Goal: Find contact information: Find contact information

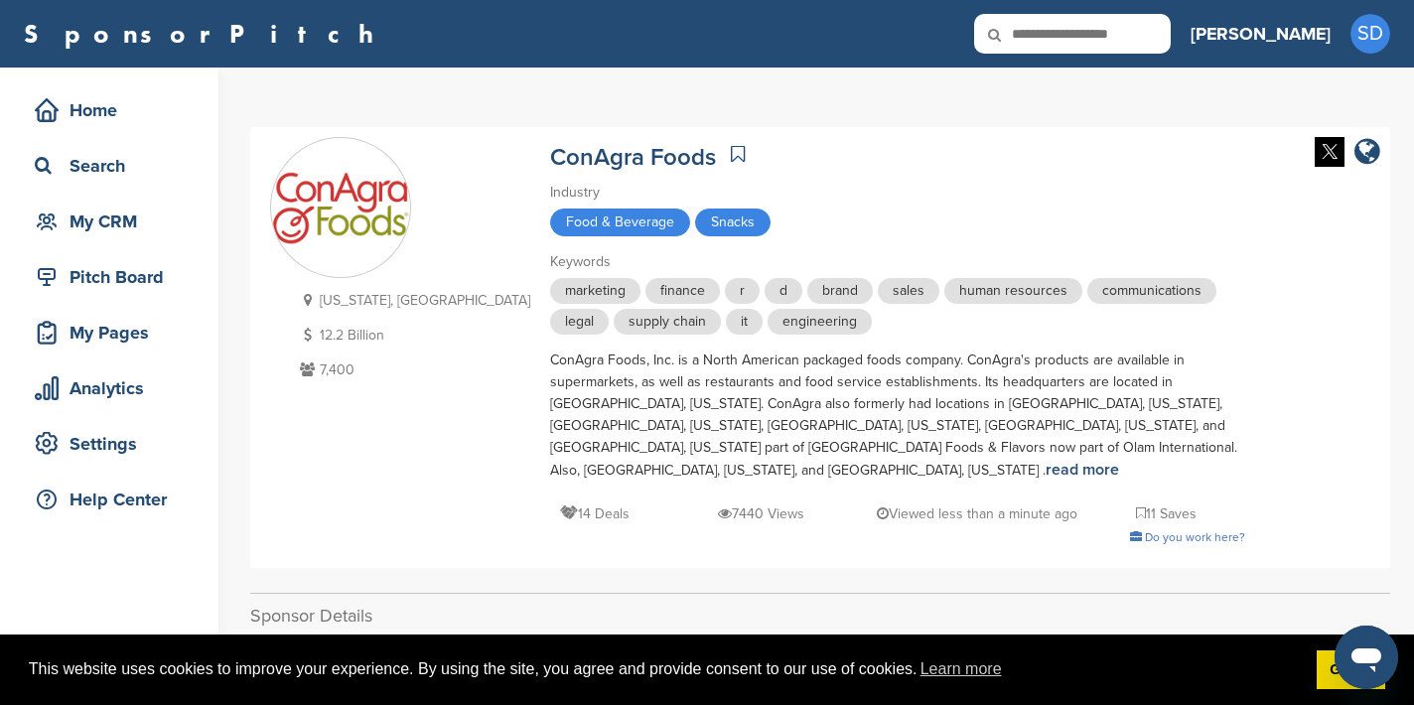
click at [1133, 44] on input "text" at bounding box center [1072, 34] width 197 height 40
type input "**********"
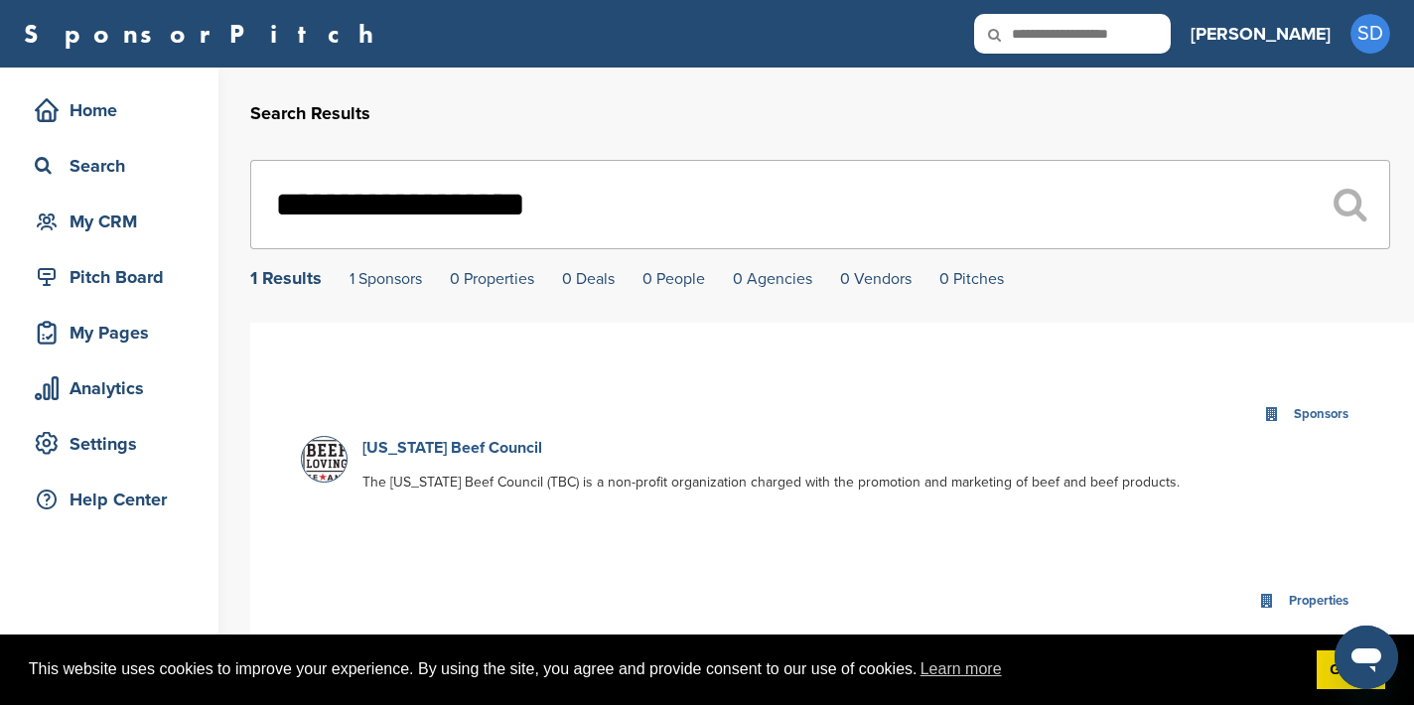
click at [455, 454] on link "Texas Beef Council" at bounding box center [452, 448] width 180 height 20
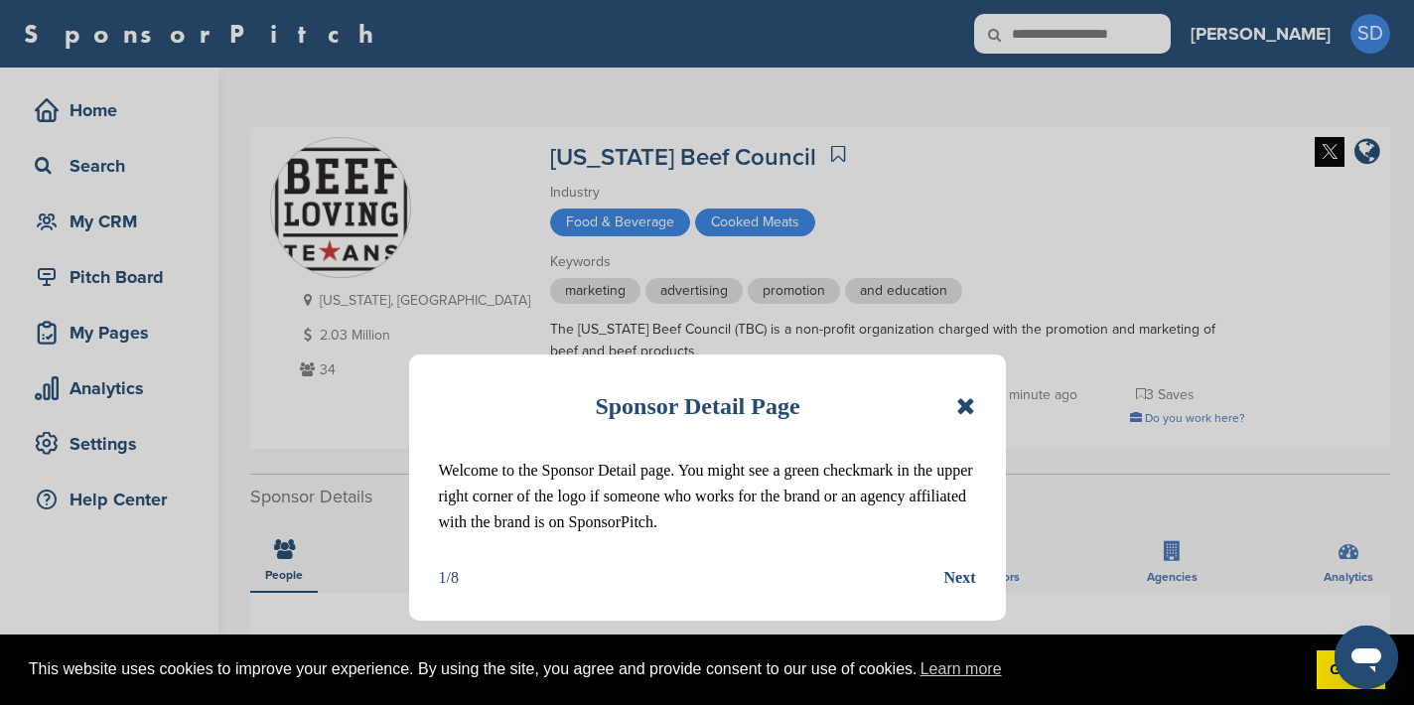
click at [969, 404] on icon at bounding box center [965, 406] width 19 height 24
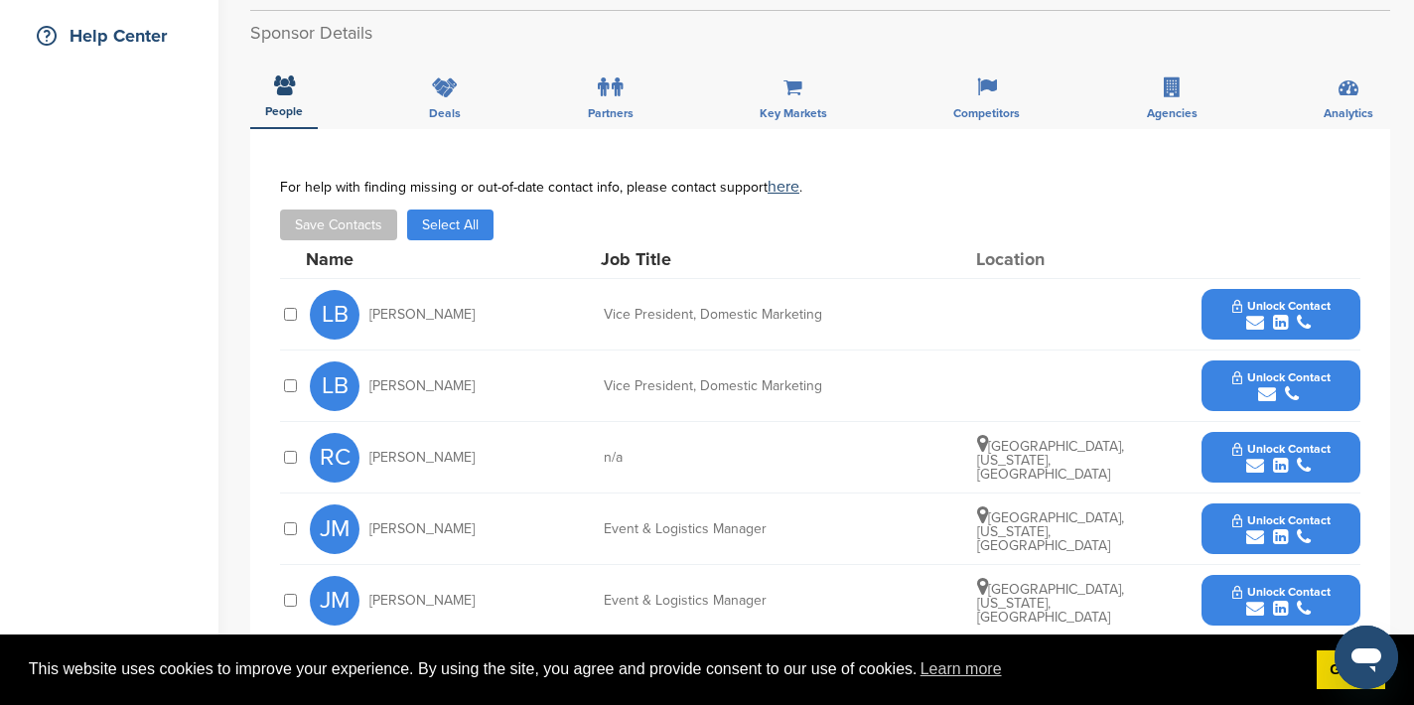
scroll to position [643, 0]
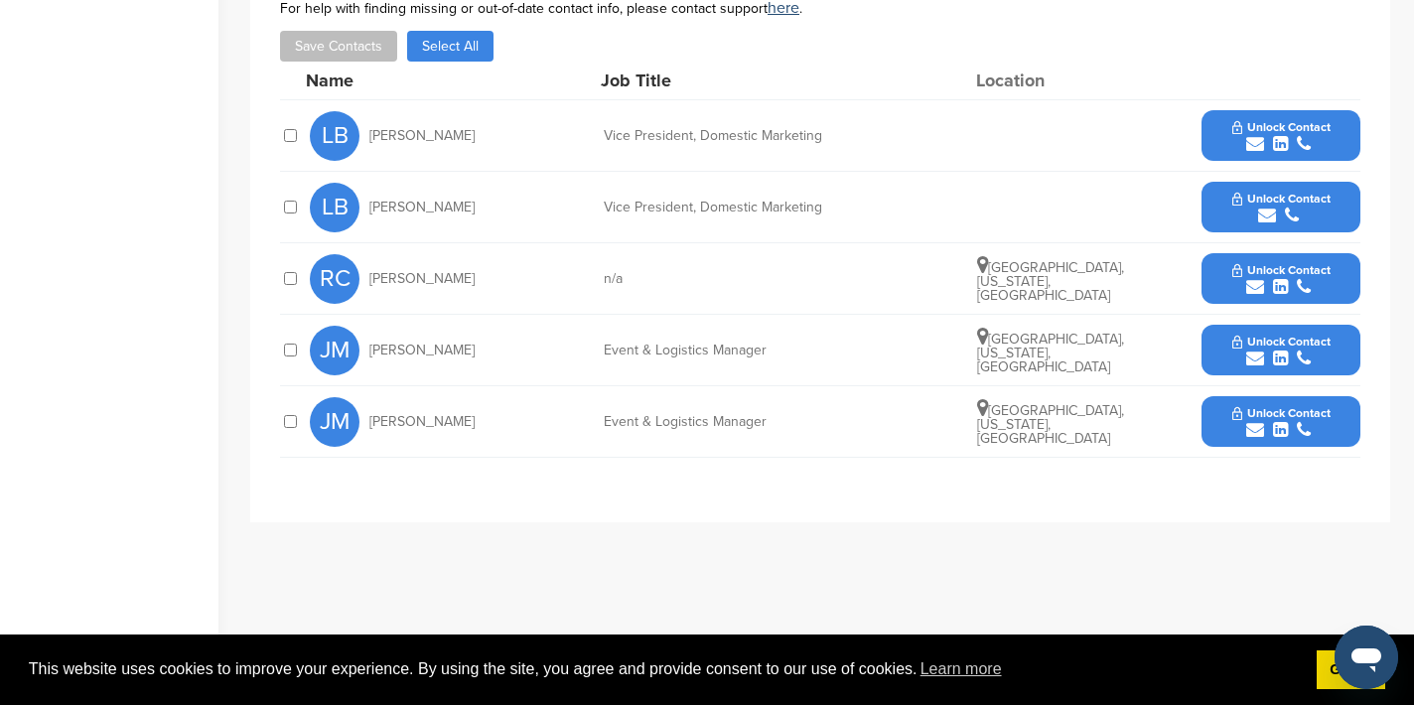
click at [1256, 359] on icon "submit" at bounding box center [1255, 359] width 18 height 18
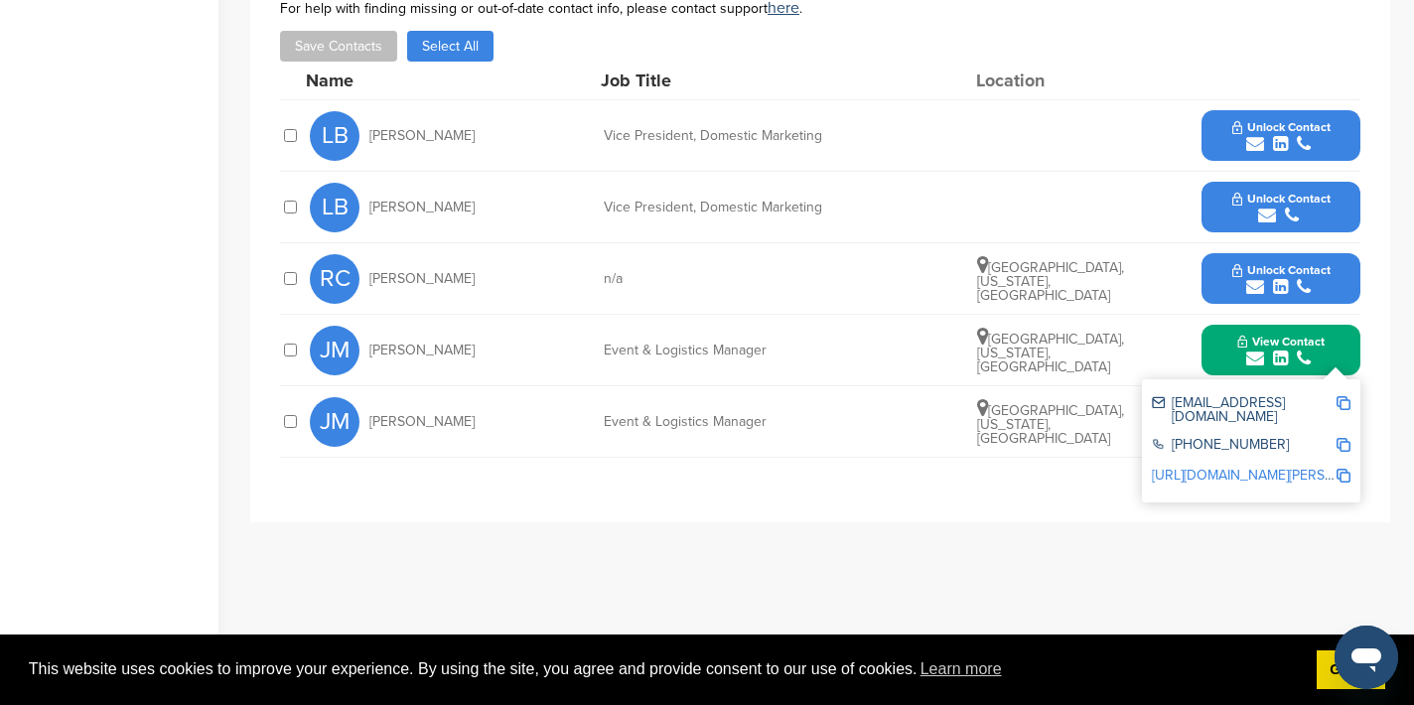
click at [1344, 401] on img at bounding box center [1344, 403] width 14 height 14
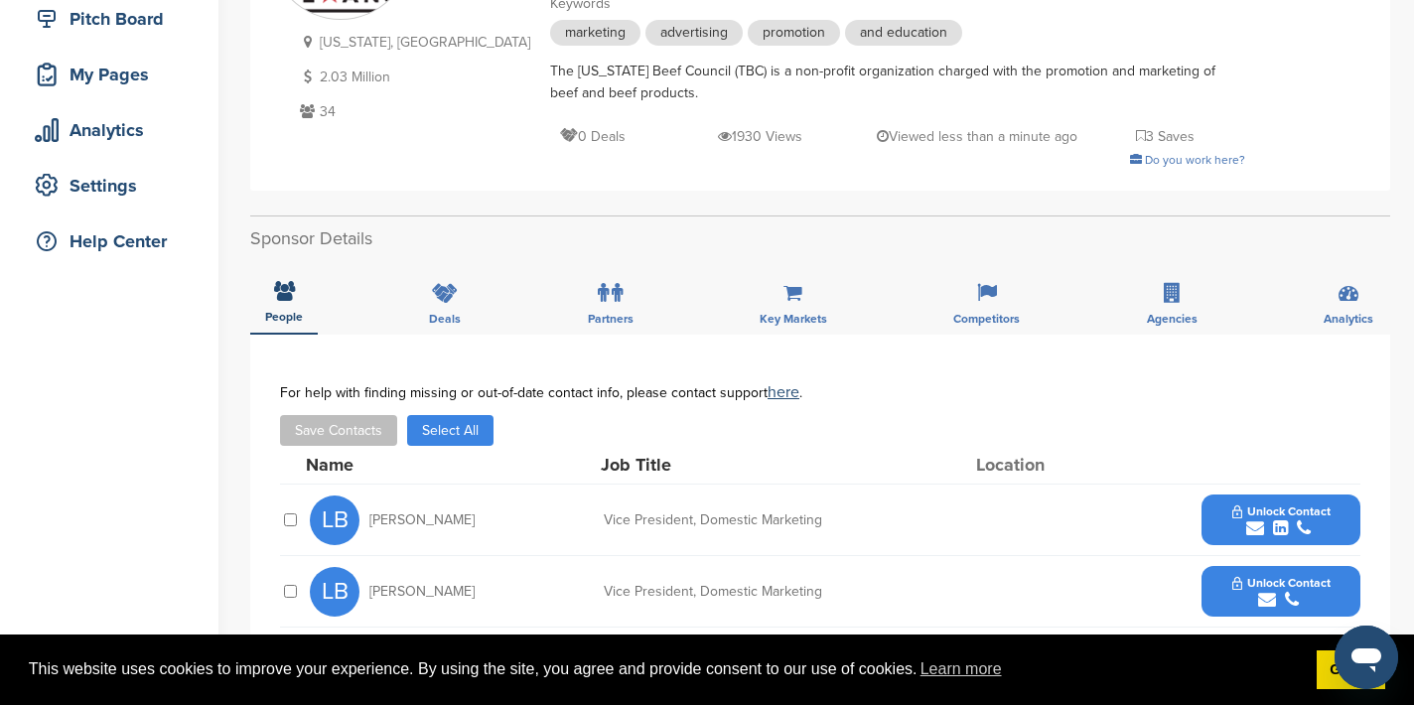
scroll to position [0, 0]
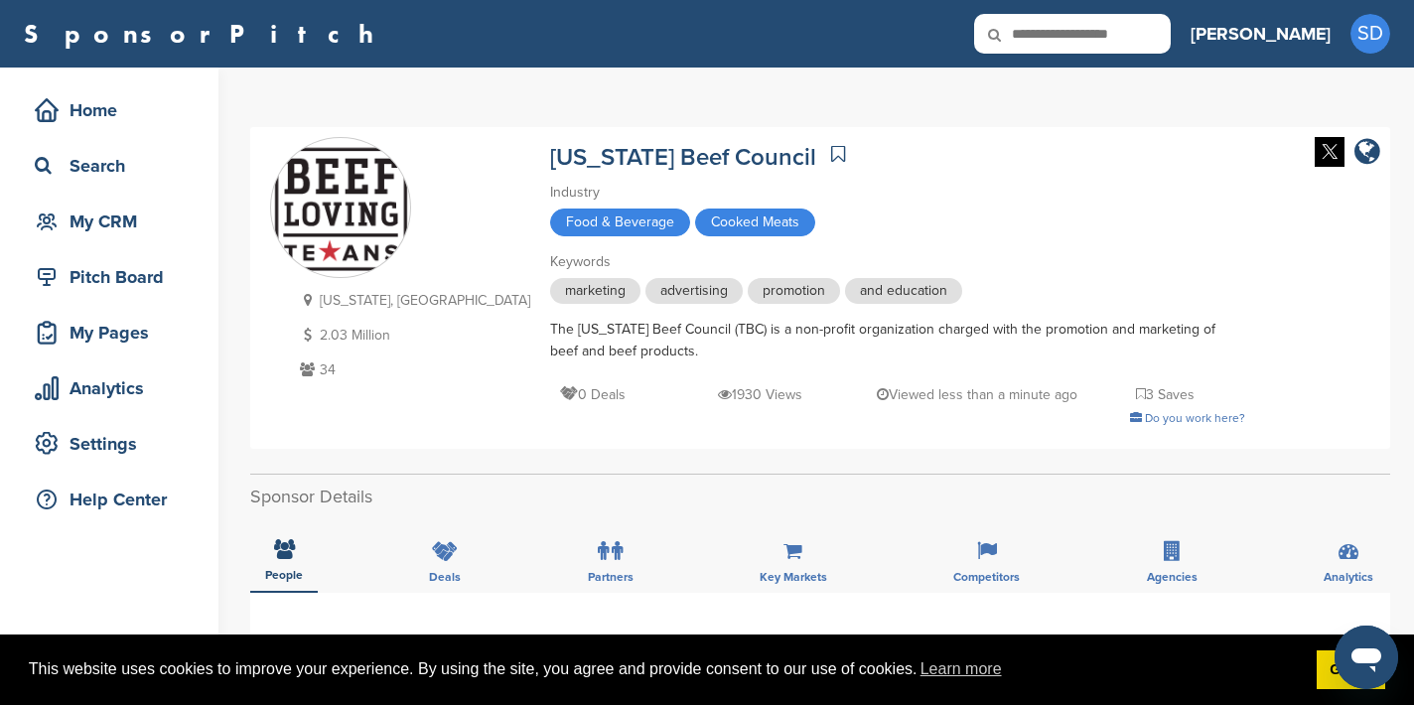
click at [1120, 48] on input "text" at bounding box center [1072, 34] width 197 height 40
type input "**********"
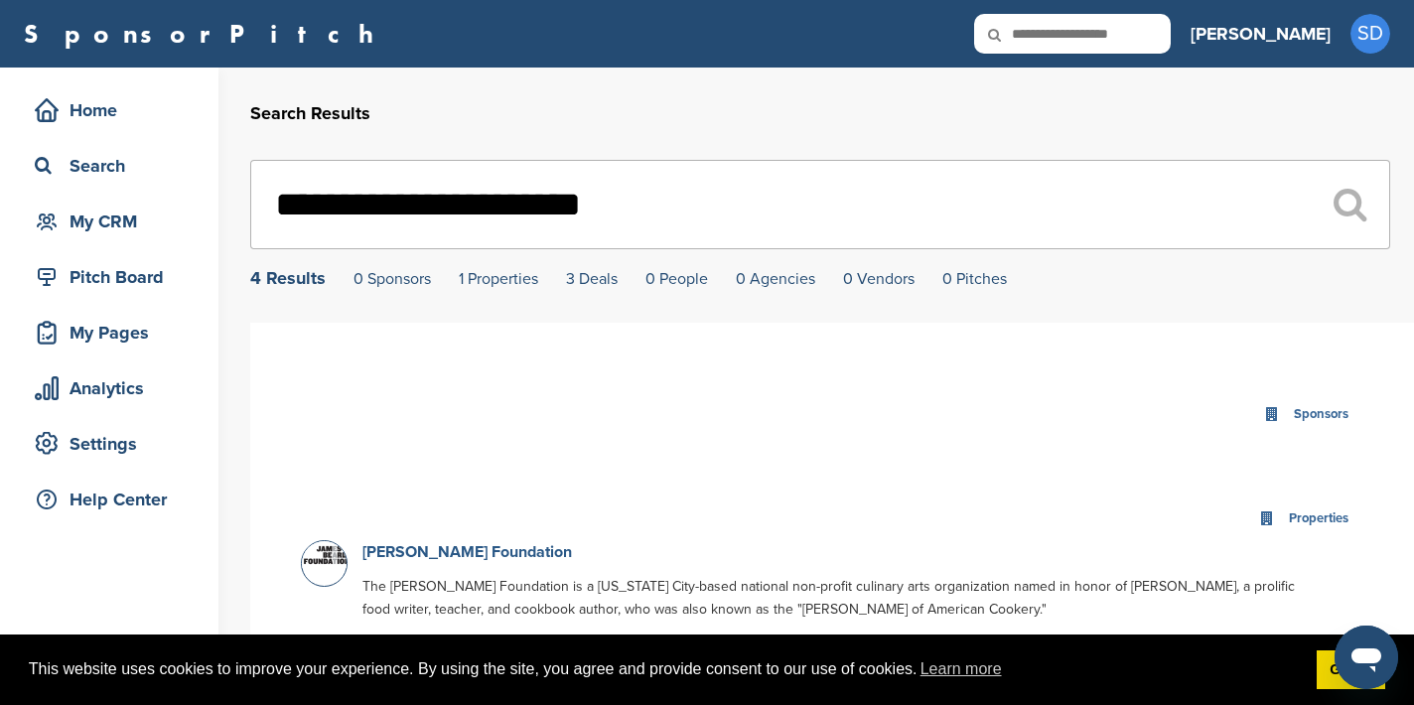
click at [520, 558] on link "[PERSON_NAME] Foundation" at bounding box center [467, 552] width 210 height 20
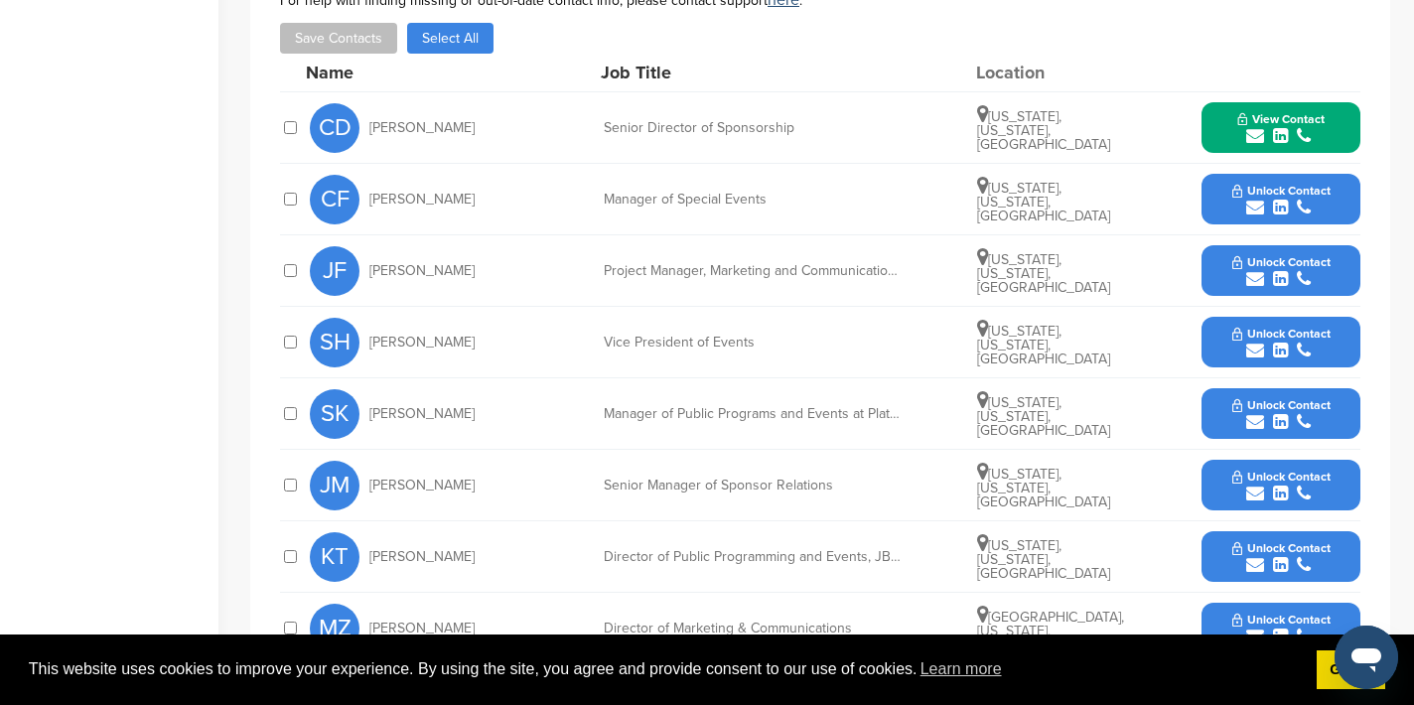
scroll to position [673, 0]
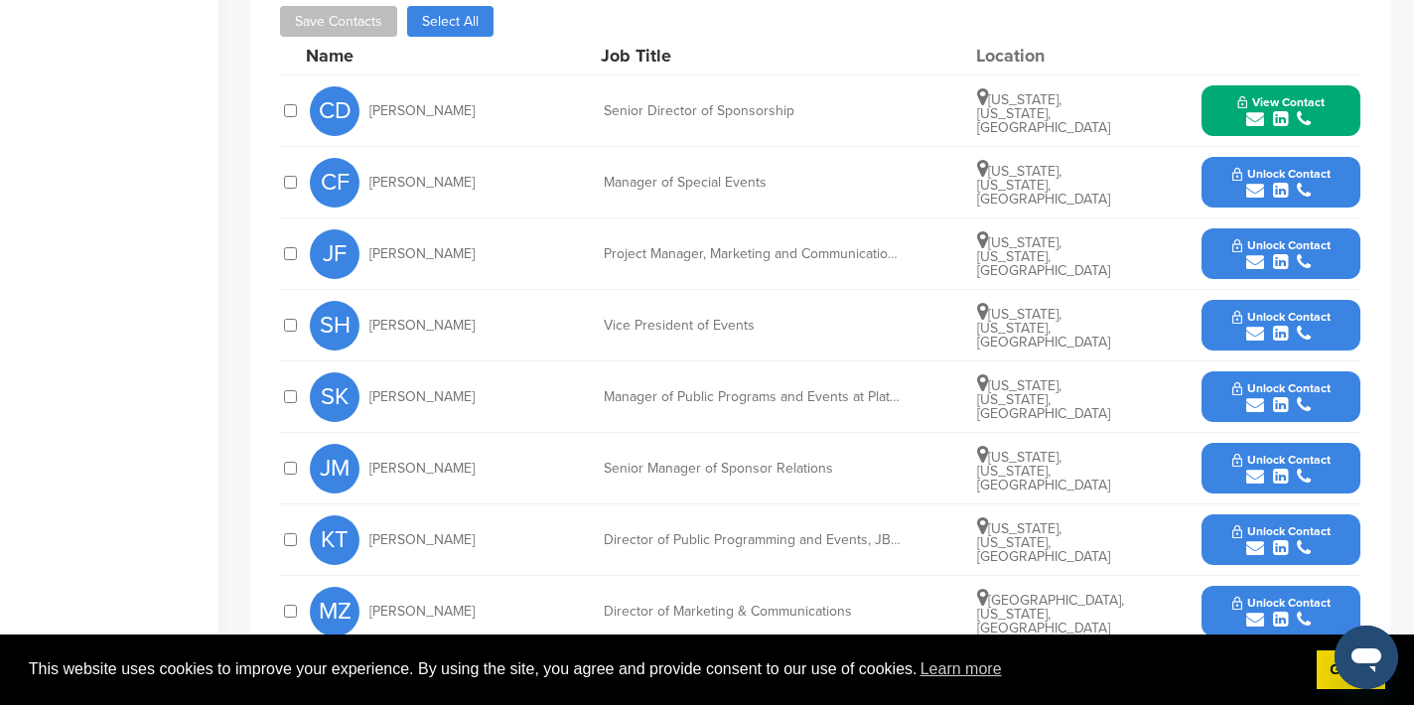
click at [1260, 475] on icon "submit" at bounding box center [1255, 477] width 18 height 18
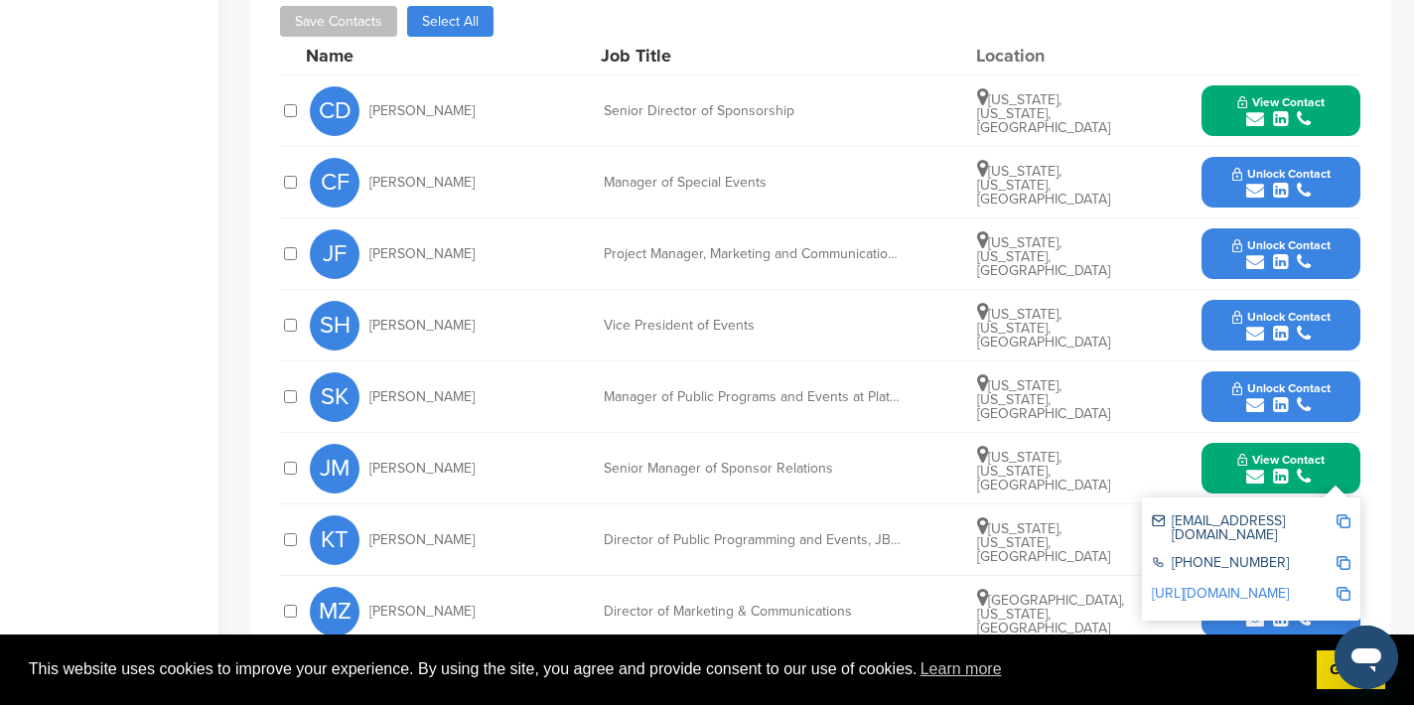
click at [1346, 517] on img at bounding box center [1344, 521] width 14 height 14
click at [1224, 465] on button "View Contact" at bounding box center [1281, 469] width 135 height 60
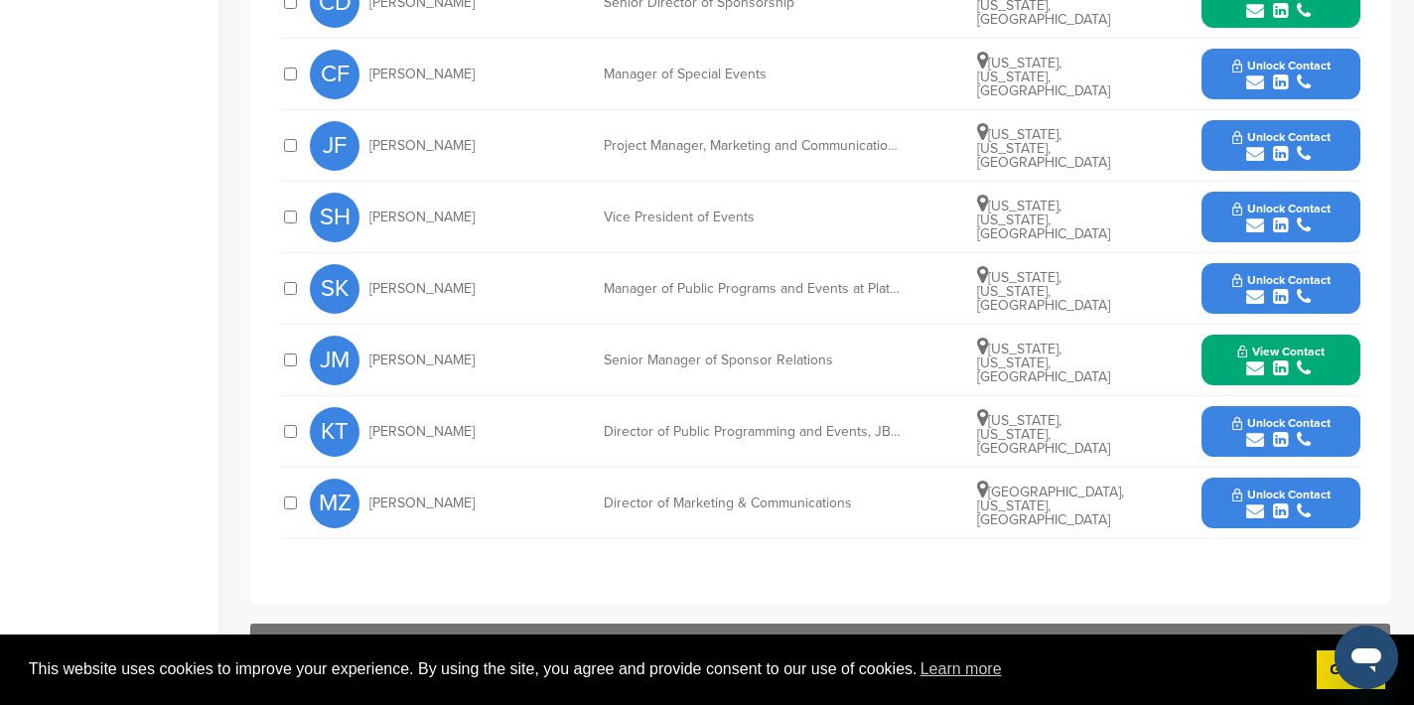
scroll to position [785, 0]
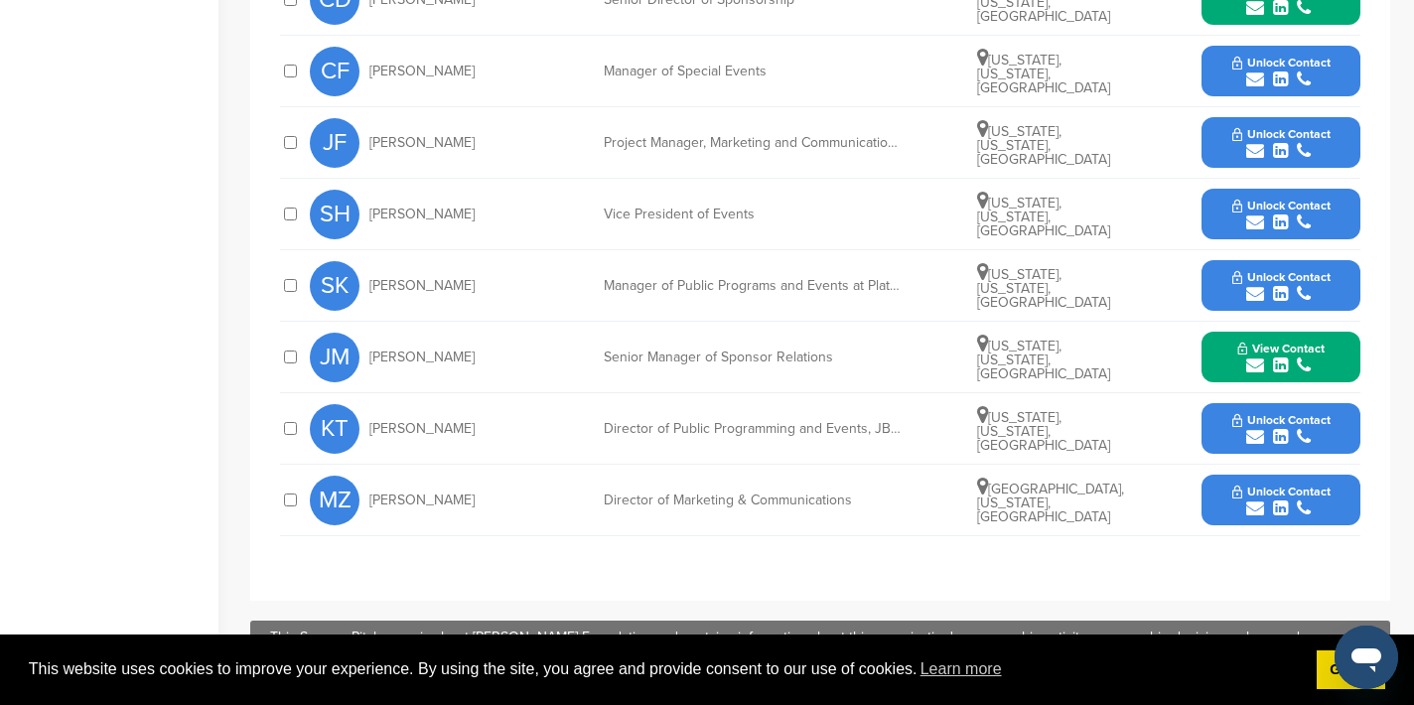
click at [1257, 440] on icon "submit" at bounding box center [1255, 437] width 18 height 18
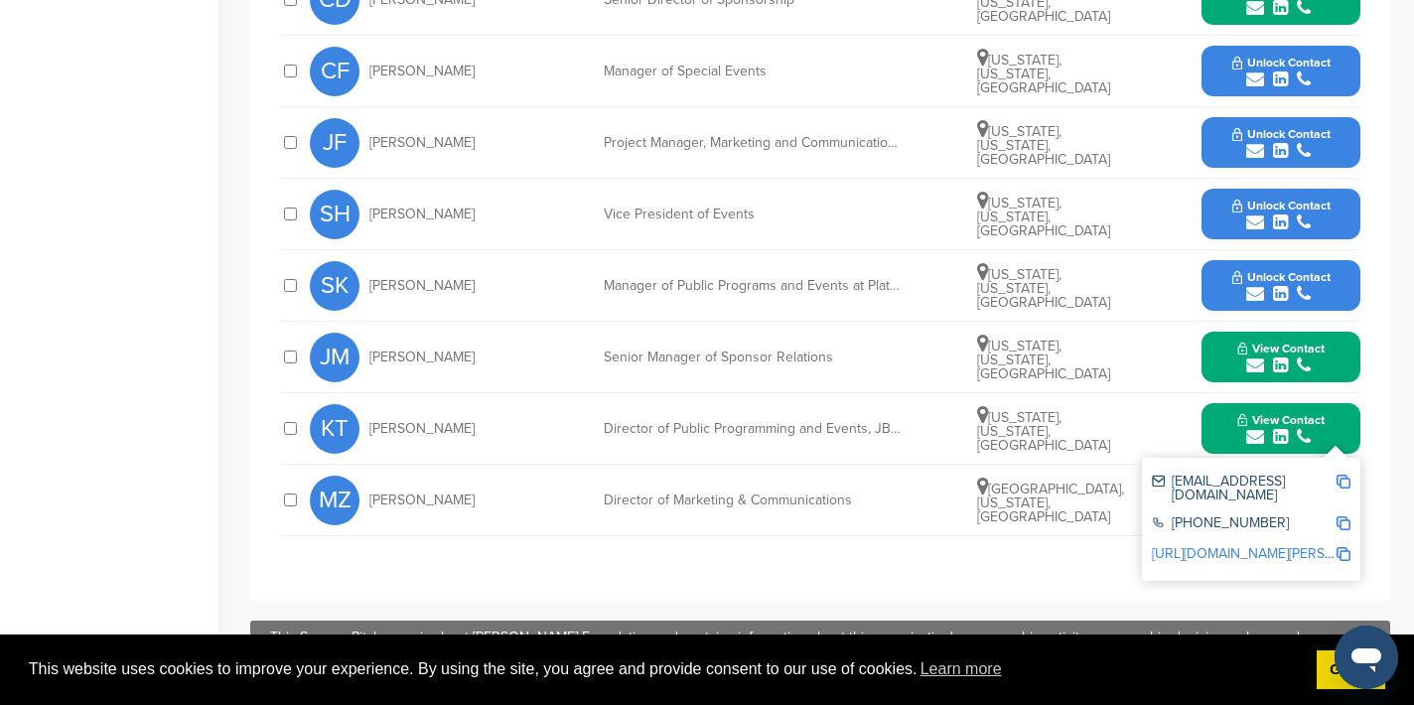
click at [1341, 479] on img at bounding box center [1344, 482] width 14 height 14
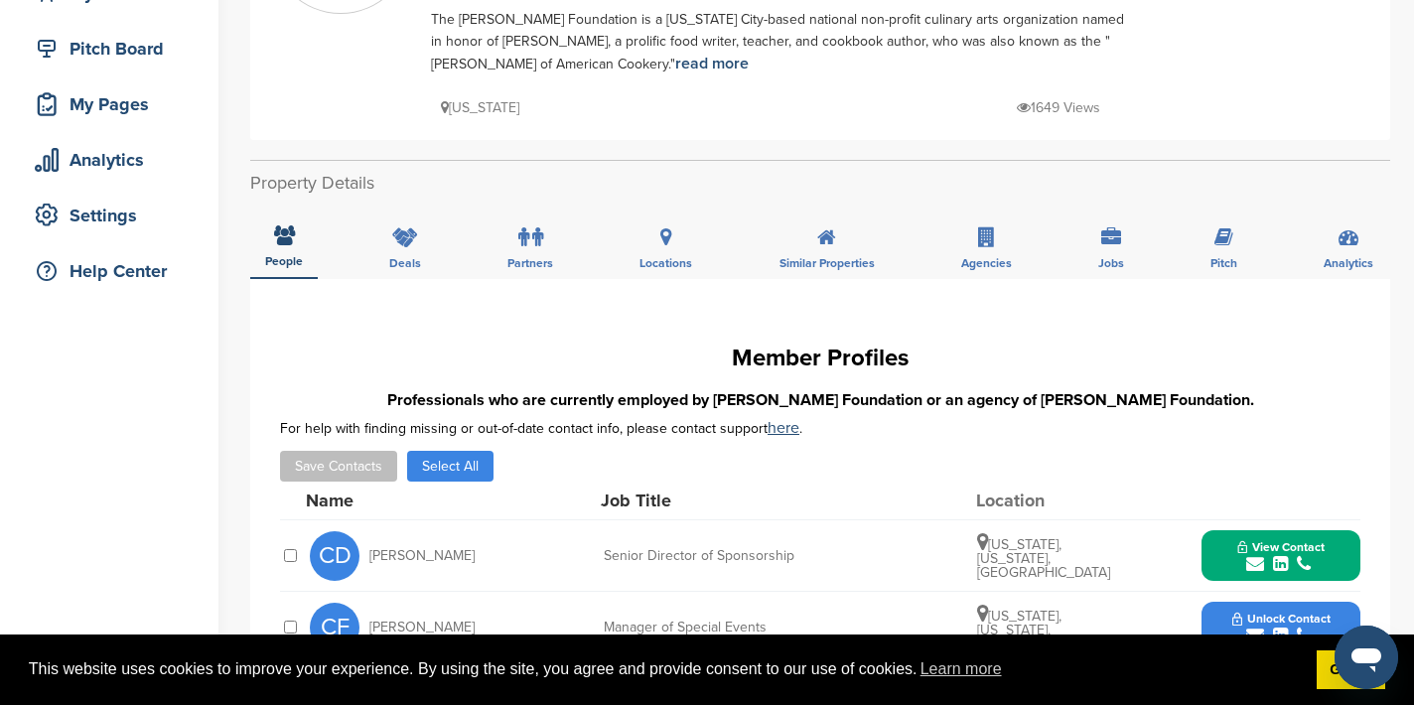
scroll to position [0, 0]
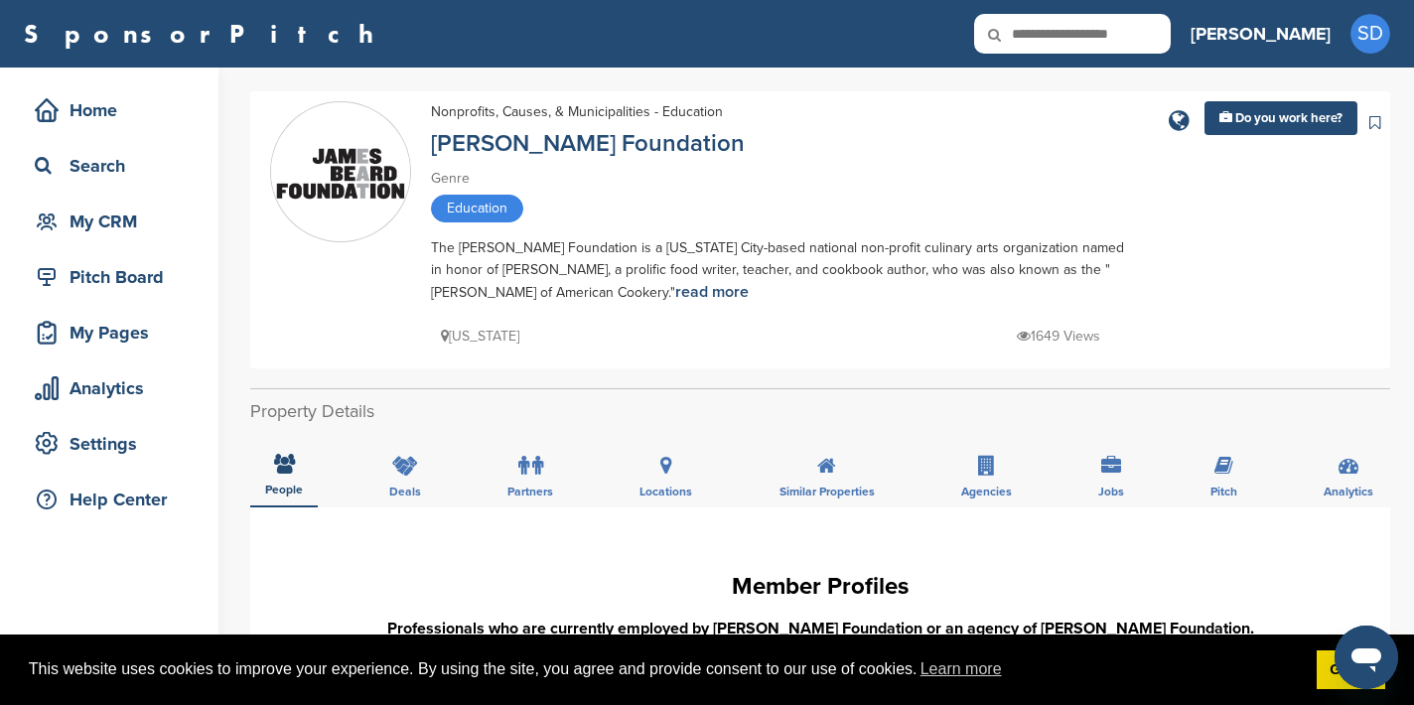
click at [1159, 30] on input "text" at bounding box center [1072, 34] width 197 height 40
type input "**********"
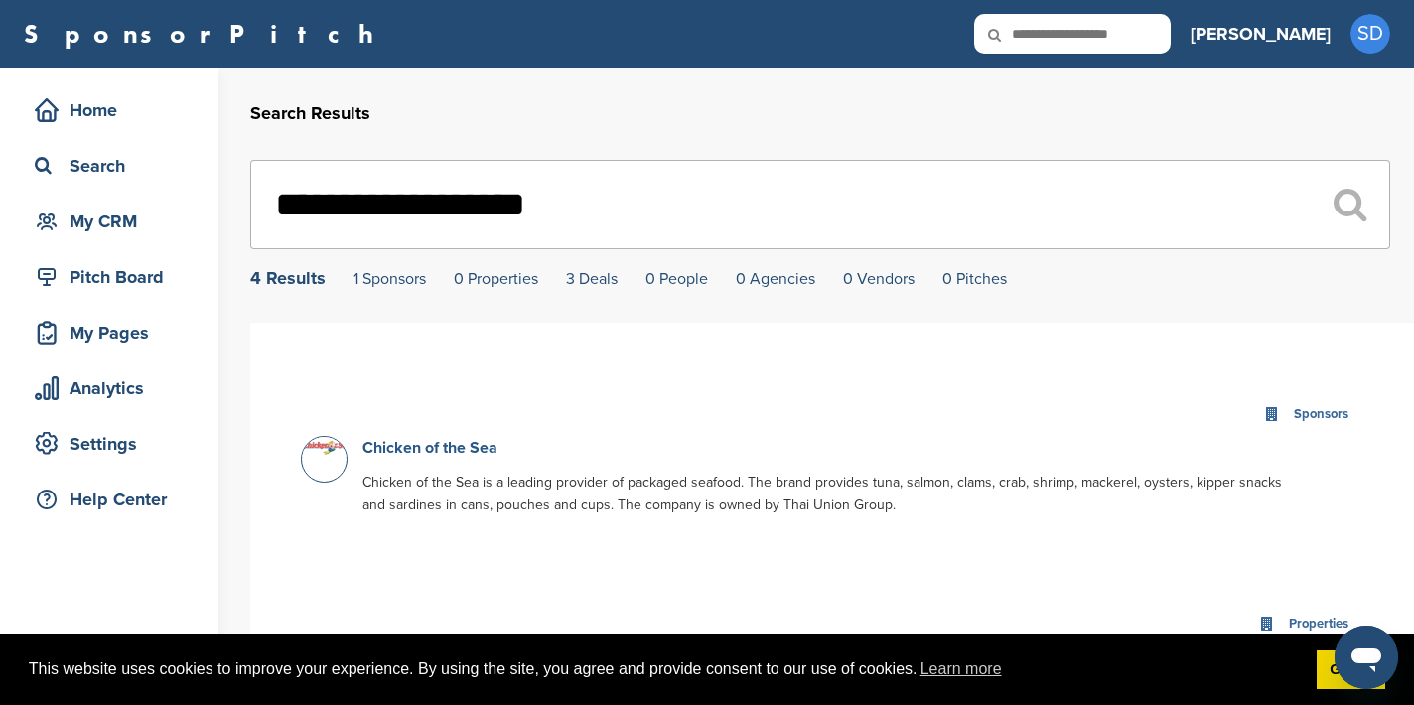
click at [456, 451] on link "Chicken of the Sea" at bounding box center [429, 448] width 135 height 20
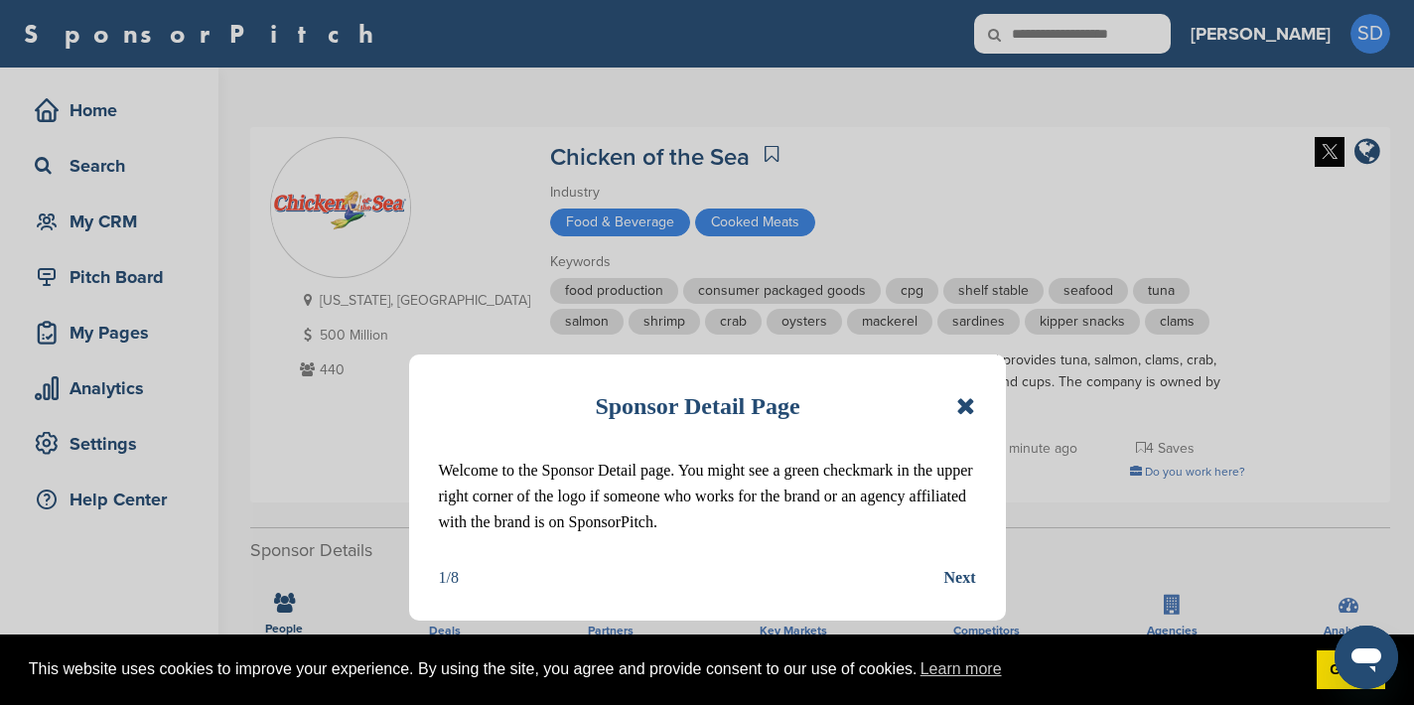
click at [967, 407] on icon at bounding box center [965, 406] width 19 height 24
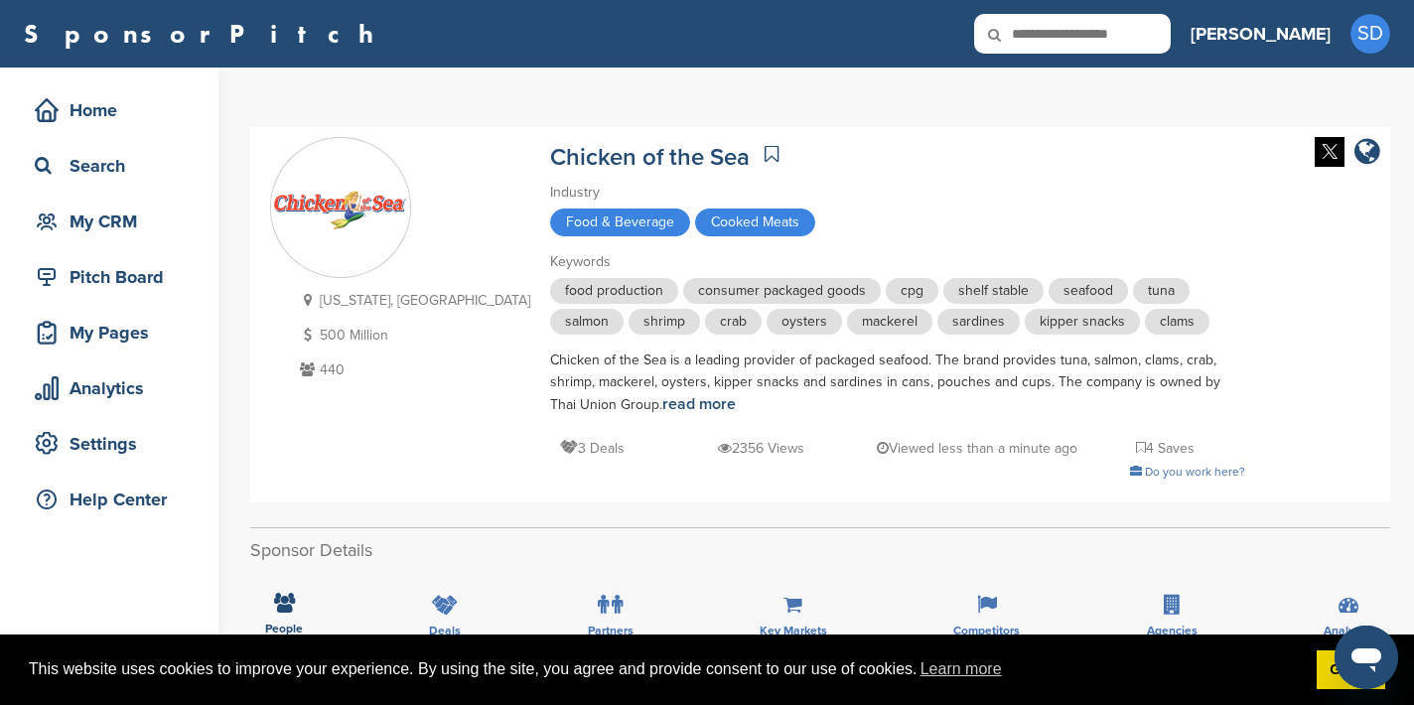
click at [1171, 47] on input "text" at bounding box center [1072, 34] width 197 height 40
type input "**********"
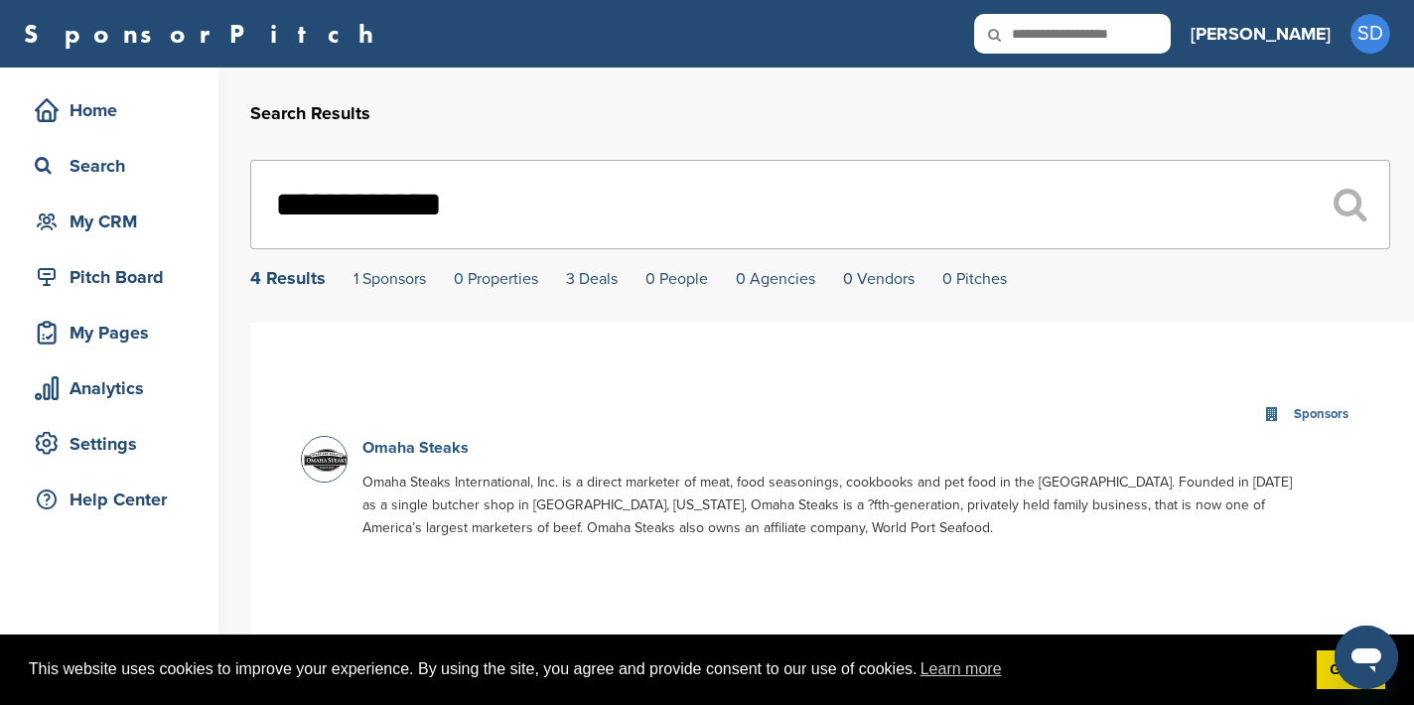
click at [431, 454] on link "Omaha Steaks" at bounding box center [415, 448] width 106 height 20
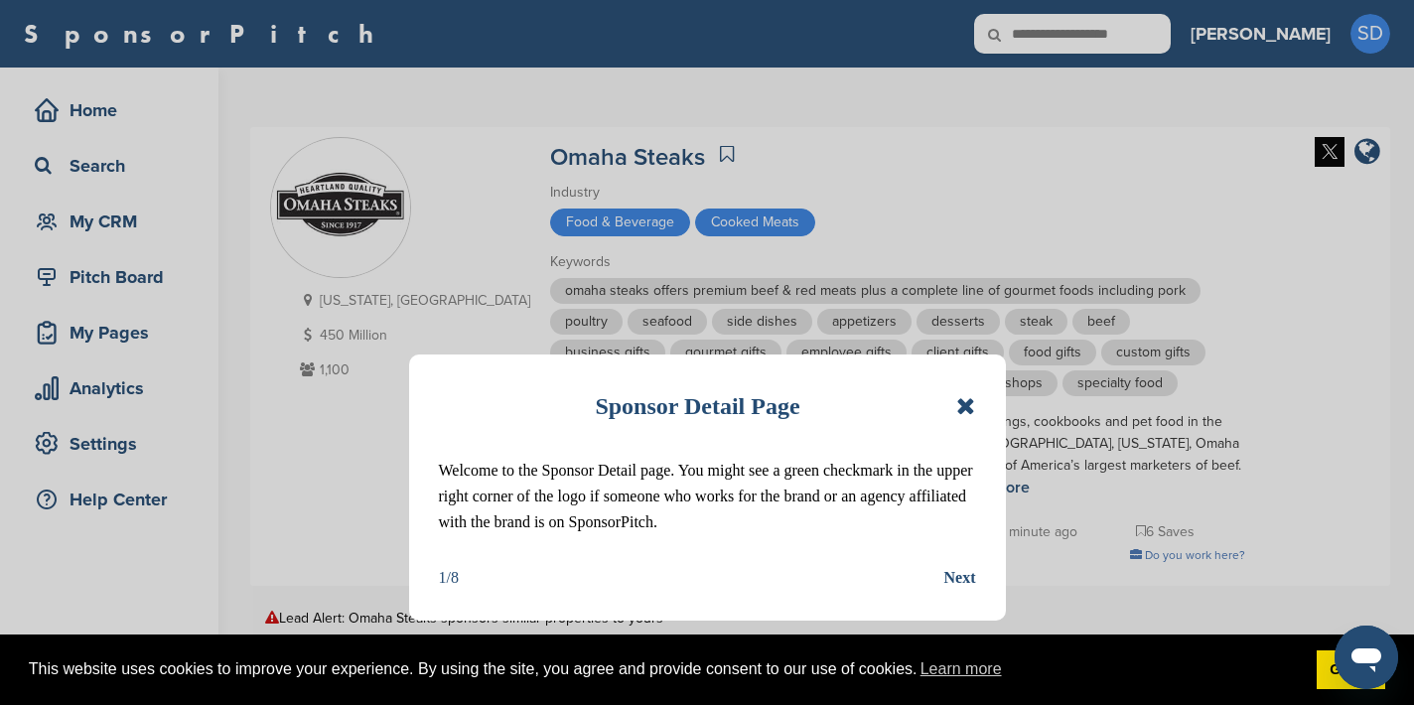
click at [965, 403] on icon at bounding box center [965, 406] width 19 height 24
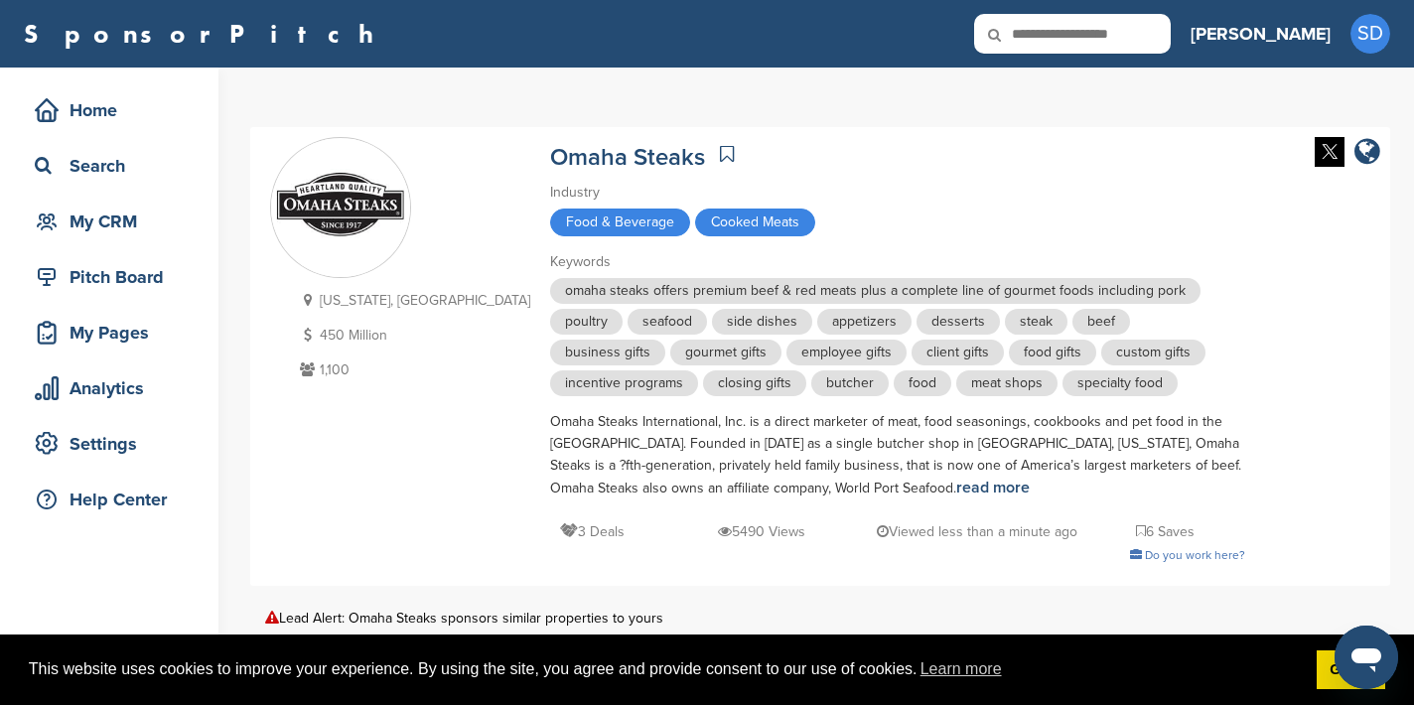
click at [1138, 46] on input "text" at bounding box center [1072, 34] width 197 height 40
type input "*********"
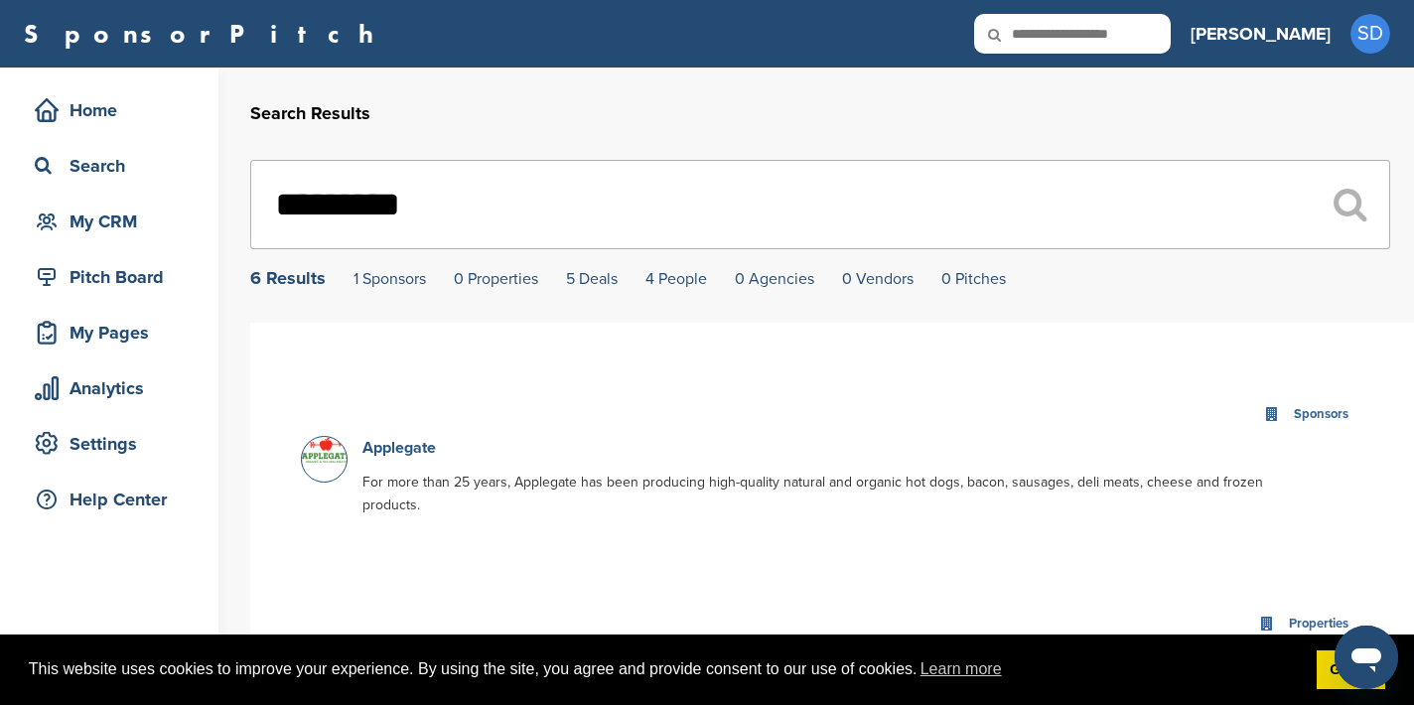
click at [396, 448] on link "Applegate" at bounding box center [398, 448] width 73 height 20
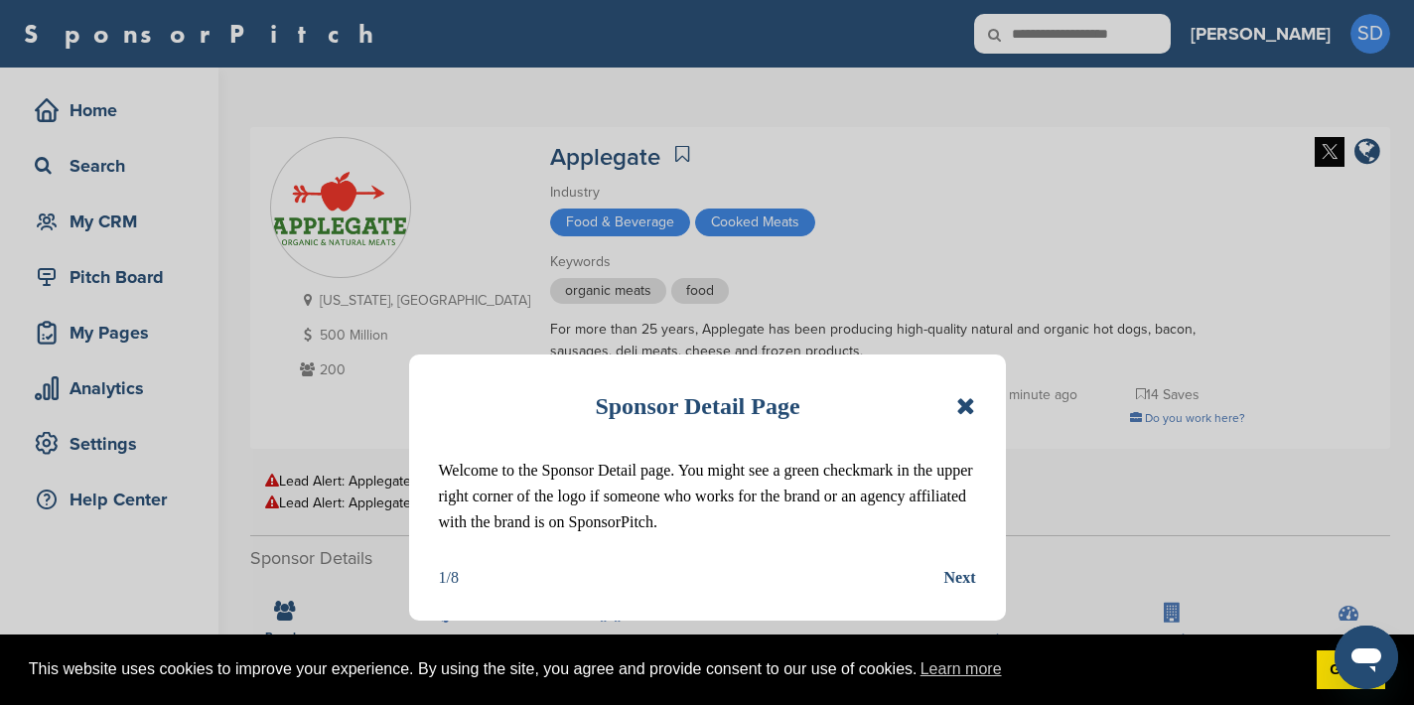
click at [976, 400] on div "Sponsor Detail Page Welcome to the Sponsor Detail page. You might see a green c…" at bounding box center [707, 488] width 597 height 266
click at [959, 411] on icon at bounding box center [965, 406] width 19 height 24
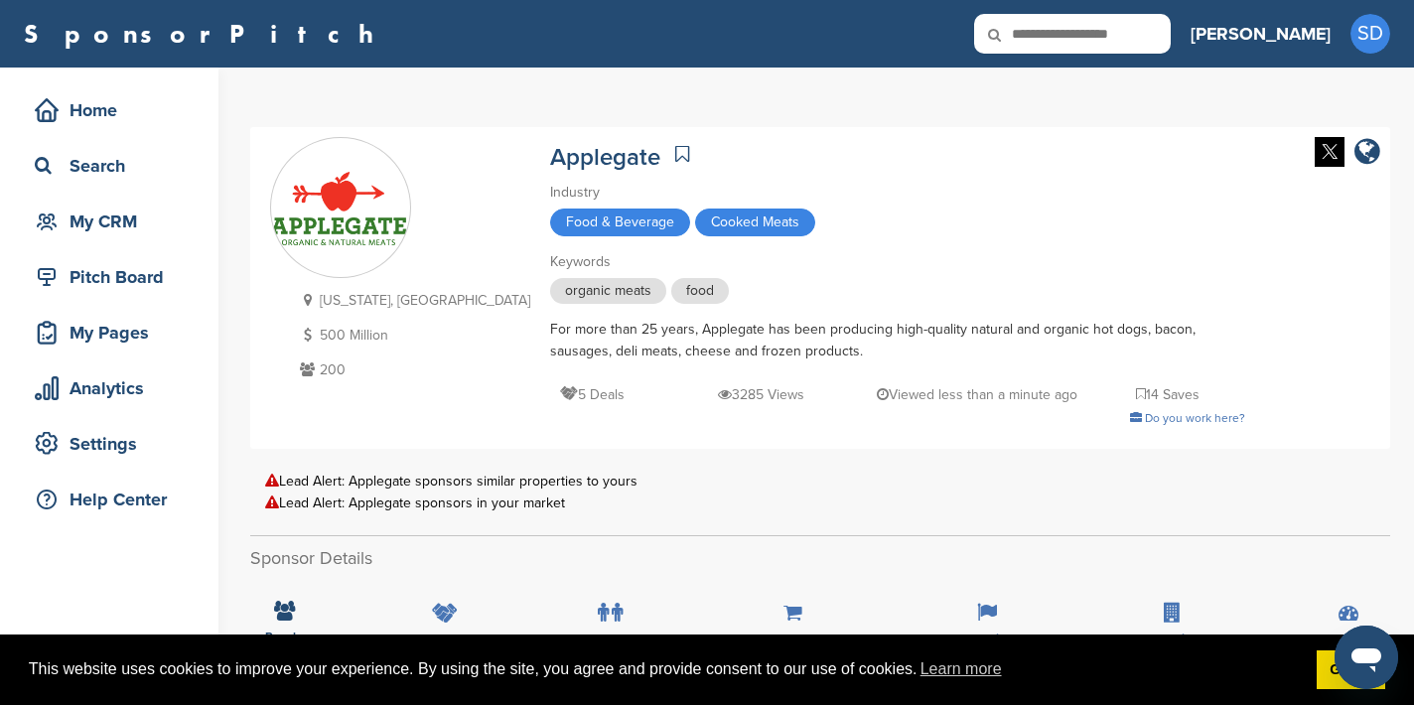
click at [1160, 30] on input "text" at bounding box center [1072, 34] width 197 height 40
type input "********"
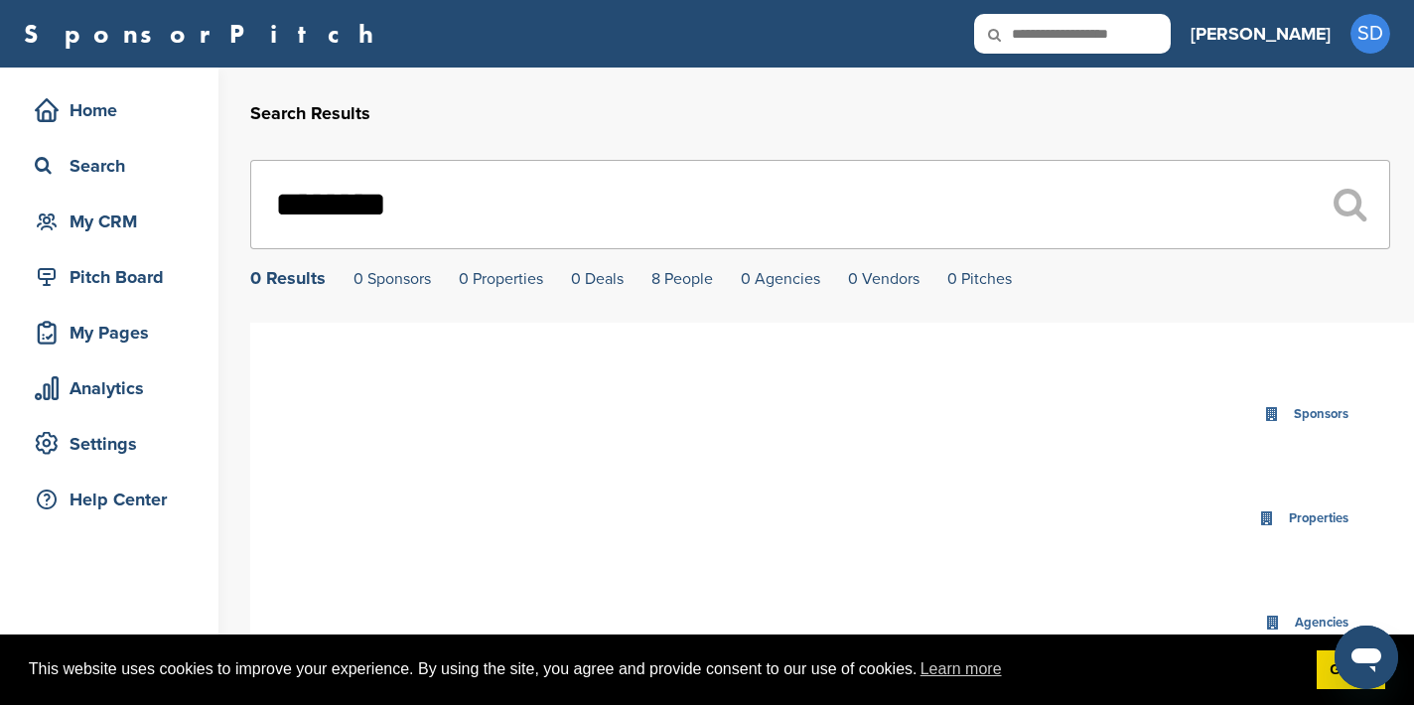
click at [350, 210] on input "********" at bounding box center [820, 204] width 1140 height 89
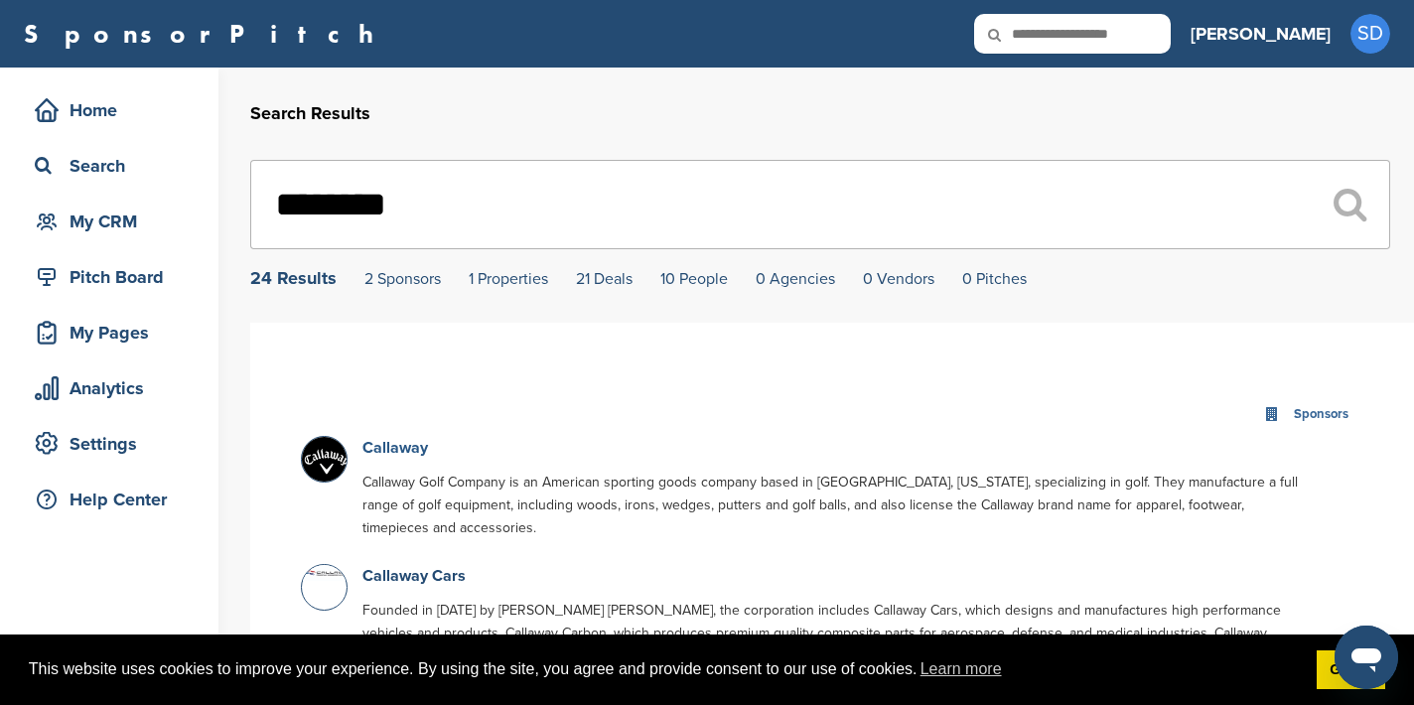
type input "********"
click at [404, 446] on link "Callaway" at bounding box center [395, 448] width 66 height 20
click at [385, 455] on link "Callaway" at bounding box center [395, 448] width 66 height 20
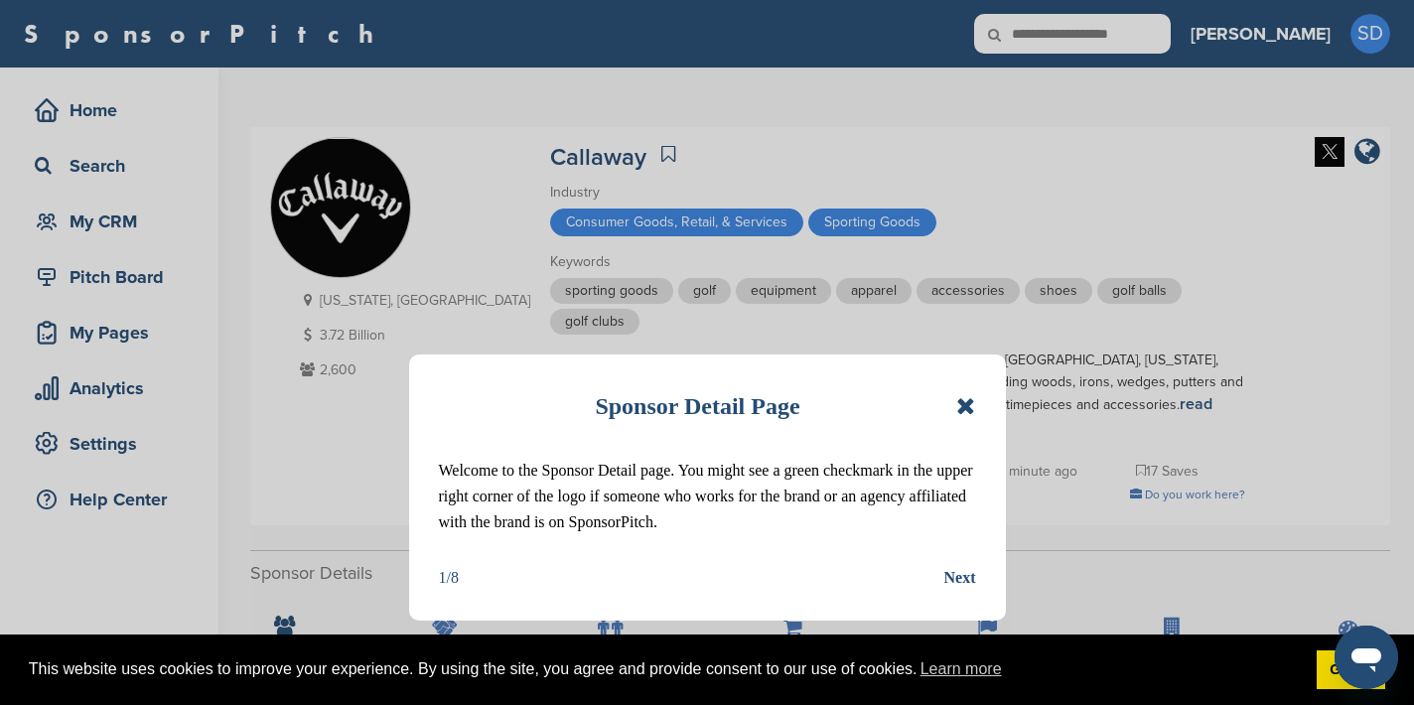
click at [964, 396] on icon at bounding box center [965, 406] width 19 height 24
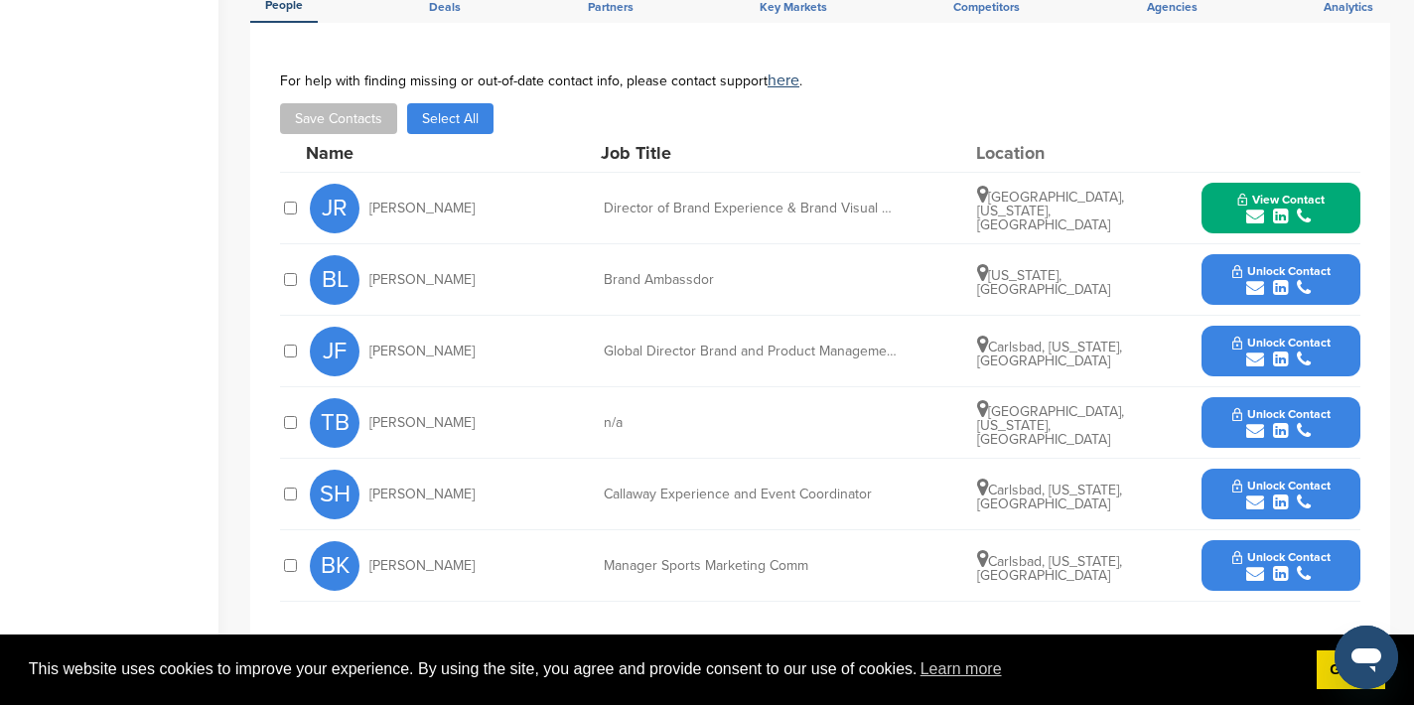
scroll to position [650, 0]
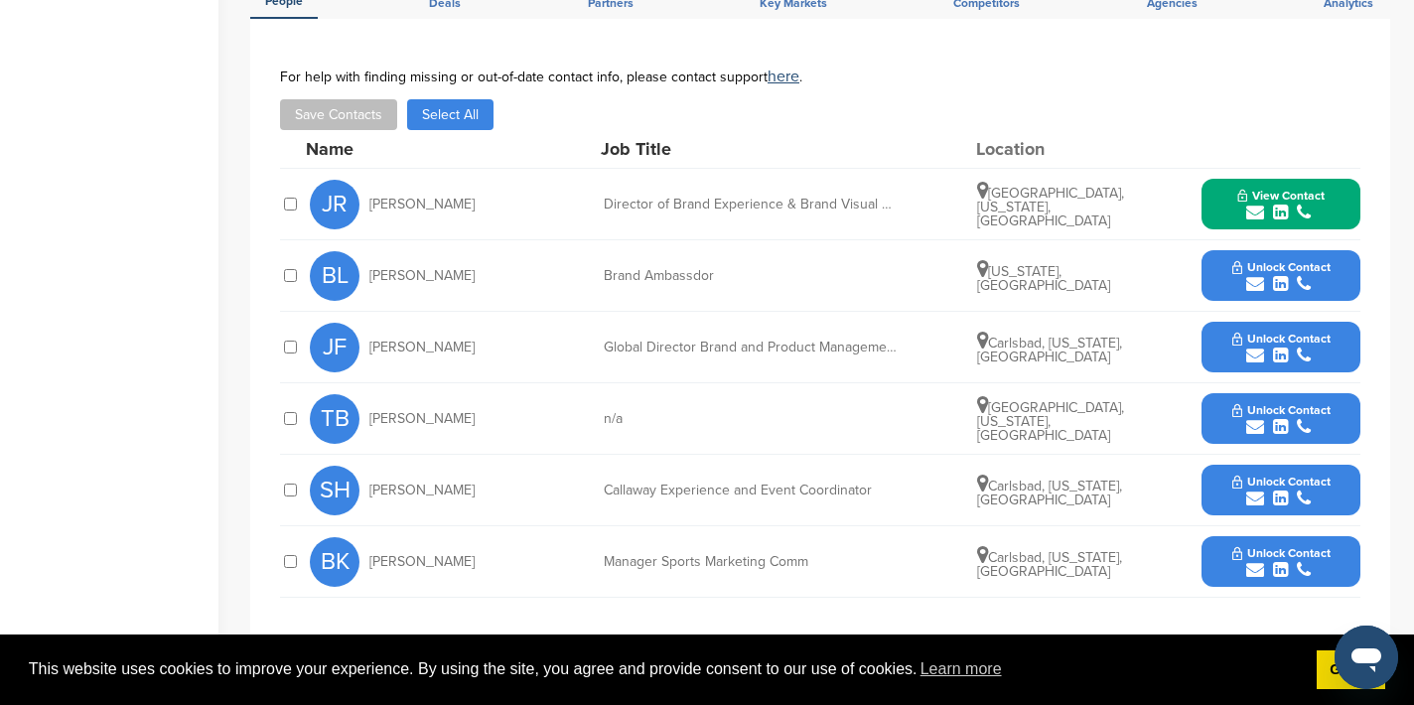
click at [1260, 490] on icon "submit" at bounding box center [1255, 499] width 18 height 18
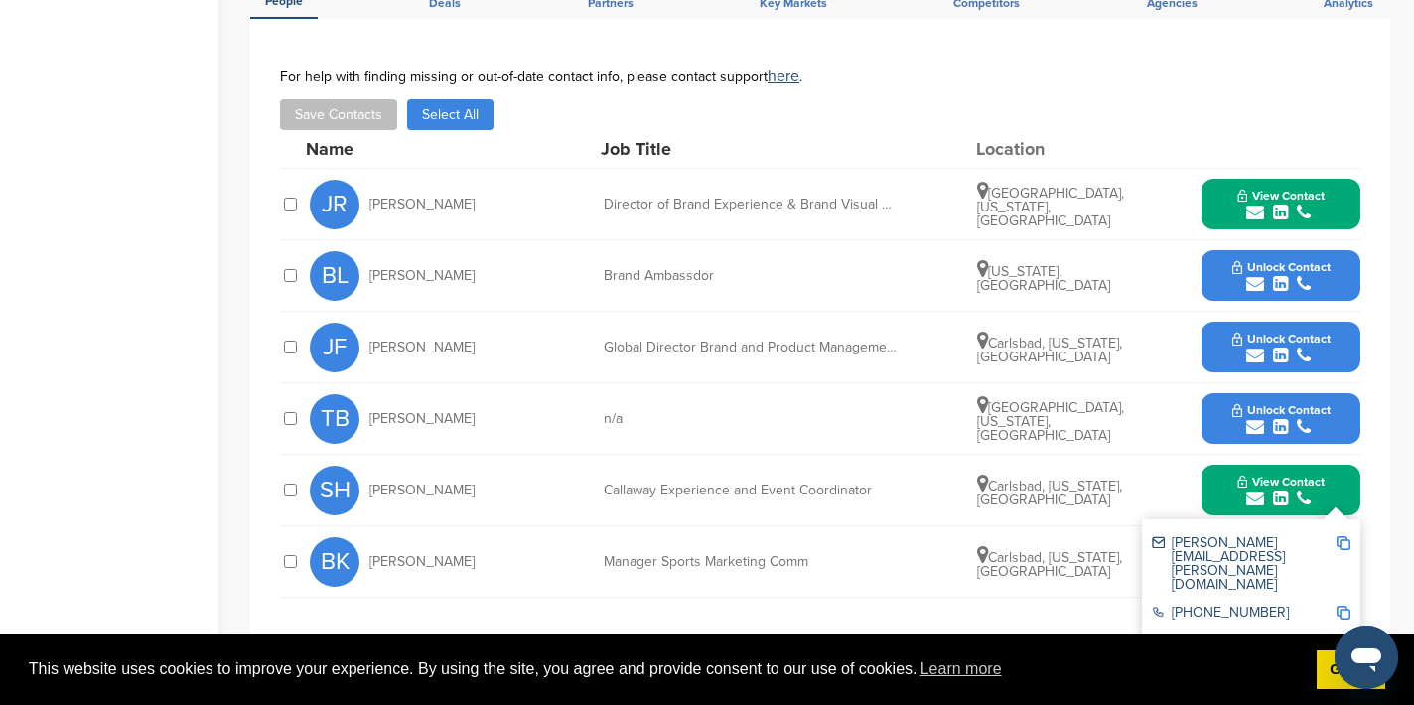
click at [1348, 536] on img at bounding box center [1344, 543] width 14 height 14
click at [1226, 464] on button "View Contact" at bounding box center [1281, 491] width 135 height 60
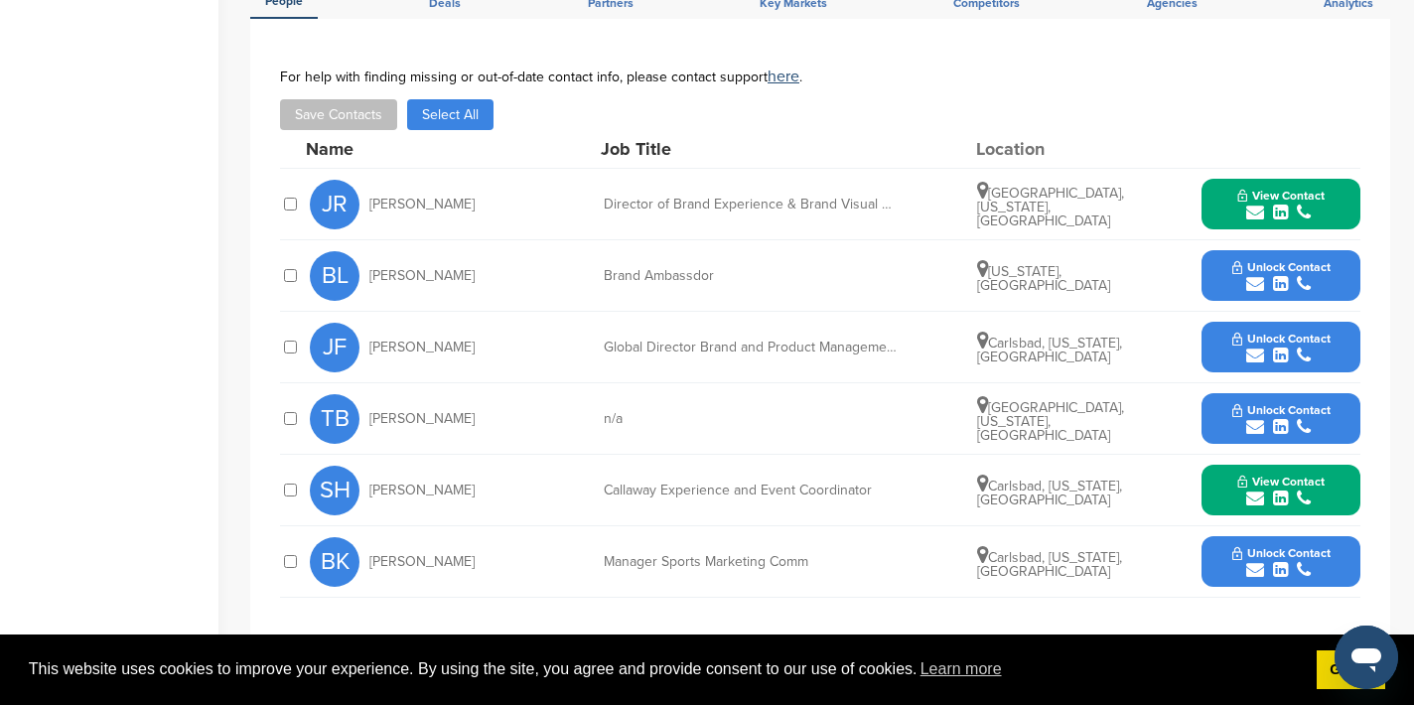
click at [1258, 347] on icon "submit" at bounding box center [1255, 356] width 18 height 18
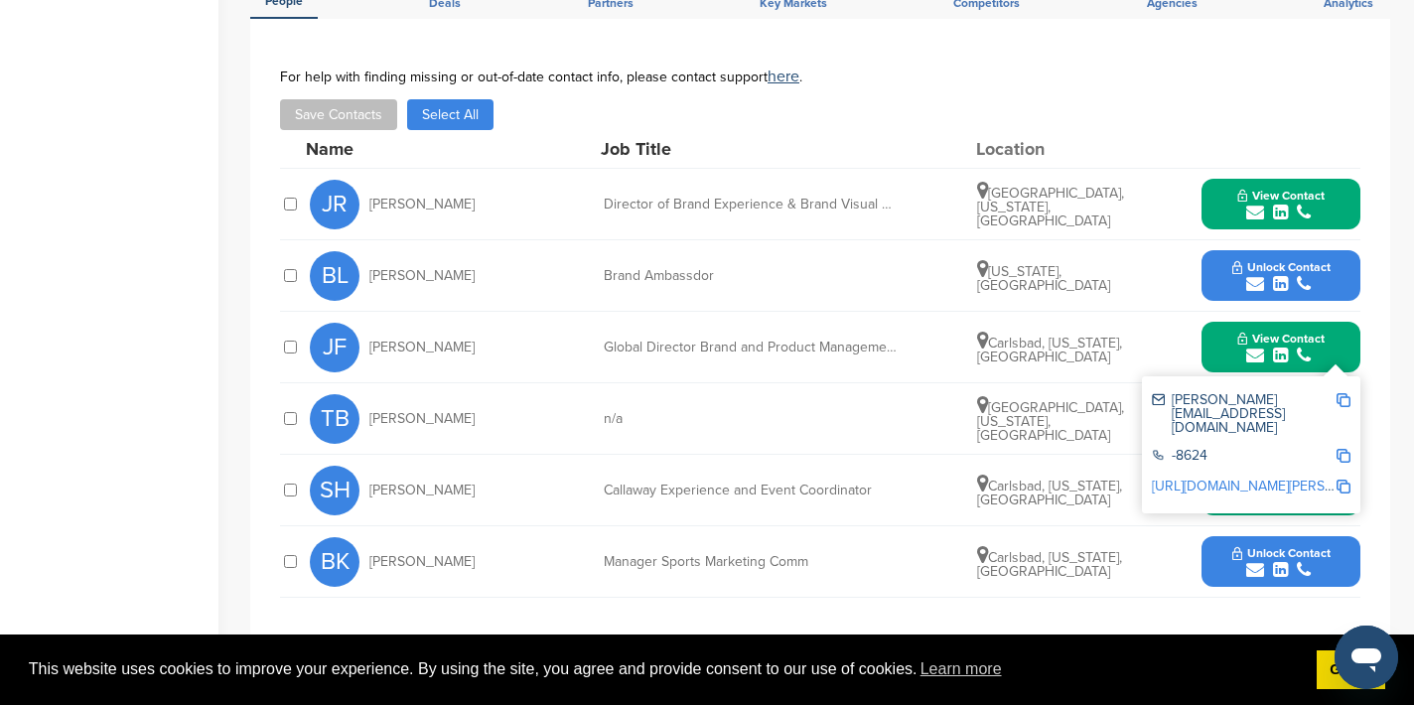
click at [1347, 393] on img at bounding box center [1344, 400] width 14 height 14
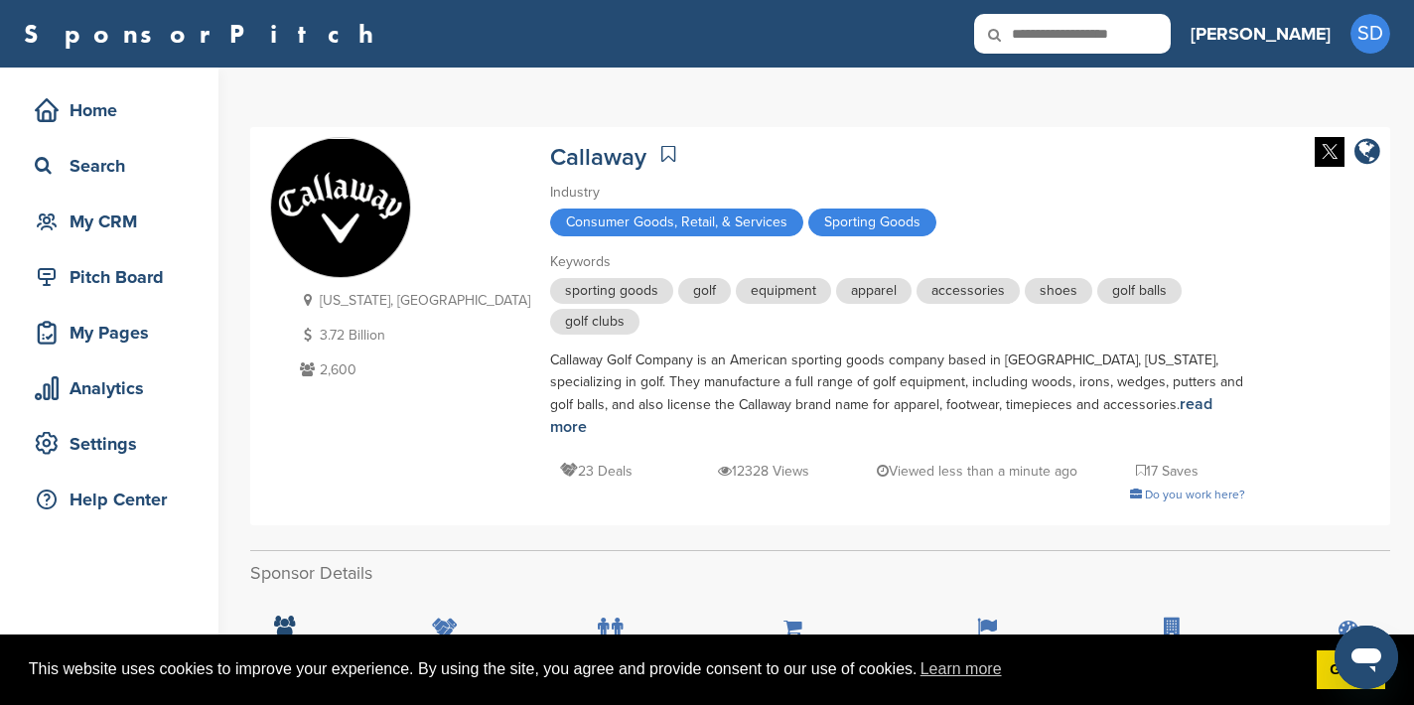
click at [1117, 42] on input "text" at bounding box center [1072, 34] width 197 height 40
type input "**********"
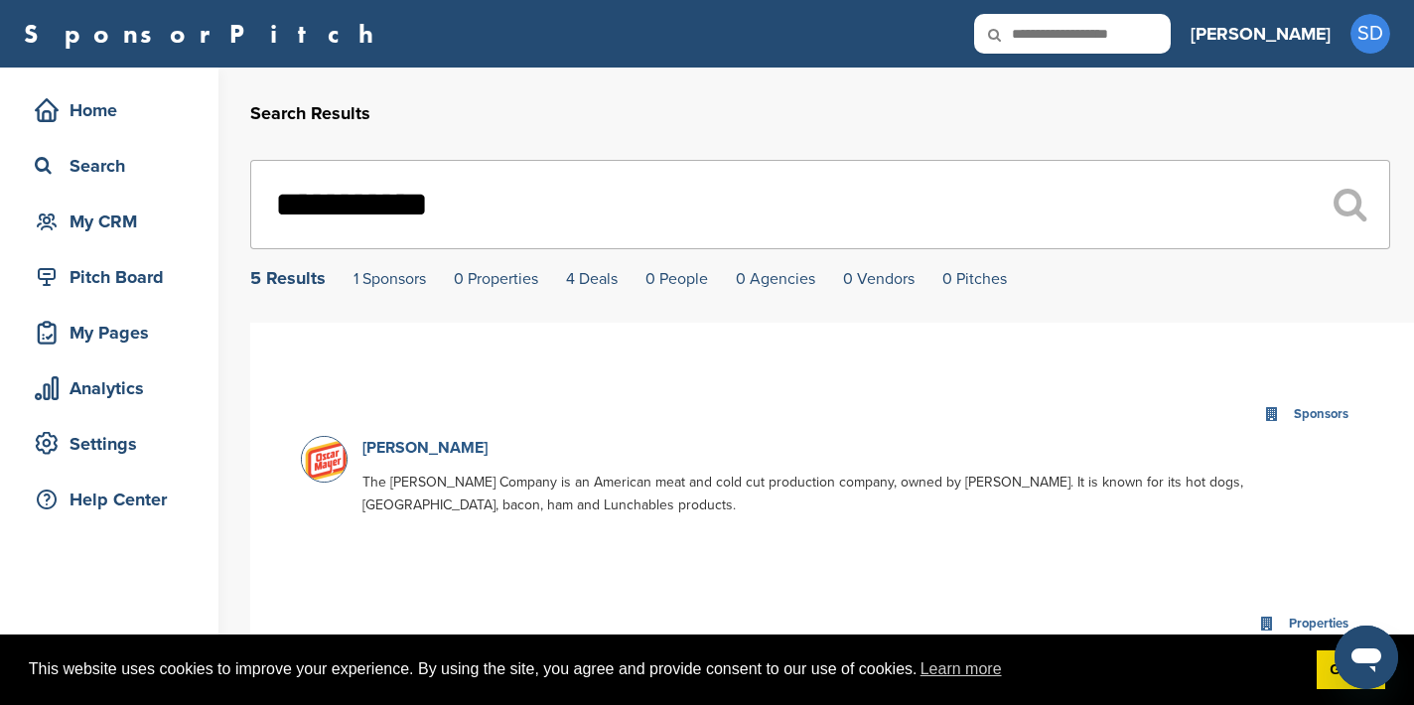
click at [421, 452] on link "[PERSON_NAME]" at bounding box center [424, 448] width 125 height 20
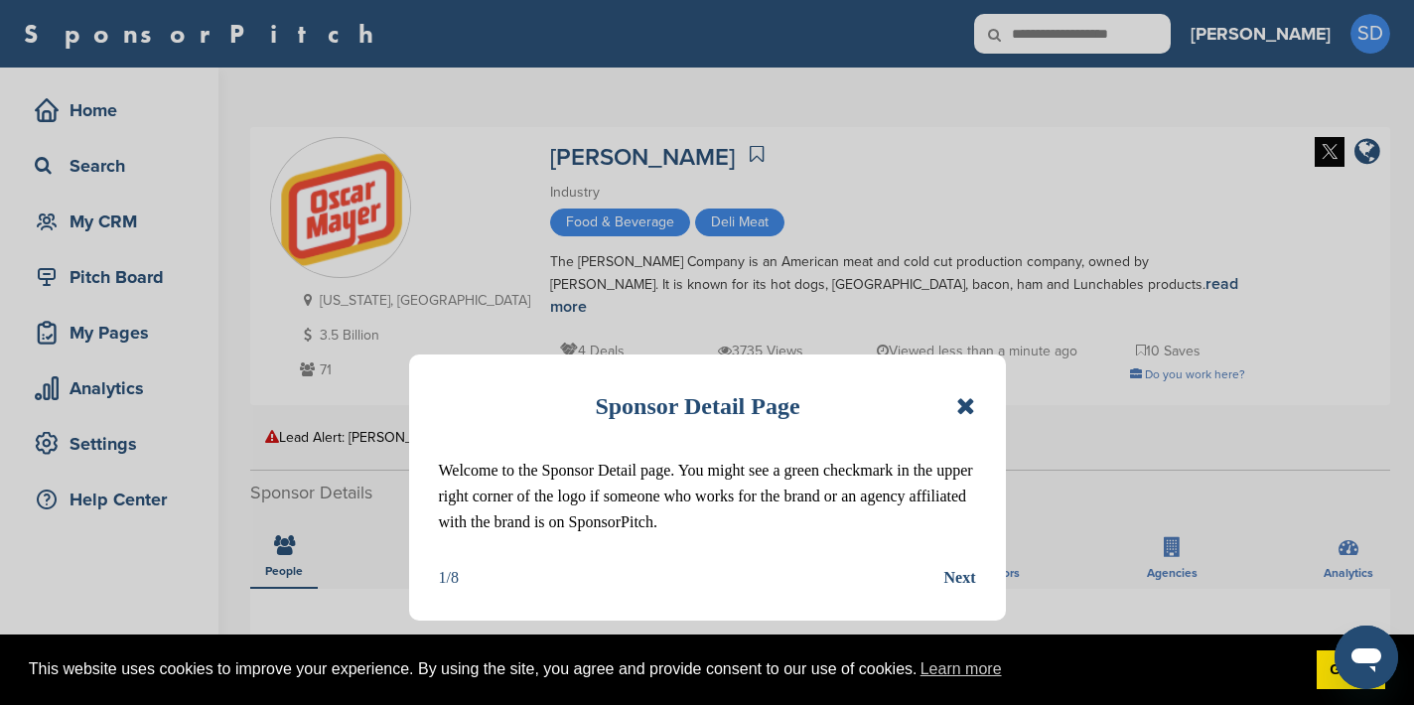
click at [973, 411] on icon at bounding box center [965, 406] width 19 height 24
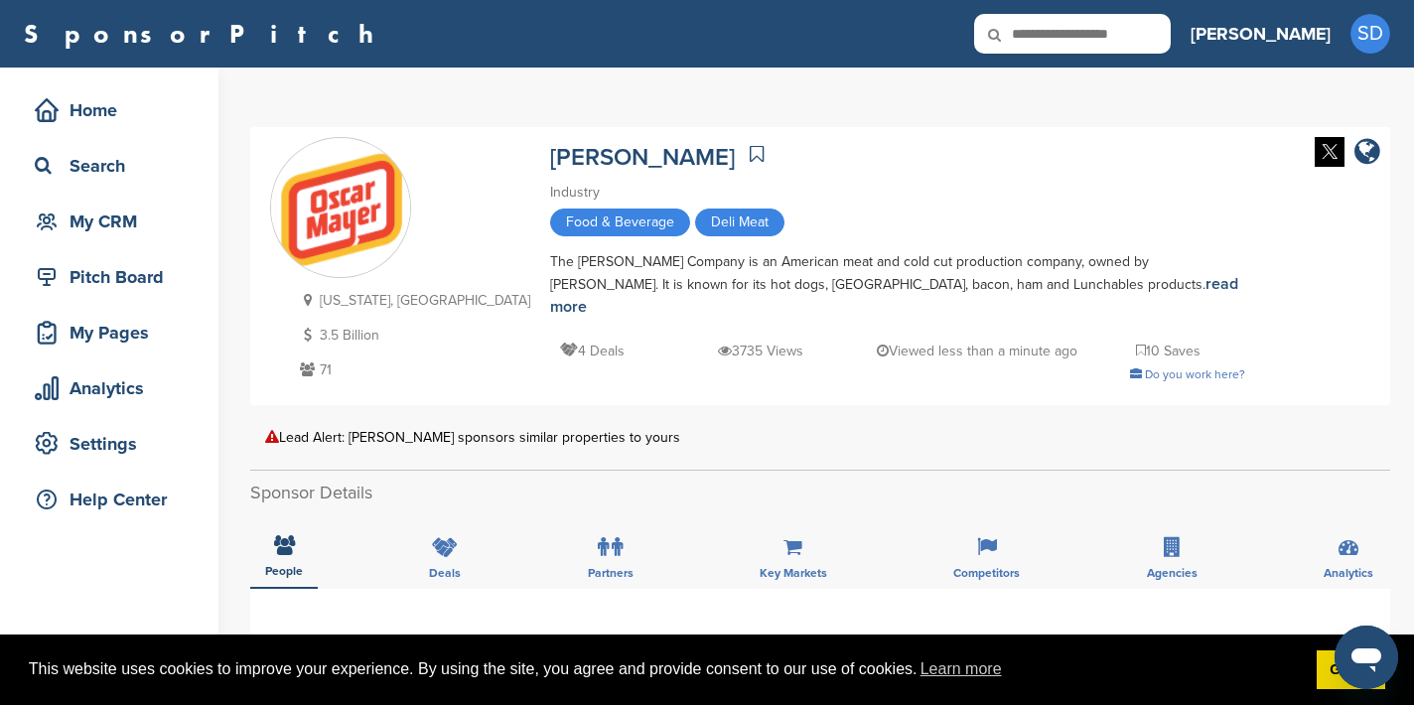
click at [1129, 40] on input "text" at bounding box center [1072, 34] width 197 height 40
type input "**********"
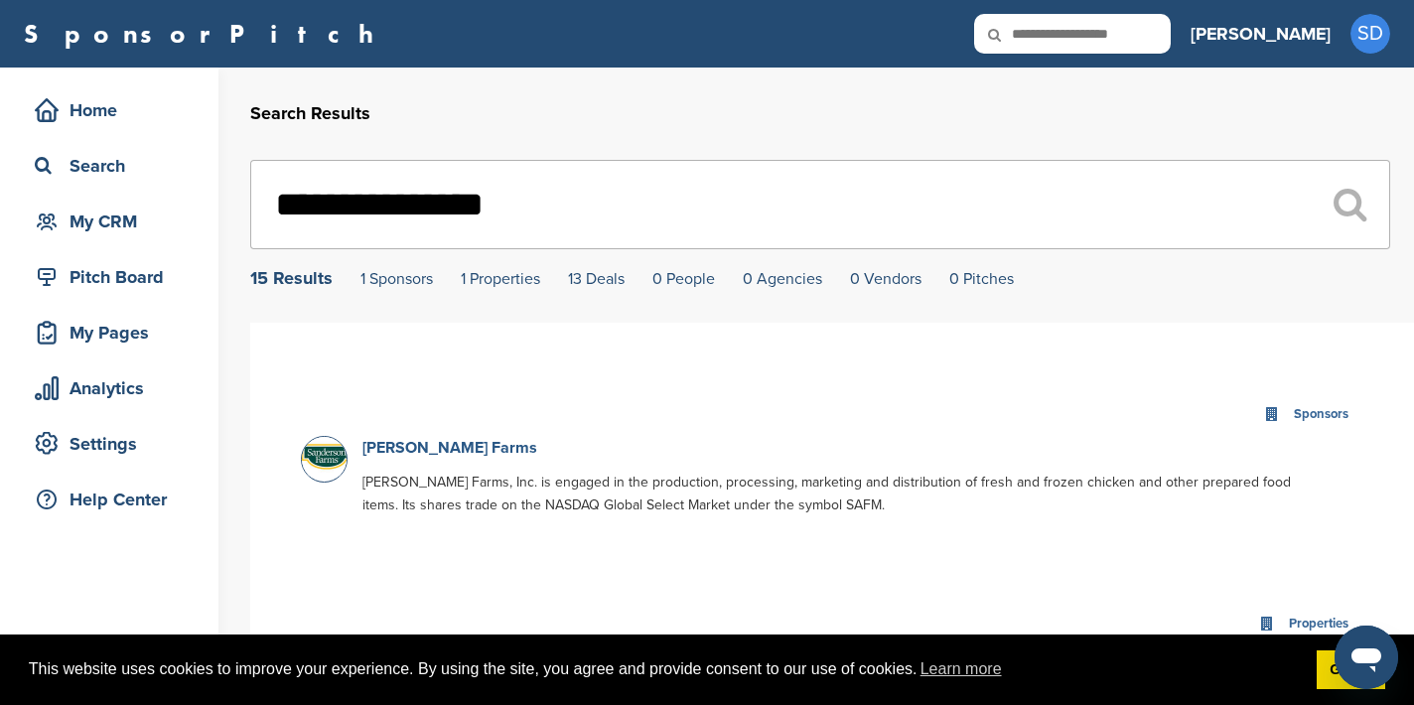
click at [465, 446] on link "Sanderson Farms" at bounding box center [449, 448] width 175 height 20
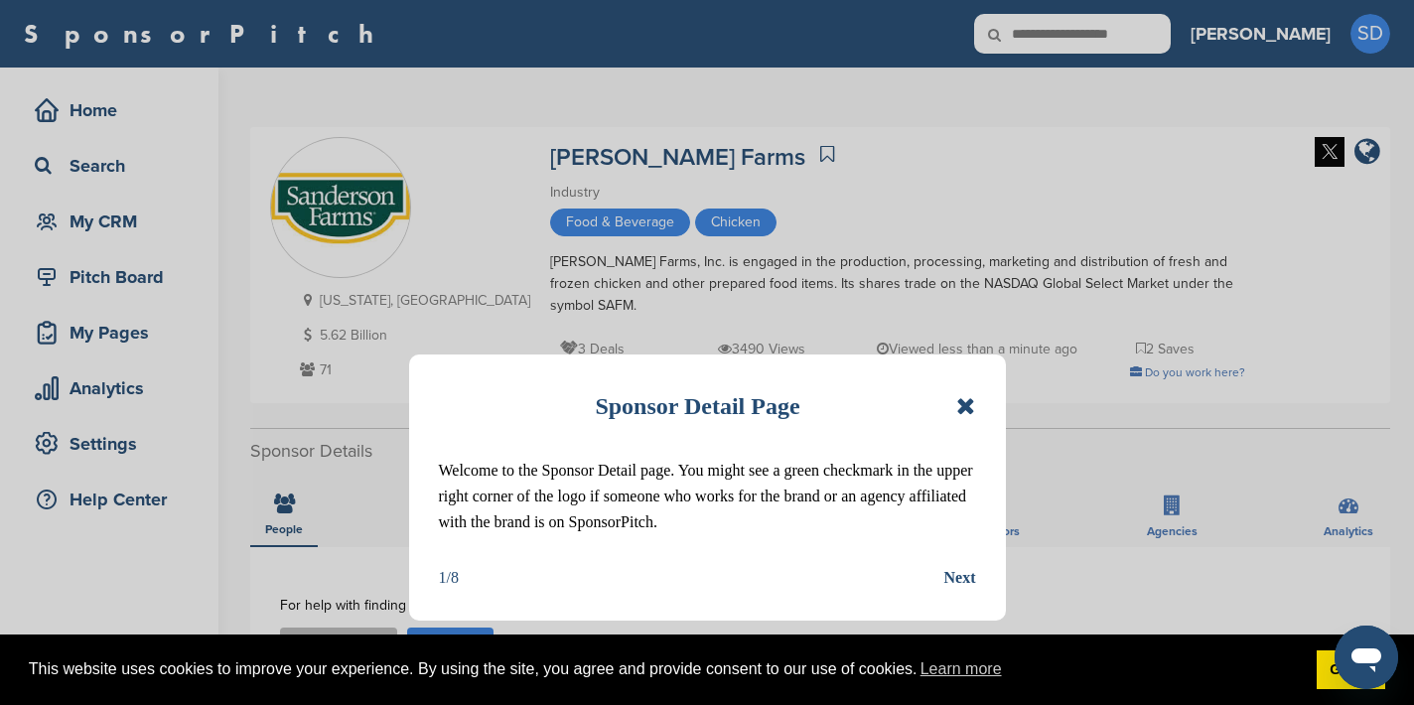
click at [970, 403] on icon at bounding box center [965, 406] width 19 height 24
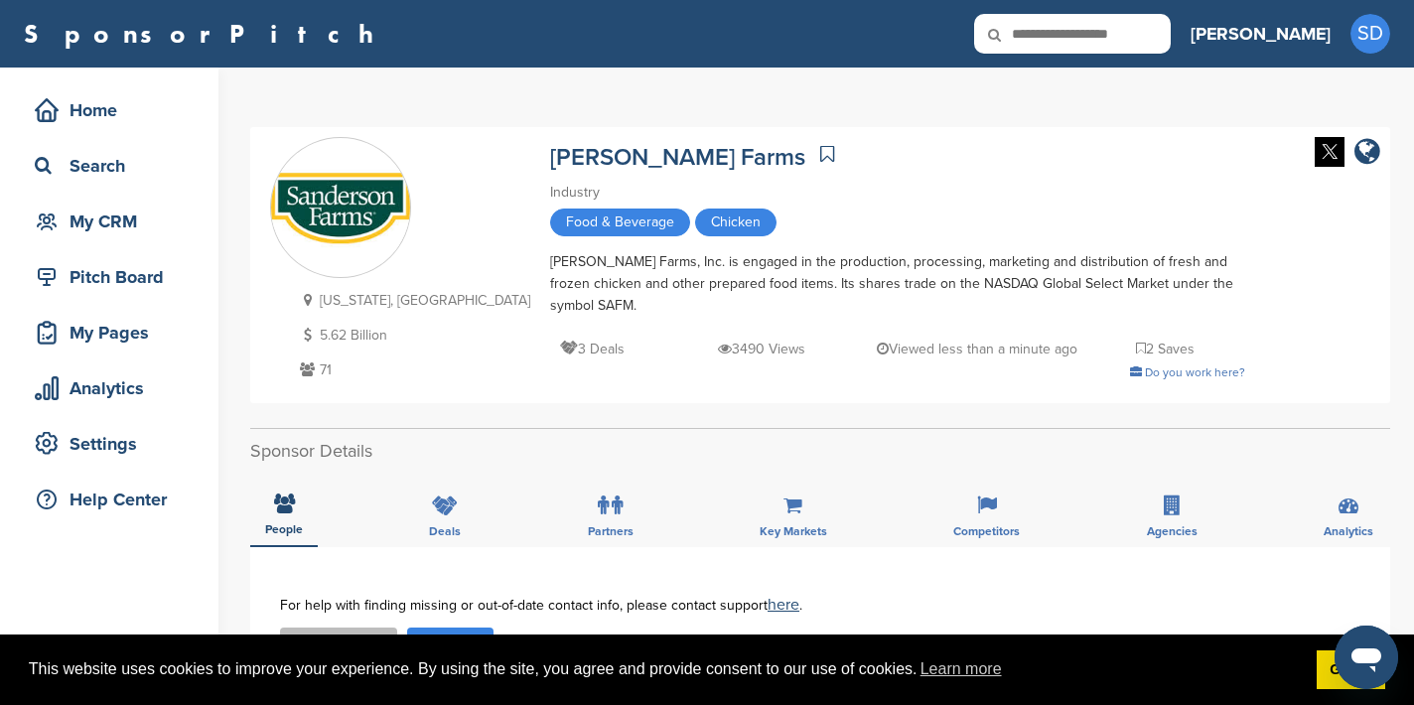
click at [1110, 38] on input "text" at bounding box center [1072, 34] width 197 height 40
type input "**********"
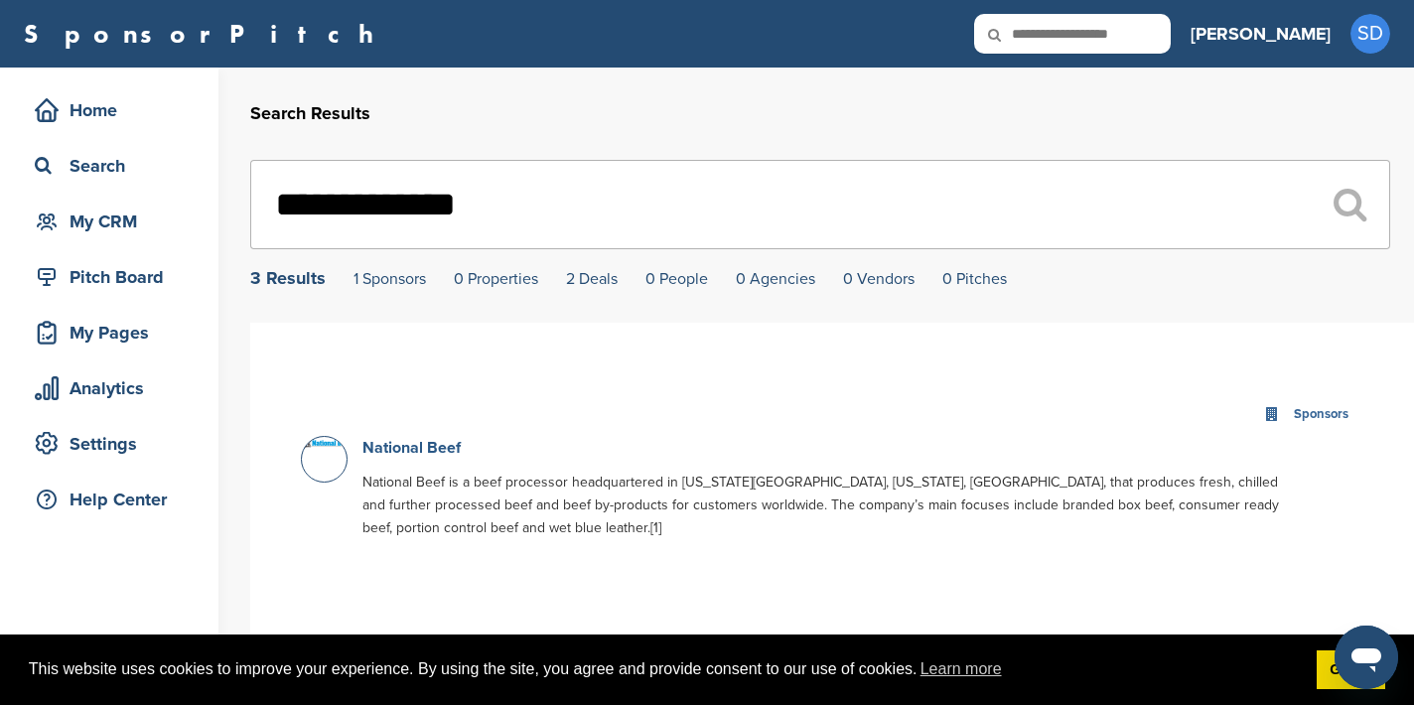
click at [430, 451] on link "National Beef" at bounding box center [411, 448] width 98 height 20
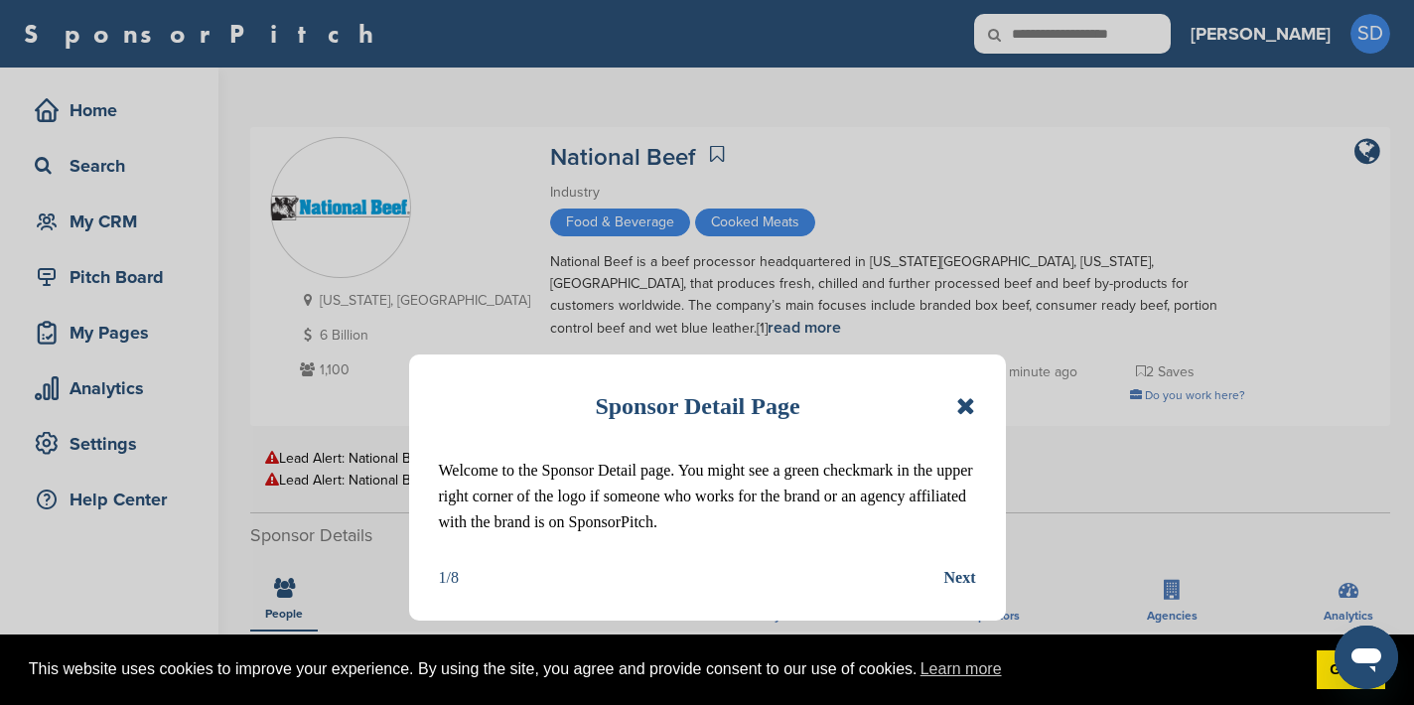
click at [970, 405] on icon at bounding box center [965, 406] width 19 height 24
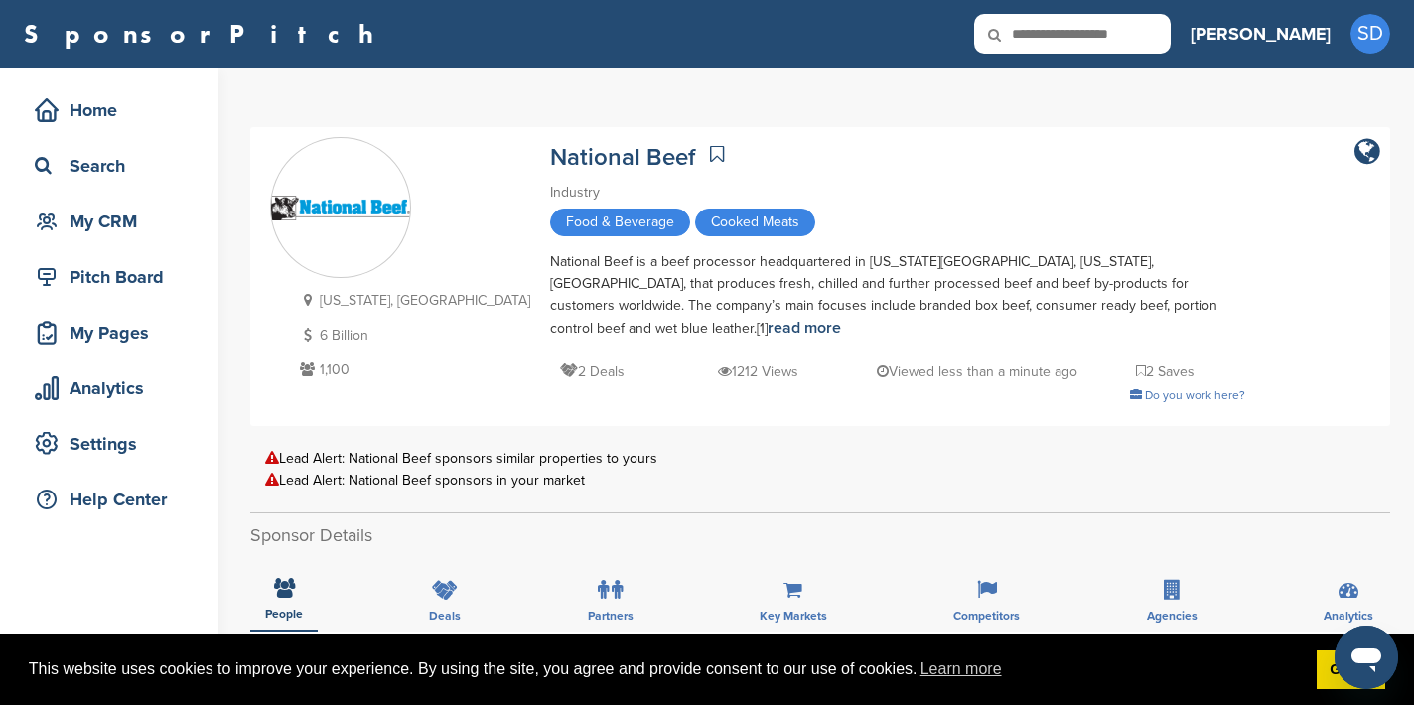
click at [1171, 46] on input "text" at bounding box center [1072, 34] width 197 height 40
type input "*******"
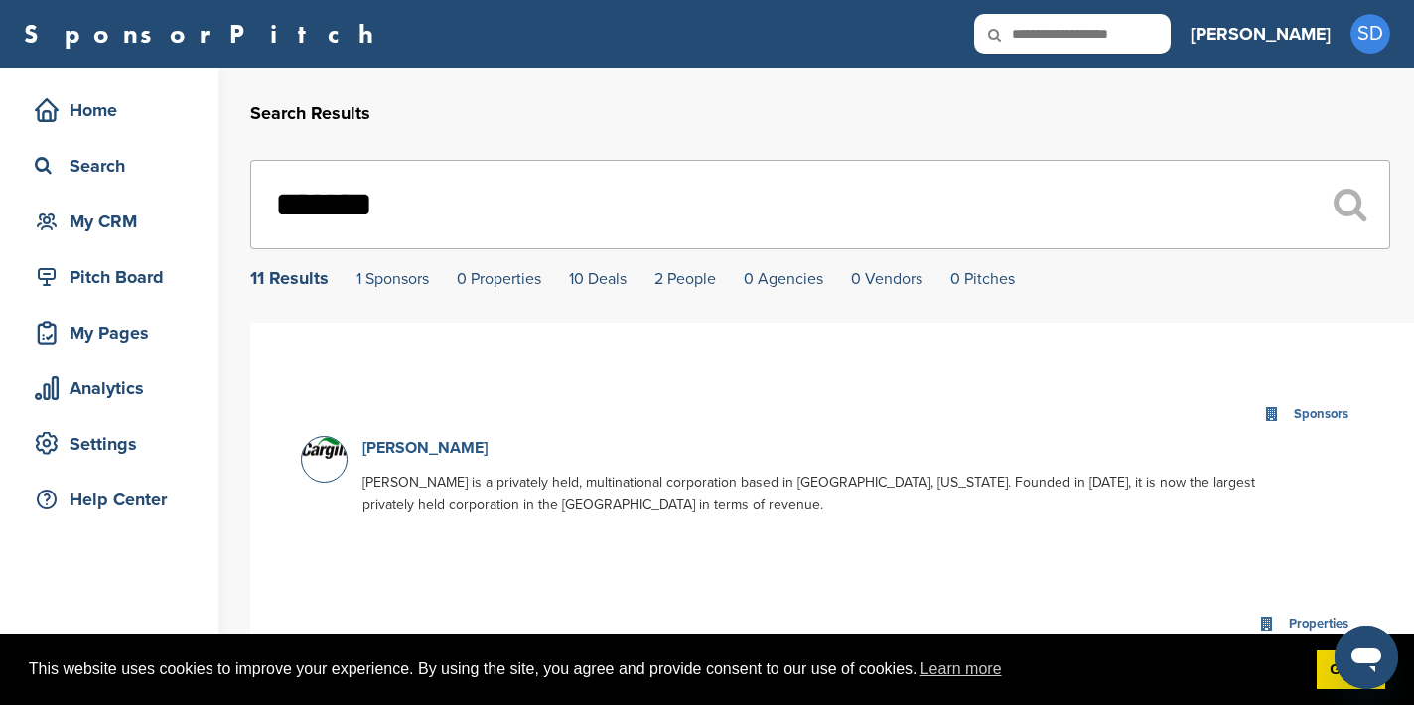
click at [387, 453] on link "Cargill" at bounding box center [424, 448] width 125 height 20
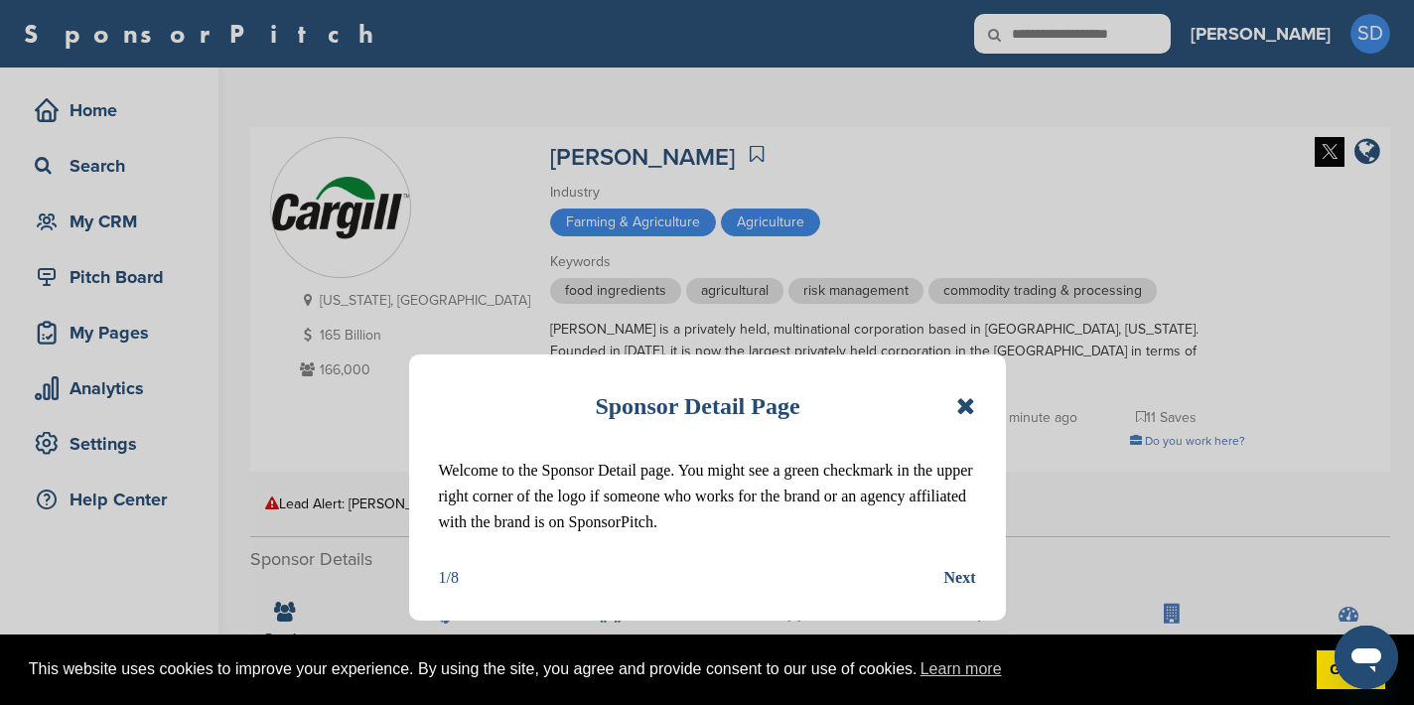
click at [959, 402] on icon at bounding box center [965, 406] width 19 height 24
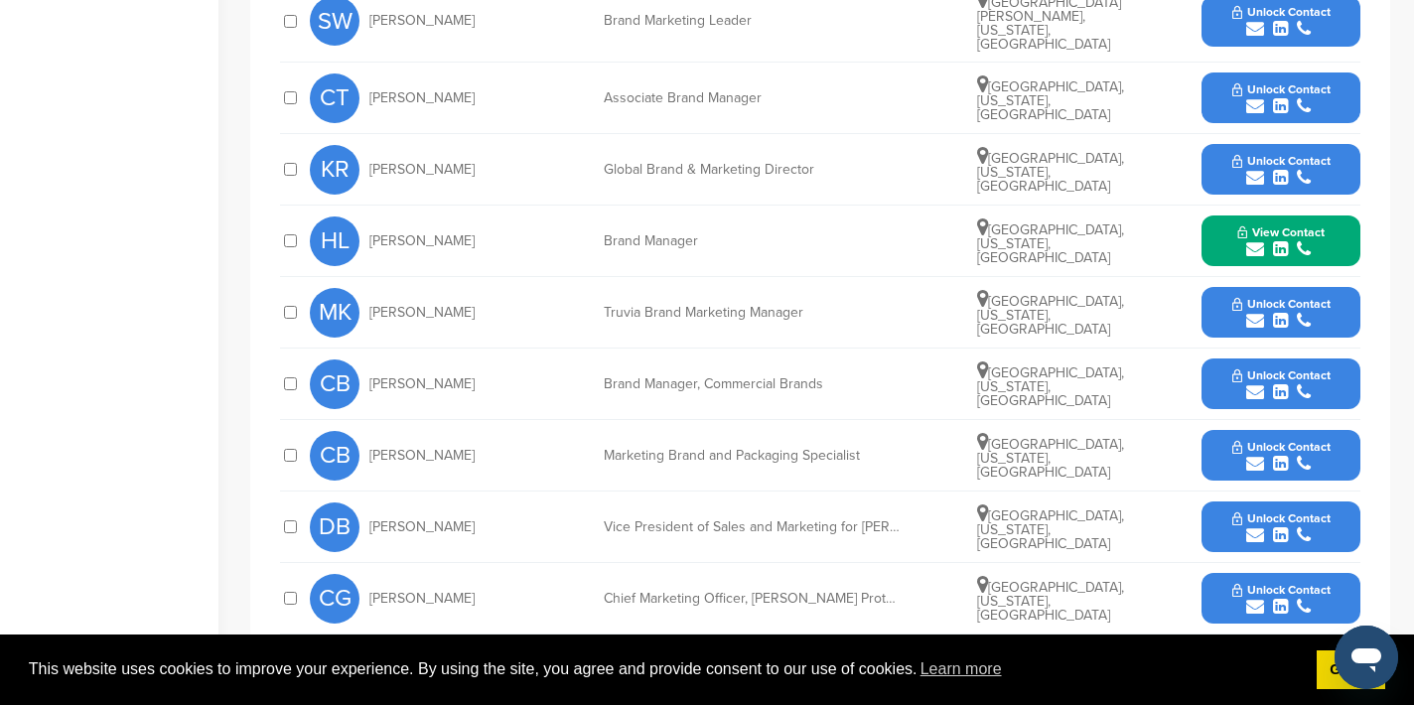
scroll to position [901, 0]
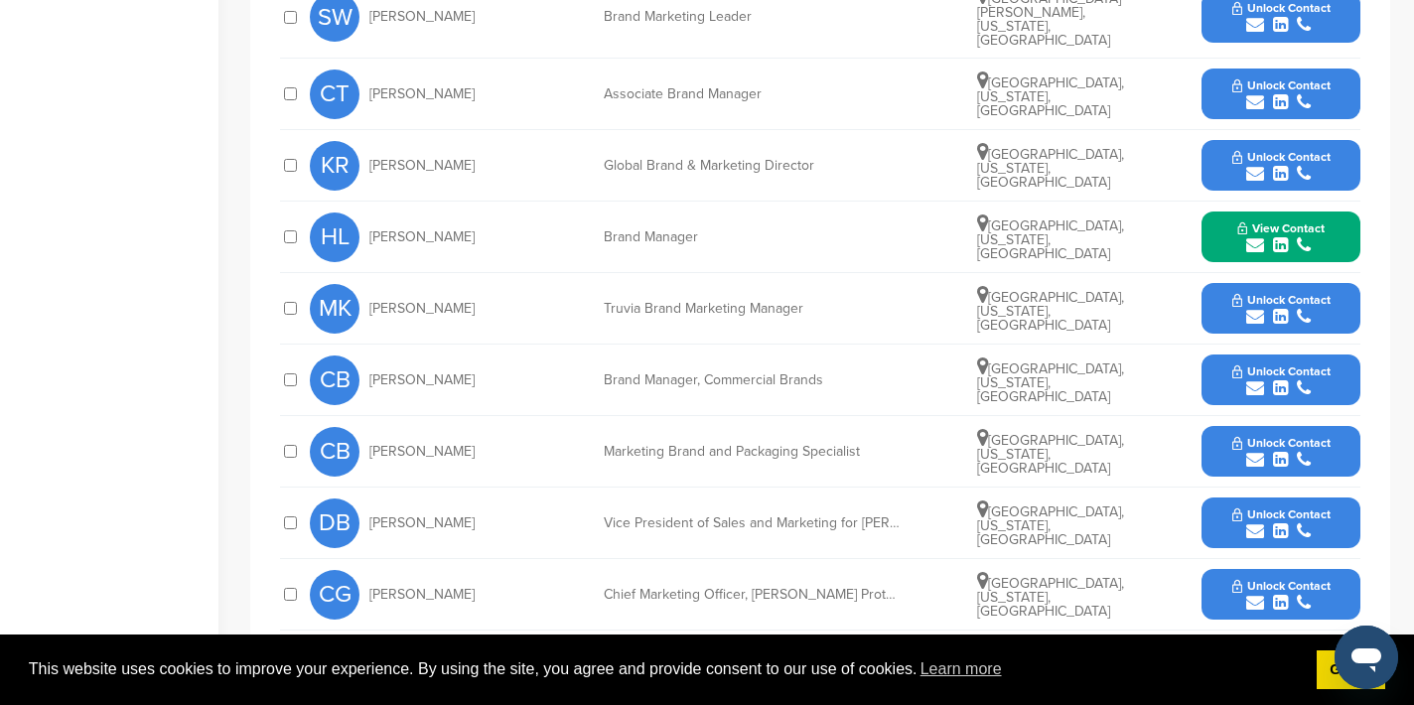
click at [1254, 522] on icon "submit" at bounding box center [1255, 531] width 18 height 18
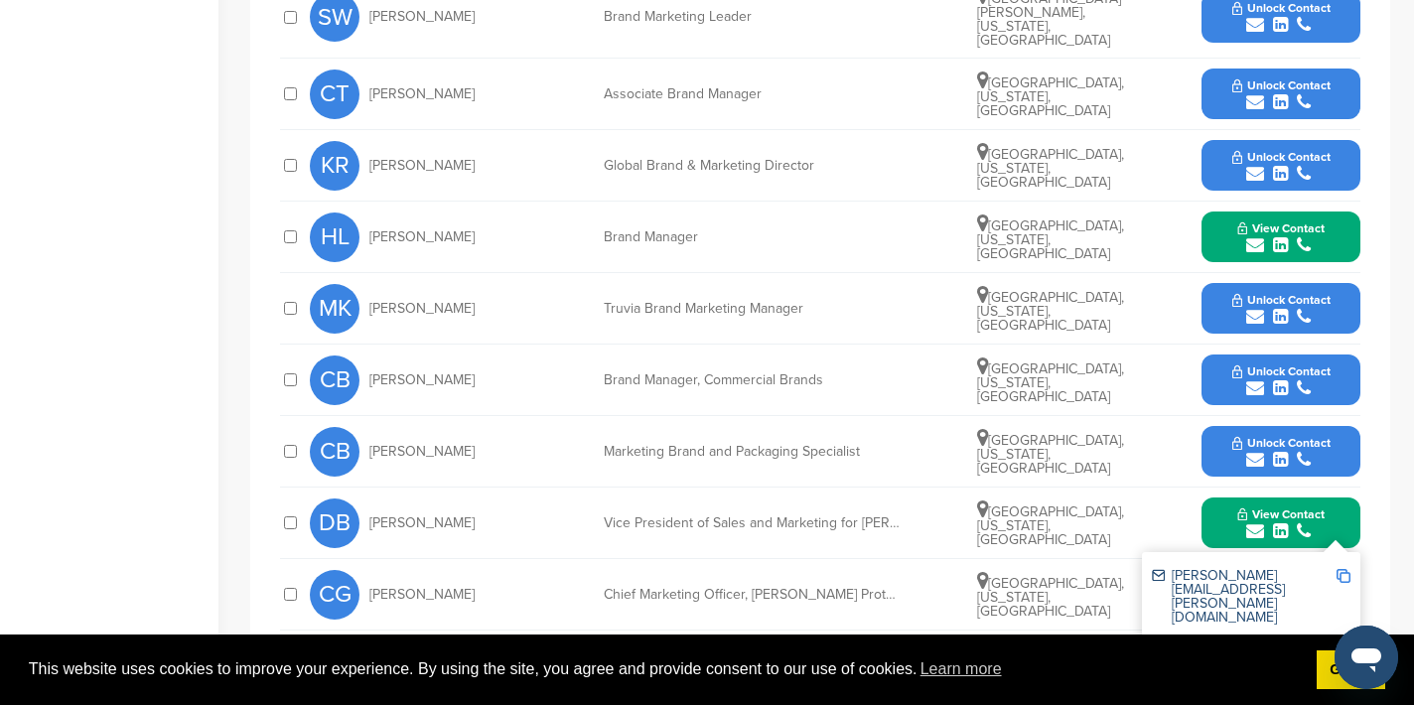
click at [1346, 569] on img at bounding box center [1344, 576] width 14 height 14
click at [1220, 499] on button "View Contact" at bounding box center [1281, 524] width 135 height 60
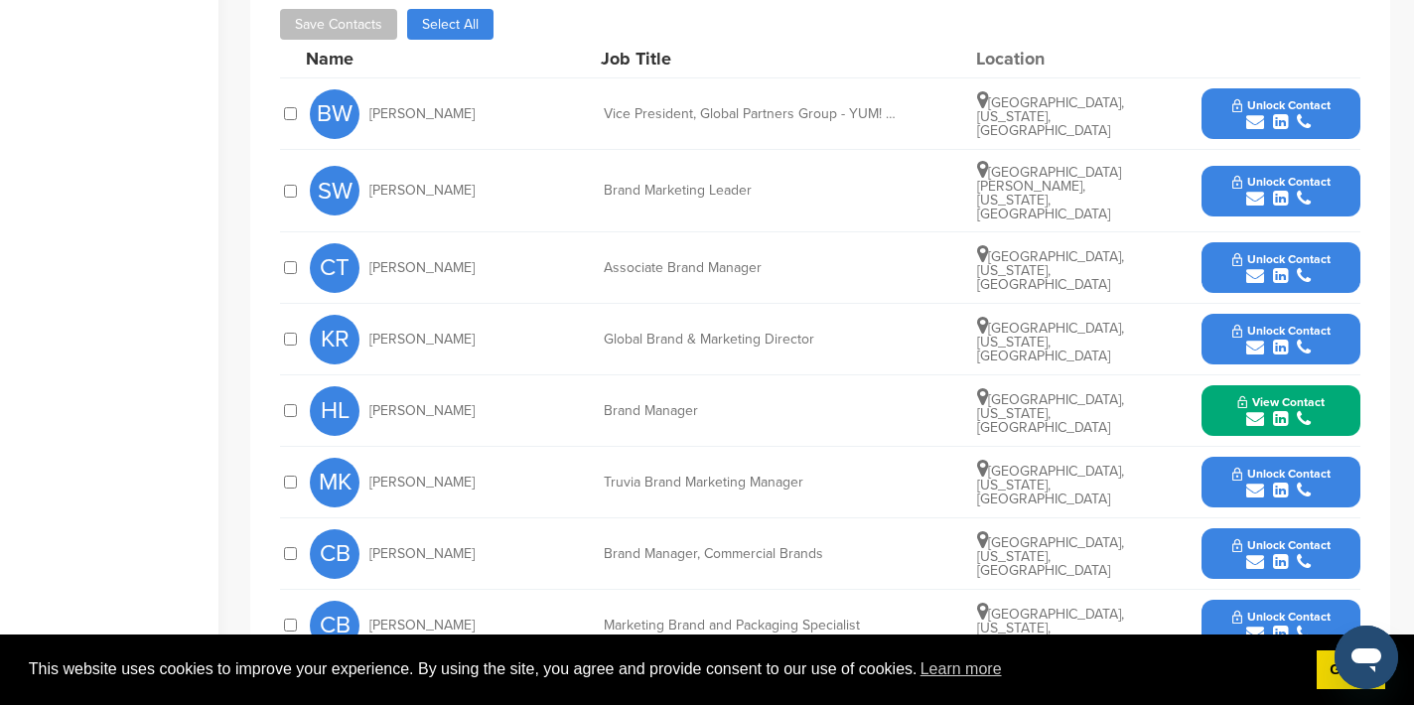
scroll to position [707, 0]
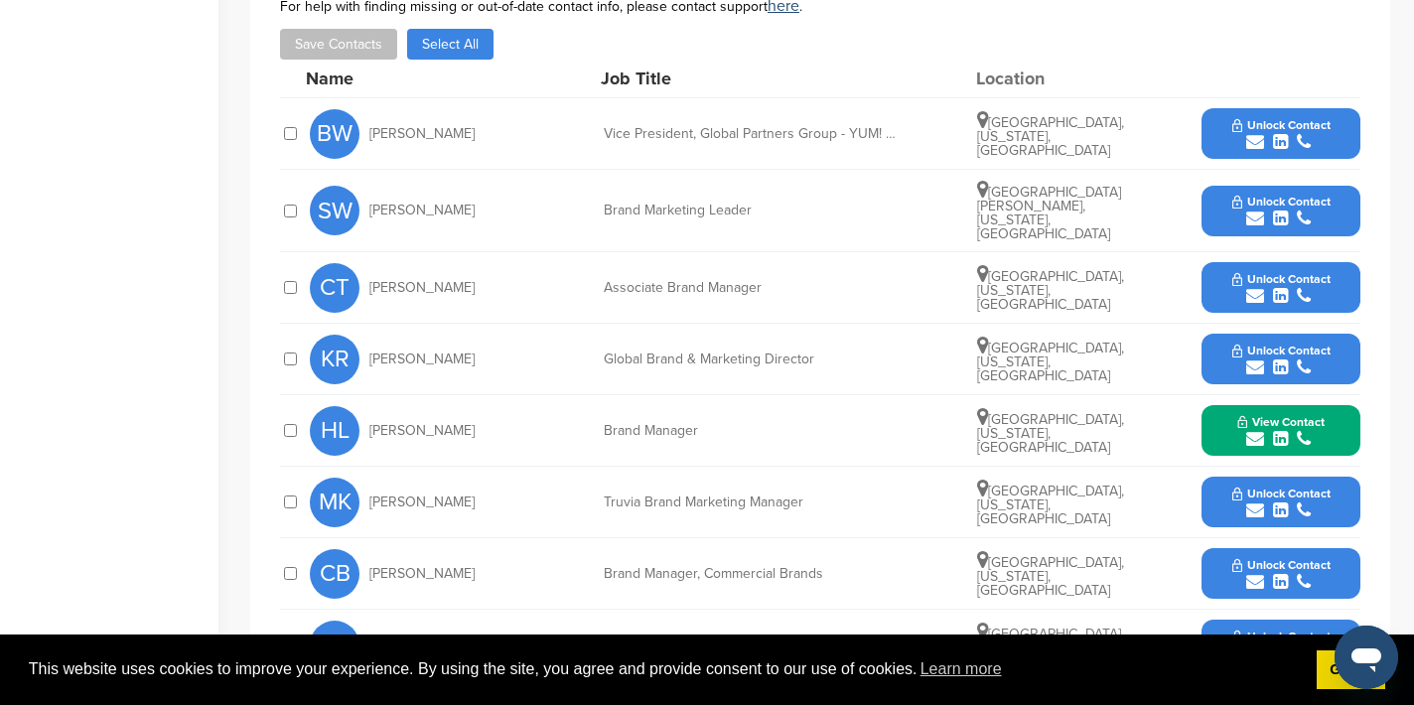
click at [1255, 210] on icon "submit" at bounding box center [1255, 219] width 18 height 18
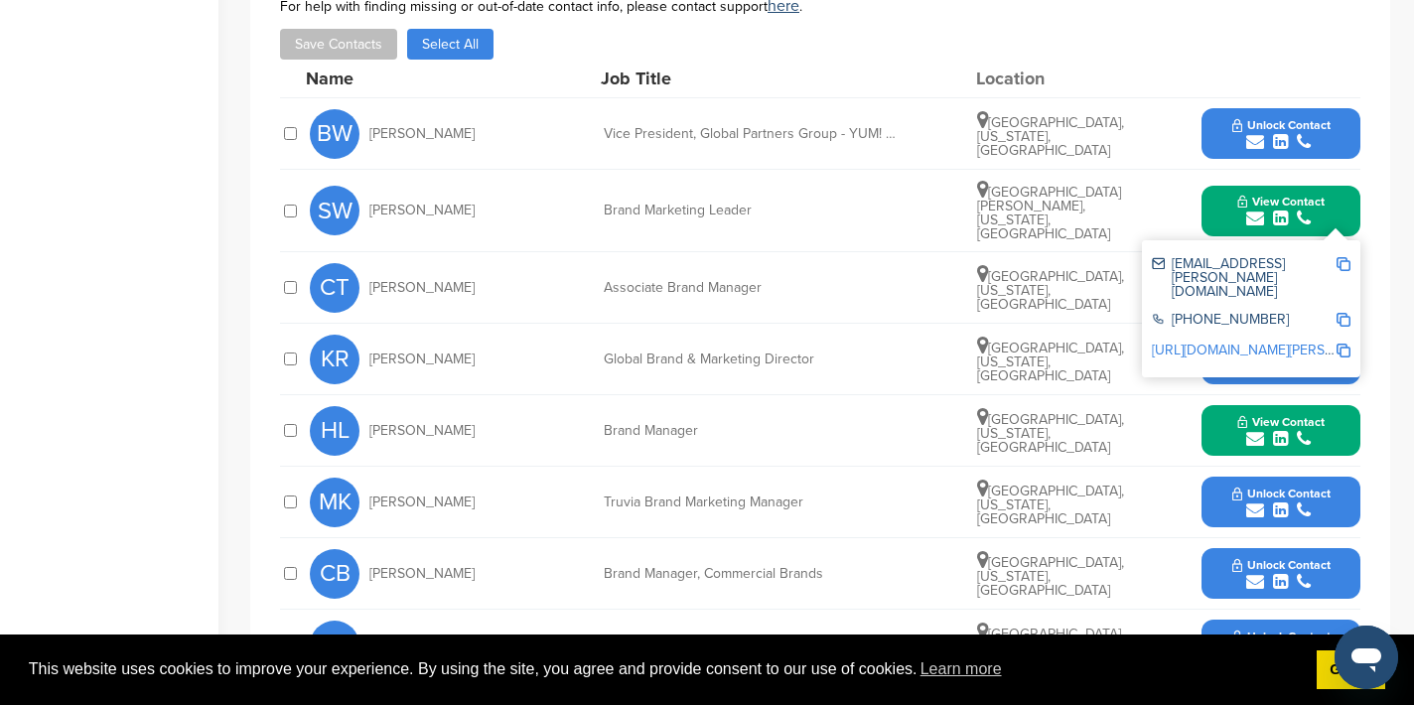
click at [1347, 257] on img at bounding box center [1344, 264] width 14 height 14
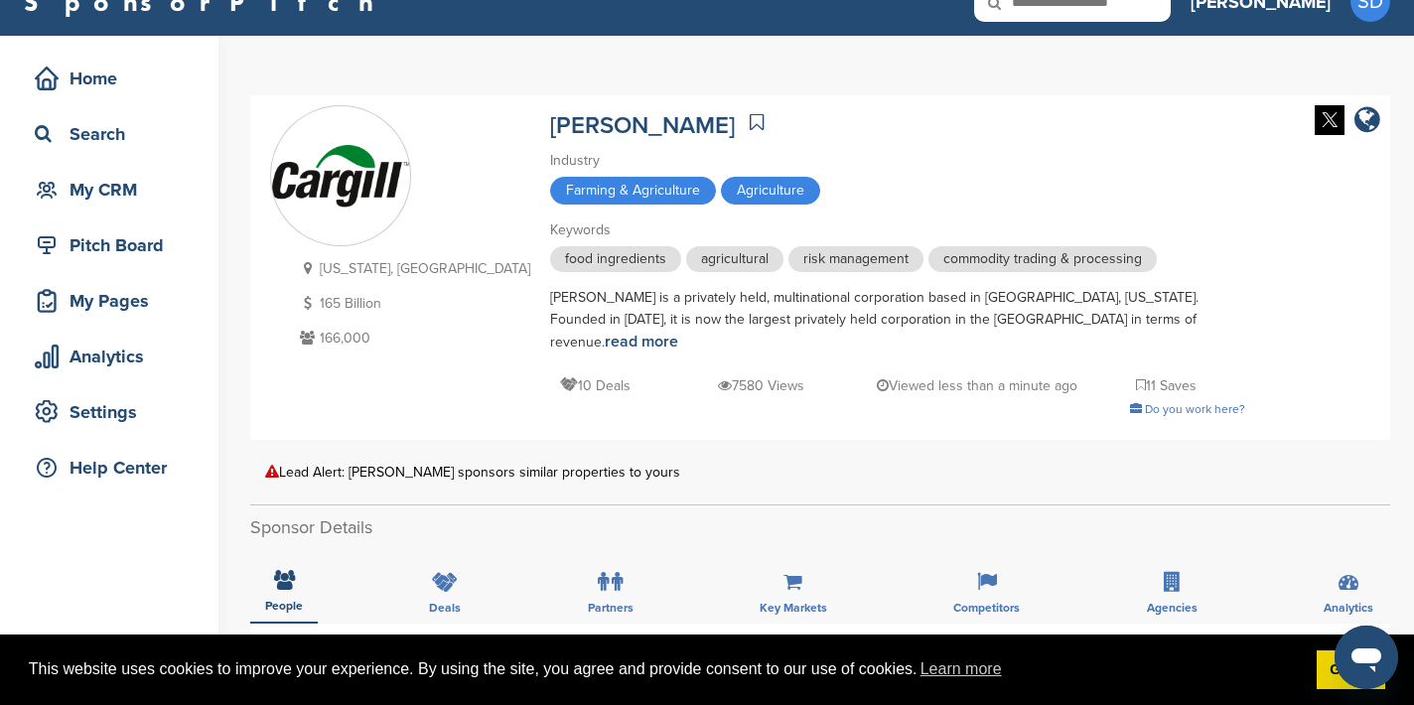
scroll to position [0, 0]
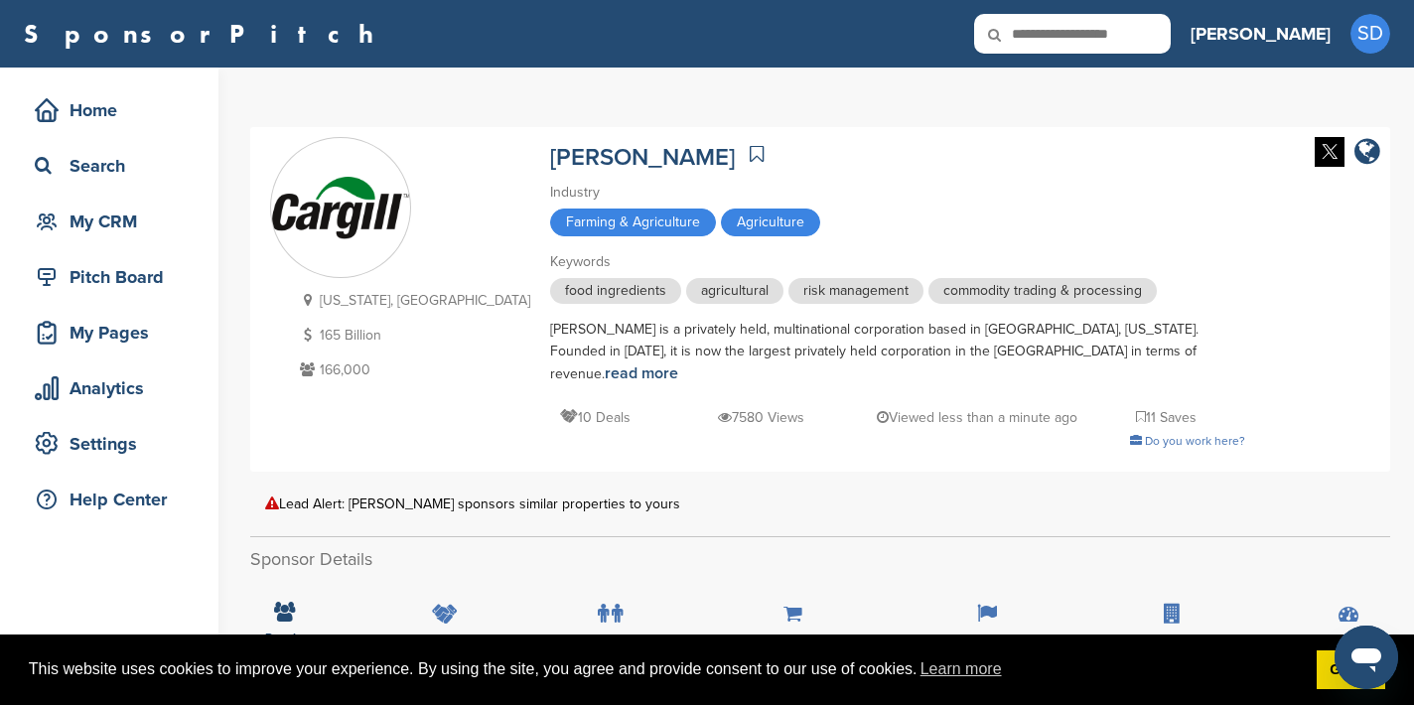
click at [1132, 40] on input "text" at bounding box center [1072, 34] width 197 height 40
type input "******"
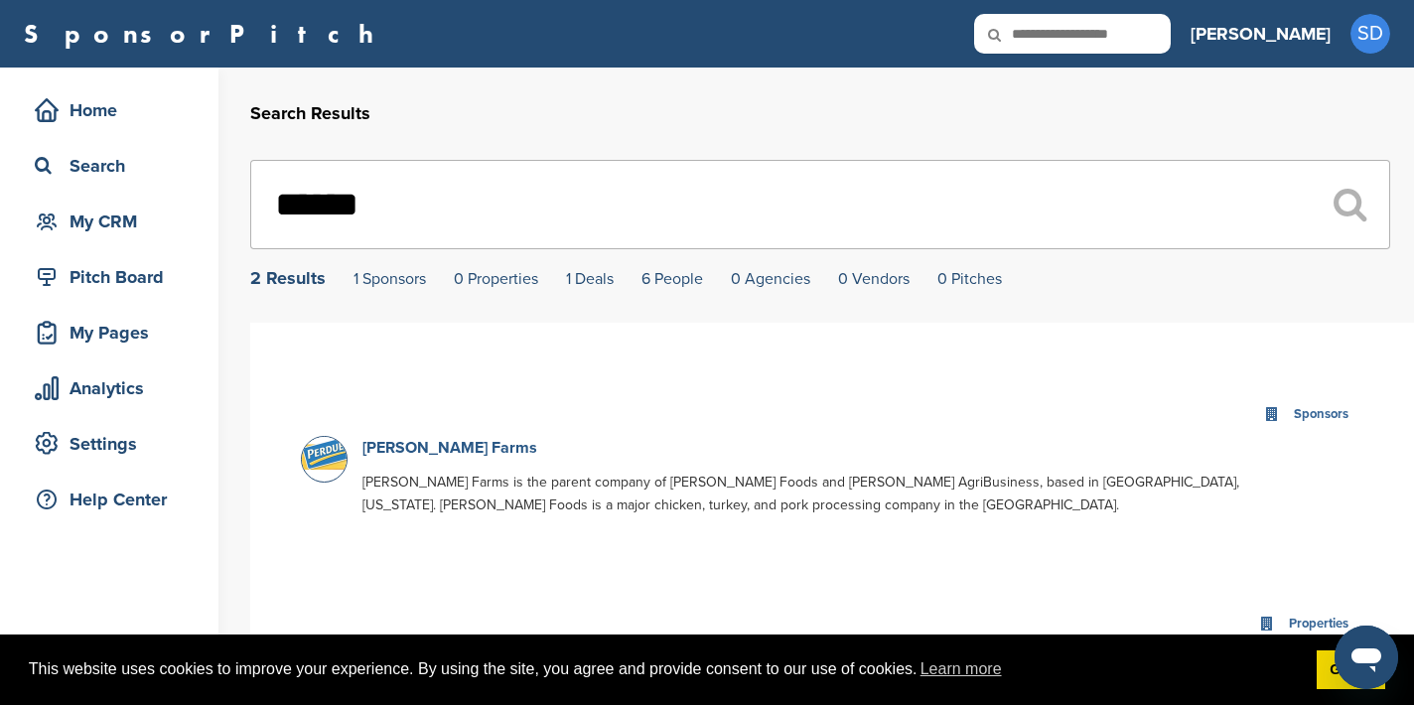
click at [404, 456] on link "[PERSON_NAME] Farms" at bounding box center [449, 448] width 175 height 20
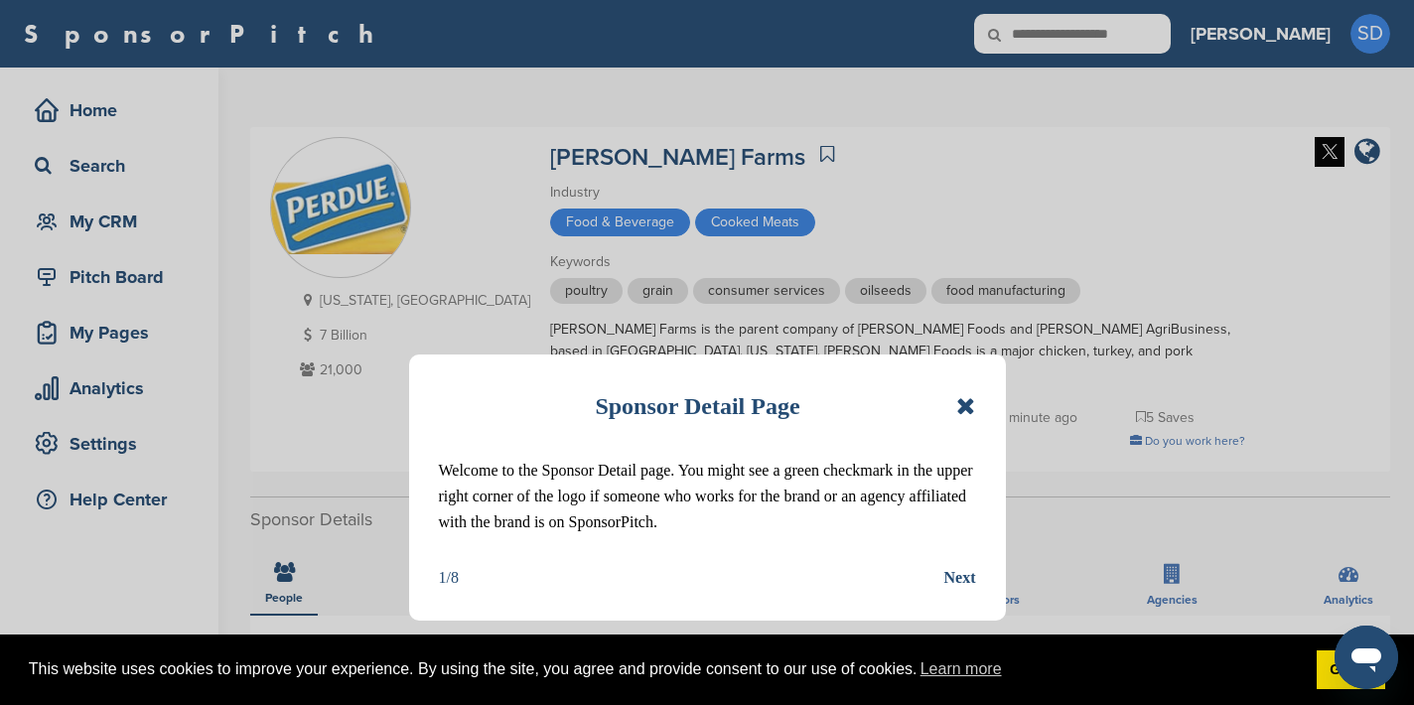
click at [963, 399] on icon at bounding box center [965, 406] width 19 height 24
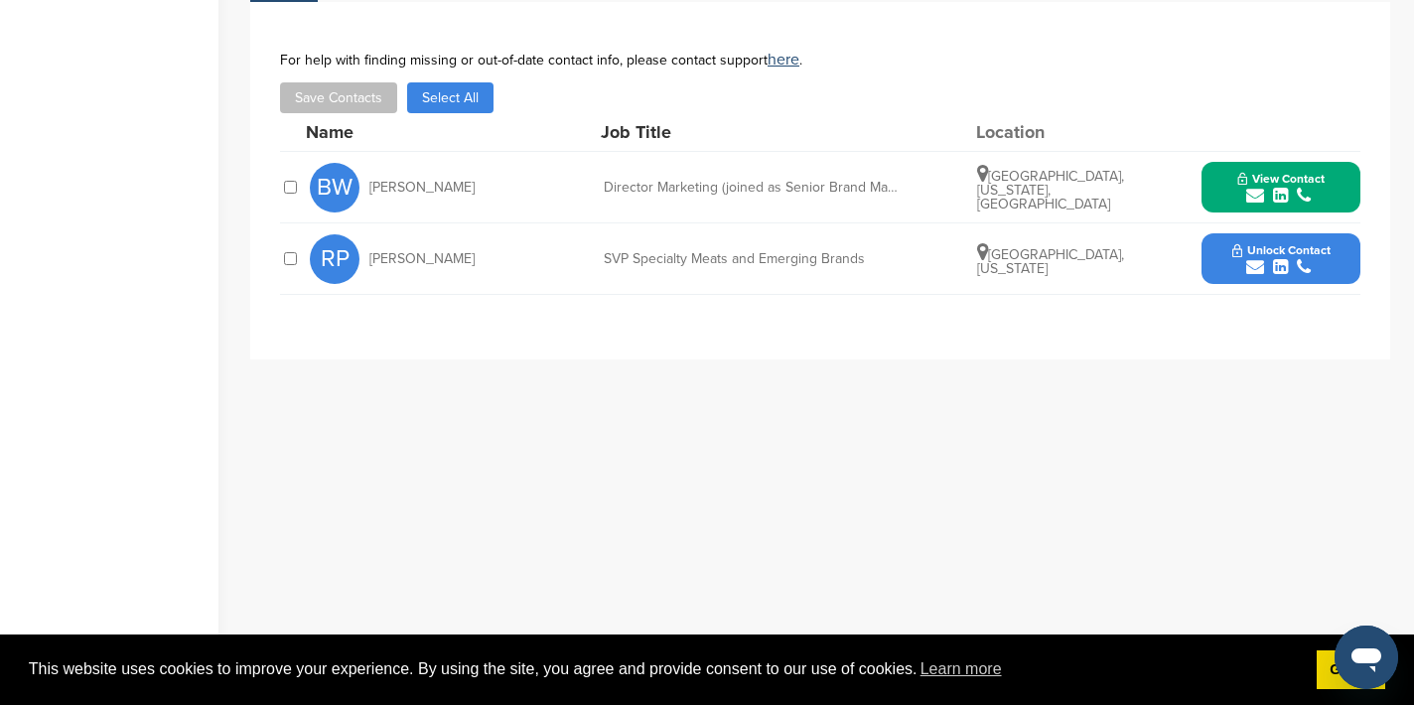
scroll to position [642, 0]
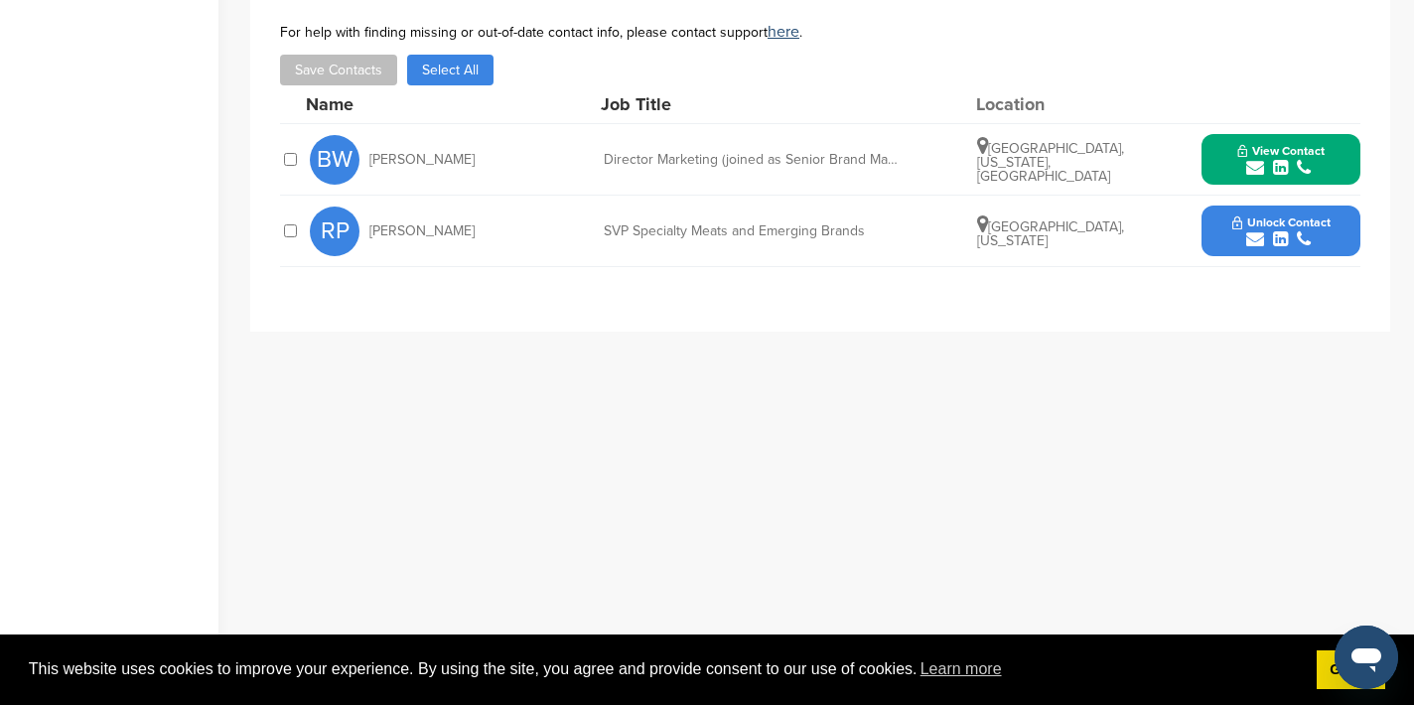
click at [1259, 230] on icon "submit" at bounding box center [1255, 239] width 18 height 18
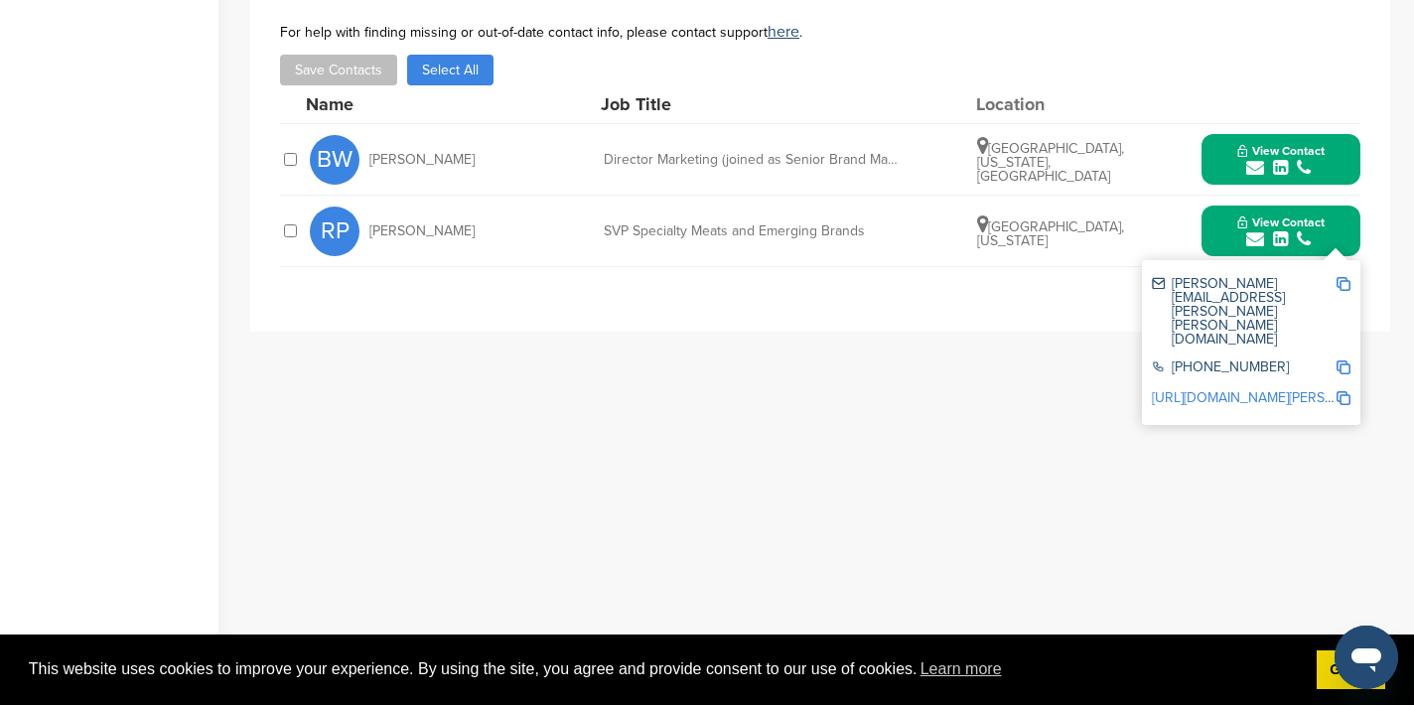
click at [1347, 277] on img at bounding box center [1344, 284] width 14 height 14
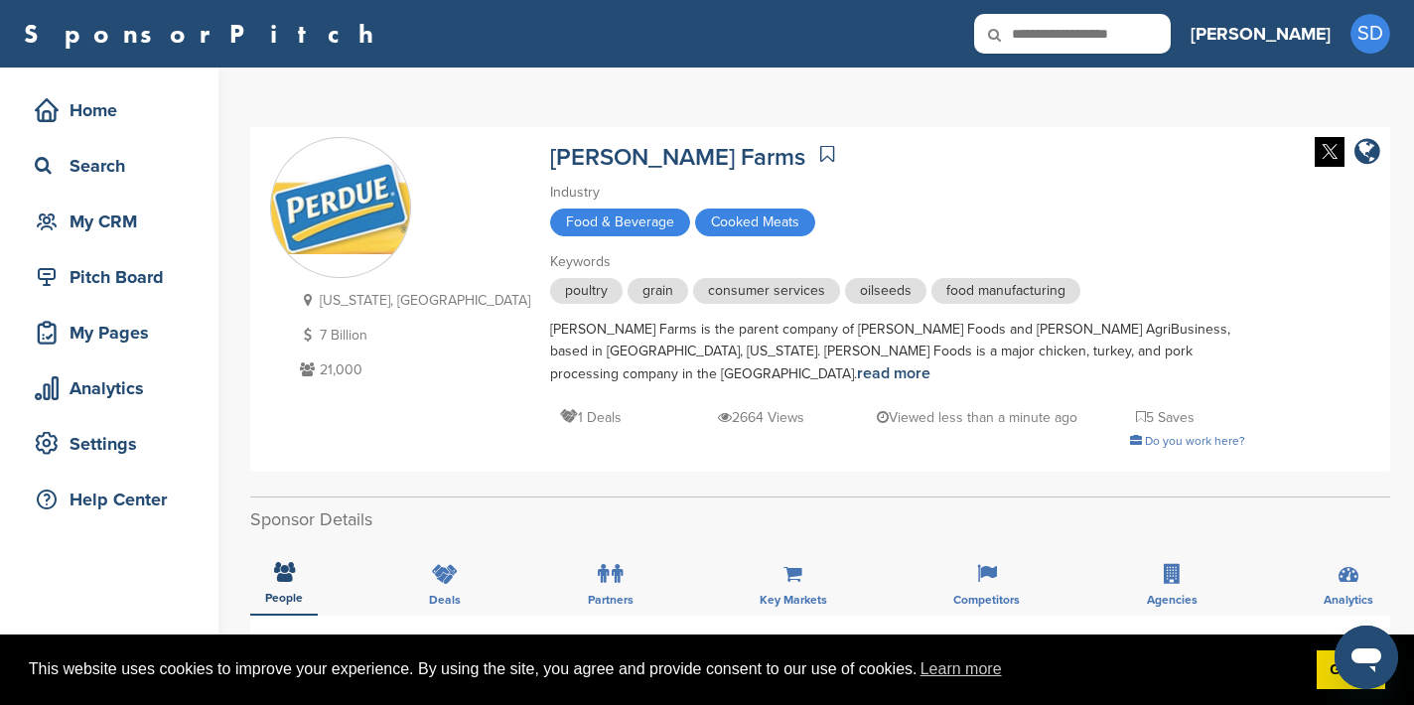
click at [1150, 43] on input "text" at bounding box center [1072, 34] width 197 height 40
type input "********"
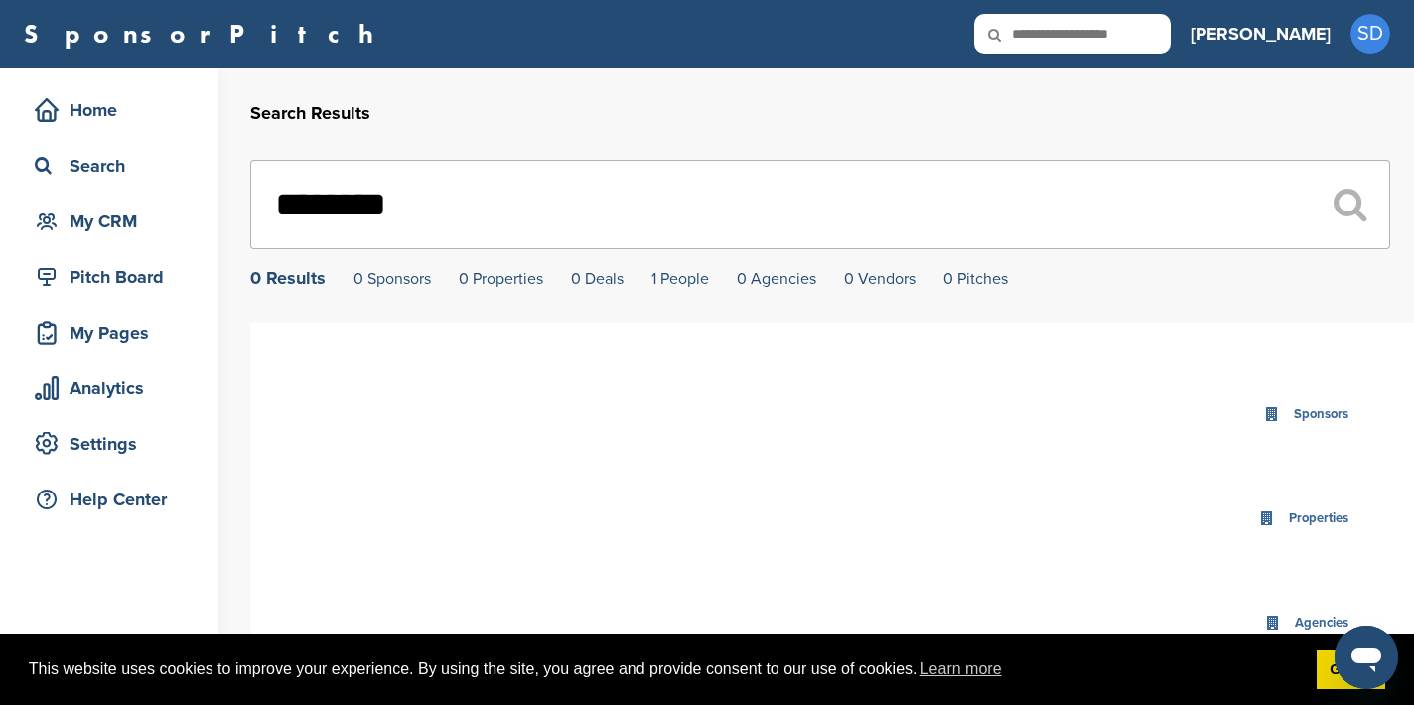
click at [657, 196] on input "********" at bounding box center [820, 204] width 1140 height 89
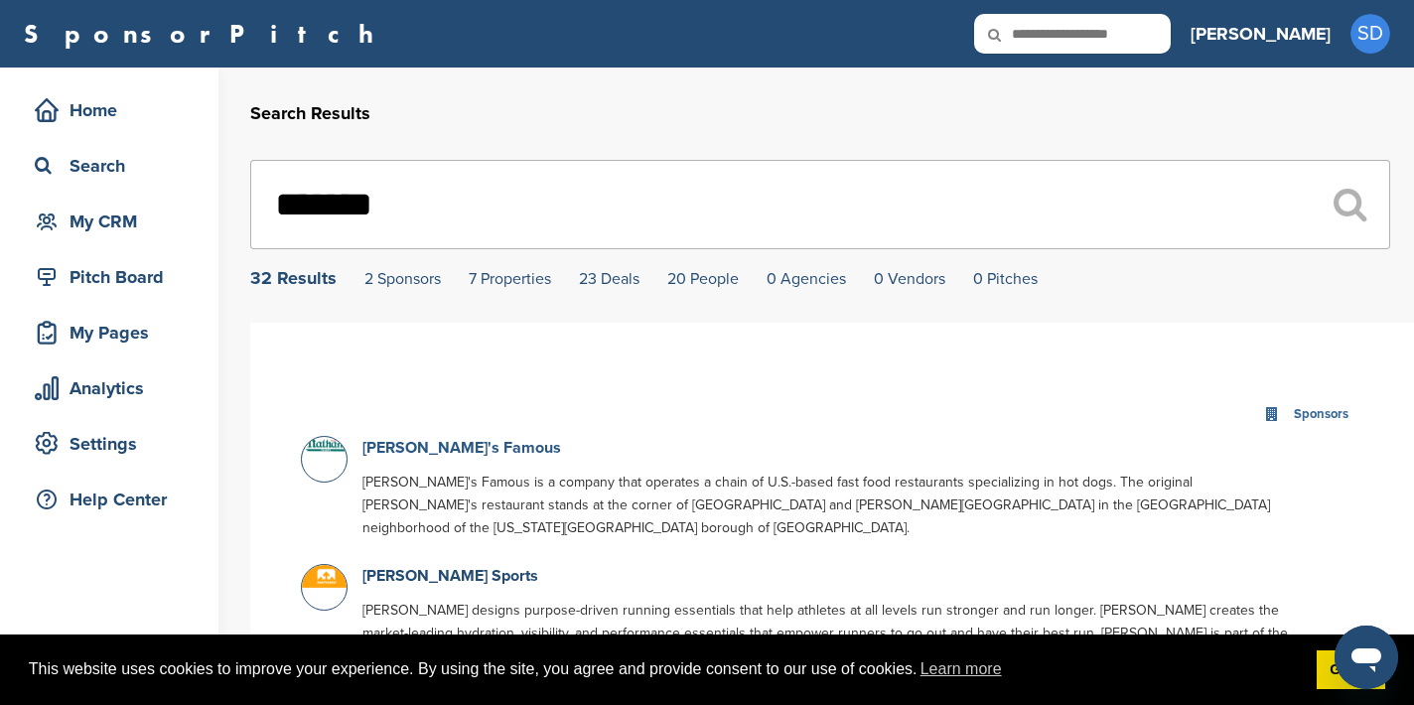
type input "*******"
click at [389, 450] on link "Nathan's Famous" at bounding box center [461, 448] width 199 height 20
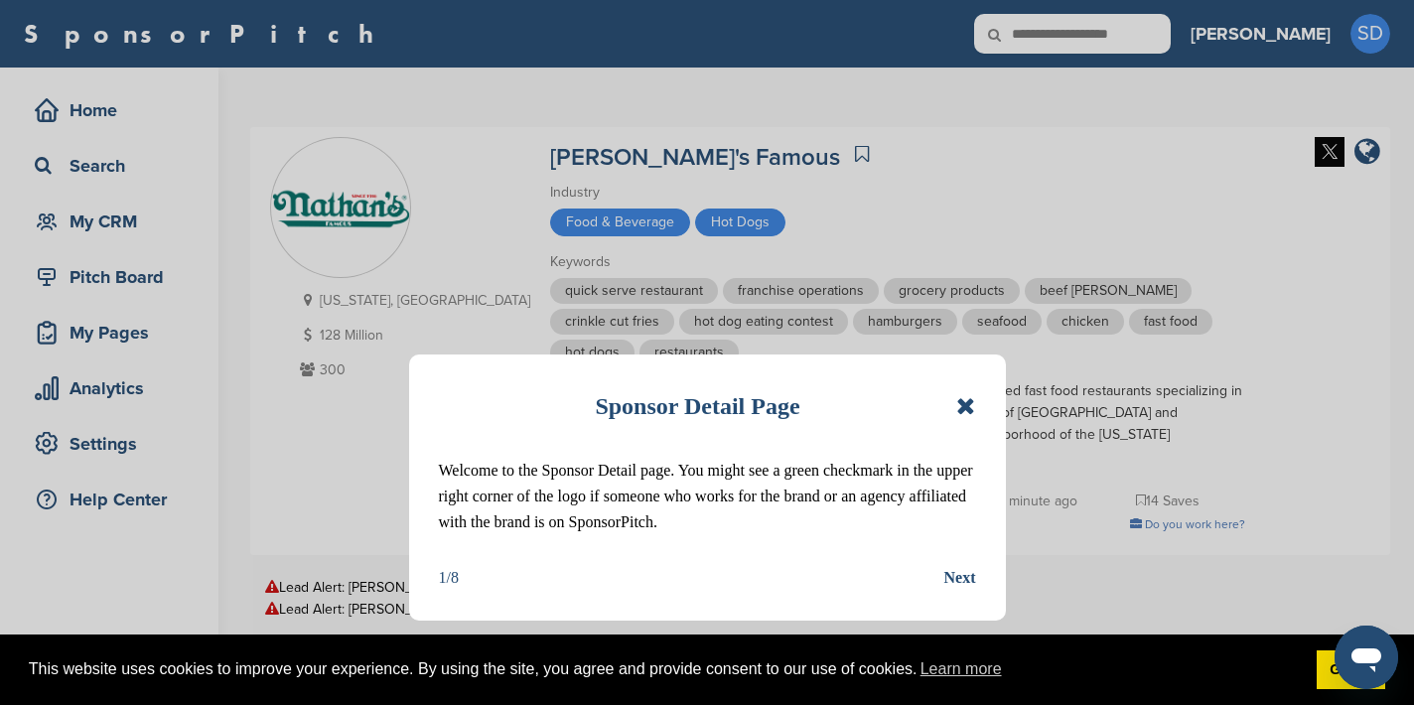
click at [961, 406] on icon at bounding box center [965, 406] width 19 height 24
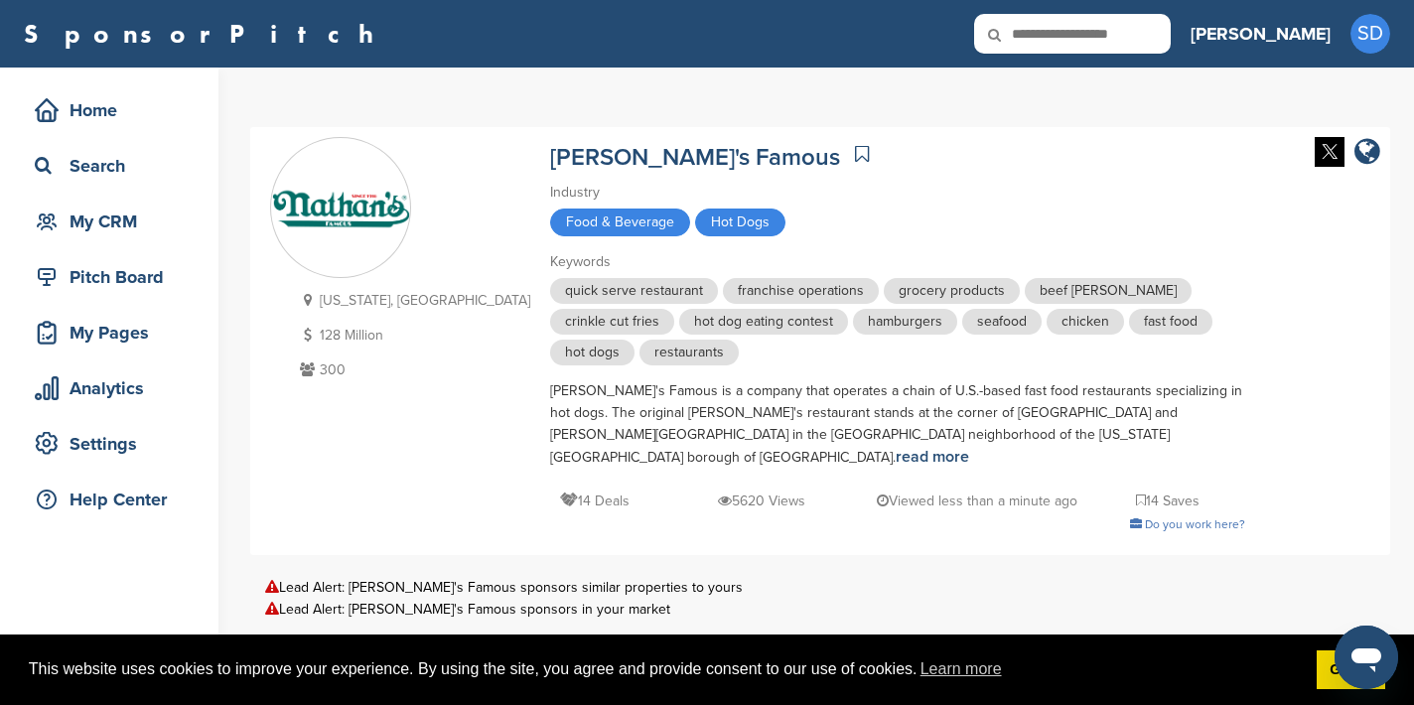
click at [1109, 49] on input "text" at bounding box center [1072, 34] width 197 height 40
type input "**********"
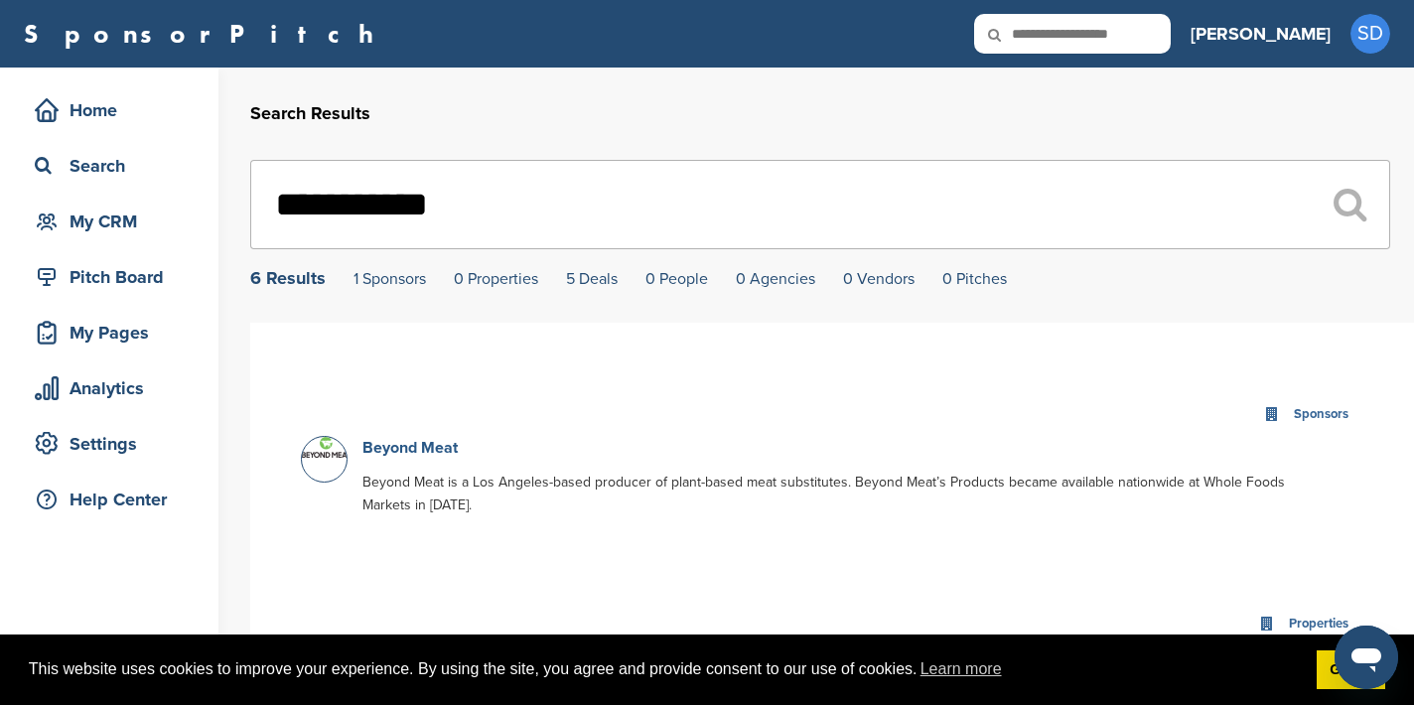
click at [397, 447] on link "Beyond Meat" at bounding box center [409, 448] width 95 height 20
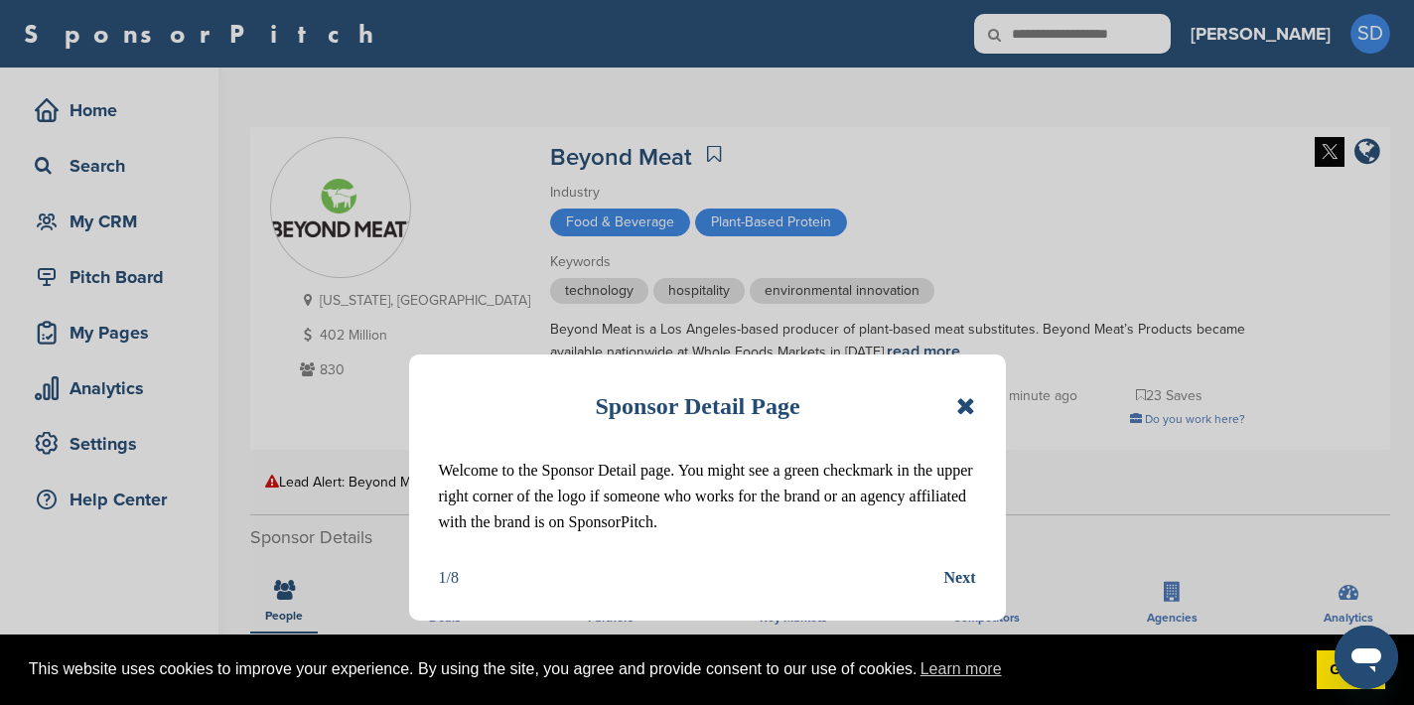
click at [966, 405] on icon at bounding box center [965, 406] width 19 height 24
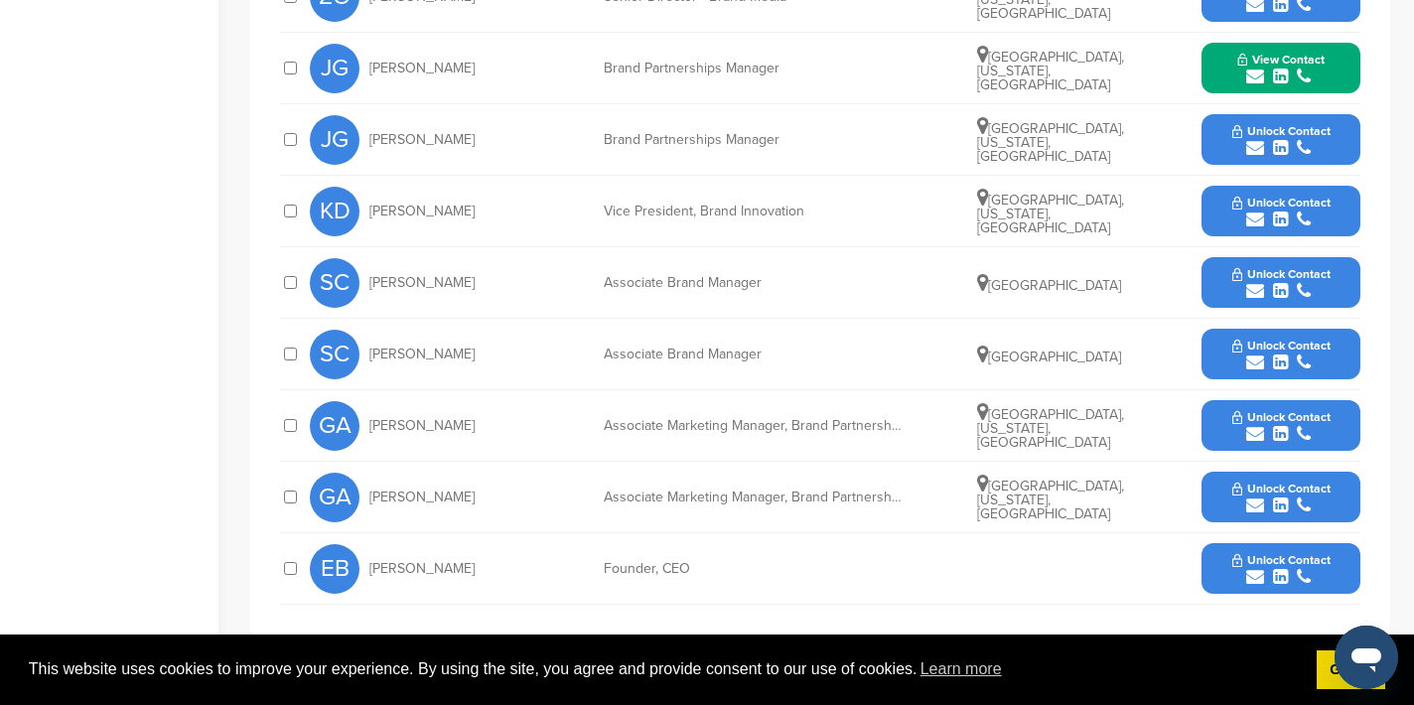
scroll to position [823, 0]
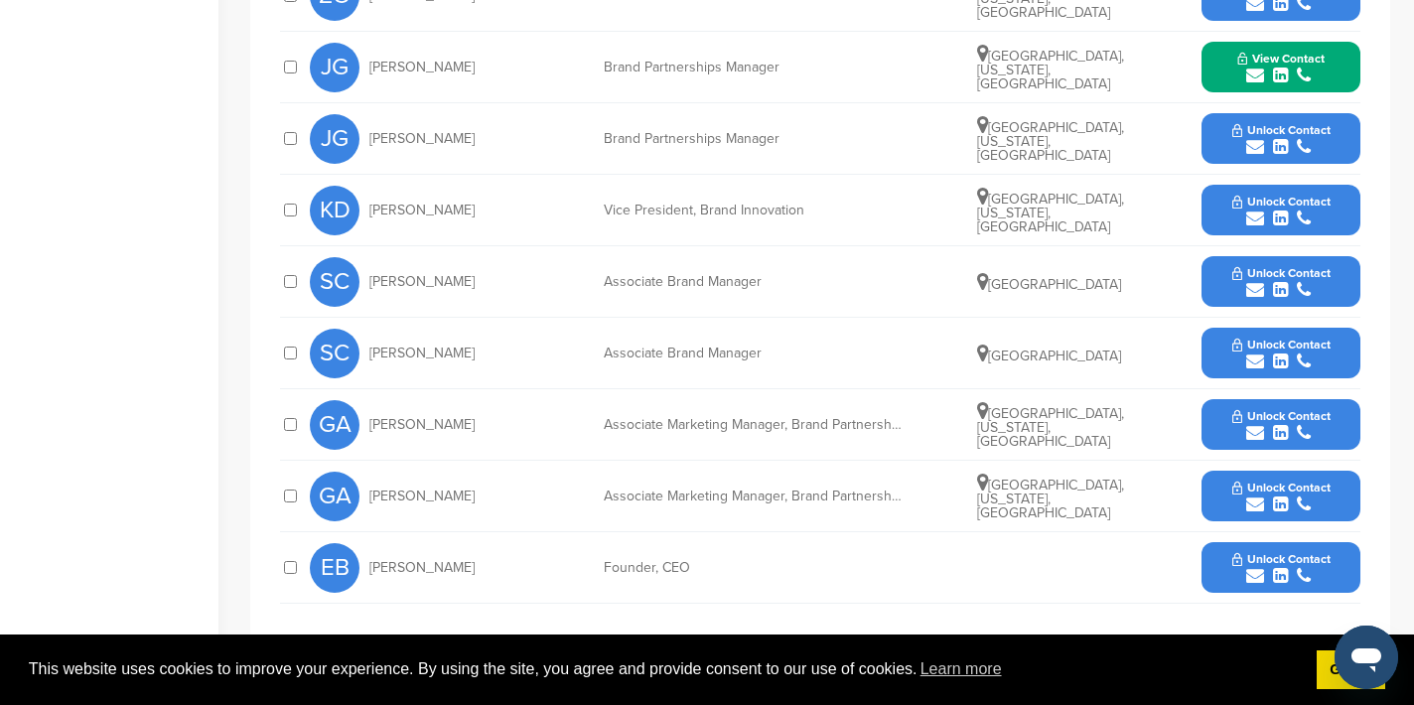
click at [1258, 432] on icon "submit" at bounding box center [1255, 433] width 18 height 18
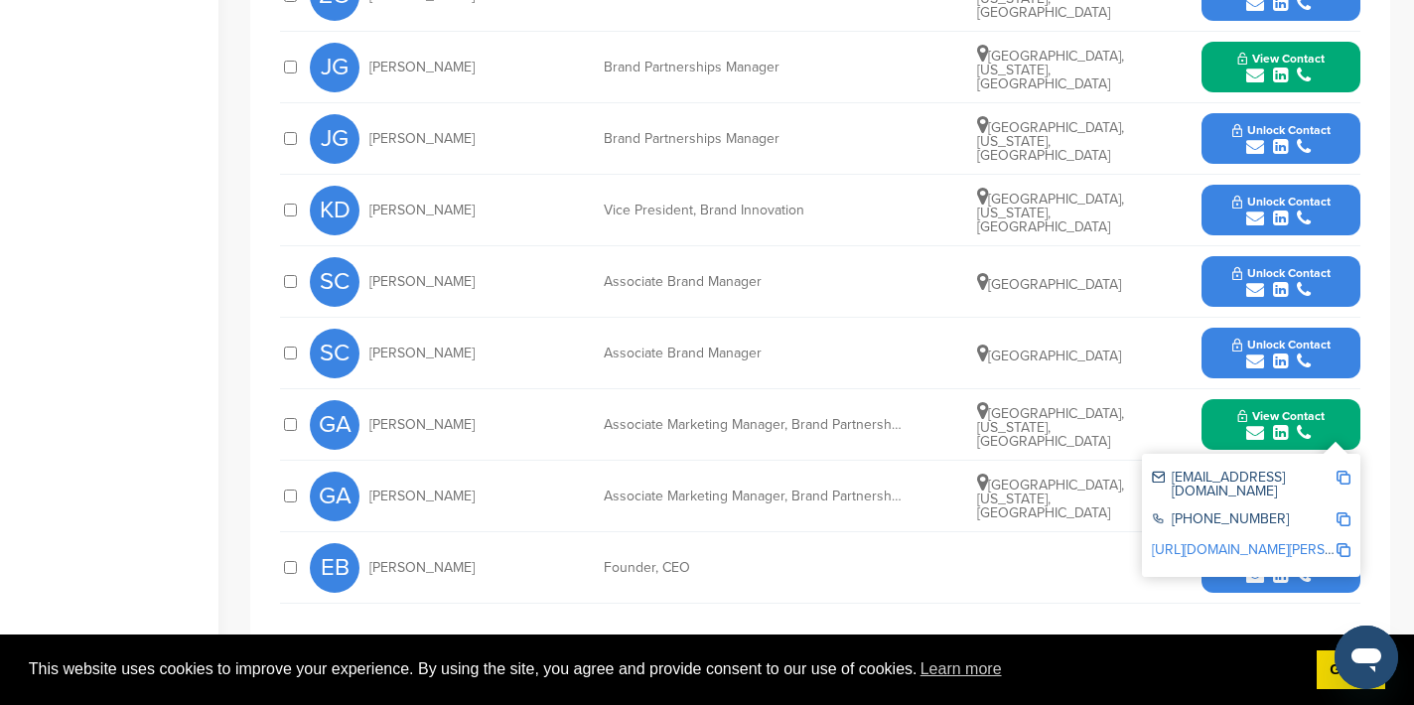
click at [1348, 476] on img at bounding box center [1344, 478] width 14 height 14
click at [1227, 417] on button "View Contact" at bounding box center [1281, 425] width 135 height 60
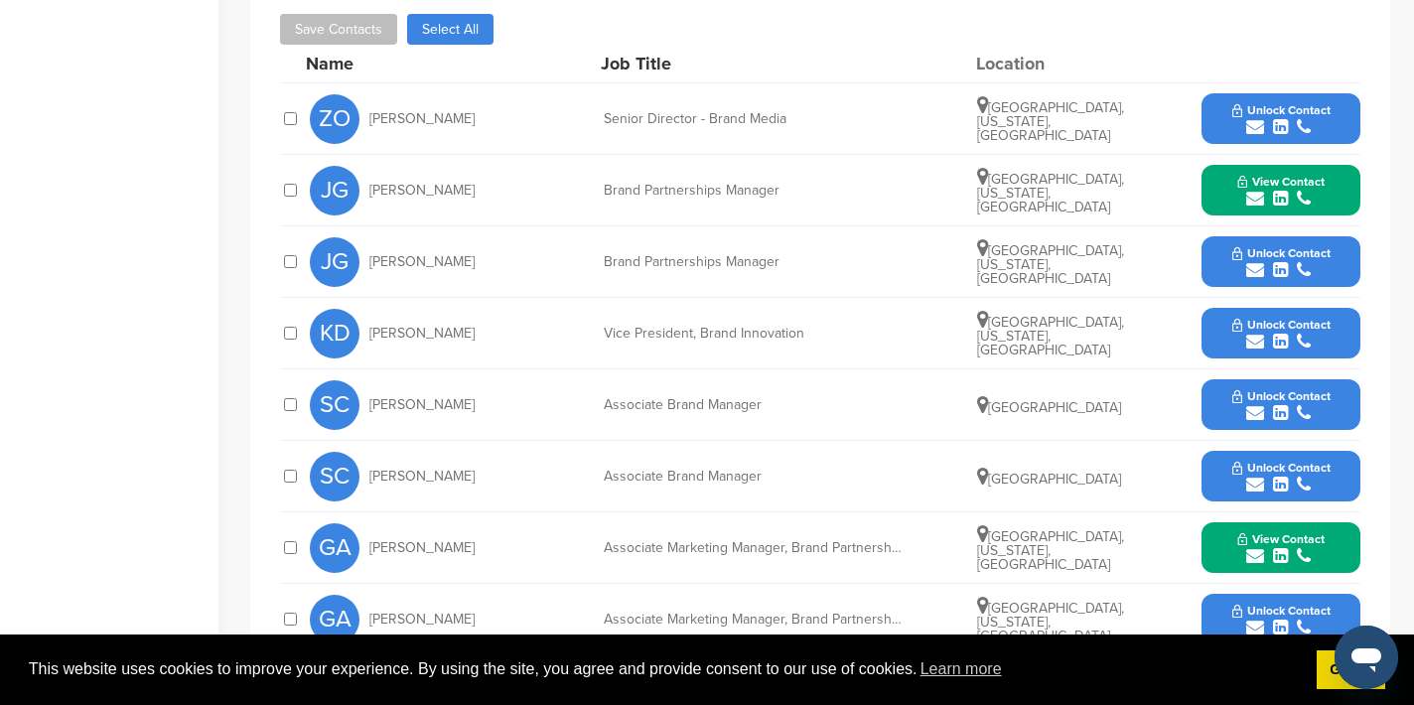
scroll to position [699, 0]
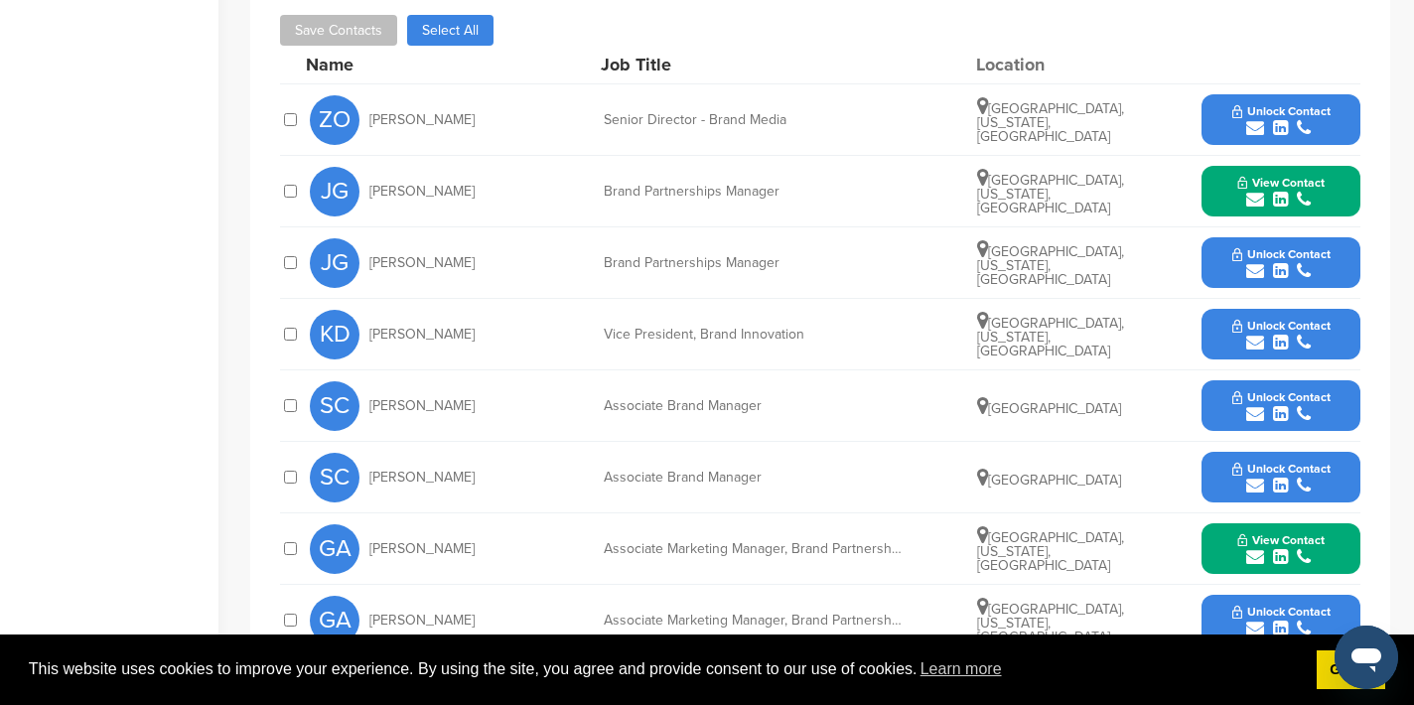
click at [1254, 120] on icon "submit" at bounding box center [1255, 128] width 18 height 18
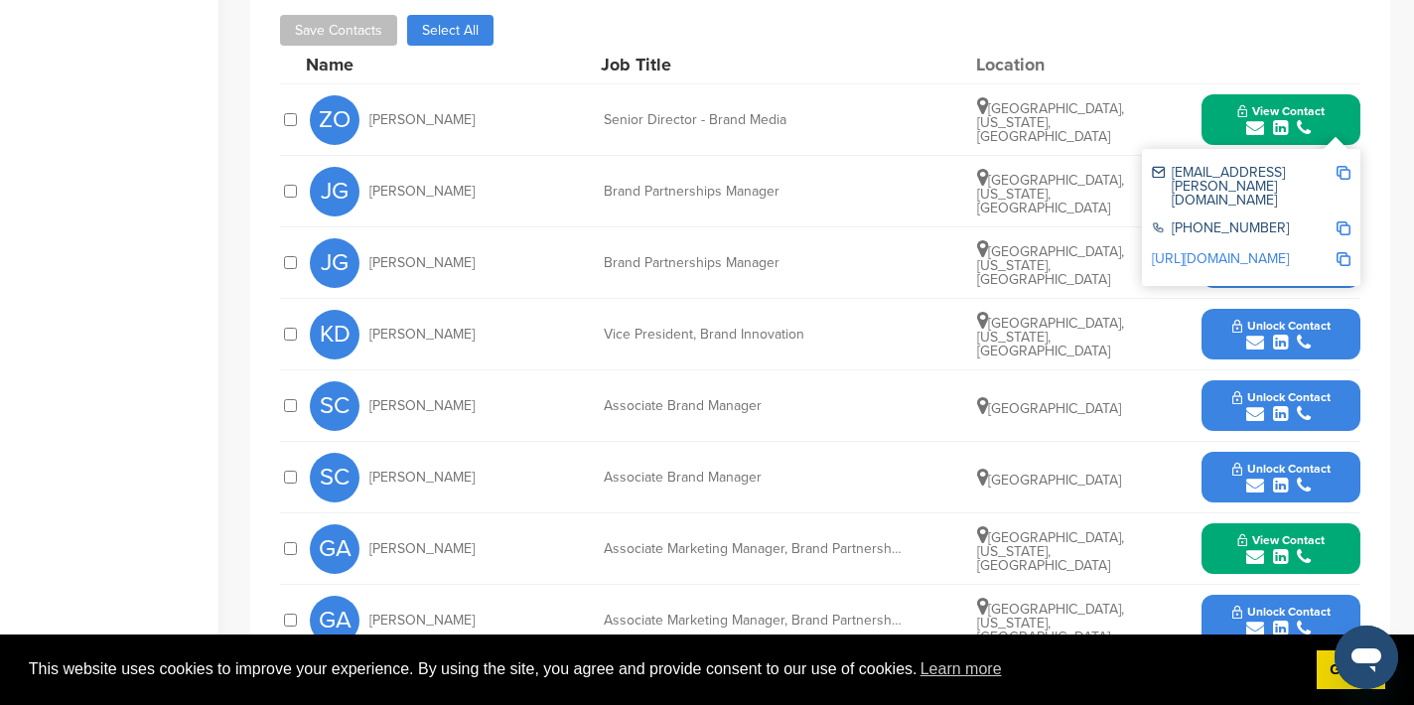
click at [1342, 174] on img at bounding box center [1344, 173] width 14 height 14
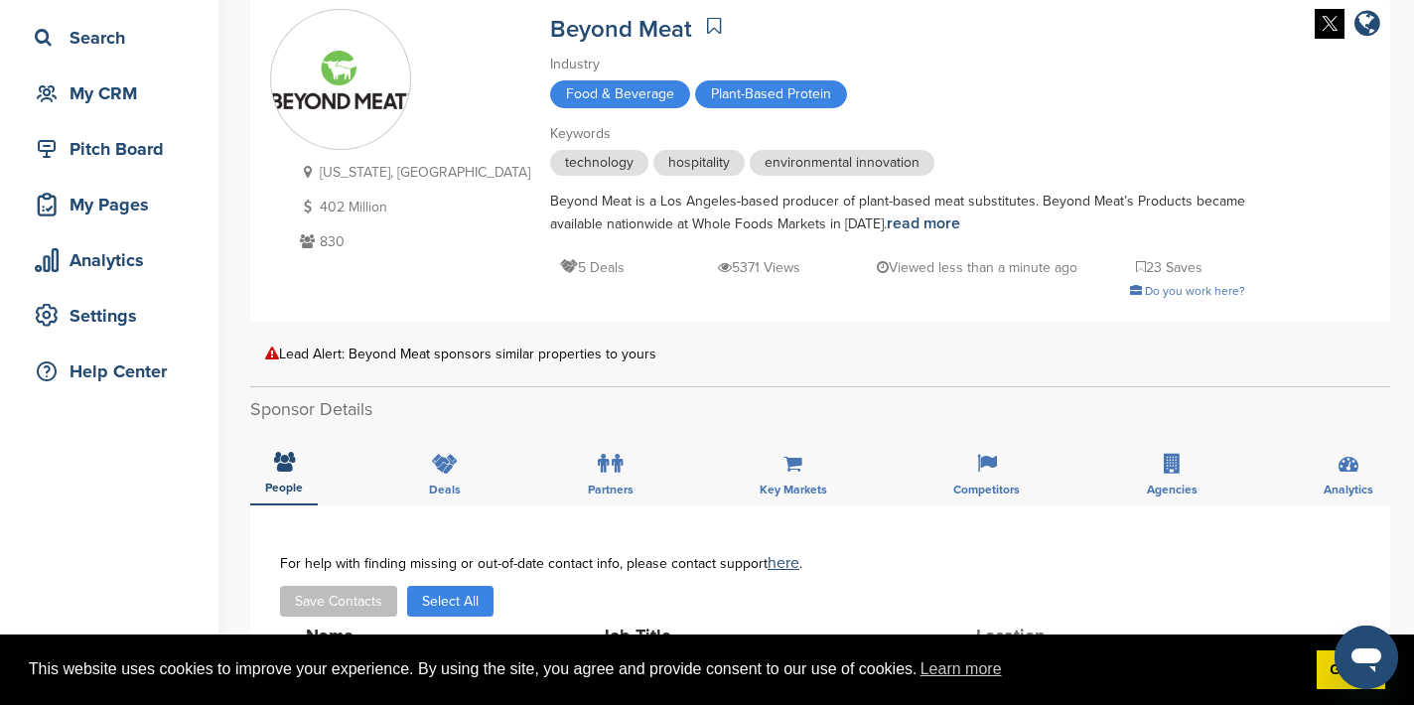
scroll to position [0, 0]
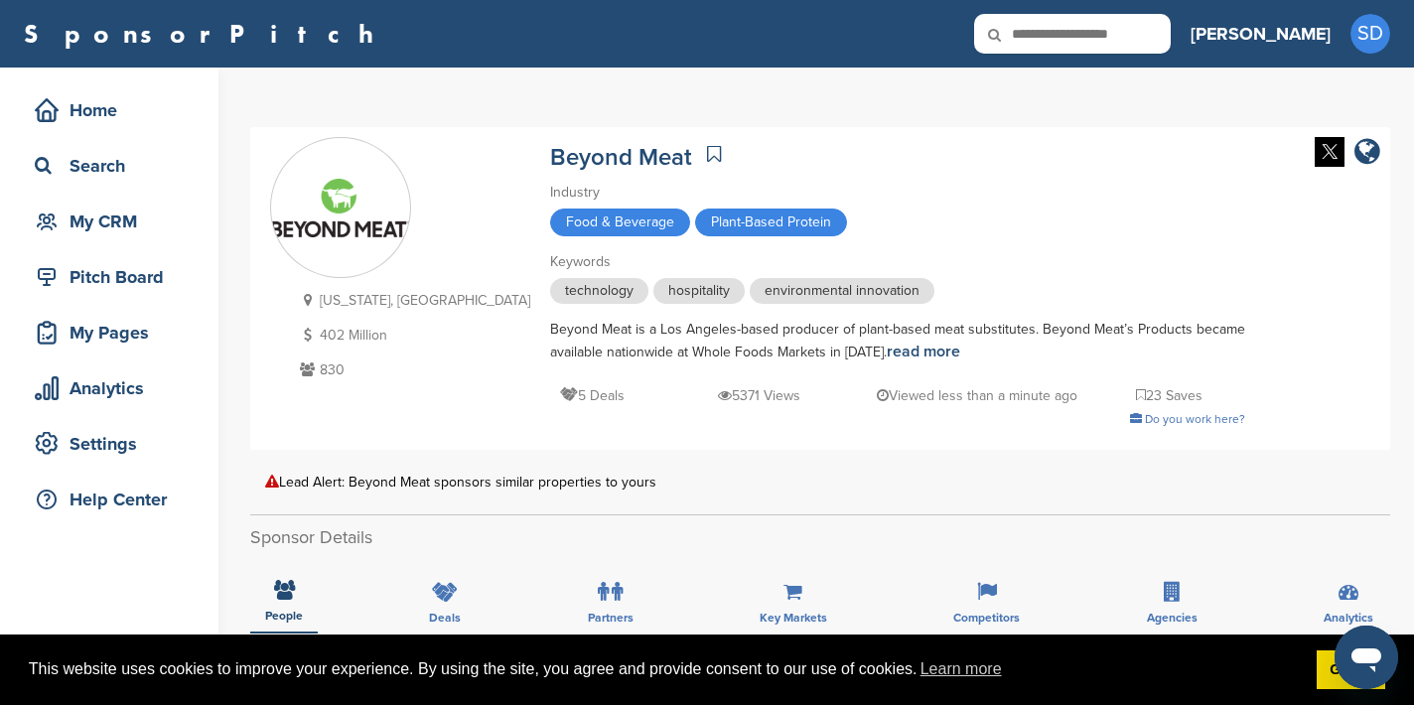
click at [1042, 34] on icon at bounding box center [1008, 35] width 68 height 42
click at [1160, 22] on input "text" at bounding box center [1072, 34] width 197 height 40
type input "**********"
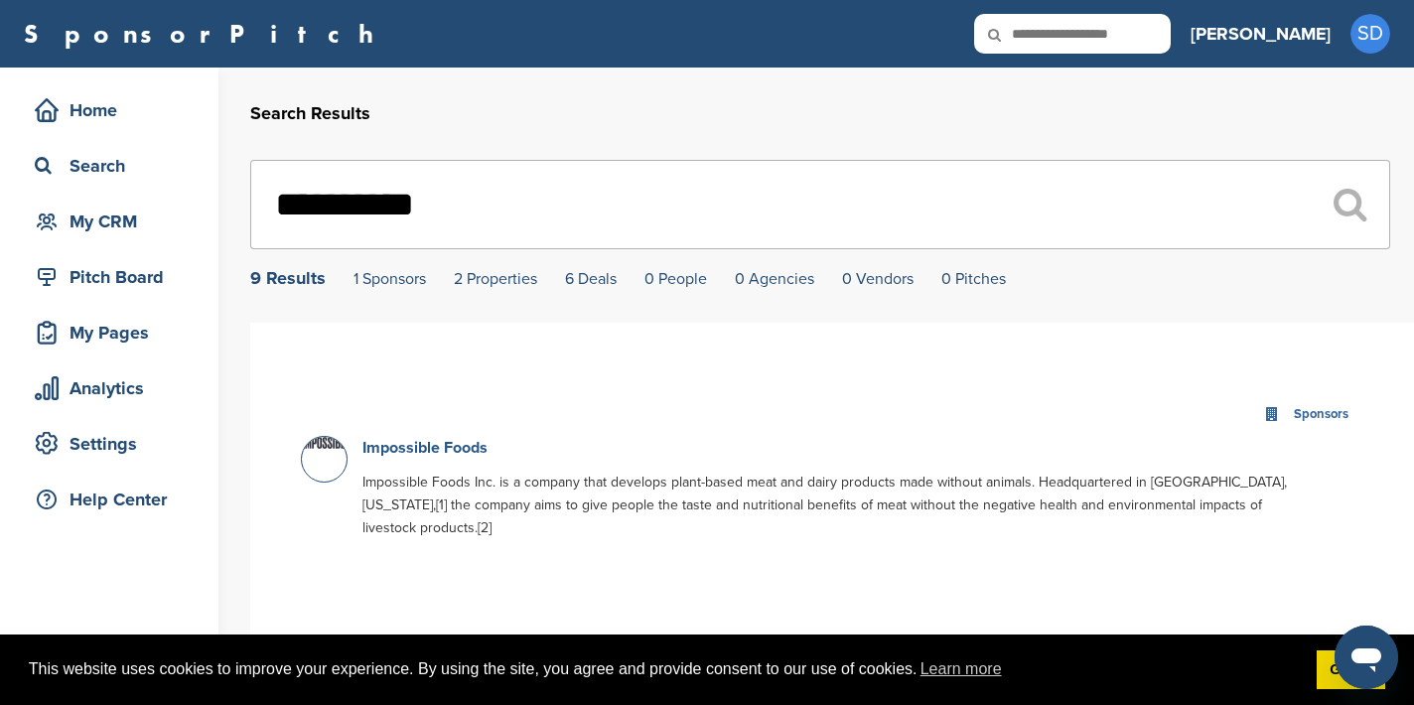
click at [449, 448] on link "Impossible Foods" at bounding box center [424, 448] width 125 height 20
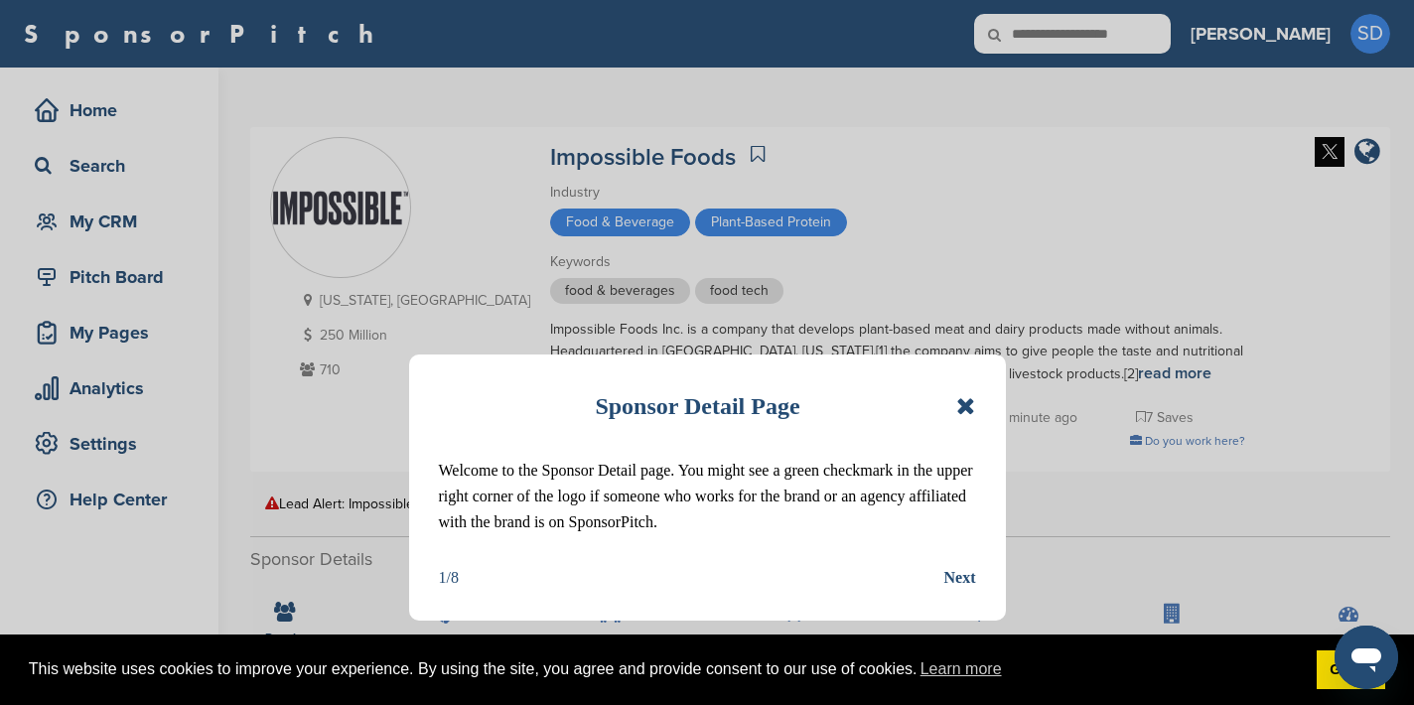
click at [967, 405] on icon at bounding box center [965, 406] width 19 height 24
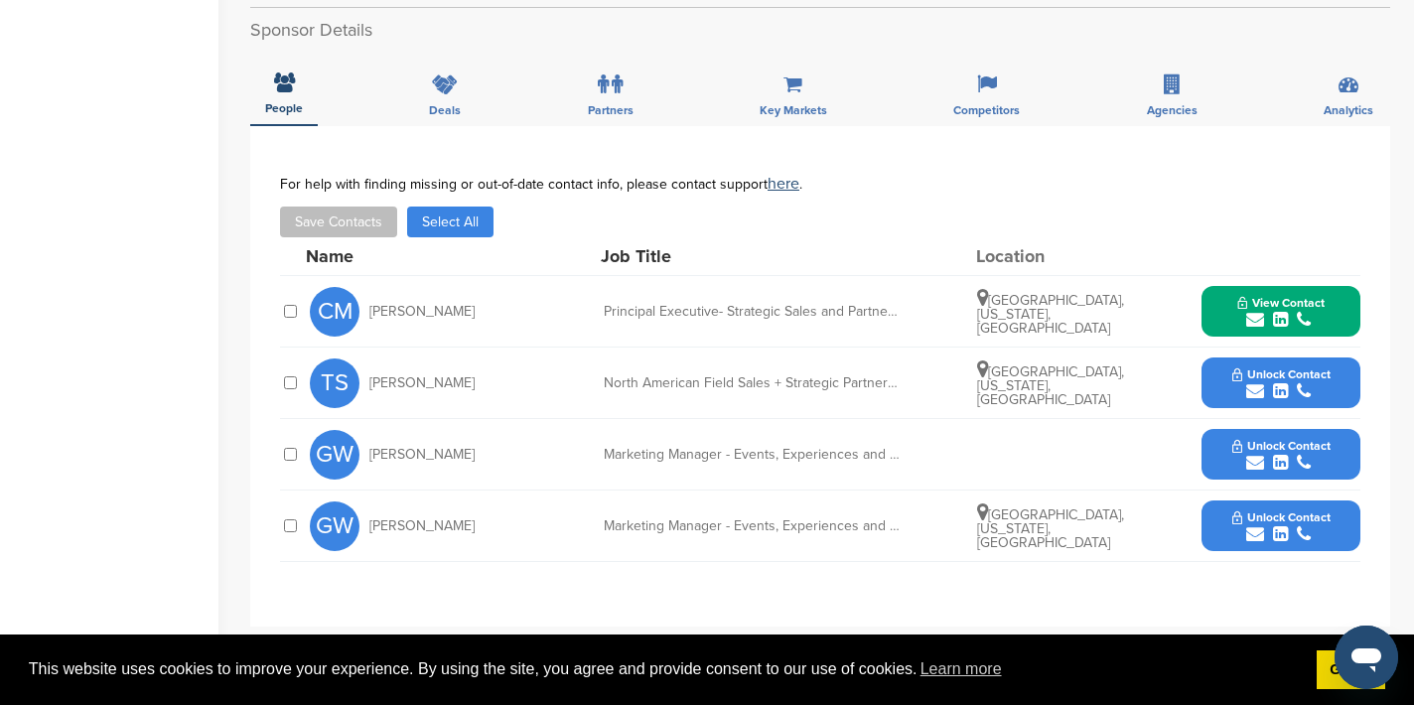
scroll to position [574, 0]
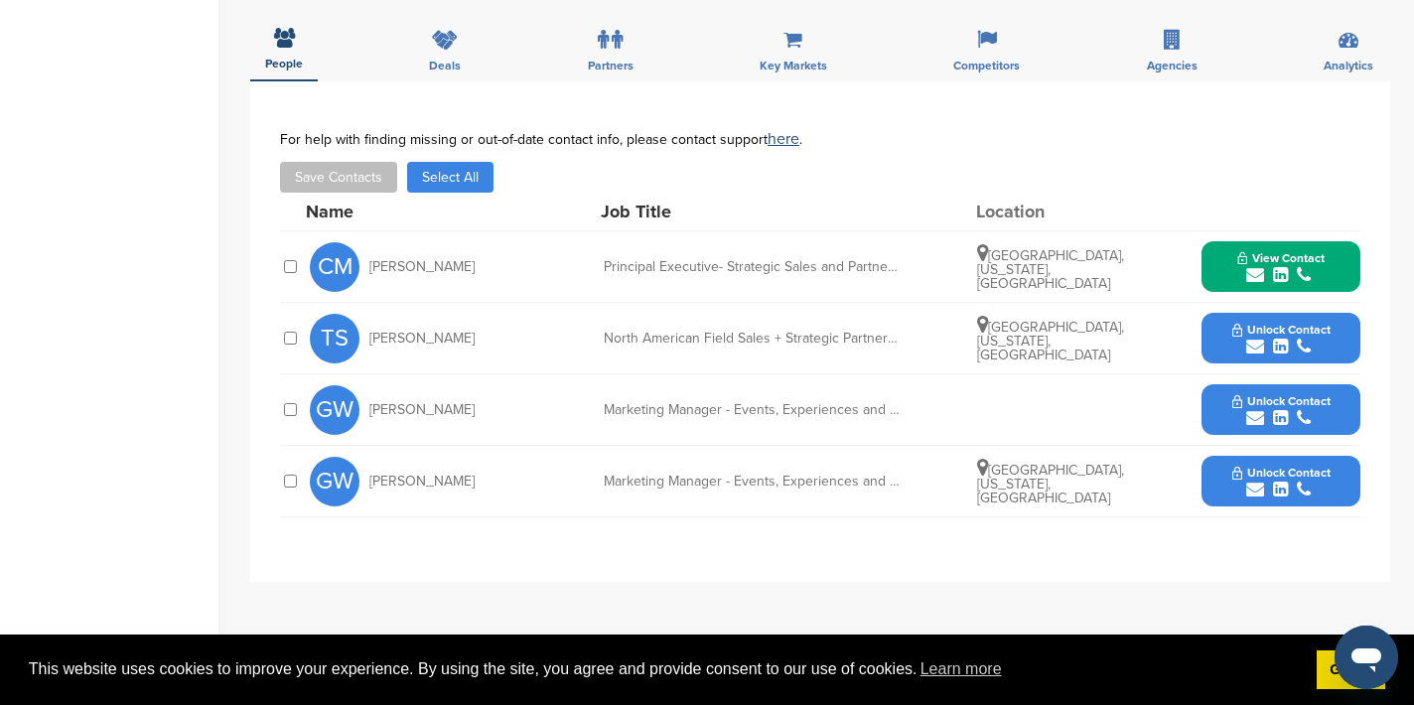
click at [1251, 346] on icon "submit" at bounding box center [1255, 347] width 18 height 18
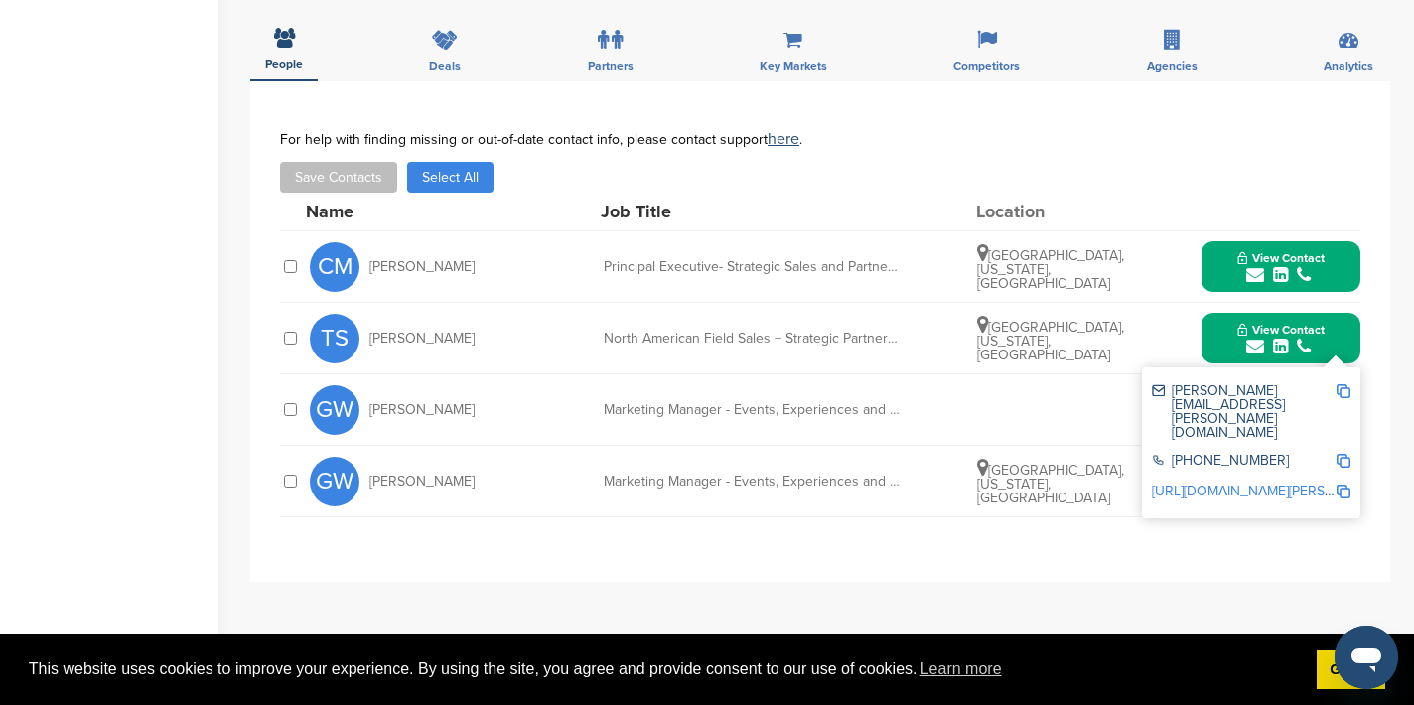
click at [1343, 391] on img at bounding box center [1344, 391] width 14 height 14
click at [1346, 340] on button "View Contact" at bounding box center [1281, 339] width 135 height 60
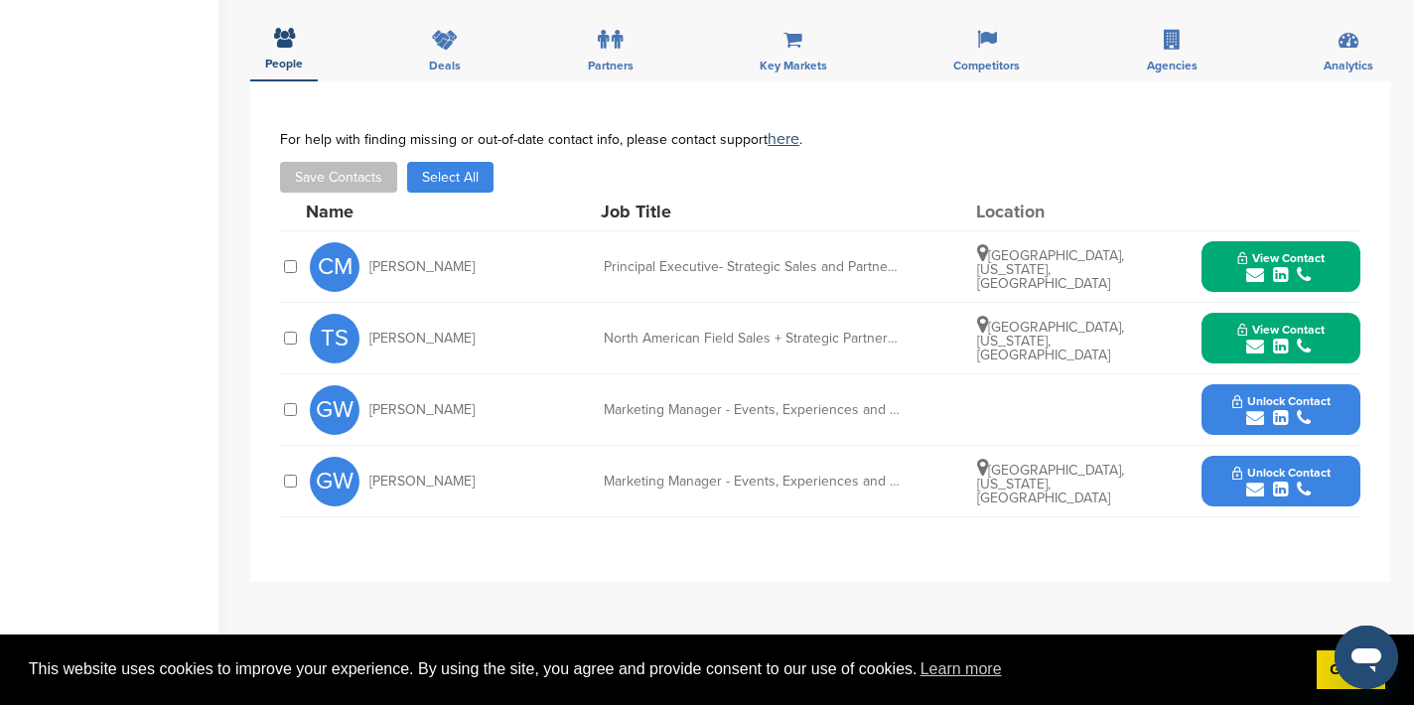
click at [1254, 491] on icon "submit" at bounding box center [1255, 490] width 18 height 18
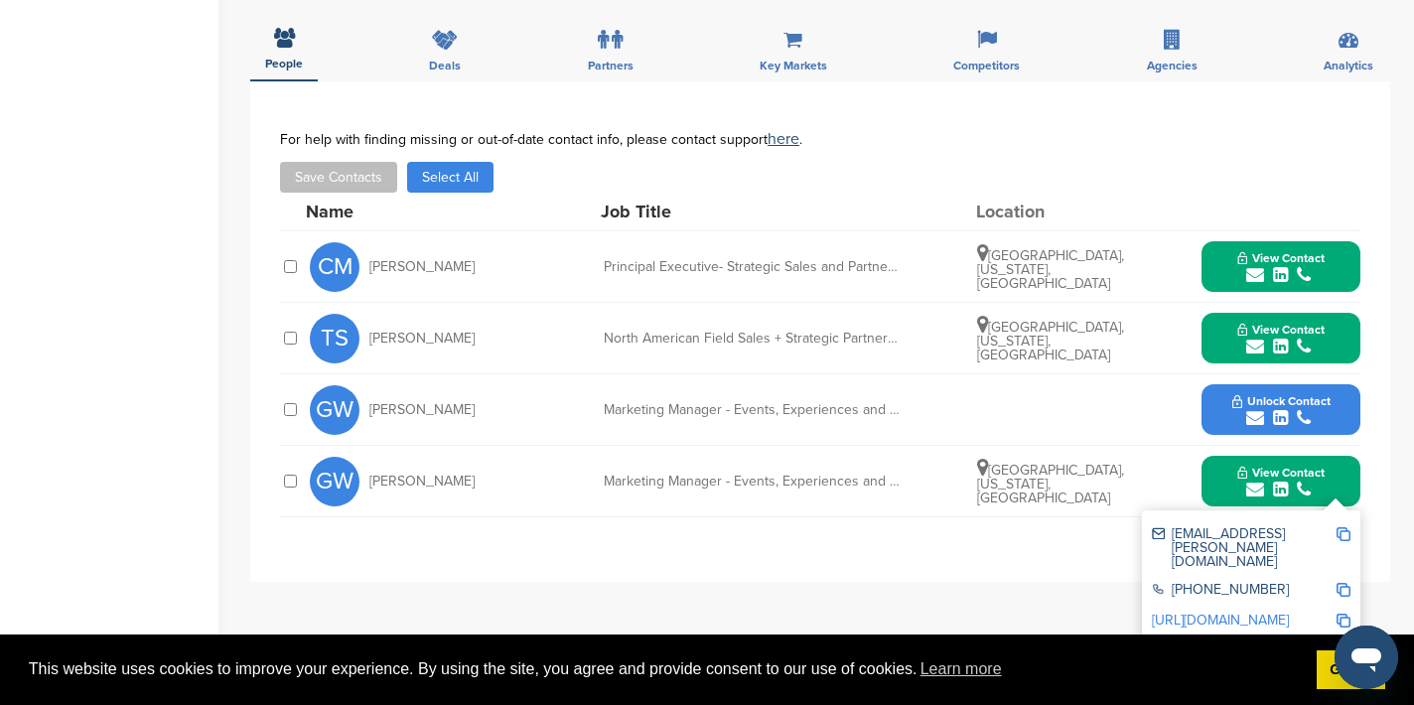
click at [1348, 534] on img at bounding box center [1344, 534] width 14 height 14
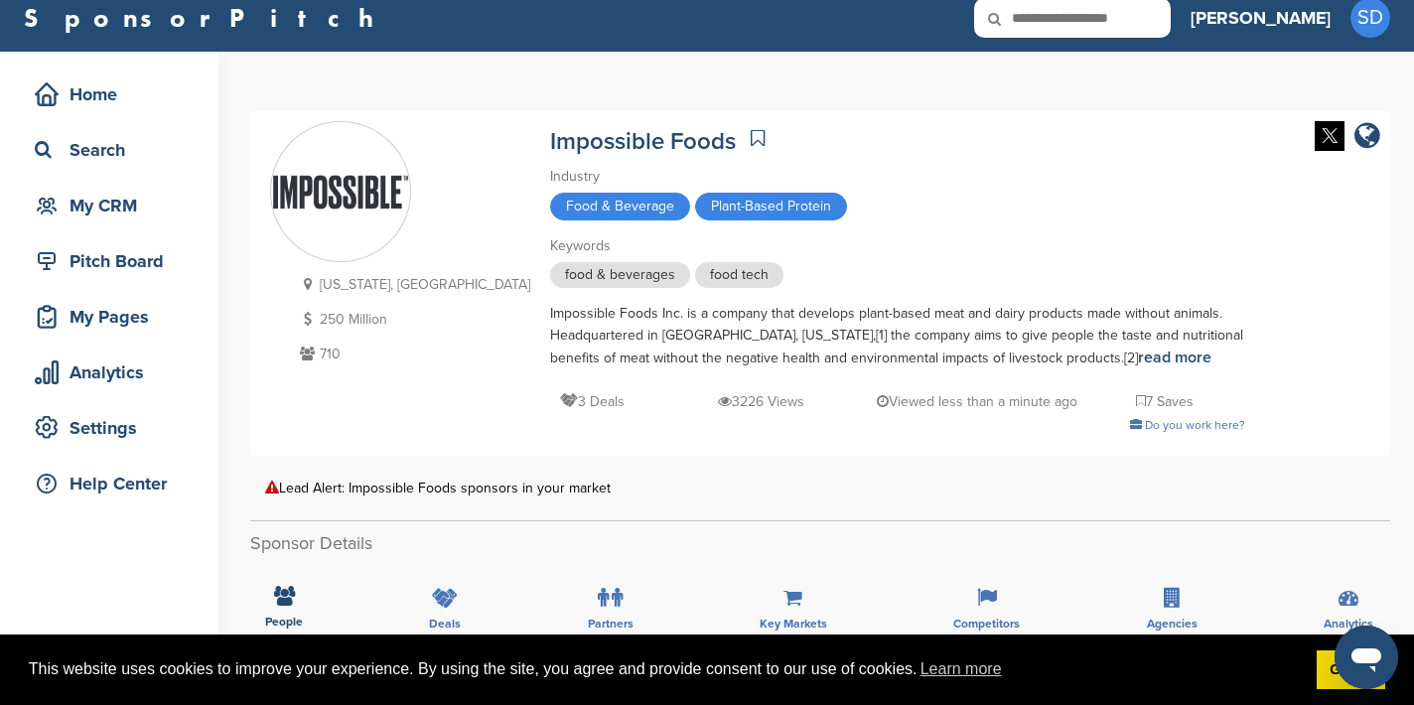
scroll to position [0, 0]
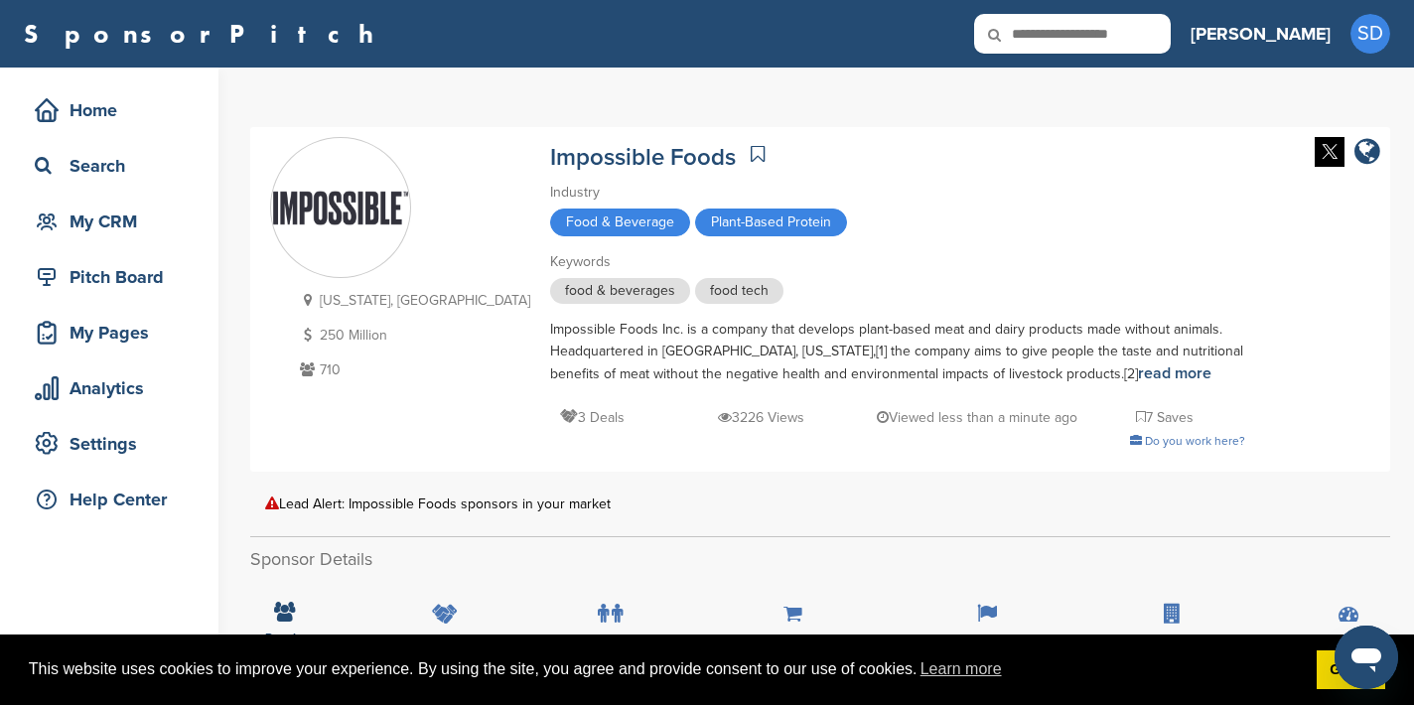
click at [1157, 33] on input "text" at bounding box center [1072, 34] width 197 height 40
type input "*********"
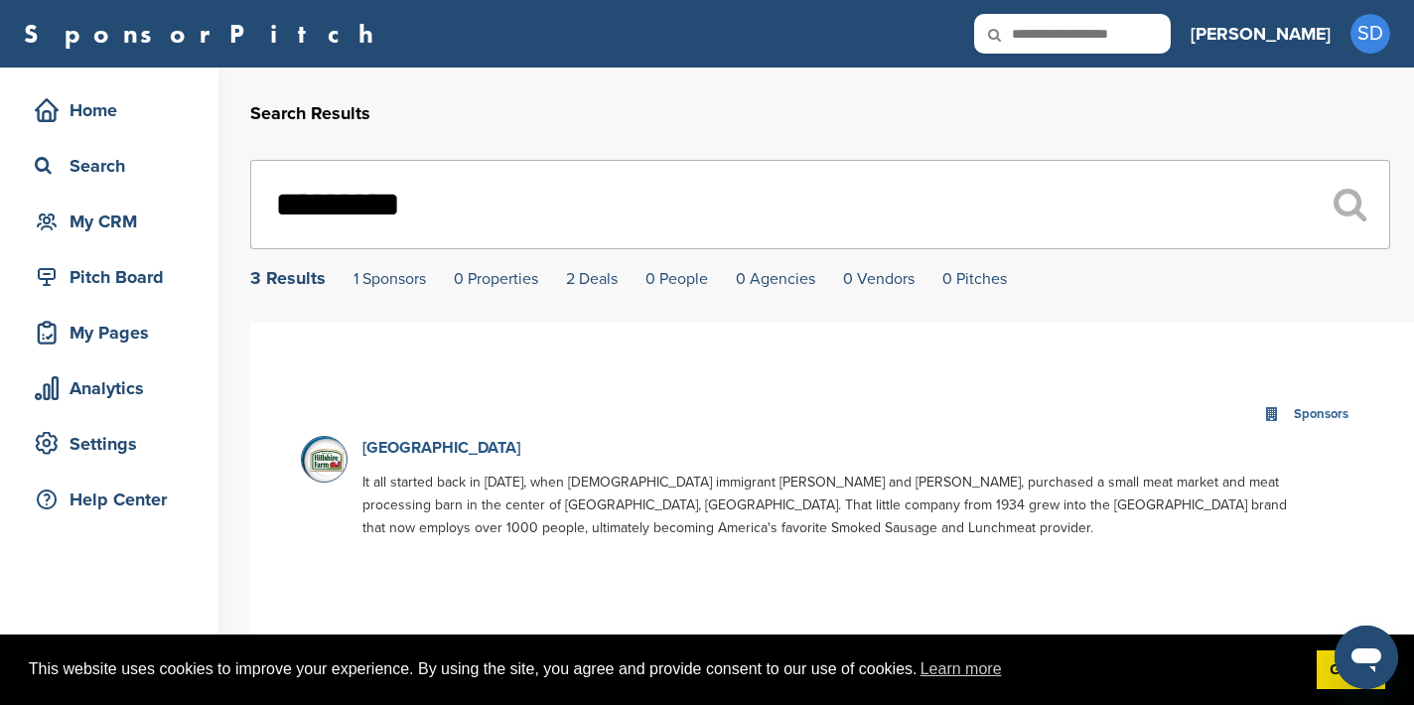
click at [395, 448] on link "Hillshire Farm" at bounding box center [441, 448] width 158 height 20
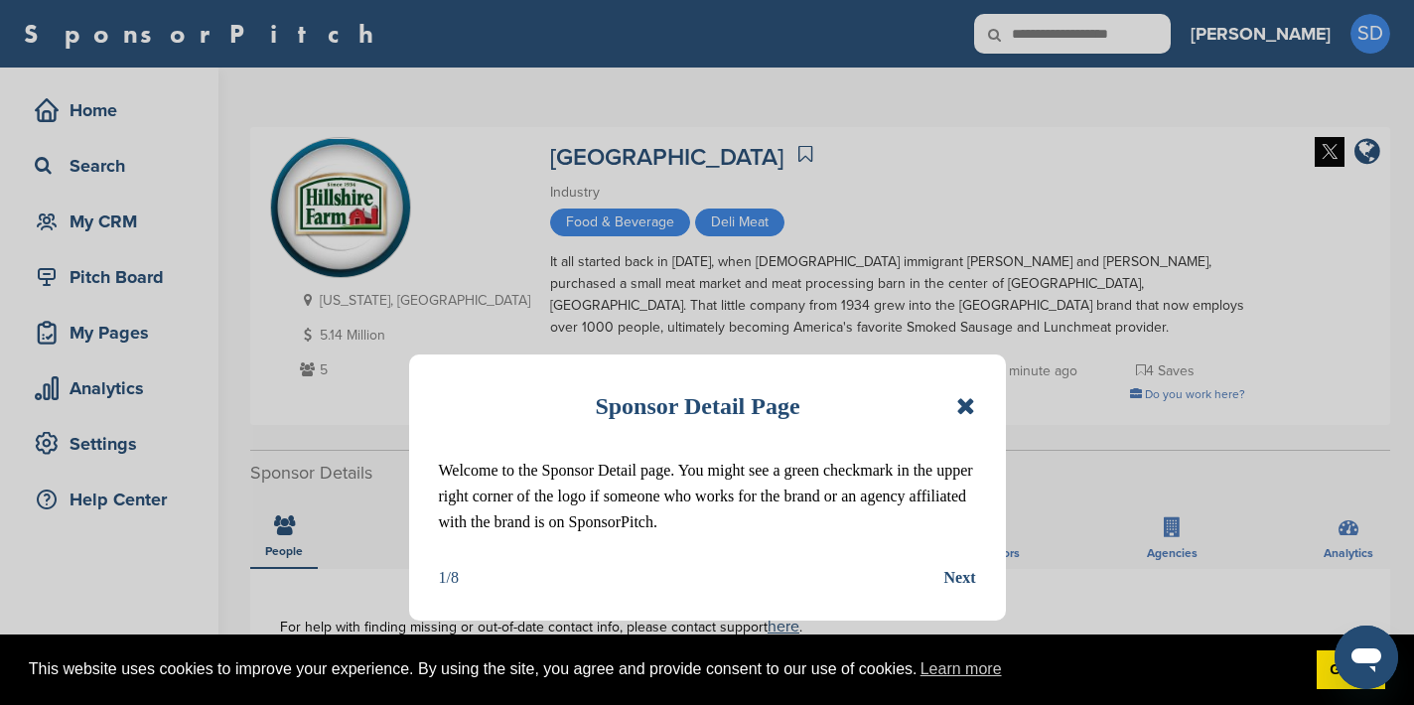
click at [965, 402] on icon at bounding box center [965, 406] width 19 height 24
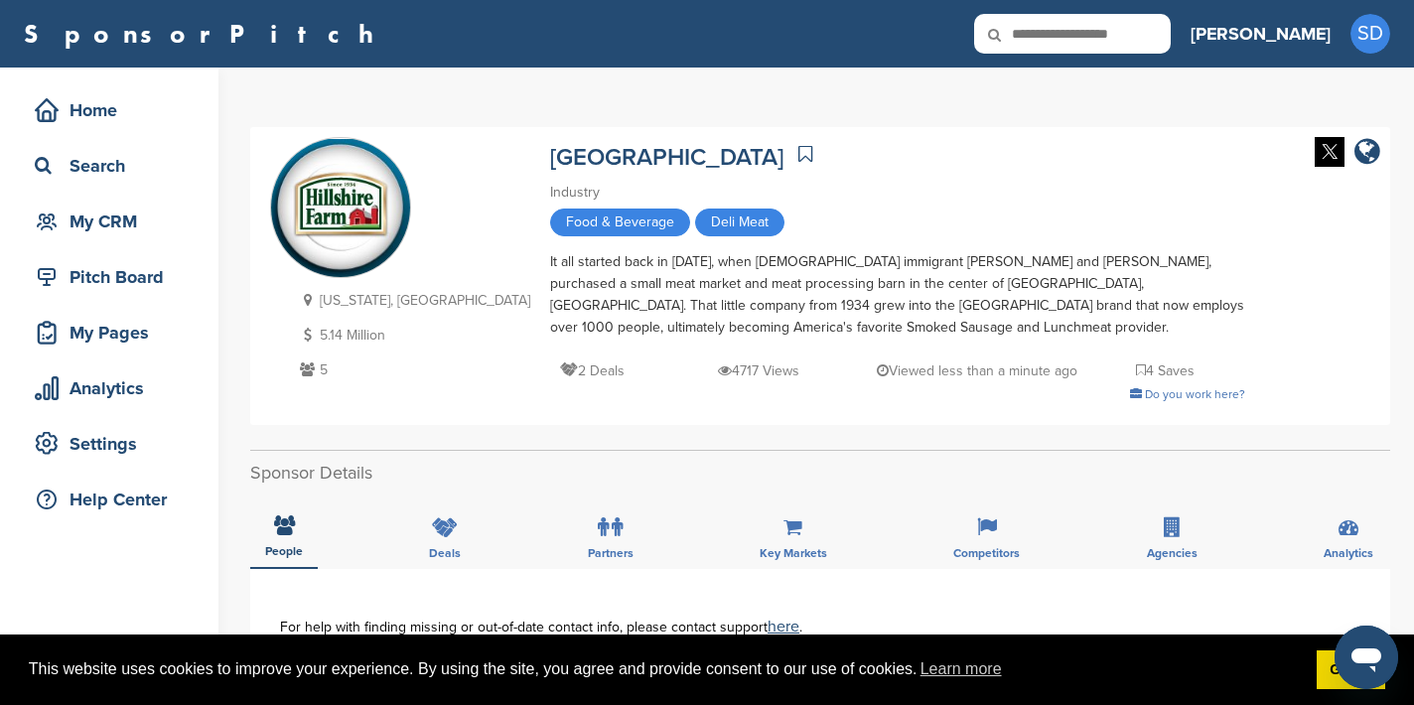
click at [1163, 40] on input "text" at bounding box center [1072, 34] width 197 height 40
type input "**********"
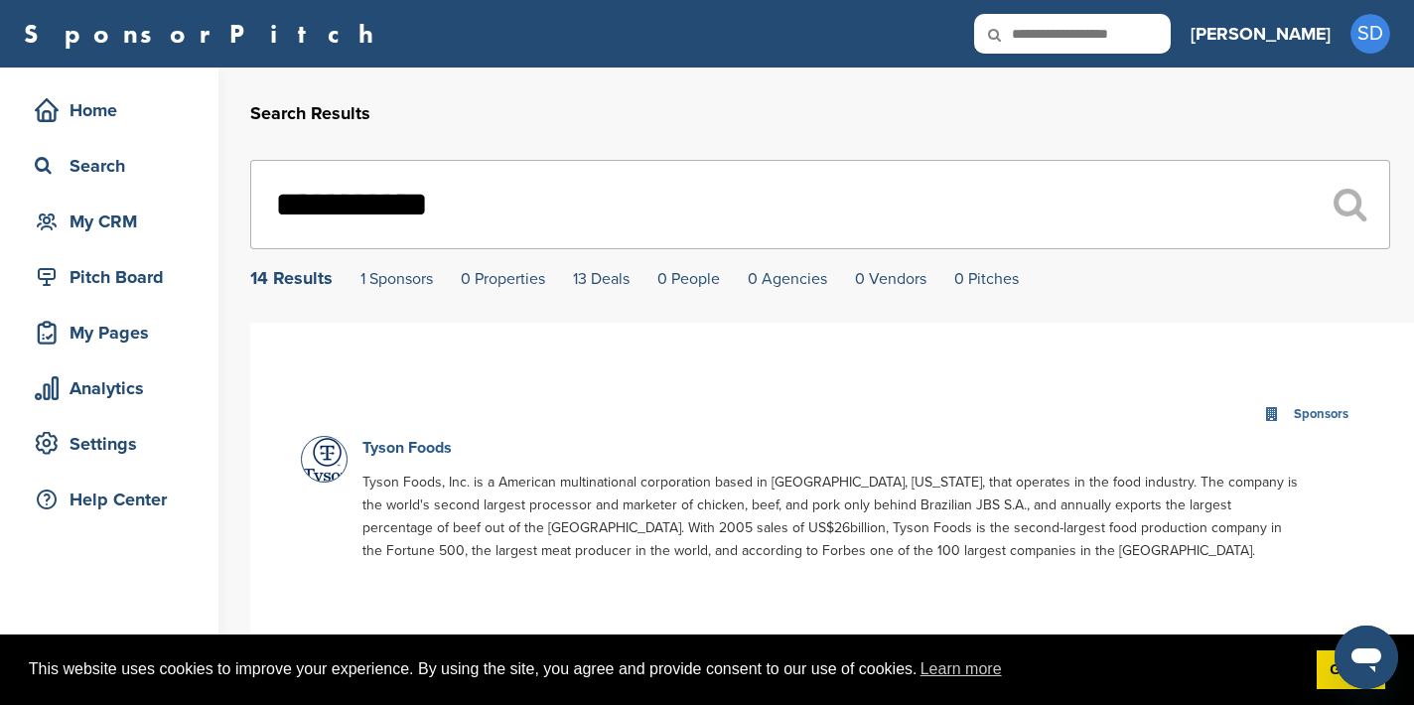
click at [430, 454] on link "Tyson Foods" at bounding box center [406, 448] width 89 height 20
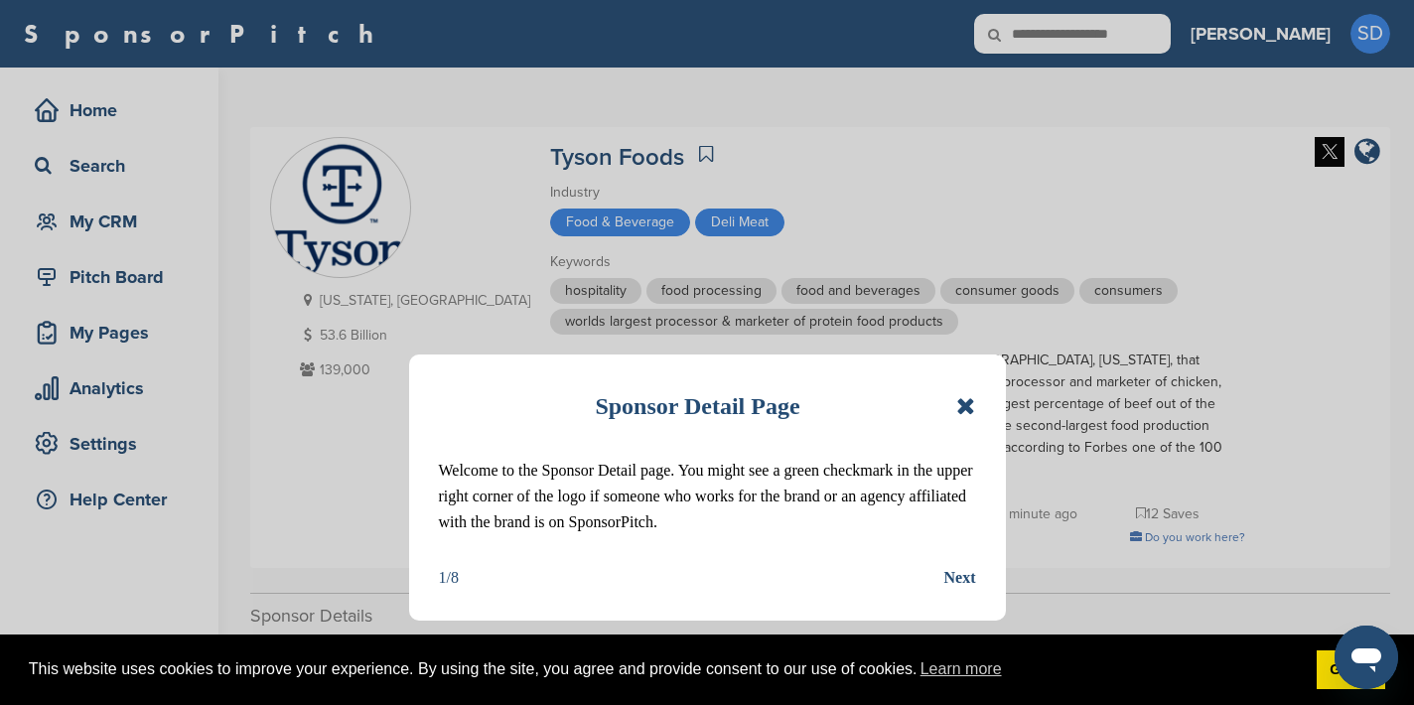
click at [963, 405] on icon at bounding box center [965, 406] width 19 height 24
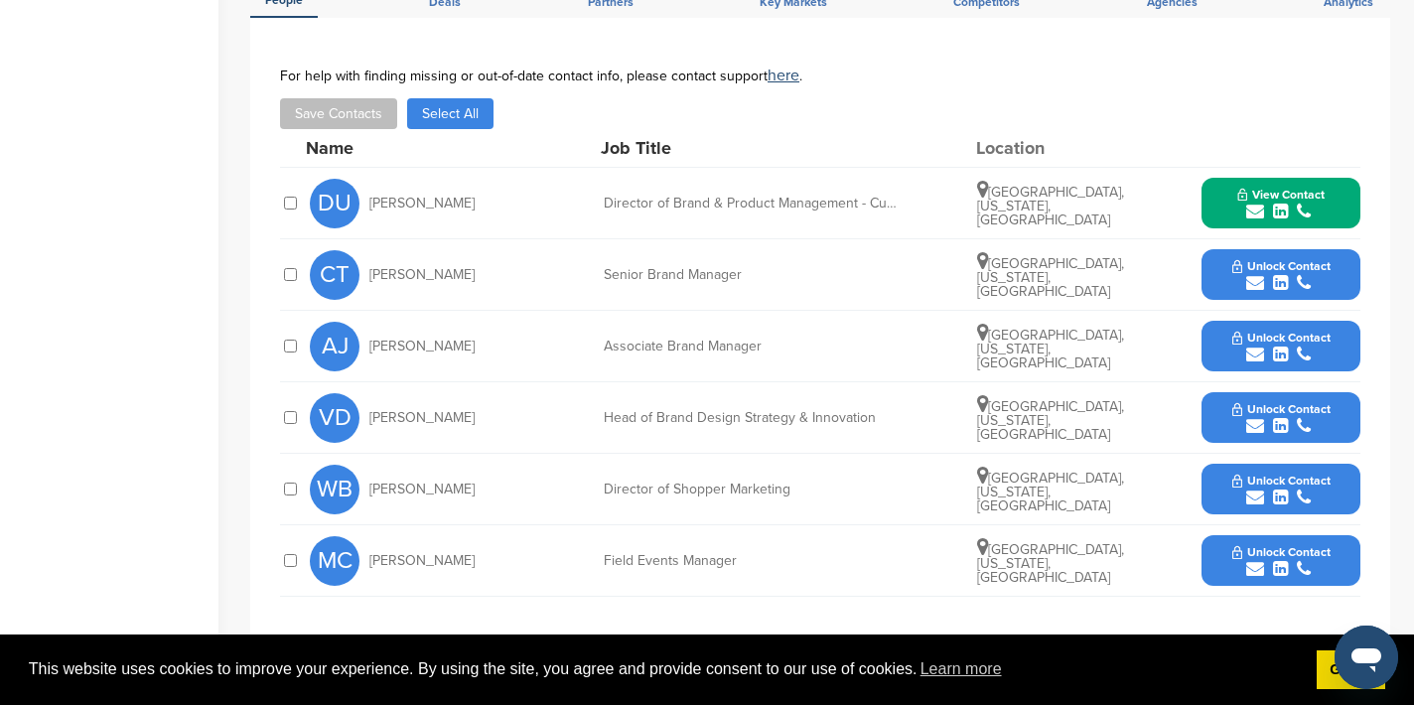
scroll to position [696, 0]
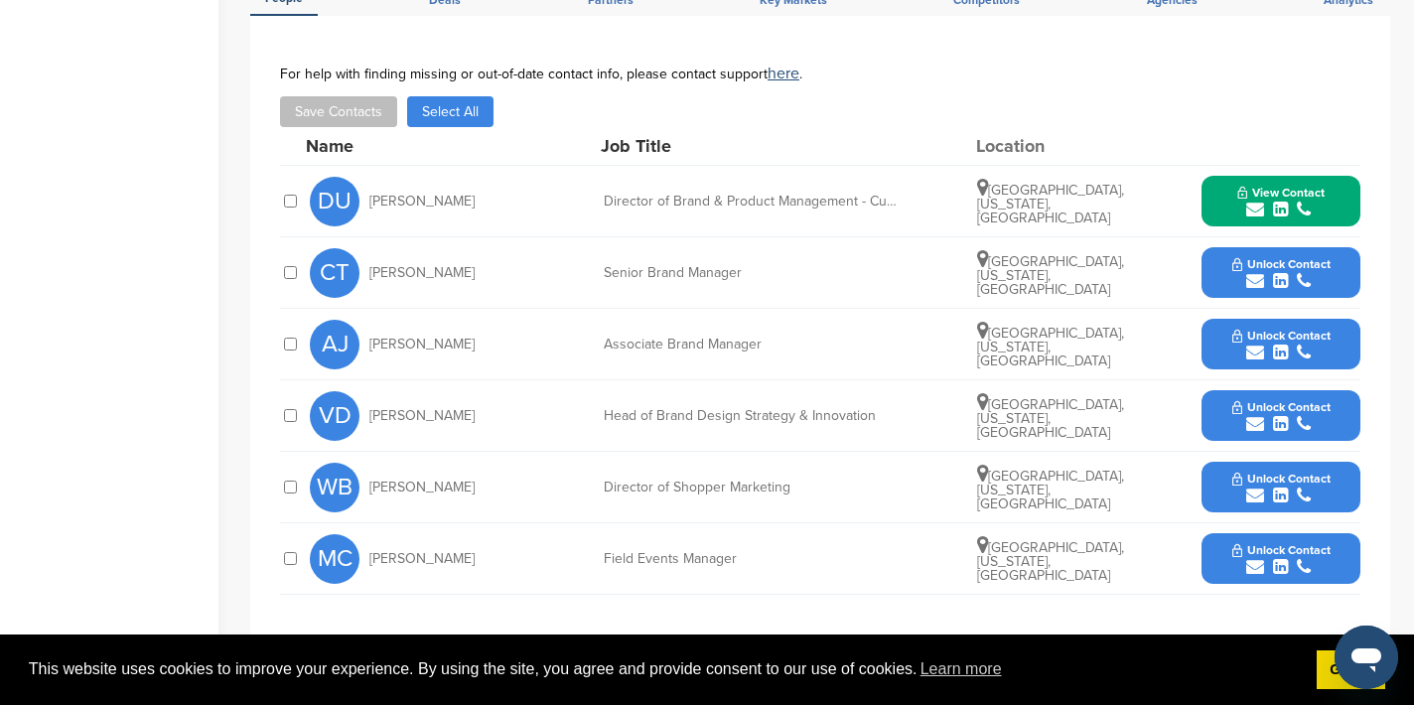
click at [1253, 285] on icon "submit" at bounding box center [1255, 281] width 18 height 18
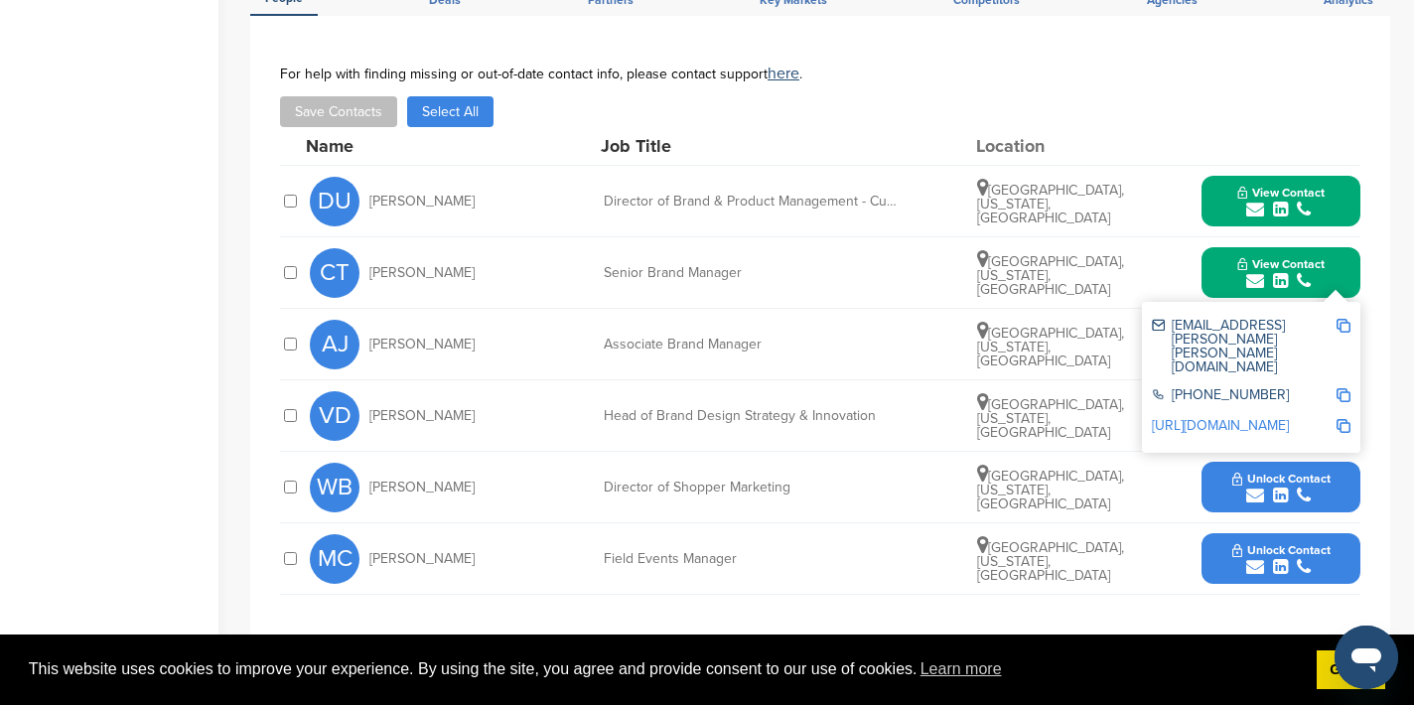
click at [1343, 326] on img at bounding box center [1344, 326] width 14 height 14
click at [1225, 272] on button "View Contact" at bounding box center [1281, 273] width 135 height 60
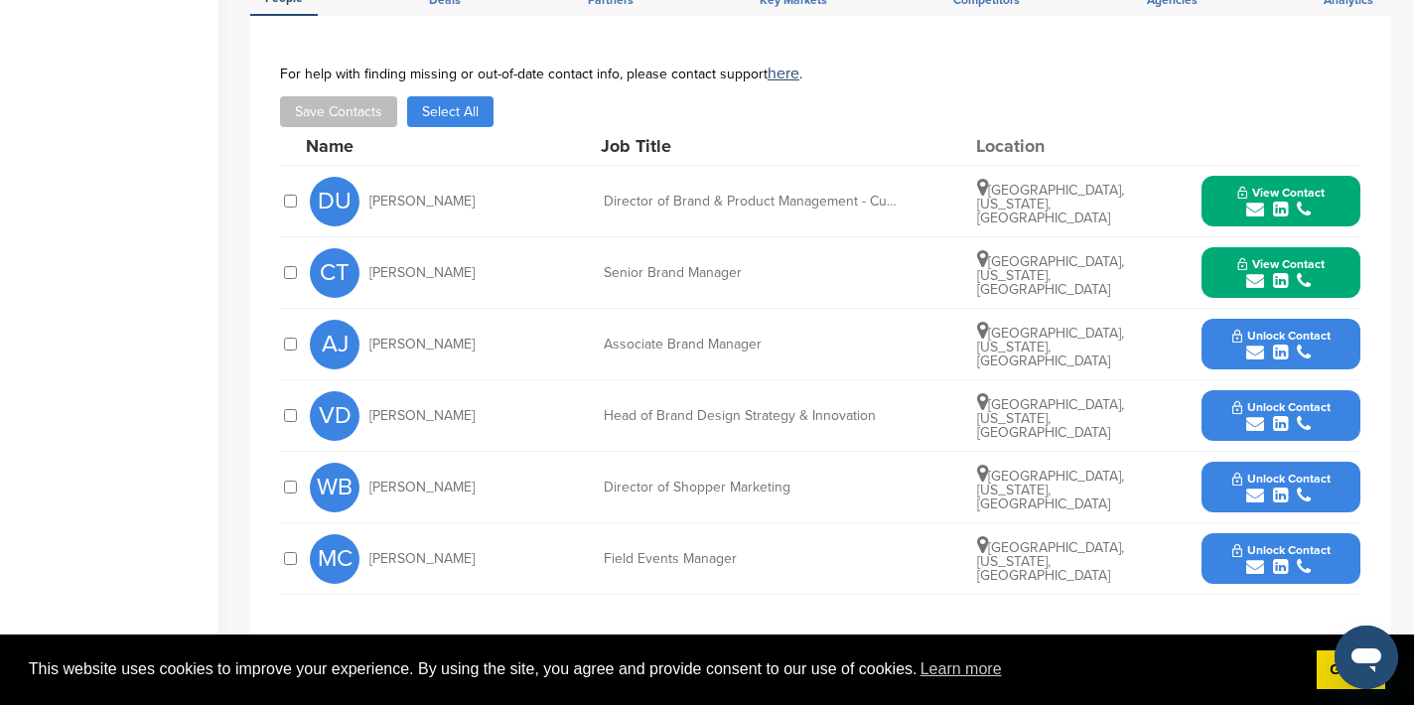
click at [1254, 423] on icon "submit" at bounding box center [1255, 424] width 18 height 18
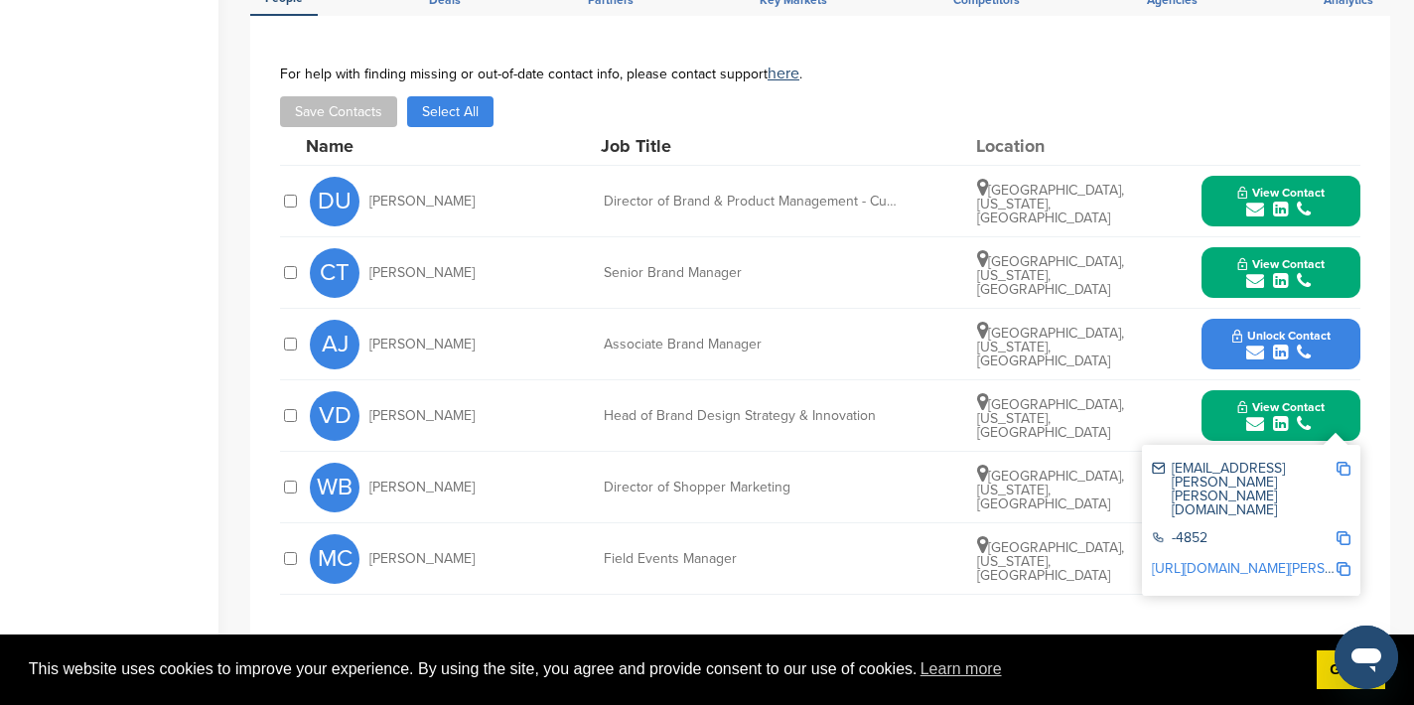
click at [1343, 470] on img at bounding box center [1344, 469] width 14 height 14
click at [1215, 415] on button "View Contact" at bounding box center [1281, 416] width 135 height 60
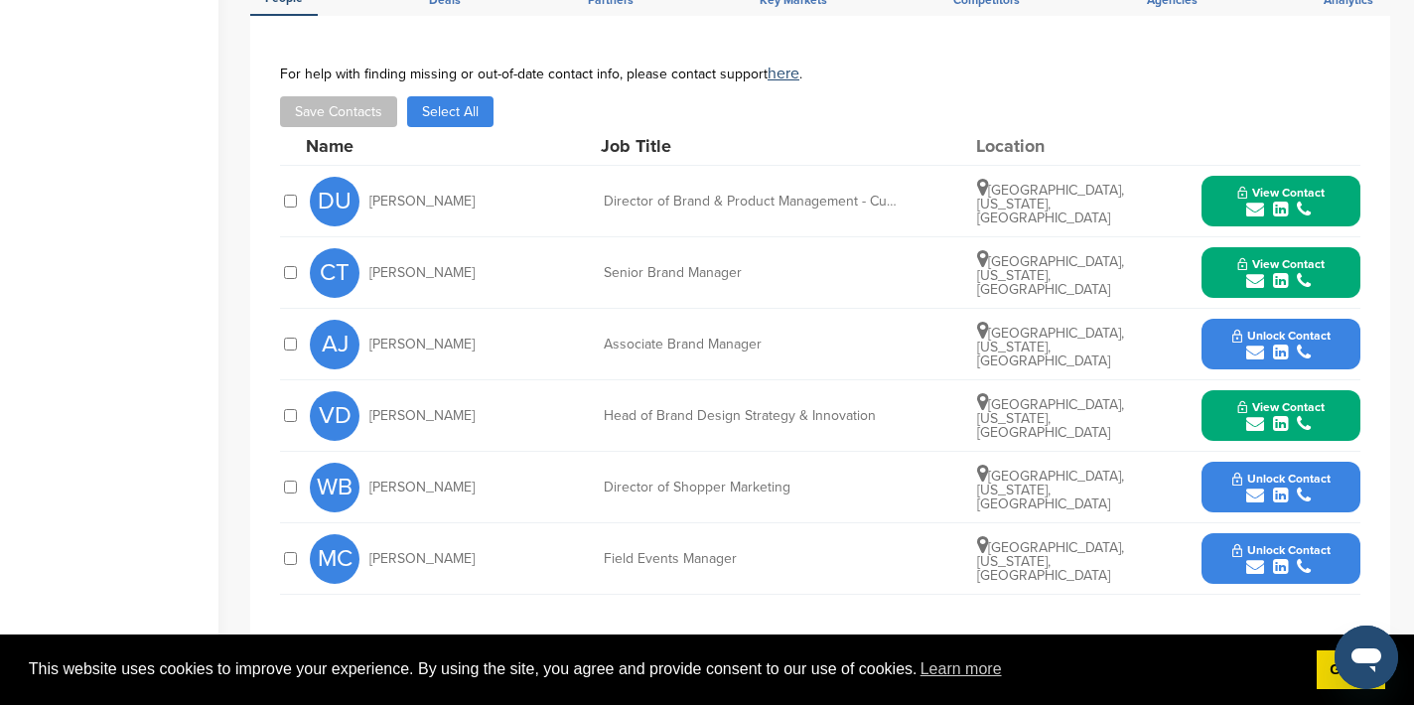
click at [1256, 569] on icon "submit" at bounding box center [1255, 567] width 18 height 18
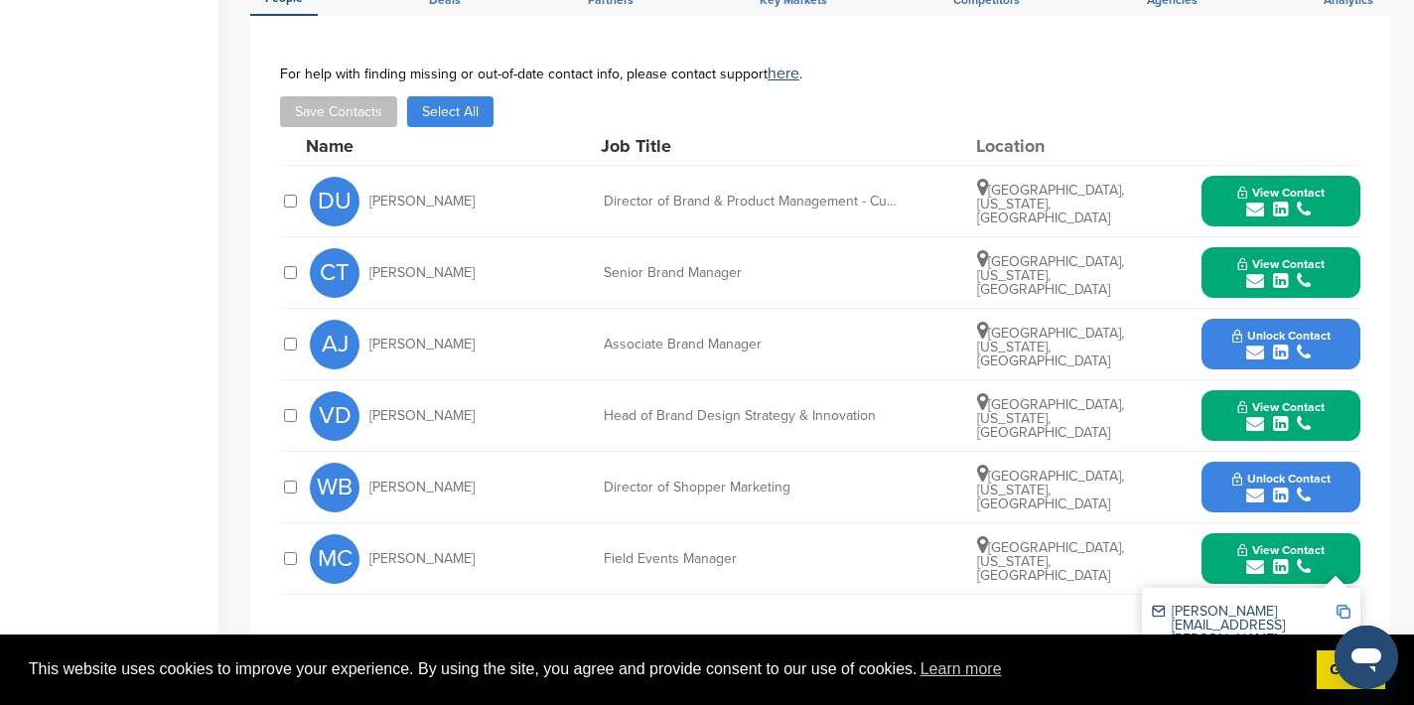
click at [1347, 613] on img at bounding box center [1344, 612] width 14 height 14
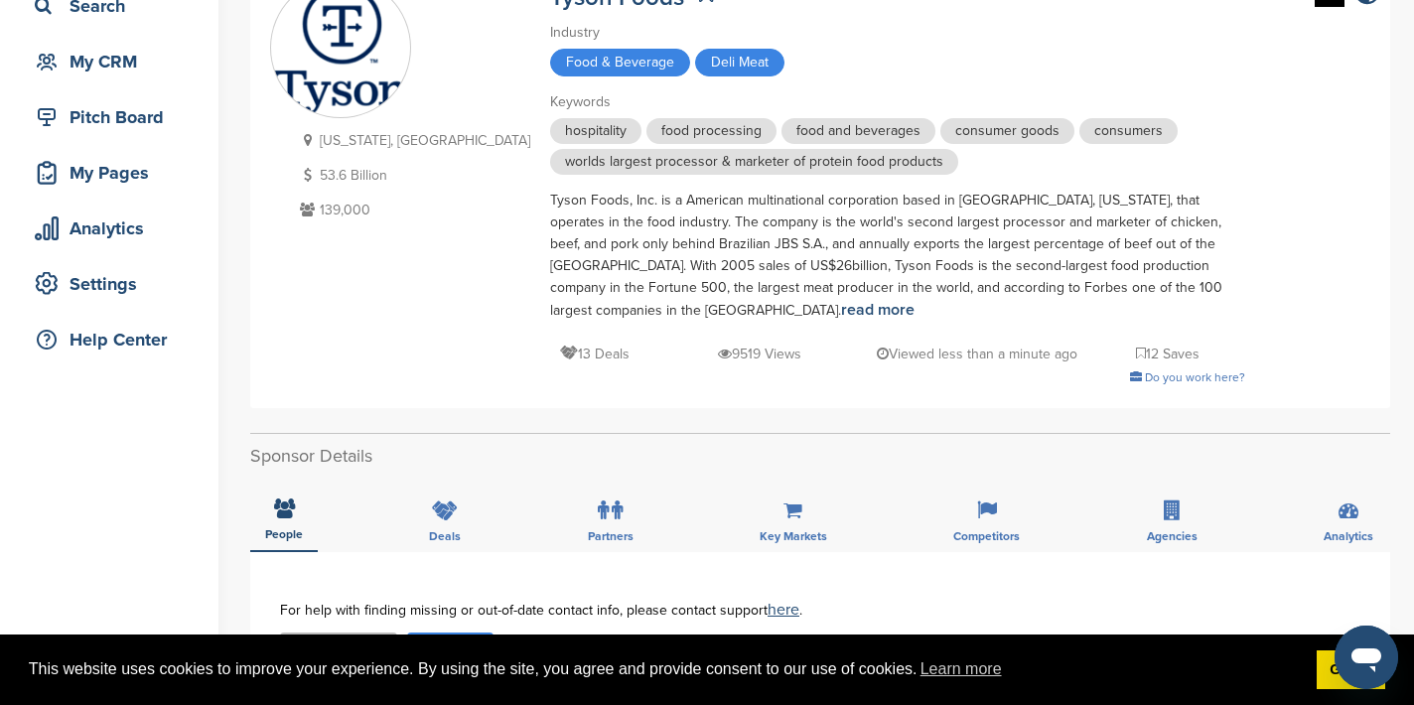
scroll to position [0, 0]
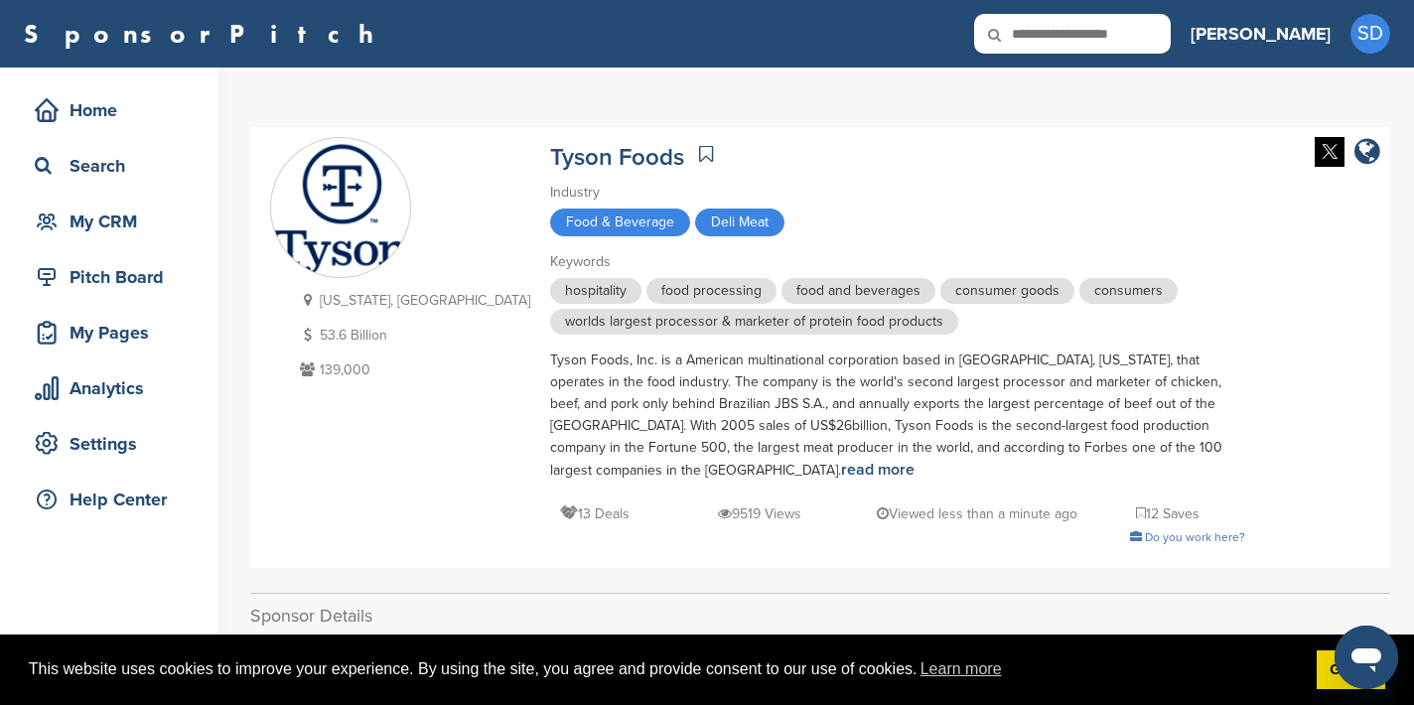
click at [1171, 33] on input "text" at bounding box center [1072, 34] width 197 height 40
type input "**********"
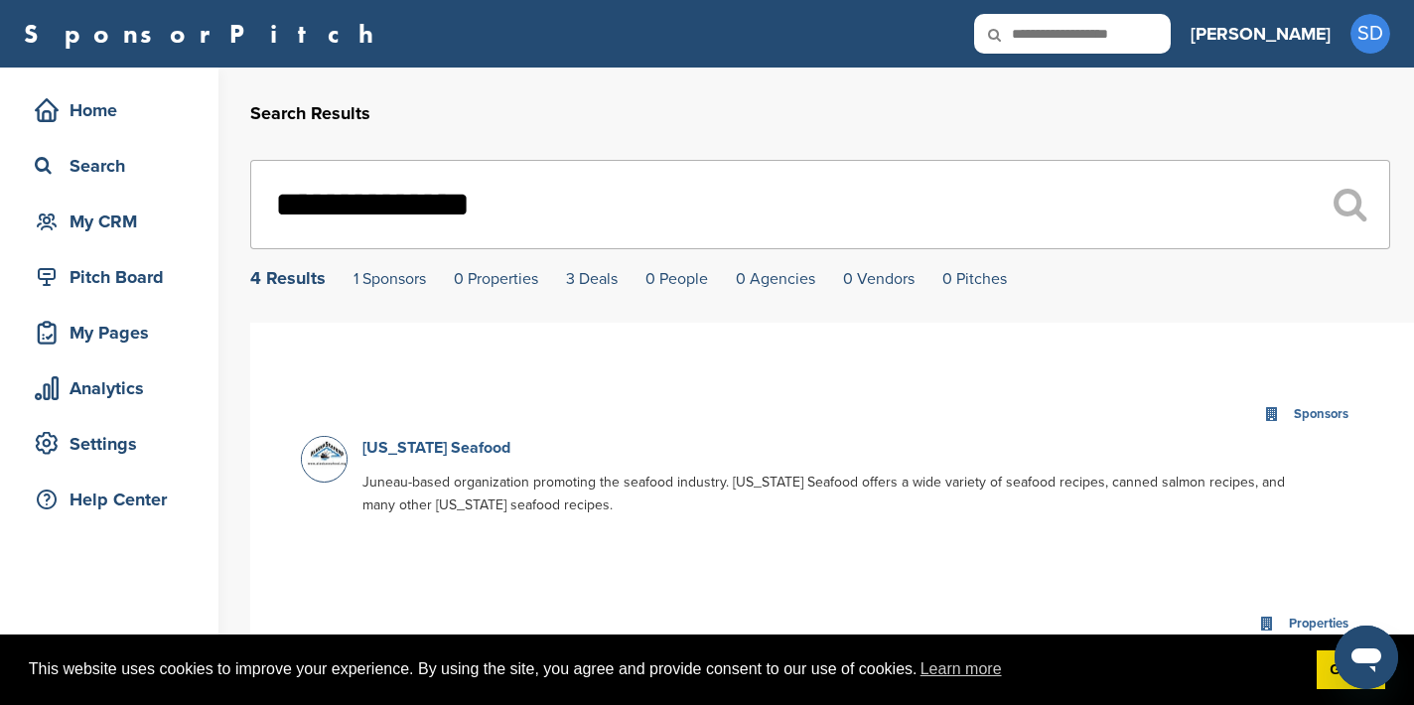
click at [465, 447] on link "[US_STATE] Seafood" at bounding box center [436, 448] width 148 height 20
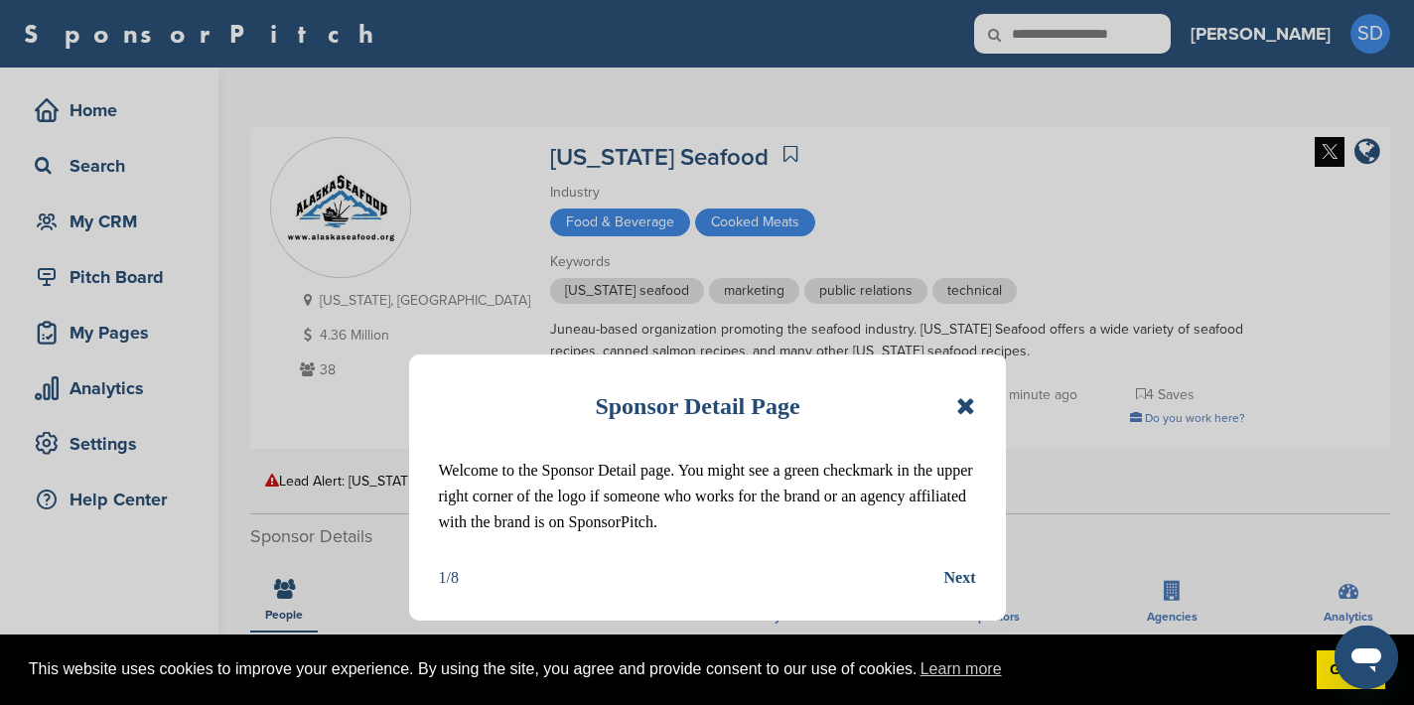
click at [970, 400] on icon at bounding box center [965, 406] width 19 height 24
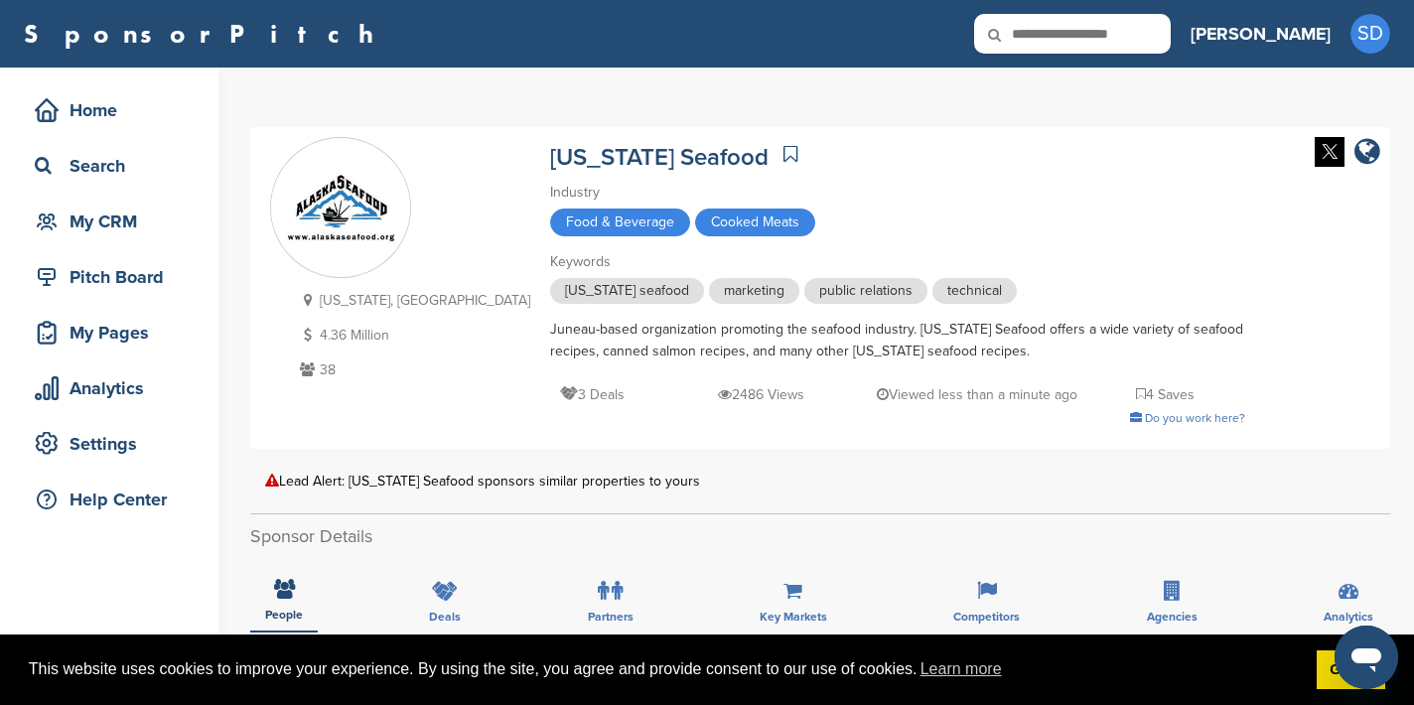
click at [1162, 42] on input "text" at bounding box center [1072, 34] width 197 height 40
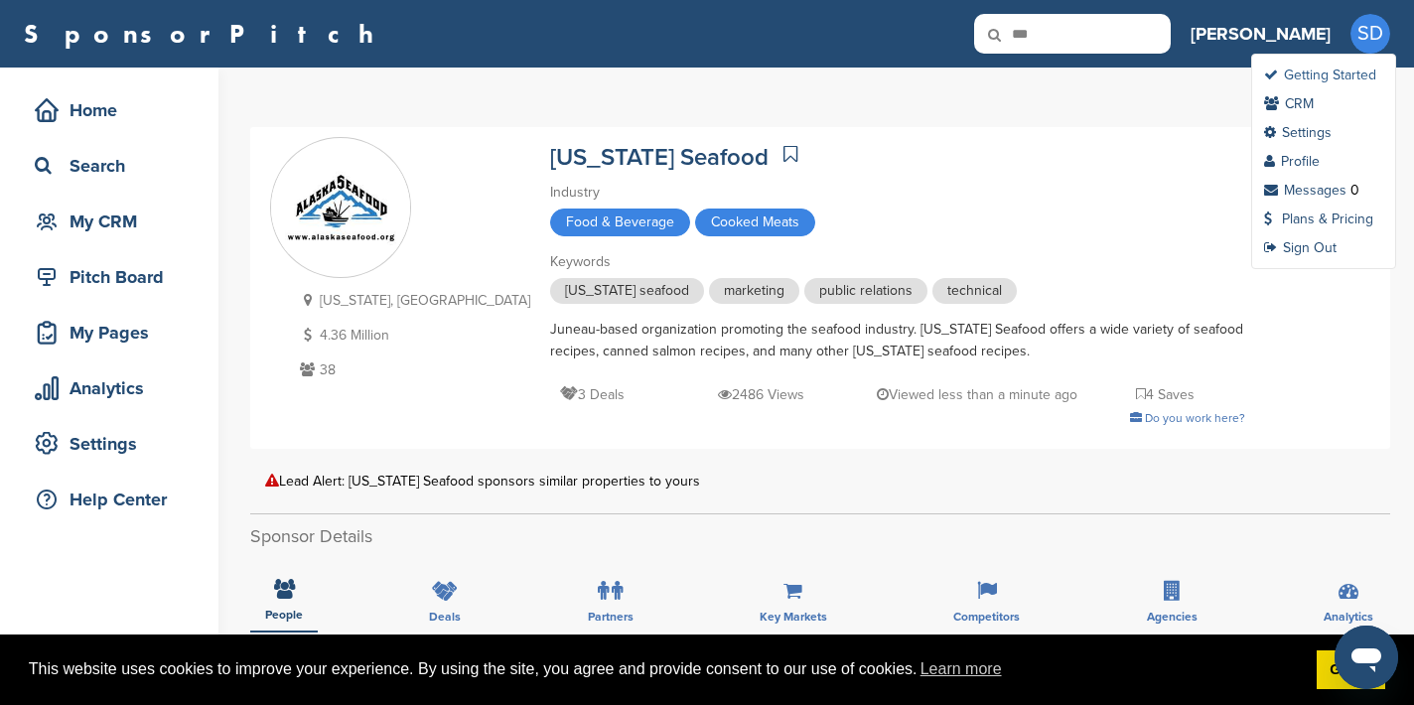
type input "*******"
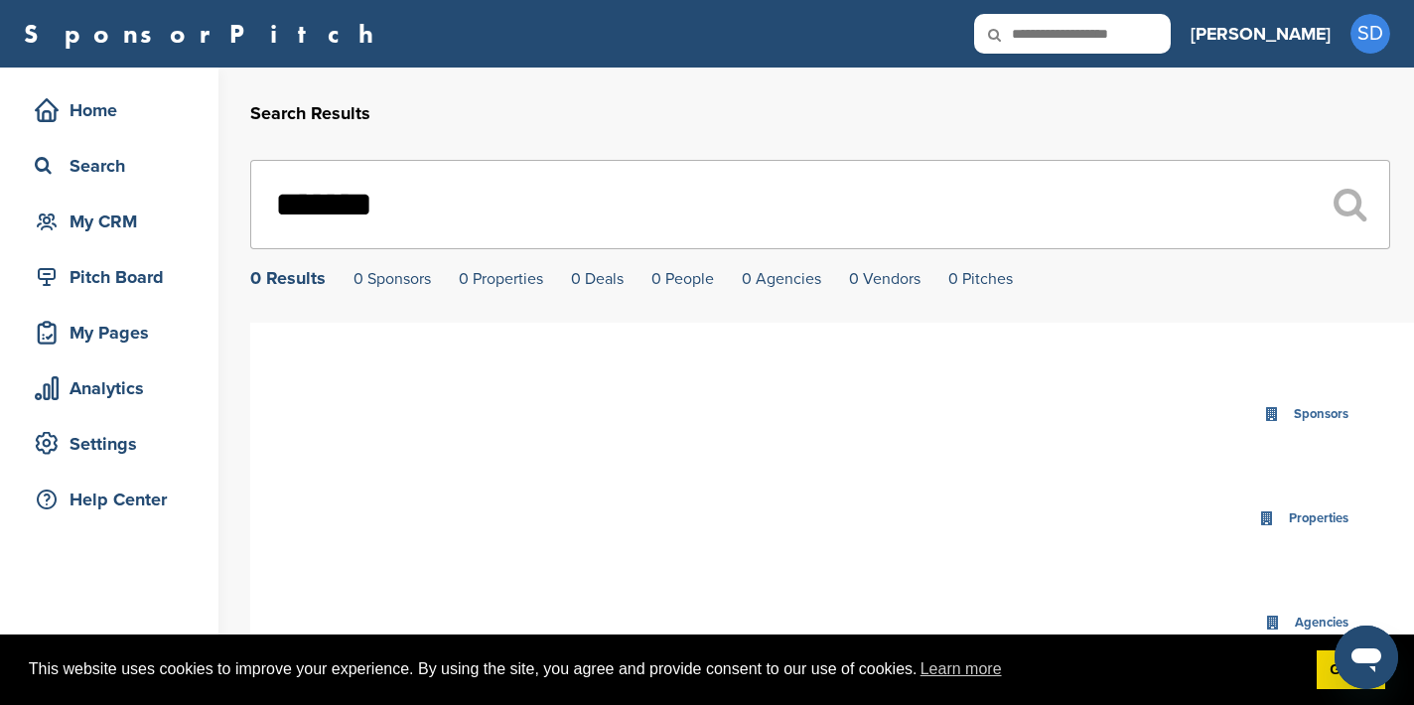
click at [339, 218] on input "*******" at bounding box center [820, 204] width 1140 height 89
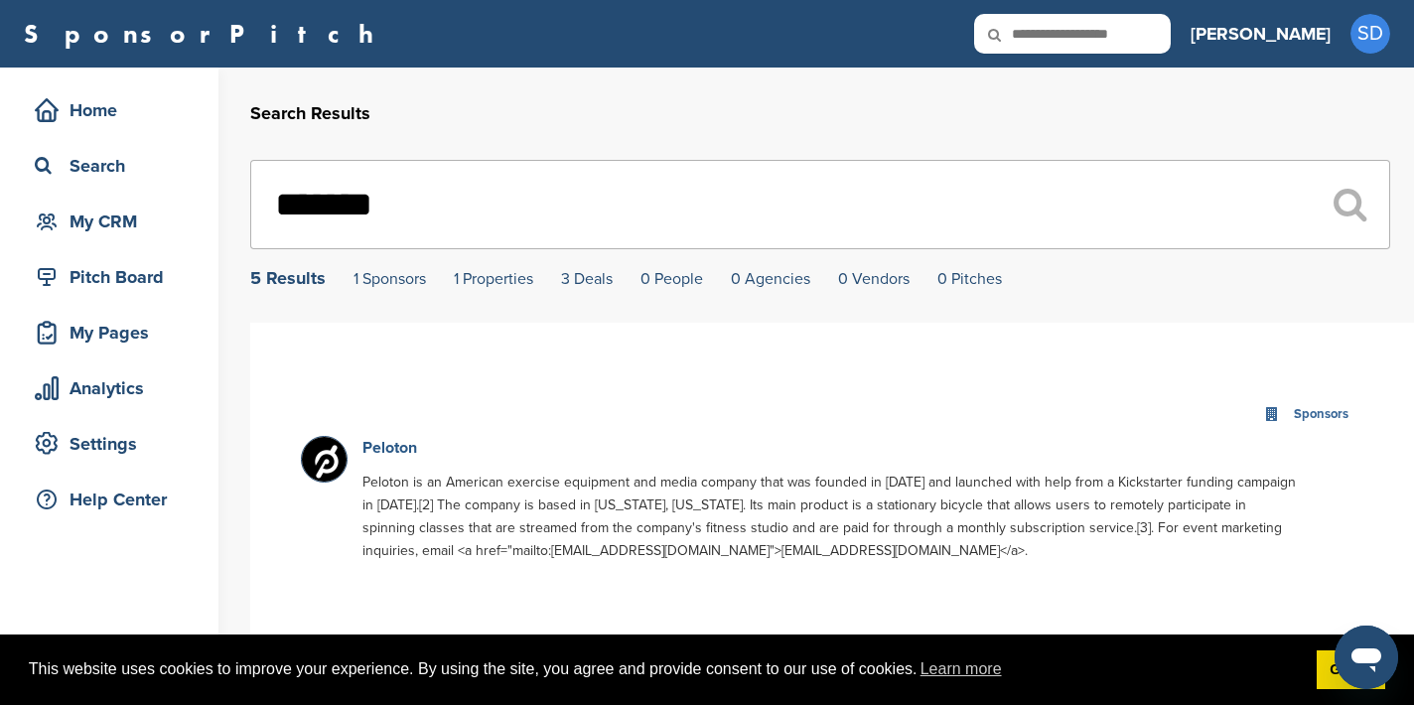
type input "*******"
click at [377, 451] on link "Peloton" at bounding box center [389, 448] width 55 height 20
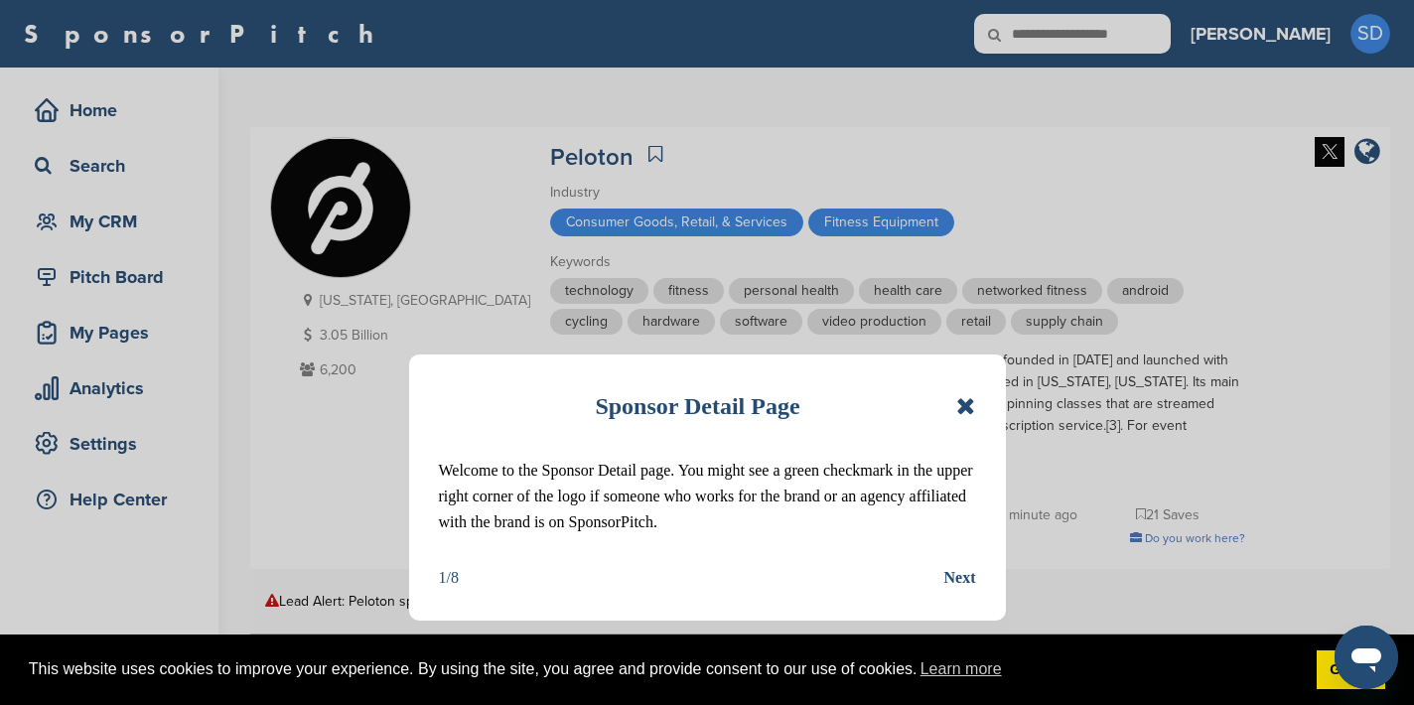
click at [969, 399] on icon at bounding box center [965, 406] width 19 height 24
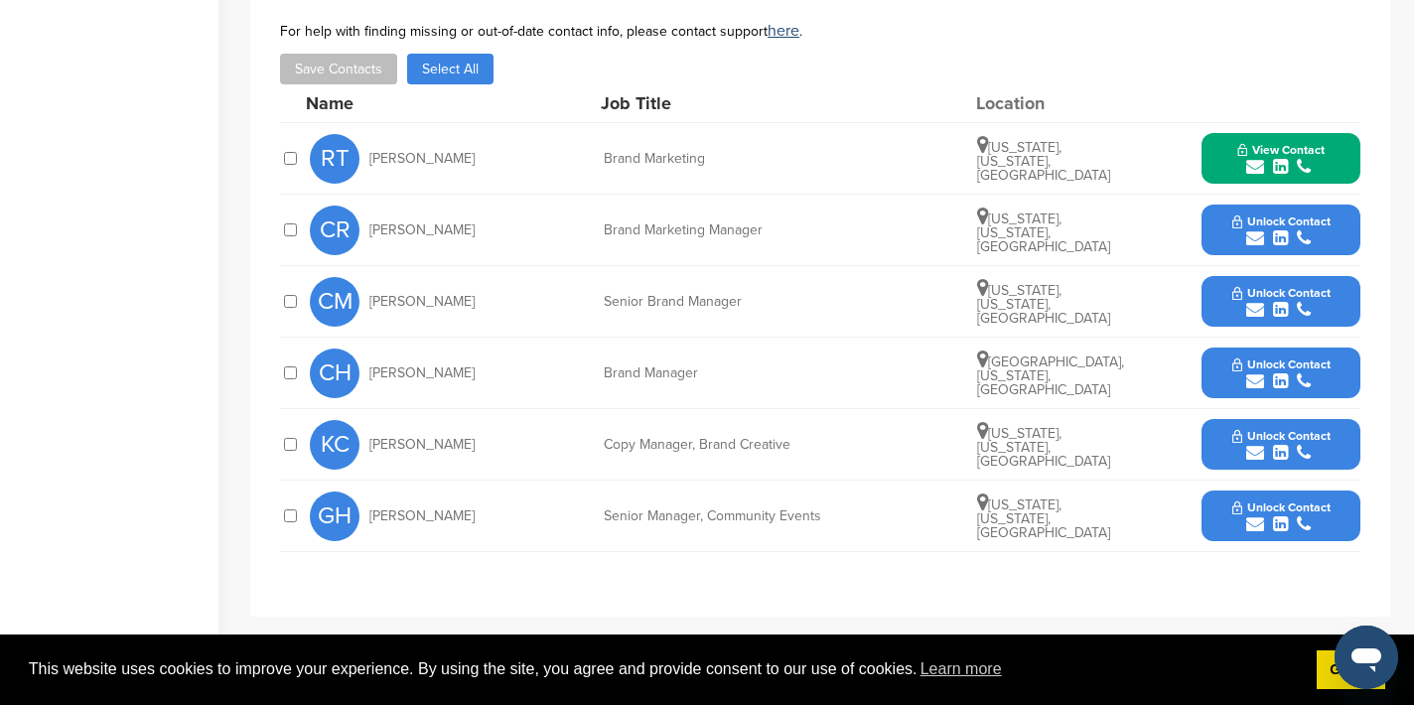
scroll to position [782, 0]
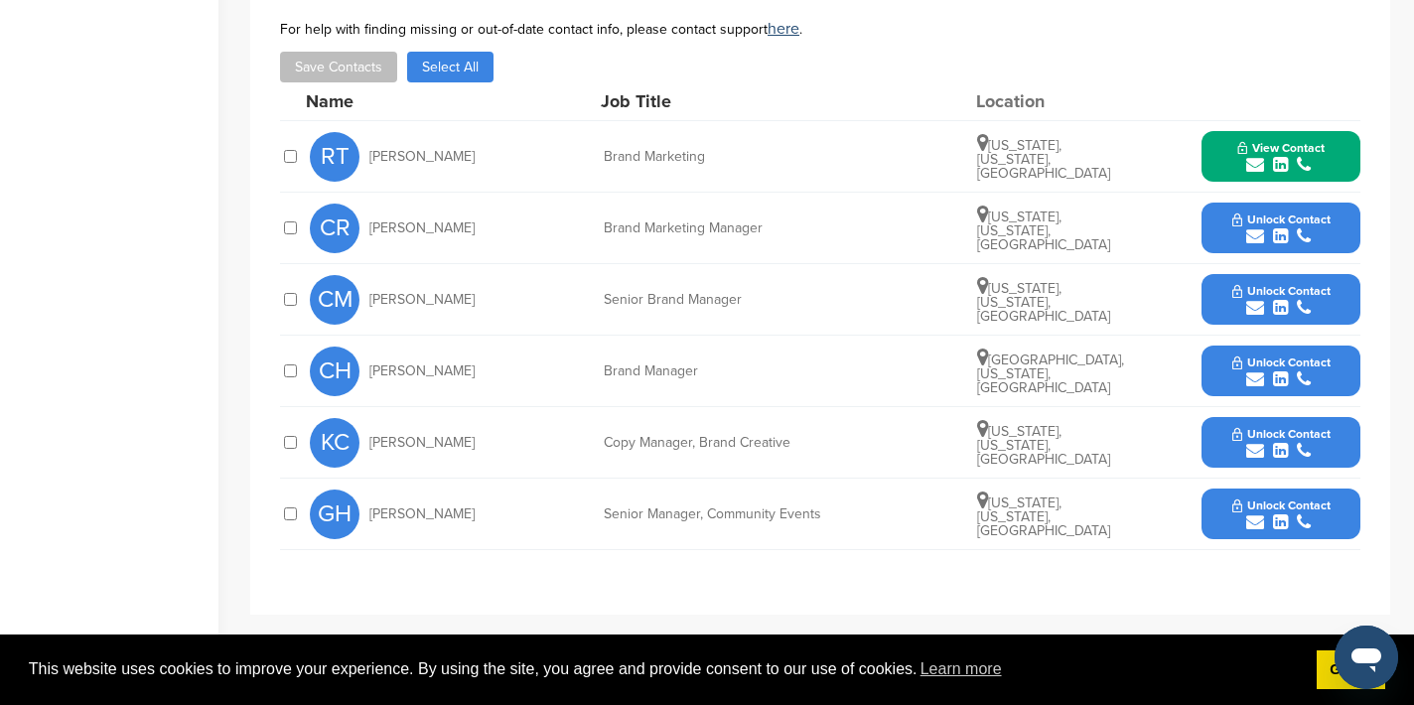
click at [1252, 237] on icon "submit" at bounding box center [1255, 236] width 18 height 18
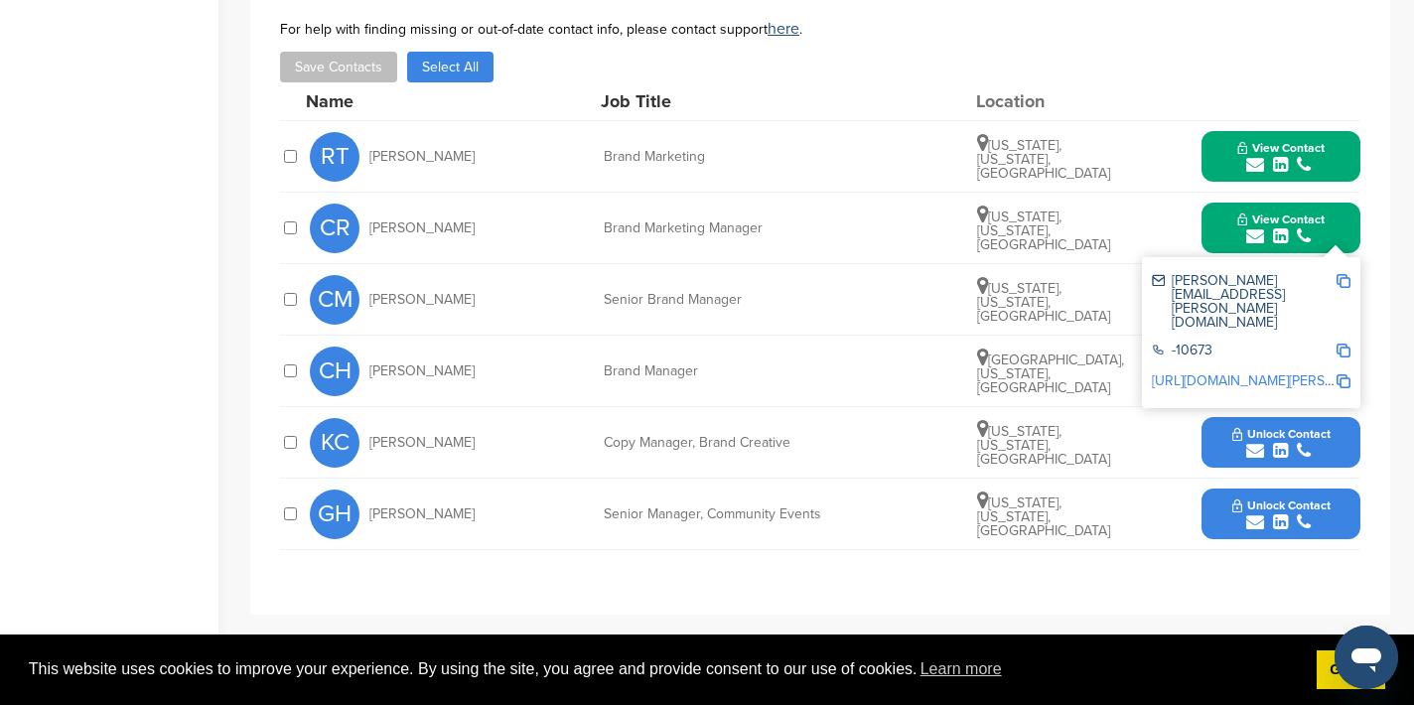
click at [1342, 279] on img at bounding box center [1344, 281] width 14 height 14
click at [1224, 228] on button "View Contact" at bounding box center [1281, 229] width 135 height 60
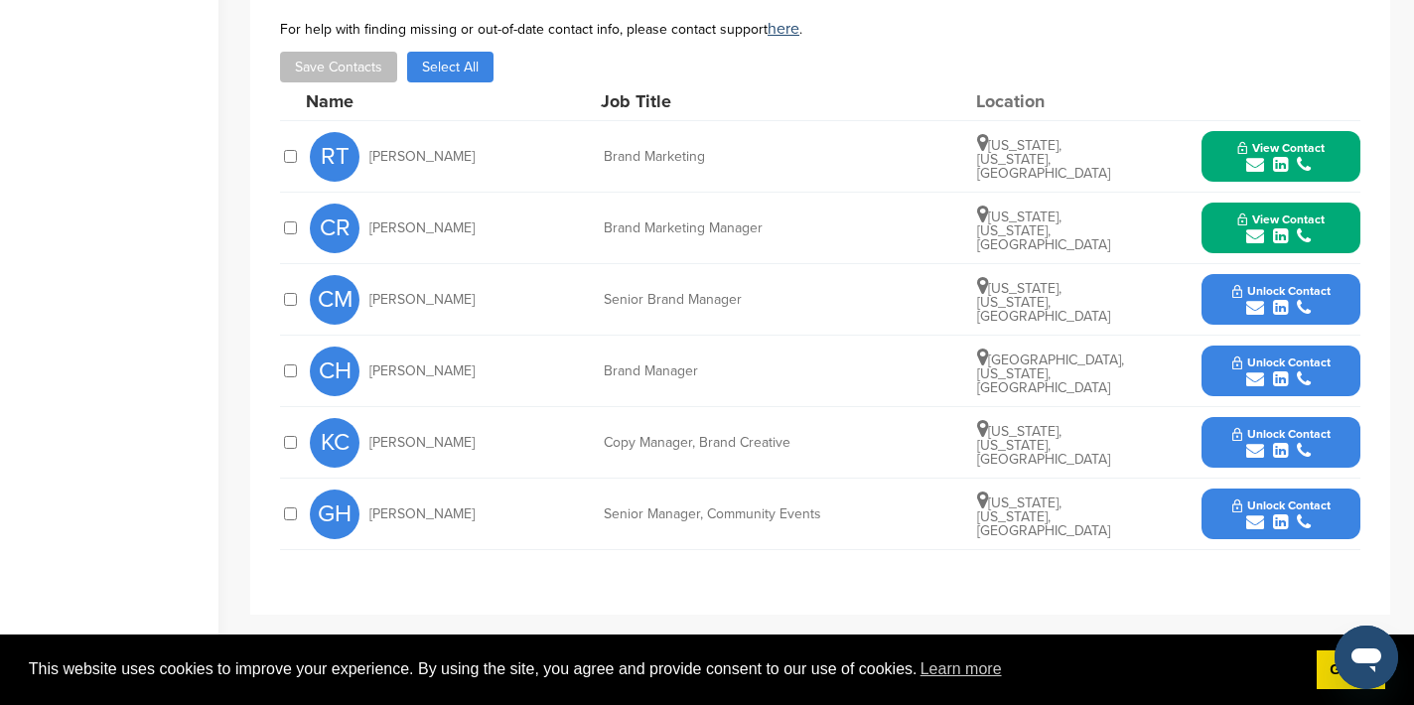
click at [1252, 310] on icon "submit" at bounding box center [1255, 308] width 18 height 18
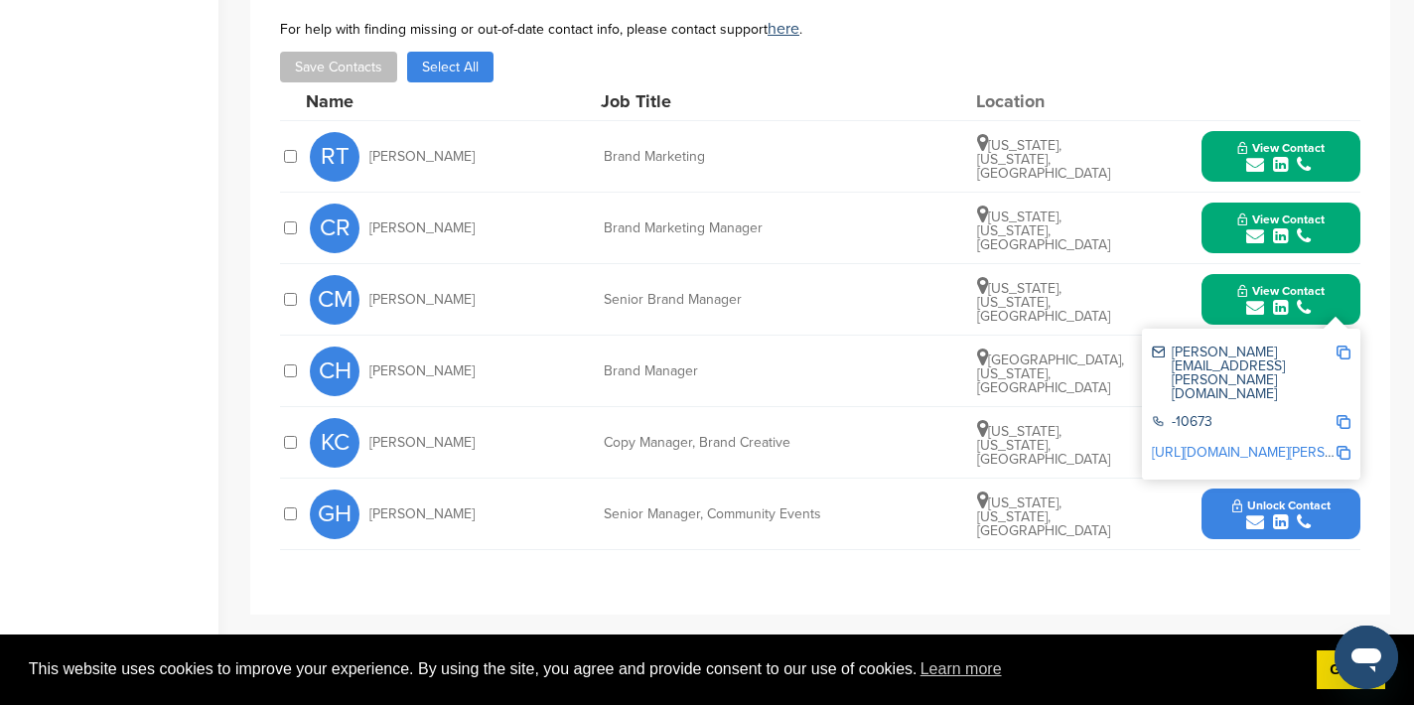
click at [1341, 353] on img at bounding box center [1344, 353] width 14 height 14
click at [1215, 296] on button "View Contact" at bounding box center [1281, 300] width 135 height 60
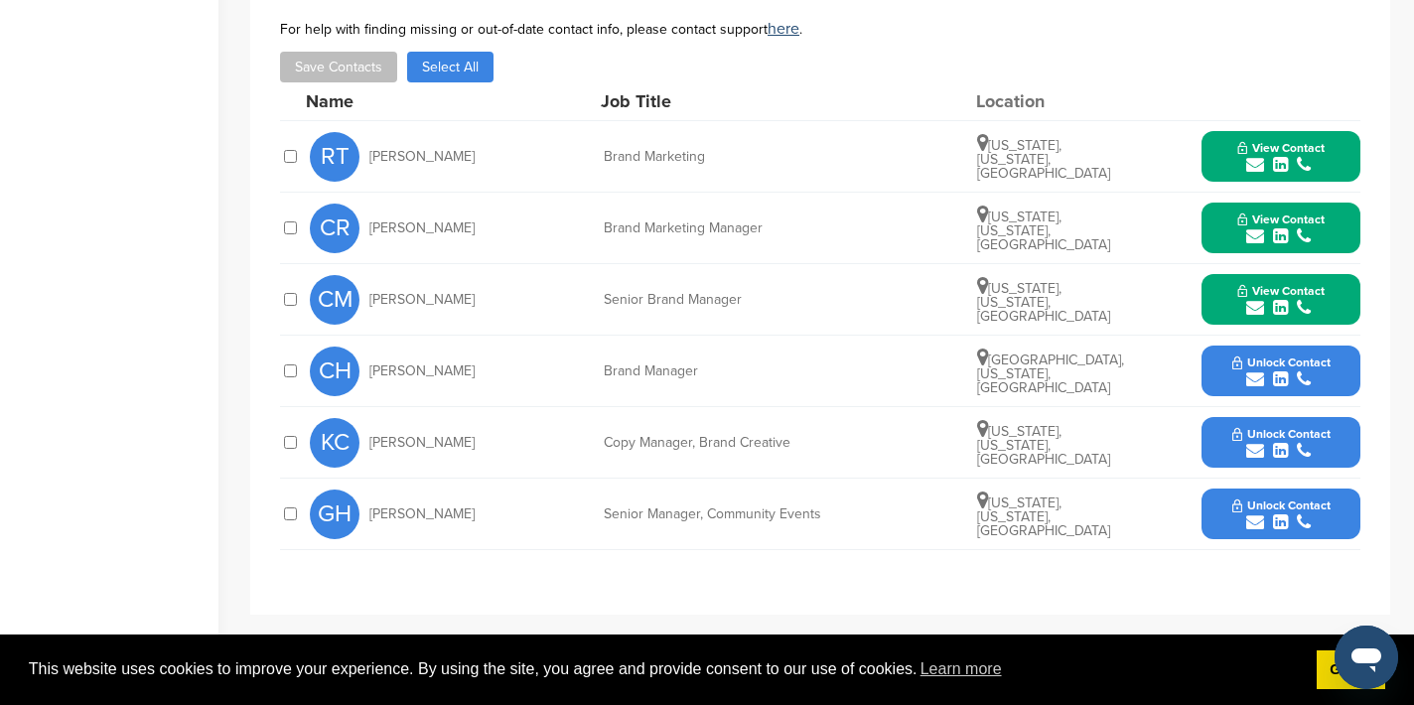
click at [1252, 524] on icon "submit" at bounding box center [1255, 522] width 18 height 18
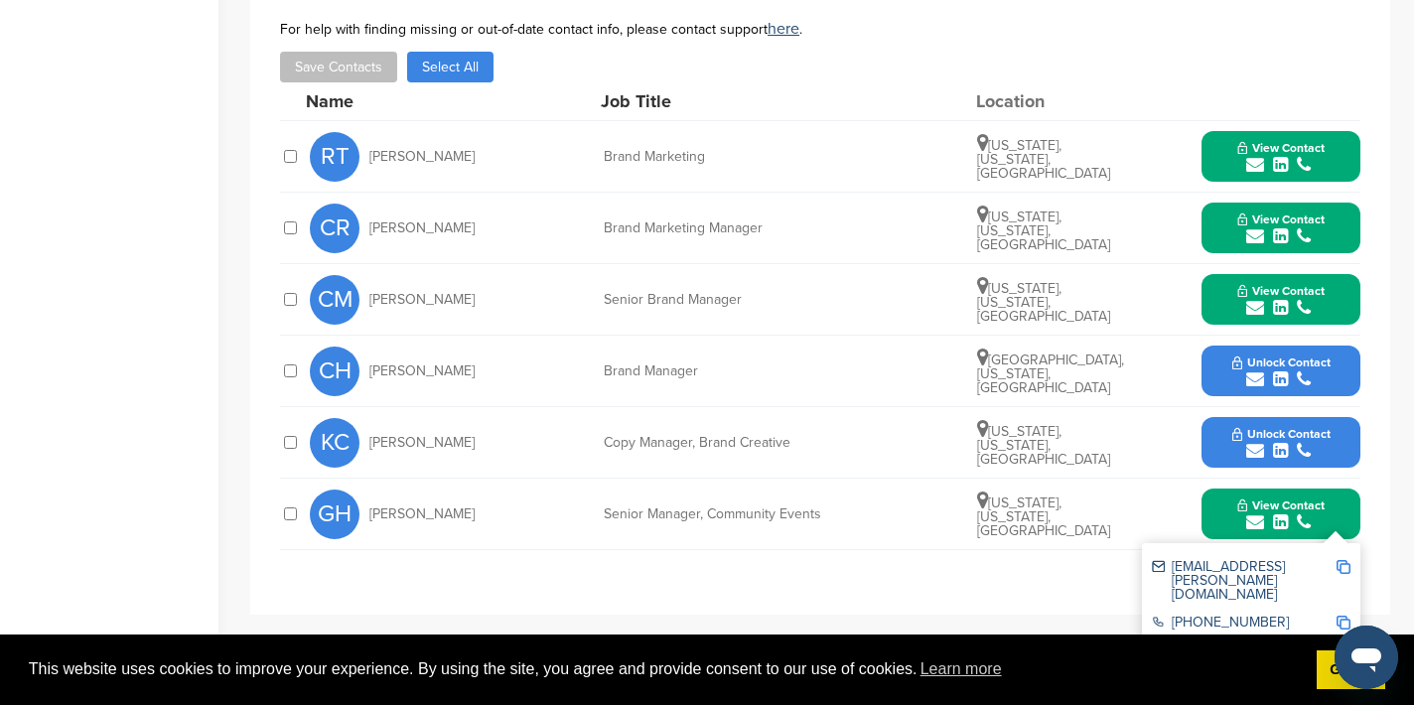
click at [1340, 567] on img at bounding box center [1344, 567] width 14 height 14
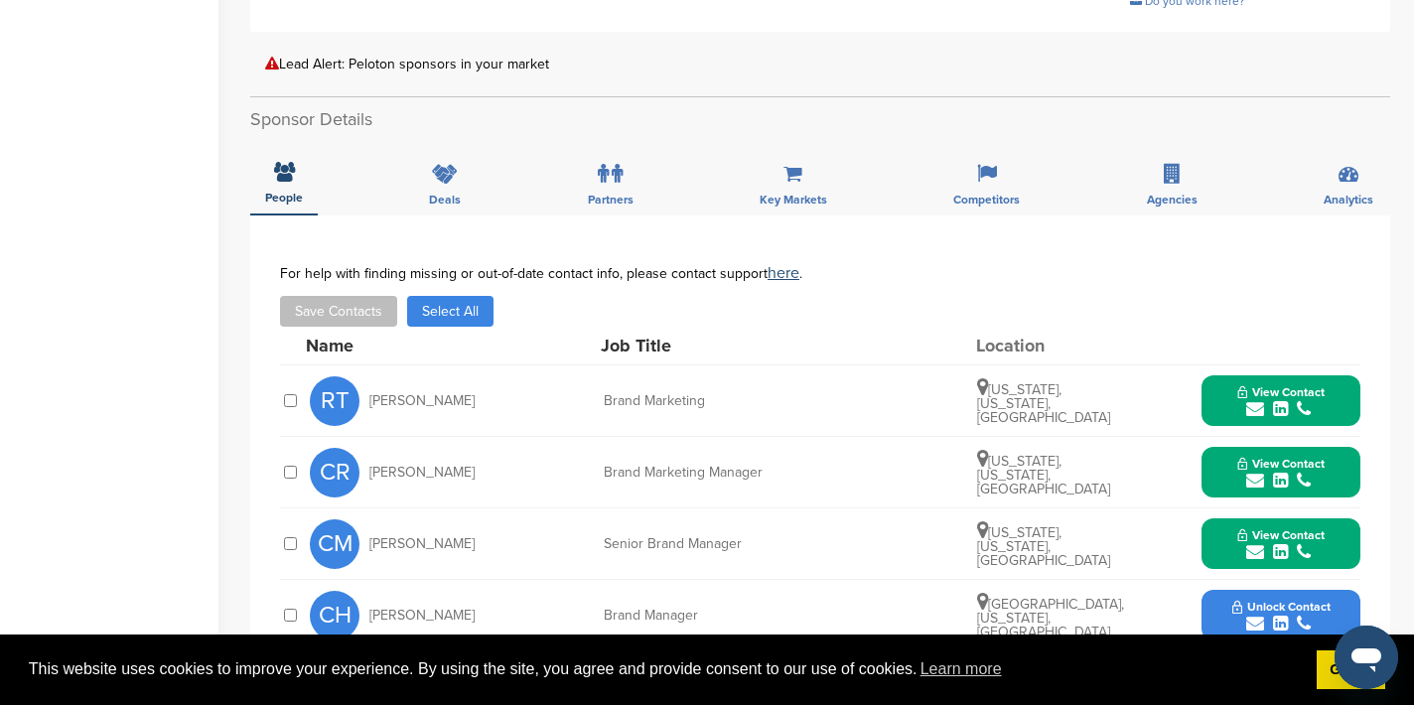
scroll to position [0, 0]
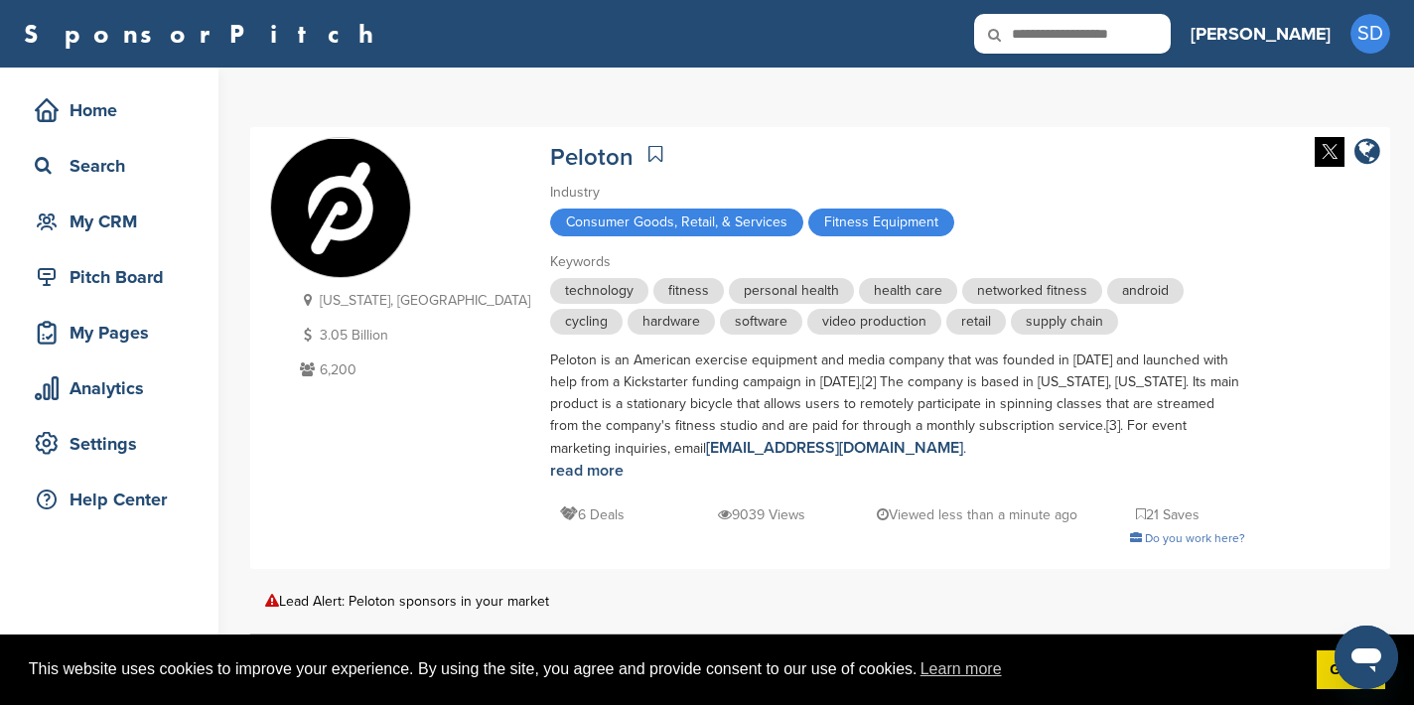
click at [1147, 33] on input "text" at bounding box center [1072, 34] width 197 height 40
type input "*****"
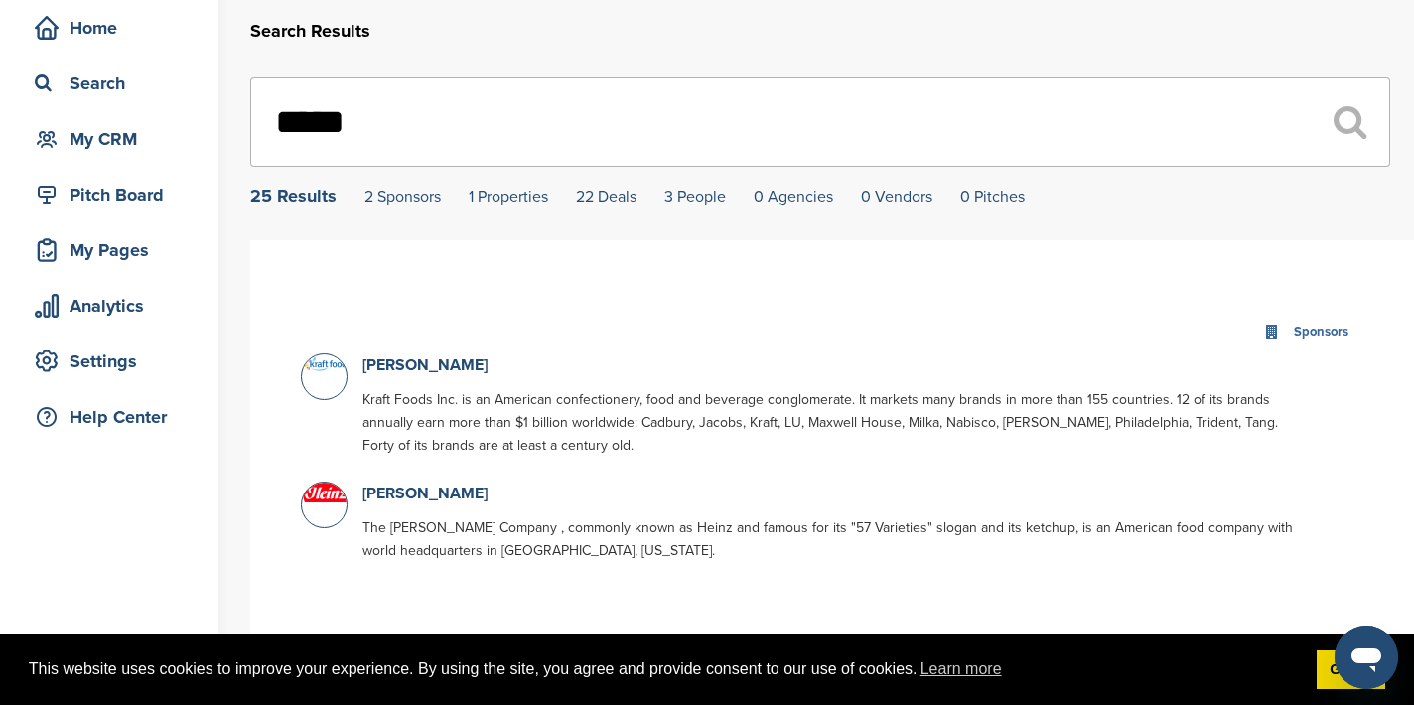
scroll to position [85, 0]
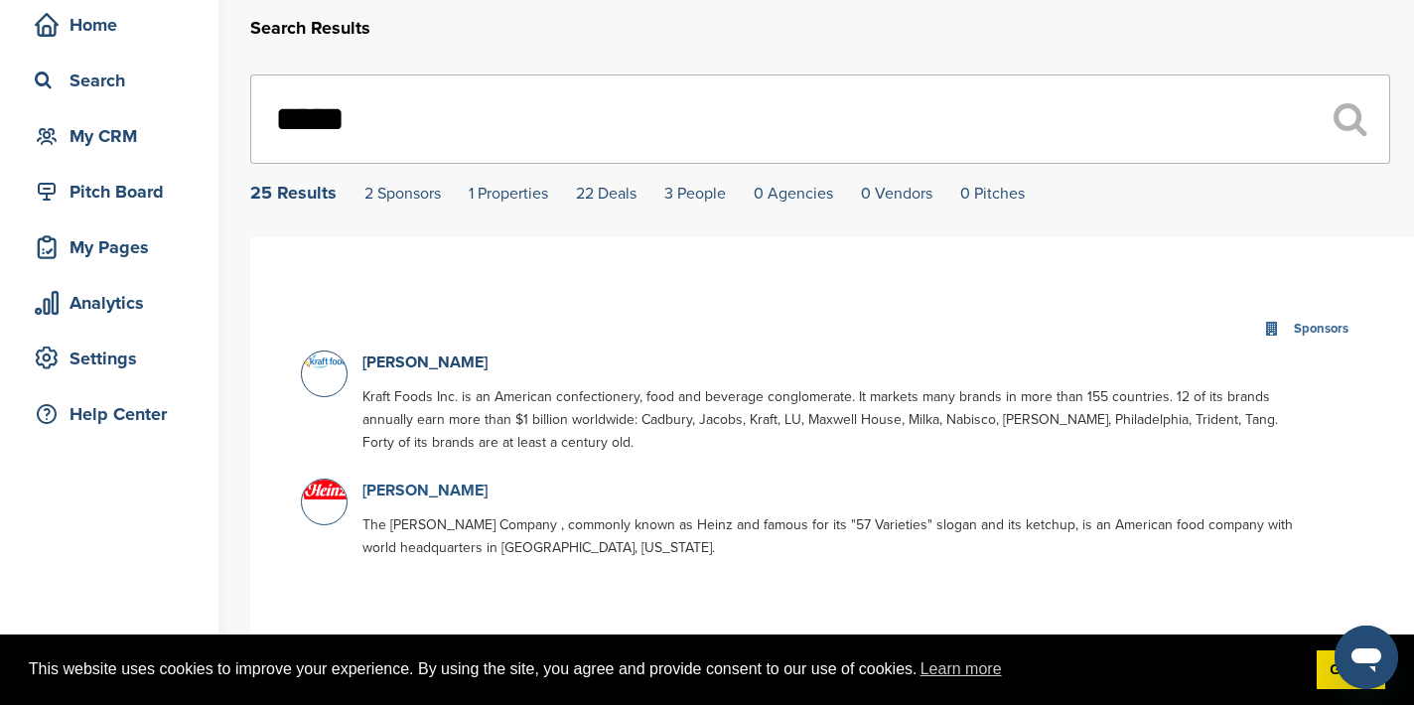
click at [386, 489] on link "Heinz" at bounding box center [424, 491] width 125 height 20
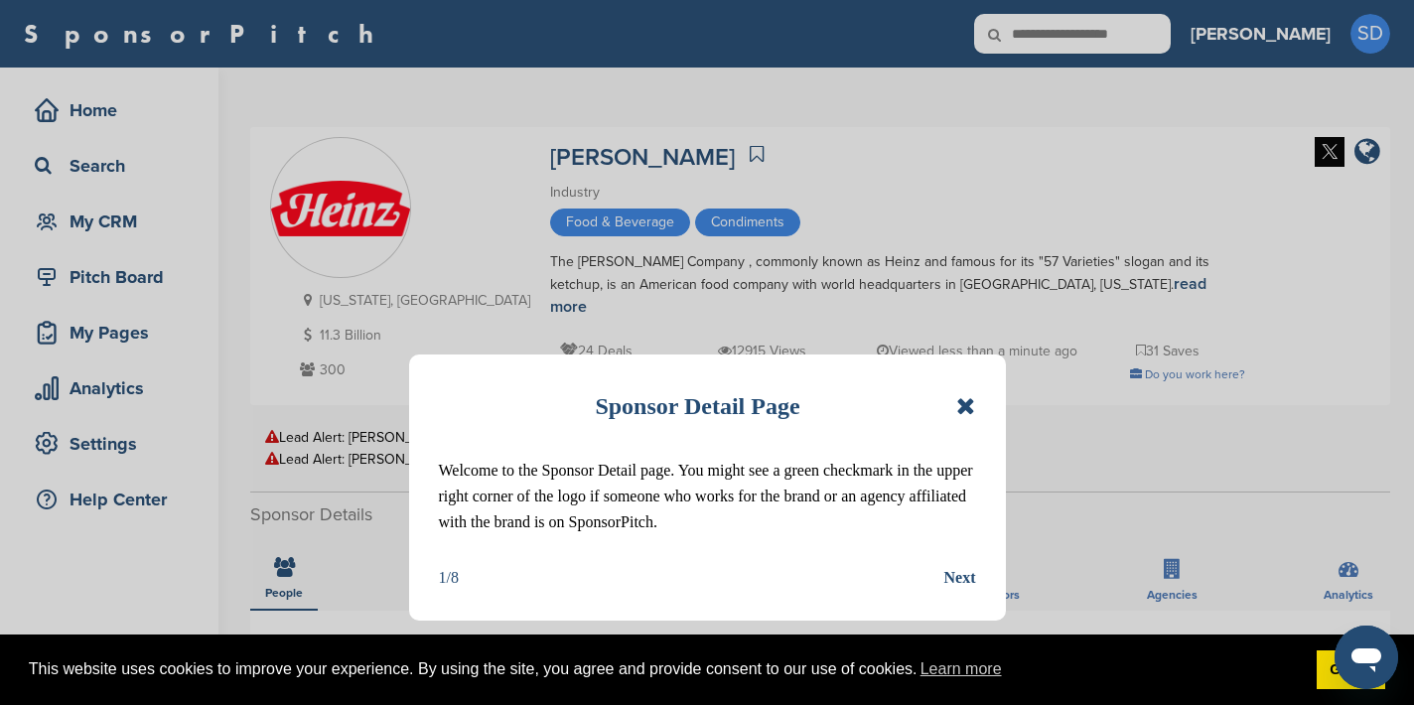
click at [973, 403] on icon at bounding box center [965, 406] width 19 height 24
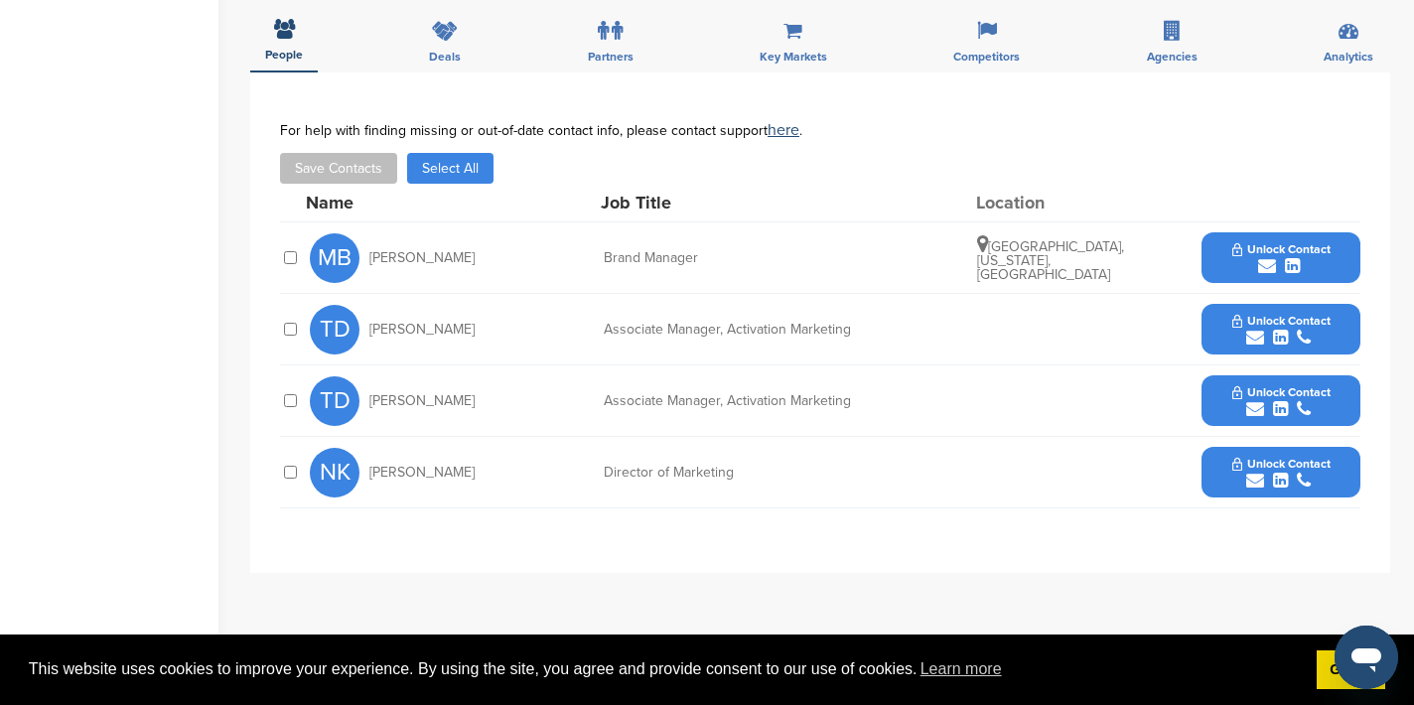
scroll to position [543, 0]
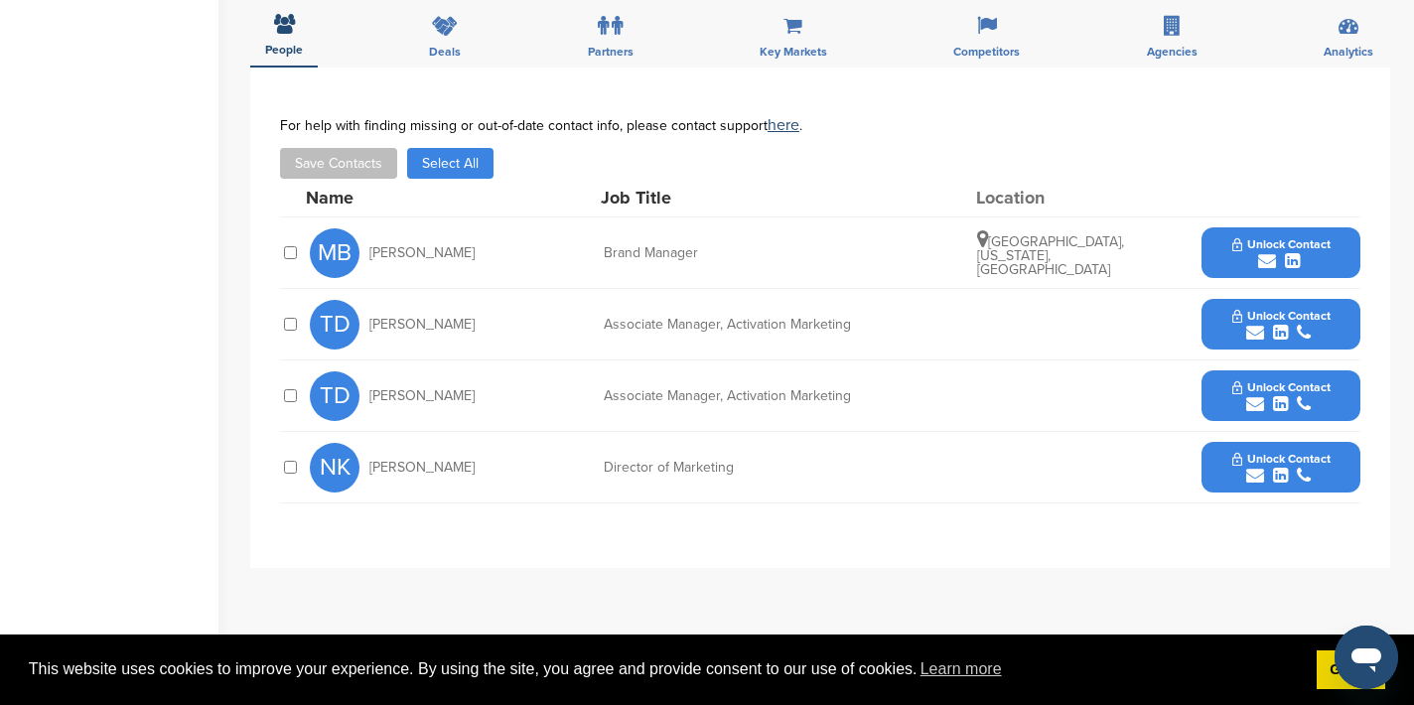
click at [1265, 252] on icon "submit" at bounding box center [1267, 261] width 18 height 18
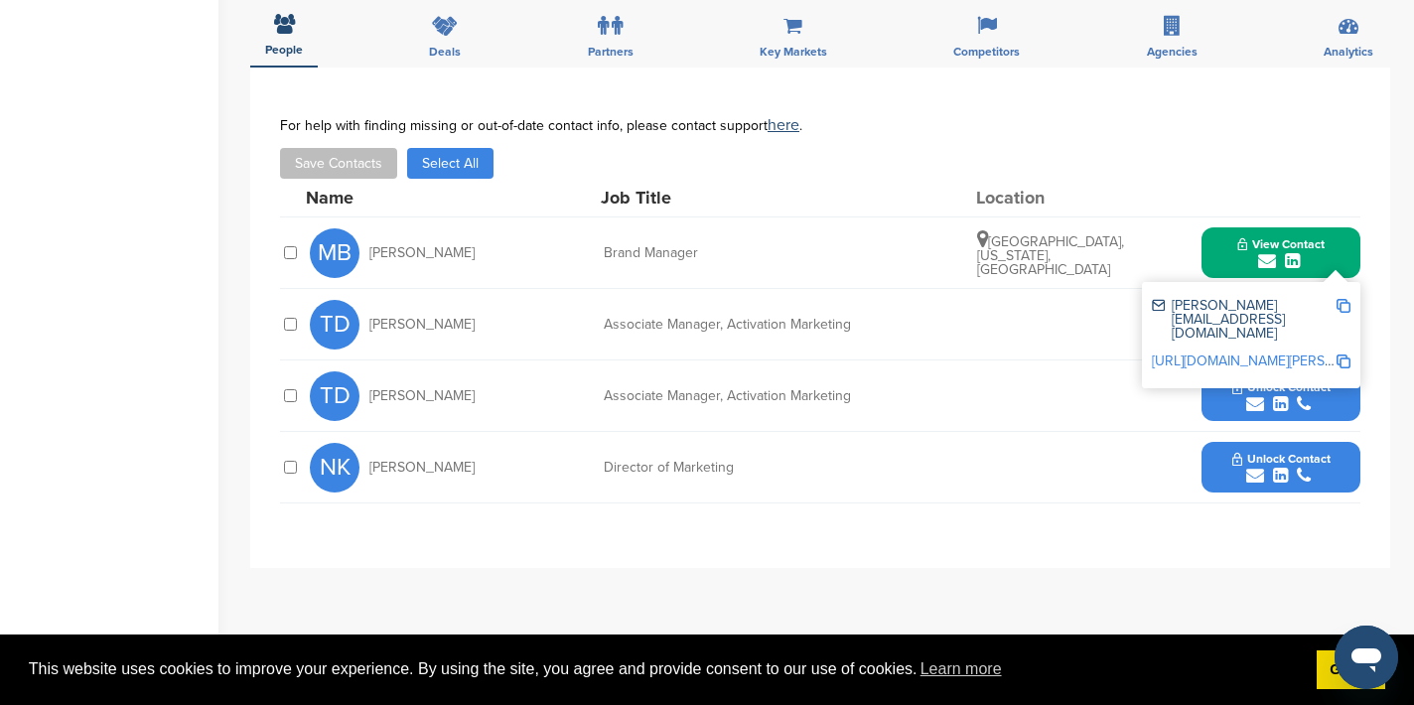
click at [1342, 299] on img at bounding box center [1344, 306] width 14 height 14
click at [1062, 321] on div "TD [PERSON_NAME] Associate Manager, Activation Marketing Unlock Contact" at bounding box center [835, 324] width 1051 height 71
click at [1250, 395] on icon "submit" at bounding box center [1255, 404] width 18 height 18
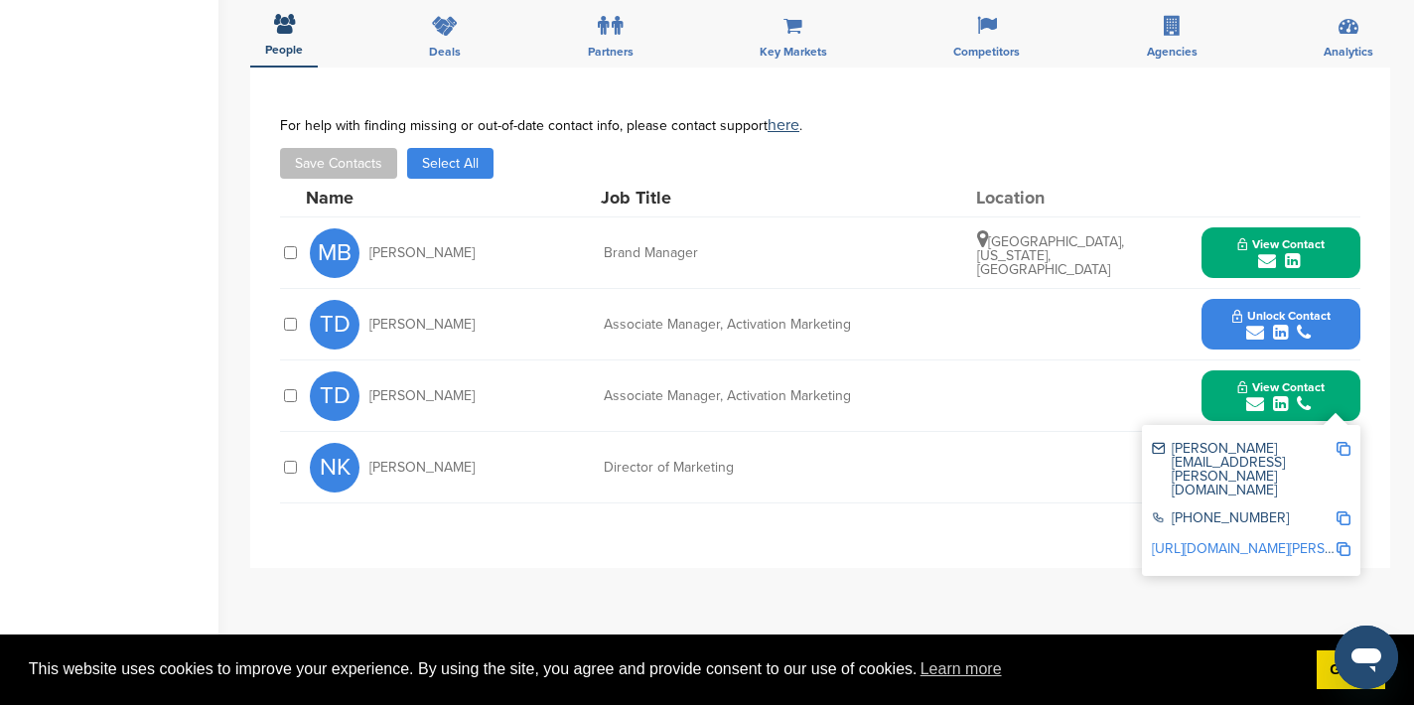
click at [1346, 442] on img at bounding box center [1344, 449] width 14 height 14
click at [1221, 387] on button "View Contact" at bounding box center [1281, 396] width 135 height 60
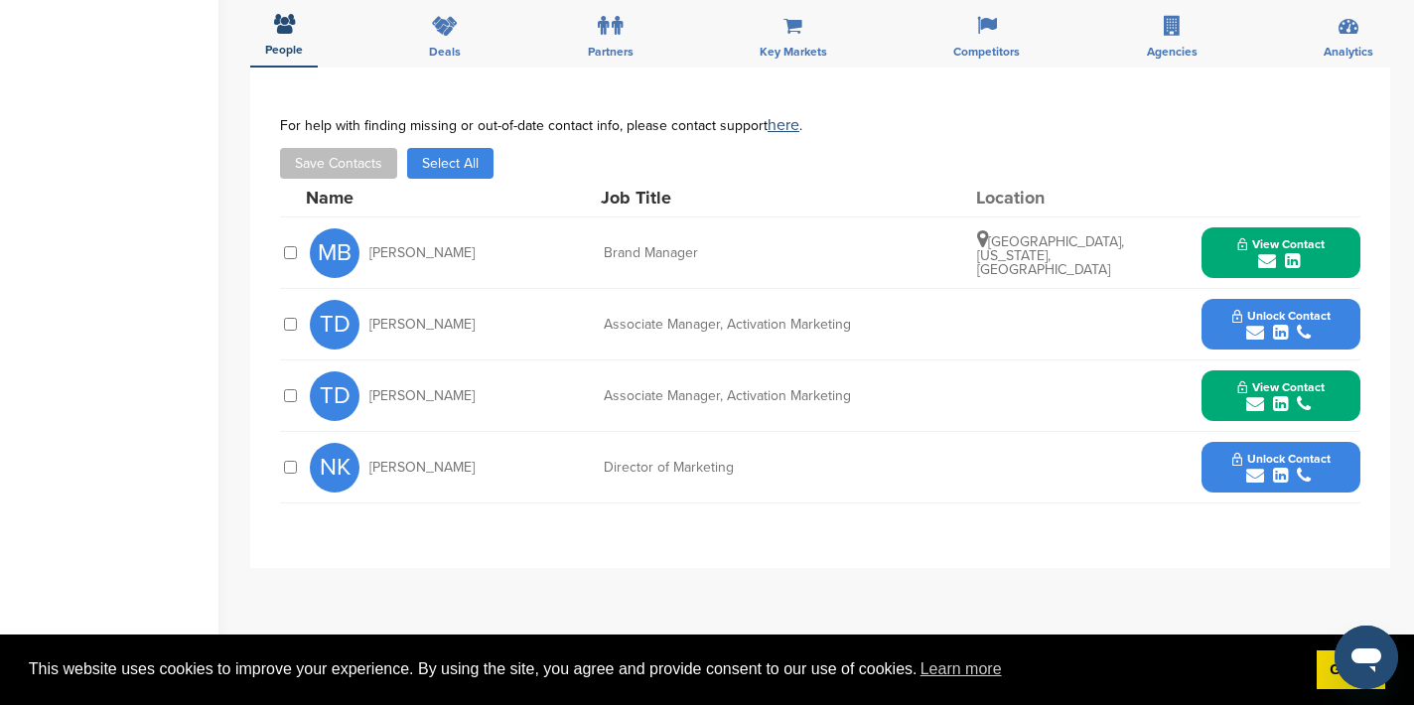
click at [1256, 467] on icon "submit" at bounding box center [1255, 476] width 18 height 18
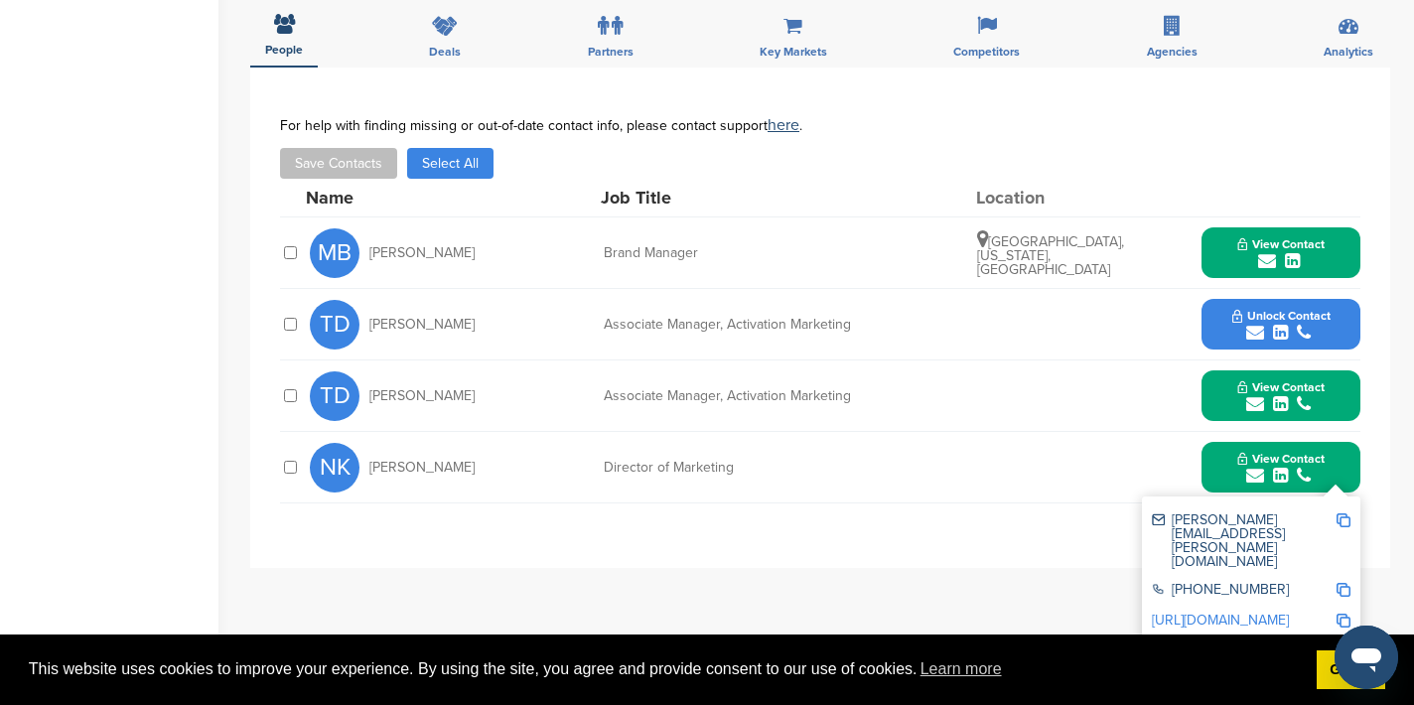
click at [1343, 513] on img at bounding box center [1344, 520] width 14 height 14
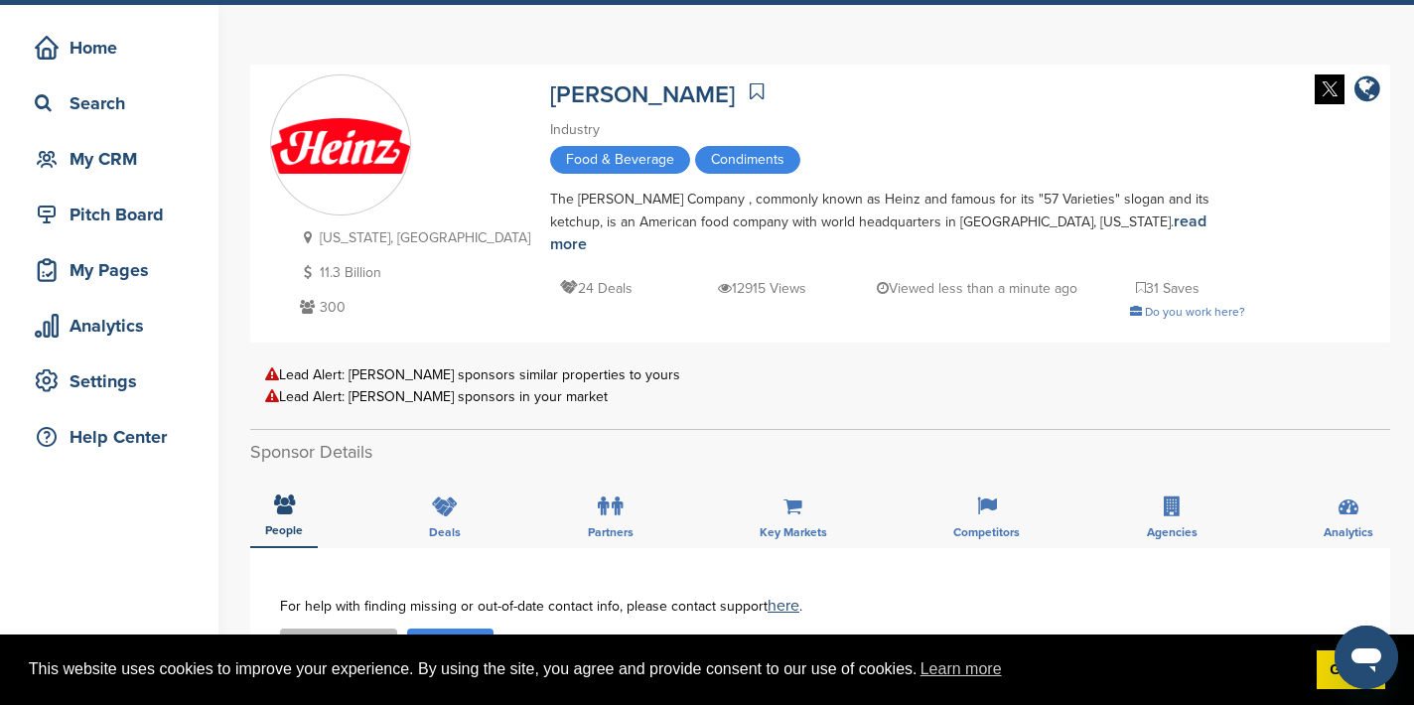
scroll to position [0, 0]
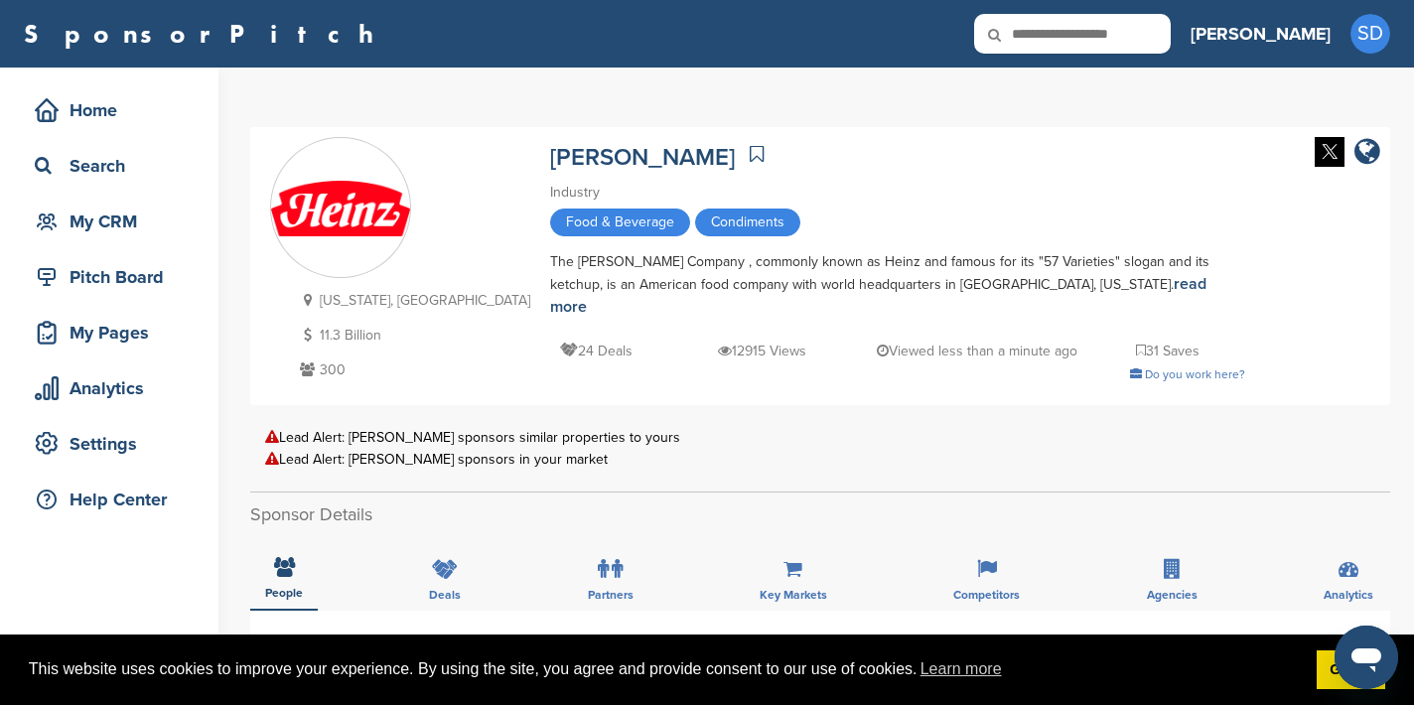
click at [1042, 44] on icon at bounding box center [1008, 35] width 68 height 42
click at [1129, 35] on input "text" at bounding box center [1072, 34] width 197 height 40
type input "******"
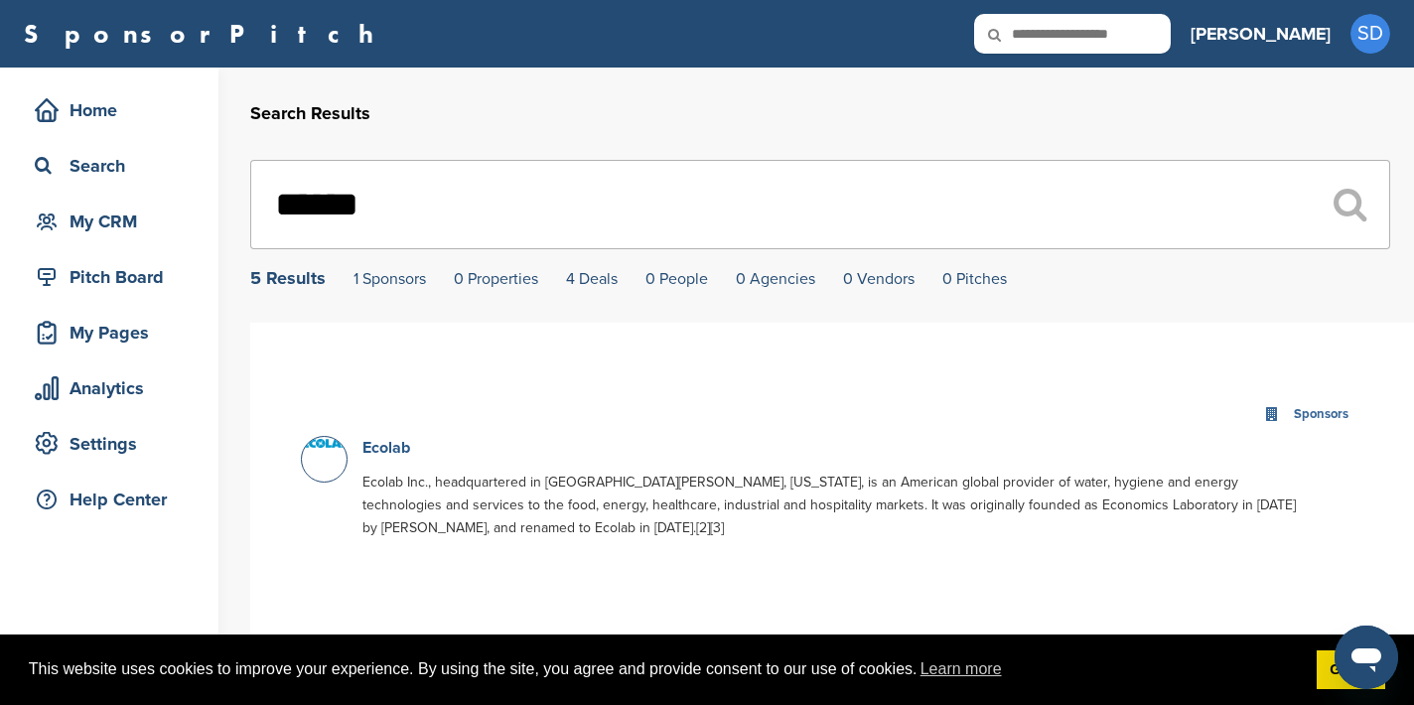
click at [390, 449] on link "Ecolab" at bounding box center [386, 448] width 48 height 20
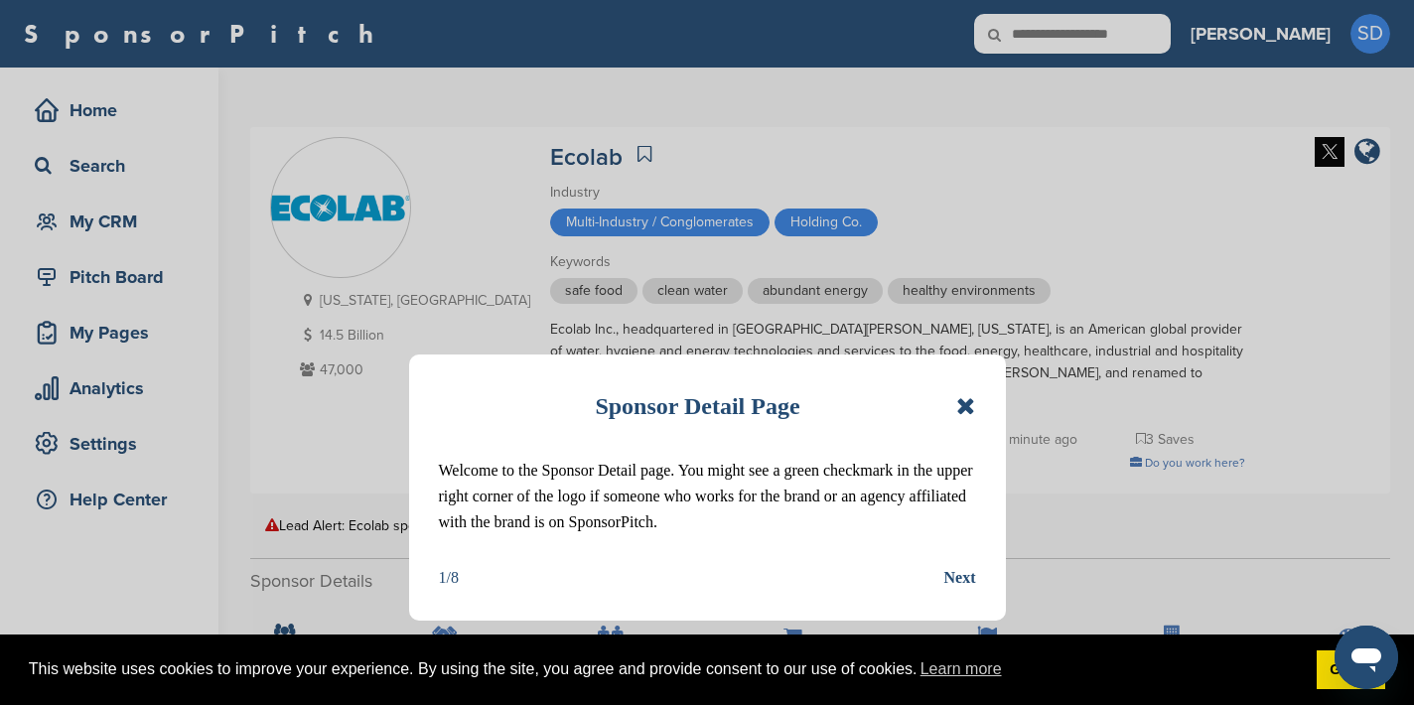
click at [985, 402] on div "Sponsor Detail Page Welcome to the Sponsor Detail page. You might see a green c…" at bounding box center [707, 488] width 597 height 266
click at [970, 403] on icon at bounding box center [965, 406] width 19 height 24
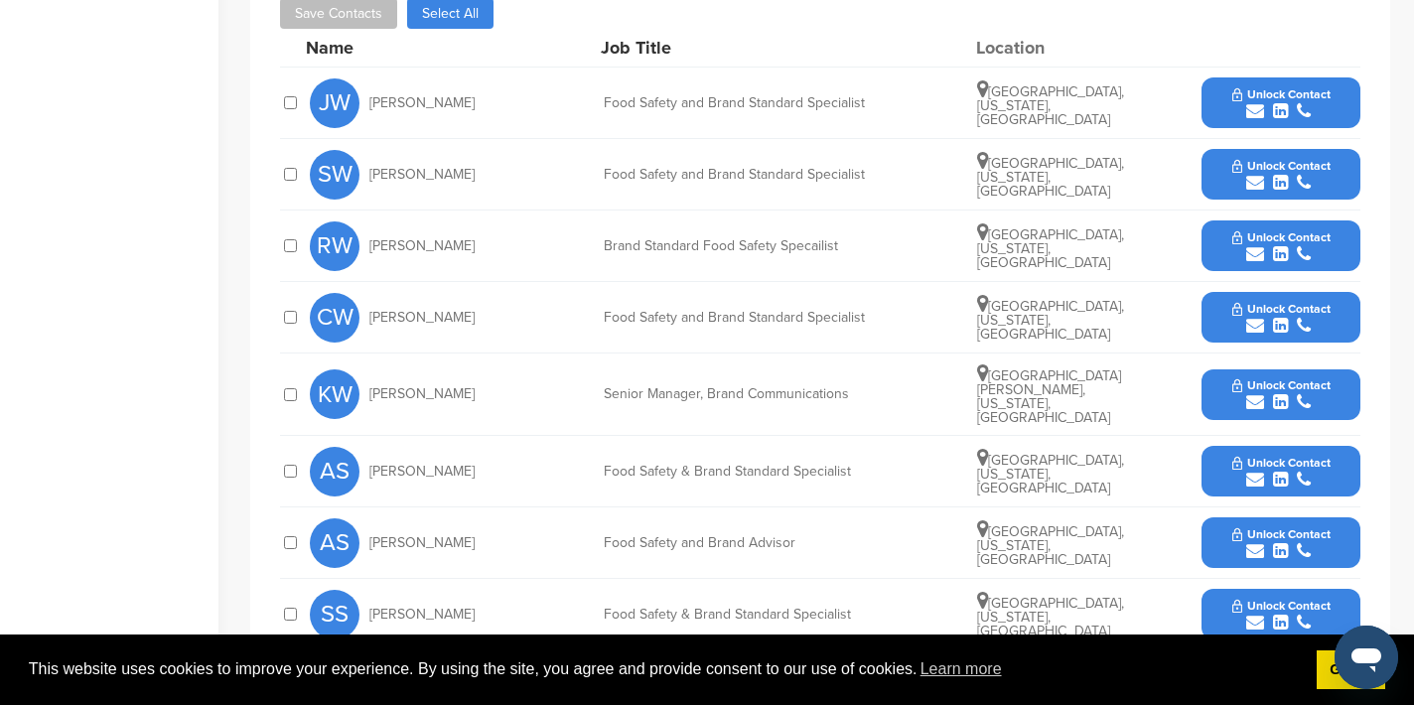
scroll to position [523, 0]
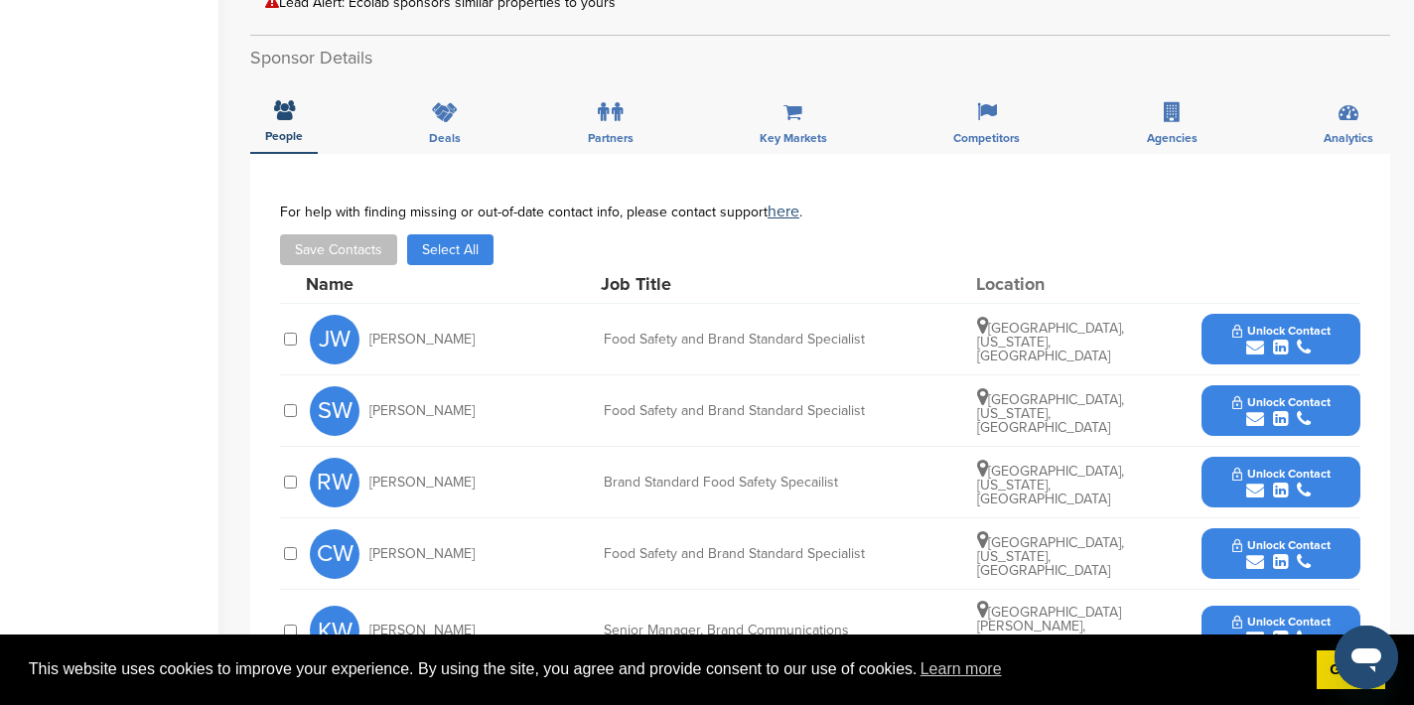
click at [1256, 339] on icon "submit" at bounding box center [1255, 348] width 18 height 18
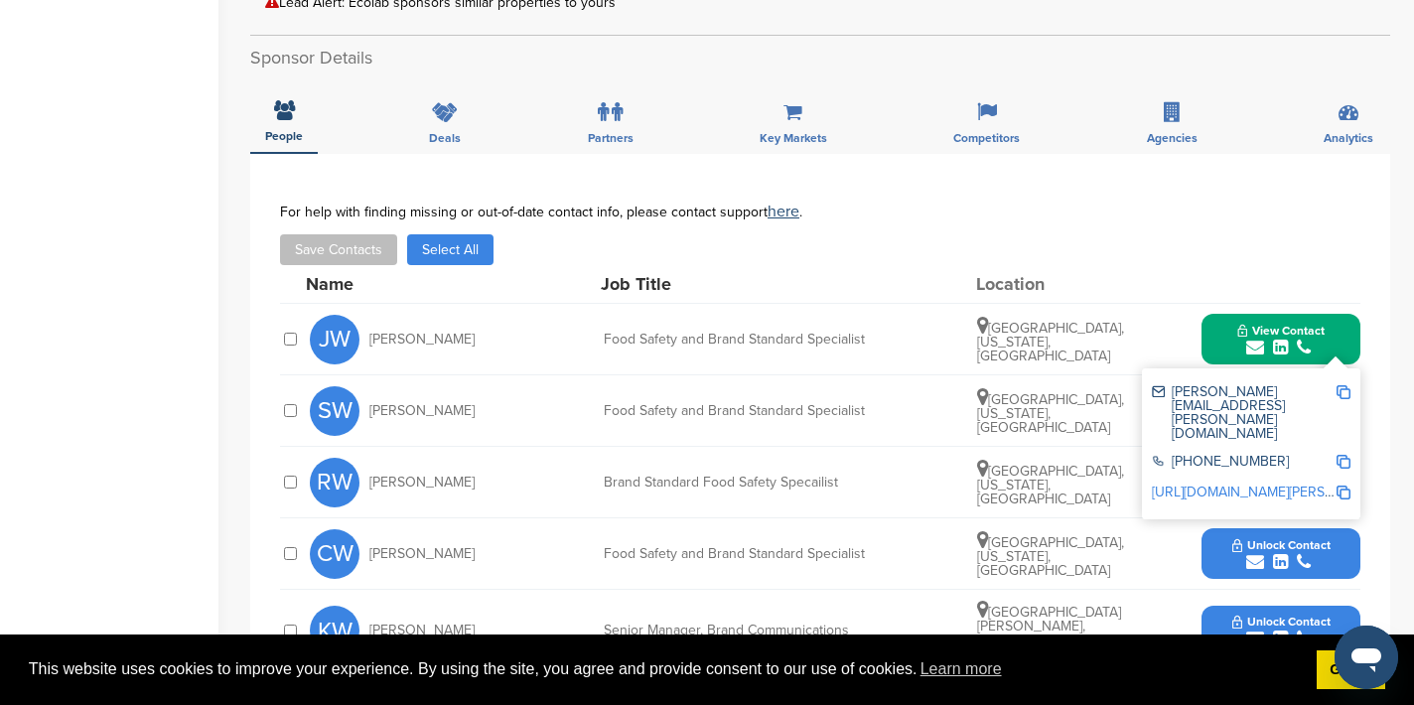
click at [1343, 385] on img at bounding box center [1344, 392] width 14 height 14
click at [1229, 310] on button "View Contact" at bounding box center [1281, 340] width 135 height 60
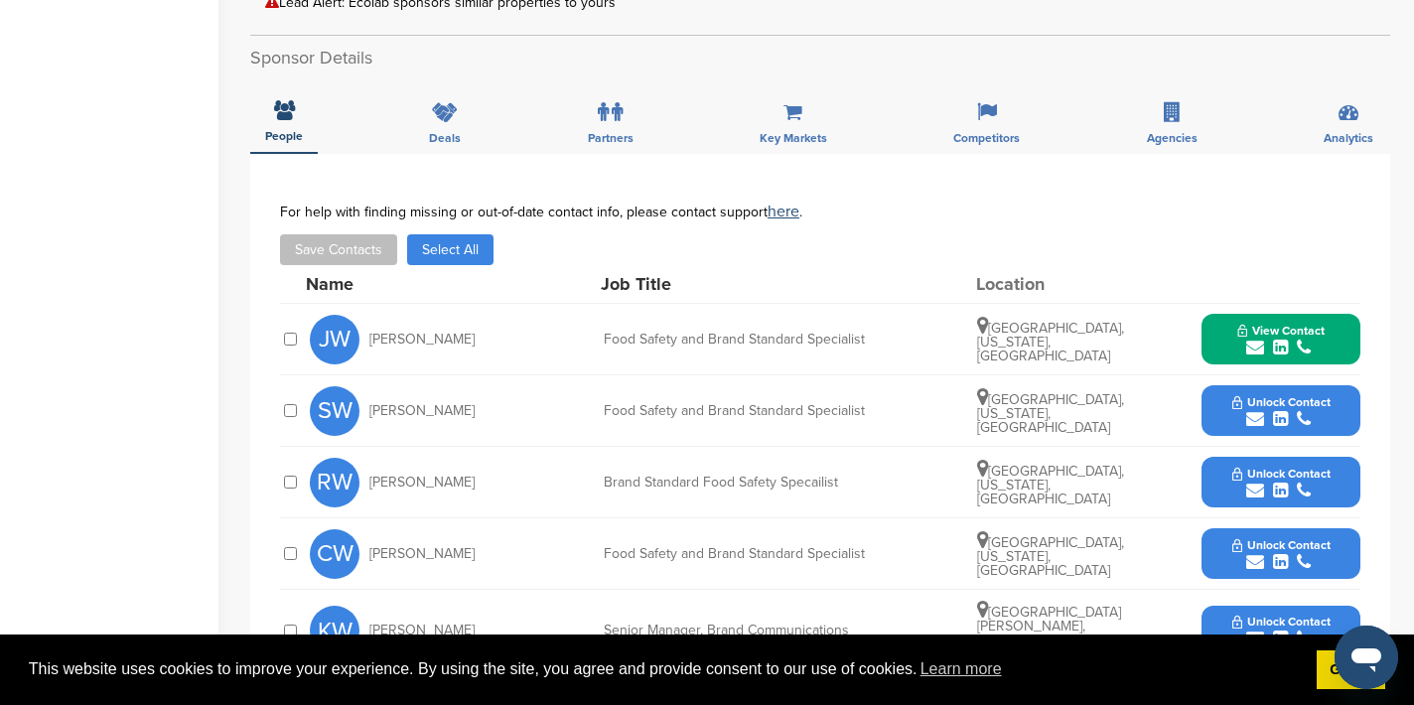
click at [1253, 482] on icon "submit" at bounding box center [1255, 491] width 18 height 18
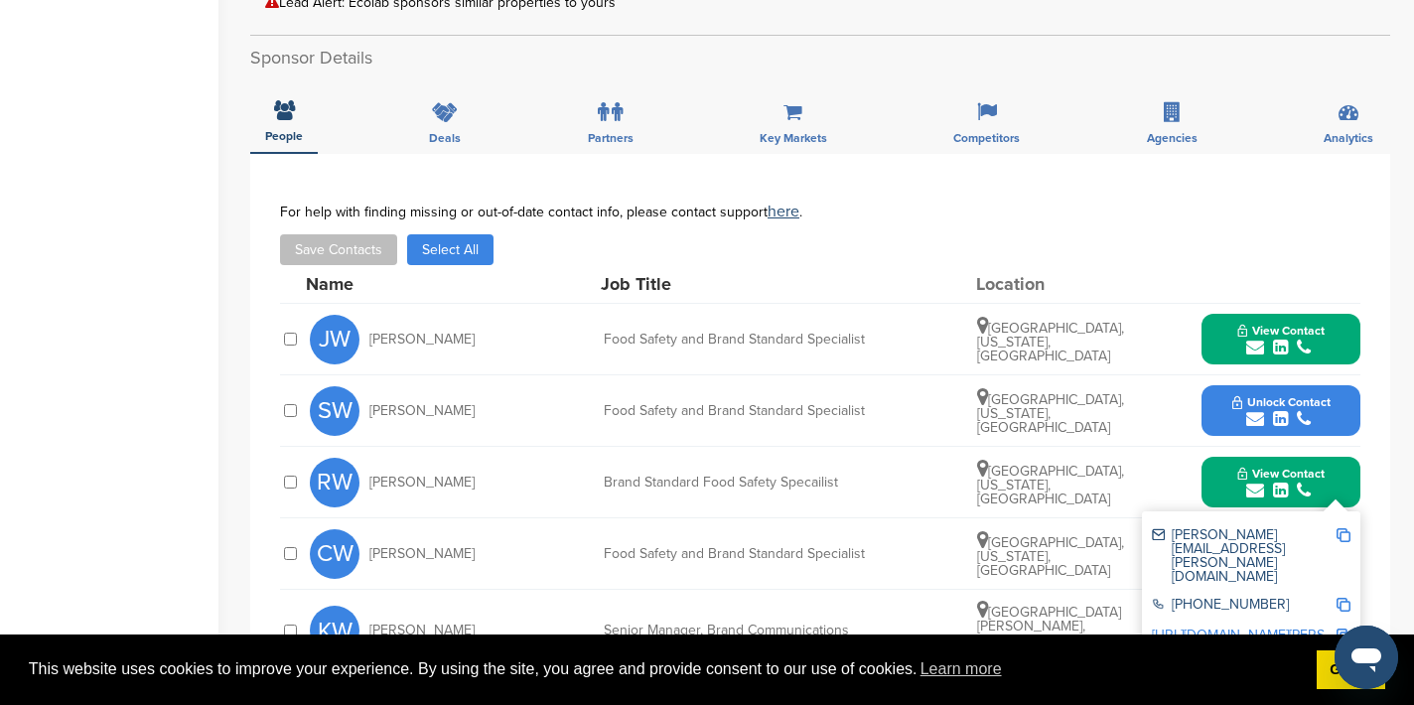
click at [1344, 528] on img at bounding box center [1344, 535] width 14 height 14
click at [1217, 453] on button "View Contact" at bounding box center [1281, 483] width 135 height 60
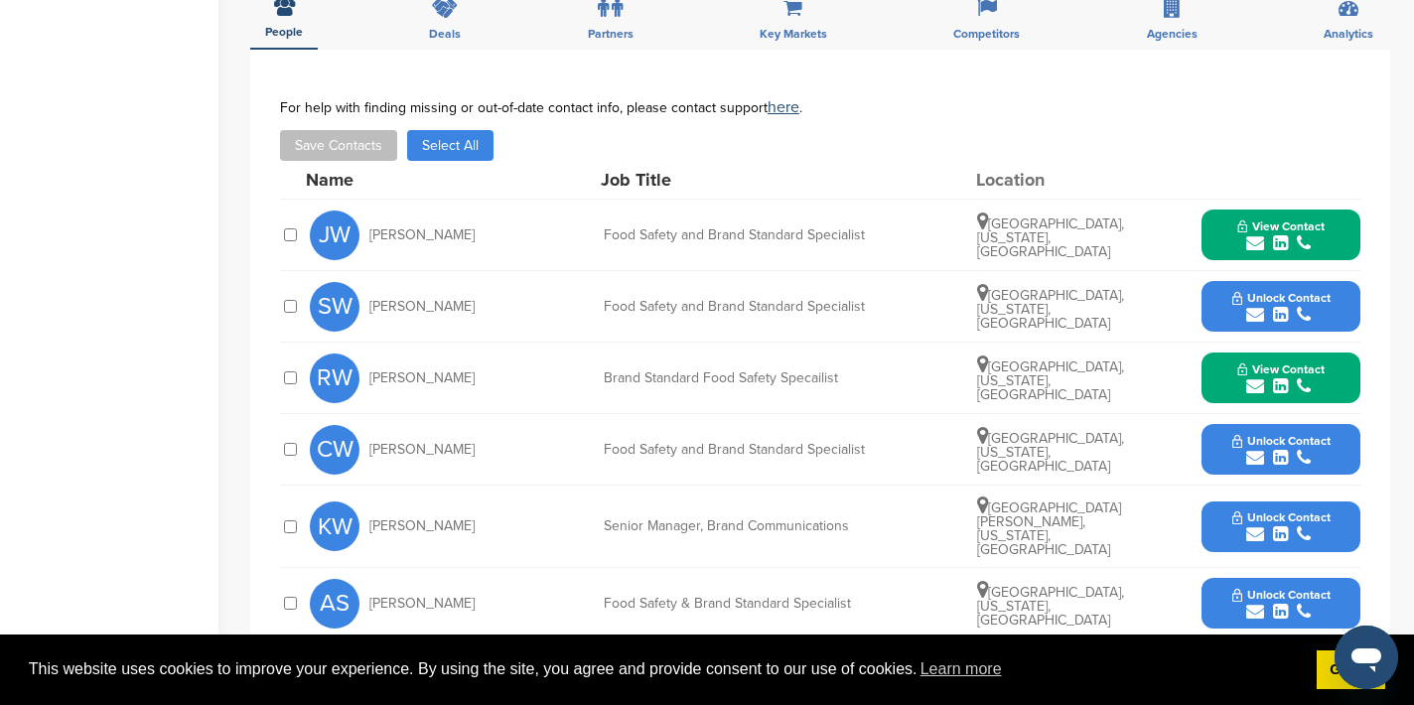
scroll to position [629, 0]
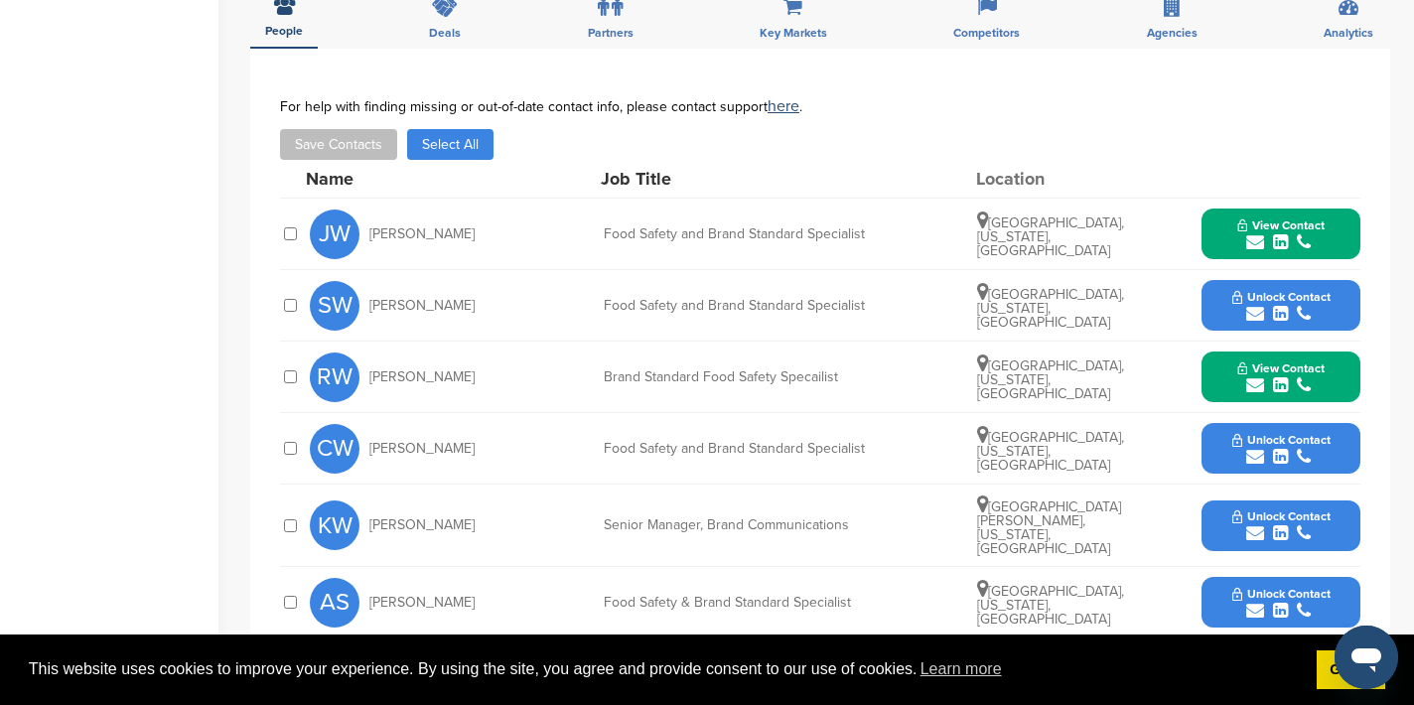
click at [1251, 524] on icon "submit" at bounding box center [1255, 533] width 18 height 18
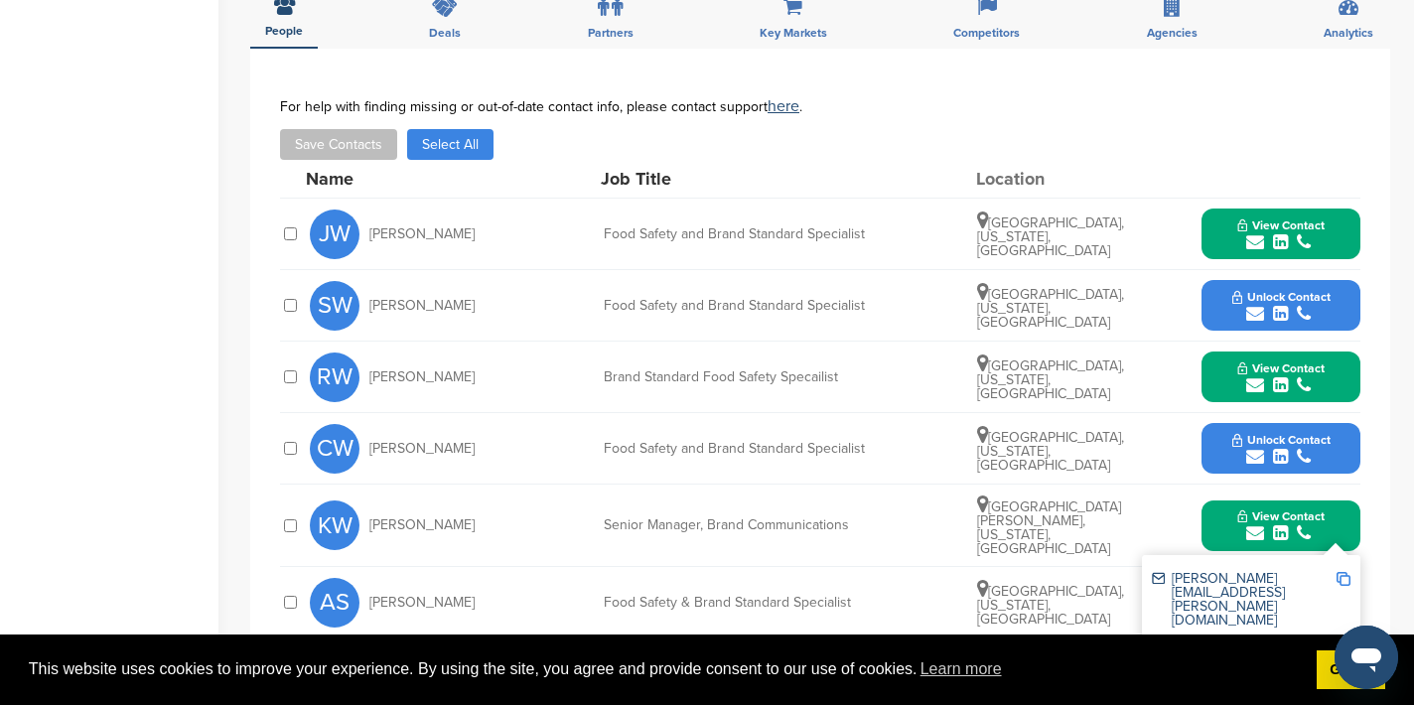
click at [1344, 572] on img at bounding box center [1344, 579] width 14 height 14
click at [1217, 496] on button "View Contact" at bounding box center [1281, 526] width 135 height 60
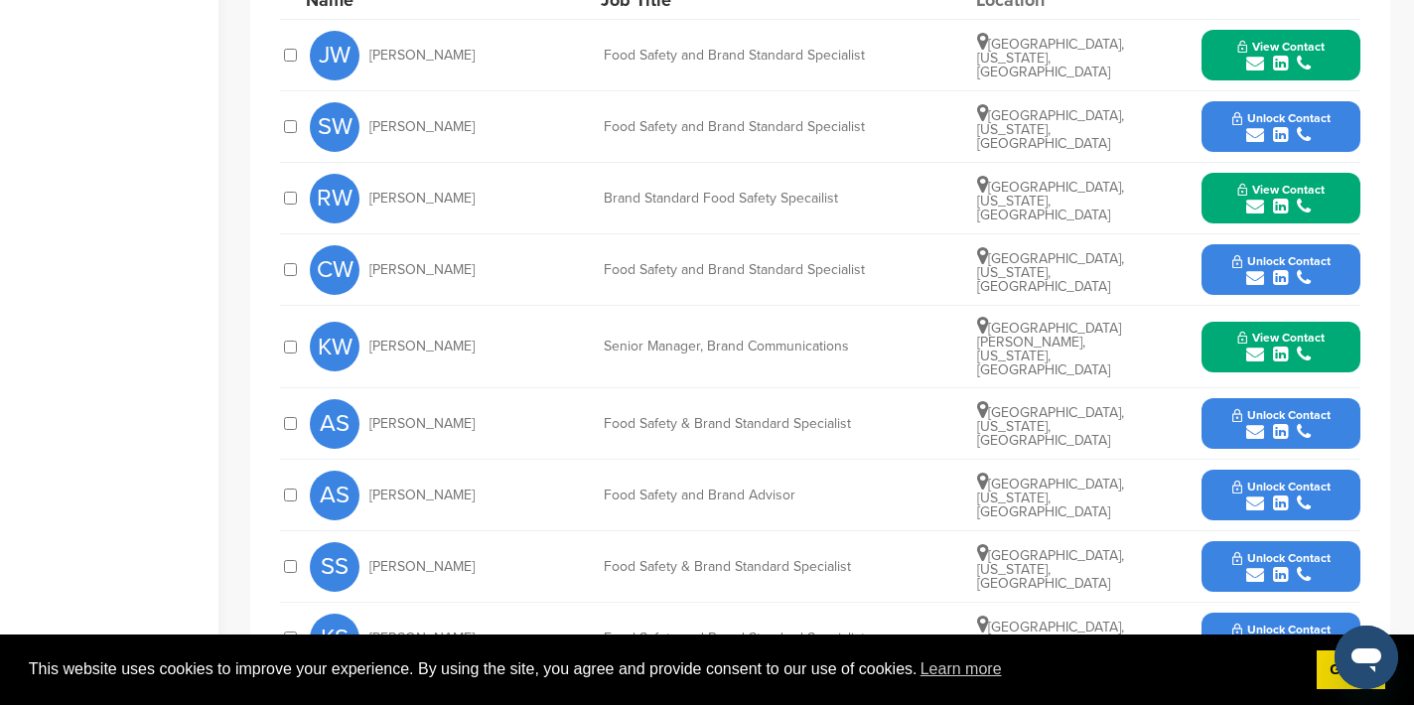
scroll to position [810, 0]
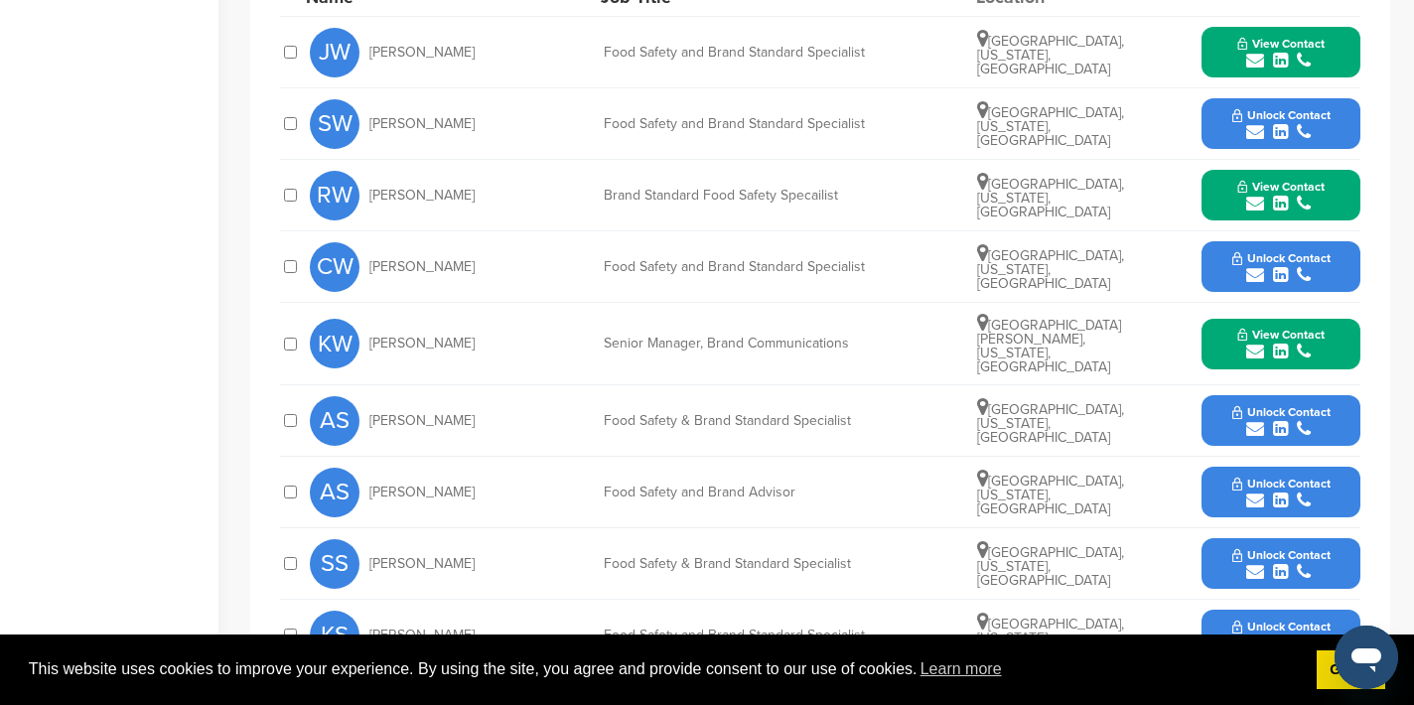
click at [1255, 492] on icon "submit" at bounding box center [1255, 501] width 18 height 18
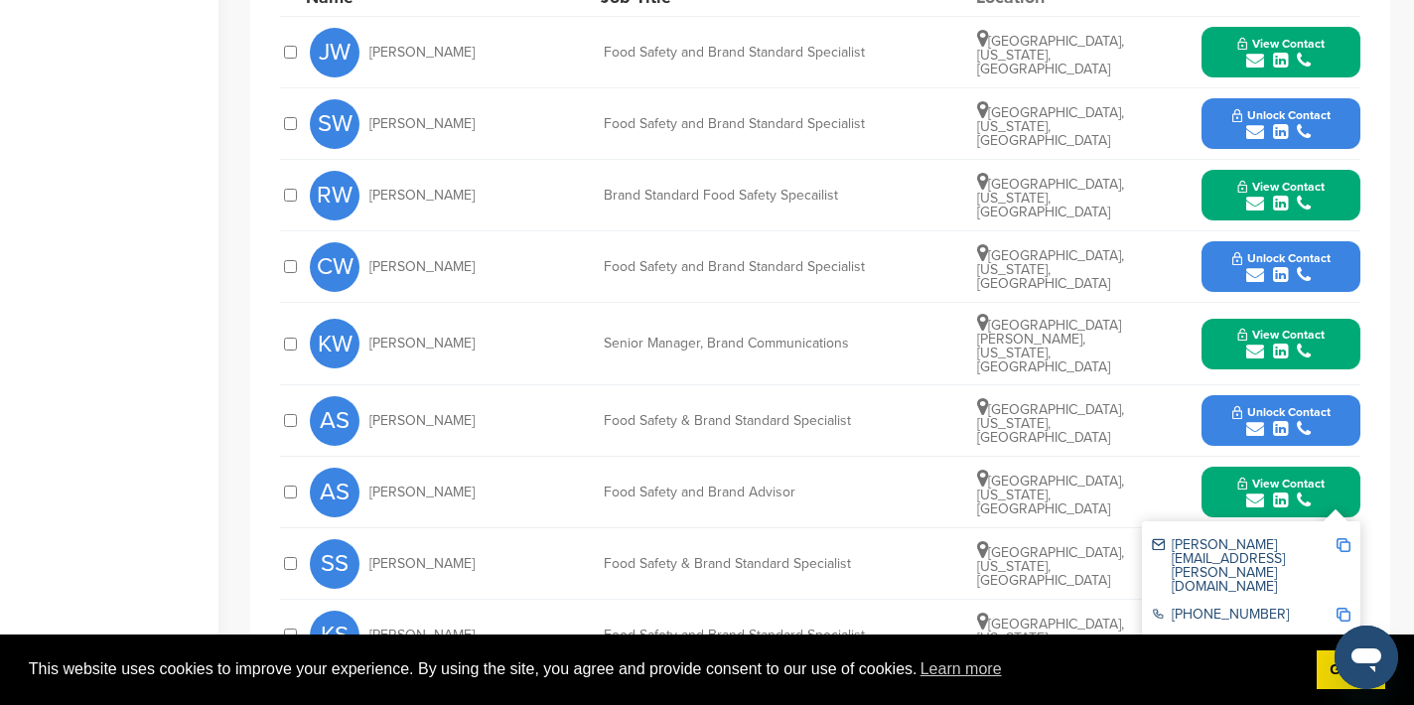
click at [1343, 538] on img at bounding box center [1344, 545] width 14 height 14
click at [1233, 463] on button "View Contact" at bounding box center [1281, 493] width 135 height 60
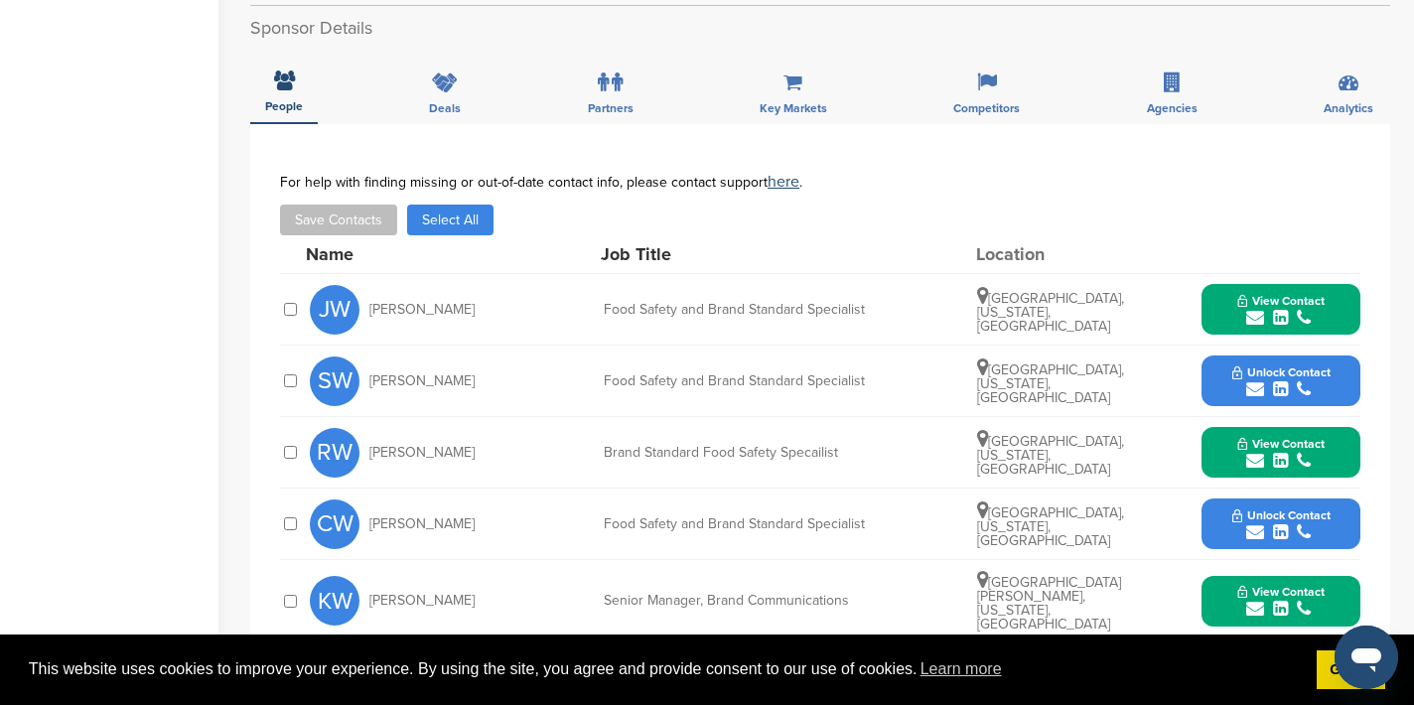
scroll to position [0, 0]
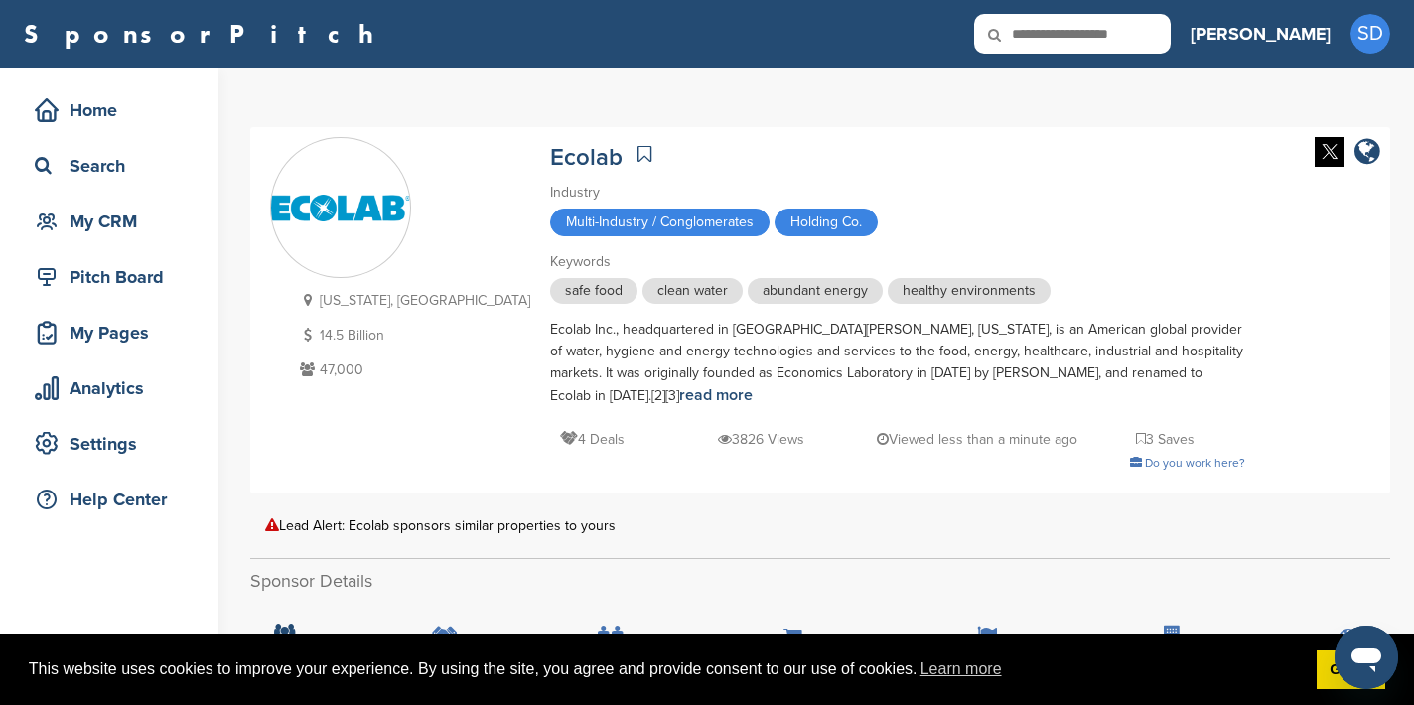
click at [1168, 41] on input "text" at bounding box center [1072, 34] width 197 height 40
type input "*********"
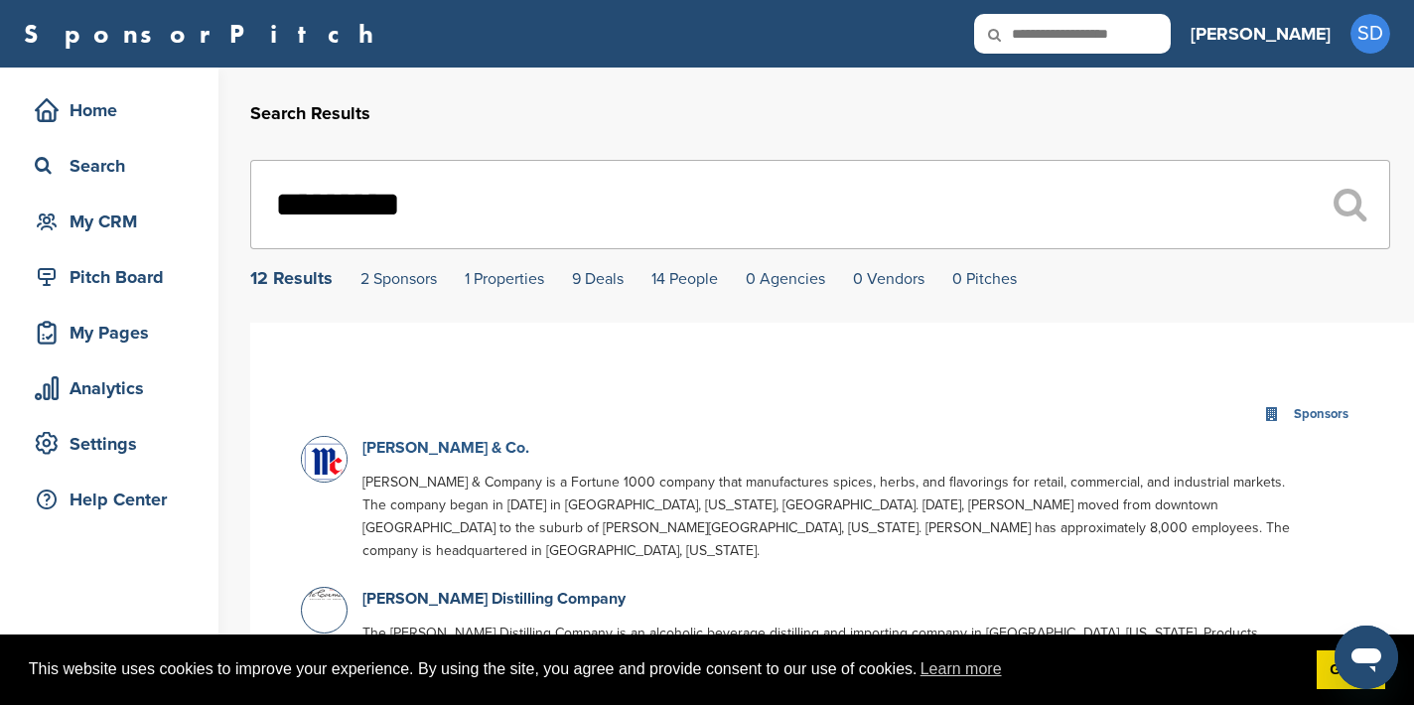
click at [437, 451] on link "McCormick & Co." at bounding box center [445, 448] width 167 height 20
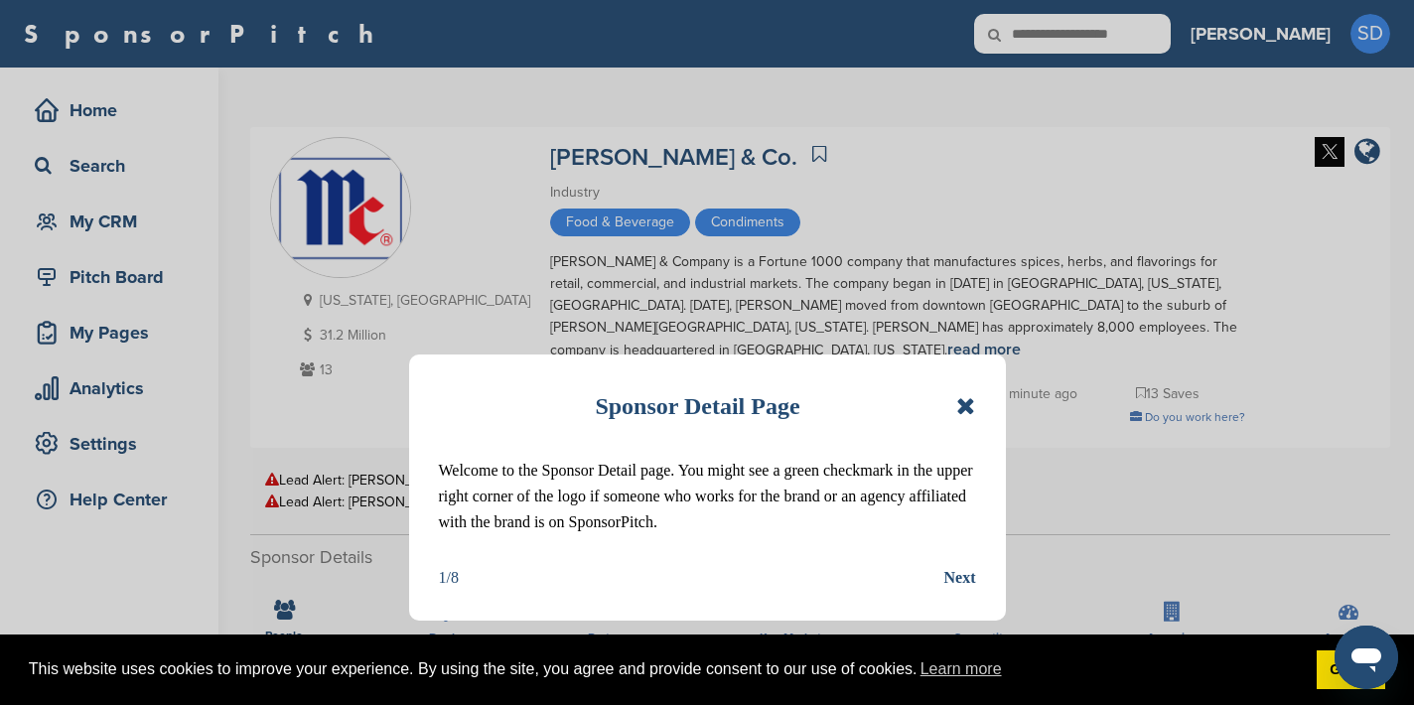
click at [971, 406] on icon at bounding box center [965, 406] width 19 height 24
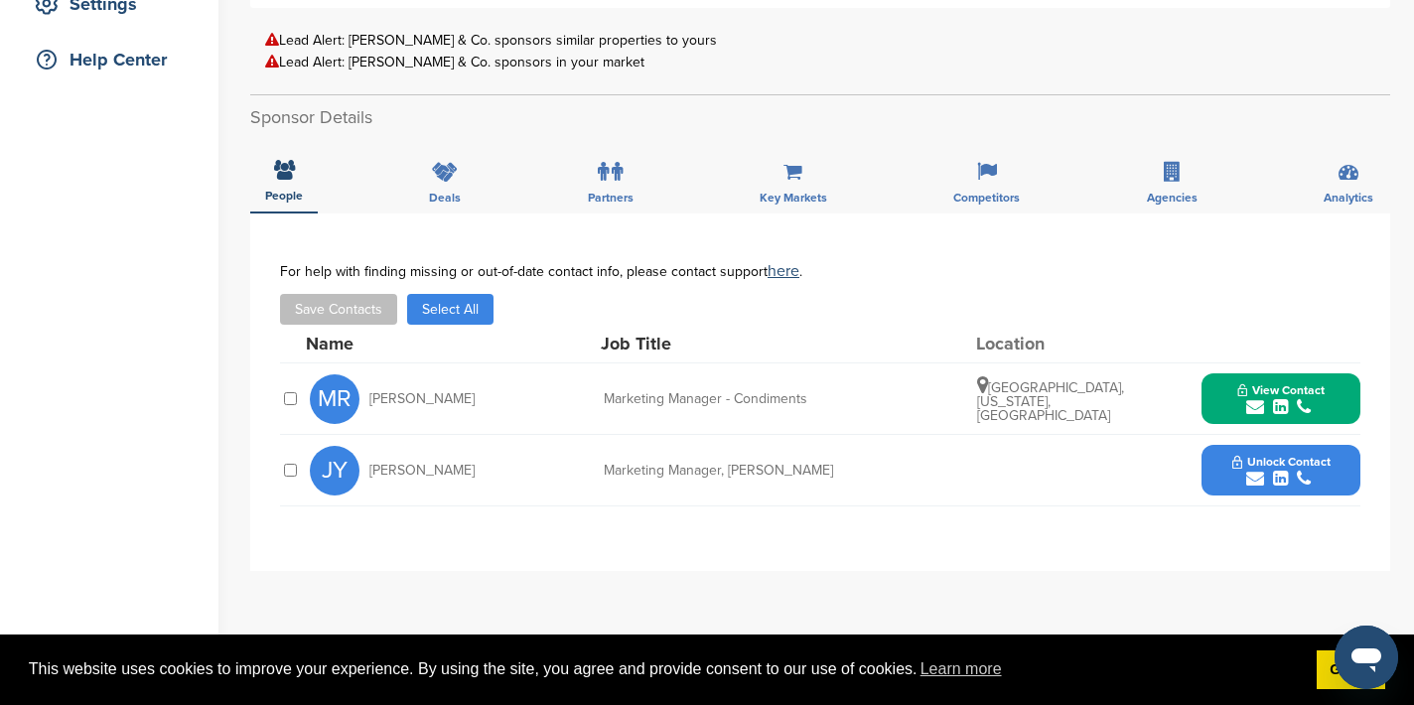
scroll to position [479, 0]
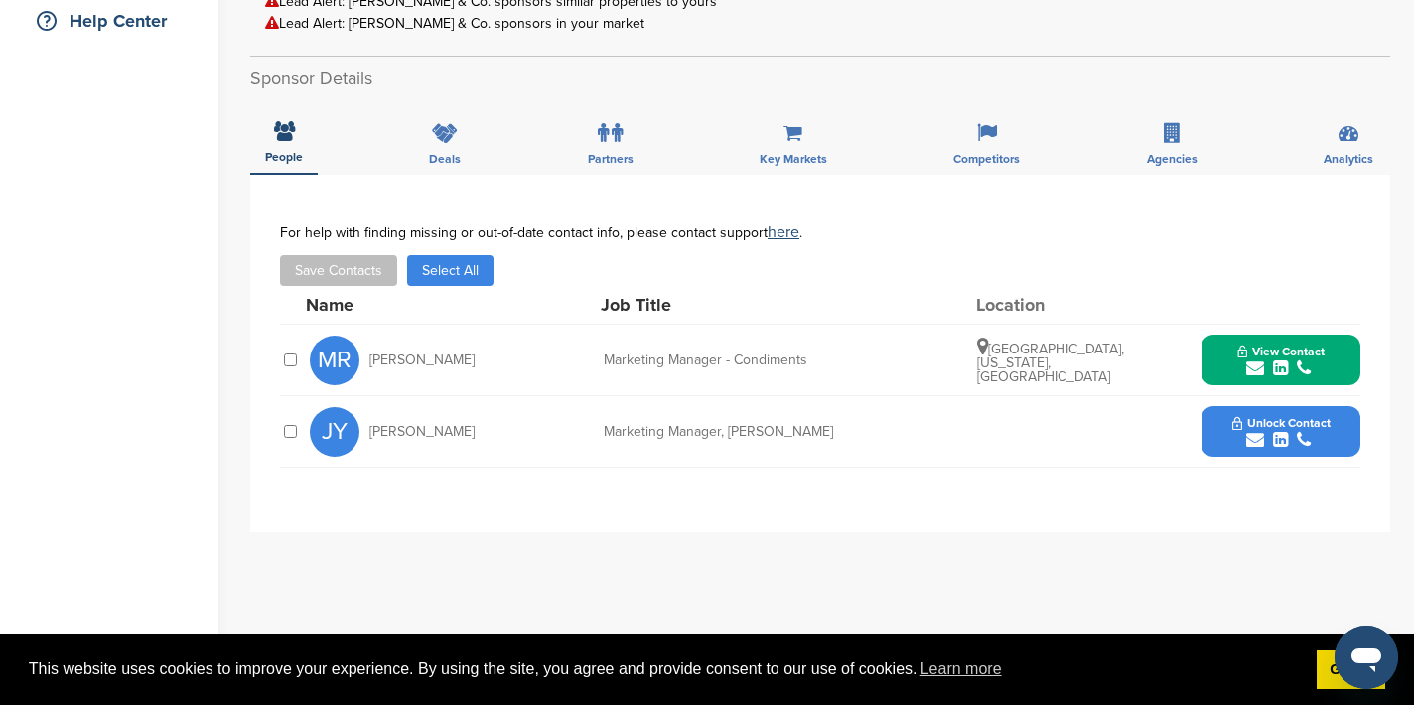
click at [1254, 360] on icon "submit" at bounding box center [1255, 369] width 18 height 18
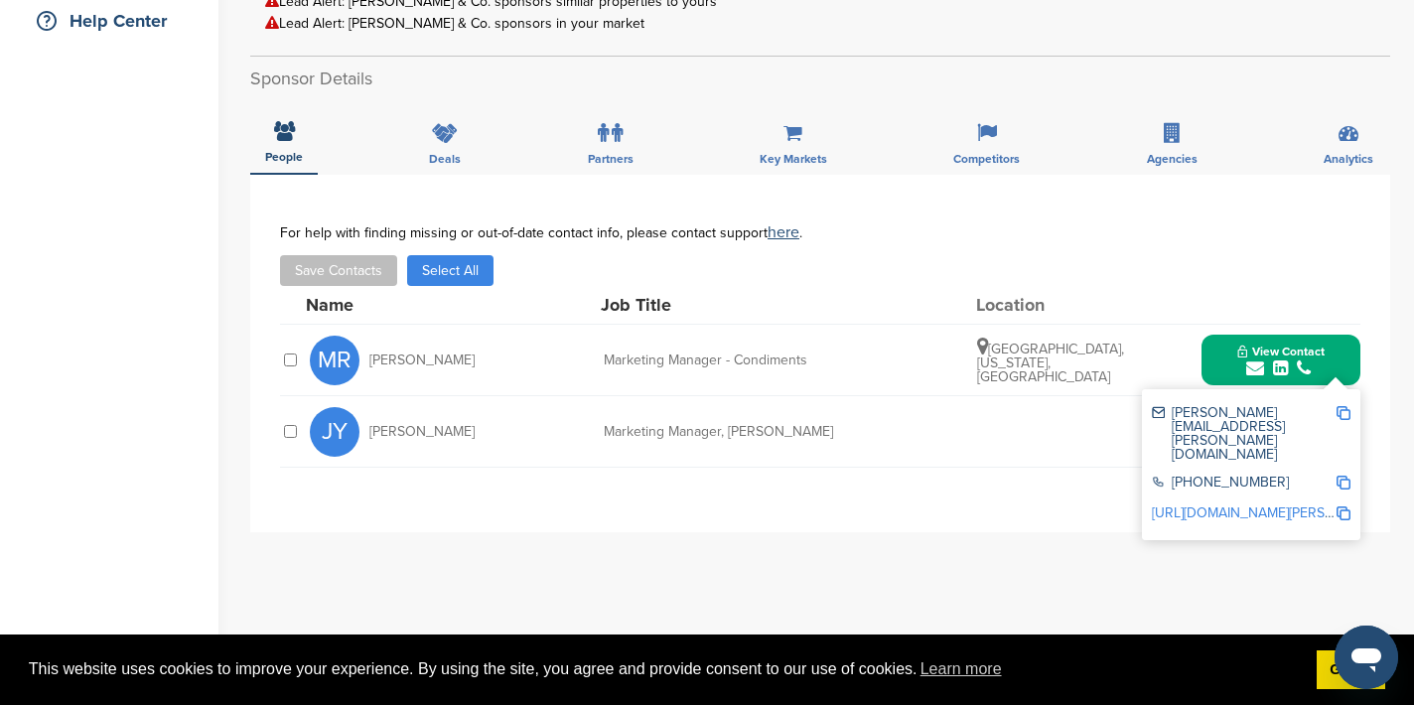
click at [1344, 406] on img at bounding box center [1344, 413] width 14 height 14
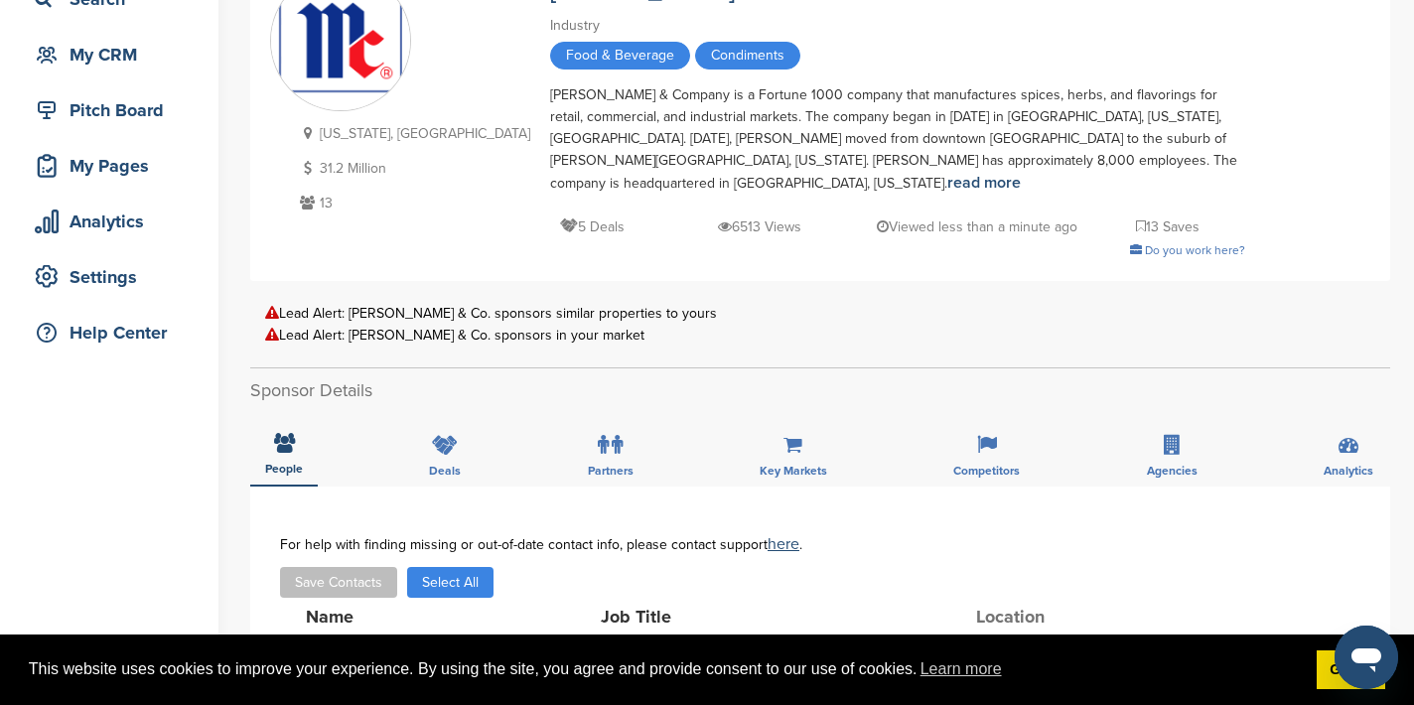
scroll to position [0, 0]
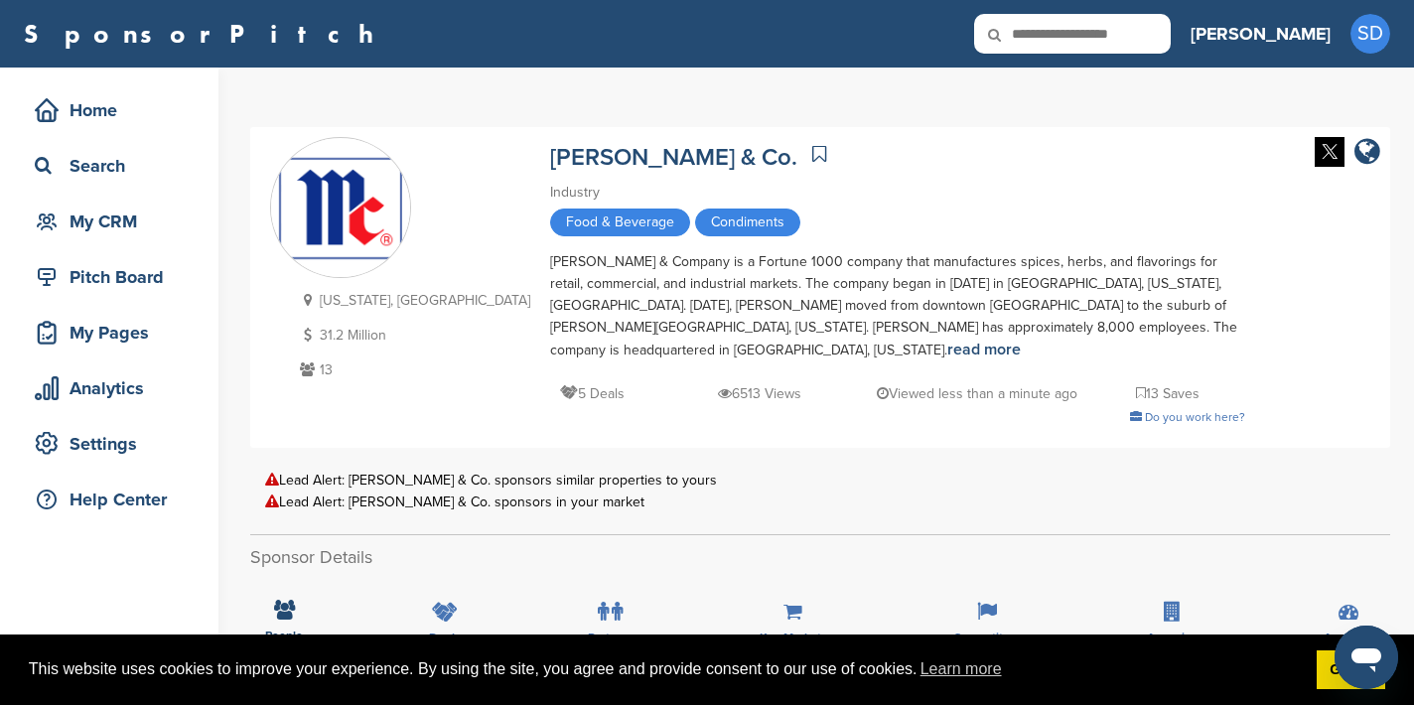
click at [1145, 35] on input "text" at bounding box center [1072, 34] width 197 height 40
type input "********"
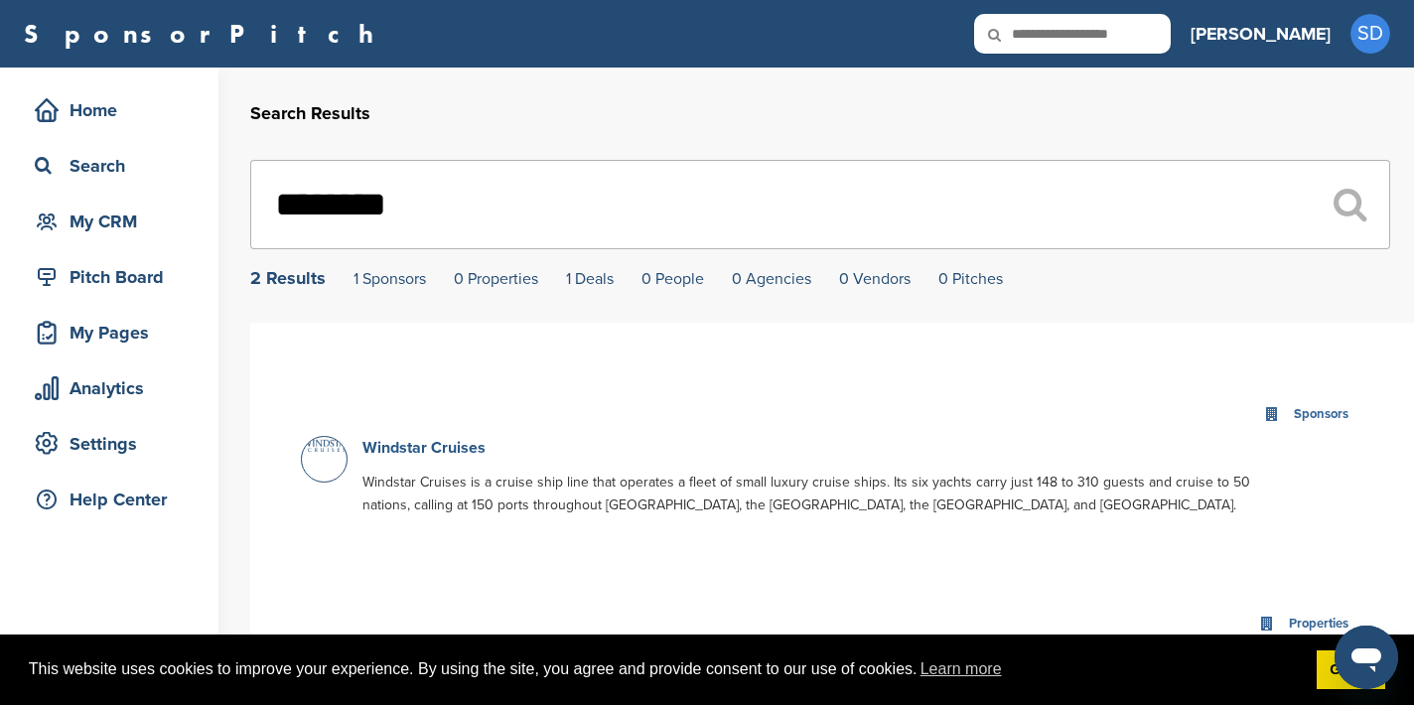
click at [470, 451] on link "Windstar Cruises" at bounding box center [423, 448] width 123 height 20
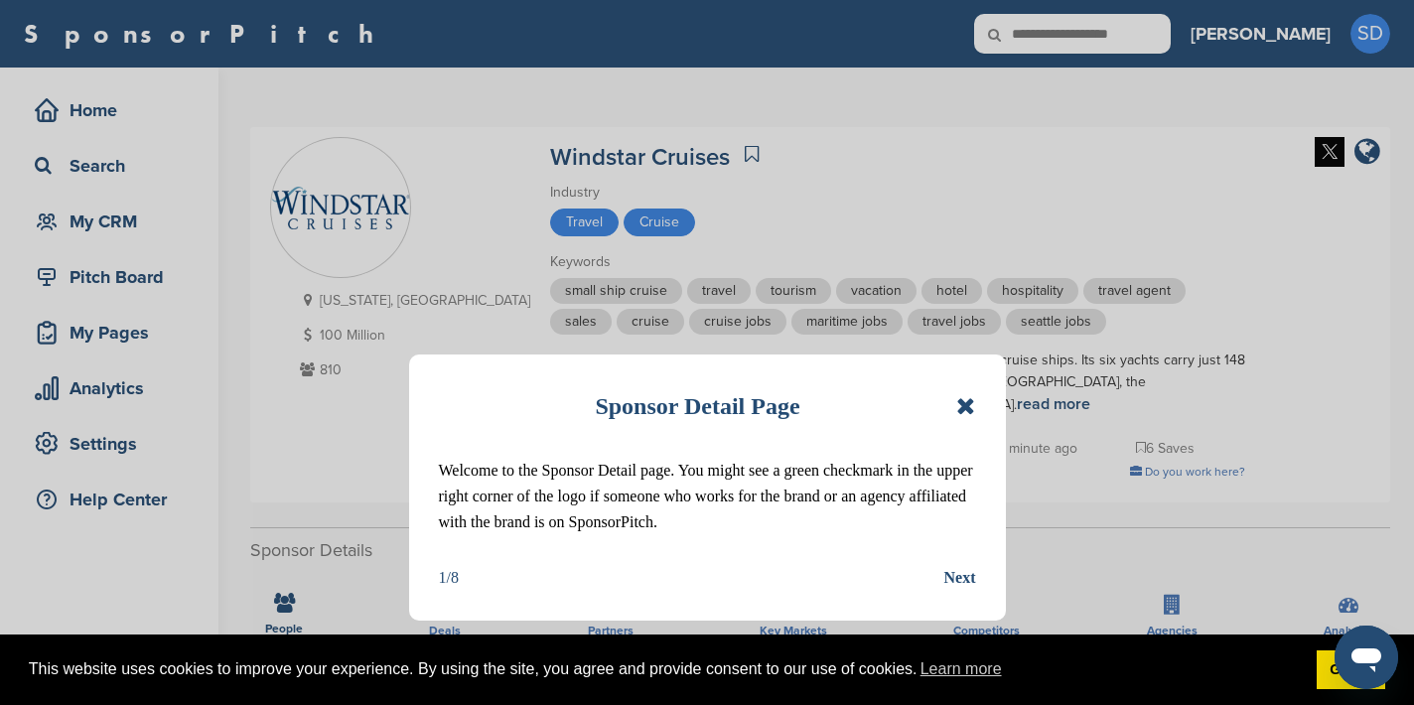
click at [960, 409] on icon at bounding box center [965, 406] width 19 height 24
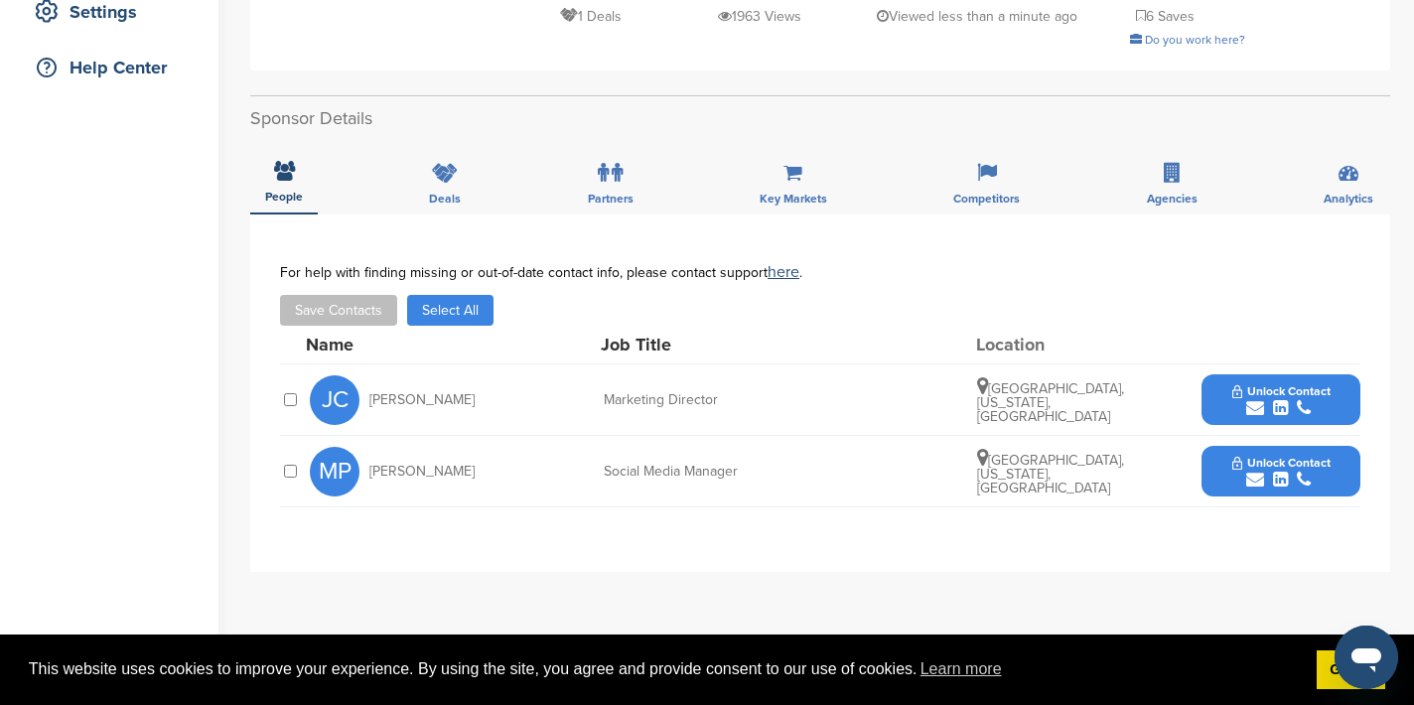
scroll to position [435, 0]
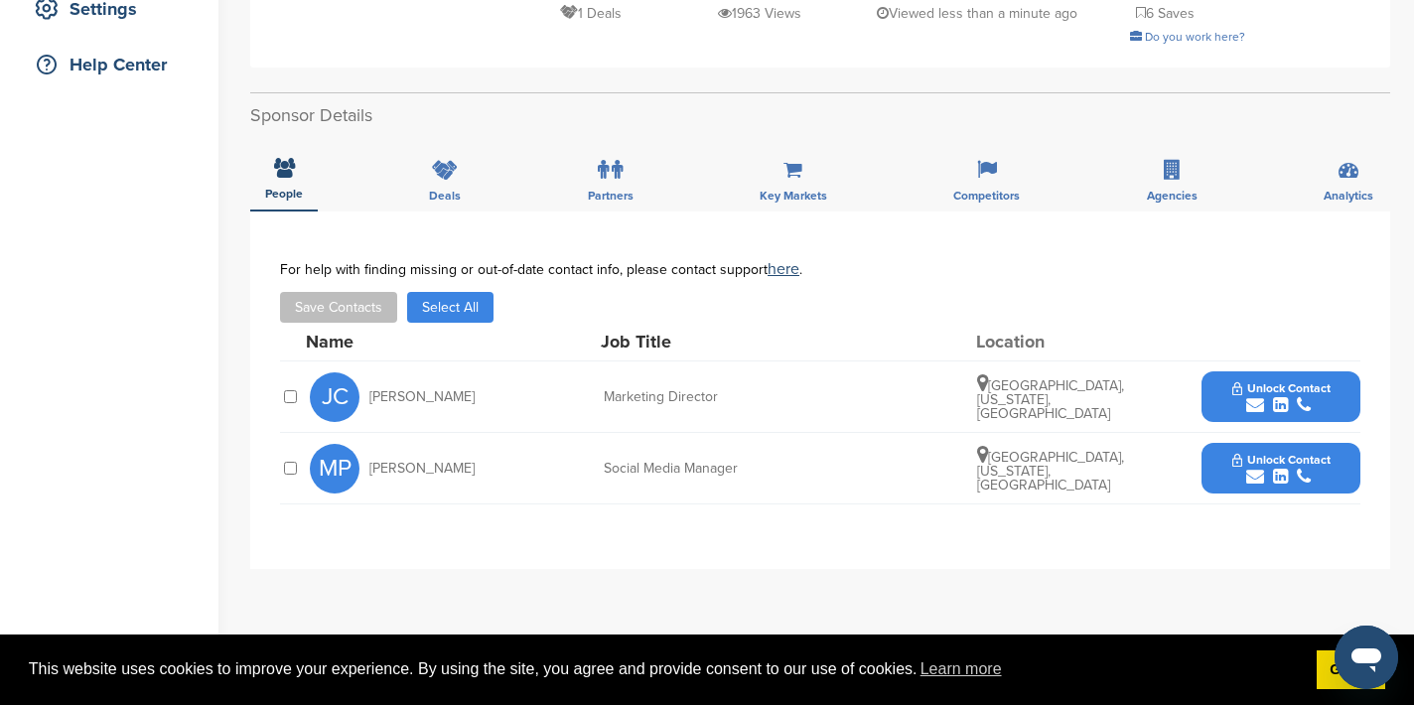
click at [1258, 406] on icon "submit" at bounding box center [1255, 405] width 18 height 18
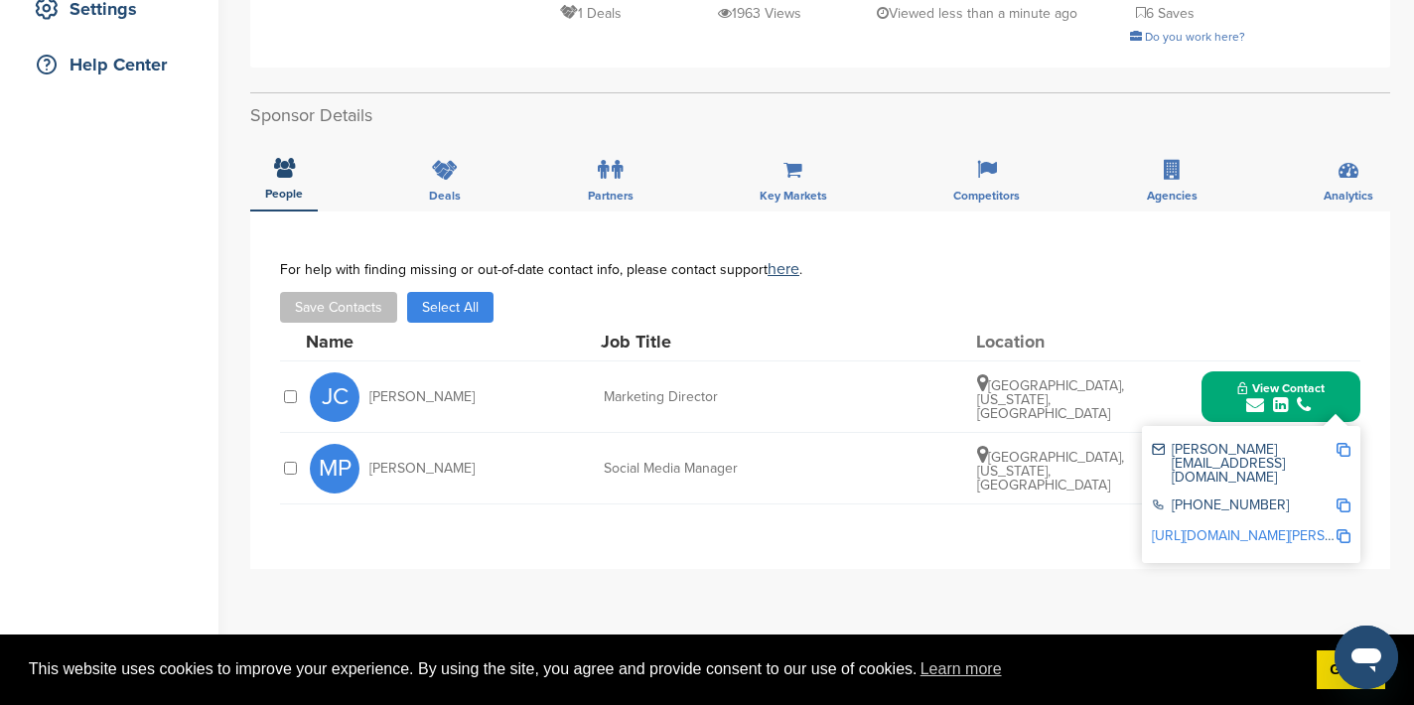
click at [1343, 451] on img at bounding box center [1344, 450] width 14 height 14
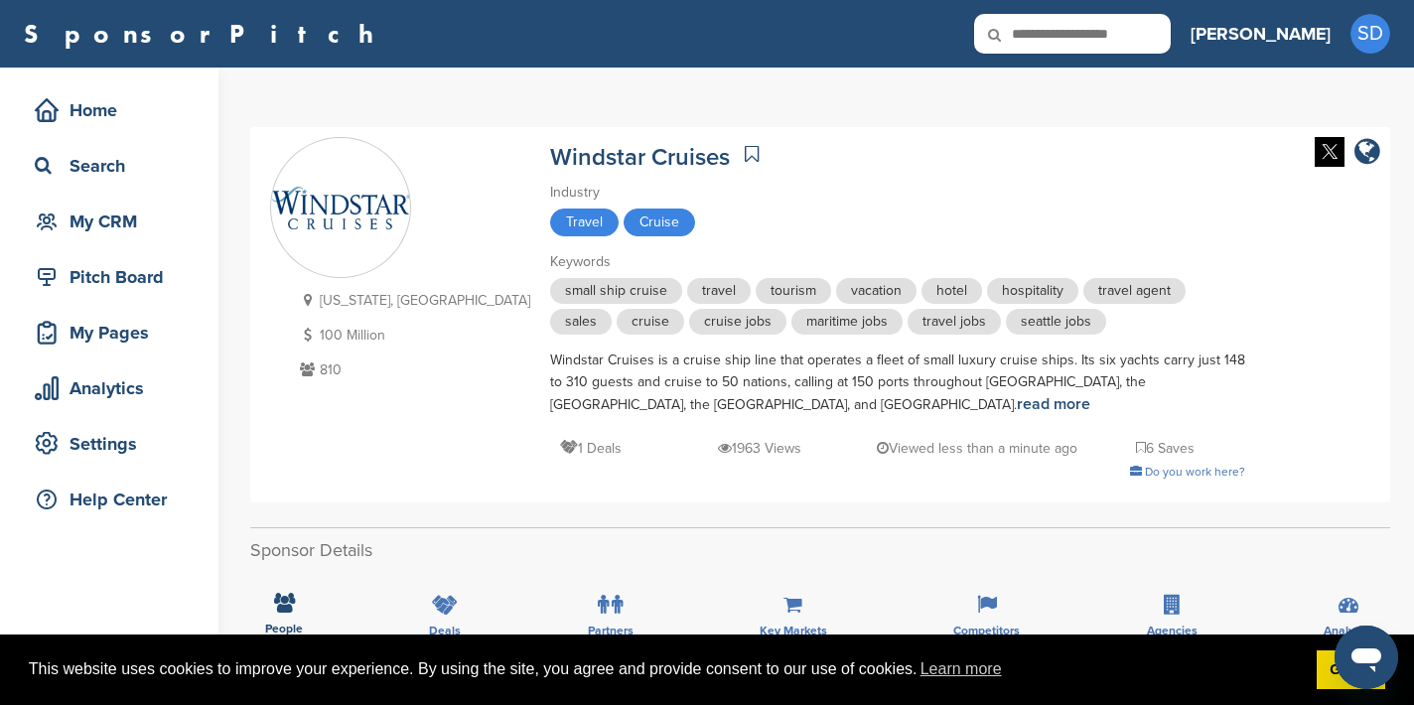
click at [1042, 32] on icon at bounding box center [1008, 35] width 68 height 42
click at [1145, 33] on input "text" at bounding box center [1072, 34] width 197 height 40
type input "*****"
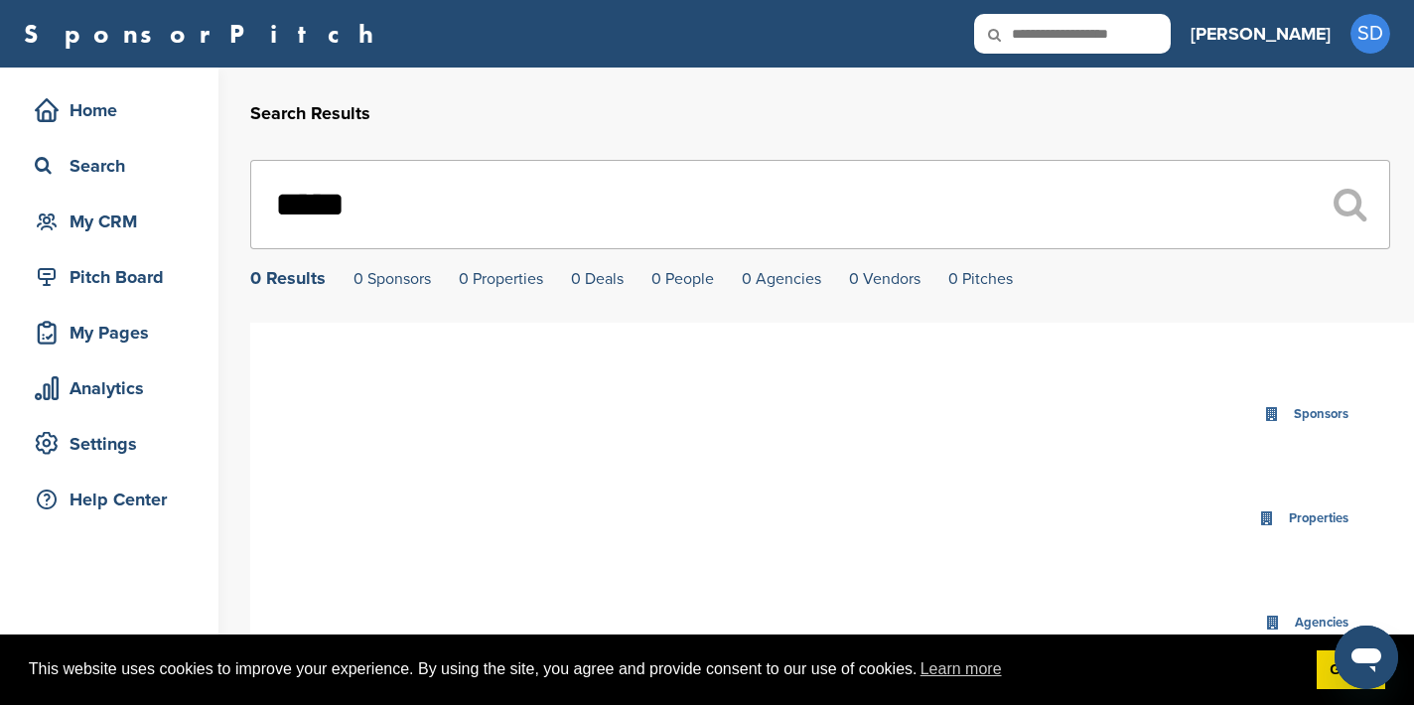
click at [1143, 29] on input "text" at bounding box center [1072, 34] width 197 height 40
type input "**********"
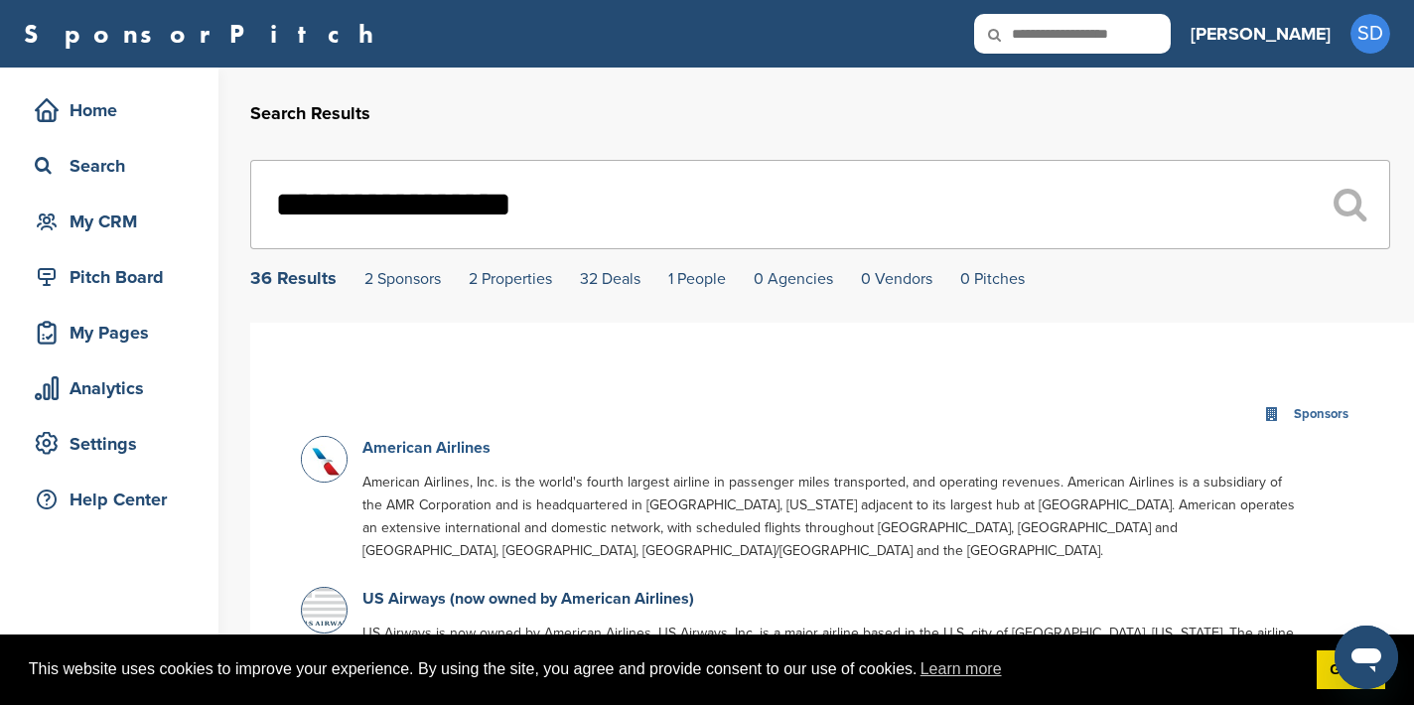
click at [392, 455] on link "American Airlines" at bounding box center [426, 448] width 128 height 20
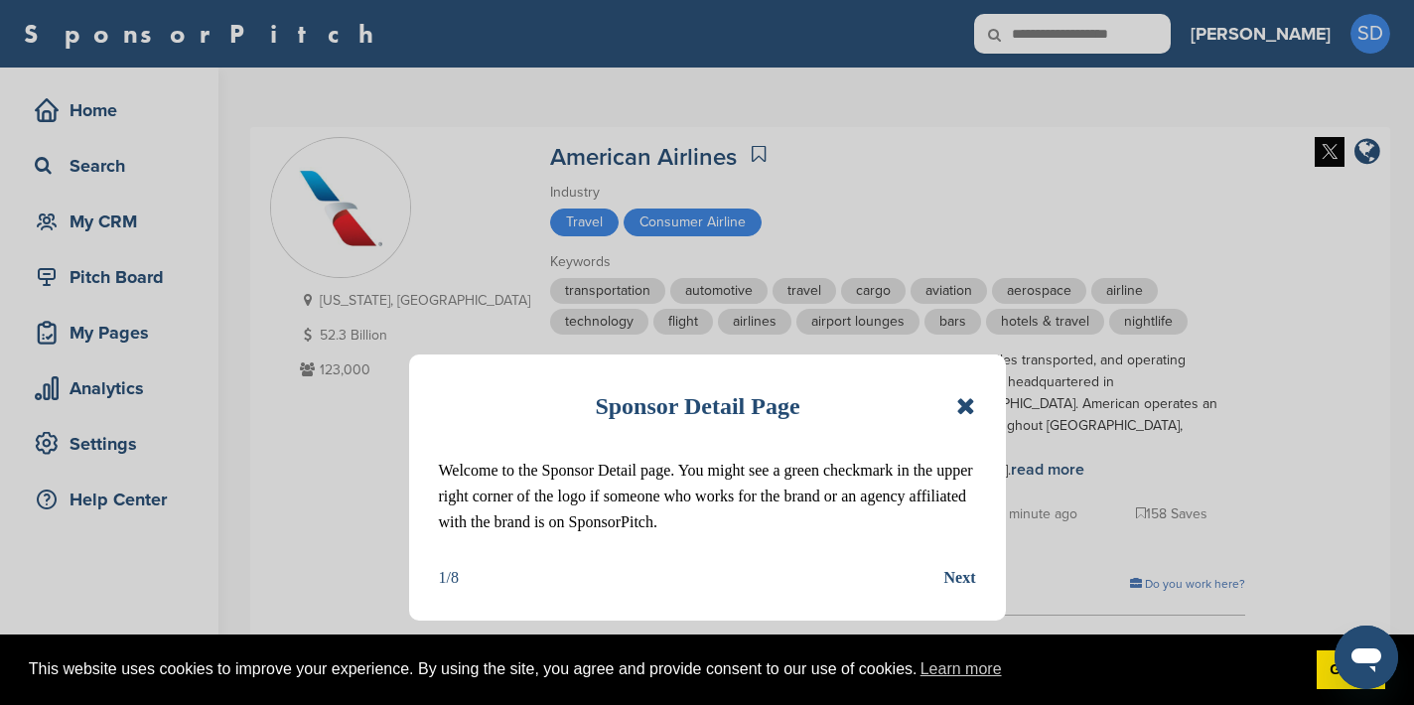
click at [971, 408] on icon at bounding box center [965, 406] width 19 height 24
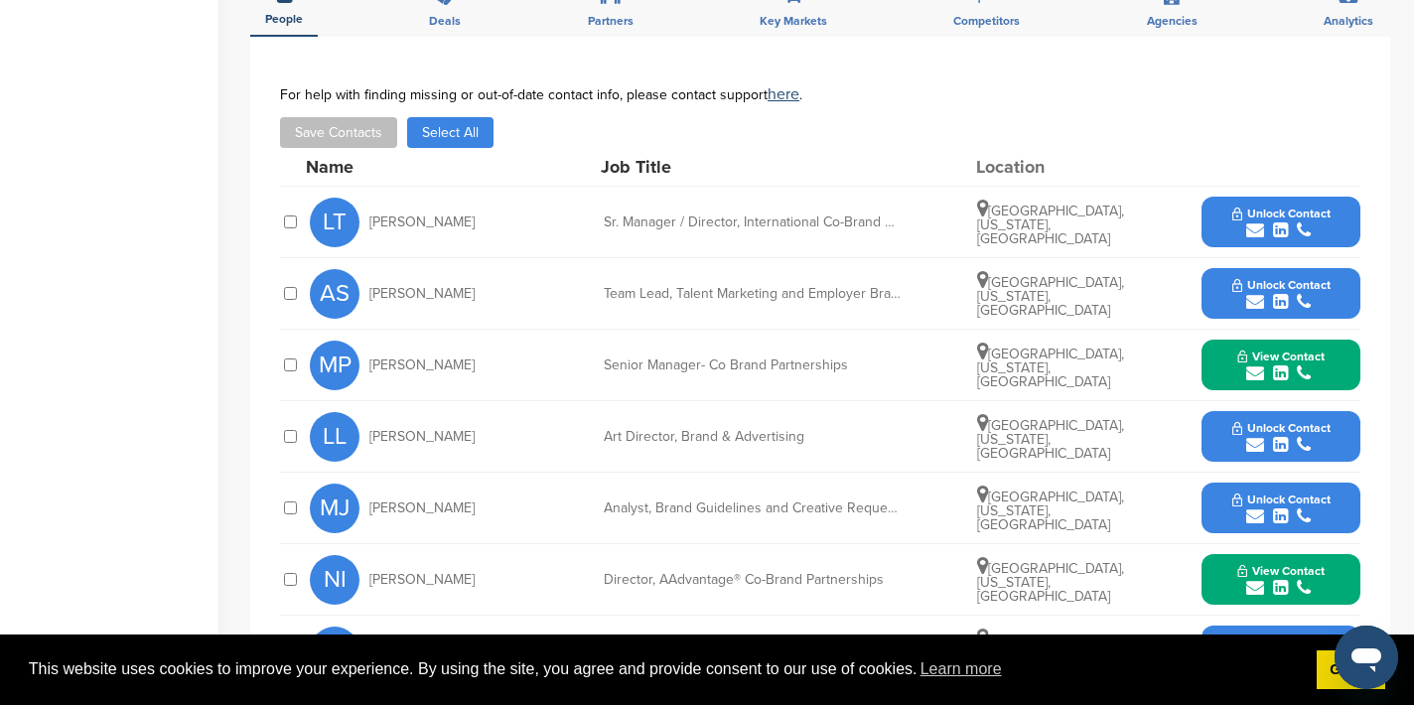
scroll to position [865, 0]
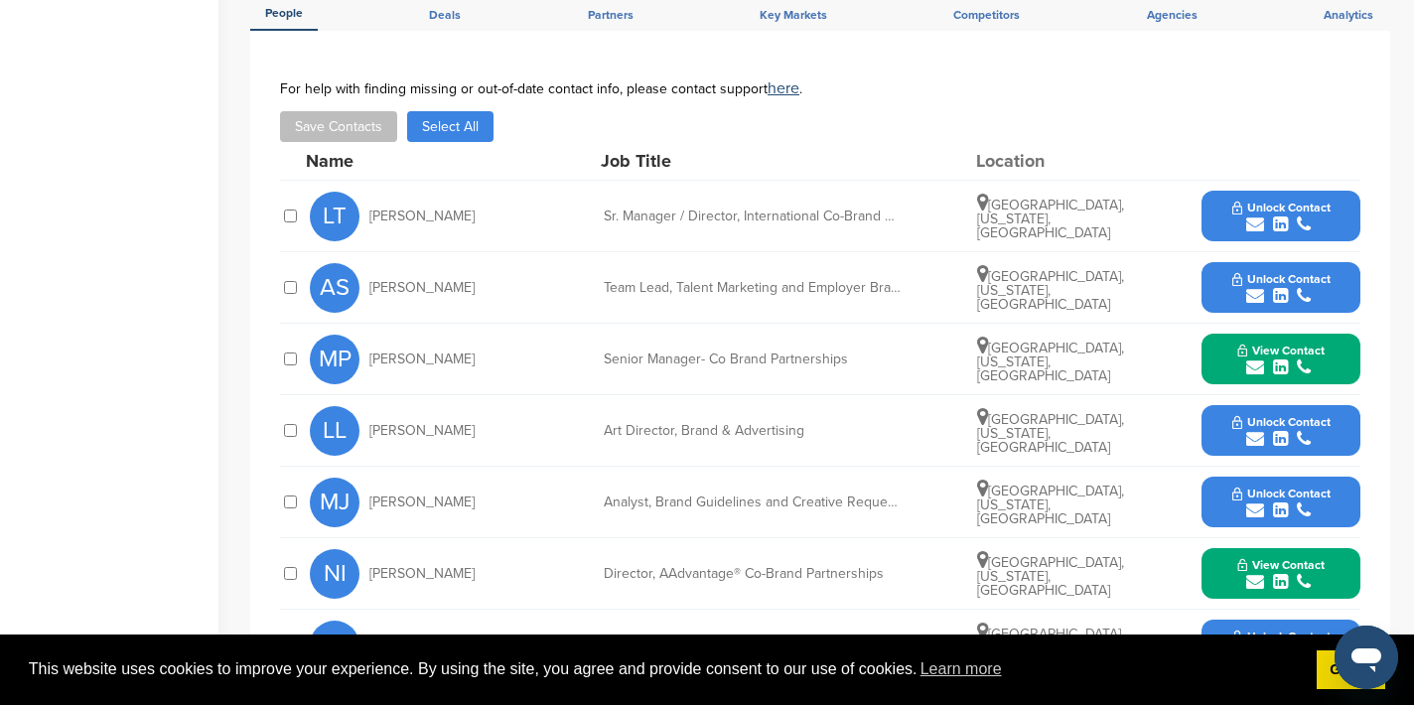
click at [1253, 359] on icon "submit" at bounding box center [1255, 368] width 18 height 18
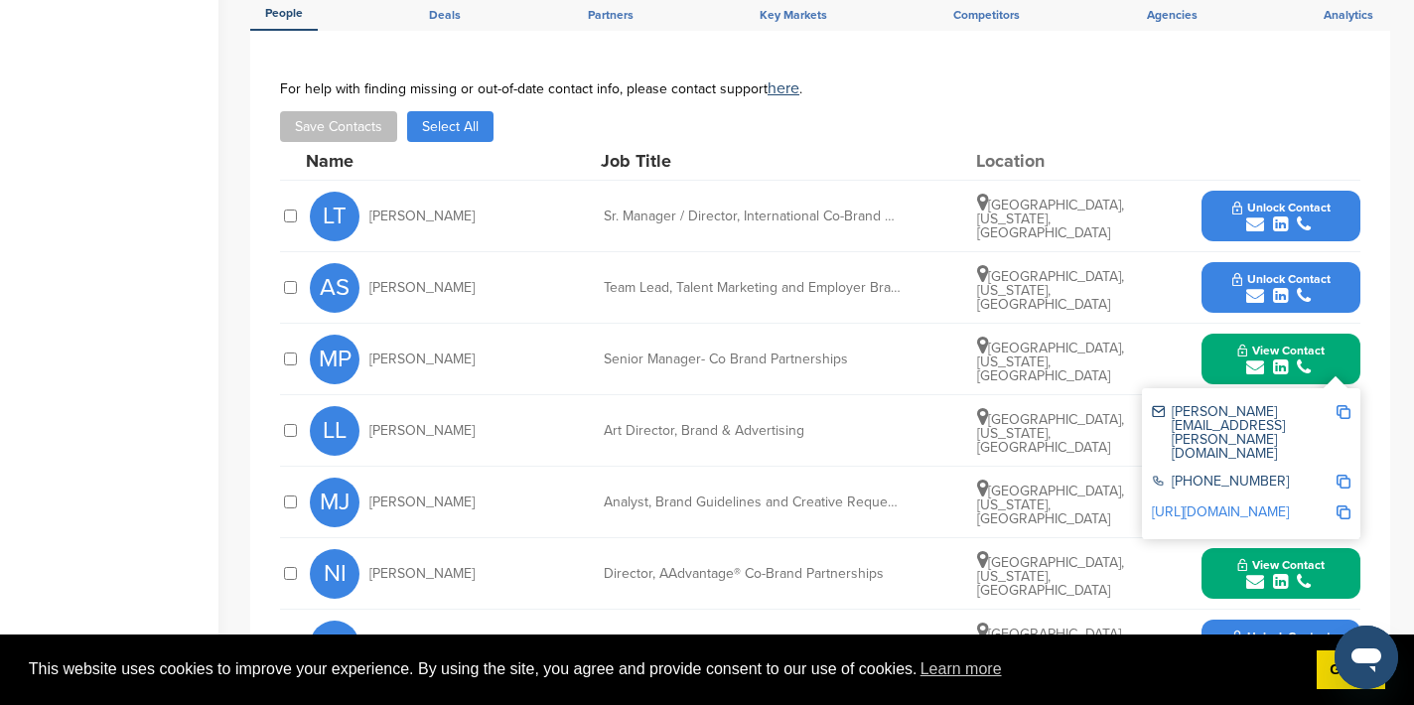
click at [1342, 405] on img at bounding box center [1344, 412] width 14 height 14
click at [1223, 344] on button "View Contact" at bounding box center [1281, 360] width 135 height 60
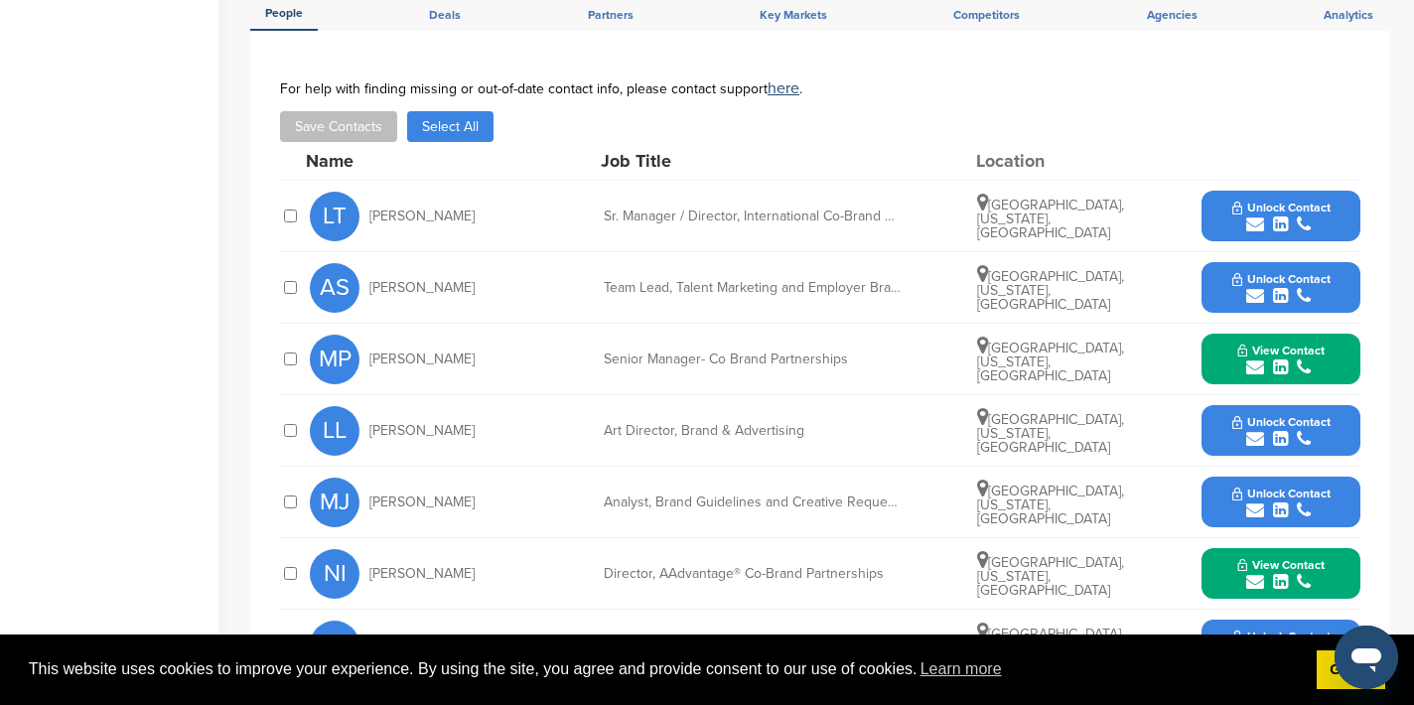
click at [1258, 573] on icon "submit" at bounding box center [1255, 582] width 18 height 18
click at [1338, 620] on img at bounding box center [1344, 627] width 14 height 14
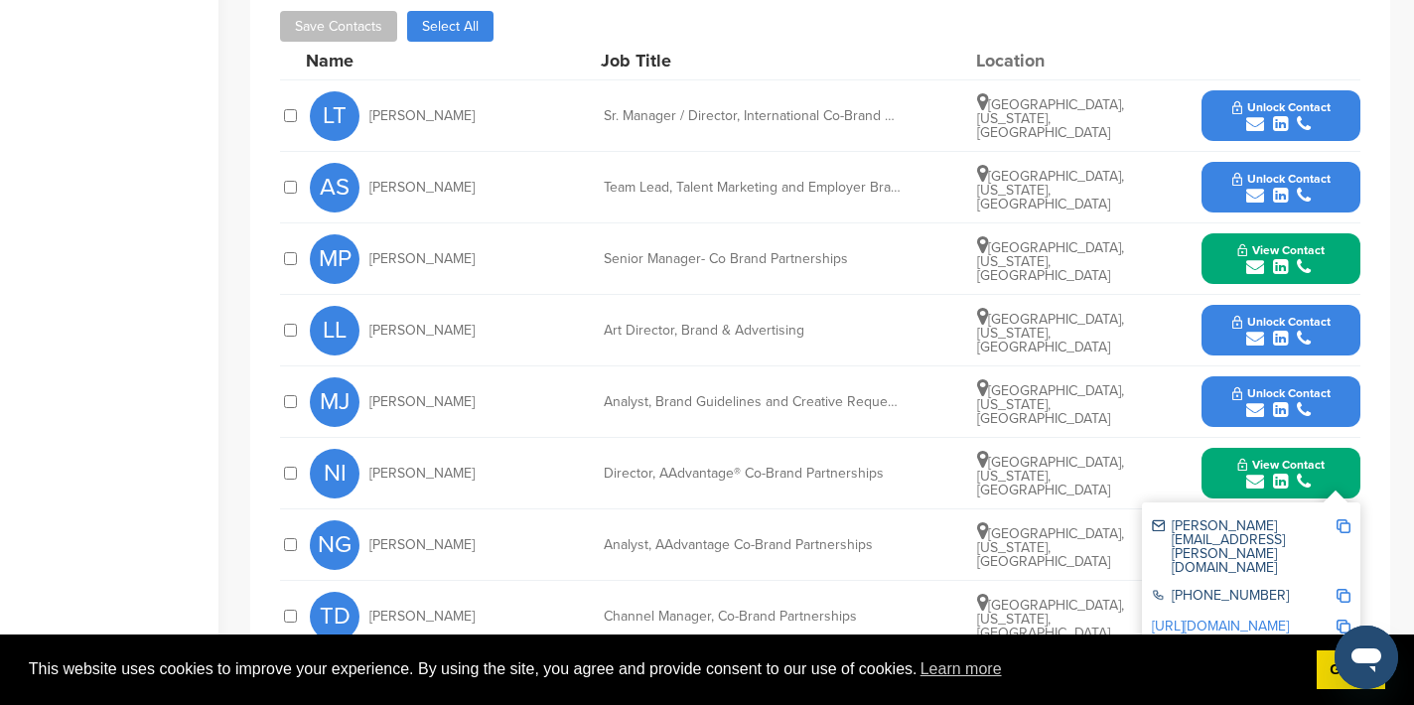
scroll to position [981, 0]
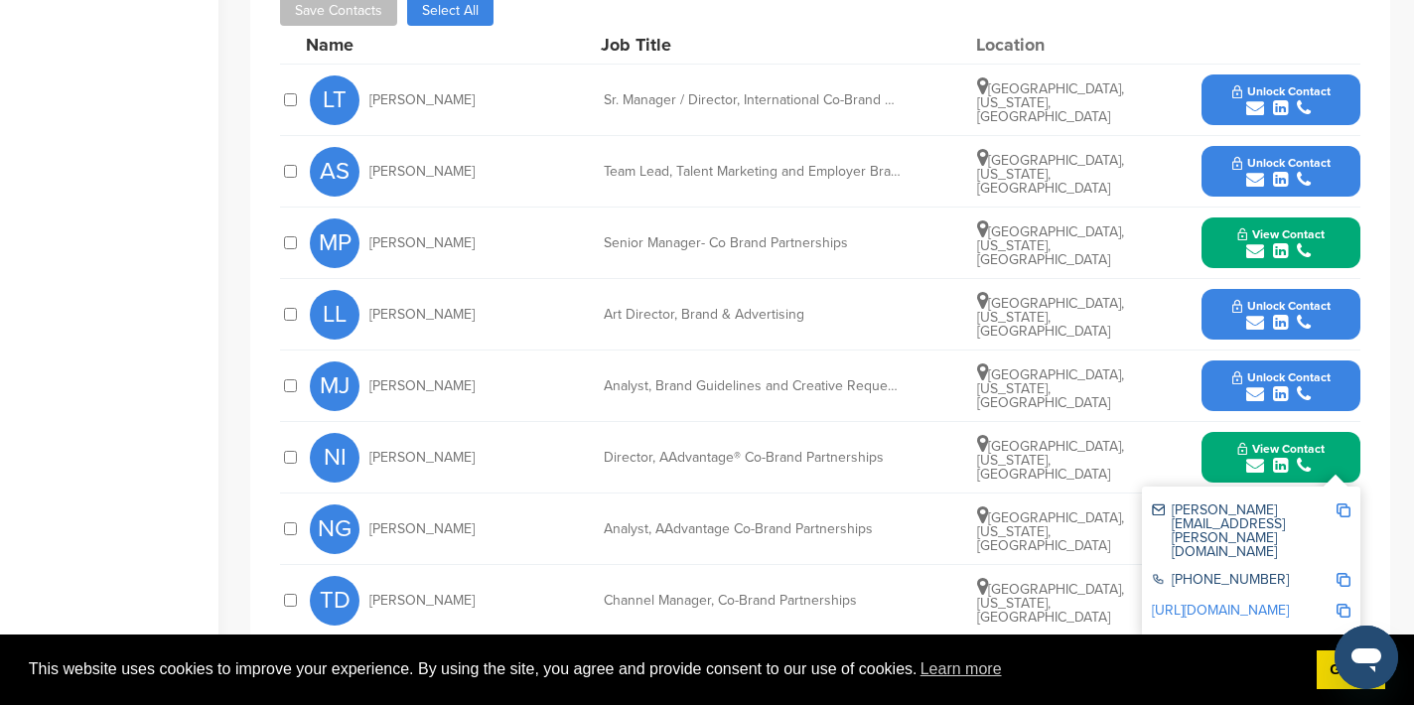
click at [1233, 428] on button "View Contact" at bounding box center [1281, 458] width 135 height 60
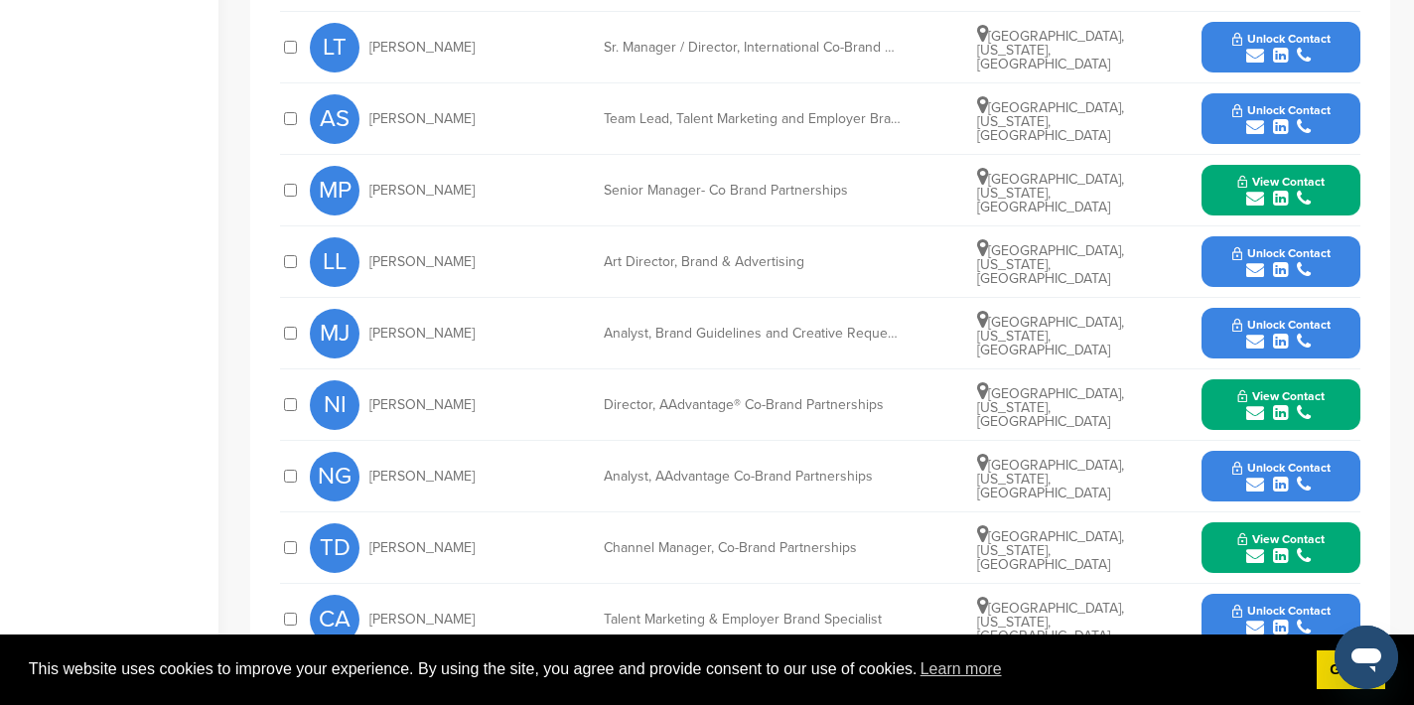
scroll to position [1039, 0]
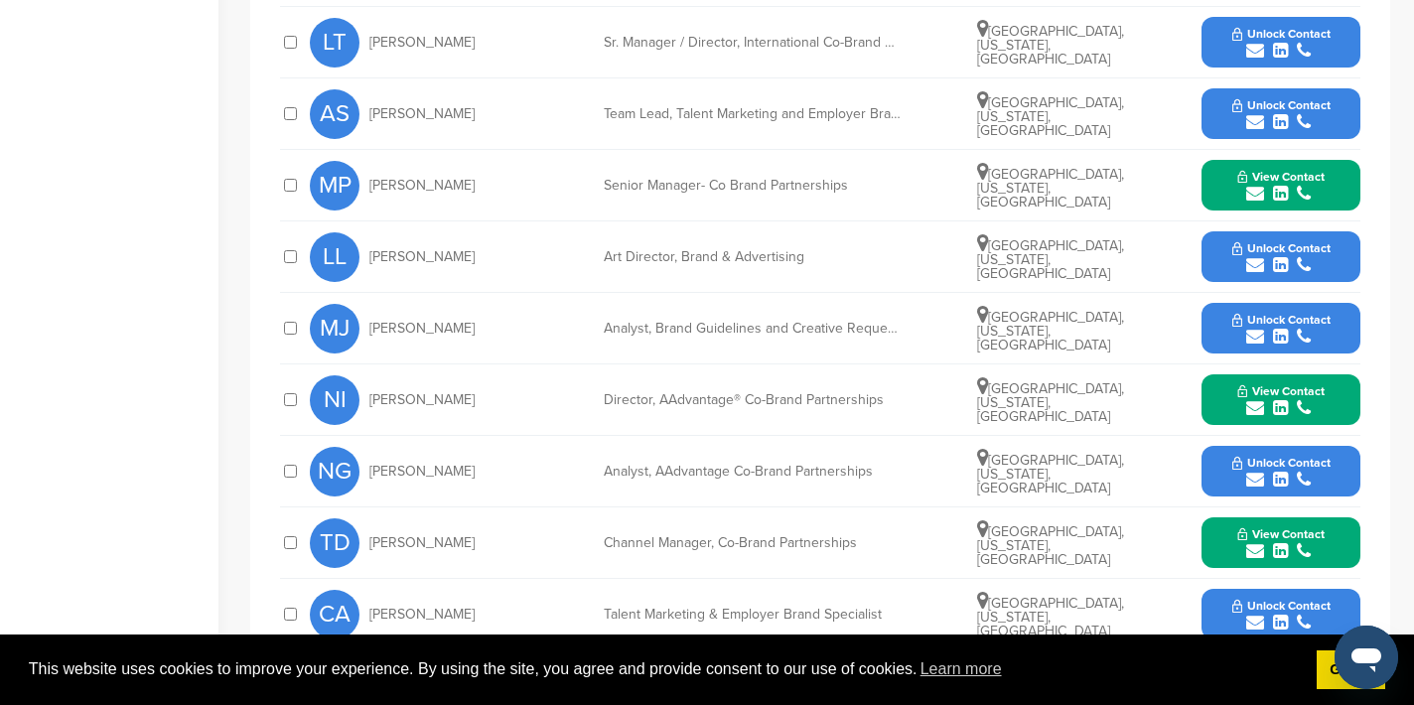
click at [1253, 471] on icon "submit" at bounding box center [1255, 480] width 18 height 18
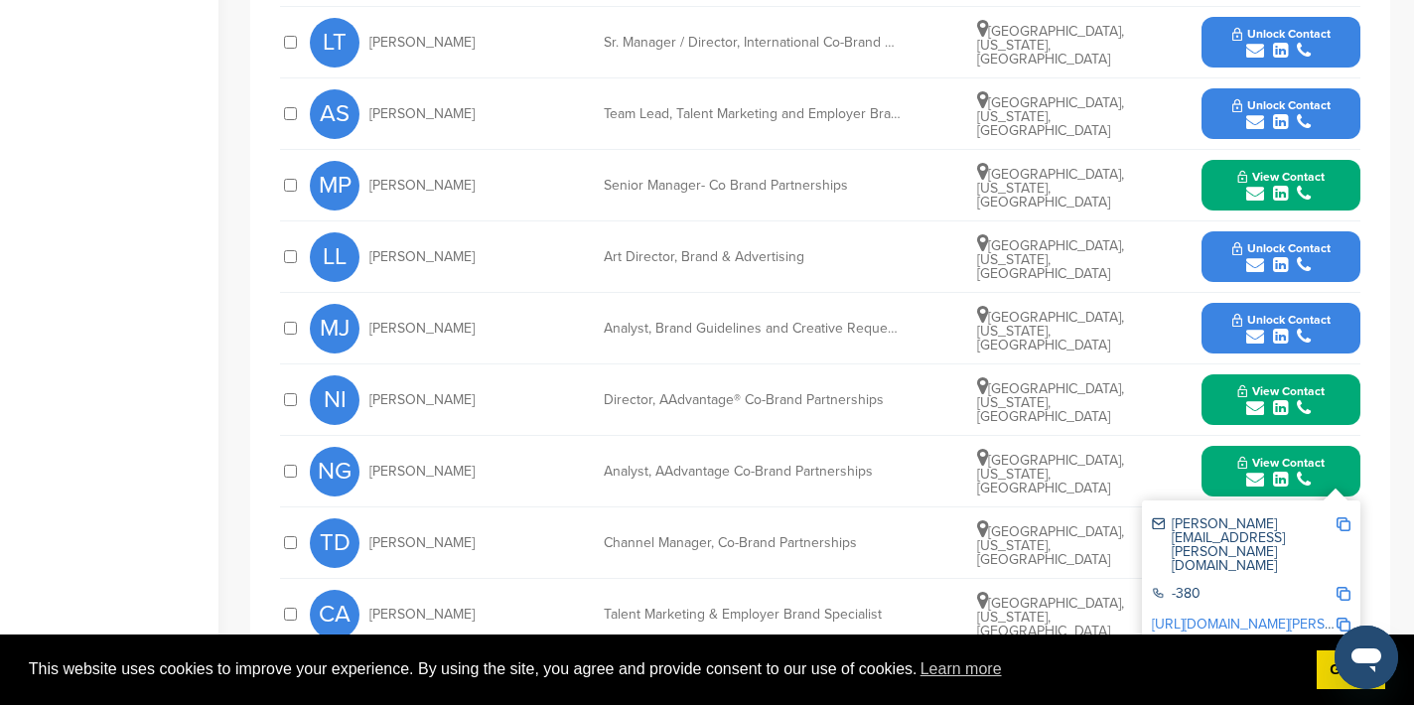
click at [1340, 517] on img at bounding box center [1344, 524] width 14 height 14
click at [1223, 446] on button "View Contact" at bounding box center [1281, 472] width 135 height 60
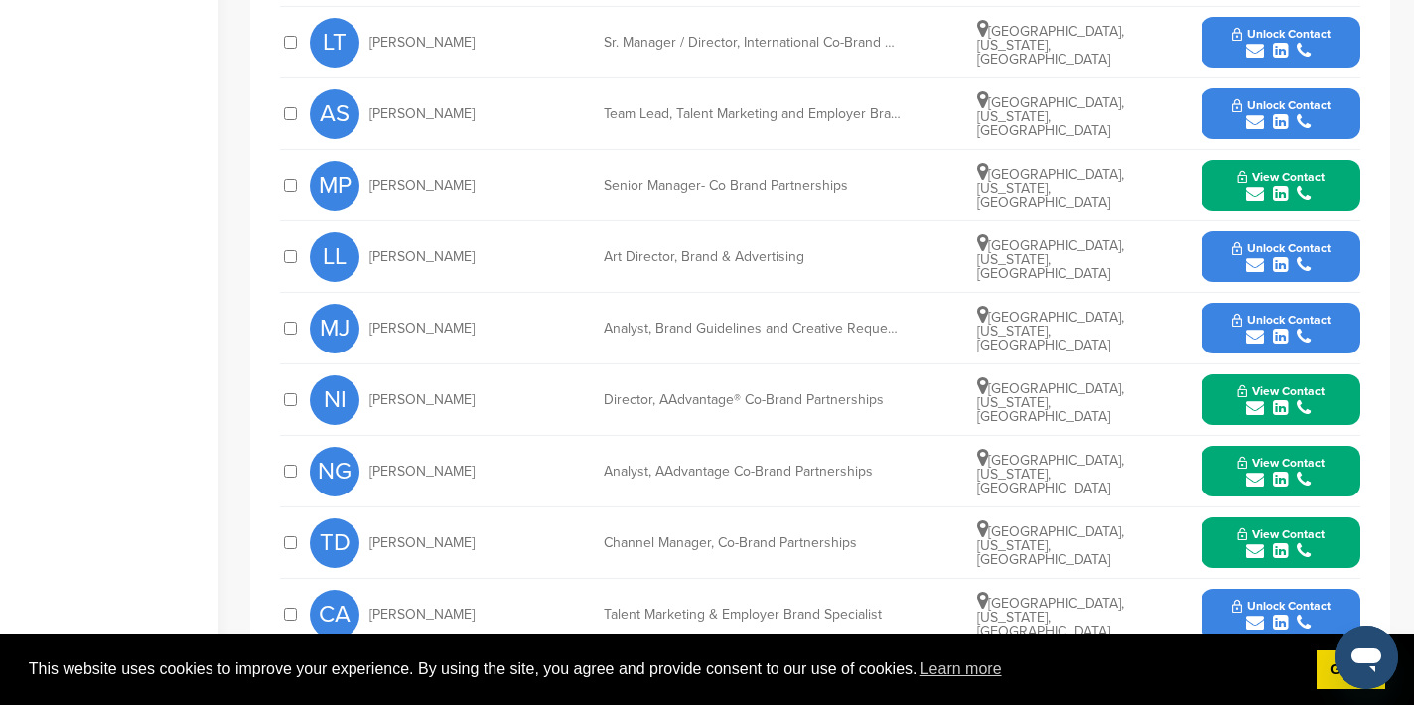
click at [1253, 542] on icon "submit" at bounding box center [1255, 551] width 18 height 18
click at [1339, 589] on img at bounding box center [1344, 596] width 14 height 14
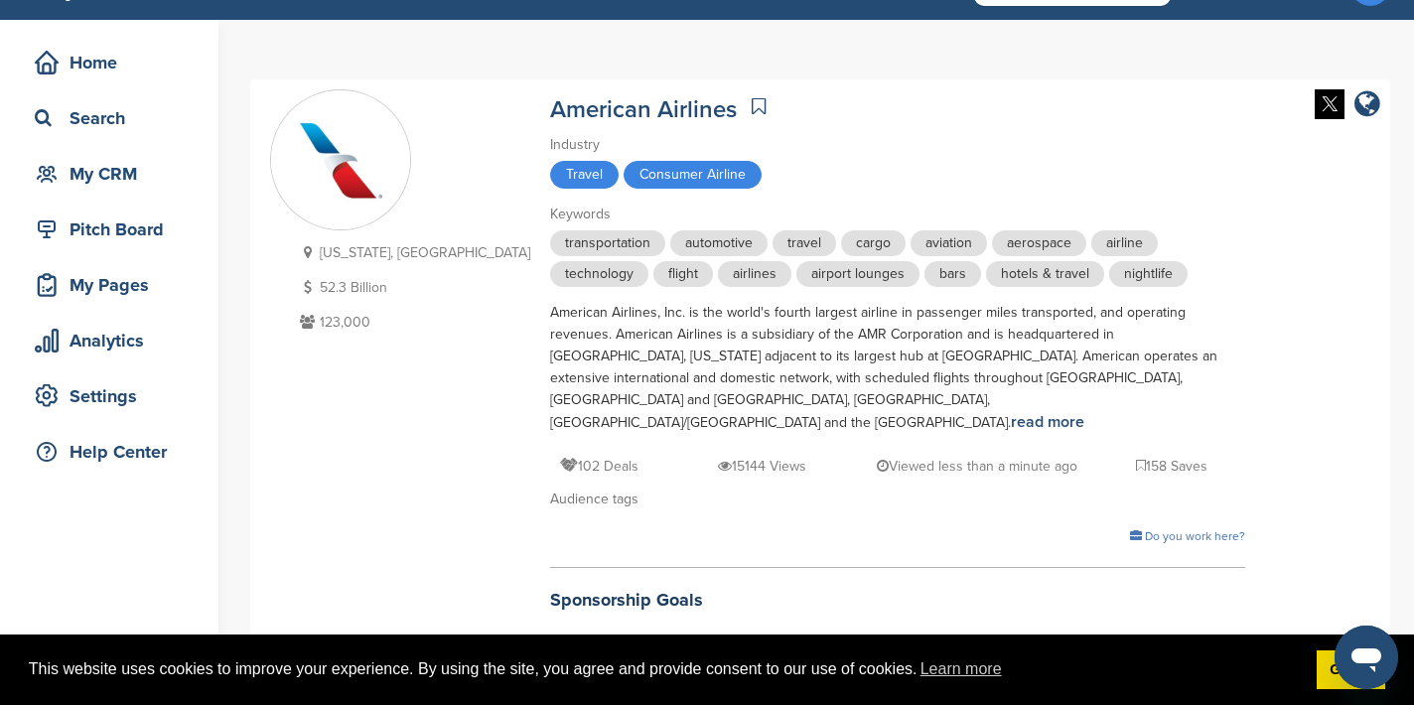
scroll to position [0, 0]
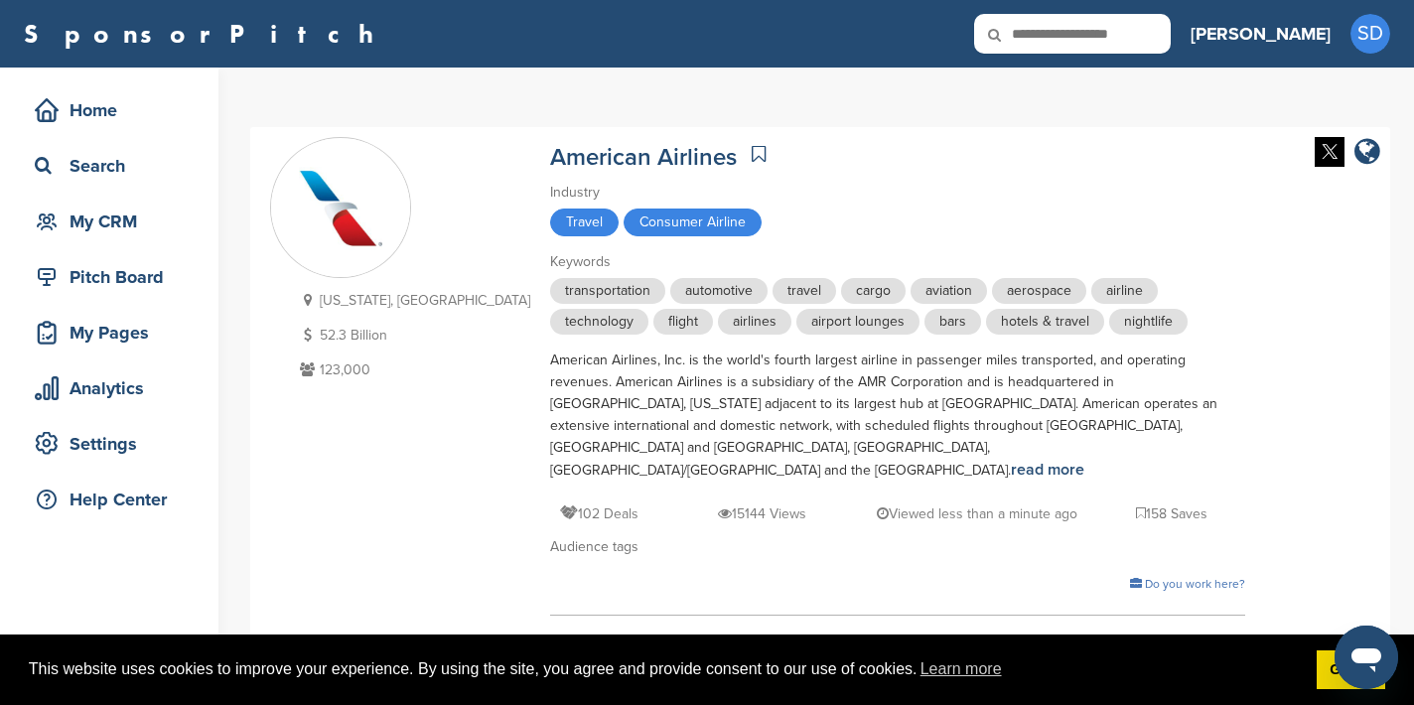
click at [1148, 23] on input "text" at bounding box center [1072, 34] width 197 height 40
type input "*********"
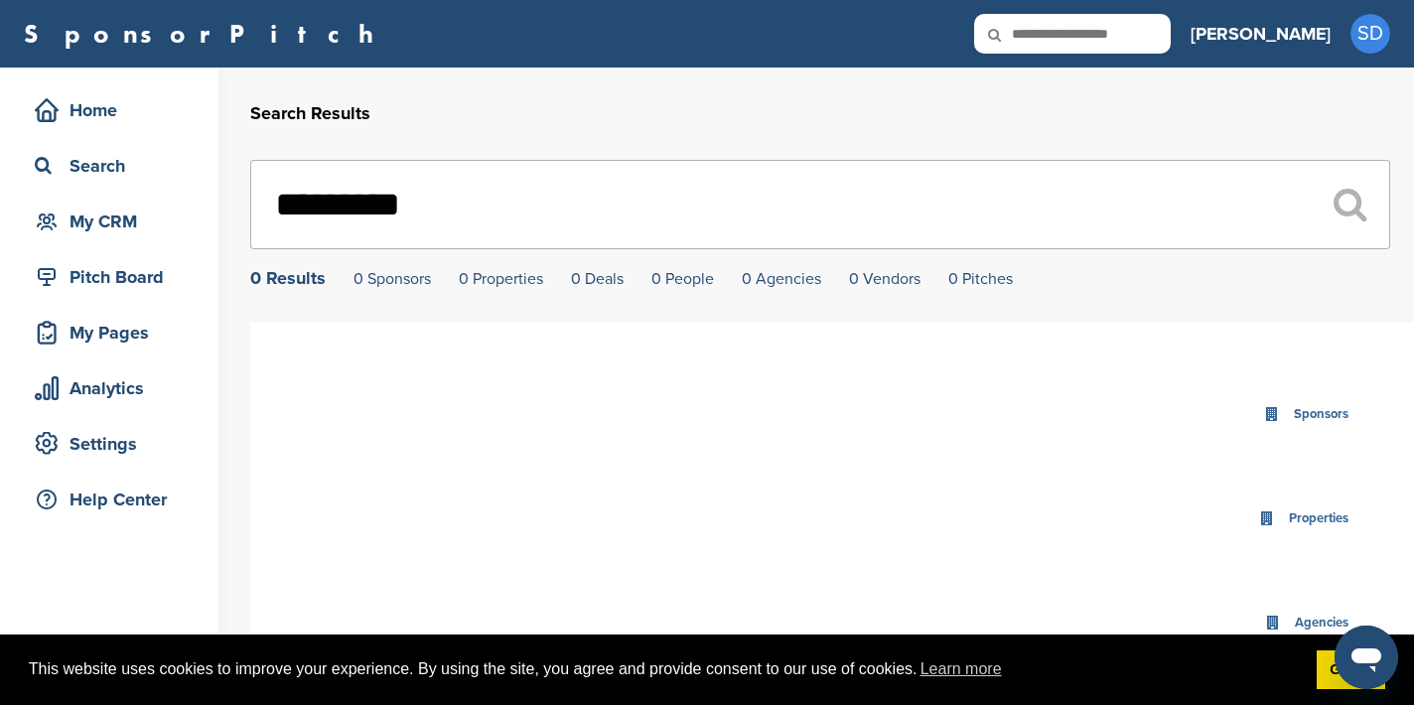
click at [451, 197] on input "*********" at bounding box center [820, 204] width 1140 height 89
type input "***"
click at [1154, 30] on input "text" at bounding box center [1072, 34] width 197 height 40
type input "**********"
click at [1155, 38] on input "text" at bounding box center [1072, 34] width 197 height 40
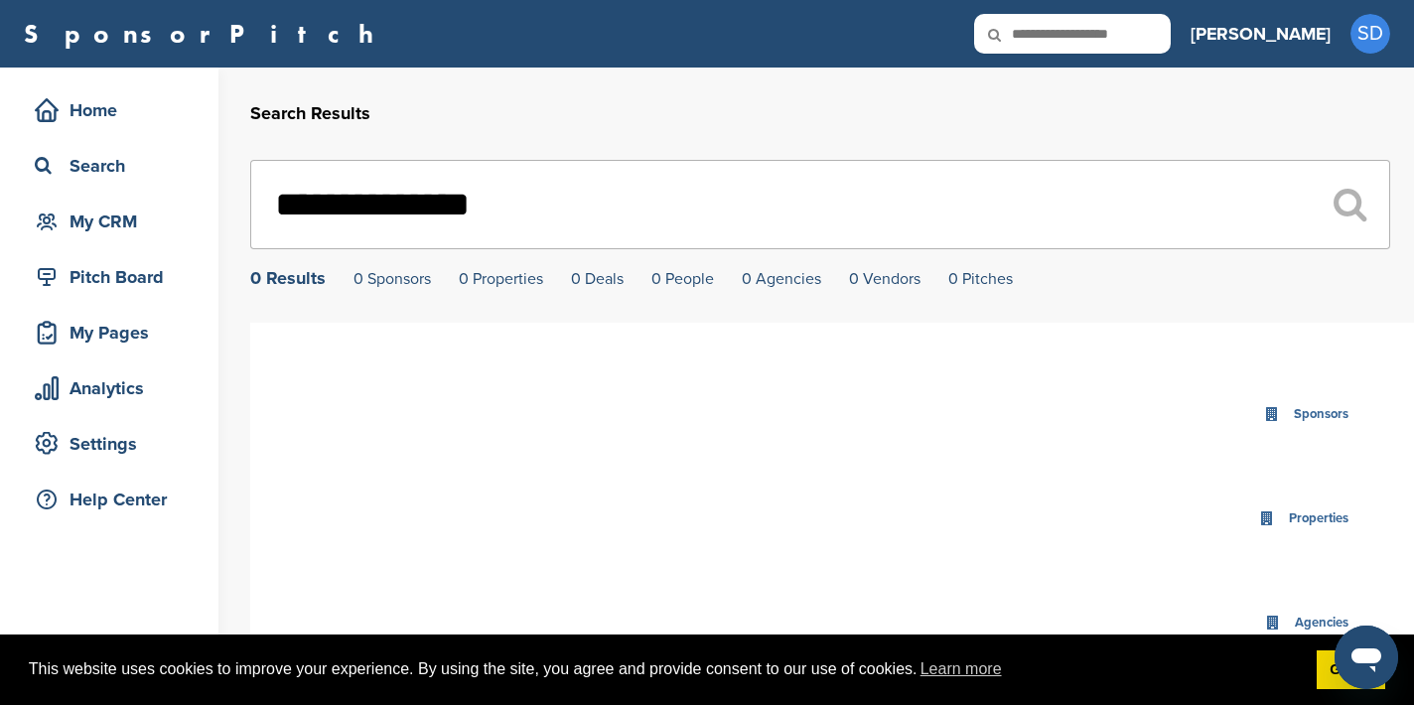
paste input "**********"
type input "**********"
click at [1042, 33] on icon at bounding box center [1008, 35] width 68 height 42
click at [1140, 29] on input "text" at bounding box center [1072, 34] width 197 height 40
type input "******"
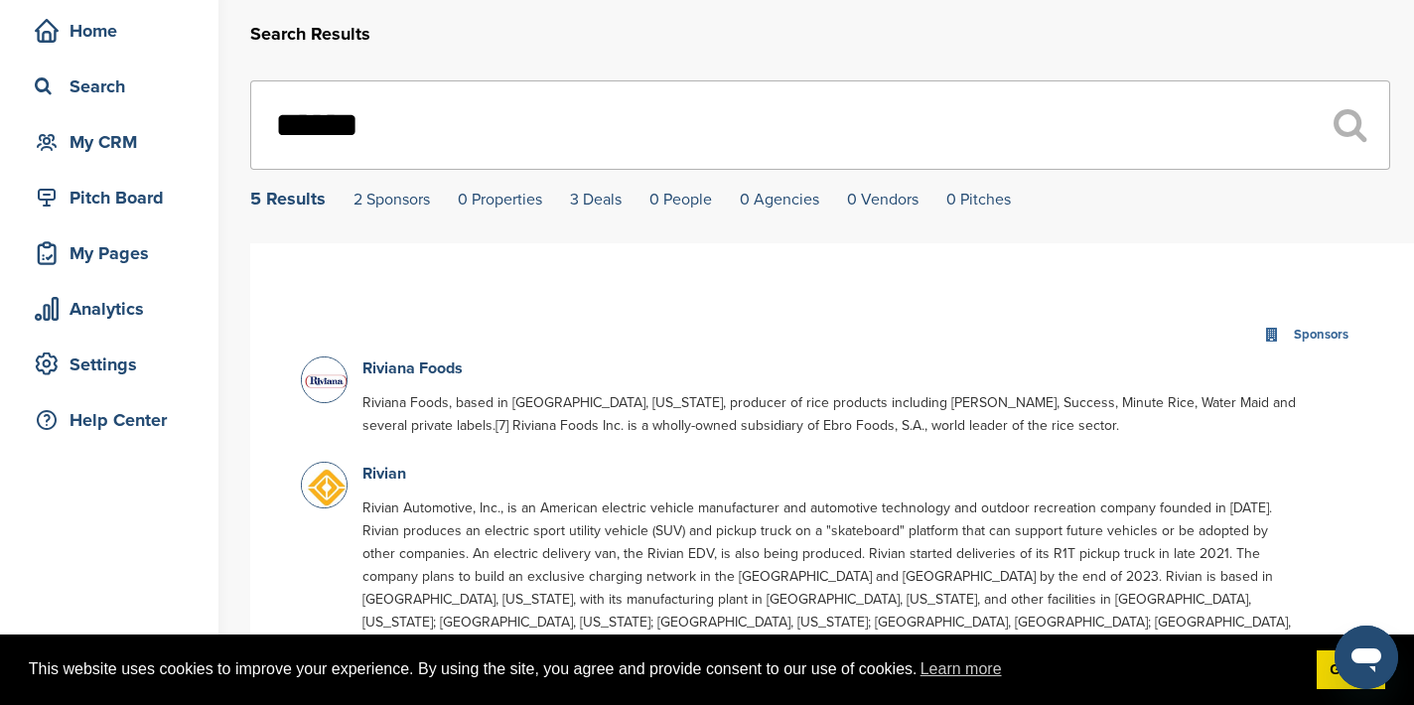
scroll to position [77, 0]
click at [391, 481] on link "Rivian" at bounding box center [384, 476] width 44 height 20
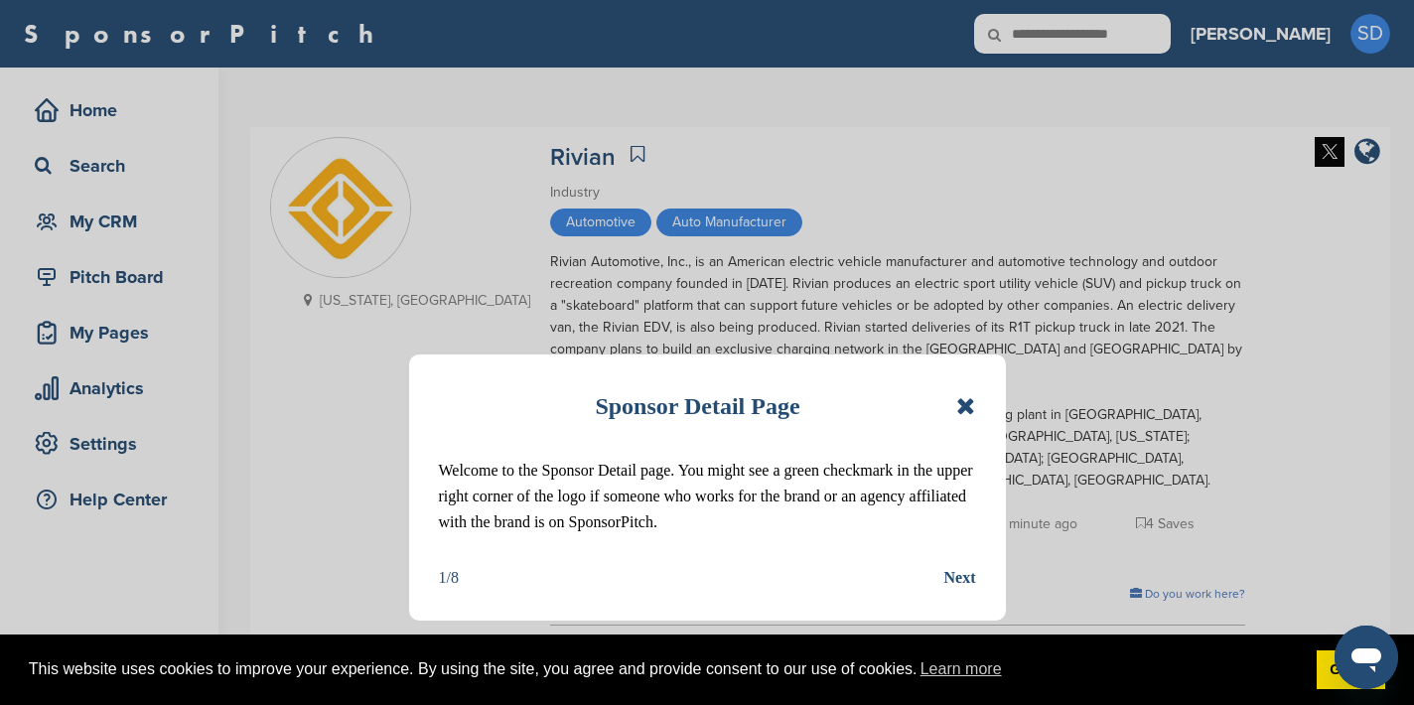
click at [967, 408] on icon at bounding box center [965, 406] width 19 height 24
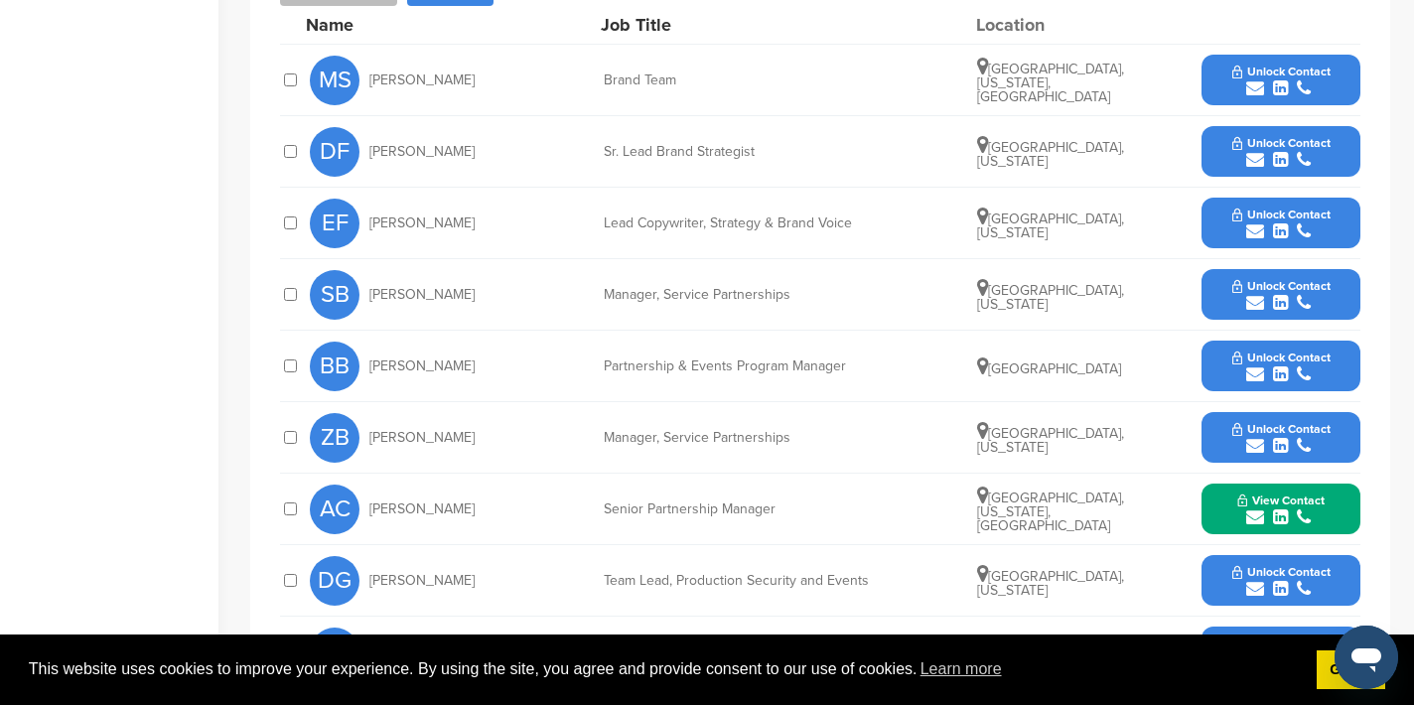
scroll to position [933, 0]
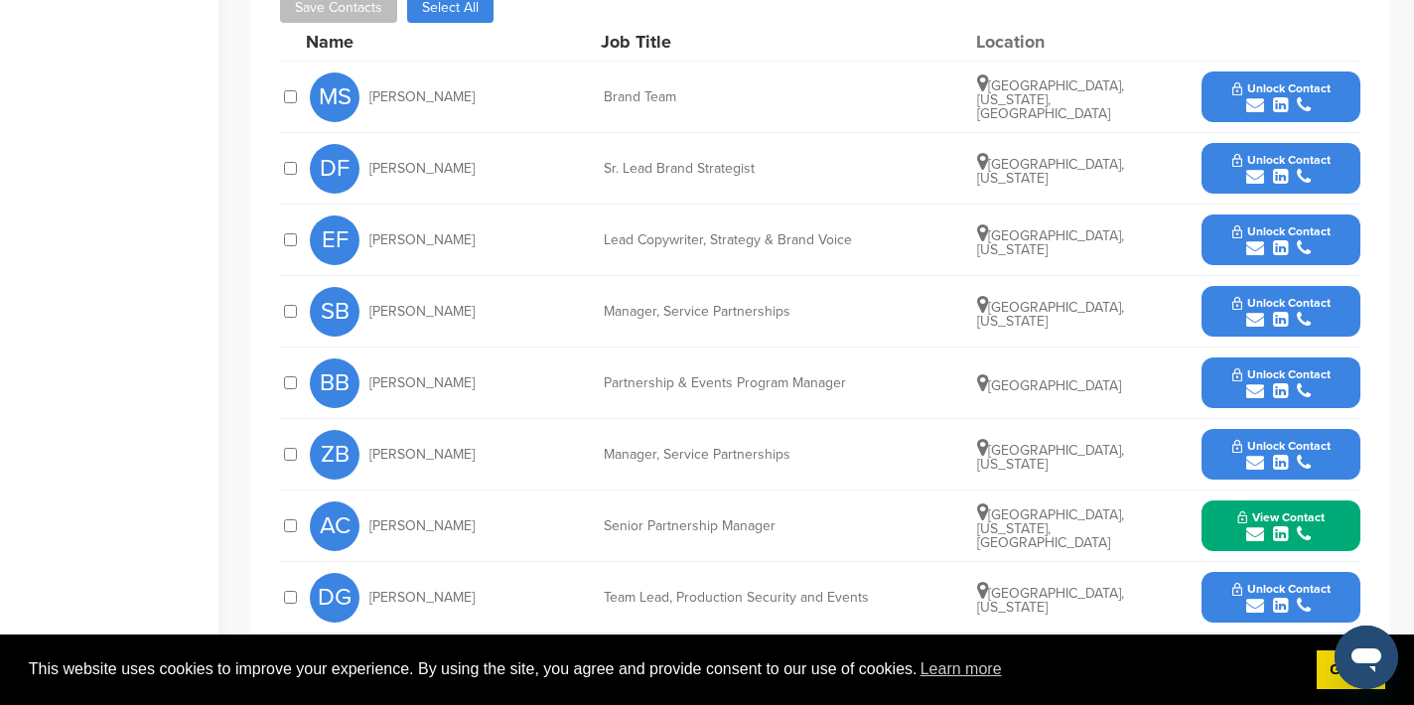
click at [1253, 311] on icon "submit" at bounding box center [1255, 320] width 18 height 18
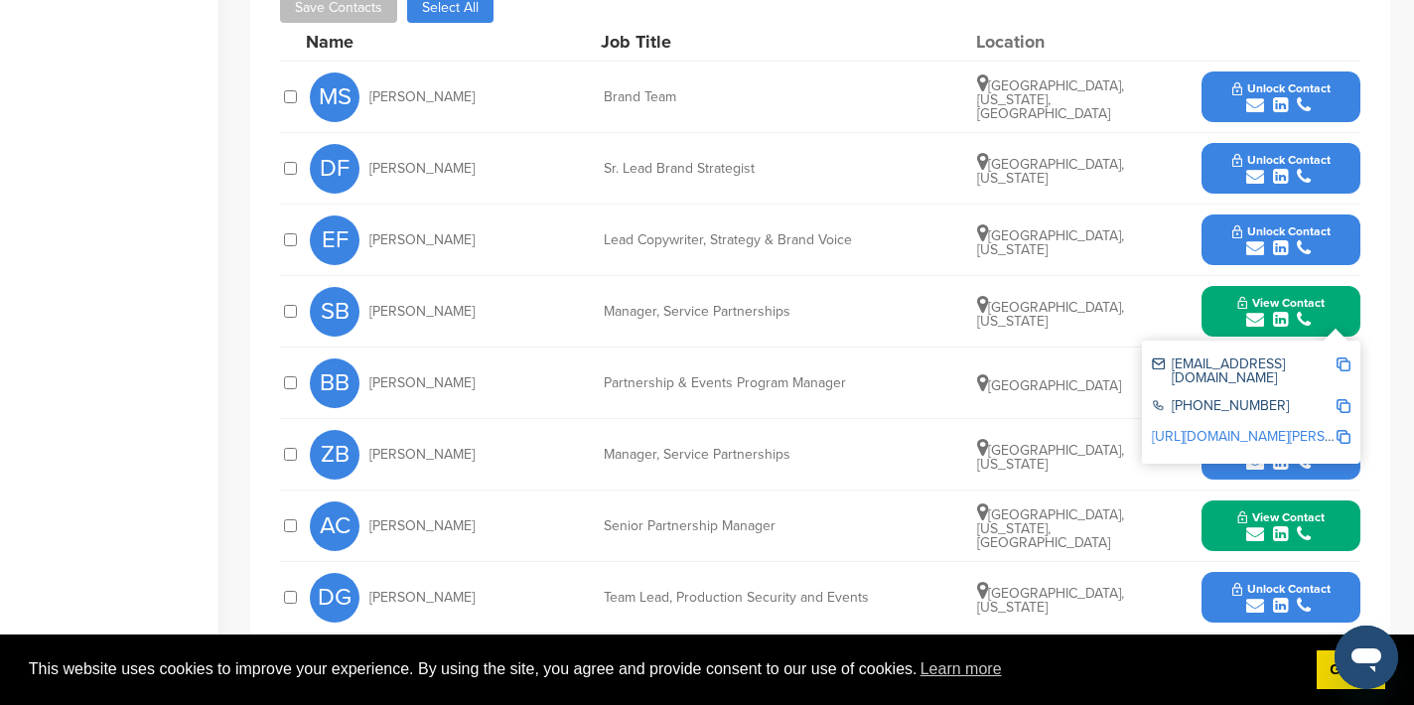
click at [1346, 358] on img at bounding box center [1344, 365] width 14 height 14
click at [1227, 282] on button "View Contact" at bounding box center [1281, 312] width 135 height 60
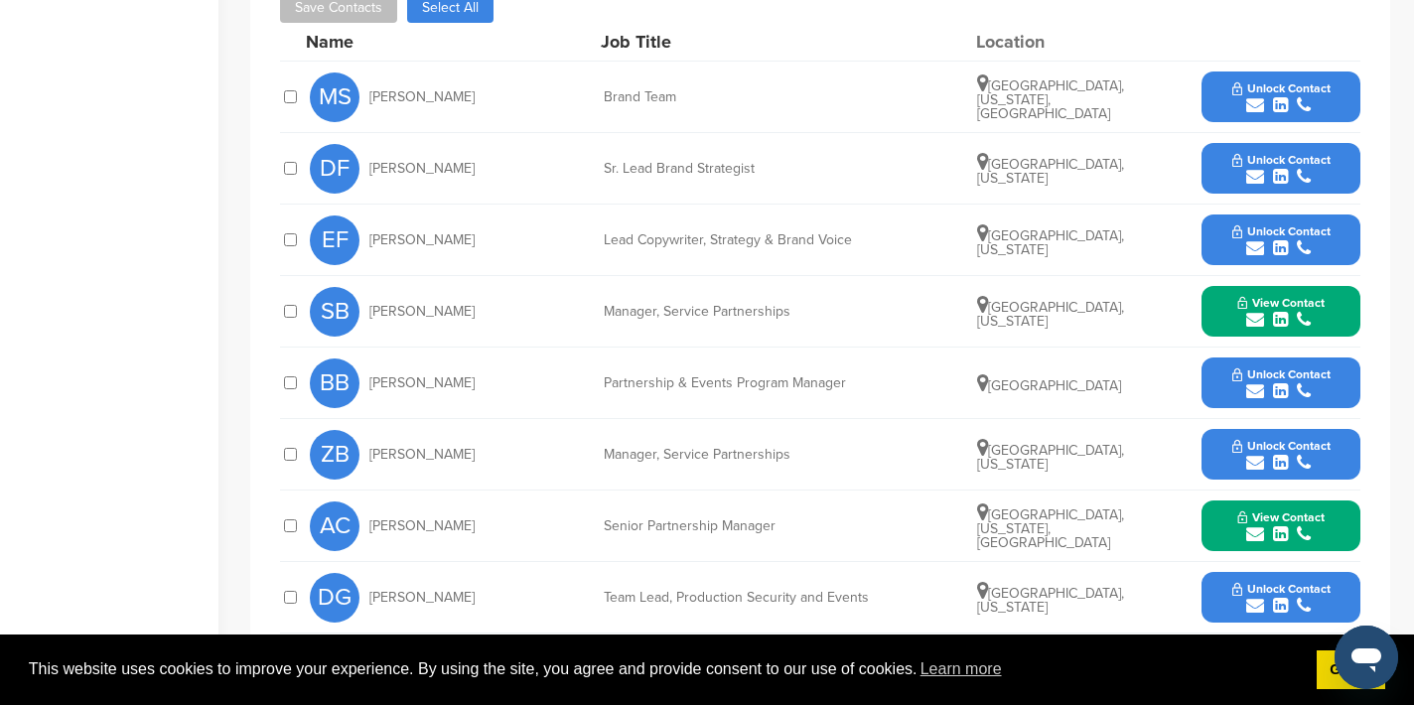
click at [1257, 382] on icon "submit" at bounding box center [1255, 391] width 18 height 18
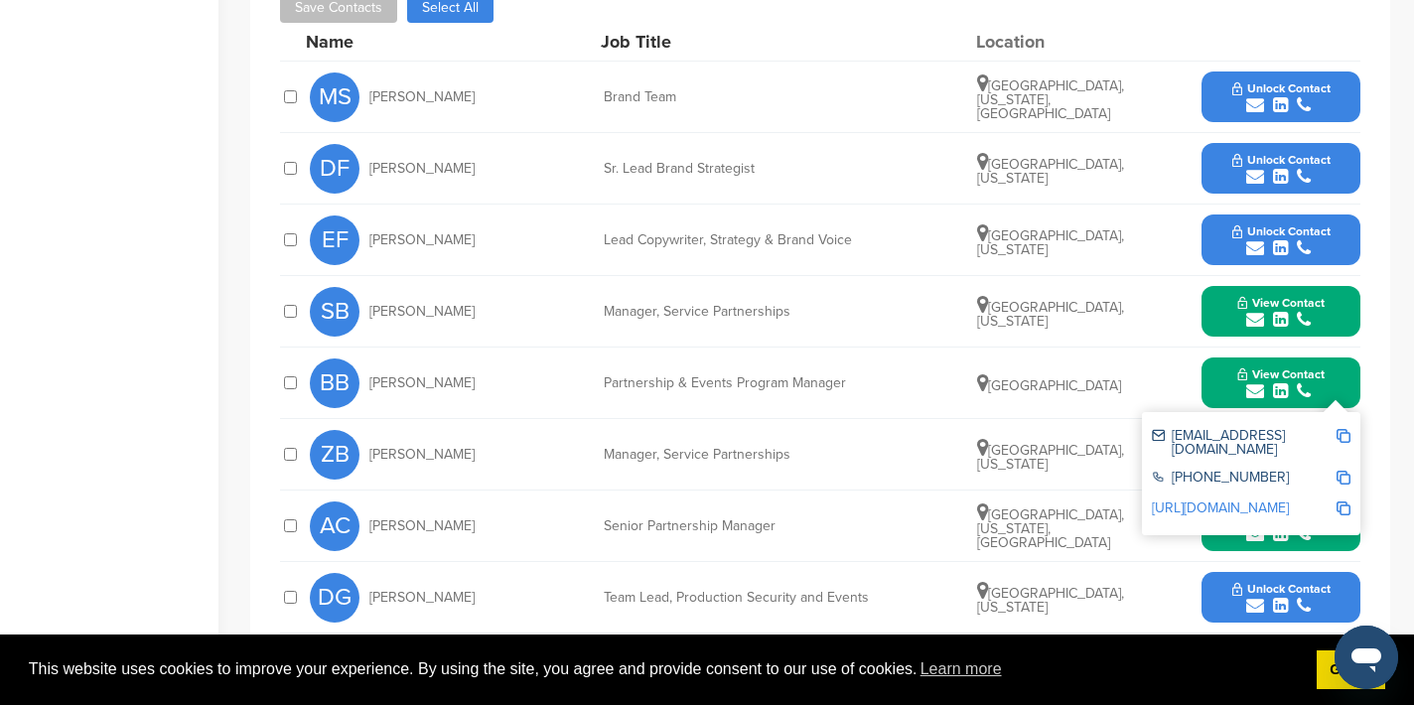
click at [1342, 429] on img at bounding box center [1344, 436] width 14 height 14
click at [1229, 354] on button "View Contact" at bounding box center [1281, 384] width 135 height 60
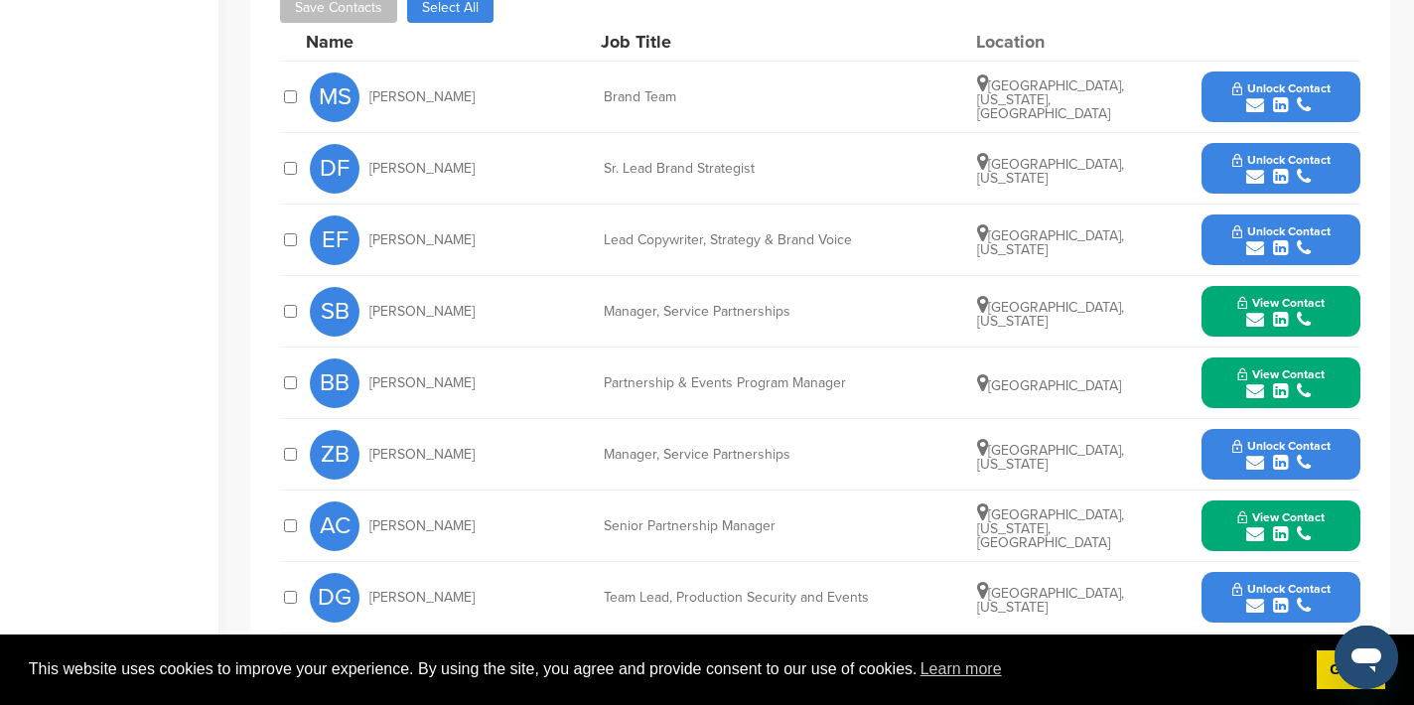
click at [1257, 454] on icon "submit" at bounding box center [1255, 463] width 18 height 18
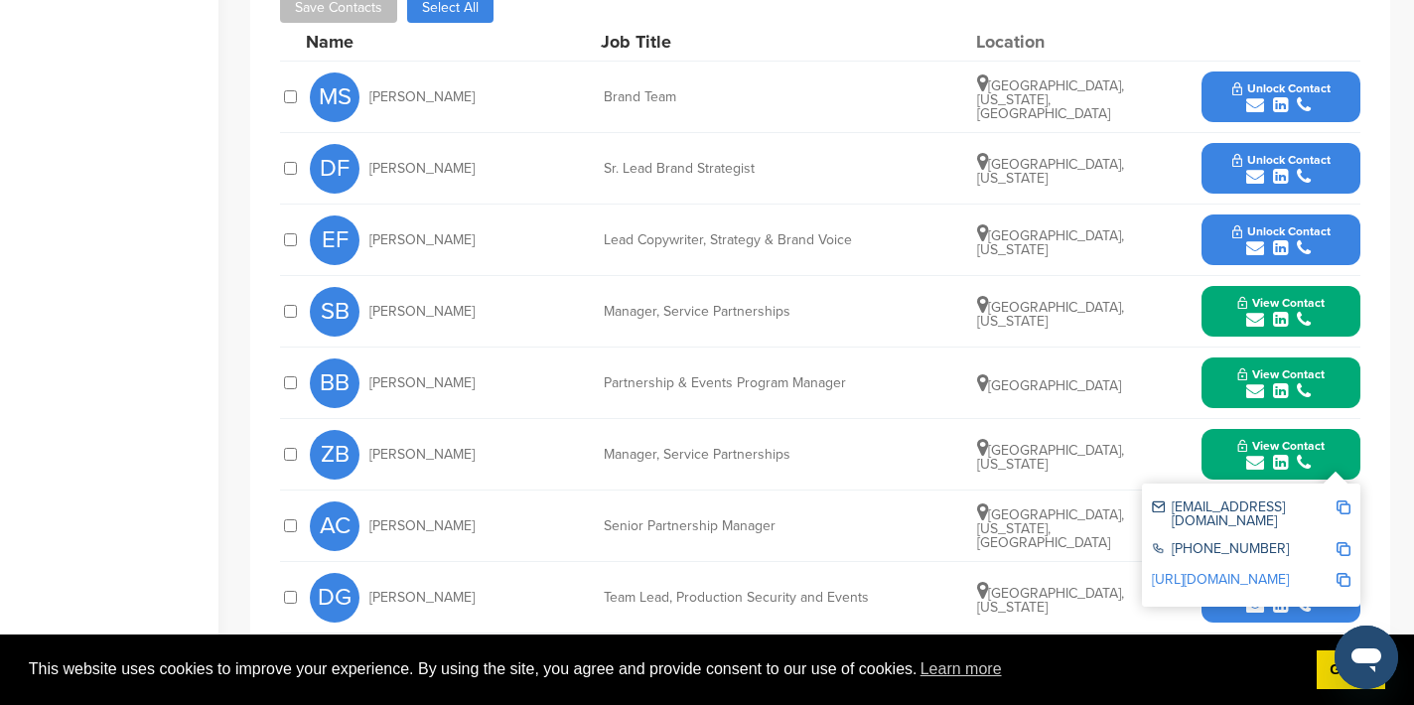
click at [1345, 501] on img at bounding box center [1344, 508] width 14 height 14
click at [1222, 425] on button "View Contact" at bounding box center [1281, 455] width 135 height 60
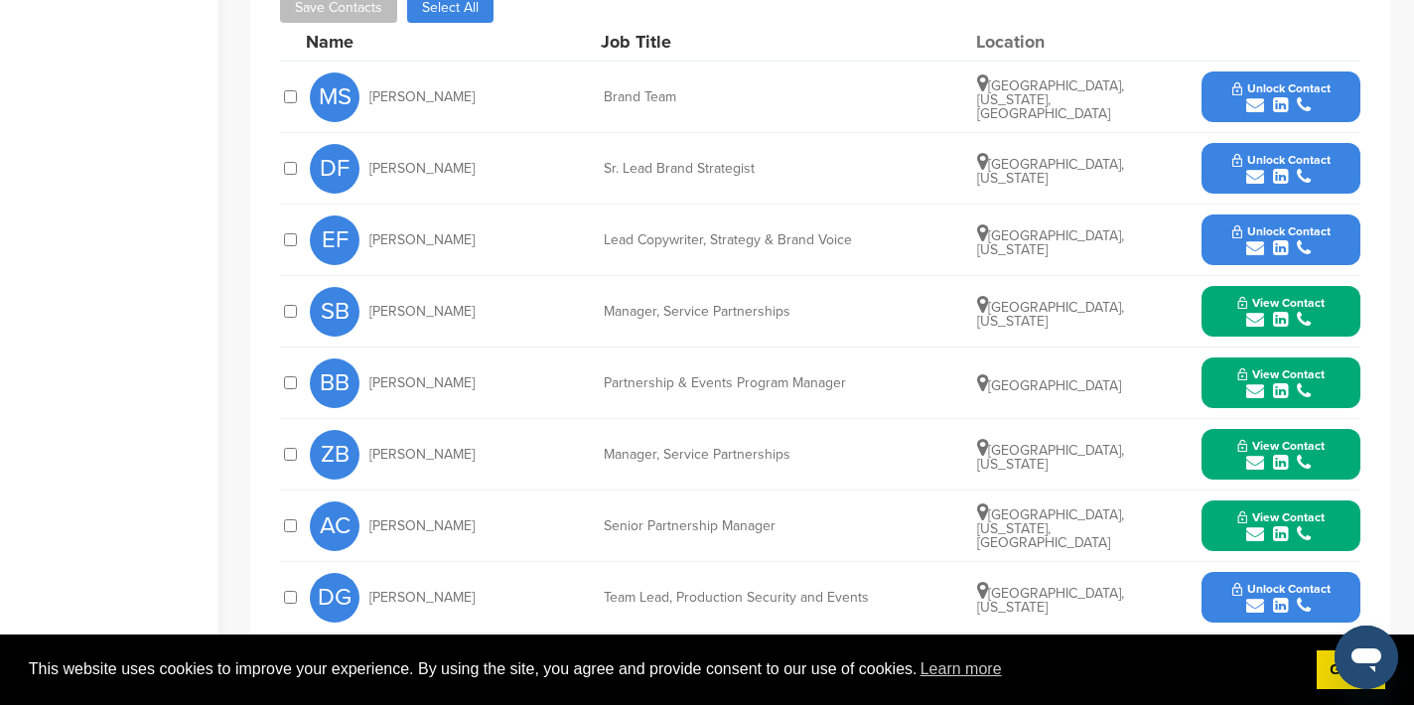
click at [1256, 525] on icon "submit" at bounding box center [1255, 534] width 18 height 18
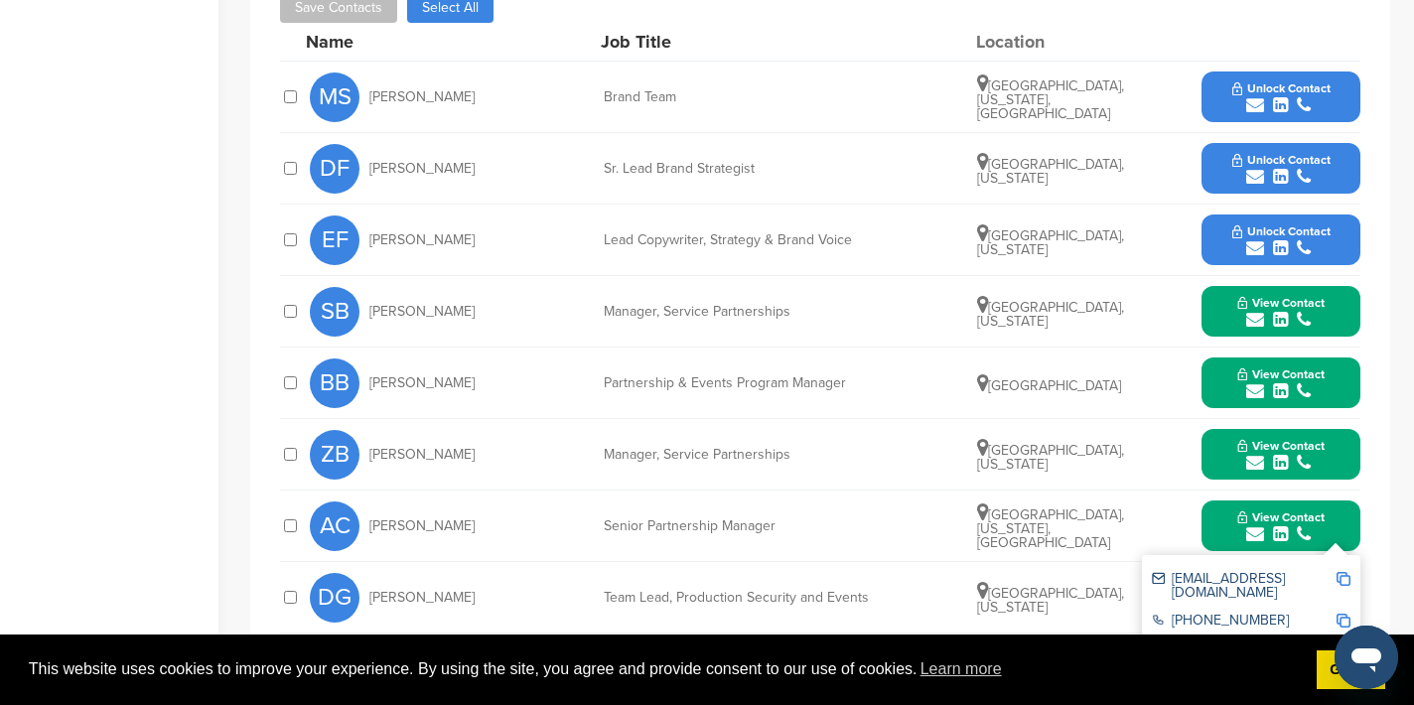
click at [1346, 572] on img at bounding box center [1344, 579] width 14 height 14
click at [1216, 497] on button "View Contact" at bounding box center [1281, 527] width 135 height 60
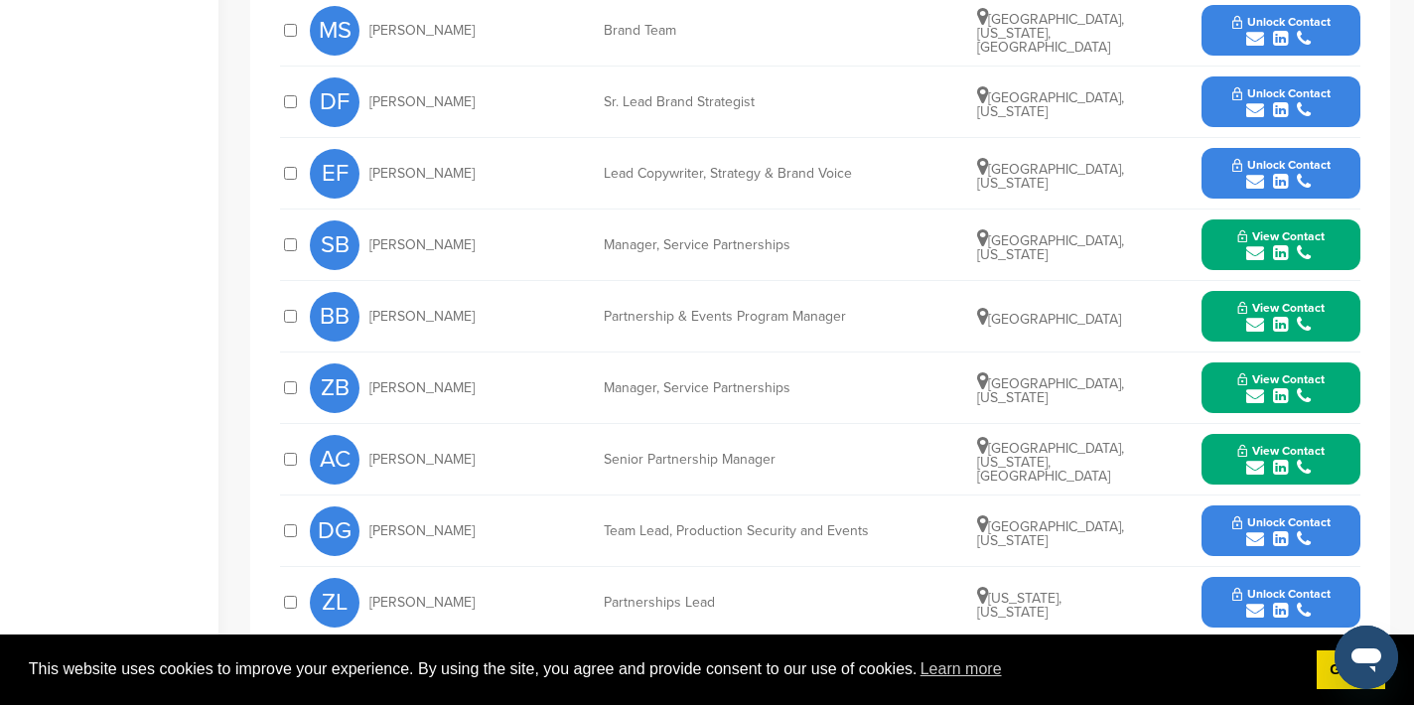
scroll to position [1006, 0]
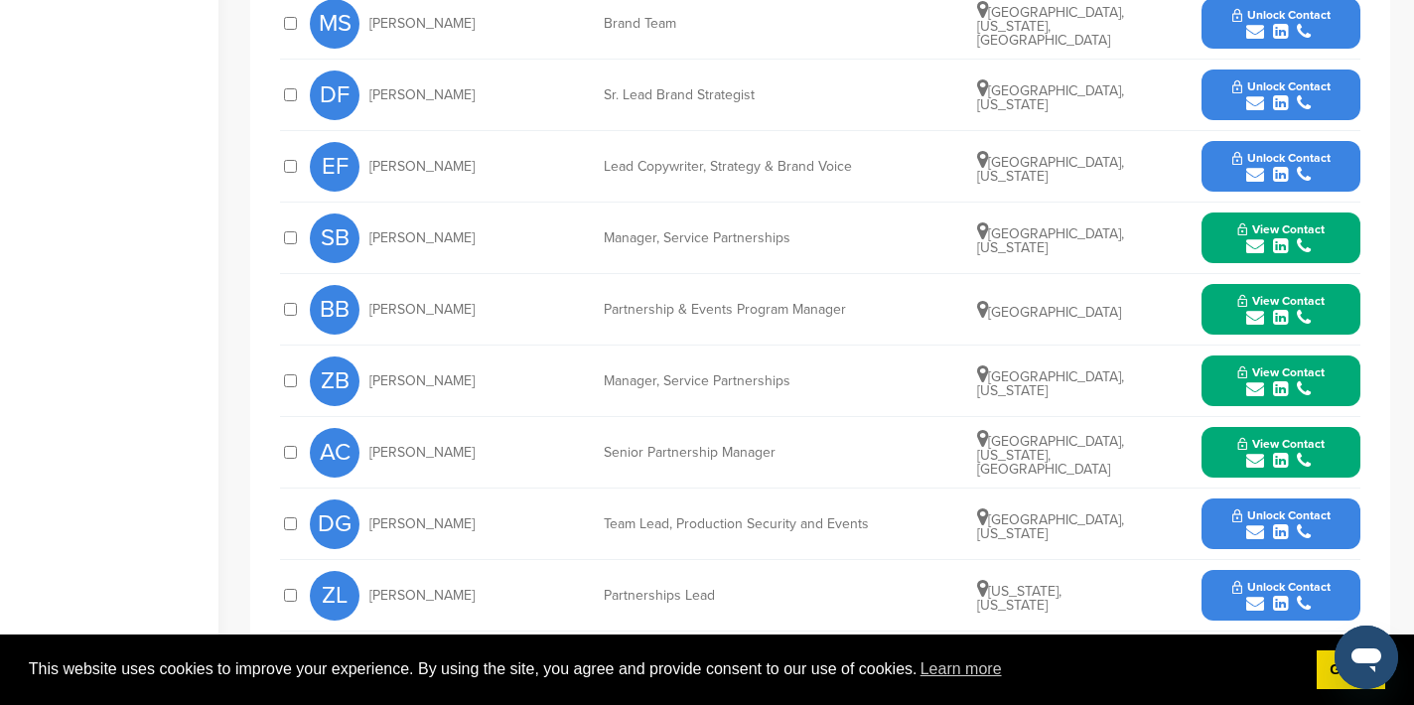
click at [1254, 595] on icon "submit" at bounding box center [1255, 604] width 18 height 18
click at [1351, 625] on div "zeinalamah@rivian.com +1 888-748-4261 http://www.linkedin.com/in/zeina-lamah-68…" at bounding box center [1251, 686] width 218 height 123
click at [1342, 642] on img at bounding box center [1344, 649] width 14 height 14
click at [1228, 566] on button "View Contact" at bounding box center [1281, 596] width 135 height 60
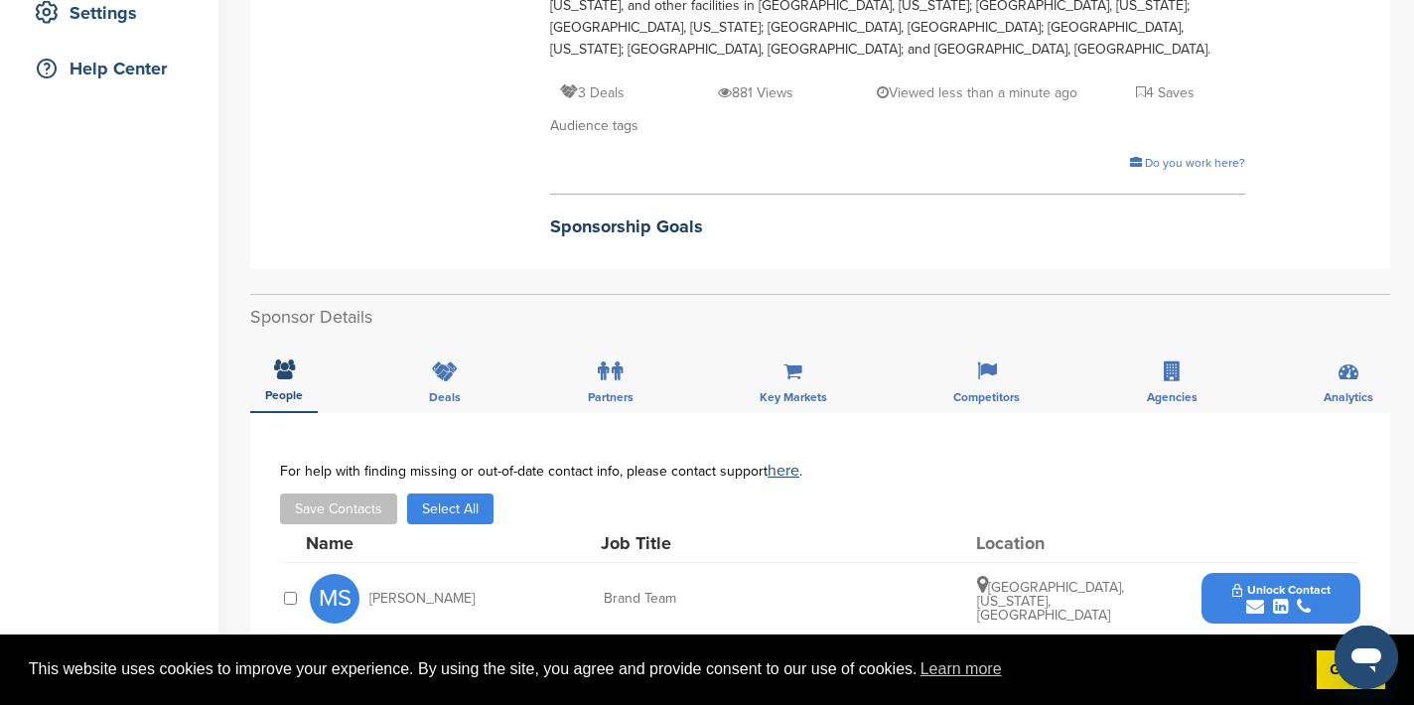
scroll to position [0, 0]
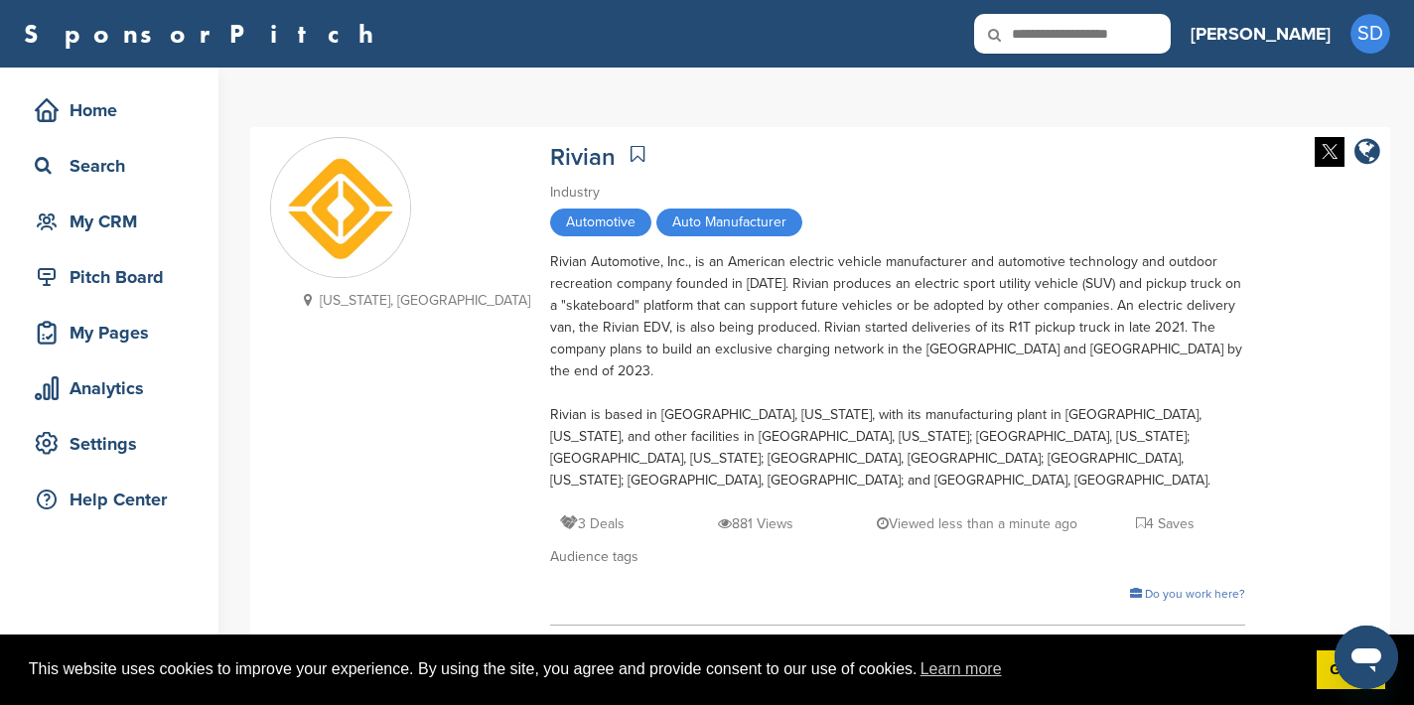
click at [1159, 46] on input "text" at bounding box center [1072, 34] width 197 height 40
type input "***"
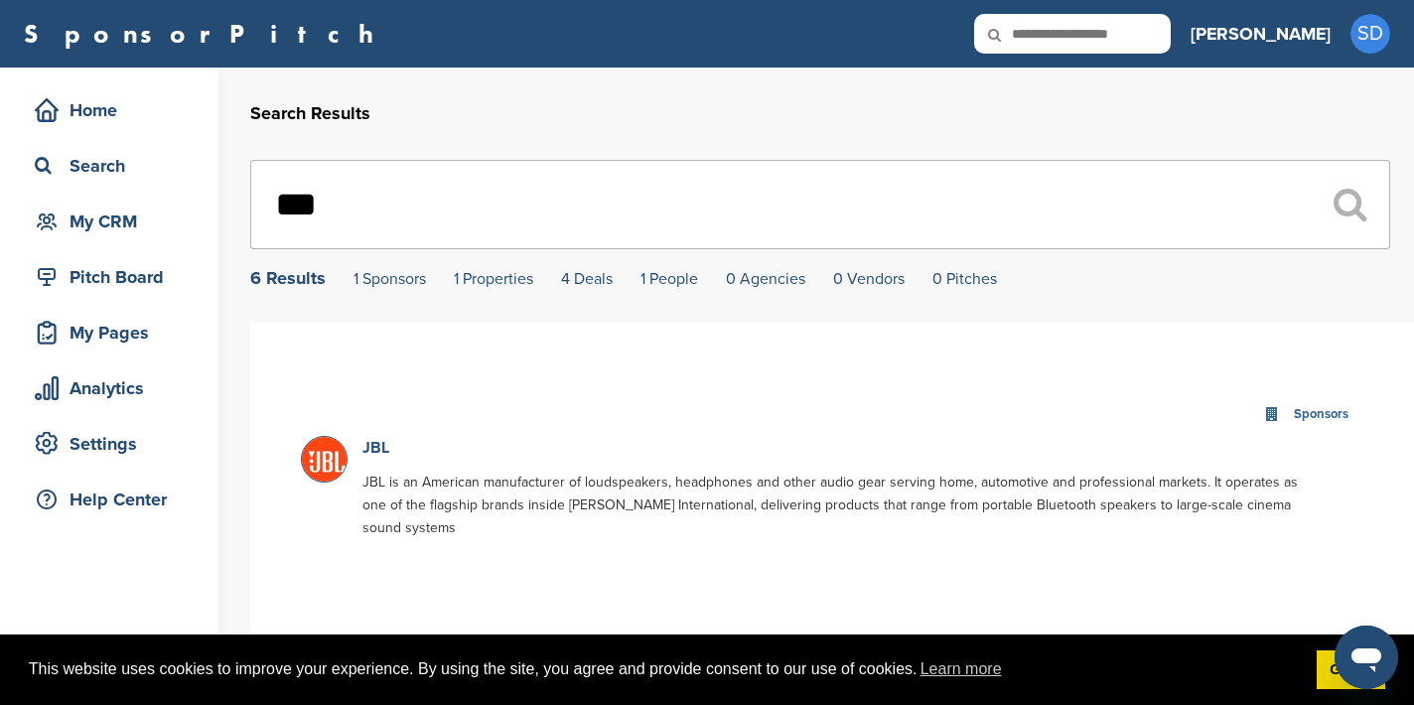
click at [377, 450] on link "JBL" at bounding box center [375, 448] width 27 height 20
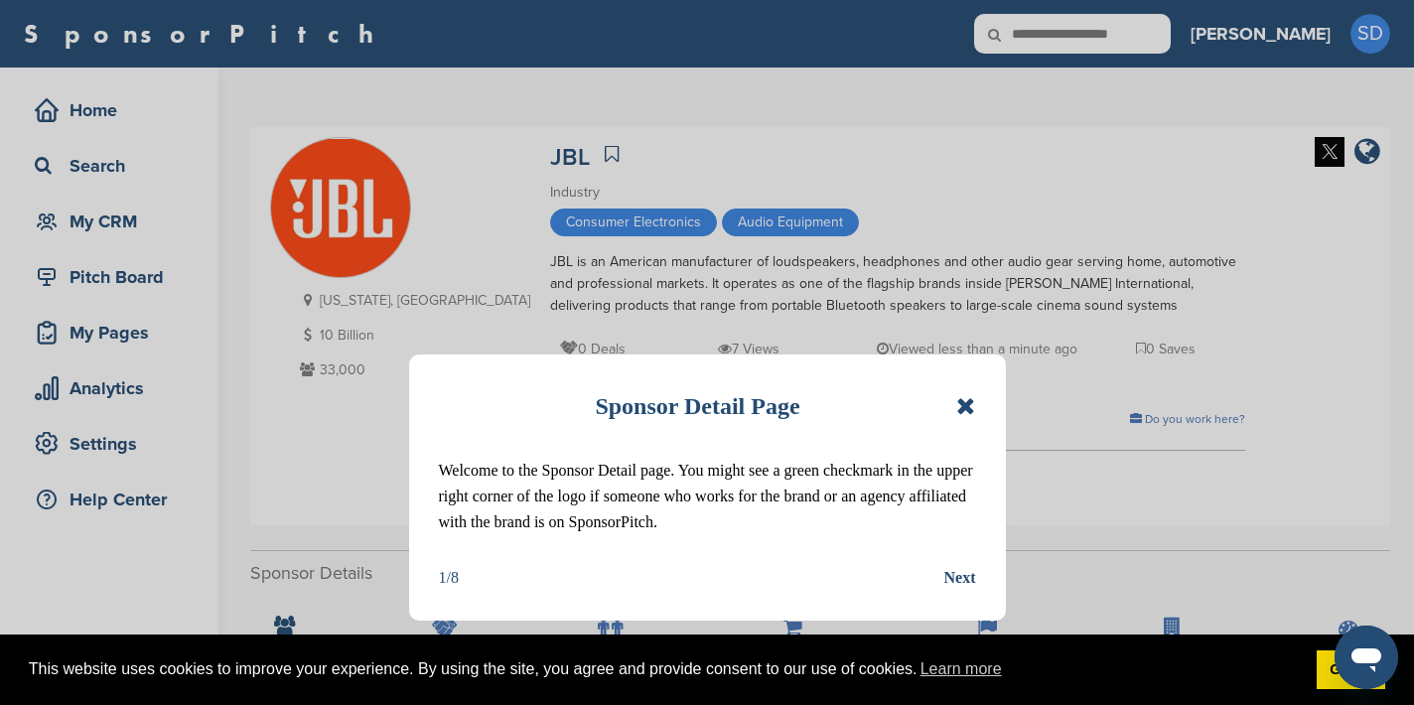
click at [966, 399] on icon at bounding box center [965, 406] width 19 height 24
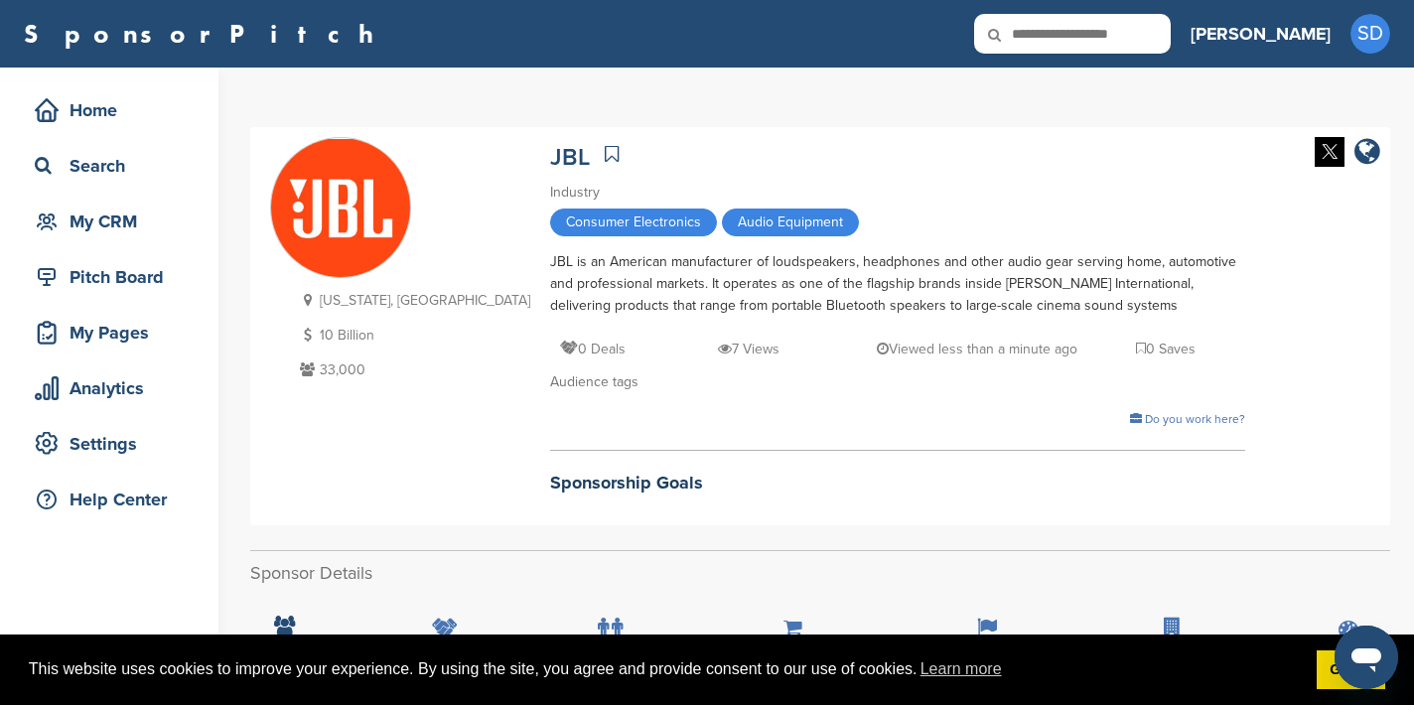
click at [1139, 43] on input "text" at bounding box center [1072, 34] width 197 height 40
type input "**********"
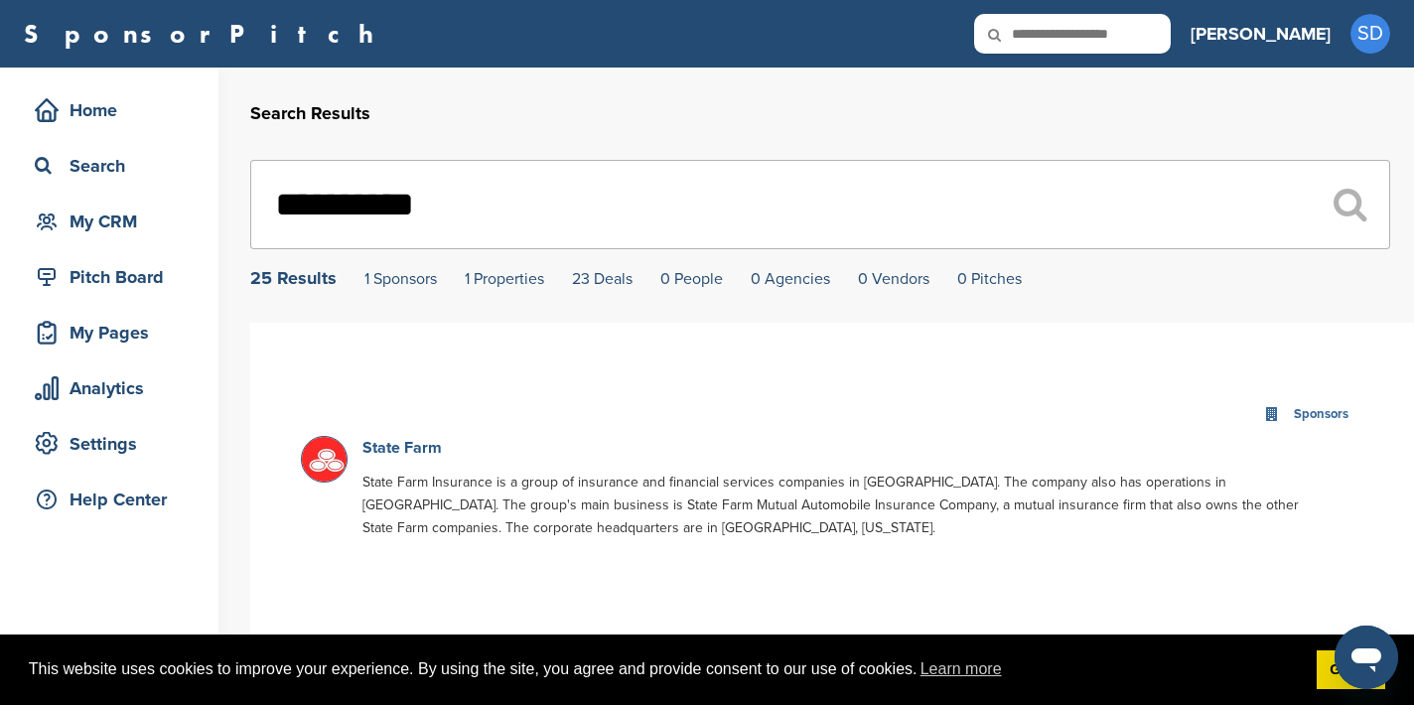
click at [428, 451] on link "State Farm" at bounding box center [401, 448] width 79 height 20
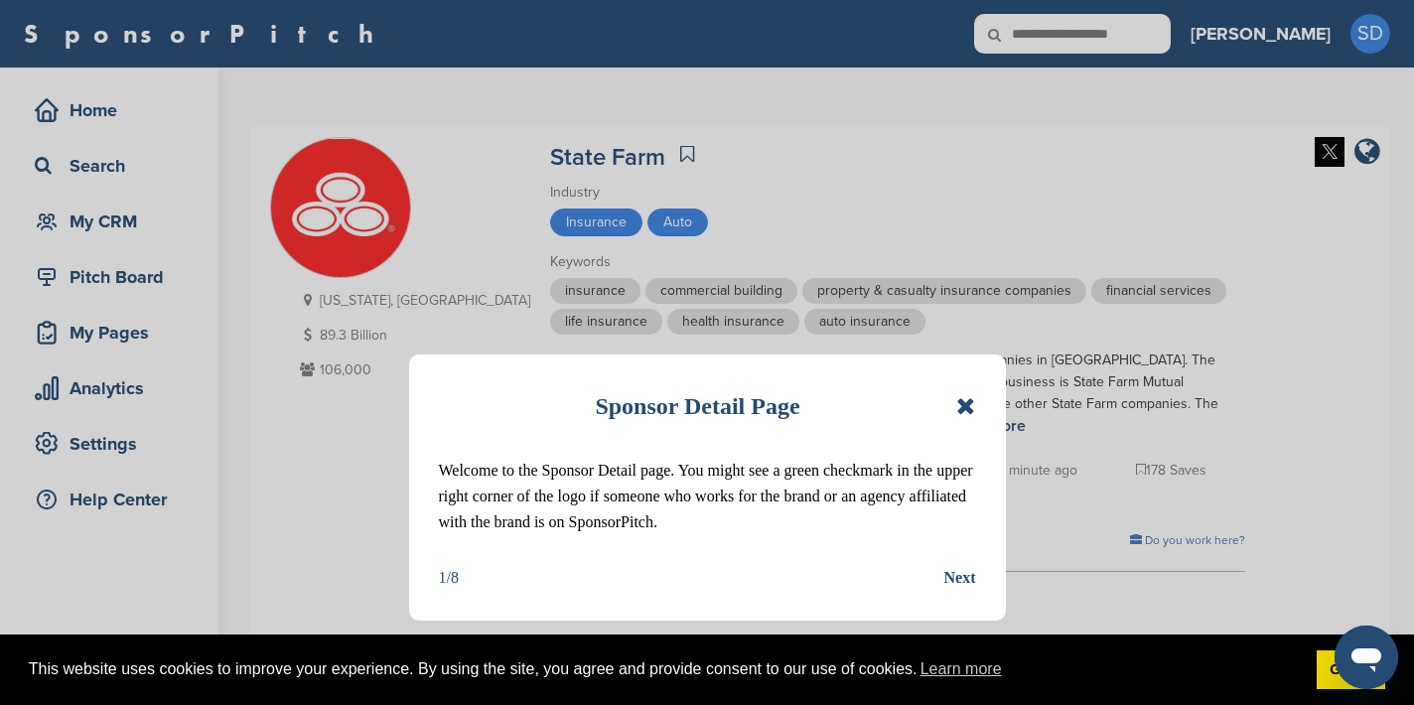
click at [963, 406] on icon at bounding box center [965, 406] width 19 height 24
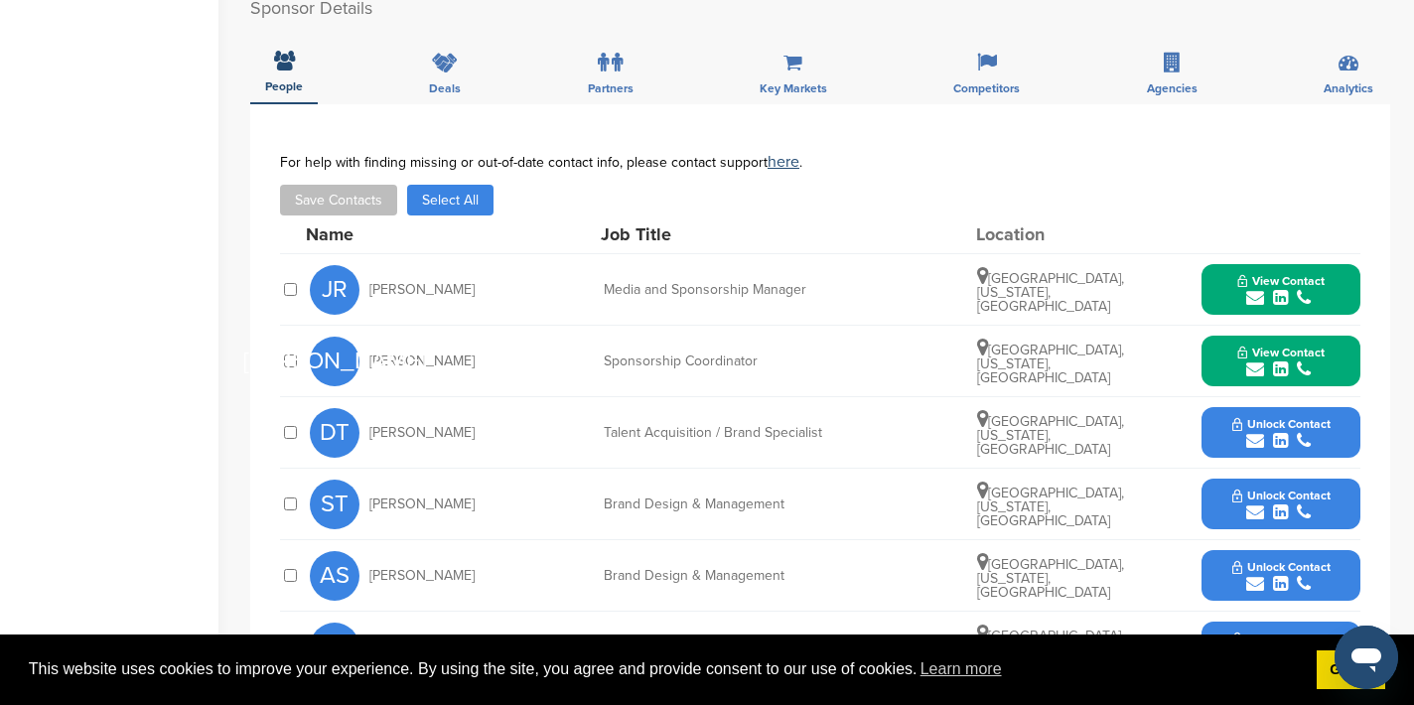
scroll to position [745, 0]
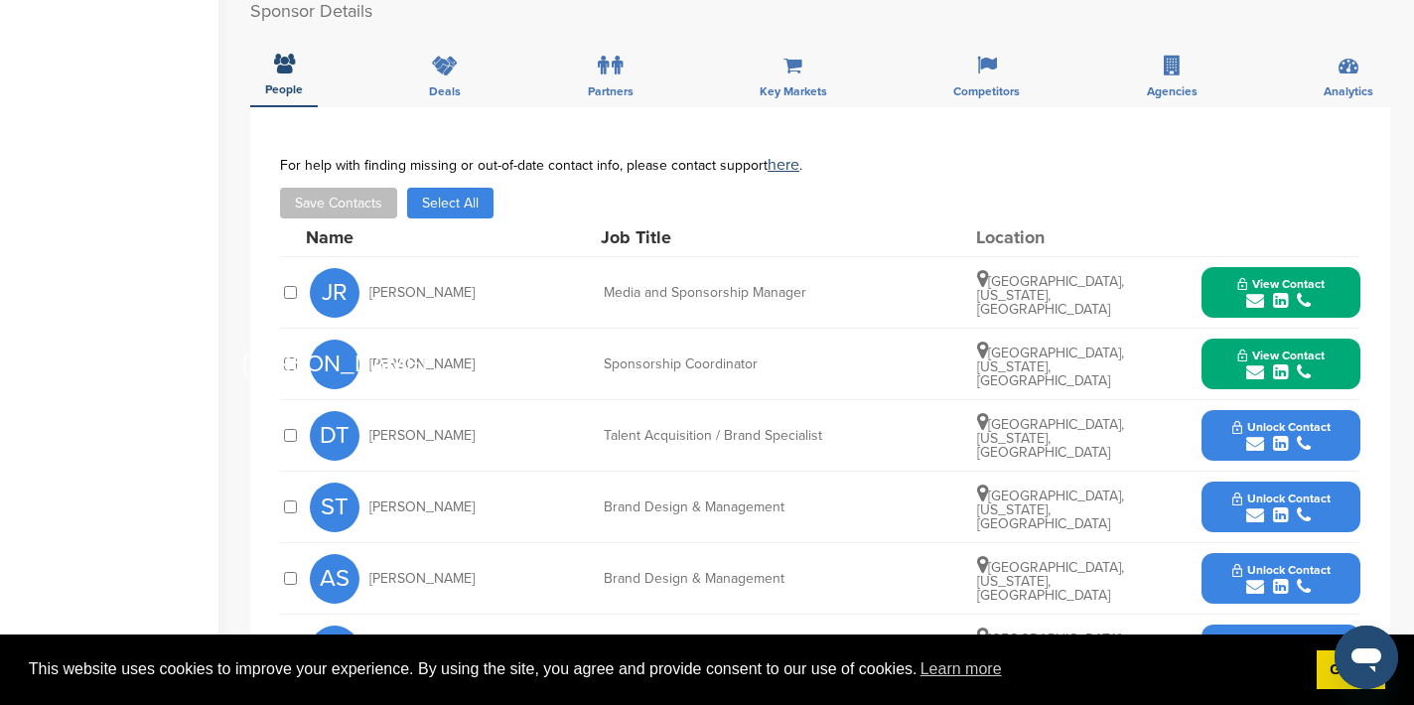
click at [1260, 304] on icon "submit" at bounding box center [1255, 301] width 18 height 18
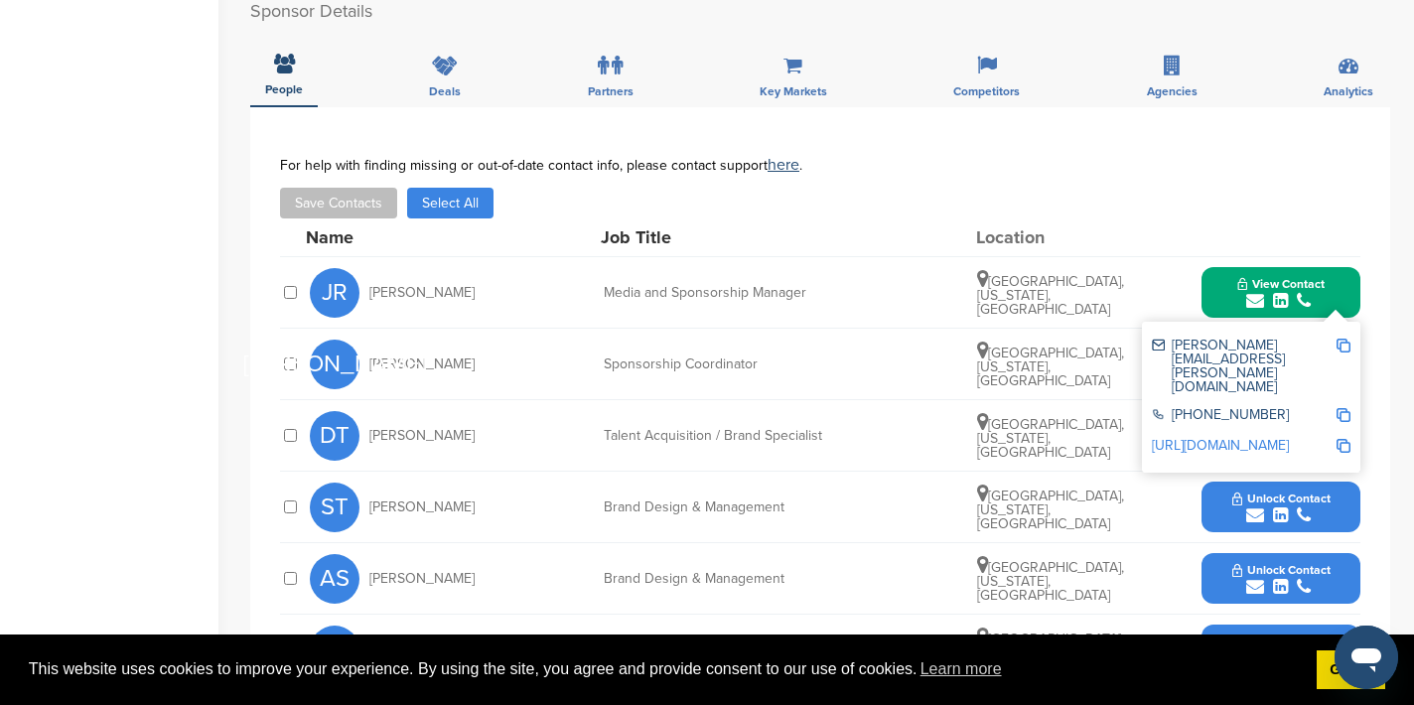
click at [1345, 346] on img at bounding box center [1344, 346] width 14 height 14
click at [1176, 223] on div "Name Job Title Location" at bounding box center [833, 237] width 1055 height 38
click at [1221, 301] on button "View Contact" at bounding box center [1281, 293] width 135 height 60
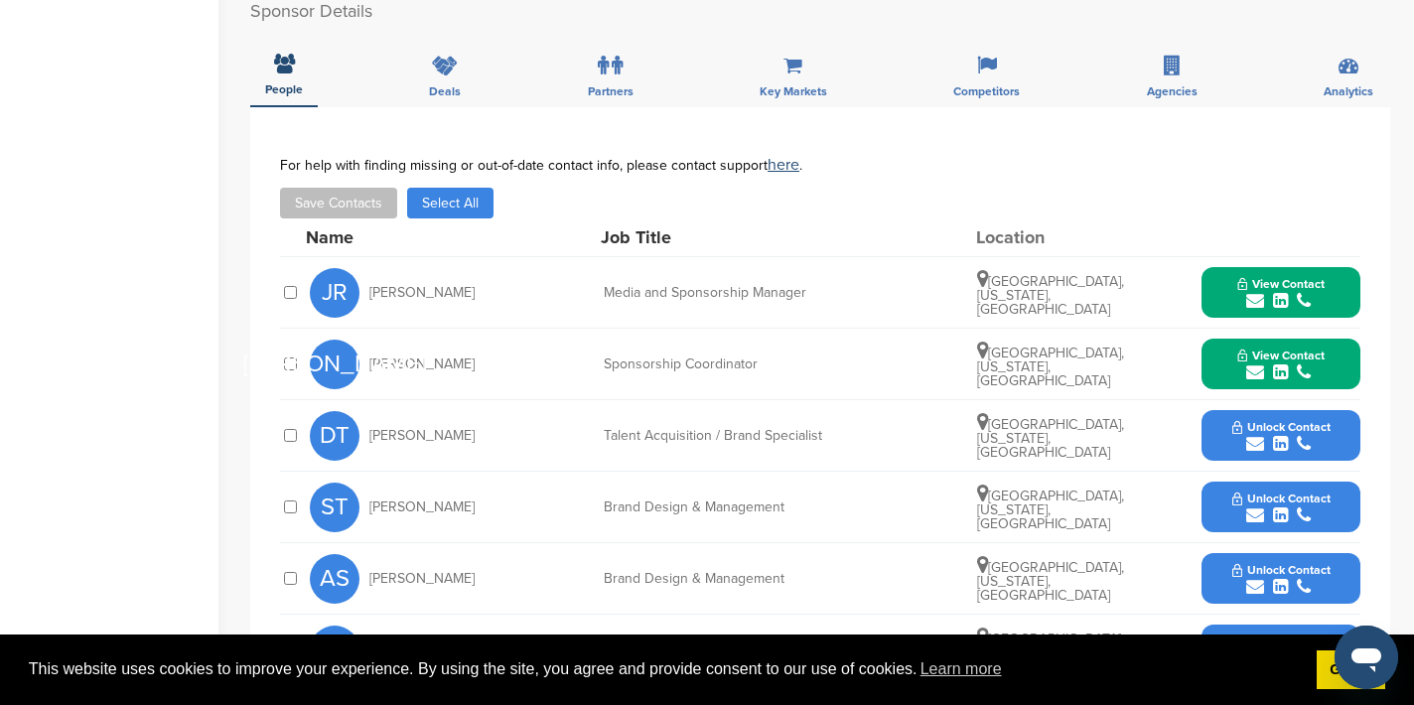
click at [1257, 368] on icon "submit" at bounding box center [1255, 372] width 18 height 18
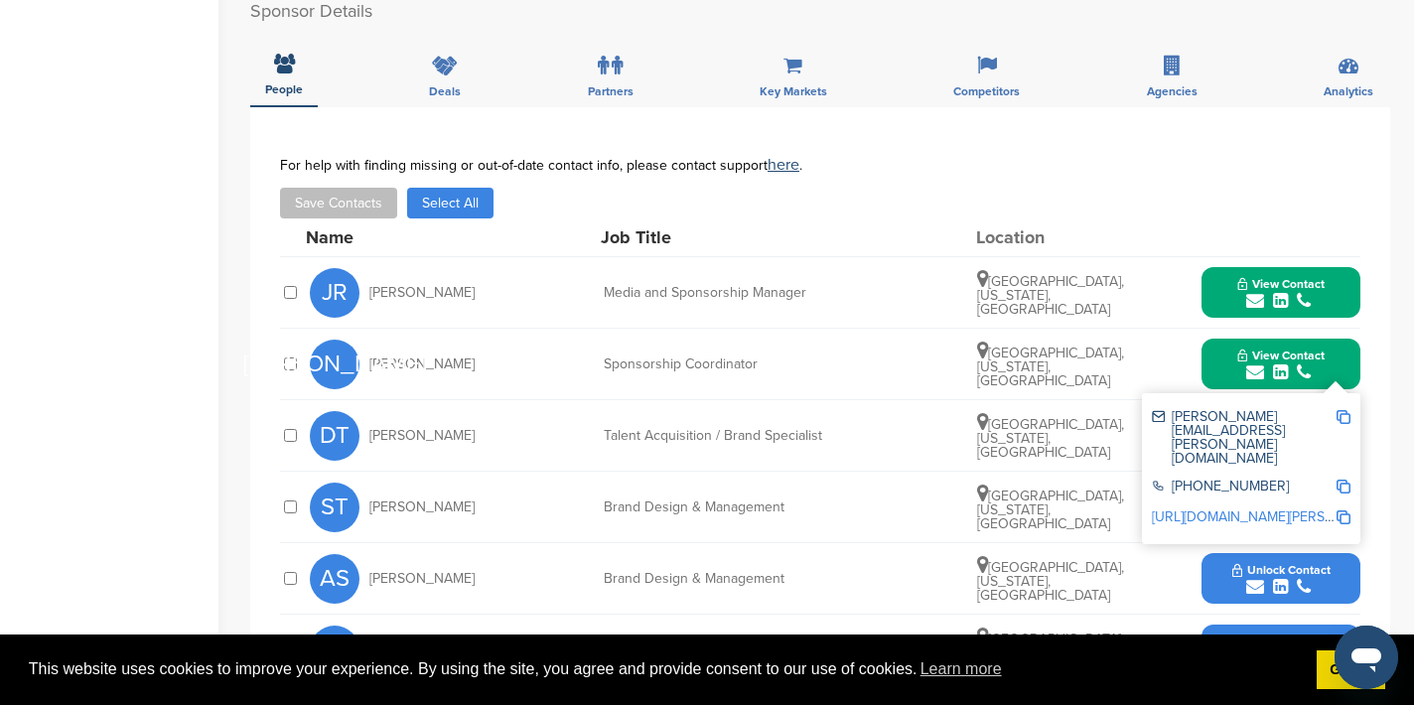
click at [1349, 417] on img at bounding box center [1344, 417] width 14 height 14
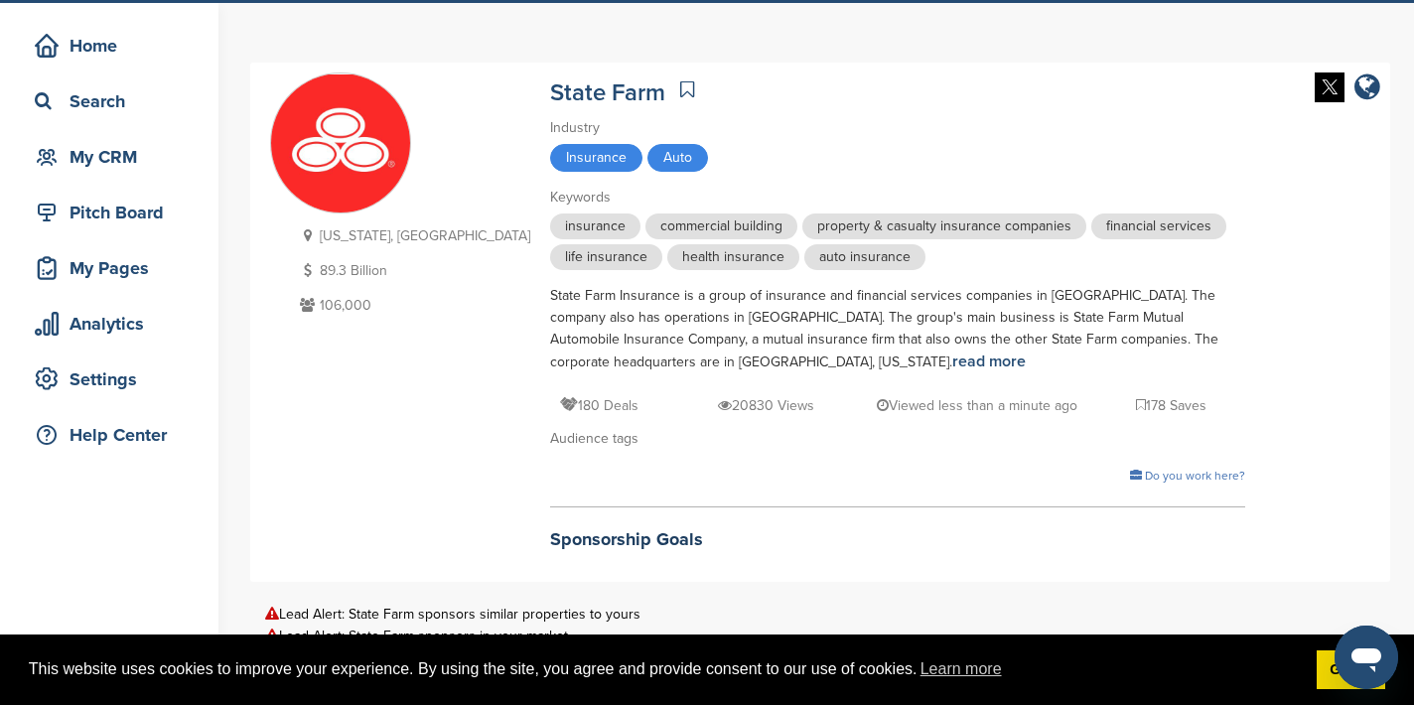
scroll to position [0, 0]
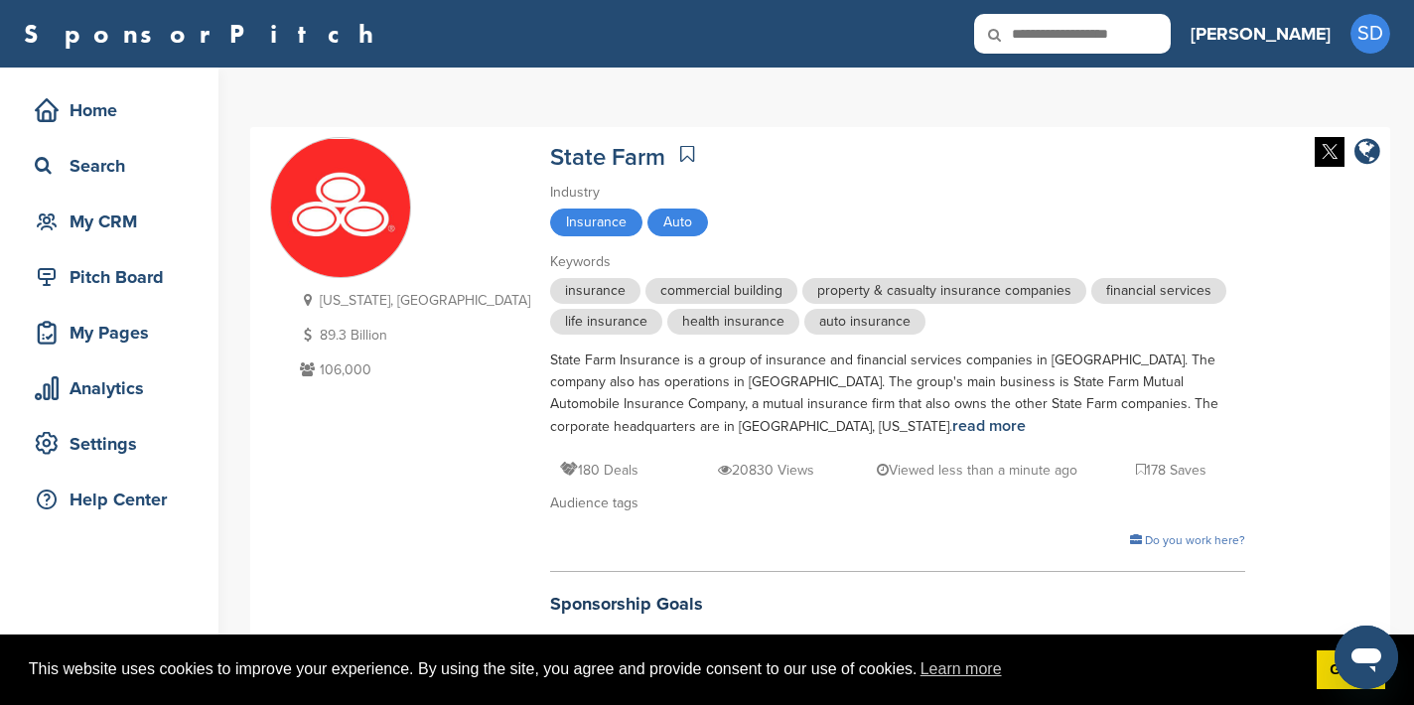
click at [1155, 31] on input "text" at bounding box center [1072, 34] width 197 height 40
type input "*********"
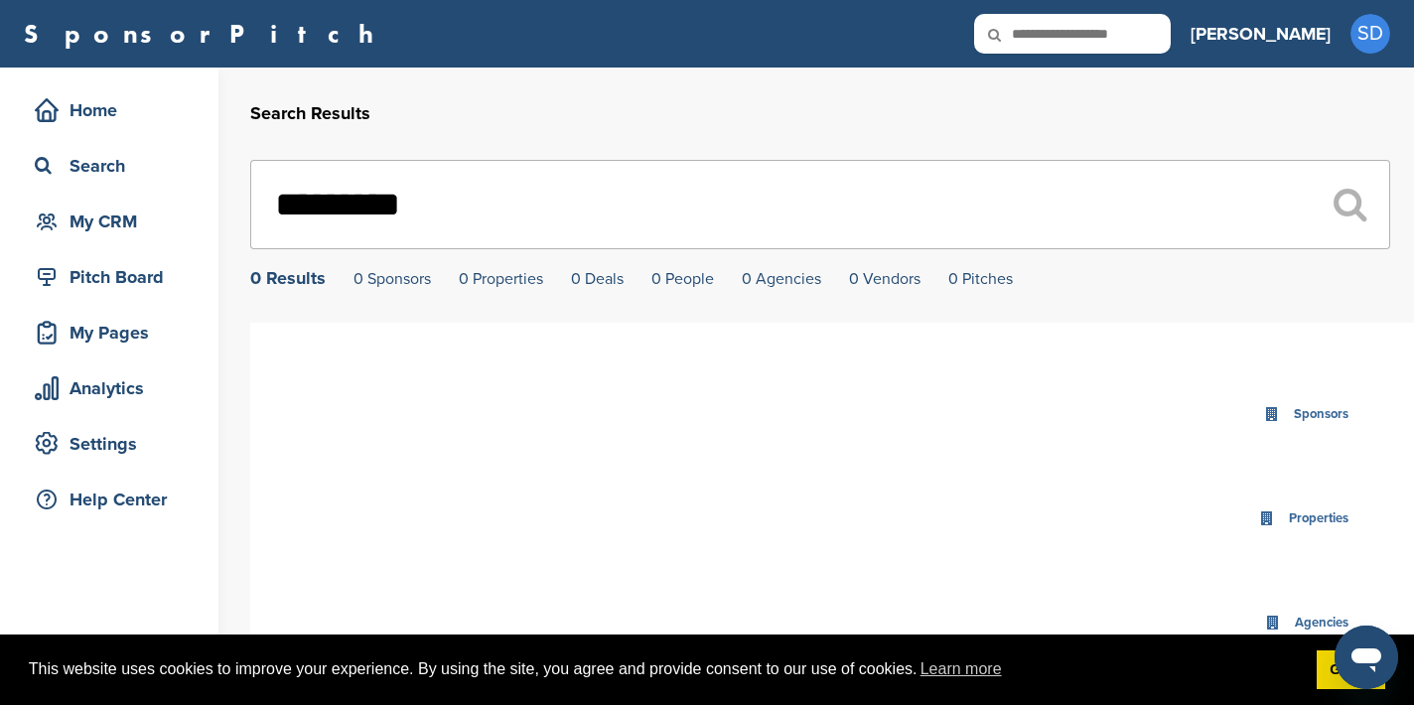
click at [1156, 39] on input "text" at bounding box center [1072, 34] width 197 height 40
type input "*****"
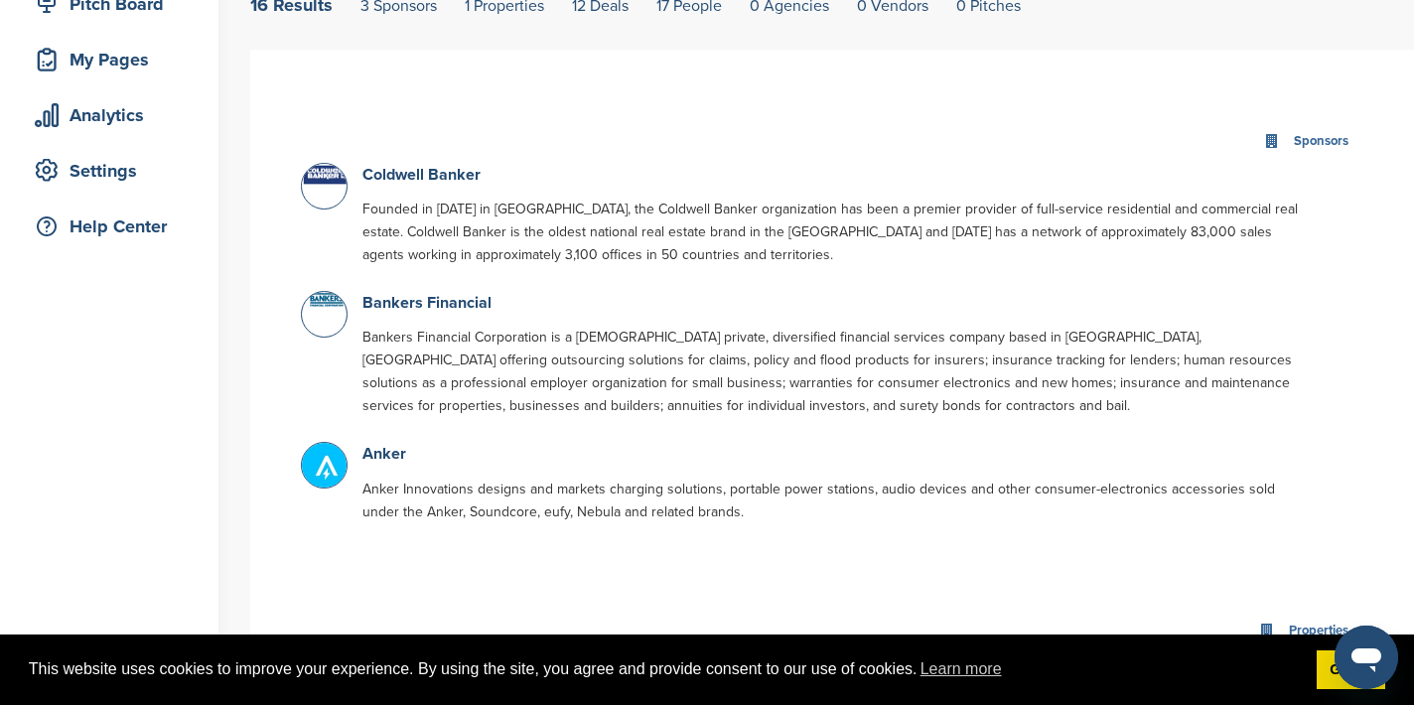
scroll to position [276, 0]
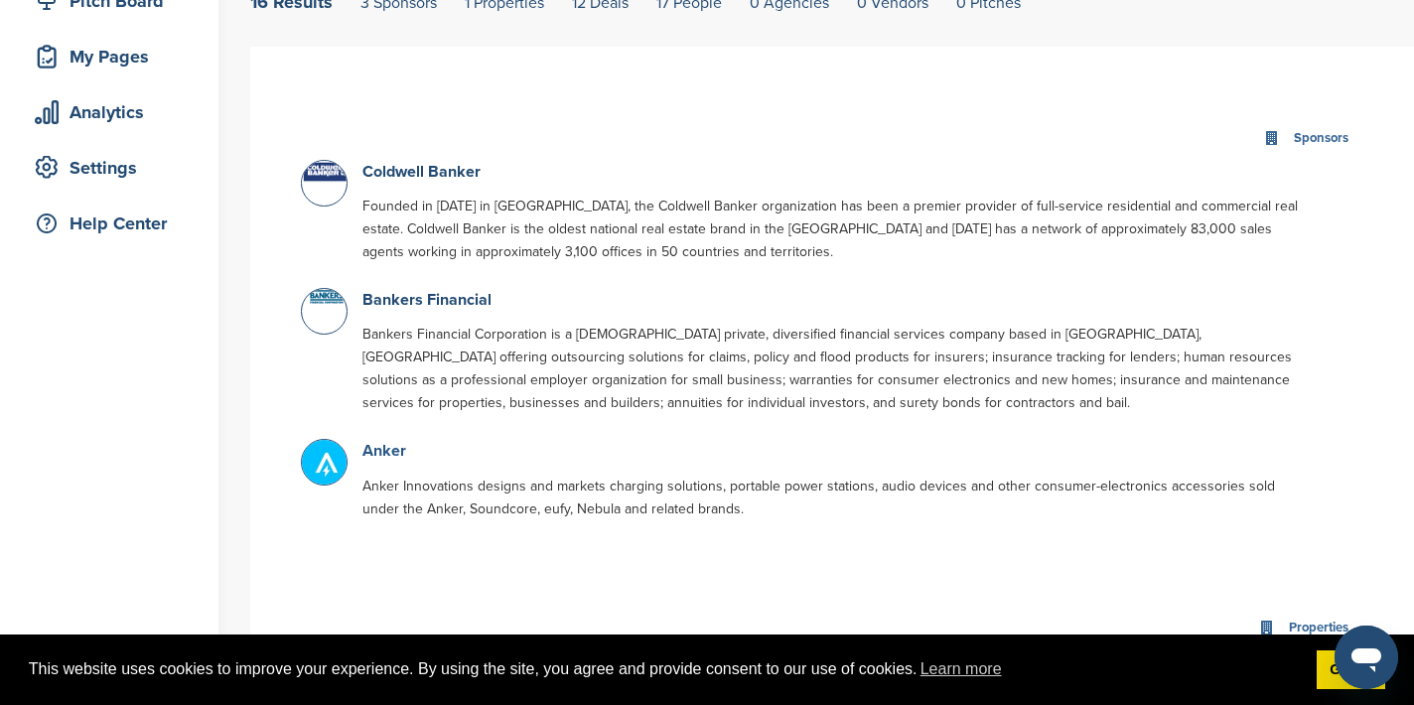
click at [396, 451] on link "Anker" at bounding box center [384, 451] width 44 height 20
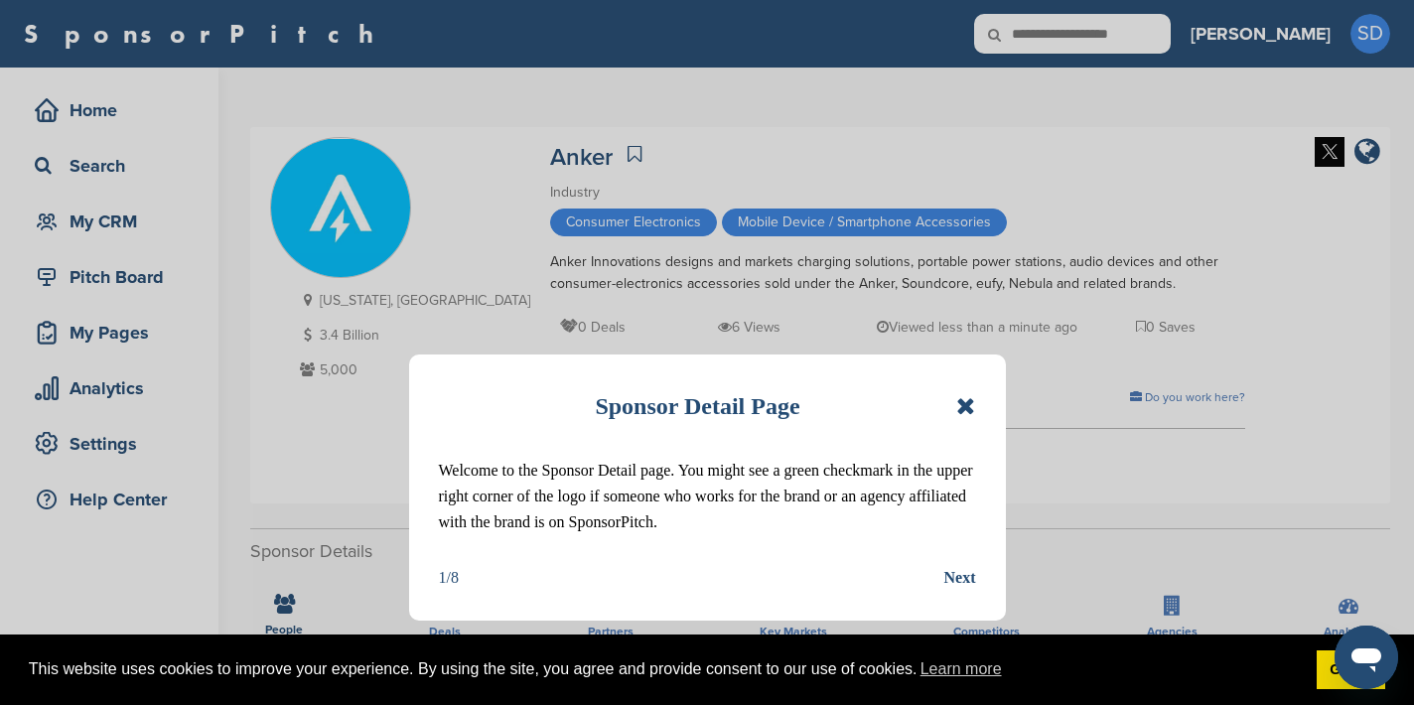
click at [972, 408] on icon at bounding box center [965, 406] width 19 height 24
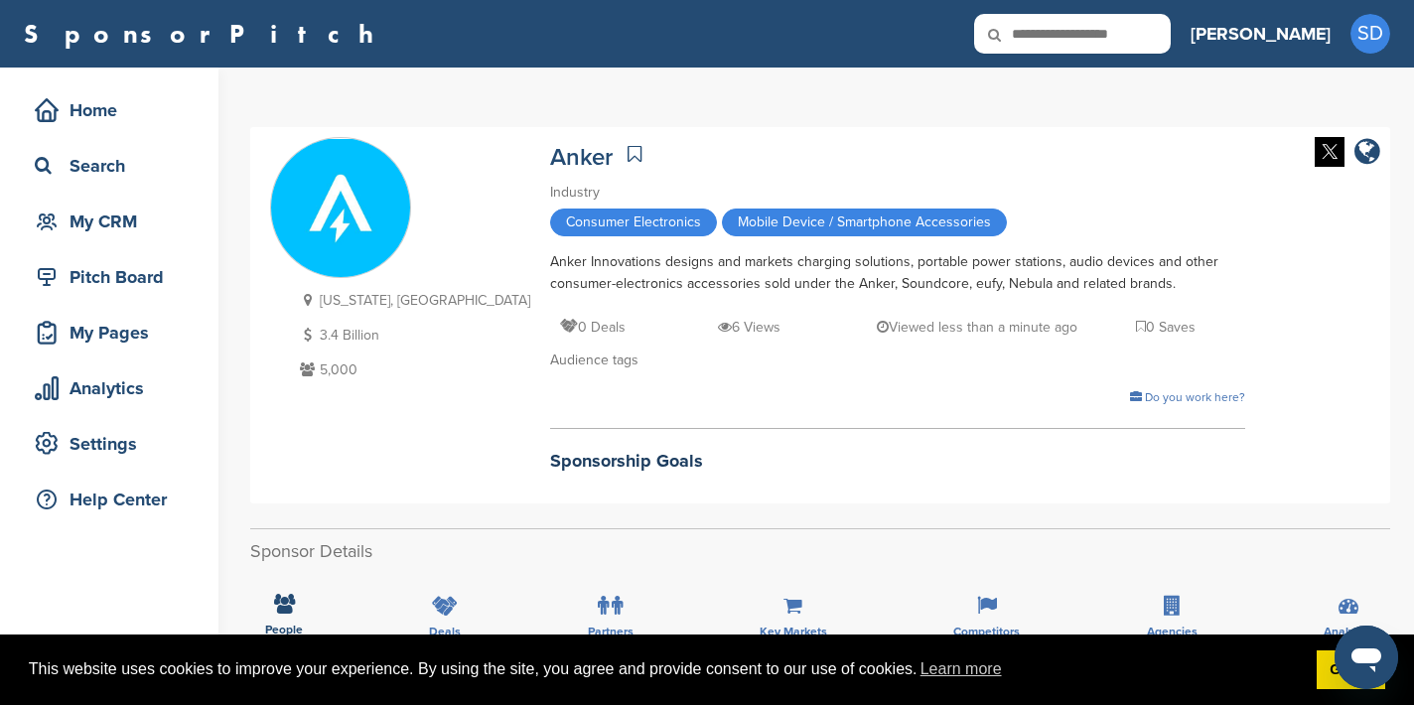
click at [1121, 40] on input "text" at bounding box center [1072, 34] width 197 height 40
type input "******"
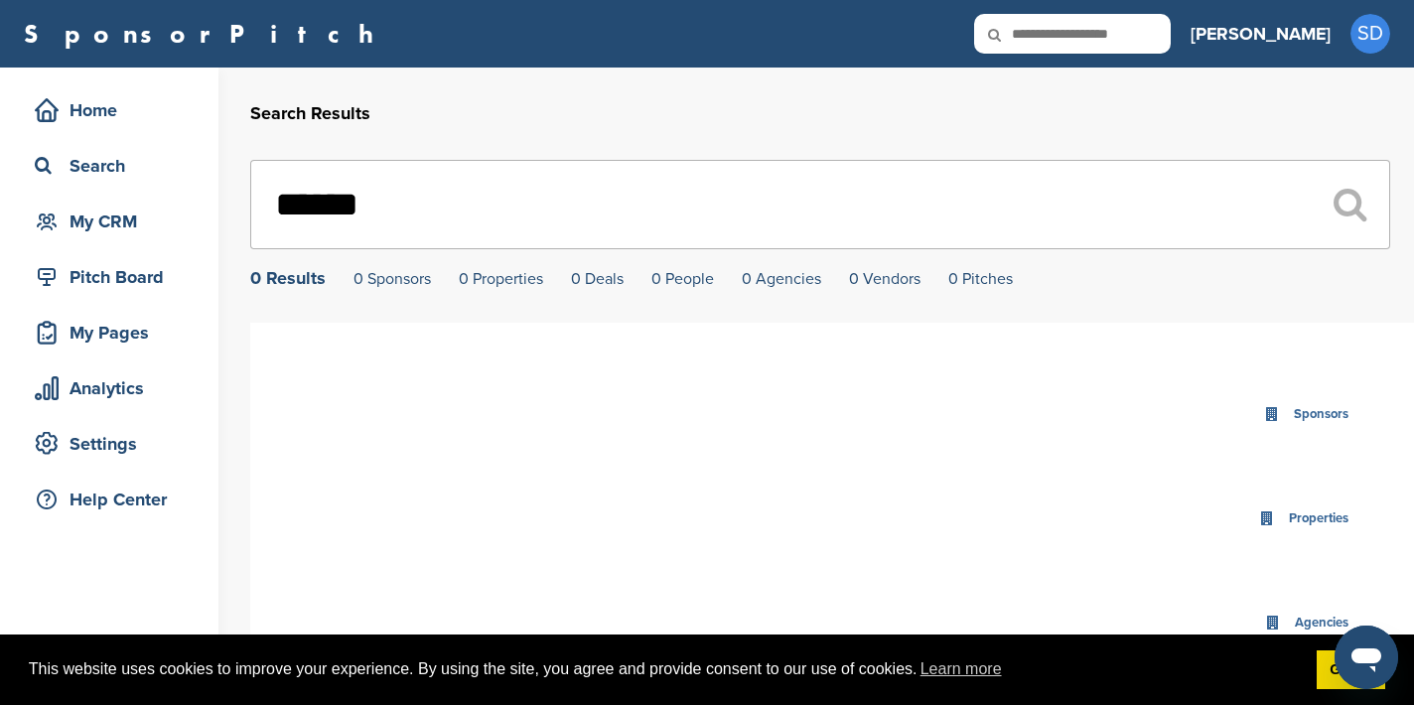
click at [1150, 40] on input "text" at bounding box center [1072, 34] width 197 height 40
type input "**********"
click at [1127, 20] on input "text" at bounding box center [1072, 34] width 197 height 40
type input "********"
click at [1042, 30] on icon at bounding box center [1008, 35] width 68 height 42
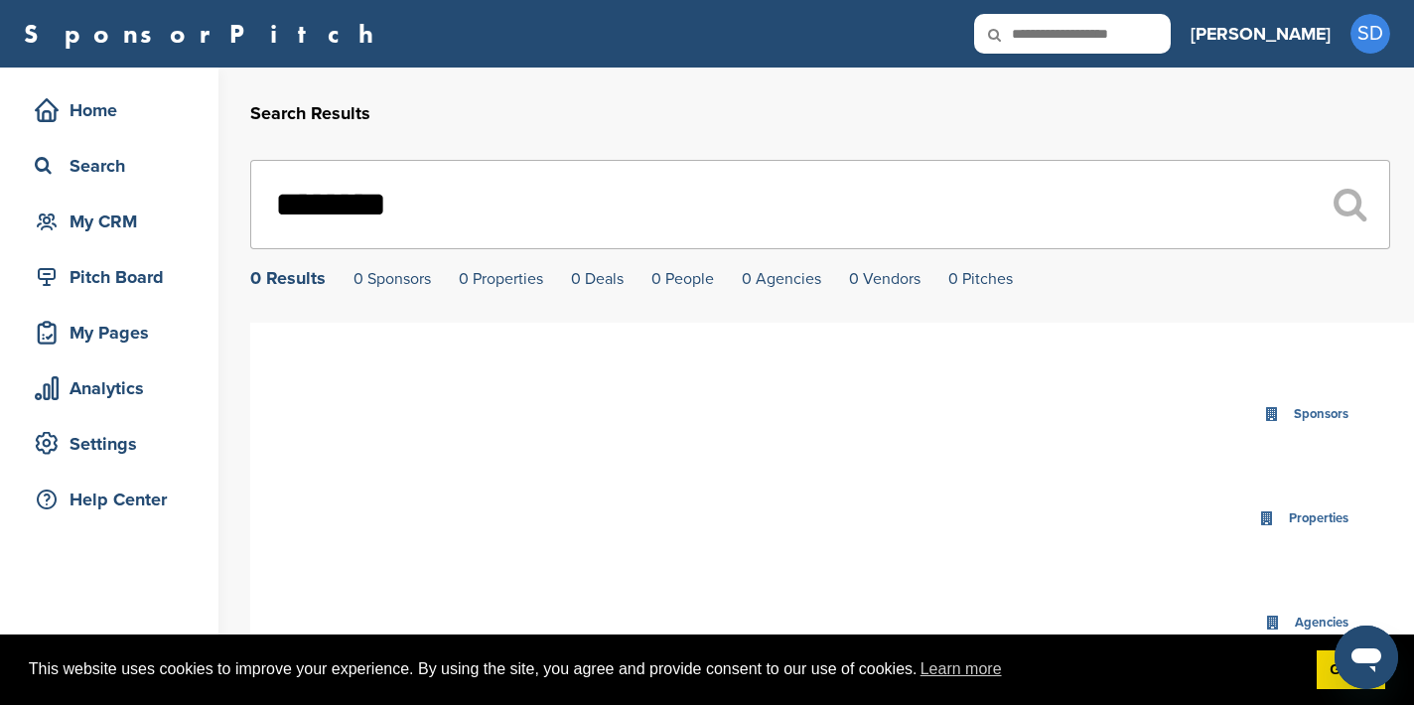
click at [1131, 32] on input "text" at bounding box center [1072, 34] width 197 height 40
type input "*********"
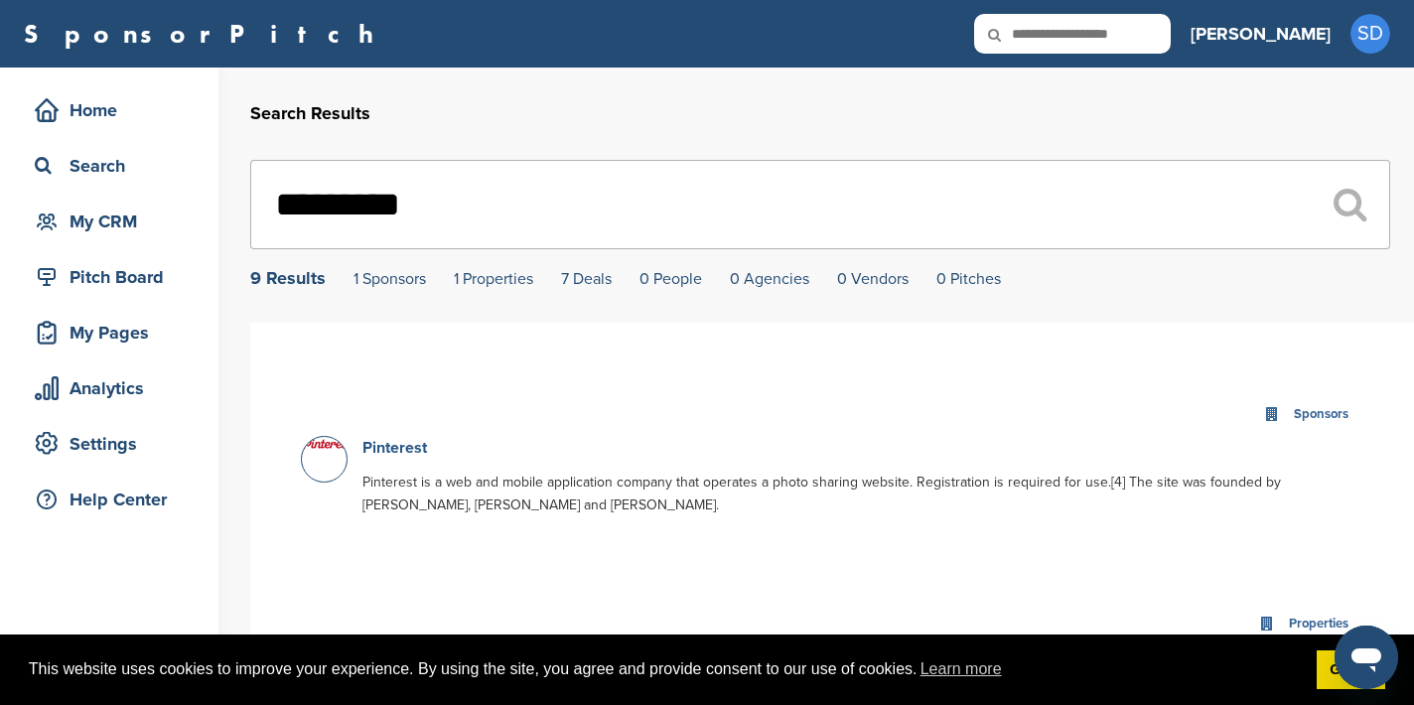
click at [390, 447] on link "Pinterest" at bounding box center [394, 448] width 65 height 20
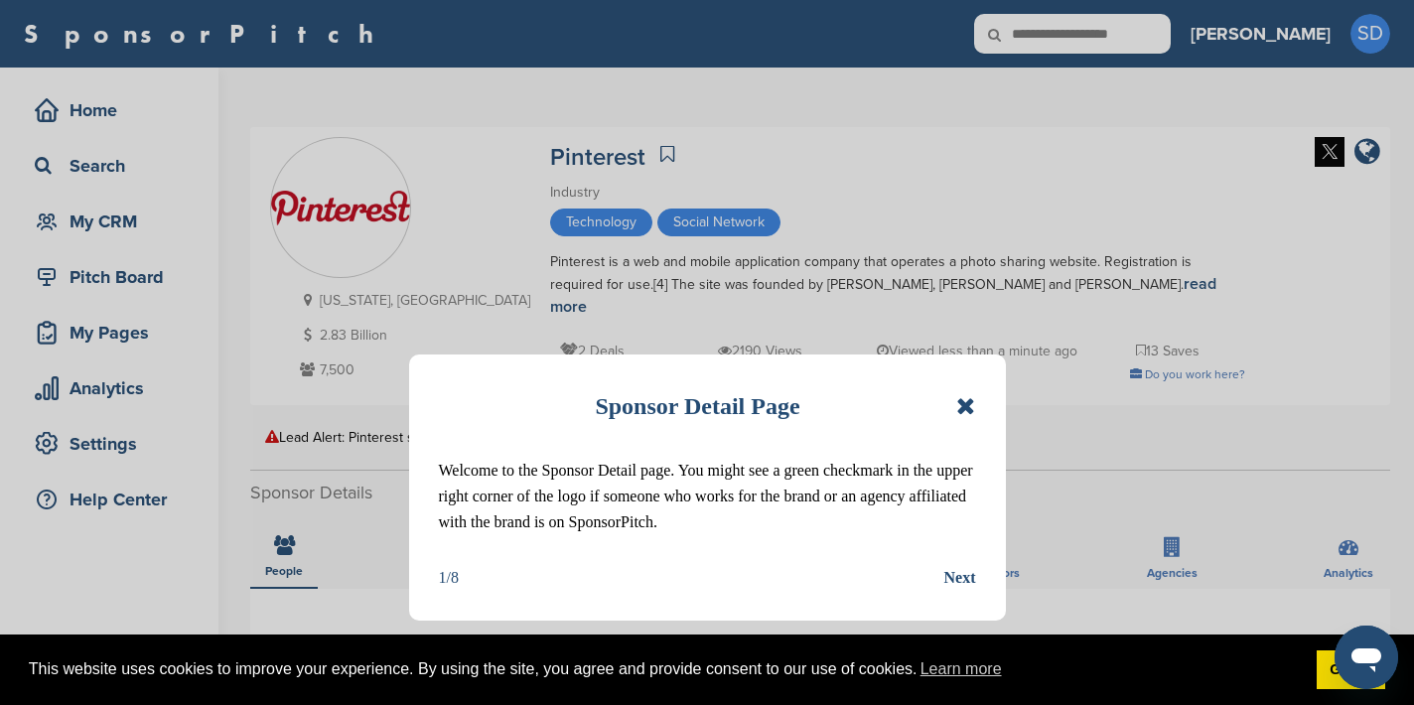
click at [969, 397] on icon at bounding box center [965, 406] width 19 height 24
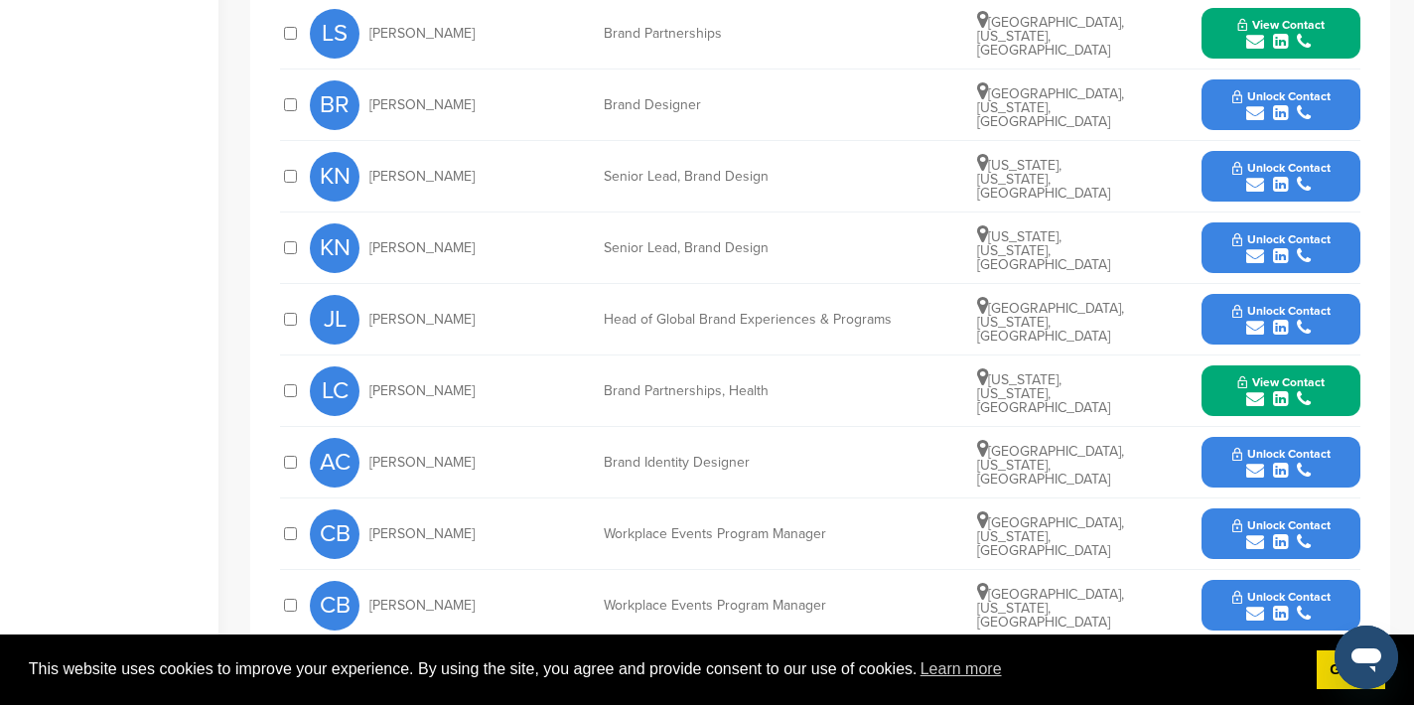
scroll to position [579, 0]
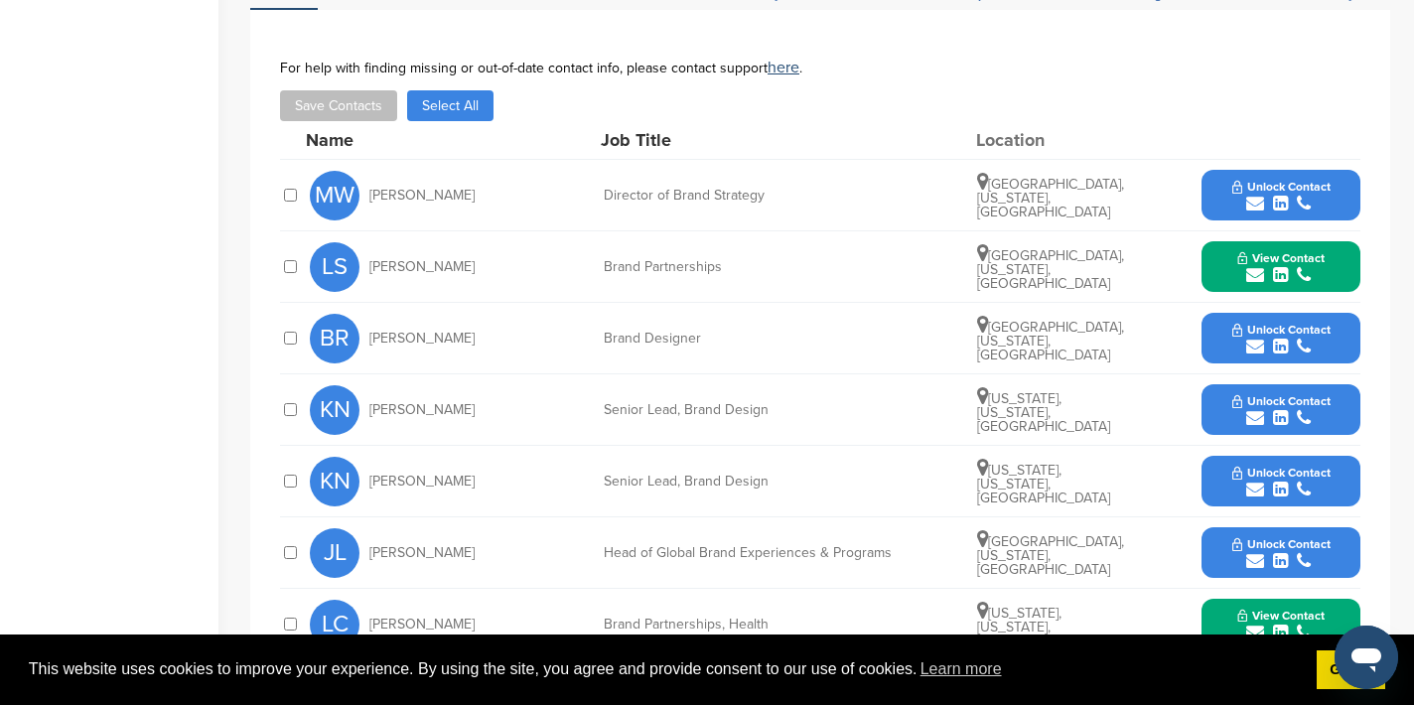
click at [1253, 266] on icon "submit" at bounding box center [1255, 275] width 18 height 18
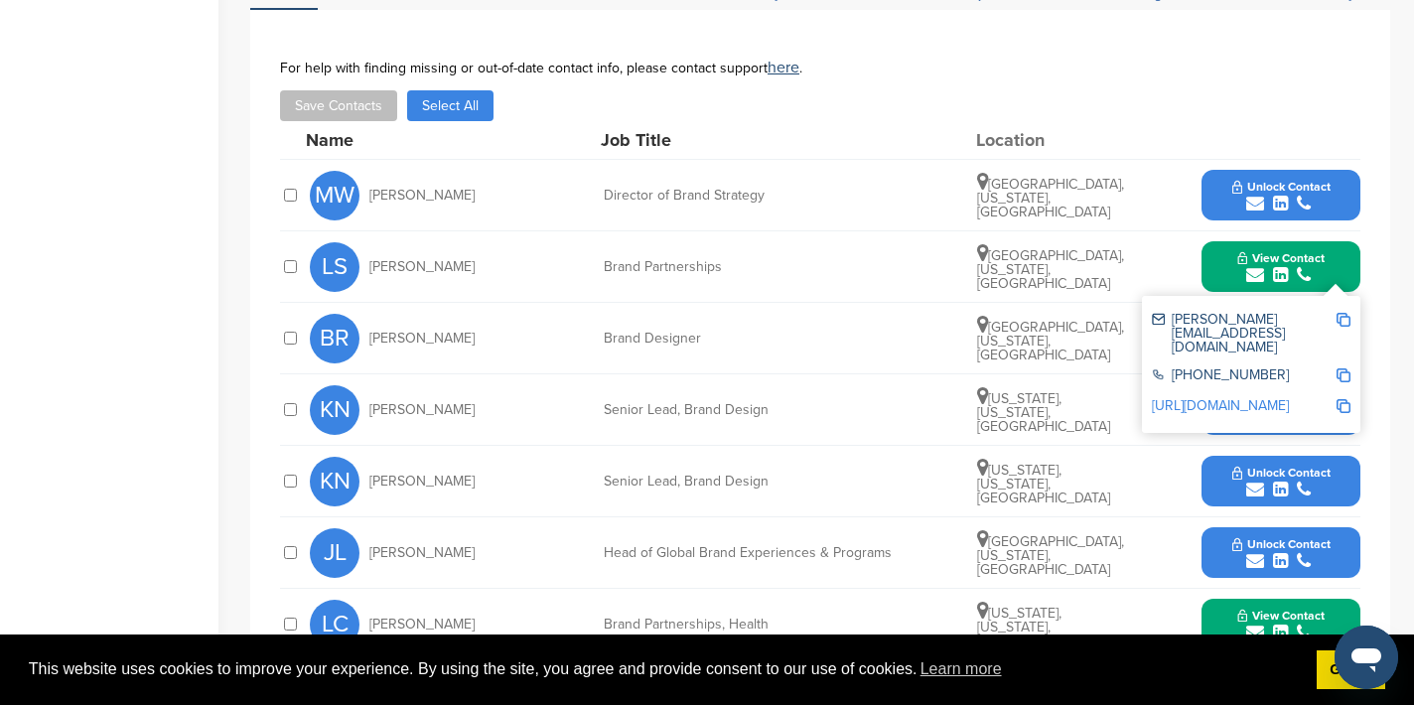
click at [1342, 313] on img at bounding box center [1344, 320] width 14 height 14
click at [1220, 264] on button "View Contact" at bounding box center [1281, 267] width 135 height 60
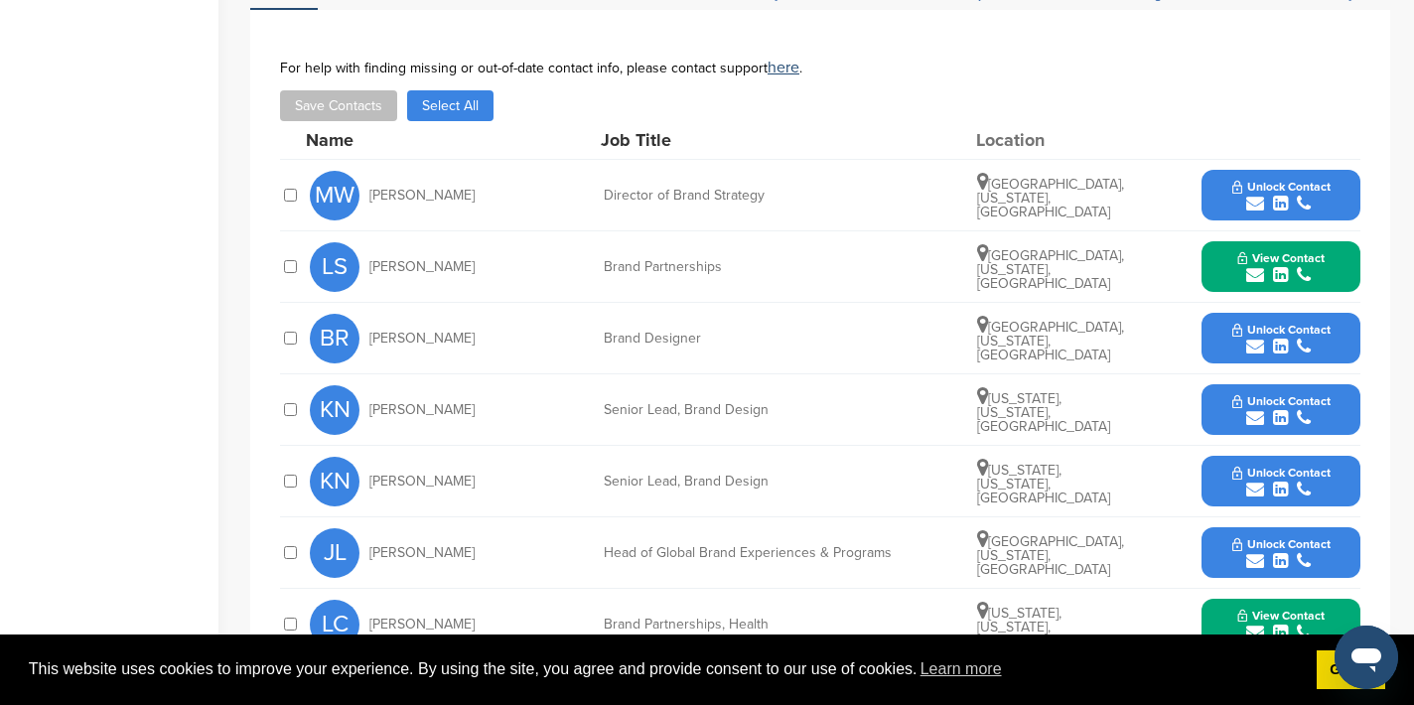
click at [1254, 624] on icon "submit" at bounding box center [1255, 633] width 18 height 18
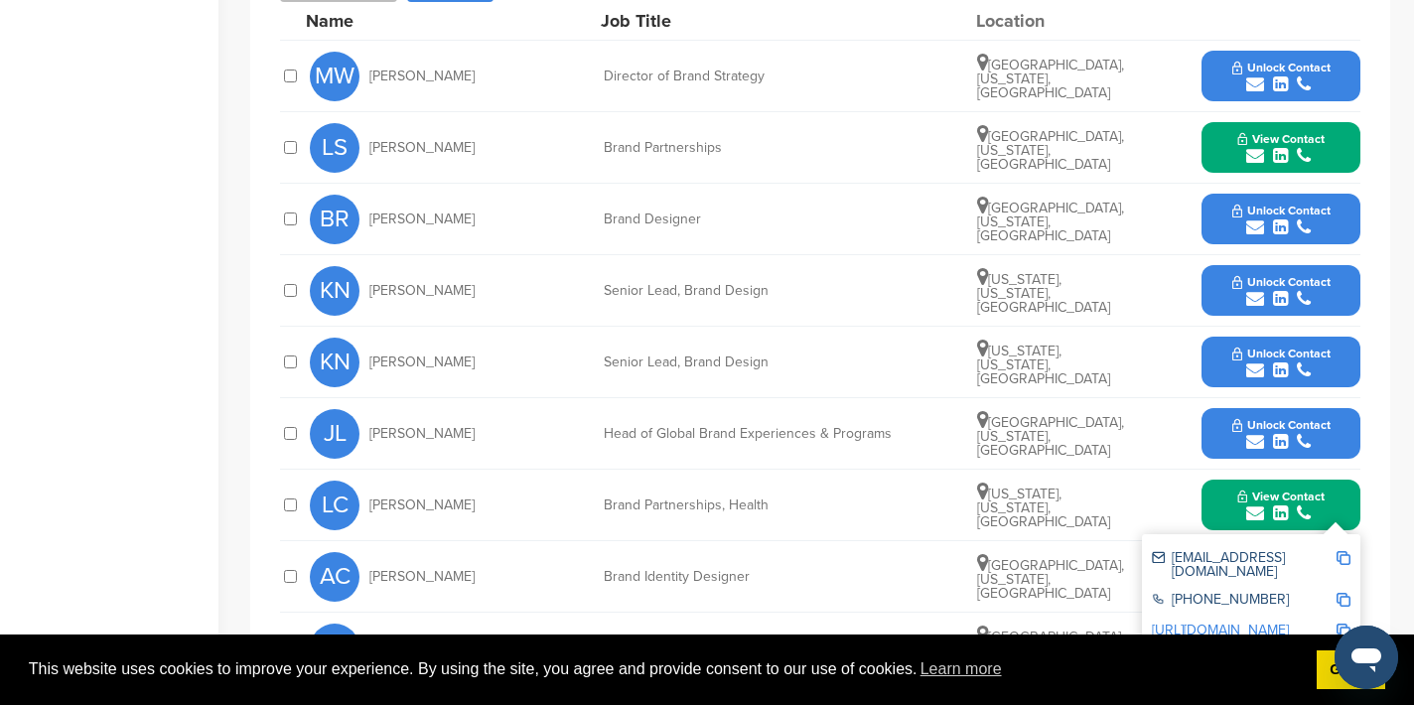
scroll to position [717, 0]
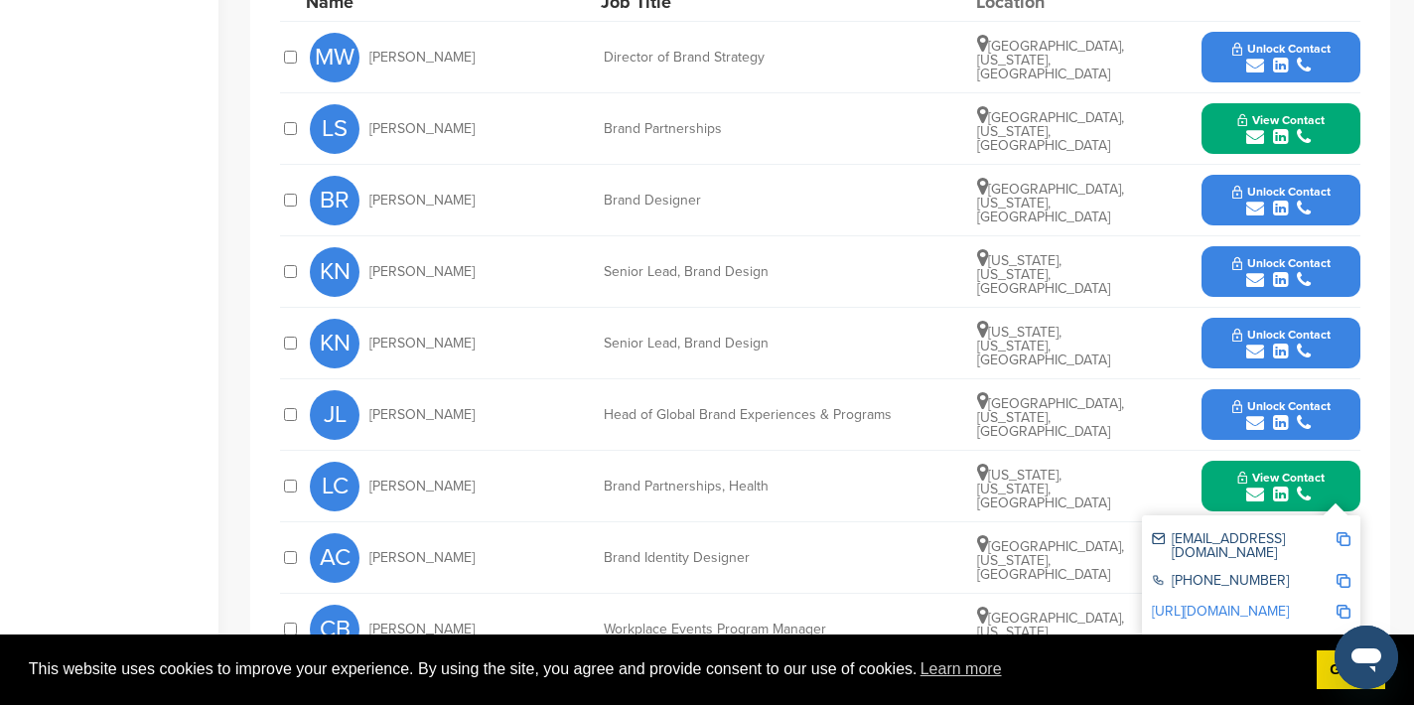
click at [1345, 532] on img at bounding box center [1344, 539] width 14 height 14
click at [1216, 464] on button "View Contact" at bounding box center [1281, 487] width 135 height 60
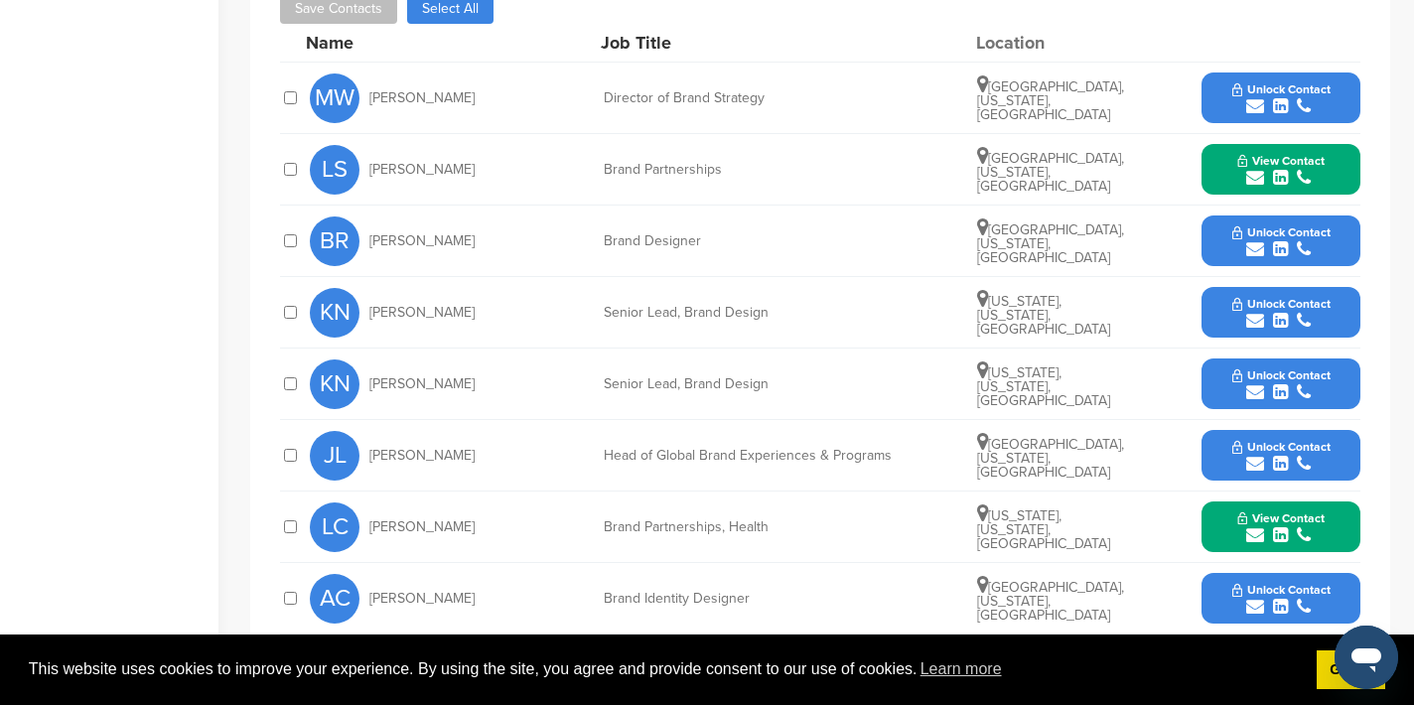
scroll to position [674, 0]
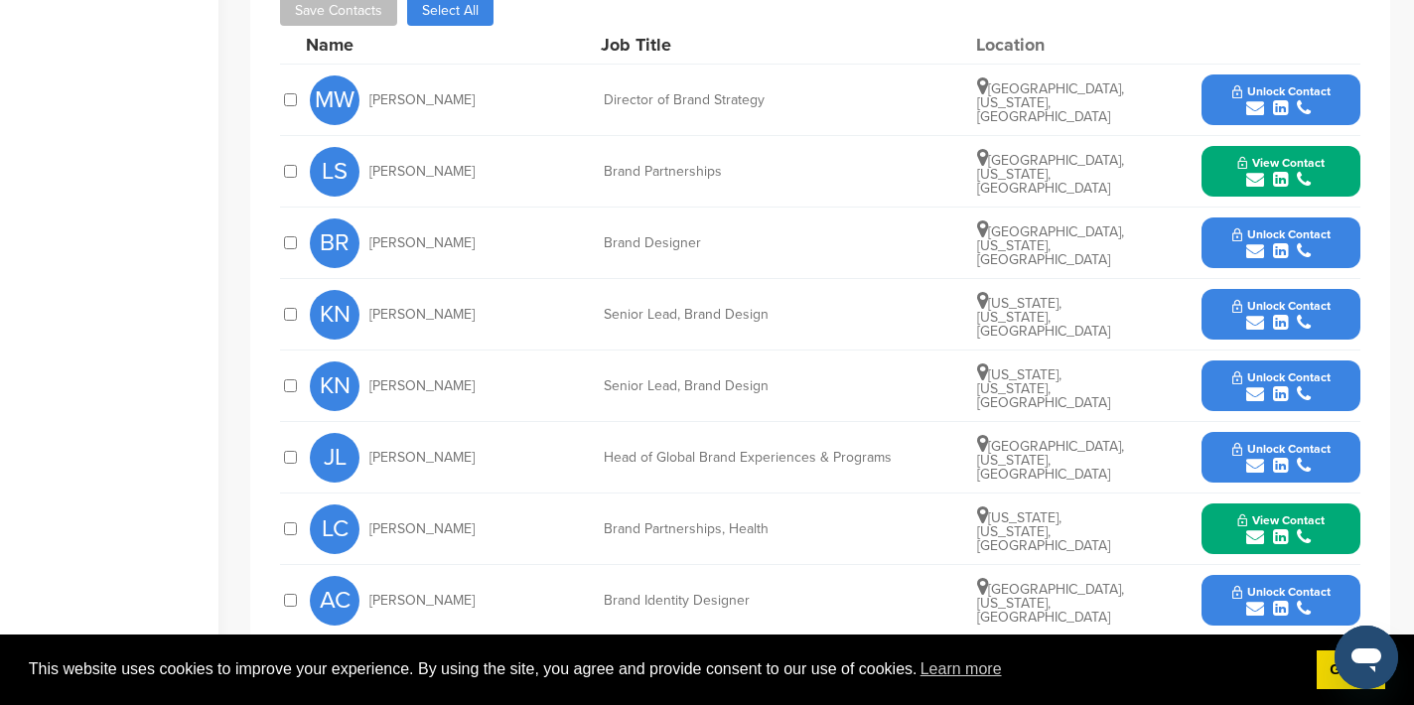
click at [1254, 99] on icon "submit" at bounding box center [1255, 108] width 18 height 18
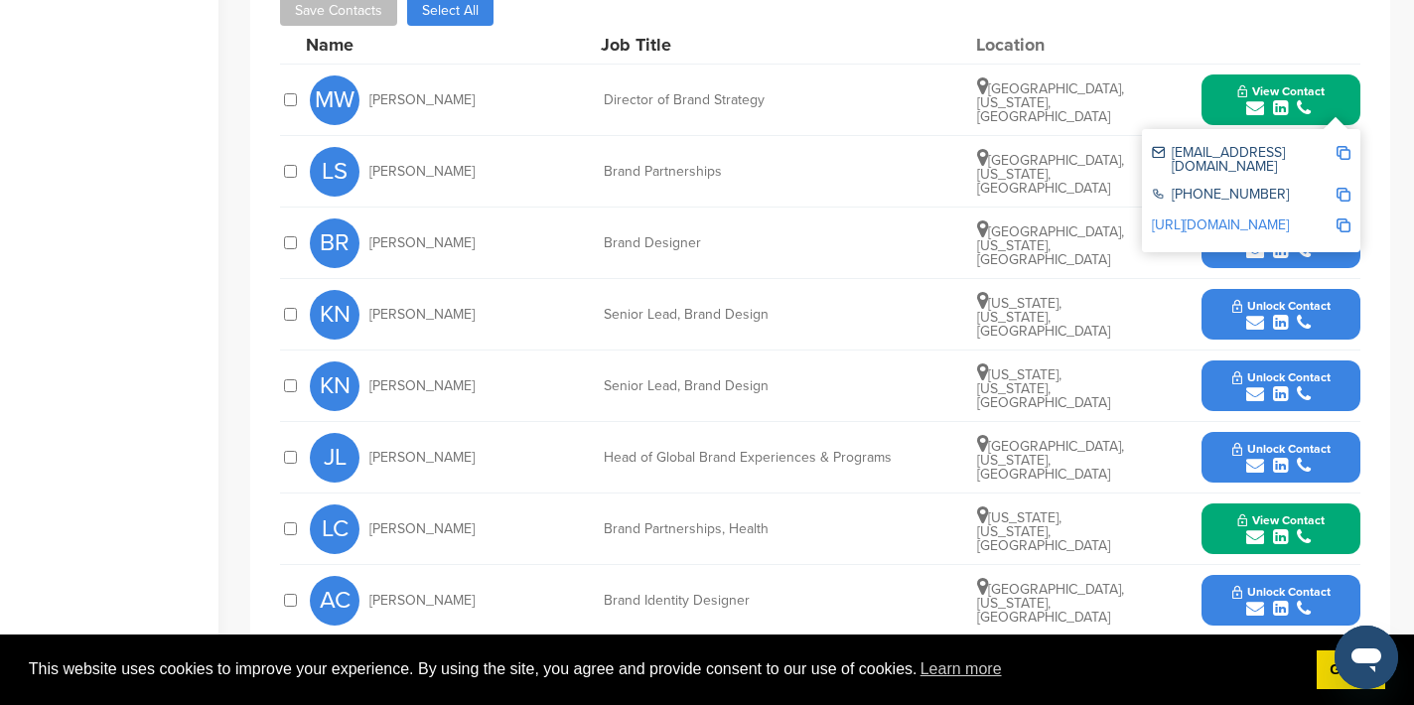
click at [1343, 146] on img at bounding box center [1344, 153] width 14 height 14
click at [1215, 79] on button "View Contact" at bounding box center [1281, 101] width 135 height 60
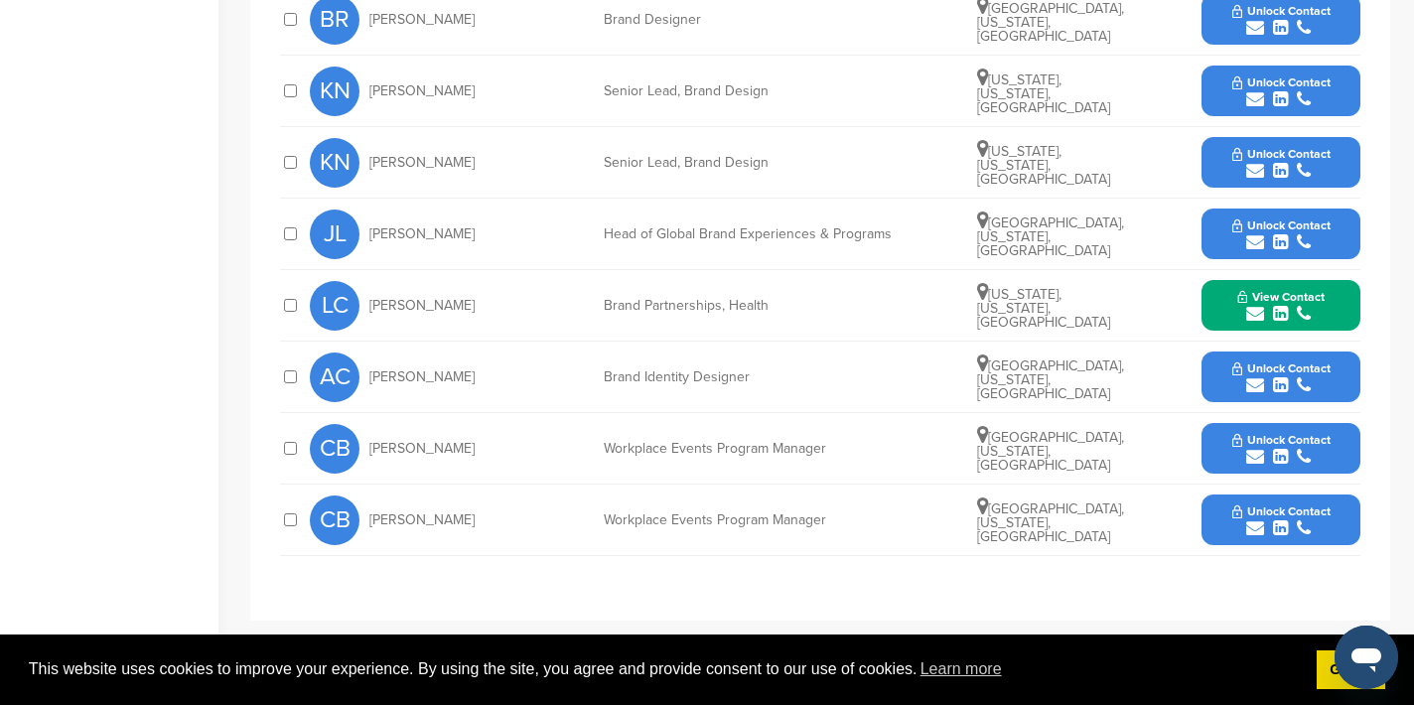
scroll to position [901, 0]
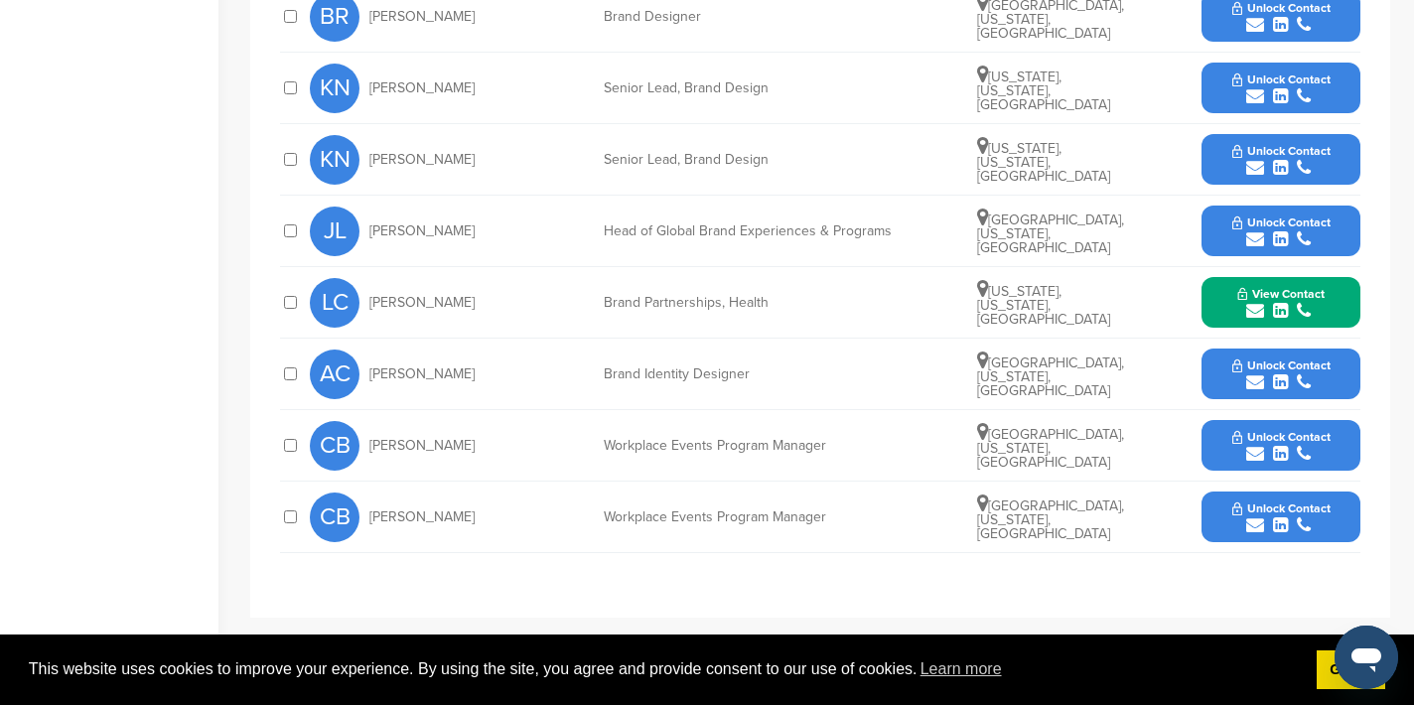
click at [1258, 445] on icon "submit" at bounding box center [1255, 454] width 18 height 18
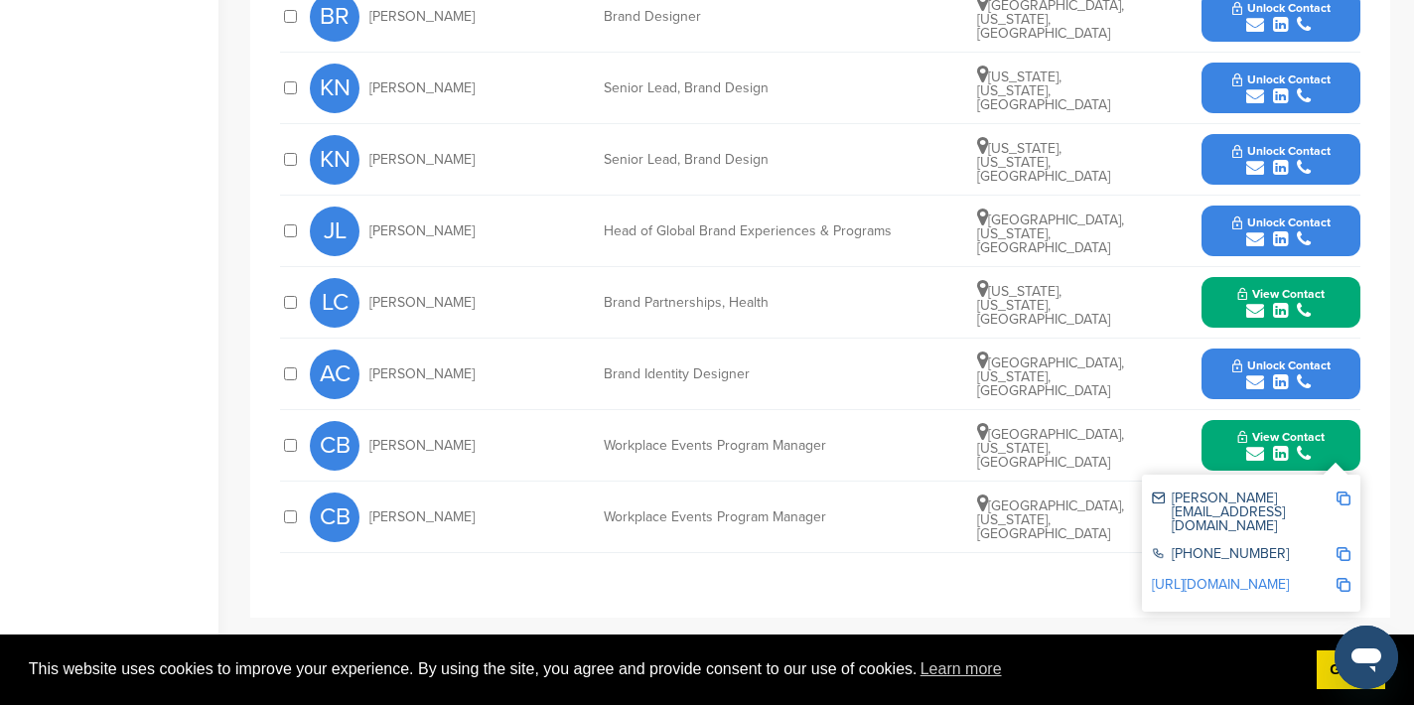
click at [1346, 492] on img at bounding box center [1344, 499] width 14 height 14
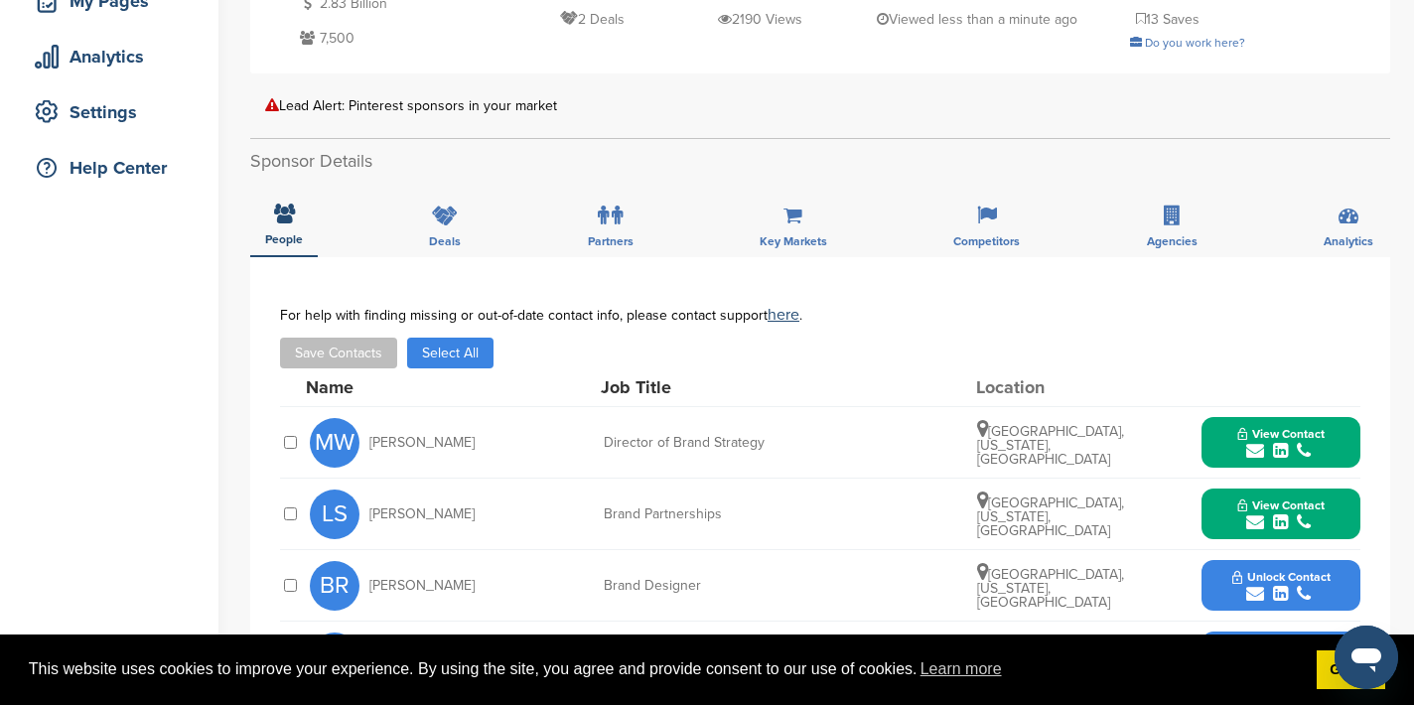
scroll to position [0, 0]
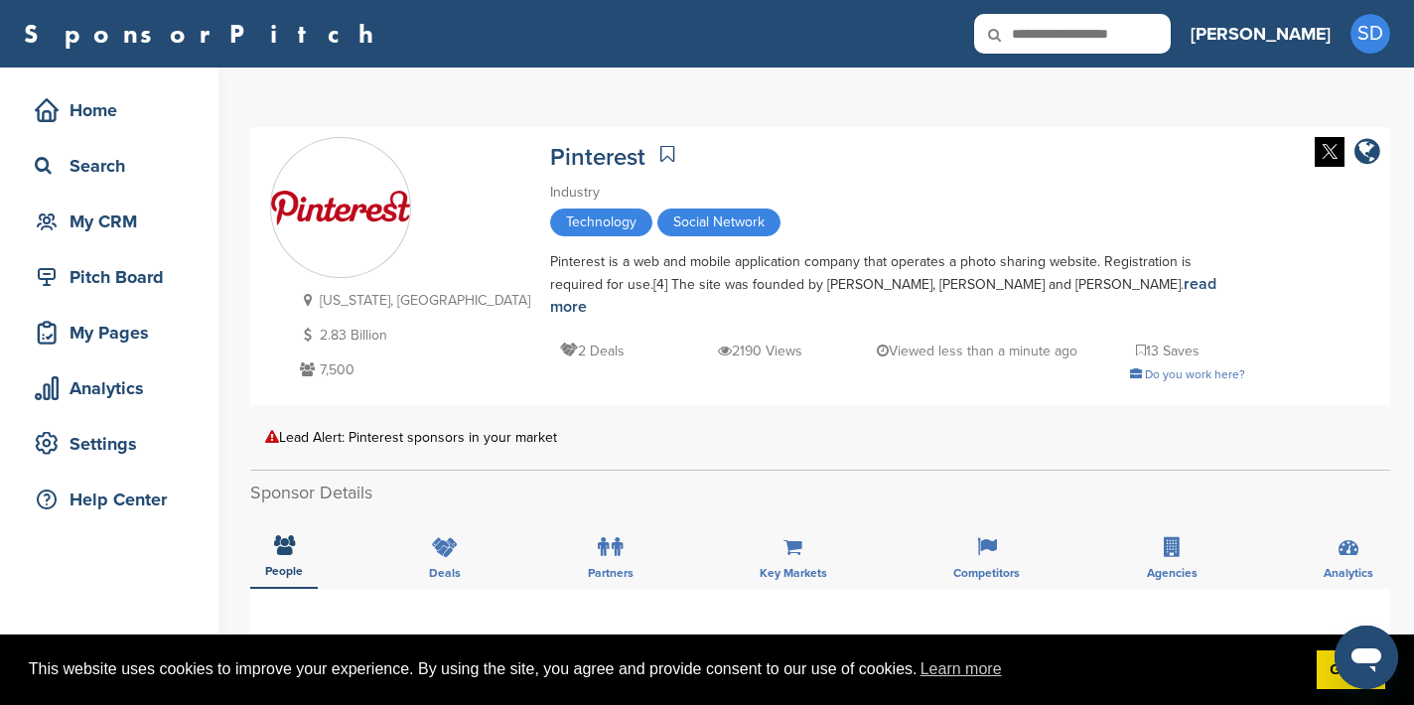
click at [1123, 40] on input "text" at bounding box center [1072, 34] width 197 height 40
type input "*********"
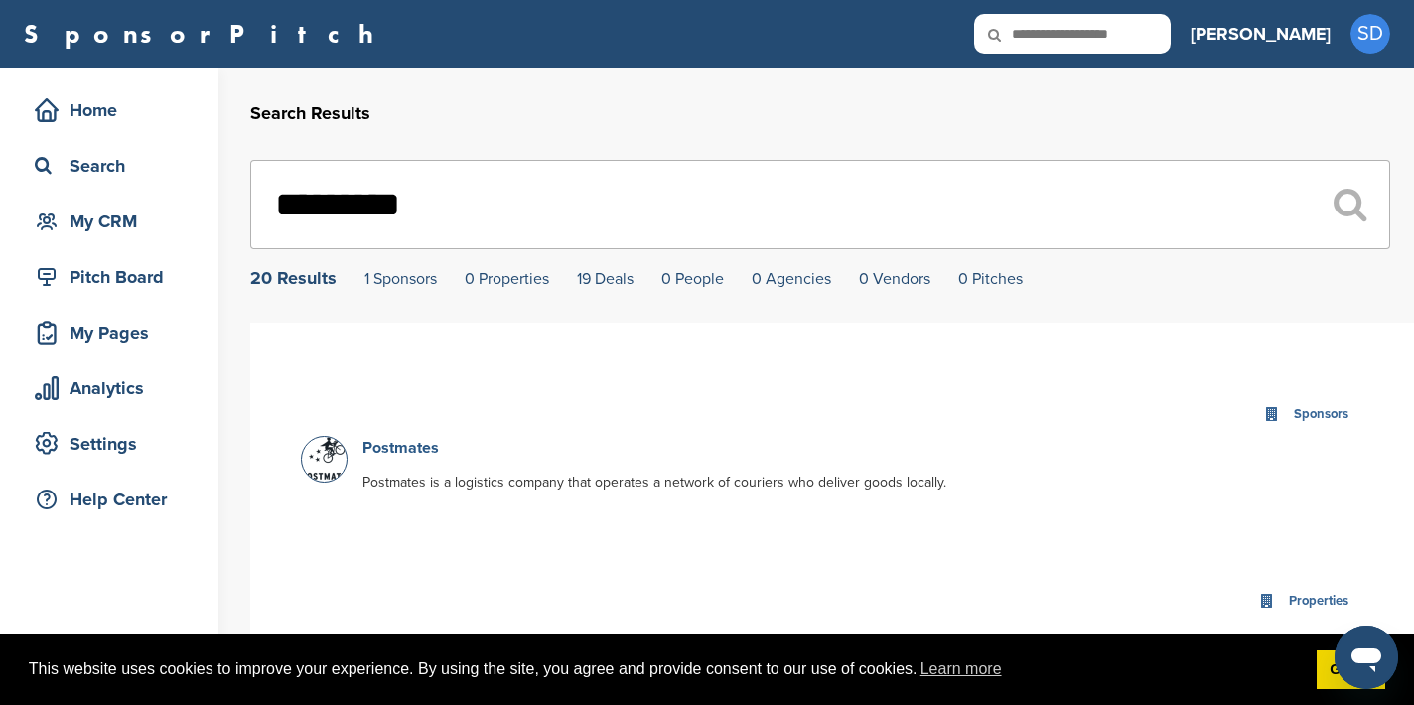
click at [391, 445] on link "Postmates" at bounding box center [400, 448] width 76 height 20
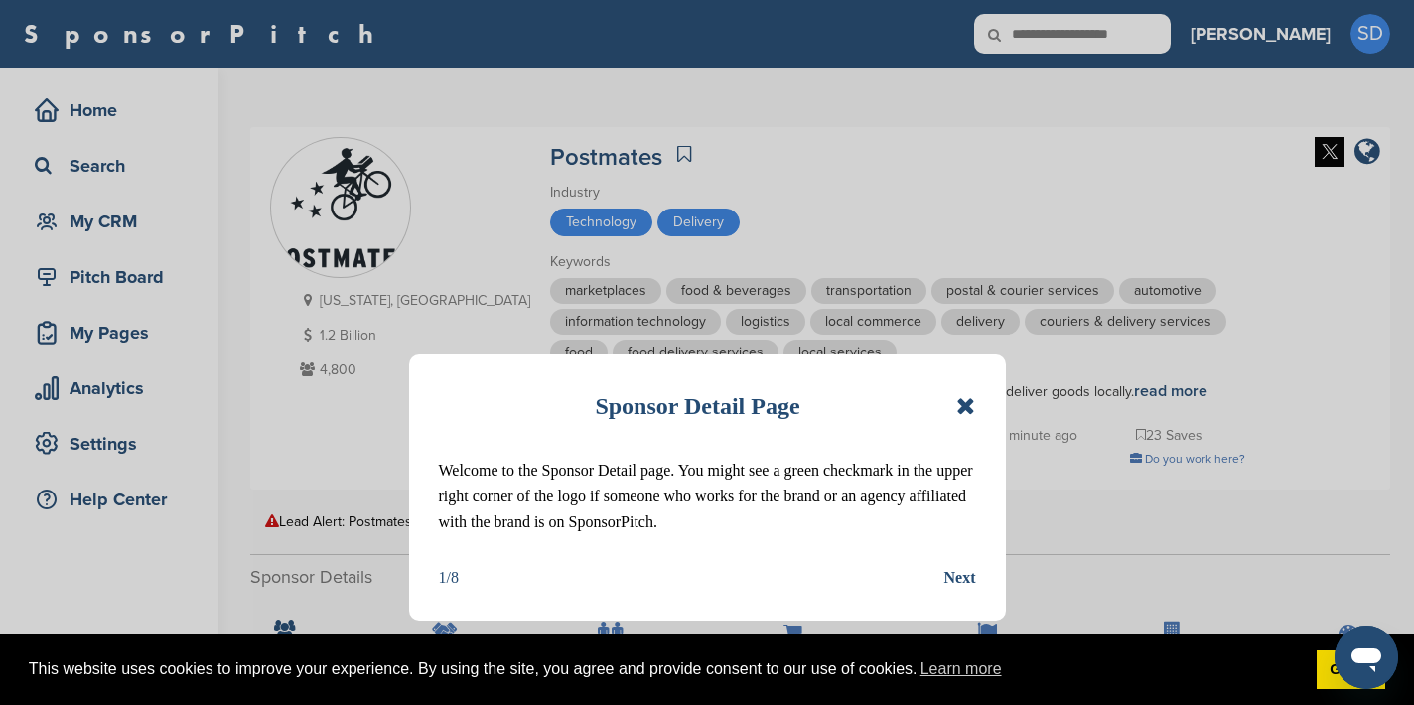
click at [966, 407] on icon at bounding box center [965, 406] width 19 height 24
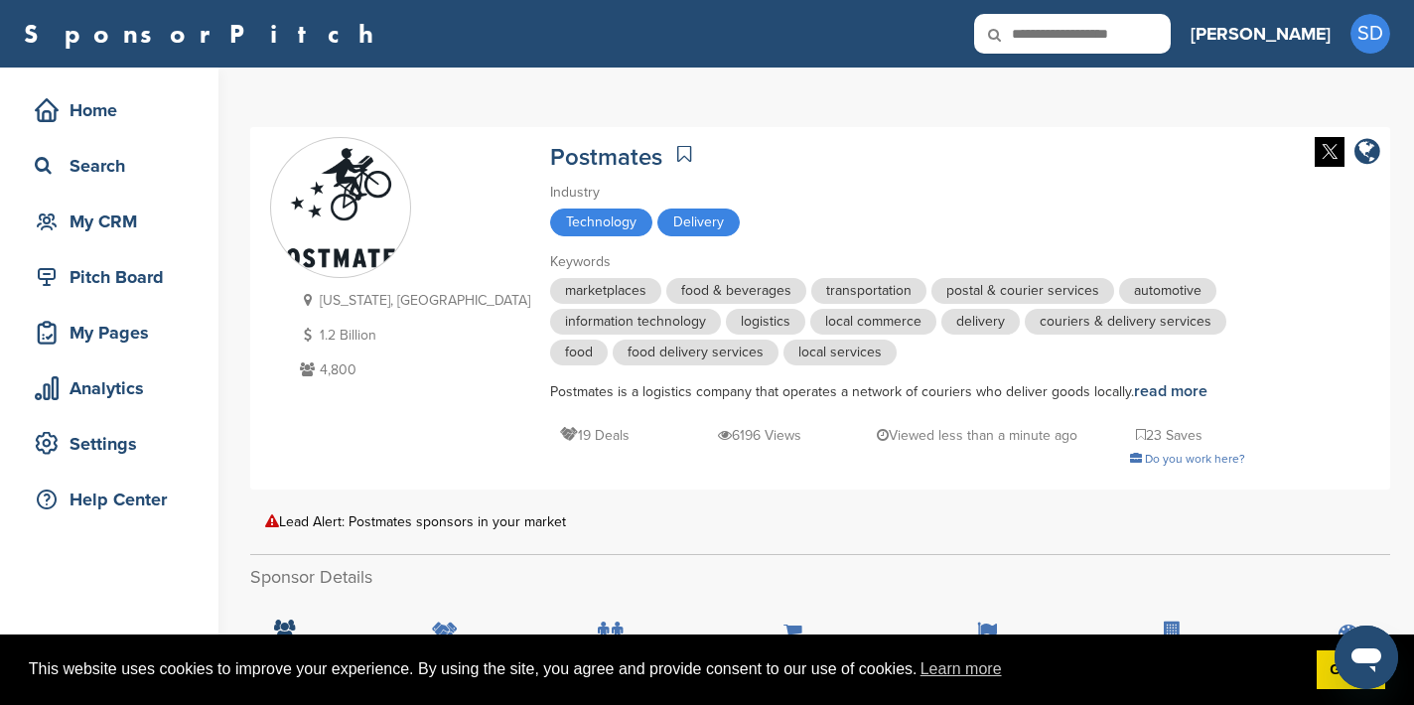
click at [1121, 37] on input "text" at bounding box center [1072, 34] width 197 height 40
type input "******"
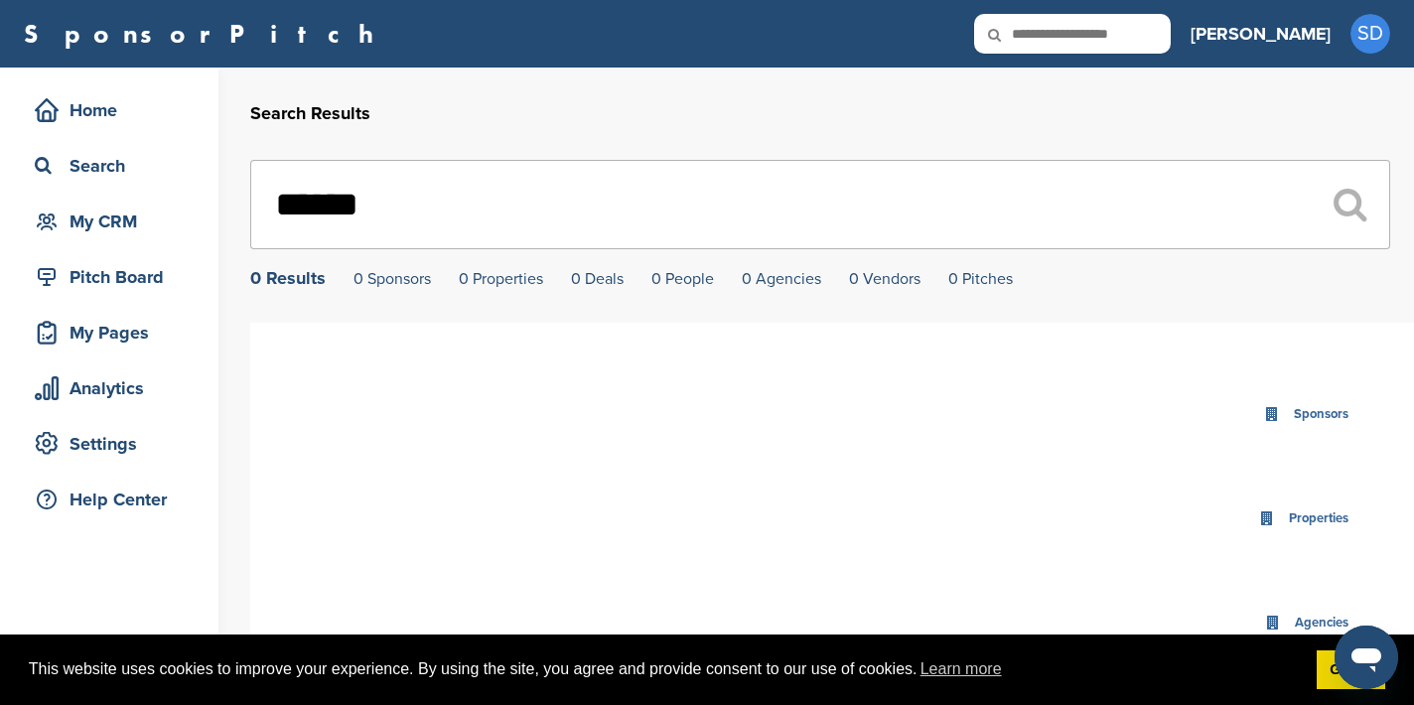
click at [378, 196] on input "******" at bounding box center [820, 204] width 1140 height 89
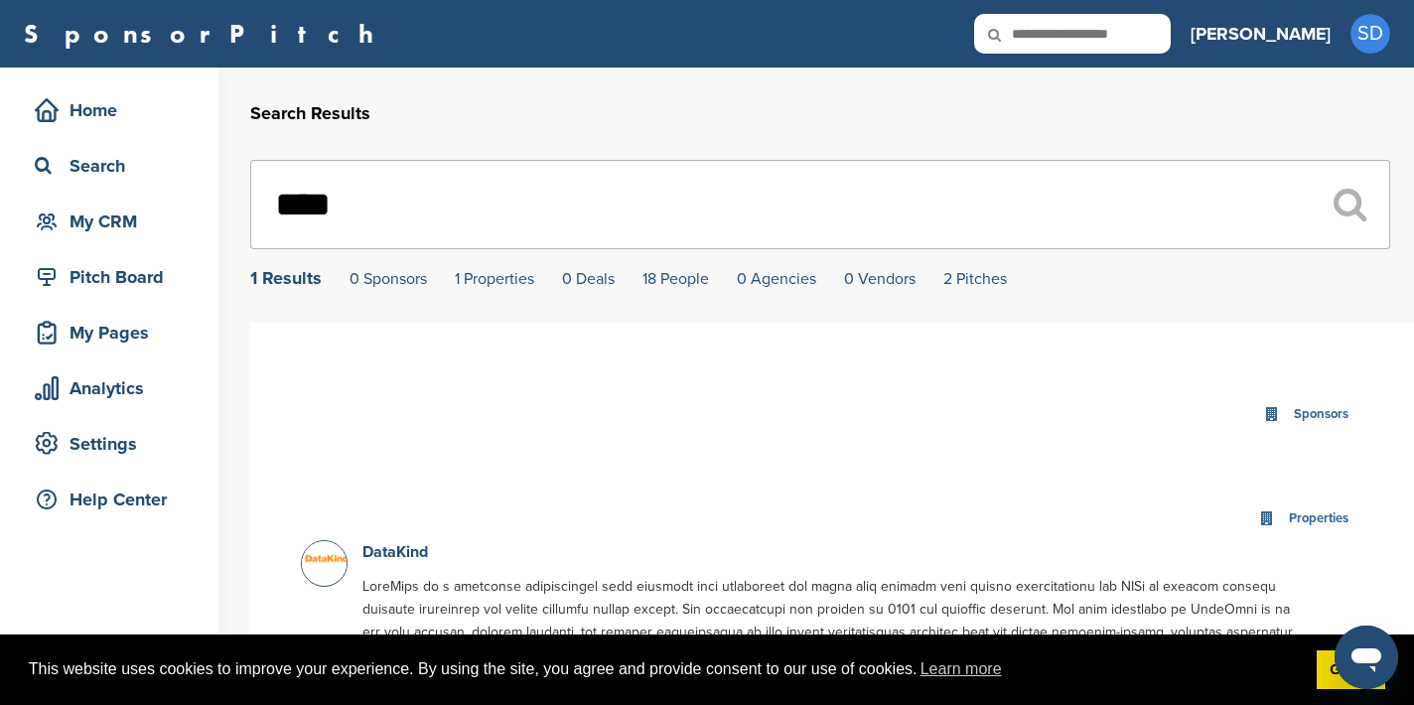
type input "****"
click at [1113, 28] on input "text" at bounding box center [1072, 34] width 197 height 40
type input "**********"
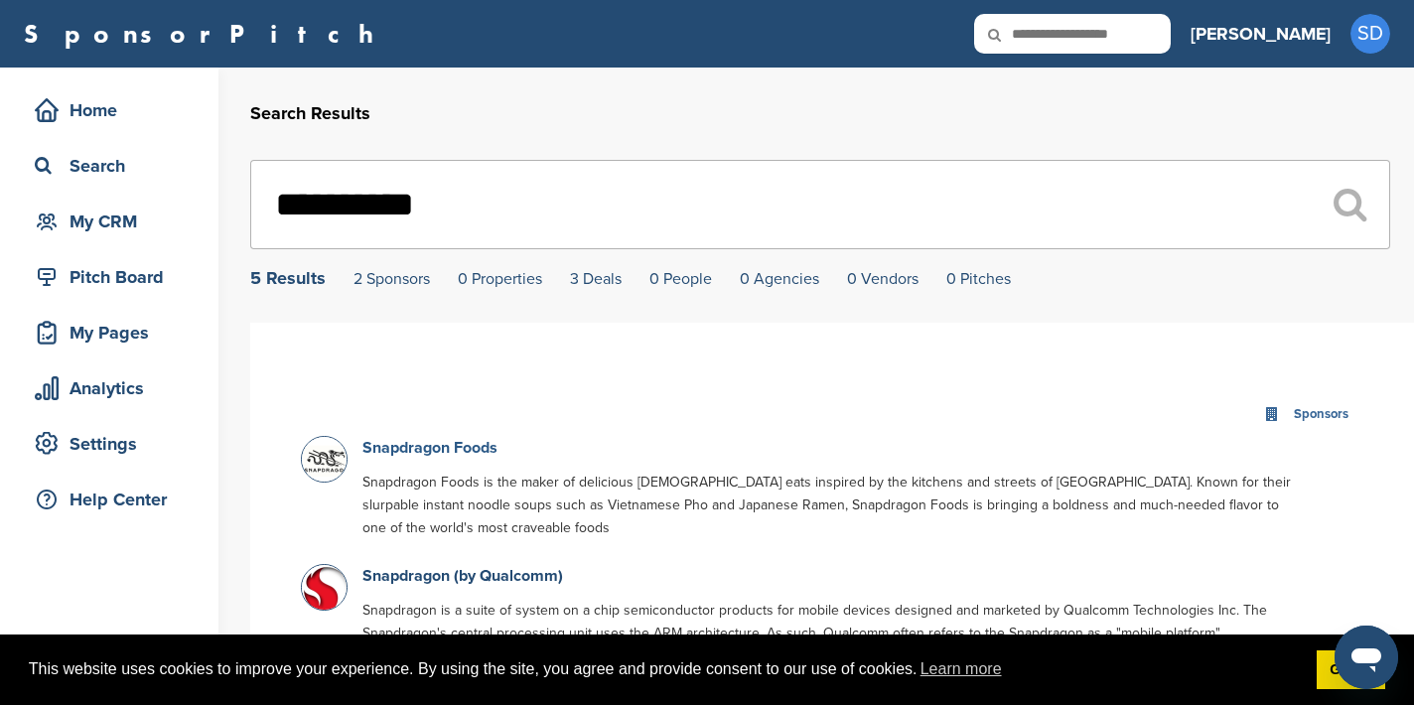
click at [474, 452] on link "Snapdragon Foods" at bounding box center [429, 448] width 135 height 20
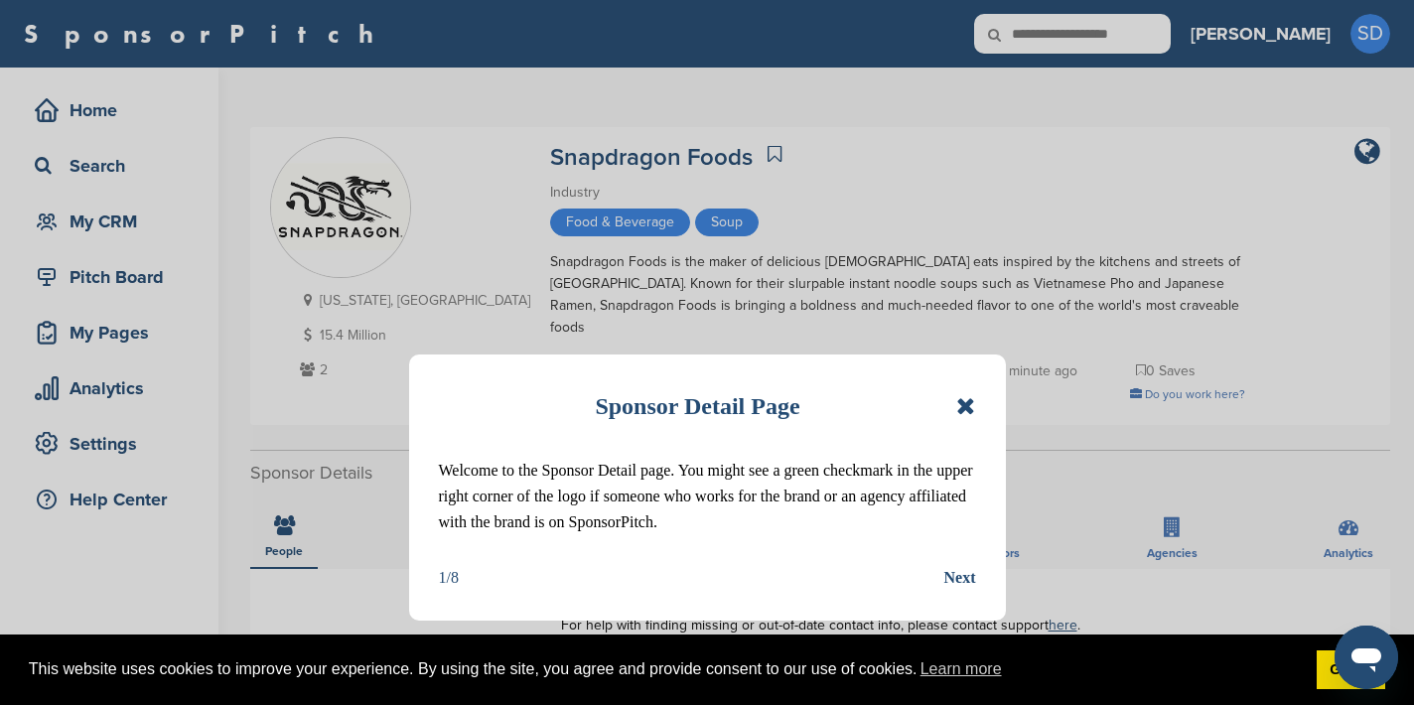
click at [968, 401] on icon at bounding box center [965, 406] width 19 height 24
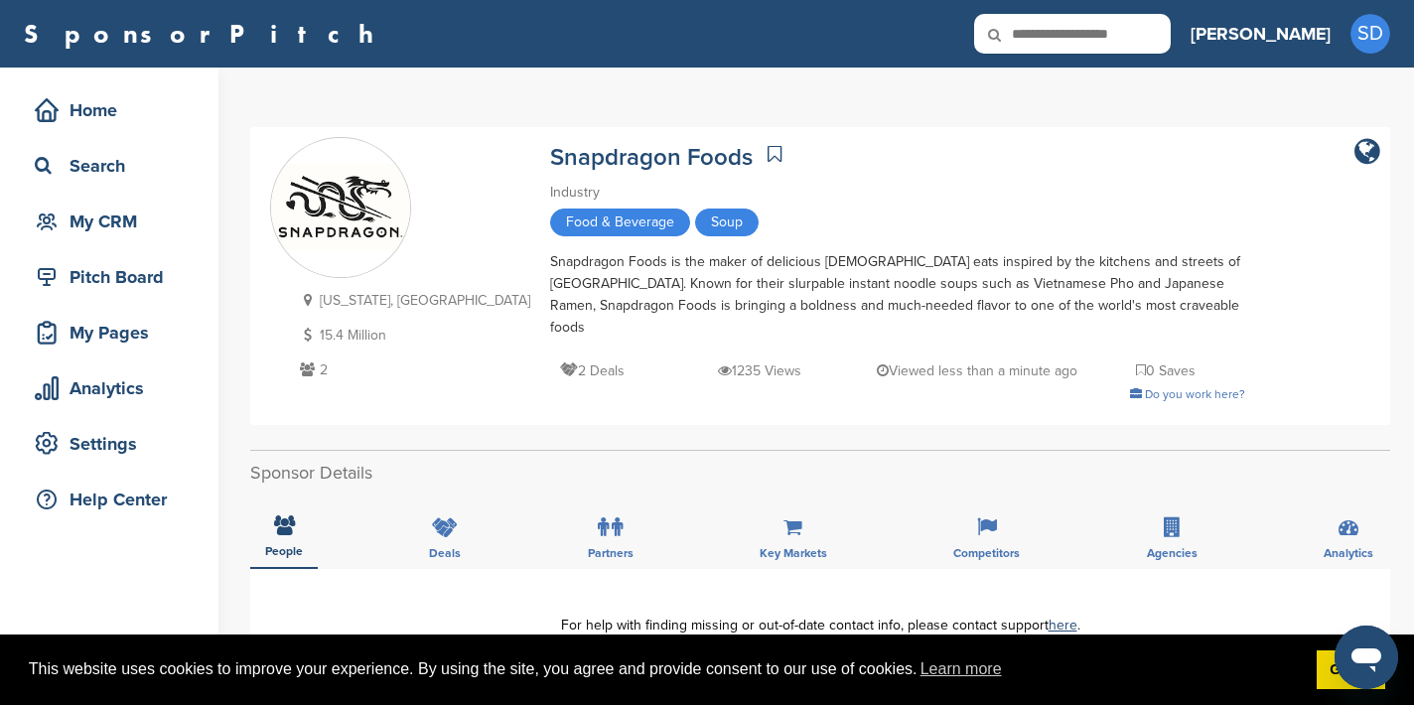
click at [1171, 31] on input "text" at bounding box center [1072, 34] width 197 height 40
type input "********"
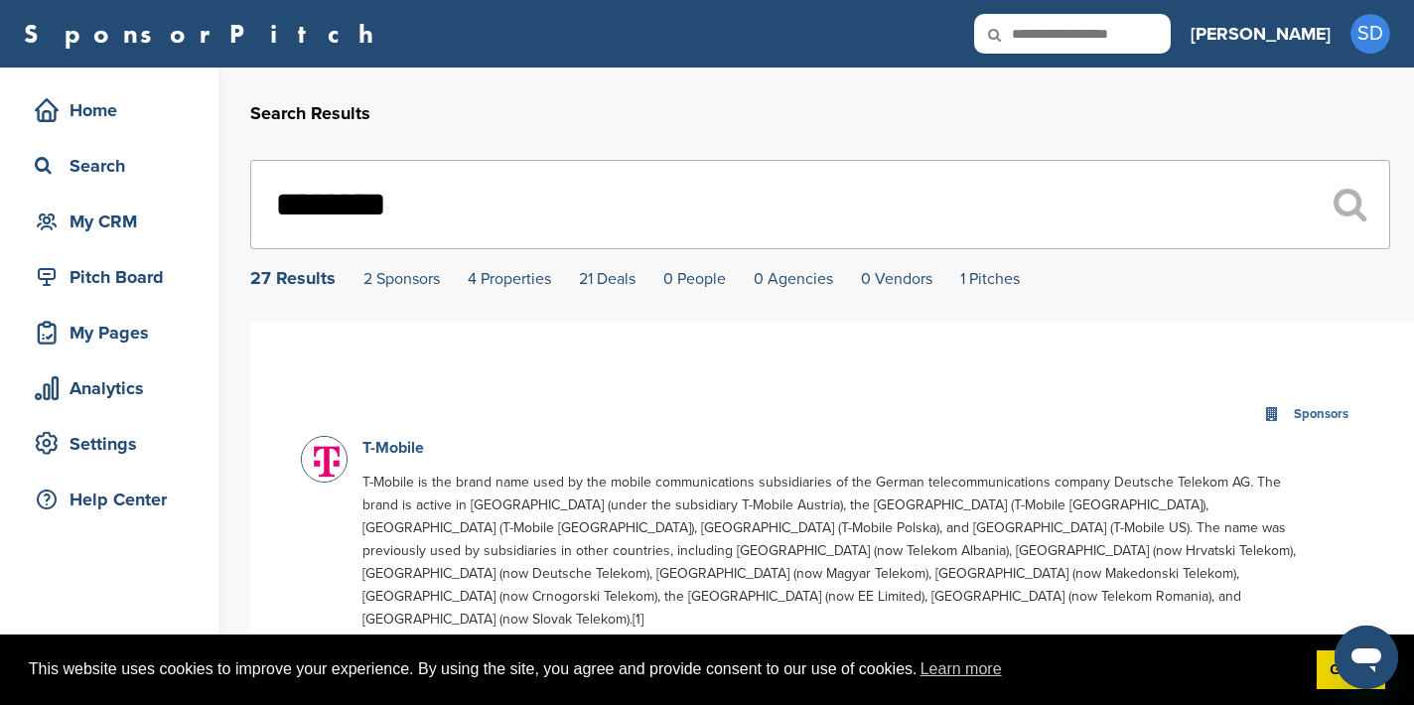
click at [376, 455] on link "T-Mobile" at bounding box center [393, 448] width 62 height 20
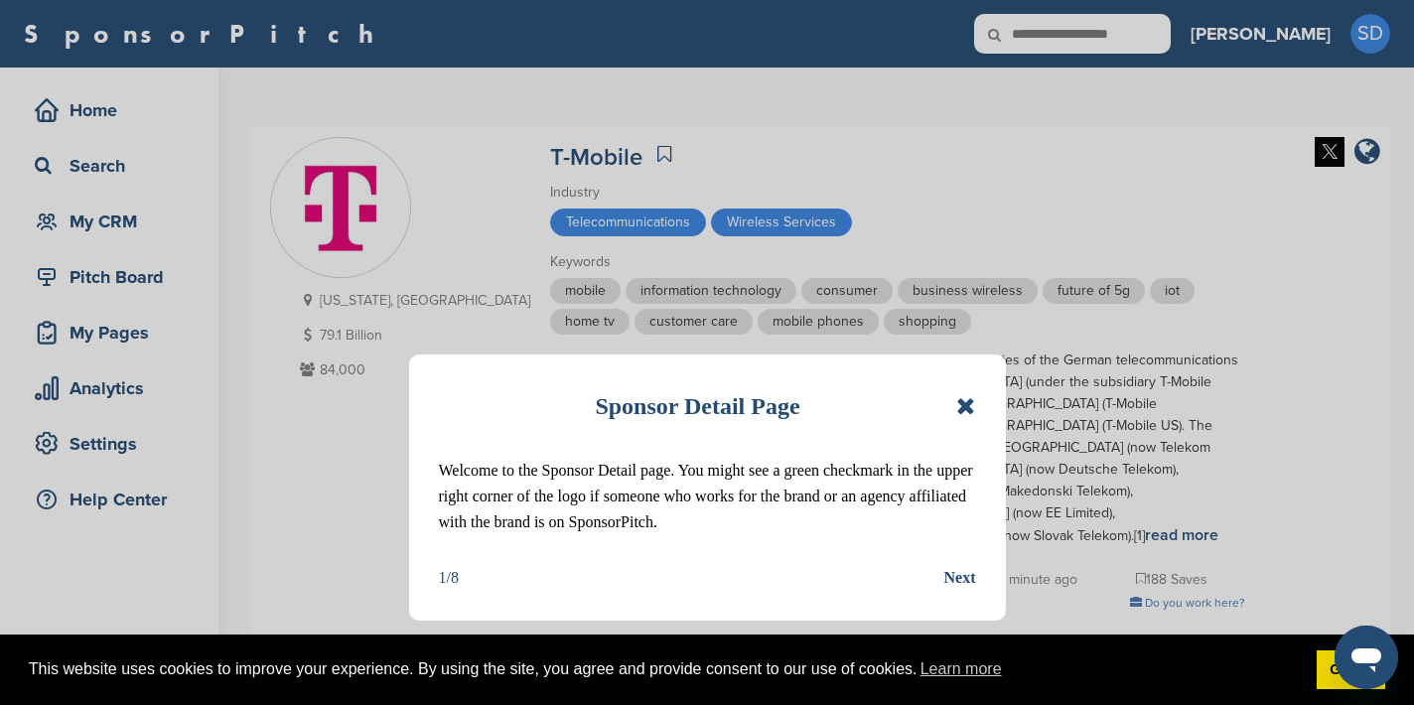
click at [966, 401] on icon at bounding box center [965, 406] width 19 height 24
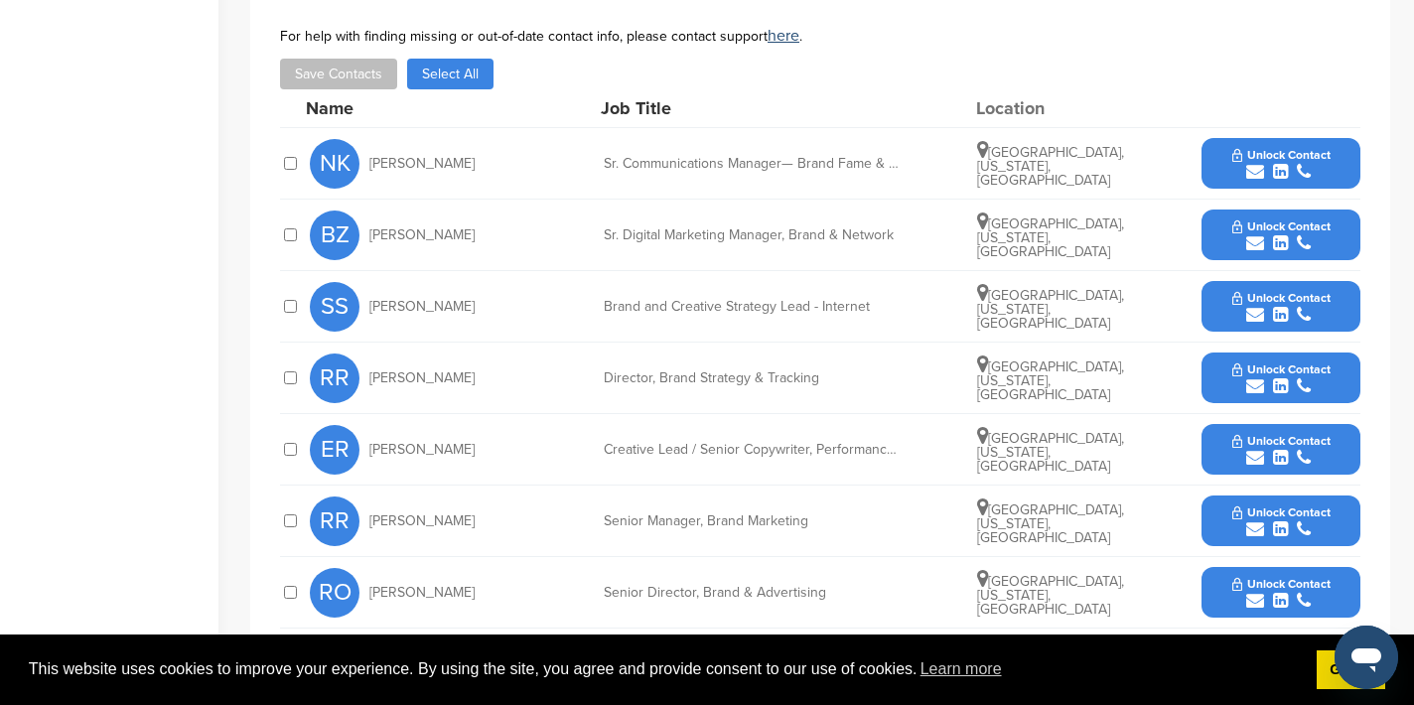
scroll to position [804, 0]
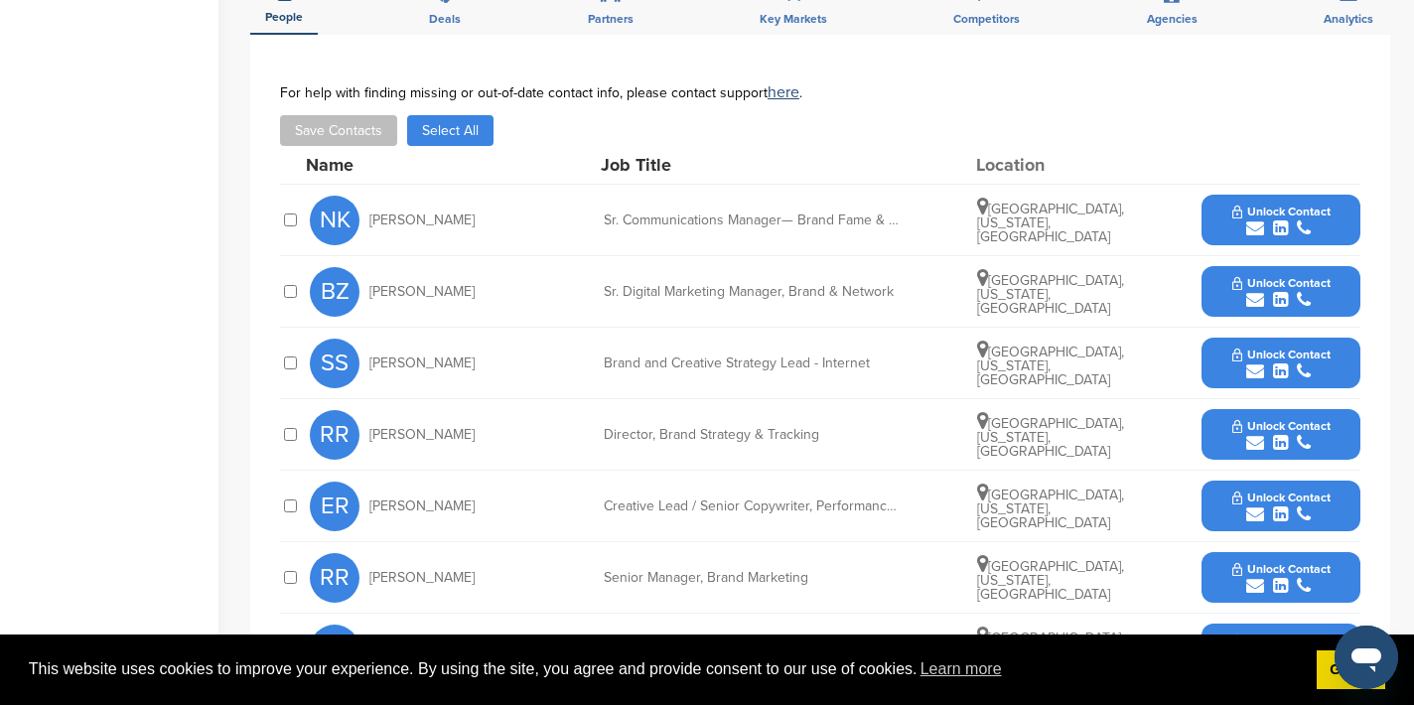
click at [1256, 219] on icon "submit" at bounding box center [1255, 228] width 18 height 18
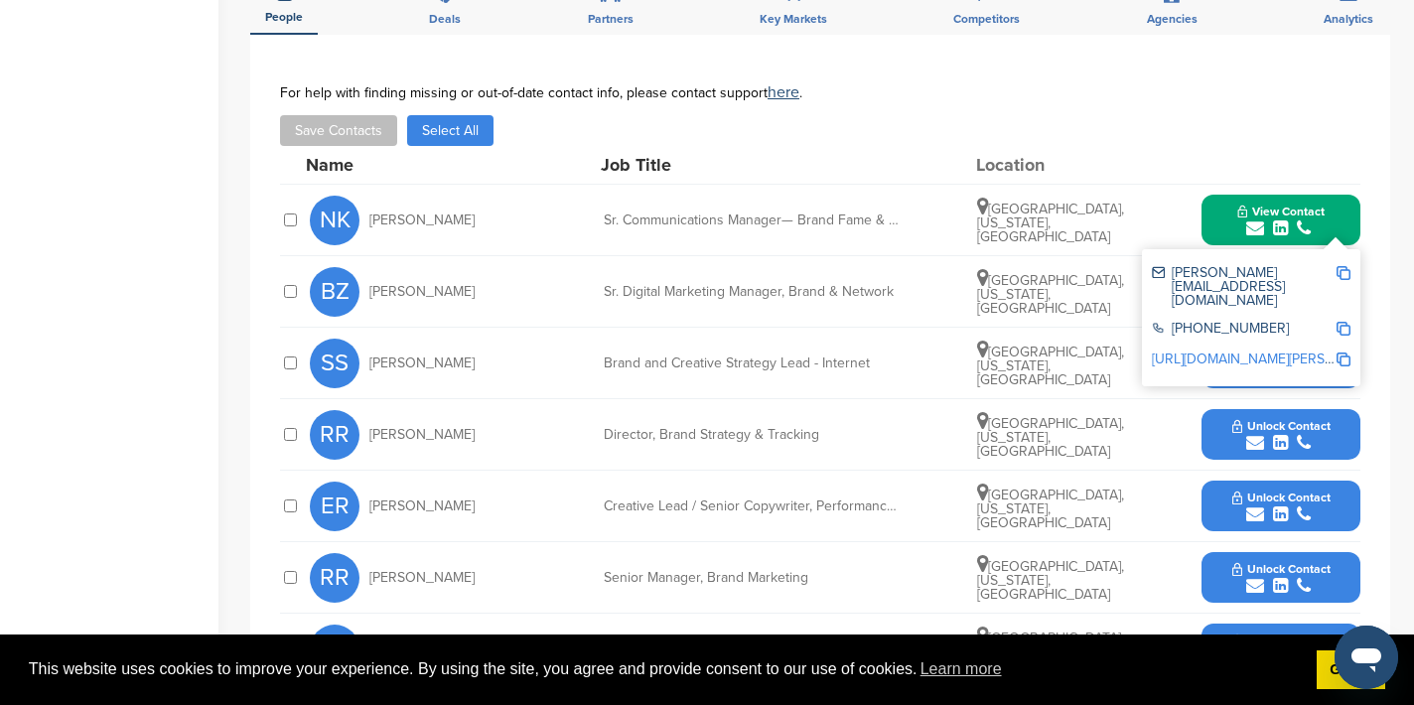
click at [1346, 266] on img at bounding box center [1344, 273] width 14 height 14
click at [1225, 191] on button "View Contact" at bounding box center [1281, 221] width 135 height 60
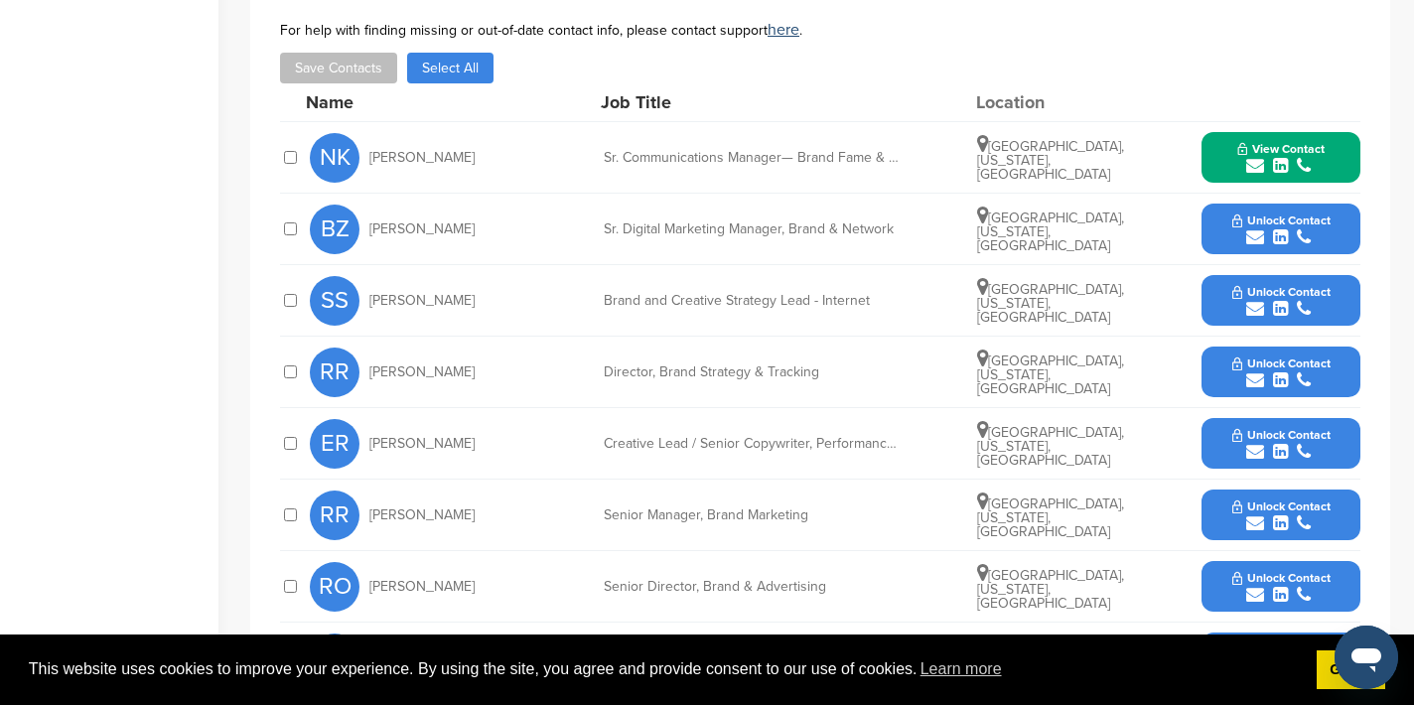
scroll to position [868, 0]
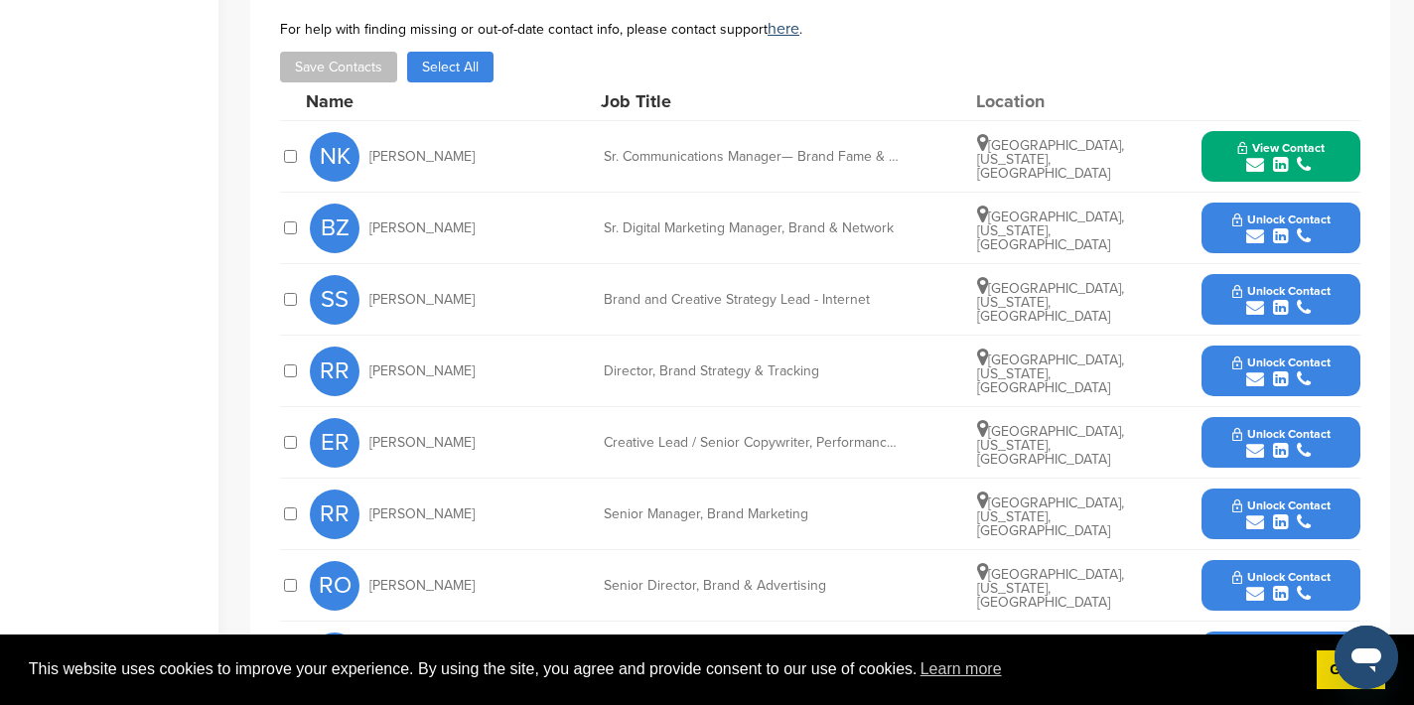
click at [1257, 585] on icon "submit" at bounding box center [1255, 594] width 18 height 18
click at [1340, 632] on img at bounding box center [1344, 639] width 14 height 14
click at [1218, 556] on button "View Contact" at bounding box center [1281, 586] width 135 height 60
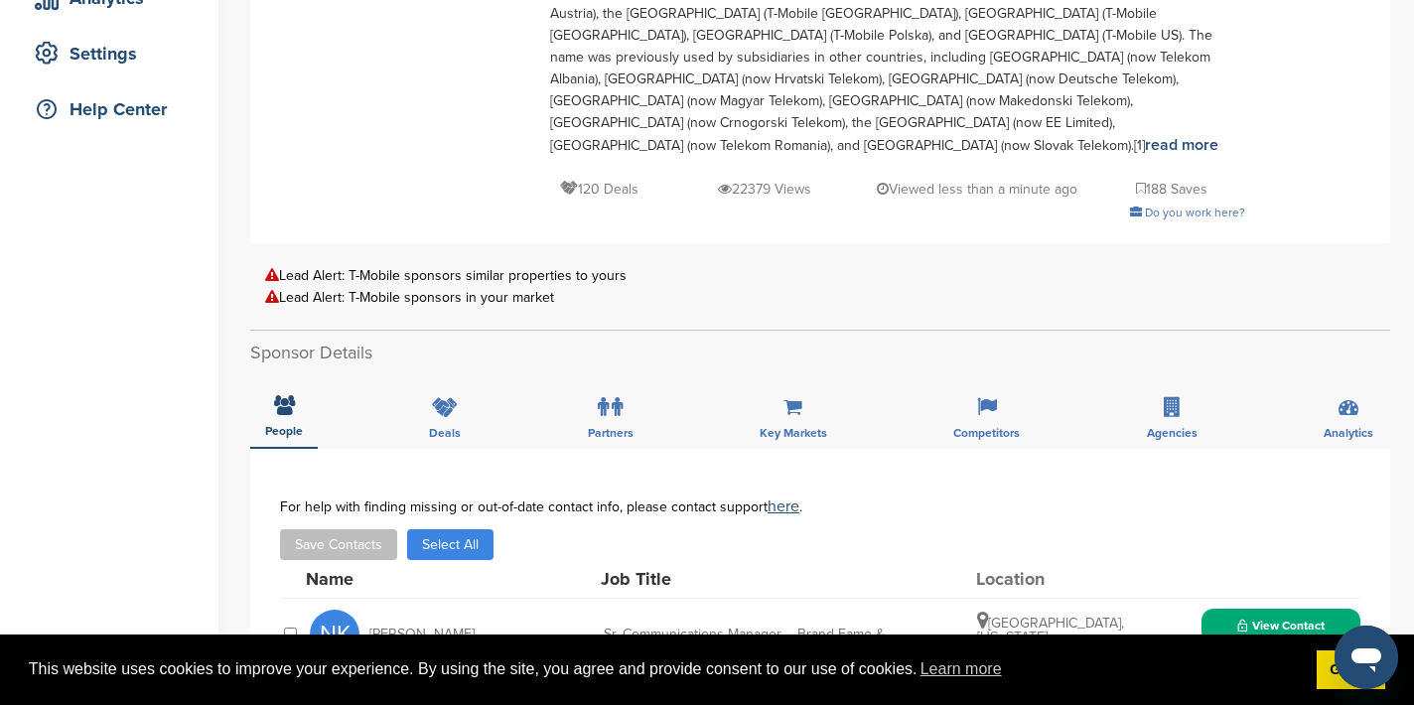
scroll to position [0, 0]
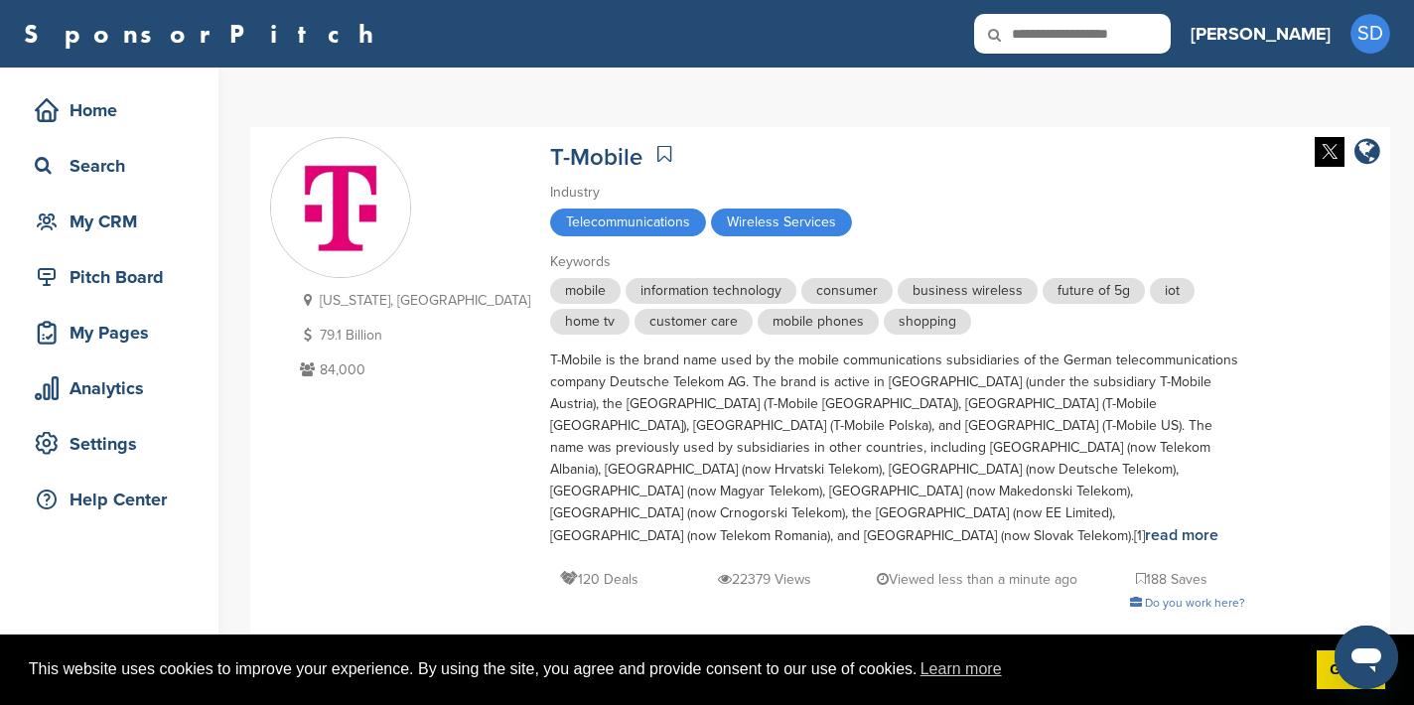
click at [1171, 41] on input "text" at bounding box center [1072, 34] width 197 height 40
type input "**********"
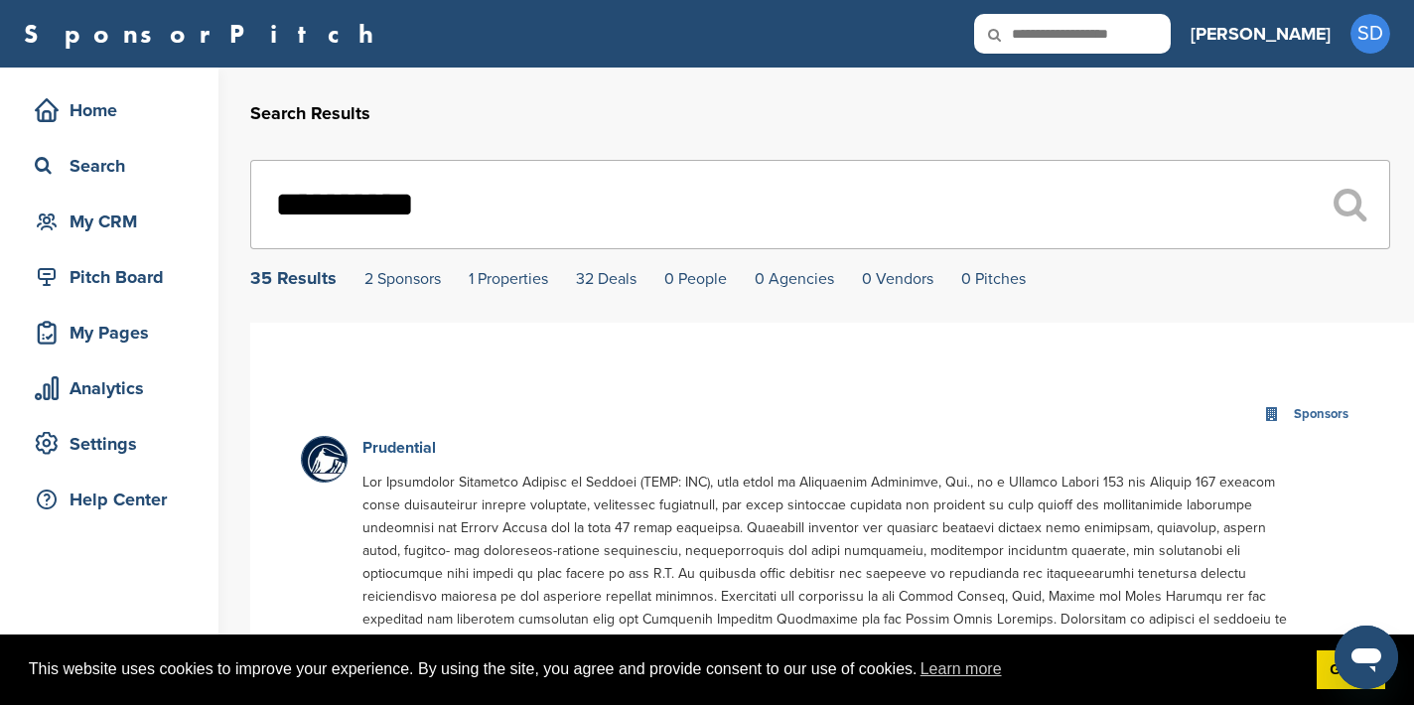
click at [424, 450] on link "Prudential" at bounding box center [398, 448] width 73 height 20
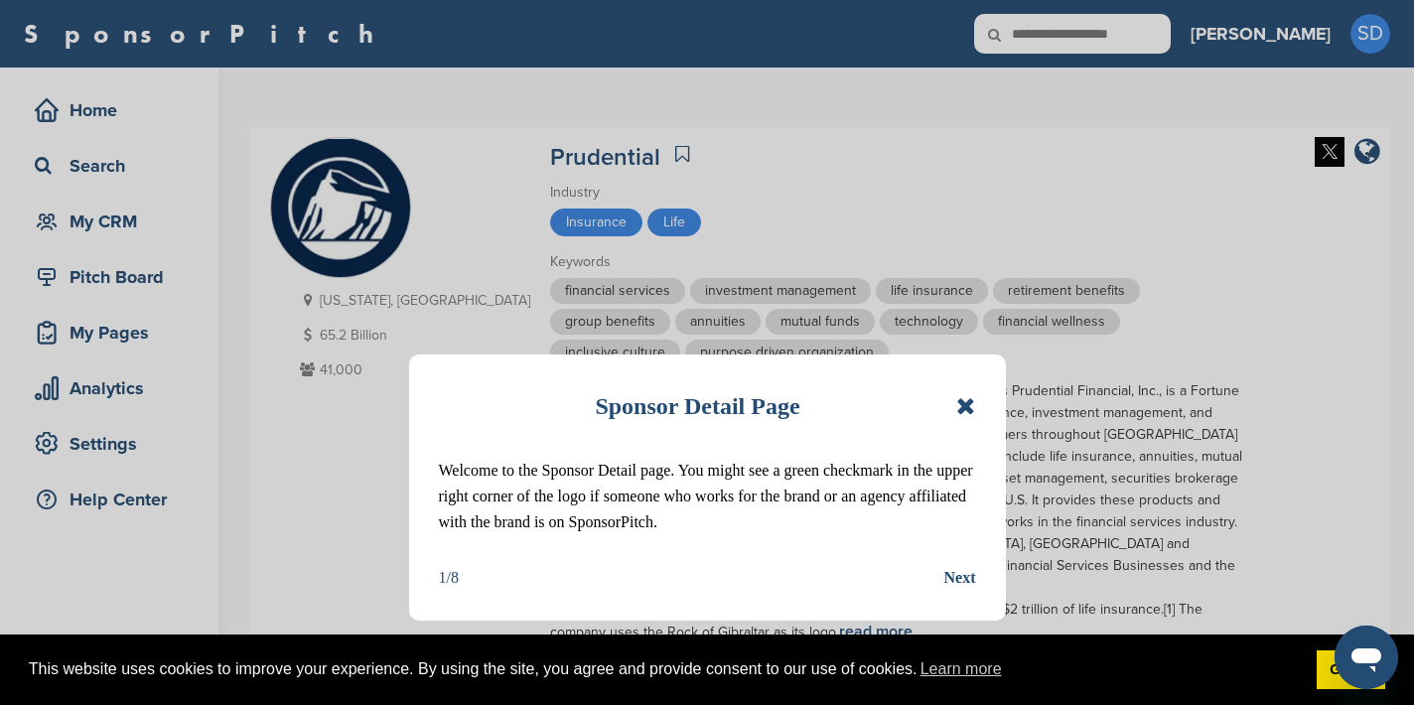
click at [960, 407] on icon at bounding box center [965, 406] width 19 height 24
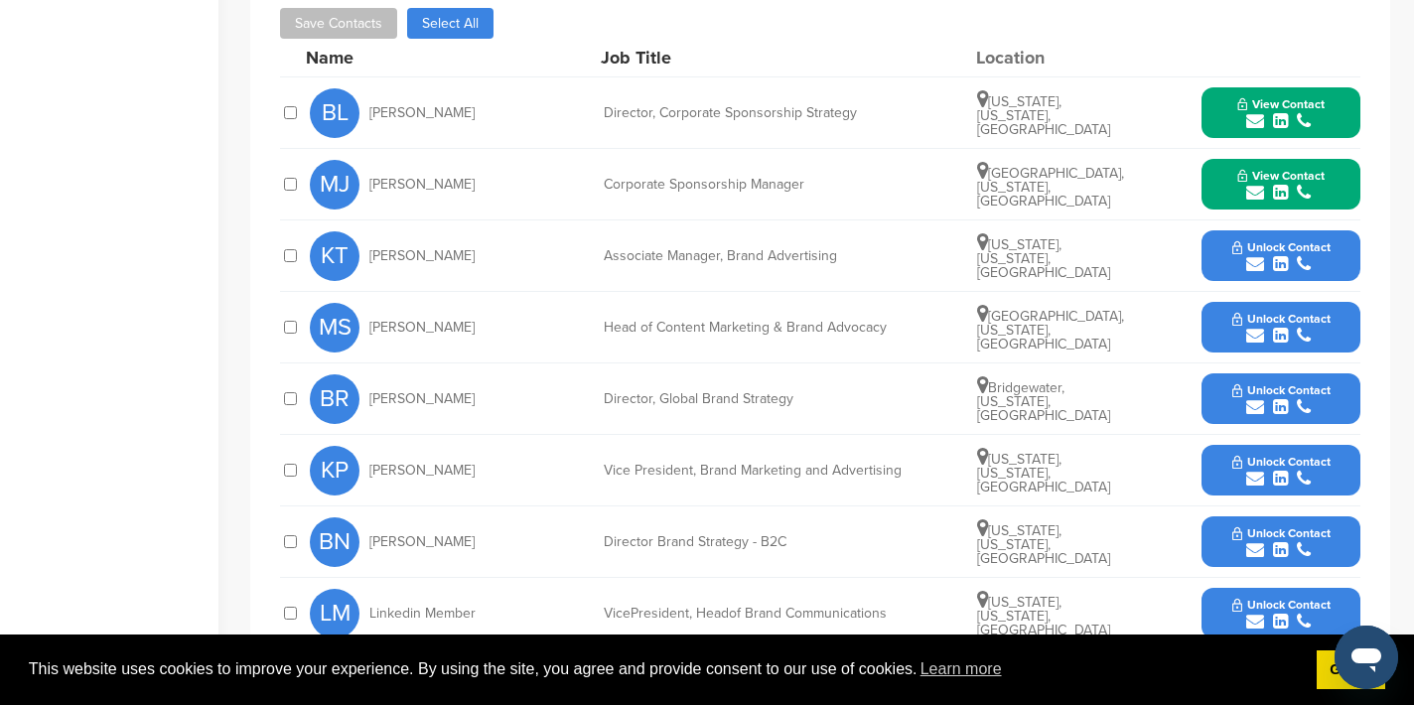
scroll to position [978, 0]
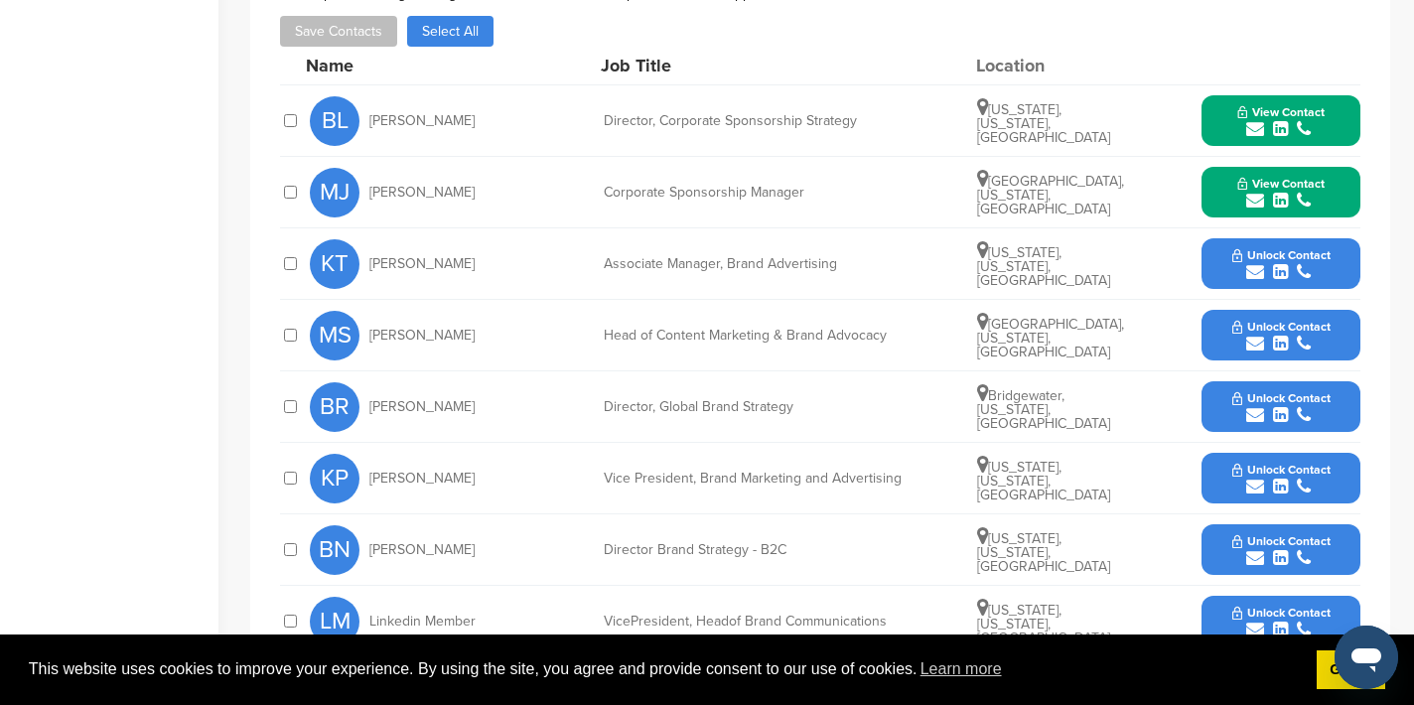
click at [1259, 120] on icon "submit" at bounding box center [1255, 129] width 18 height 18
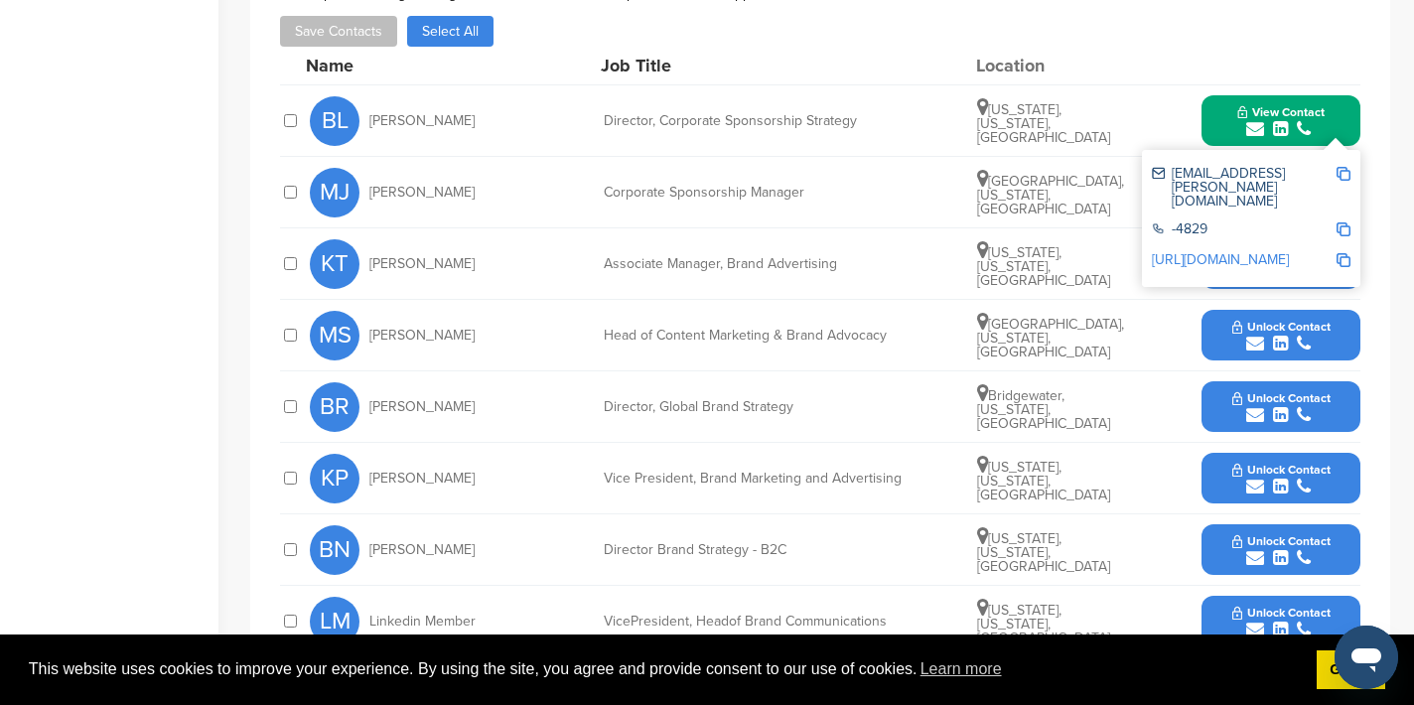
click at [1343, 167] on img at bounding box center [1344, 174] width 14 height 14
click at [1223, 99] on button "View Contact" at bounding box center [1281, 121] width 135 height 60
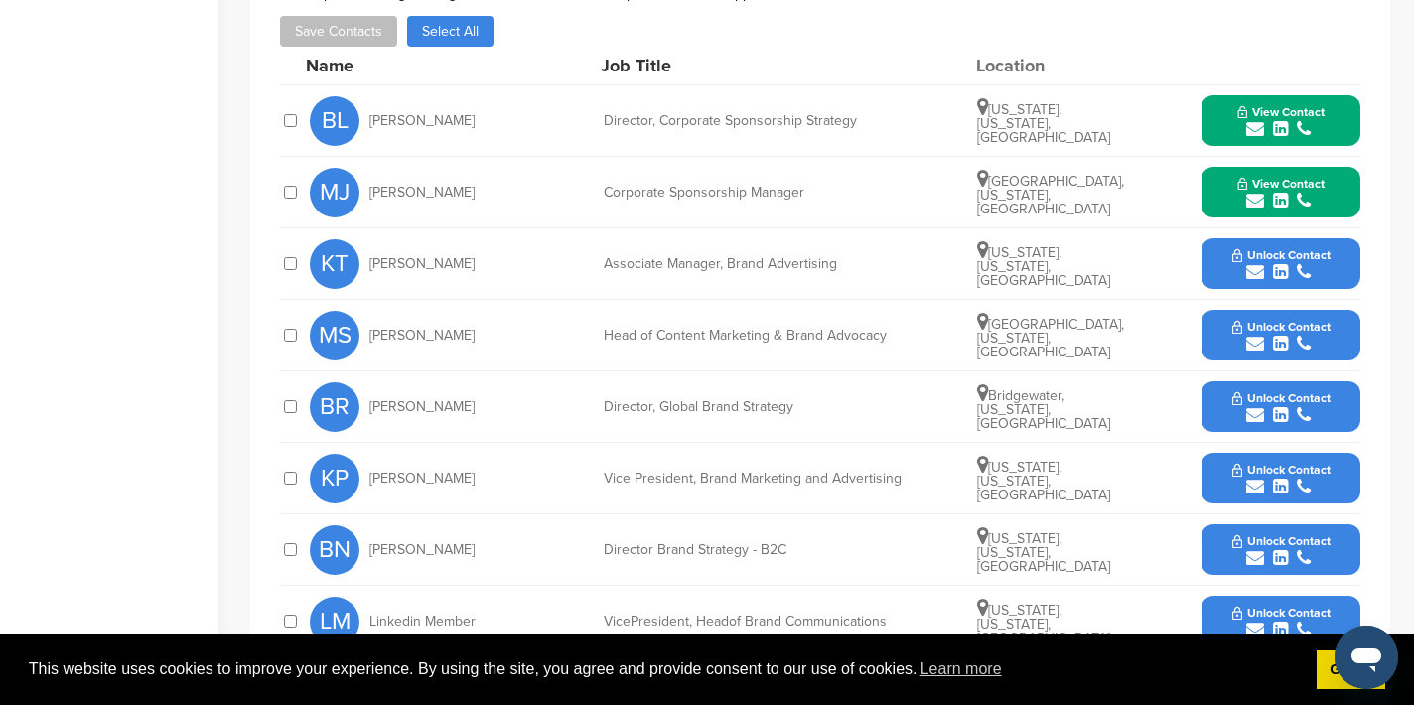
click at [1252, 192] on icon "submit" at bounding box center [1255, 201] width 18 height 18
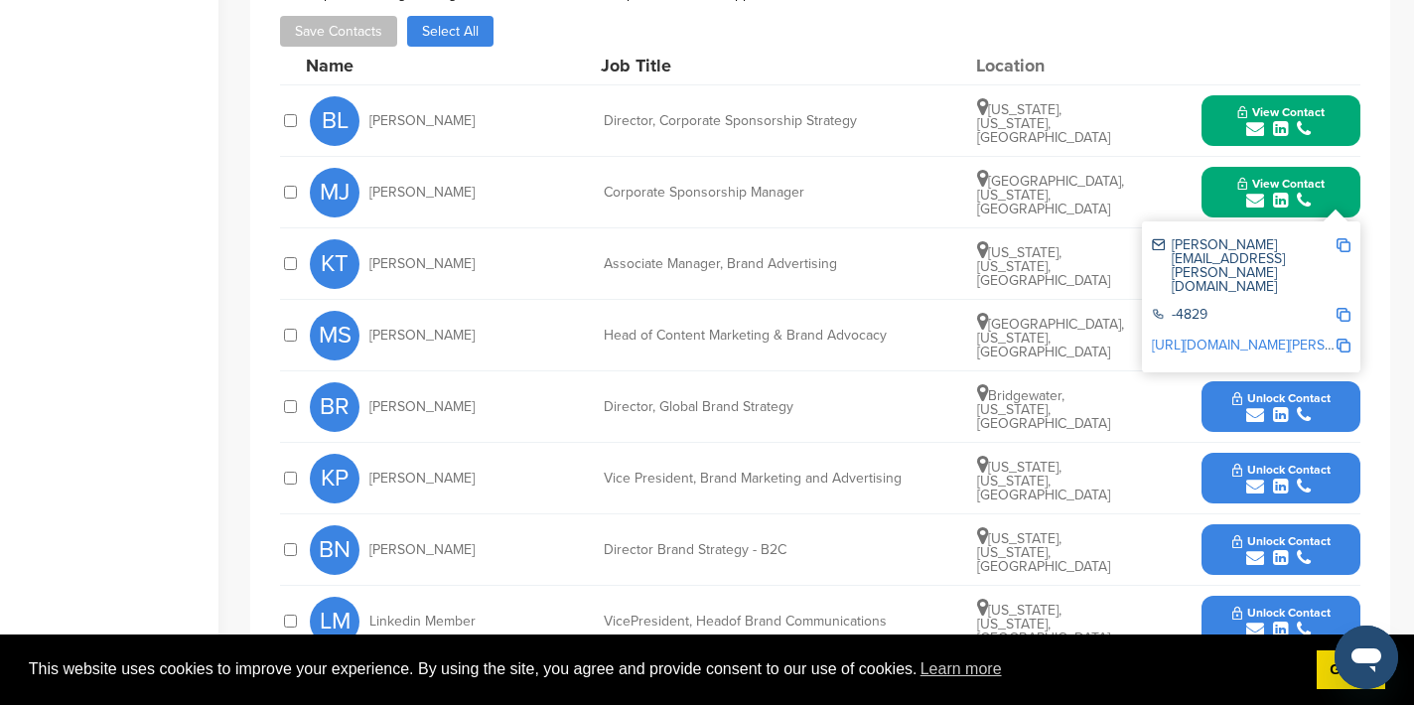
click at [1339, 238] on img at bounding box center [1344, 245] width 14 height 14
click at [1229, 163] on button "View Contact" at bounding box center [1281, 193] width 135 height 60
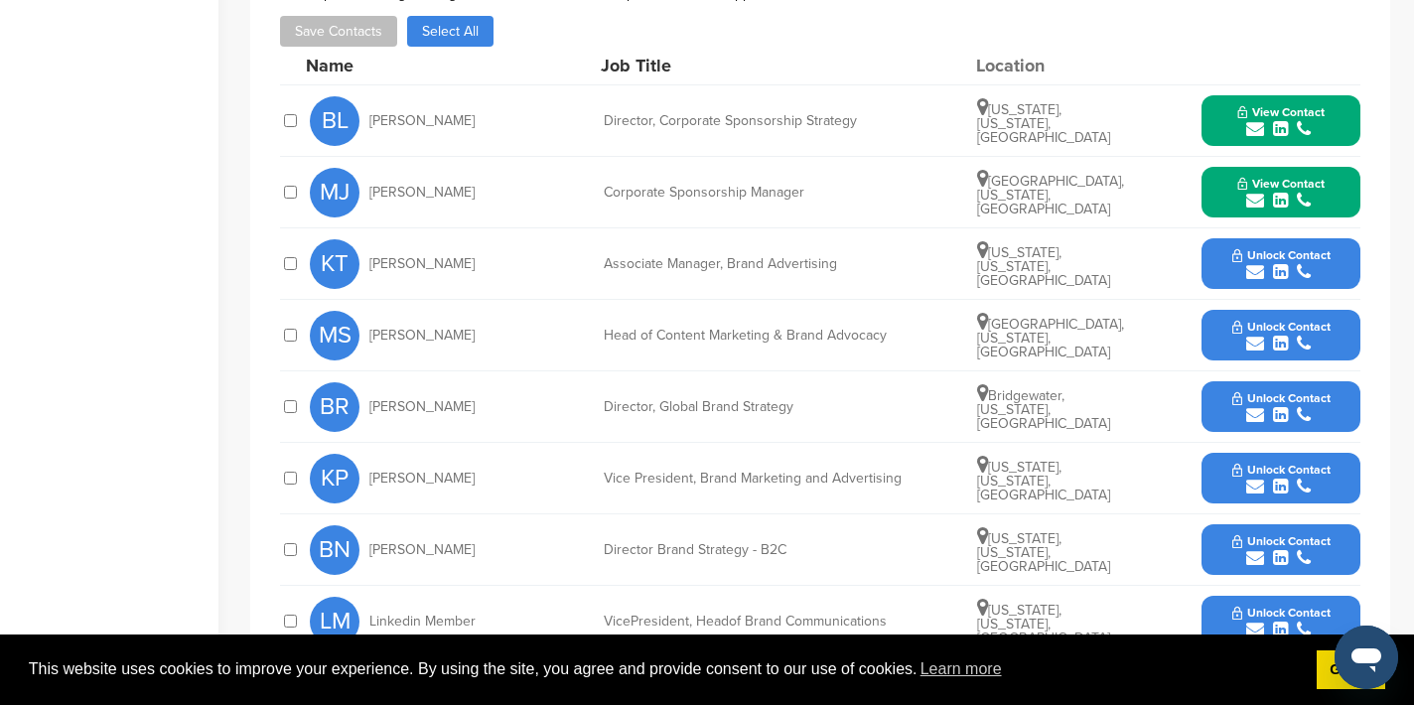
click at [1252, 263] on icon "submit" at bounding box center [1255, 272] width 18 height 18
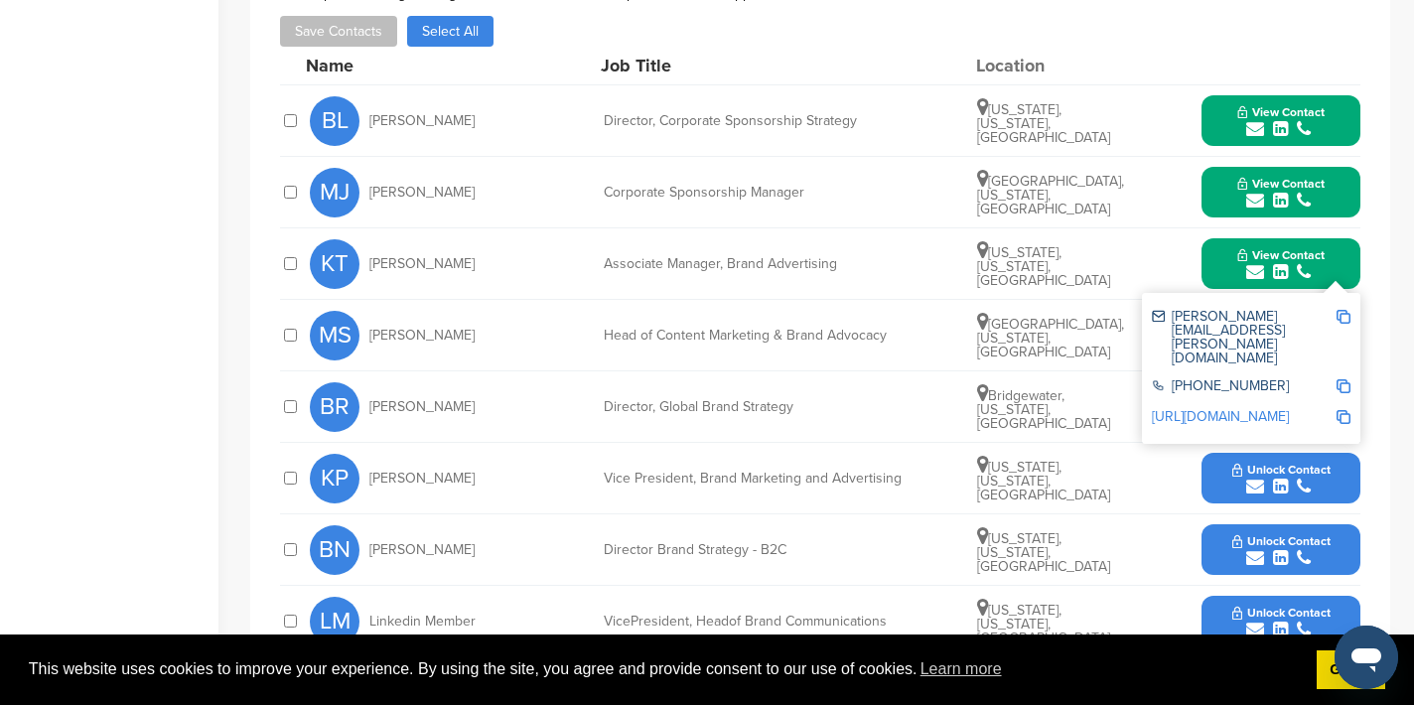
click at [1342, 310] on img at bounding box center [1344, 317] width 14 height 14
click at [1222, 251] on button "View Contact" at bounding box center [1281, 264] width 135 height 60
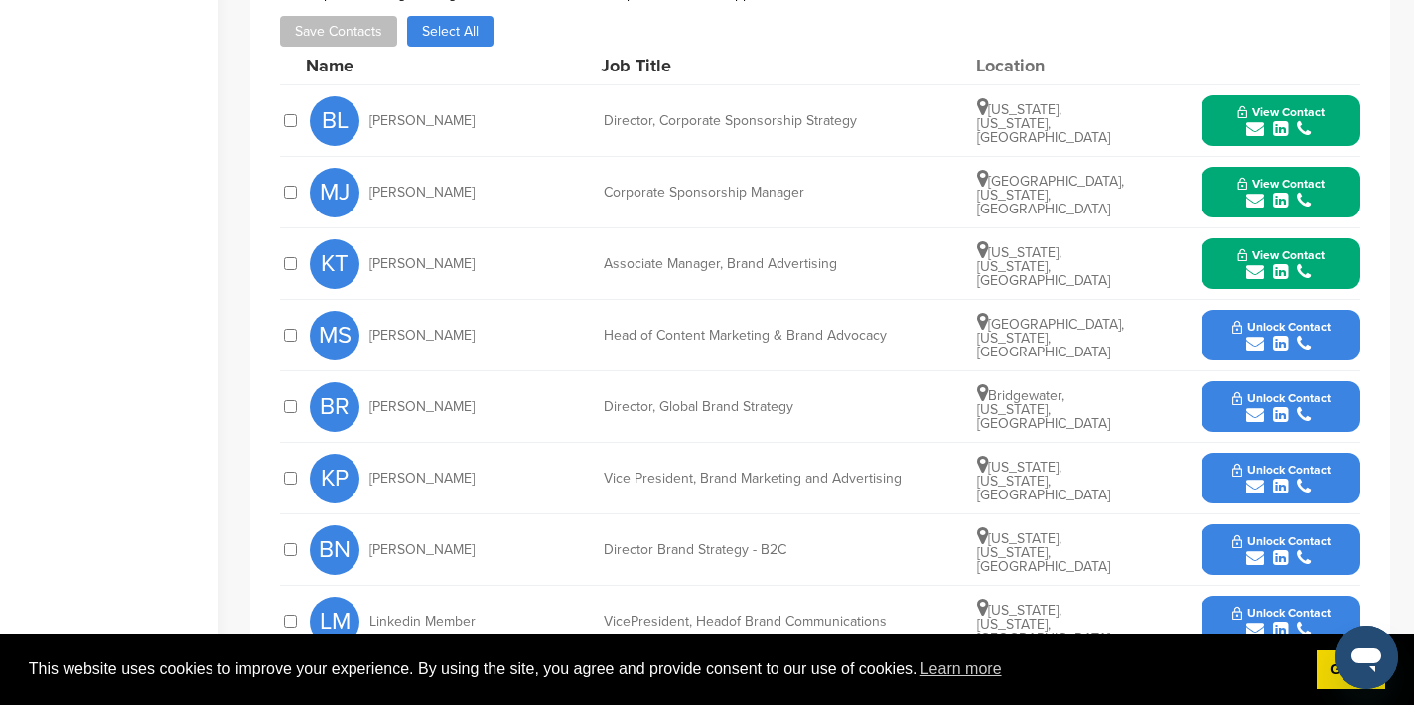
click at [1252, 478] on icon "submit" at bounding box center [1255, 487] width 18 height 18
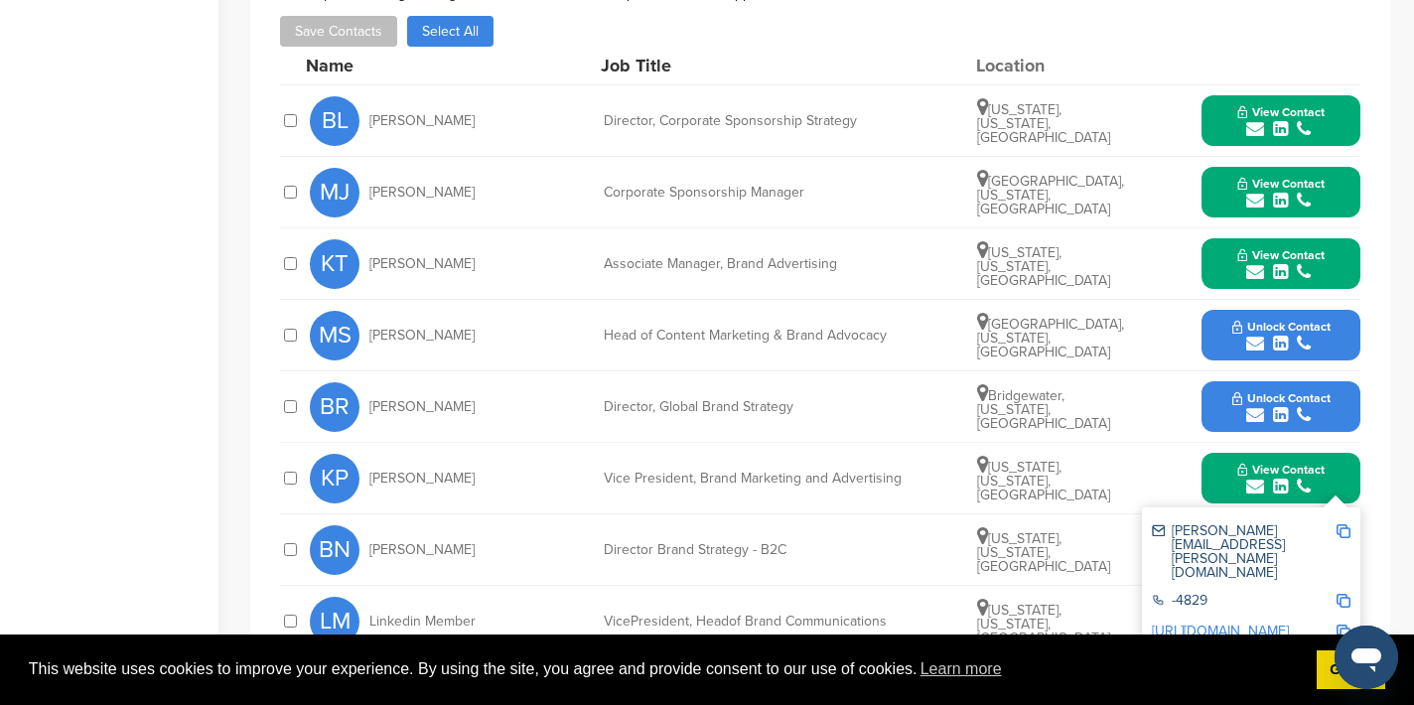
click at [1344, 524] on img at bounding box center [1344, 531] width 14 height 14
click at [1218, 449] on button "View Contact" at bounding box center [1281, 479] width 135 height 60
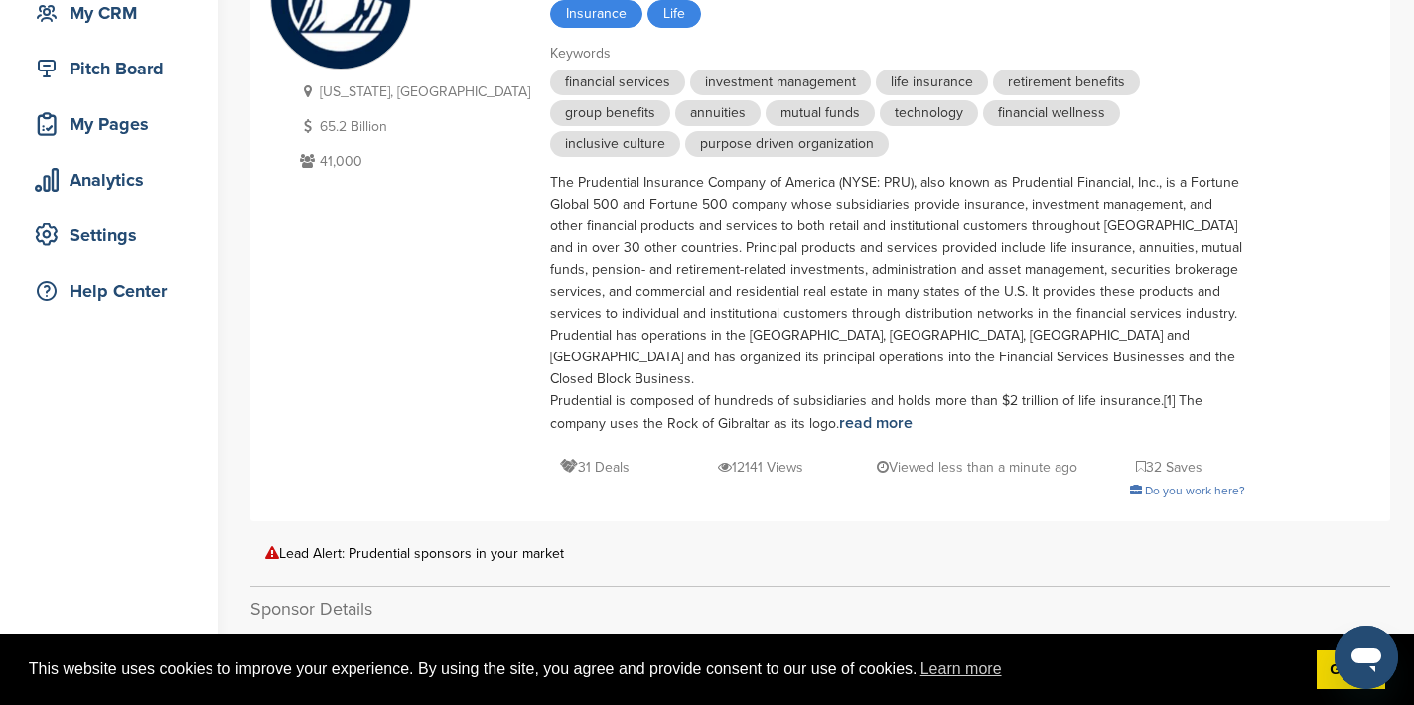
scroll to position [0, 0]
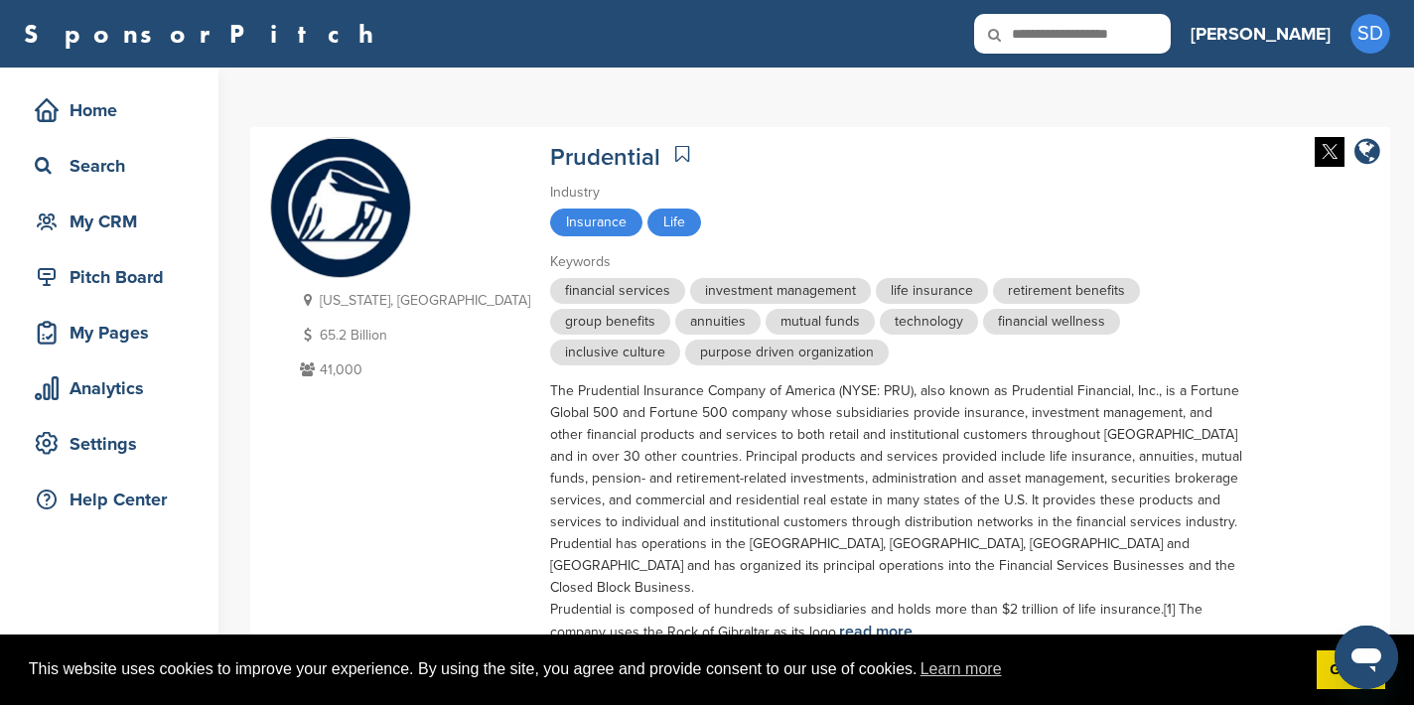
click at [1122, 37] on input "text" at bounding box center [1072, 34] width 197 height 40
type input "******"
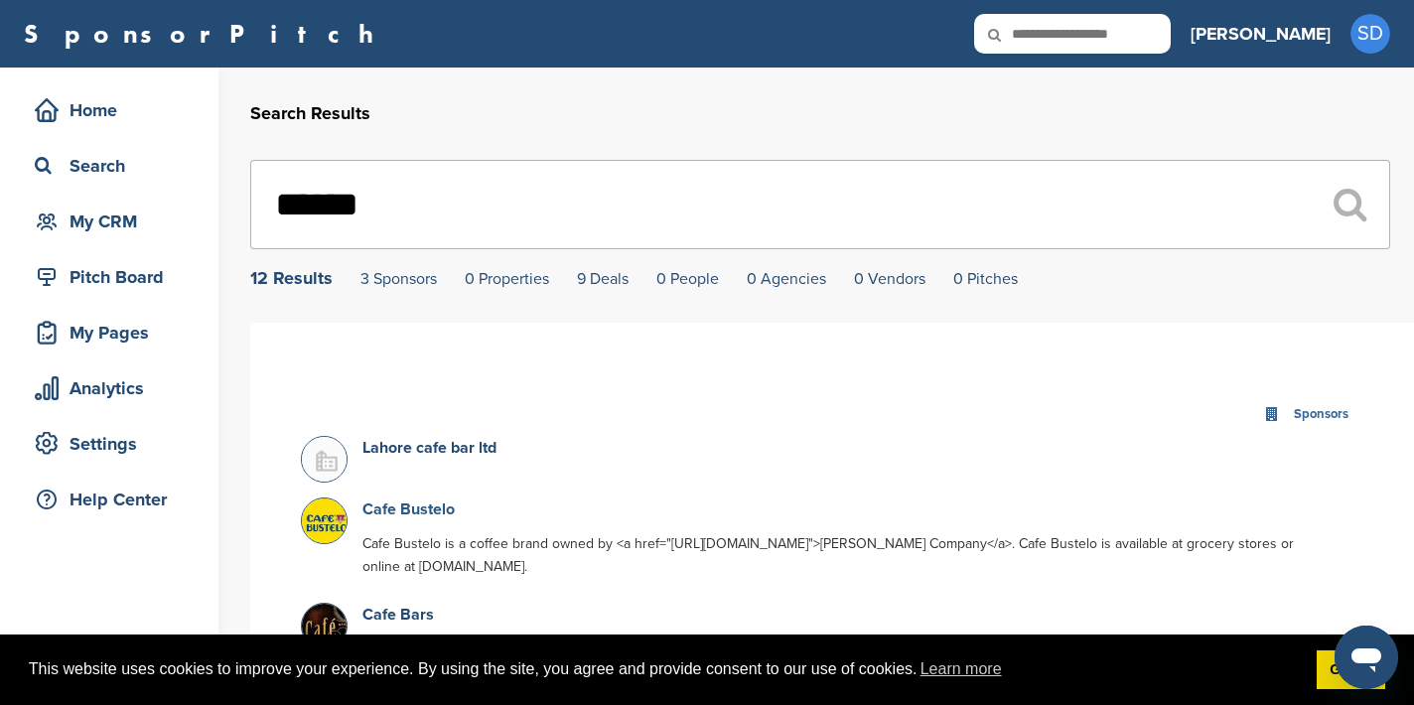
click at [429, 511] on link "Cafe Bustelo" at bounding box center [408, 510] width 92 height 20
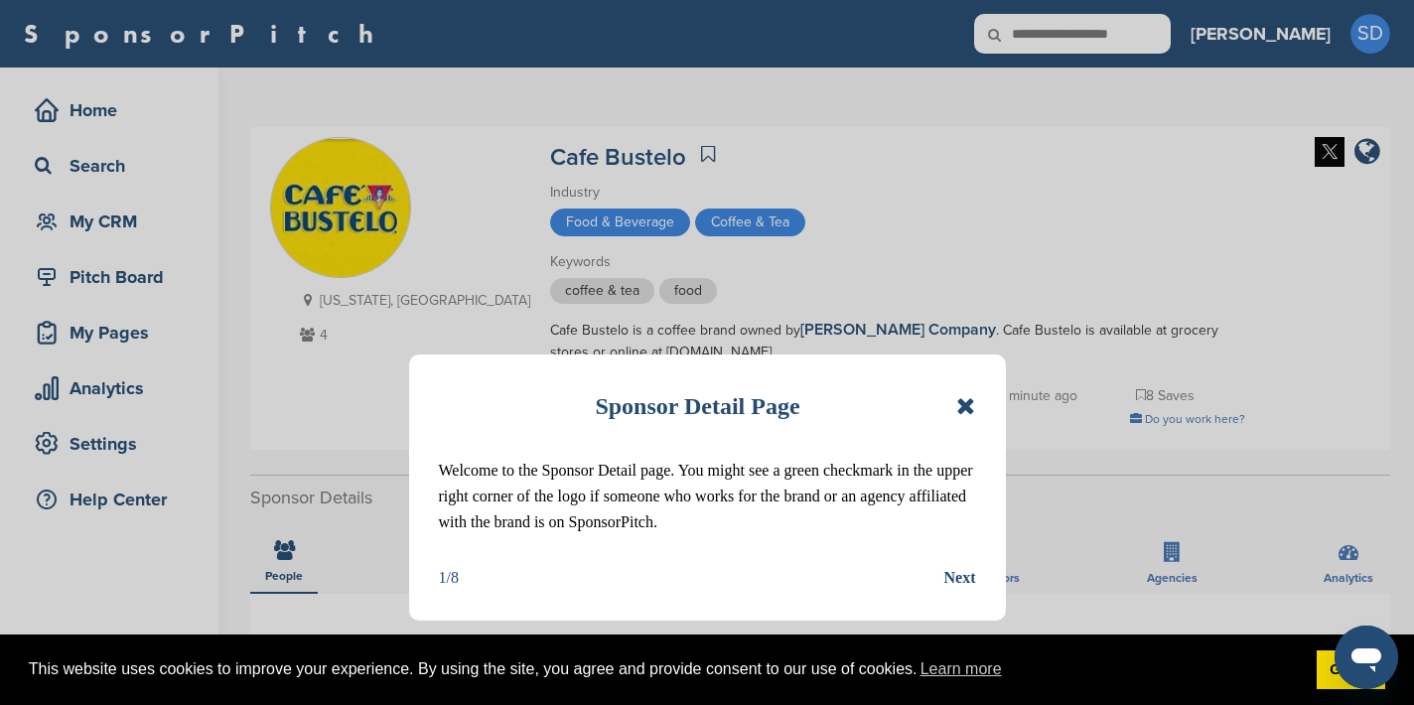
click at [975, 405] on div "Sponsor Detail Page Welcome to the Sponsor Detail page. You might see a green c…" at bounding box center [707, 488] width 597 height 266
click at [962, 406] on icon at bounding box center [965, 406] width 19 height 24
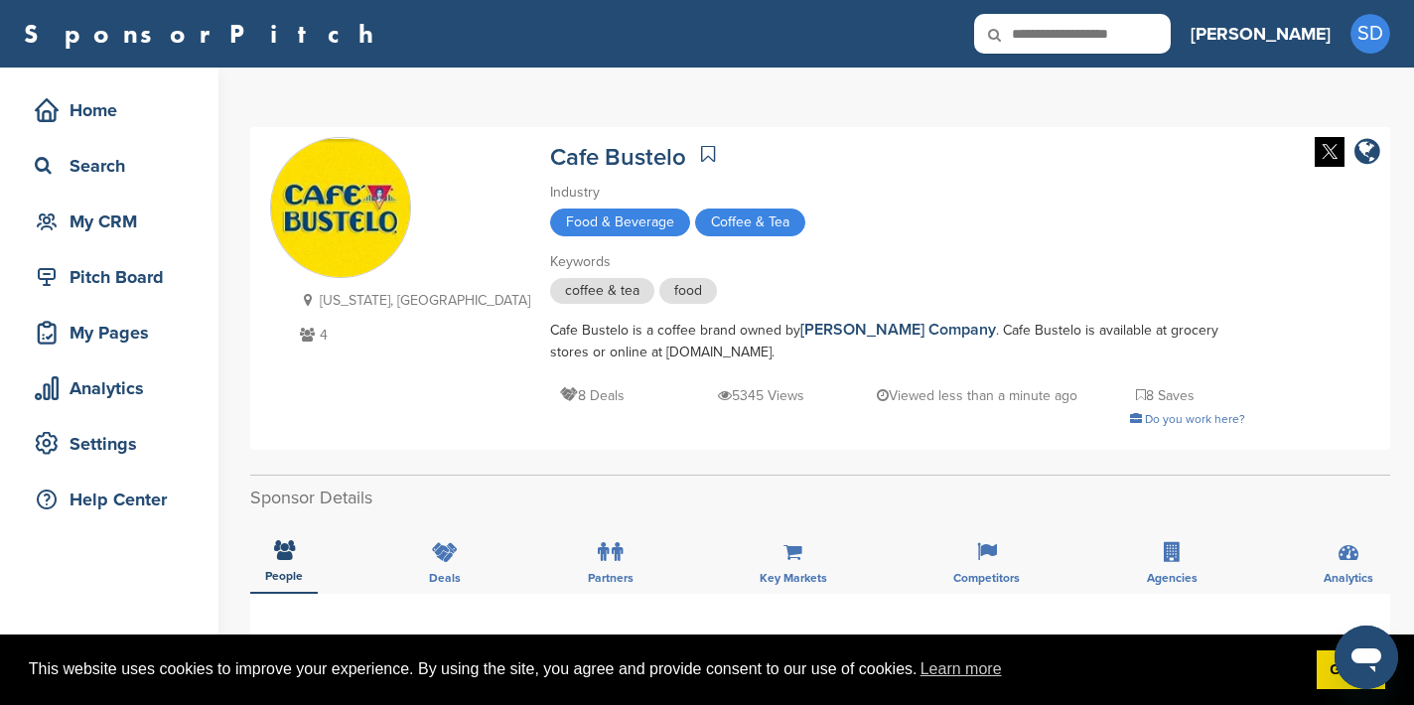
click at [1141, 40] on input "text" at bounding box center [1072, 34] width 197 height 40
type input "**********"
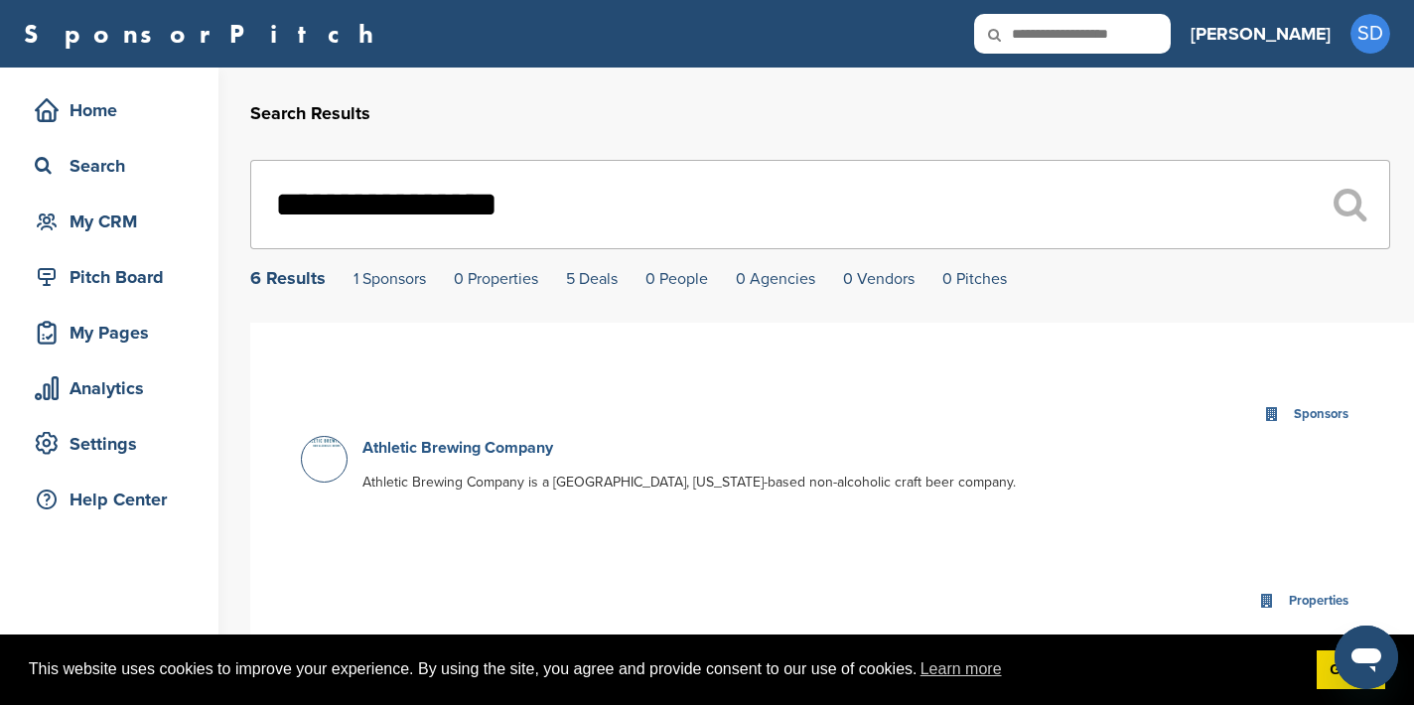
click at [509, 448] on link "Athletic Brewing Company" at bounding box center [457, 448] width 191 height 20
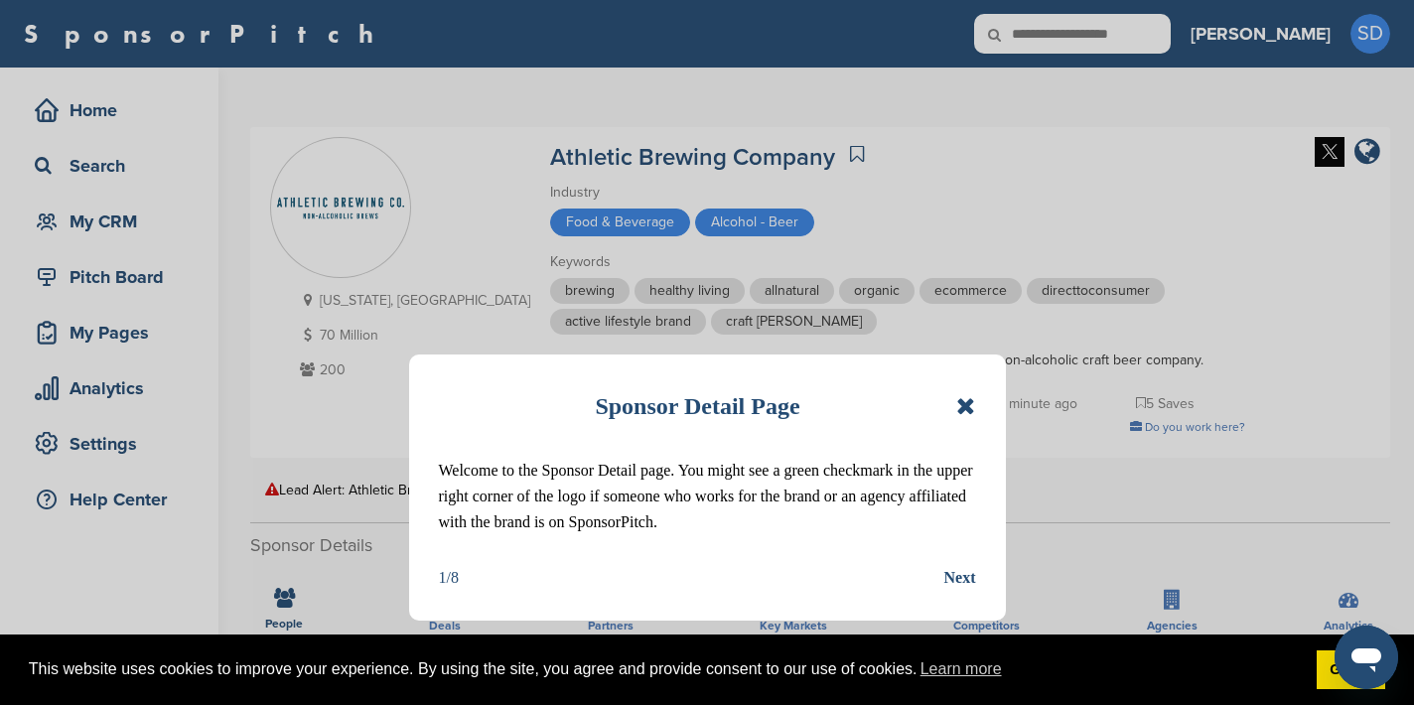
click at [979, 409] on div "Sponsor Detail Page Welcome to the Sponsor Detail page. You might see a green c…" at bounding box center [707, 488] width 597 height 266
click at [975, 409] on div "Sponsor Detail Page Welcome to the Sponsor Detail page. You might see a green c…" at bounding box center [707, 488] width 597 height 266
click at [970, 407] on icon at bounding box center [965, 406] width 19 height 24
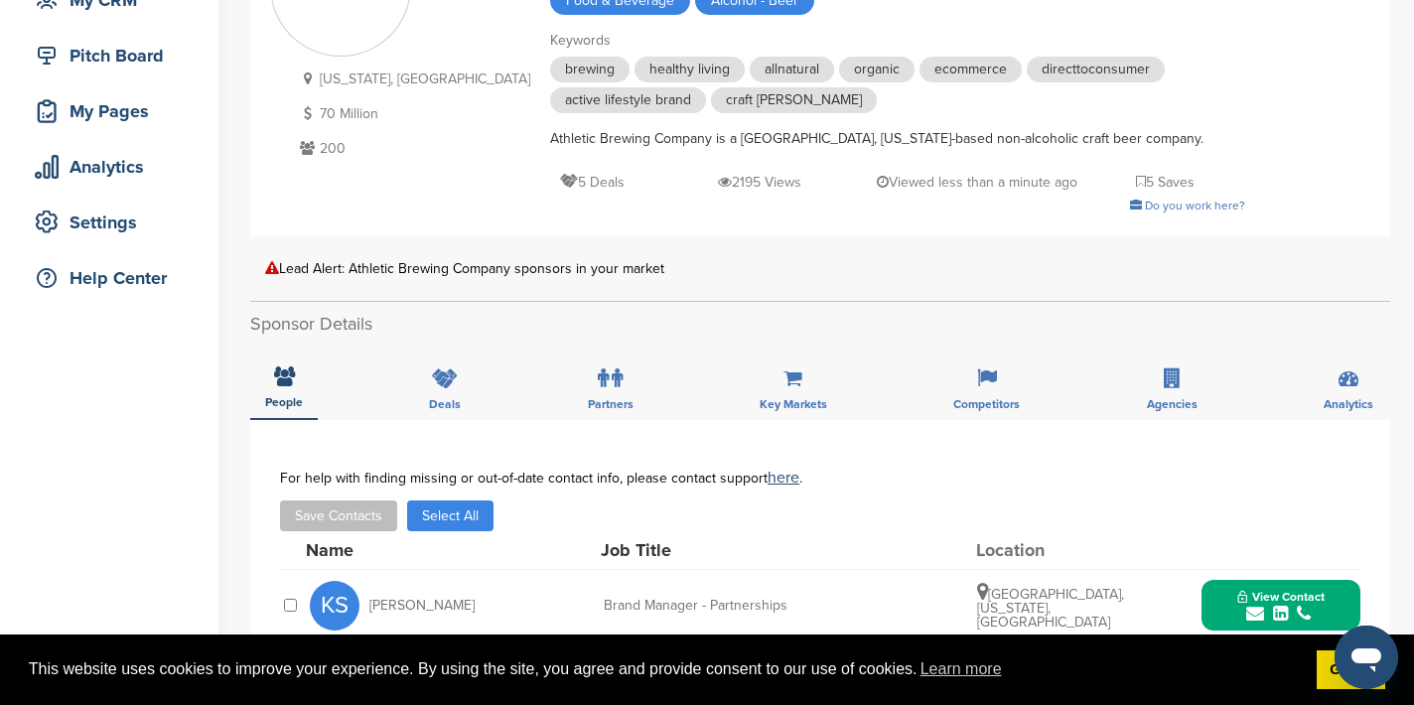
scroll to position [505, 0]
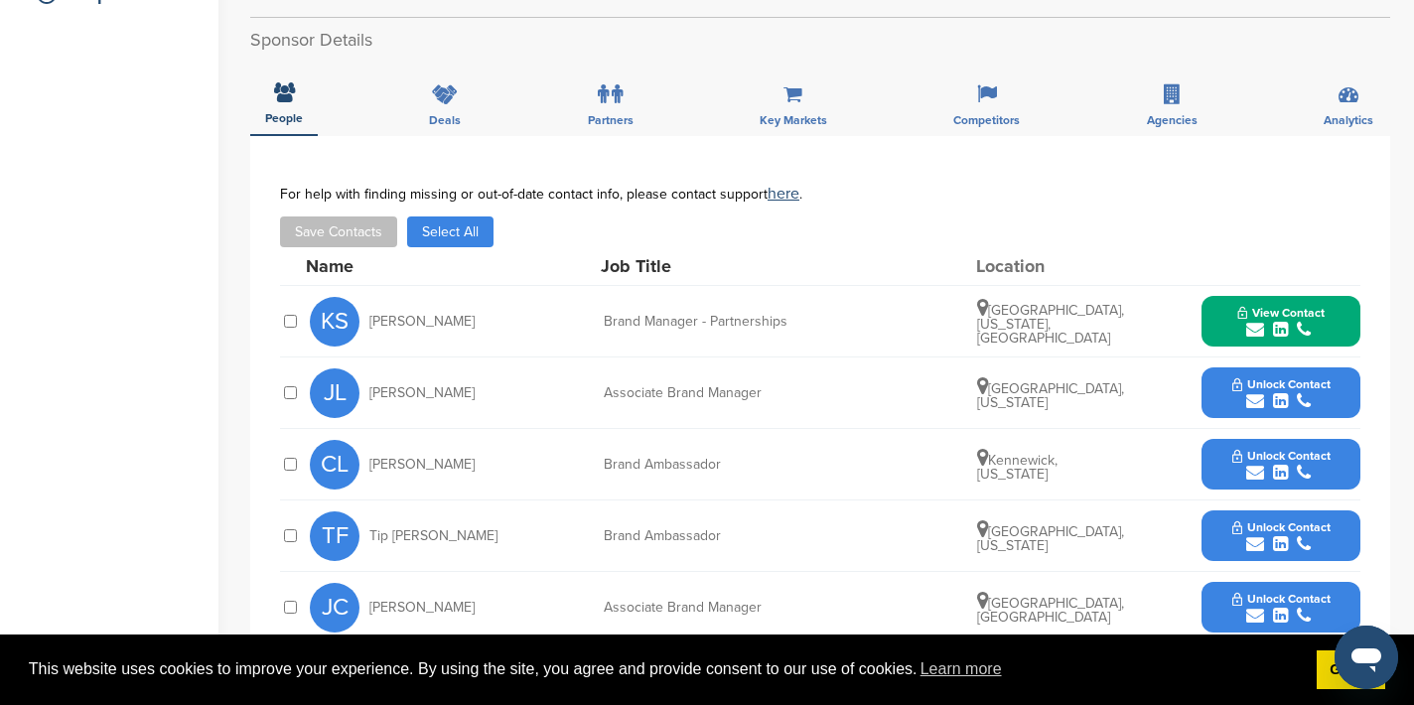
click at [1253, 329] on icon "submit" at bounding box center [1255, 330] width 18 height 18
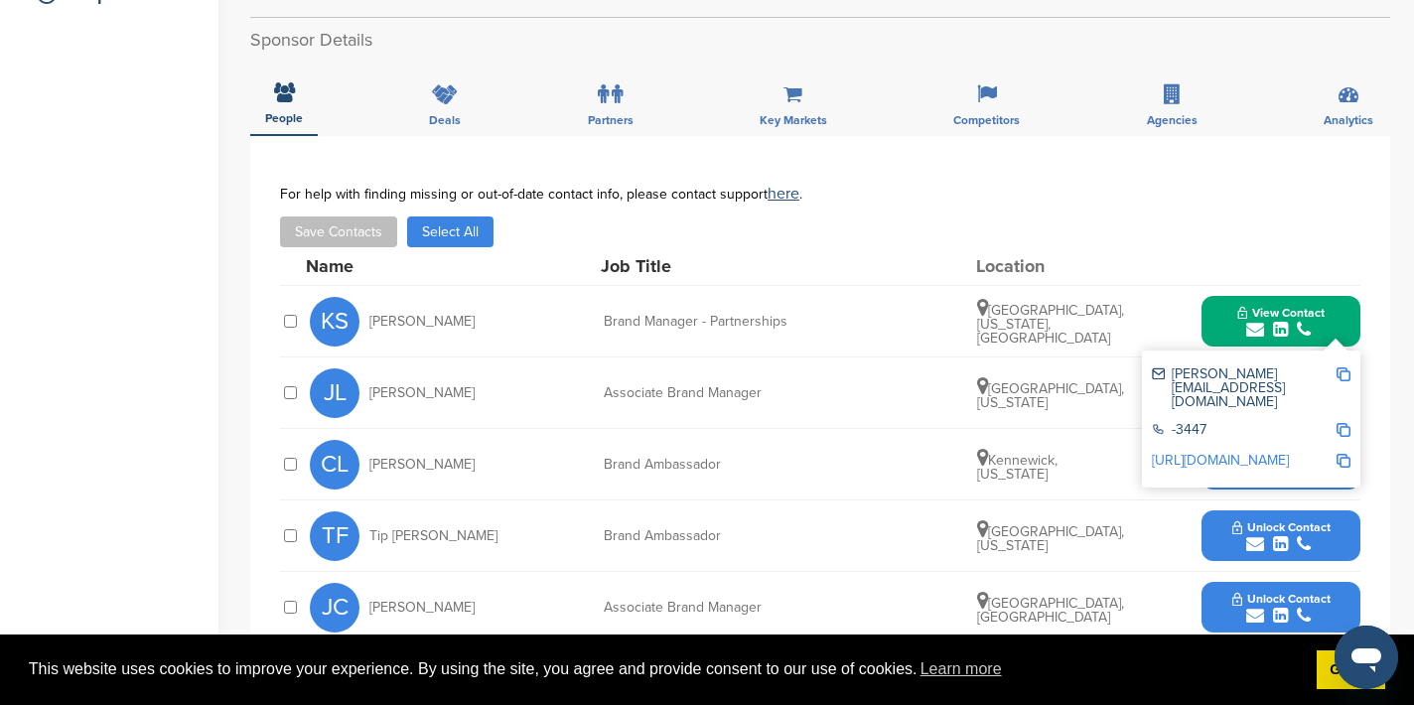
click at [1346, 370] on img at bounding box center [1344, 374] width 14 height 14
click at [1219, 311] on button "View Contact" at bounding box center [1281, 322] width 135 height 60
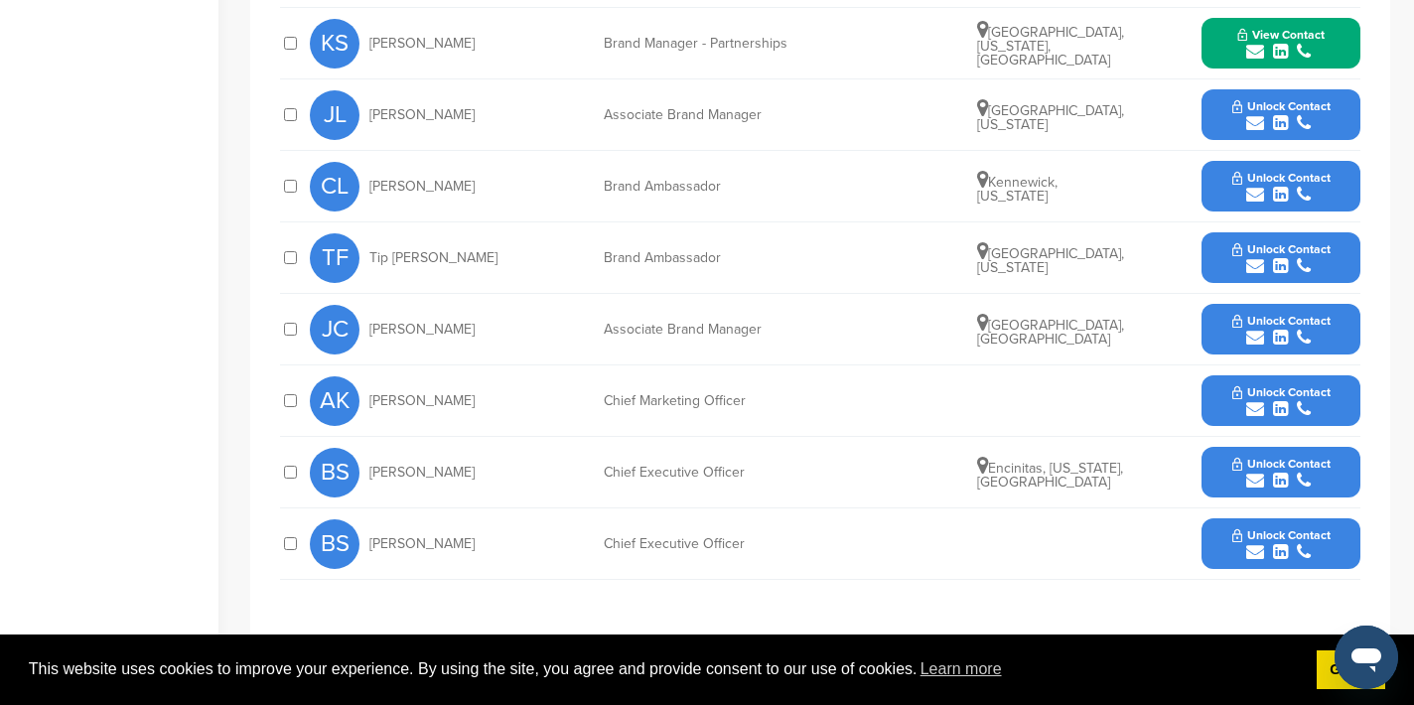
scroll to position [785, 0]
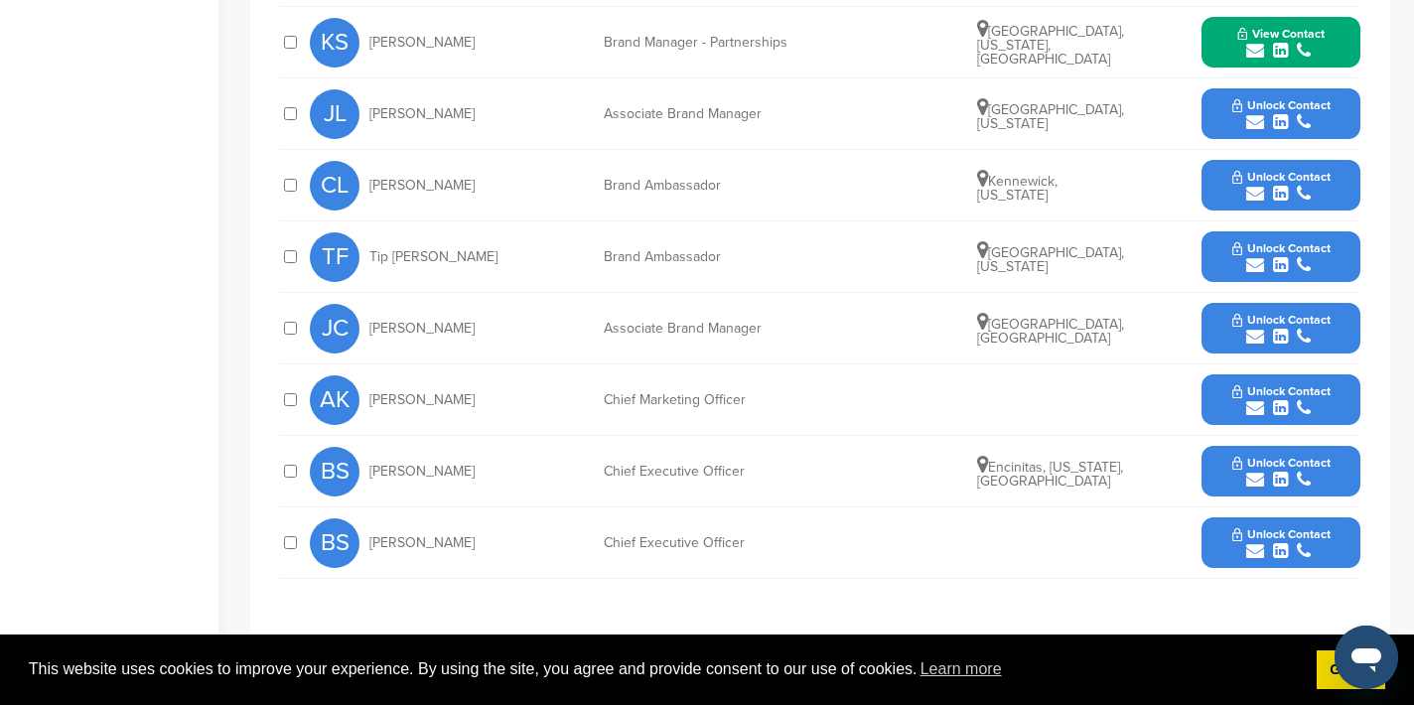
click at [1254, 409] on icon "submit" at bounding box center [1255, 408] width 18 height 18
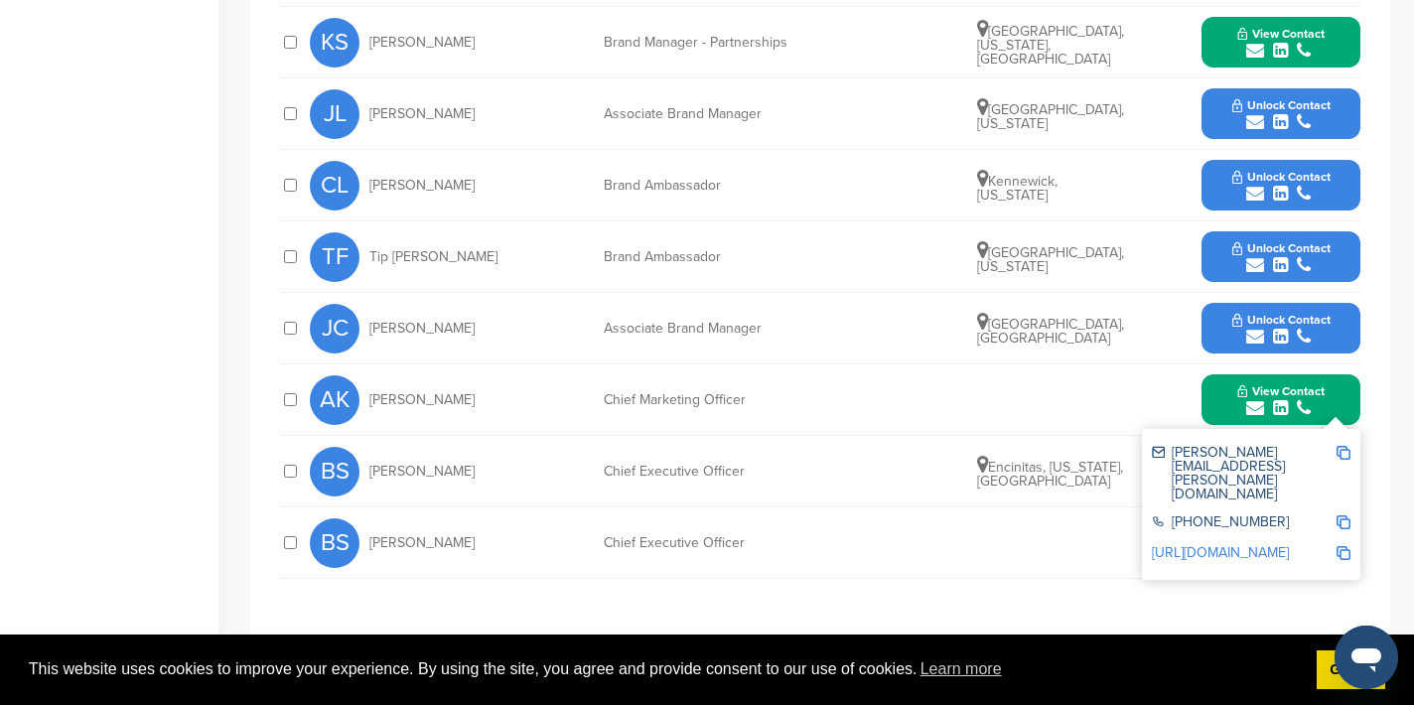
click at [1343, 452] on img at bounding box center [1344, 453] width 14 height 14
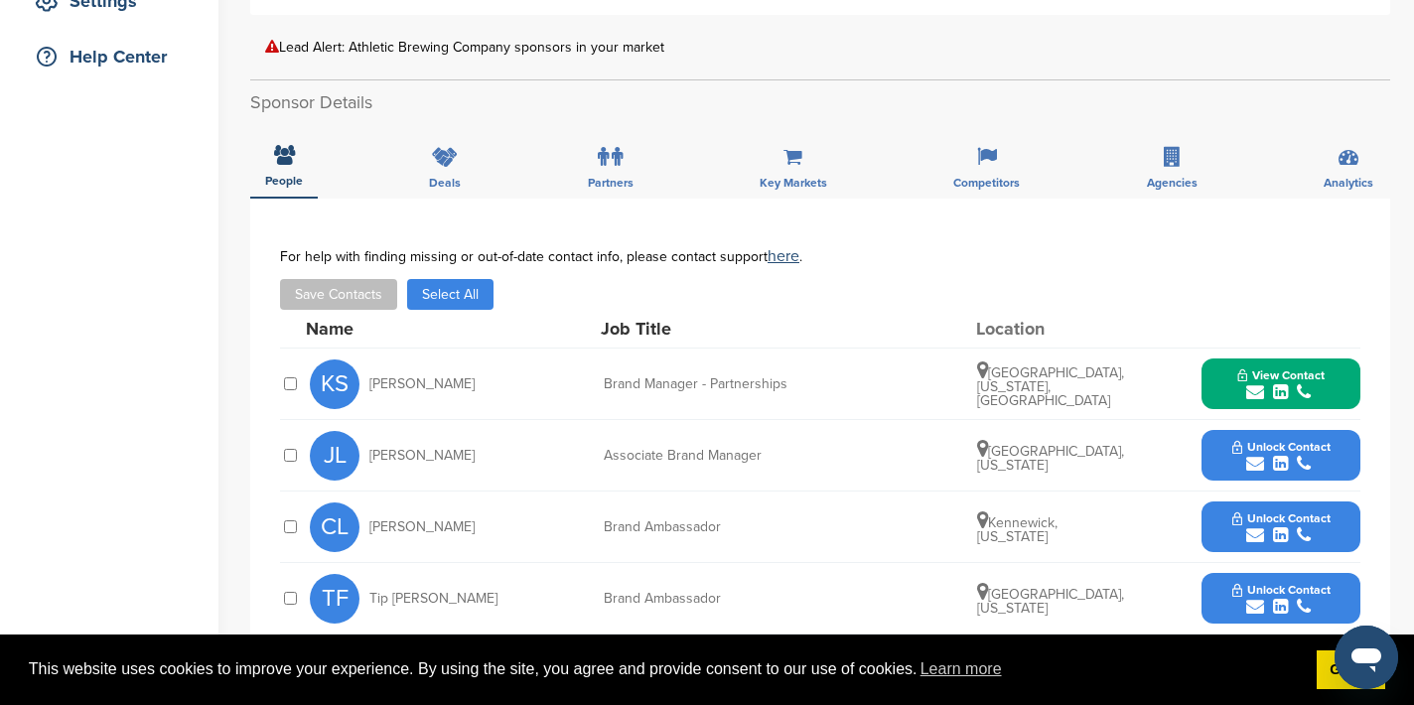
scroll to position [0, 0]
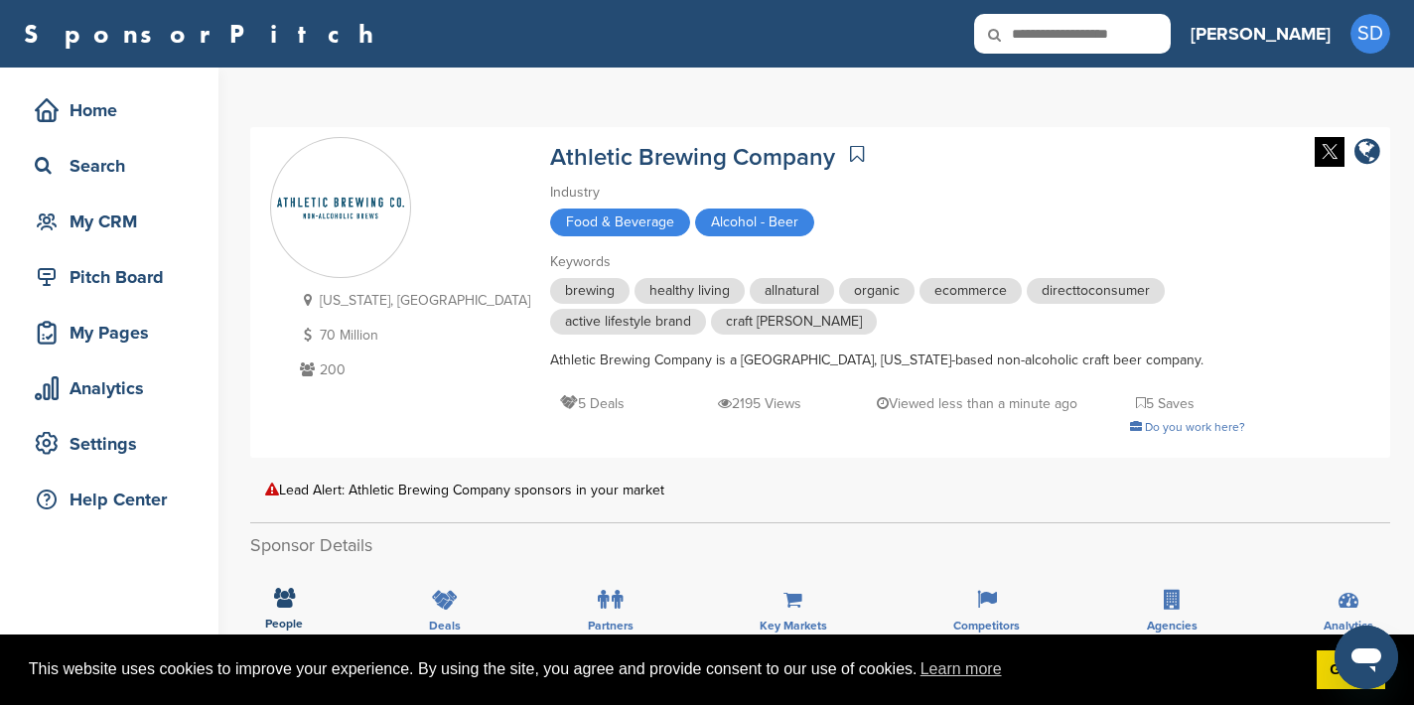
click at [1112, 32] on input "text" at bounding box center [1072, 34] width 197 height 40
type input "*****"
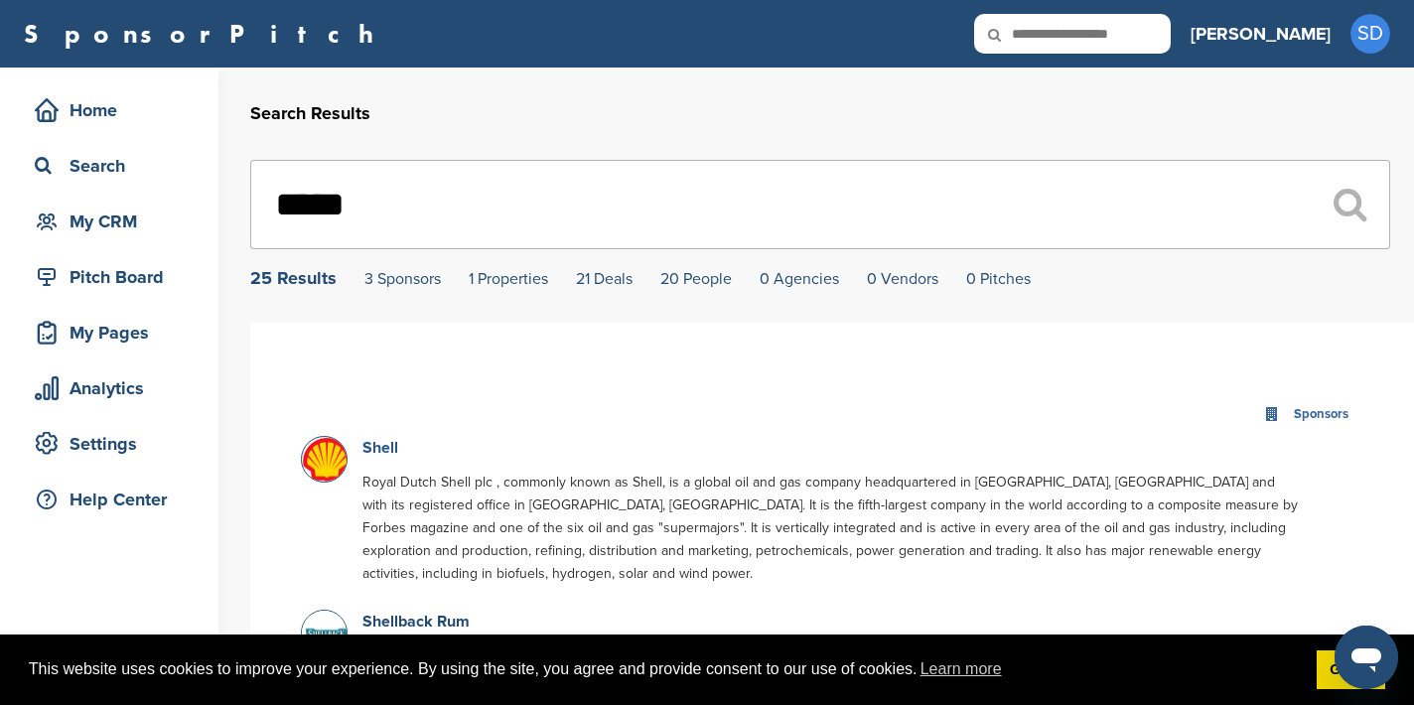
click at [367, 448] on link "Shell" at bounding box center [380, 448] width 36 height 20
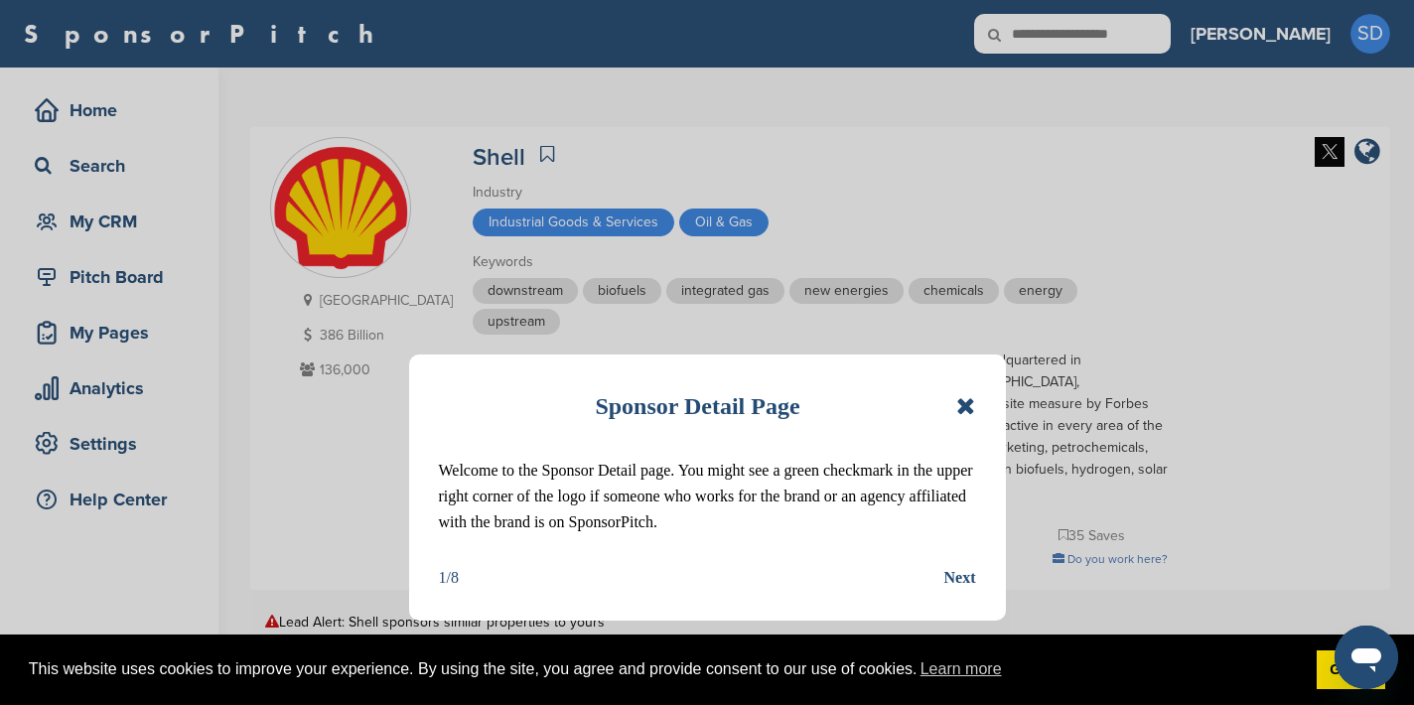
click at [965, 407] on icon at bounding box center [965, 406] width 19 height 24
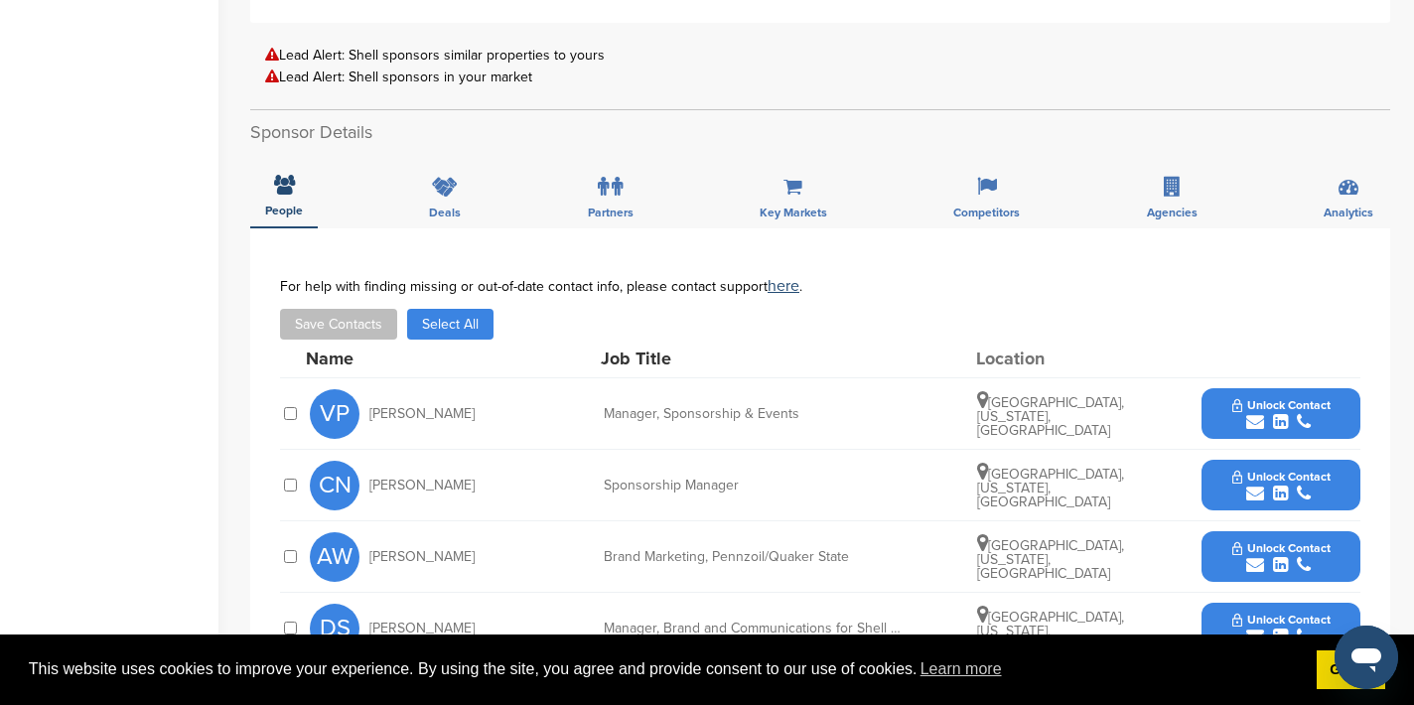
scroll to position [568, 0]
click at [1250, 412] on icon "submit" at bounding box center [1255, 421] width 18 height 18
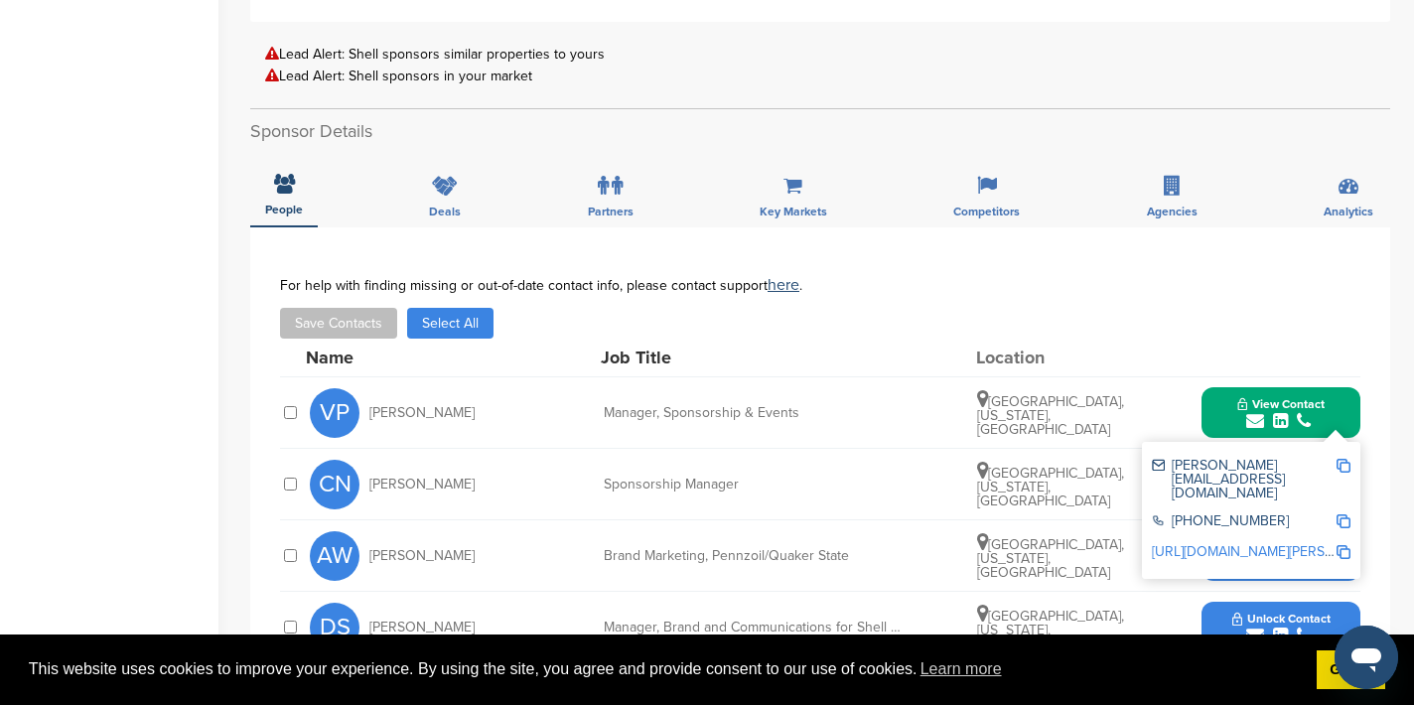
click at [1346, 459] on img at bounding box center [1344, 466] width 14 height 14
click at [1219, 383] on button "View Contact" at bounding box center [1281, 413] width 135 height 60
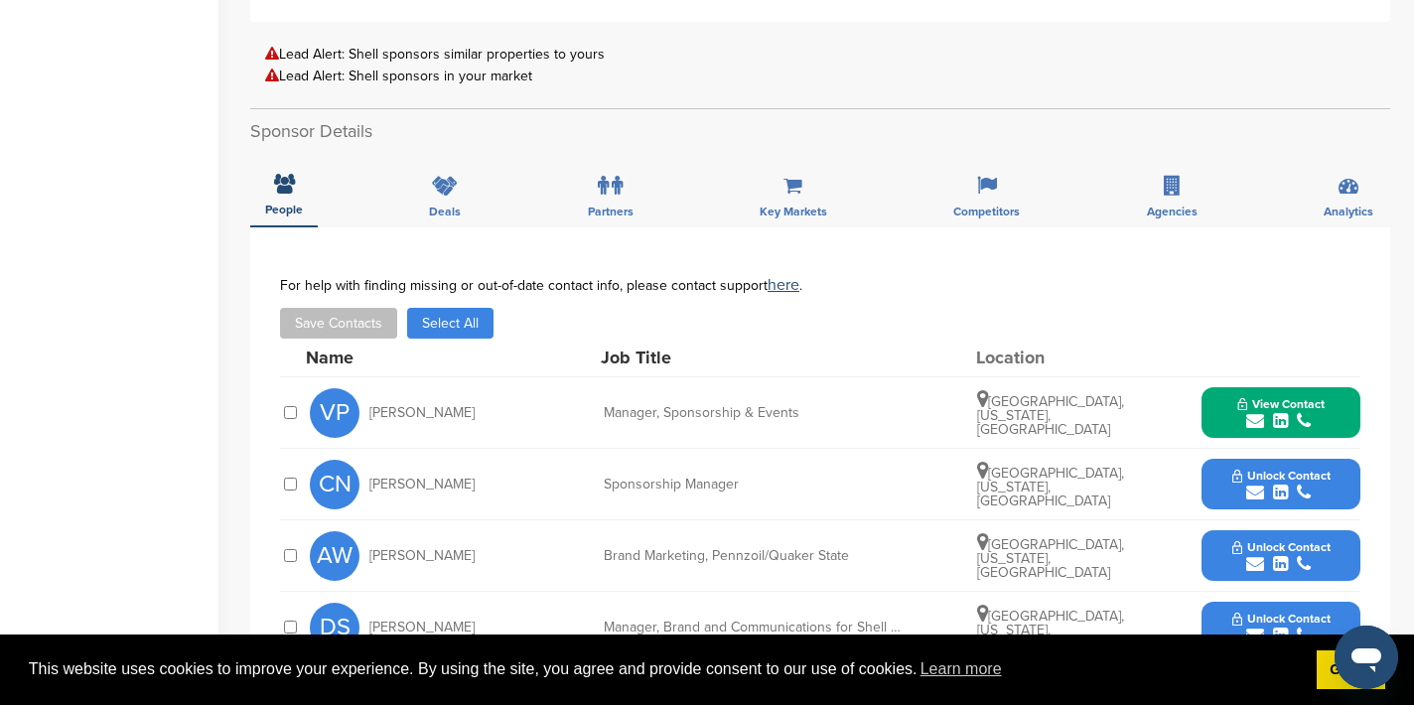
click at [1257, 484] on icon "submit" at bounding box center [1255, 493] width 18 height 18
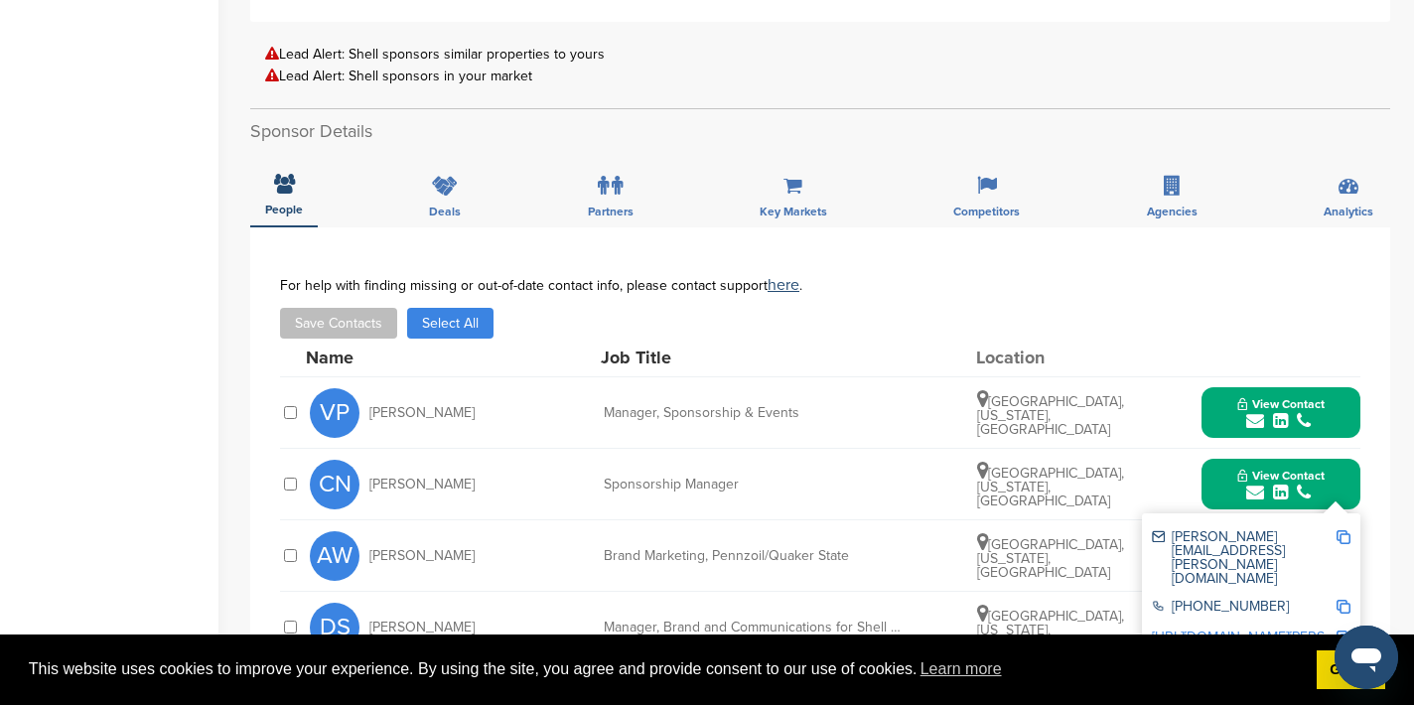
click at [1344, 530] on img at bounding box center [1344, 537] width 14 height 14
click at [1223, 464] on button "View Contact" at bounding box center [1281, 485] width 135 height 60
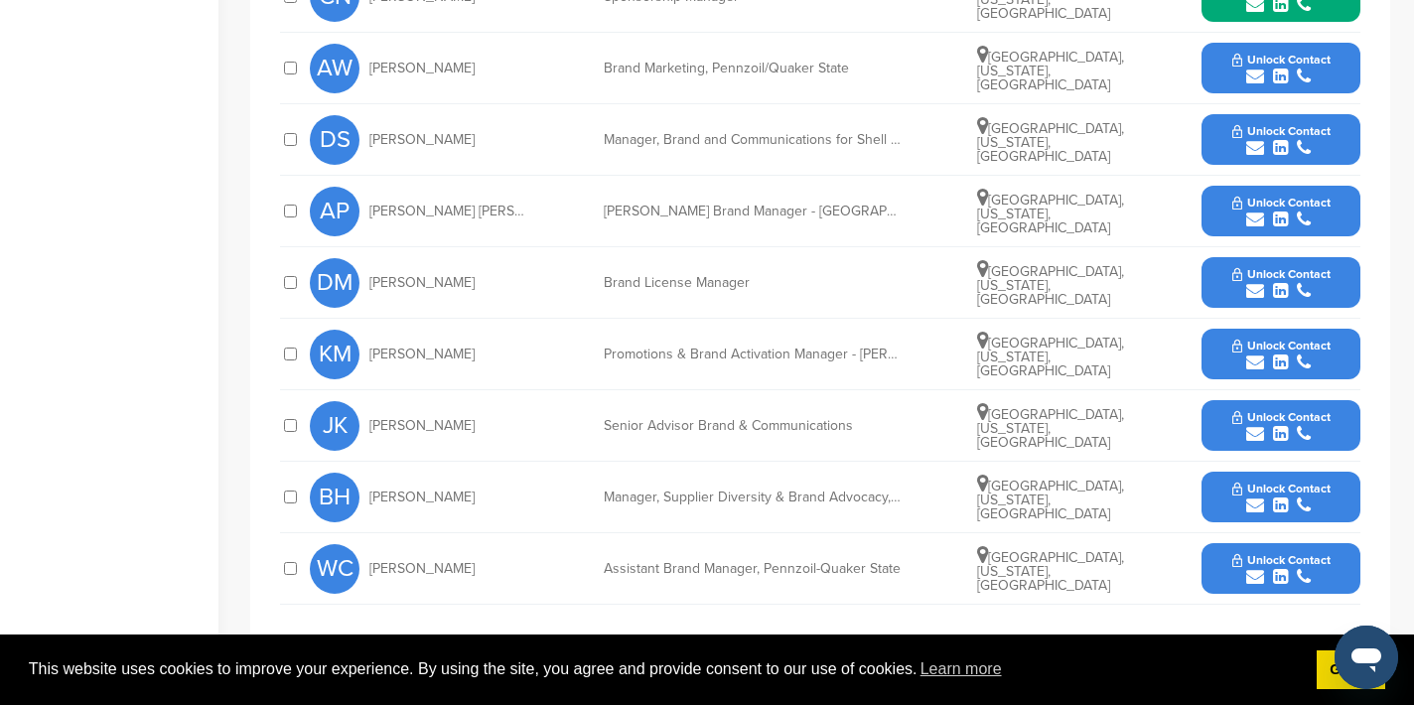
scroll to position [1050, 0]
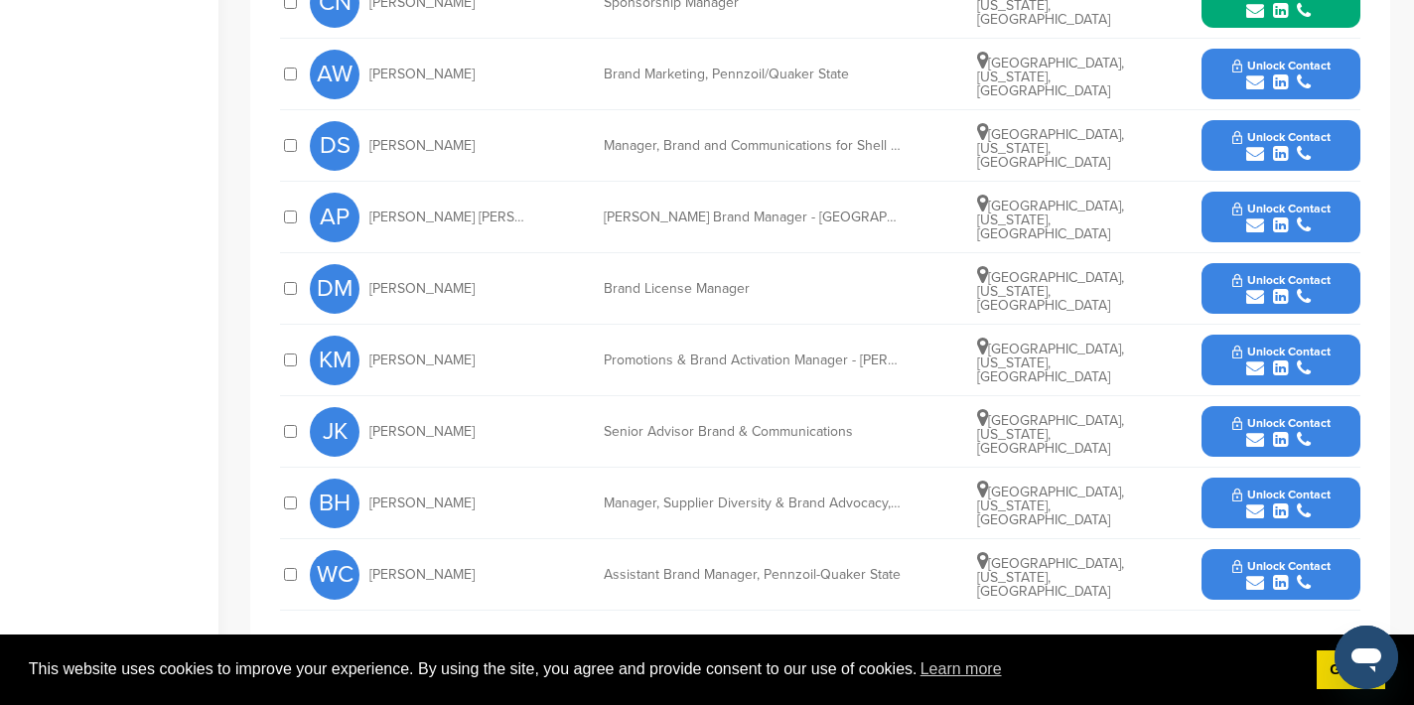
click at [1258, 360] on icon "submit" at bounding box center [1255, 369] width 18 height 18
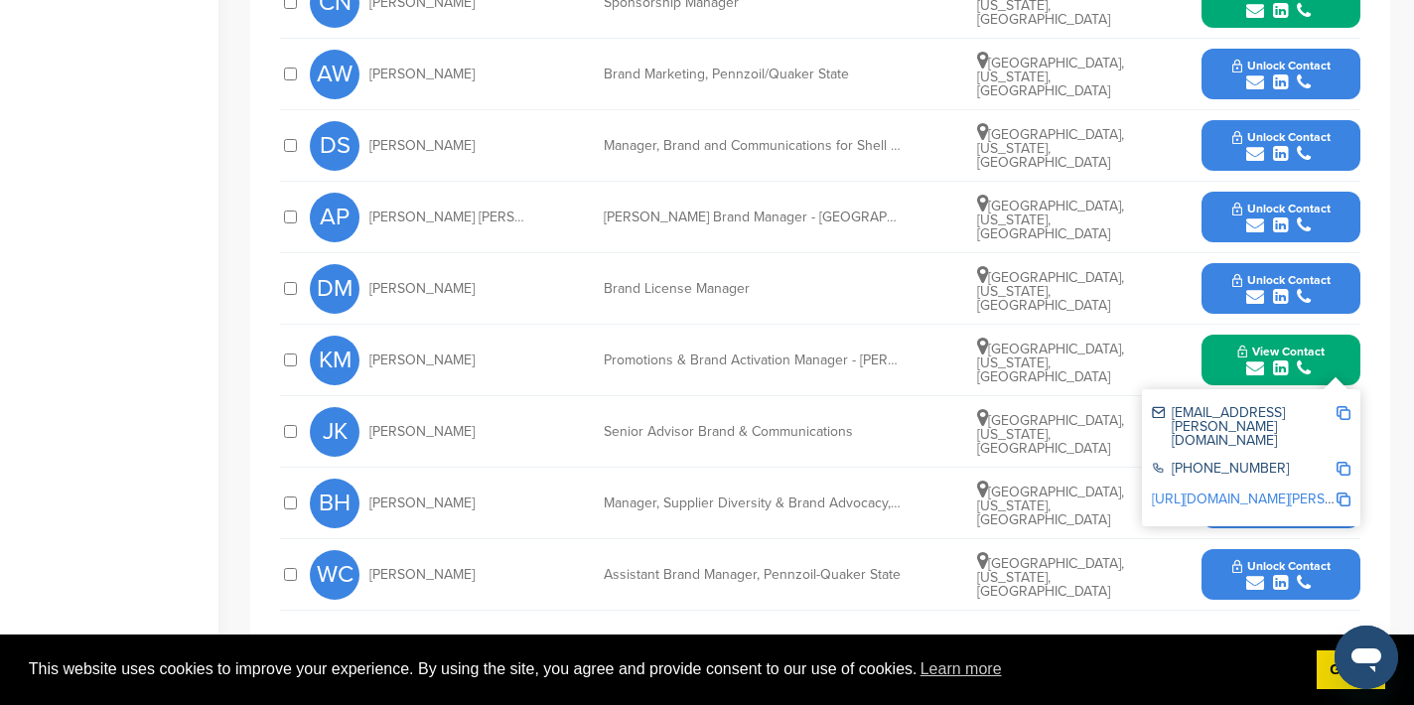
click at [1345, 406] on img at bounding box center [1344, 413] width 14 height 14
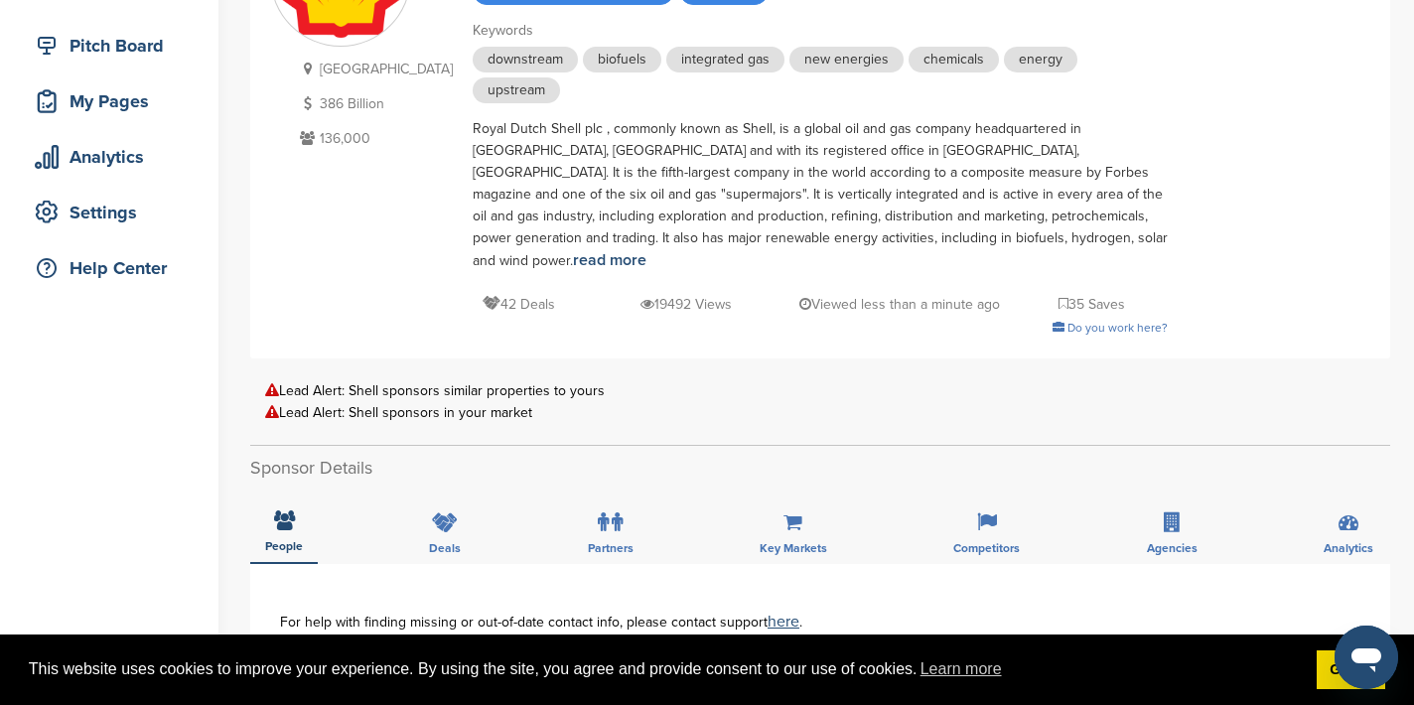
scroll to position [0, 0]
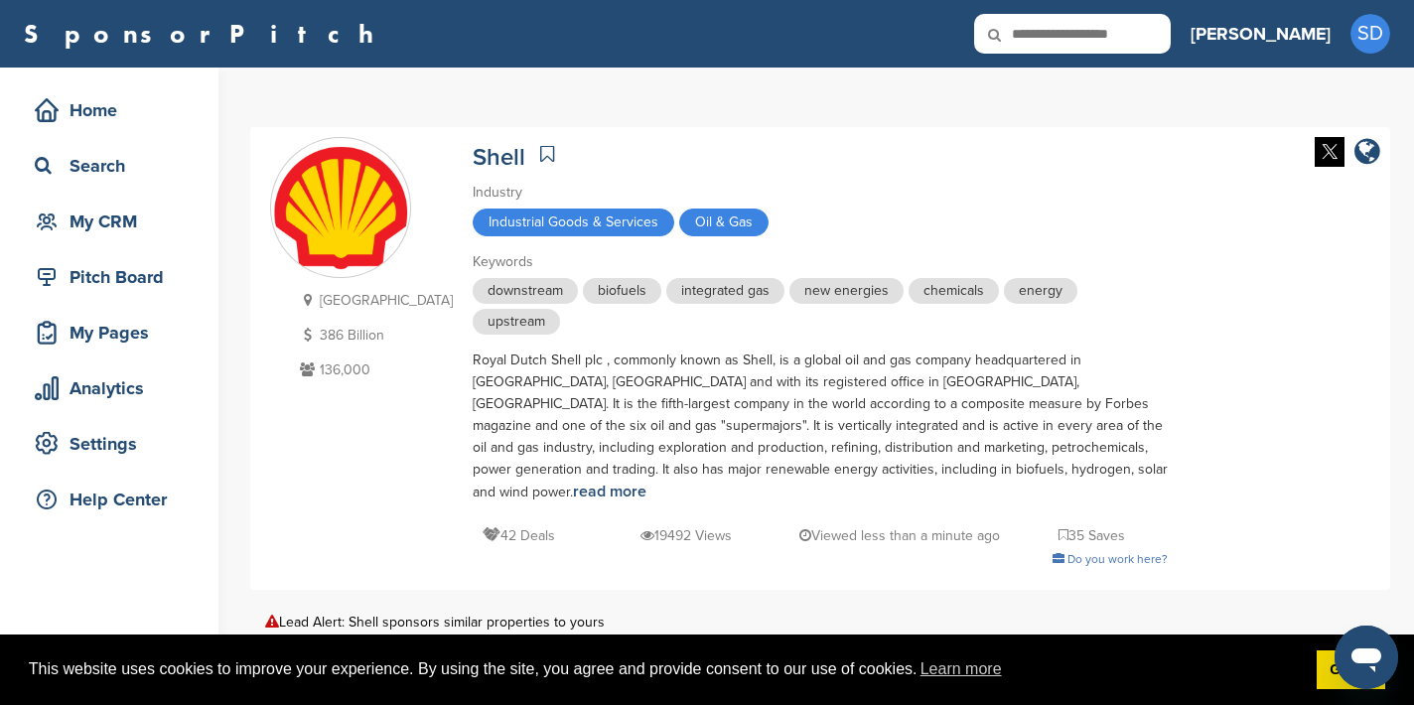
click at [1128, 42] on input "text" at bounding box center [1072, 34] width 197 height 40
type input "**********"
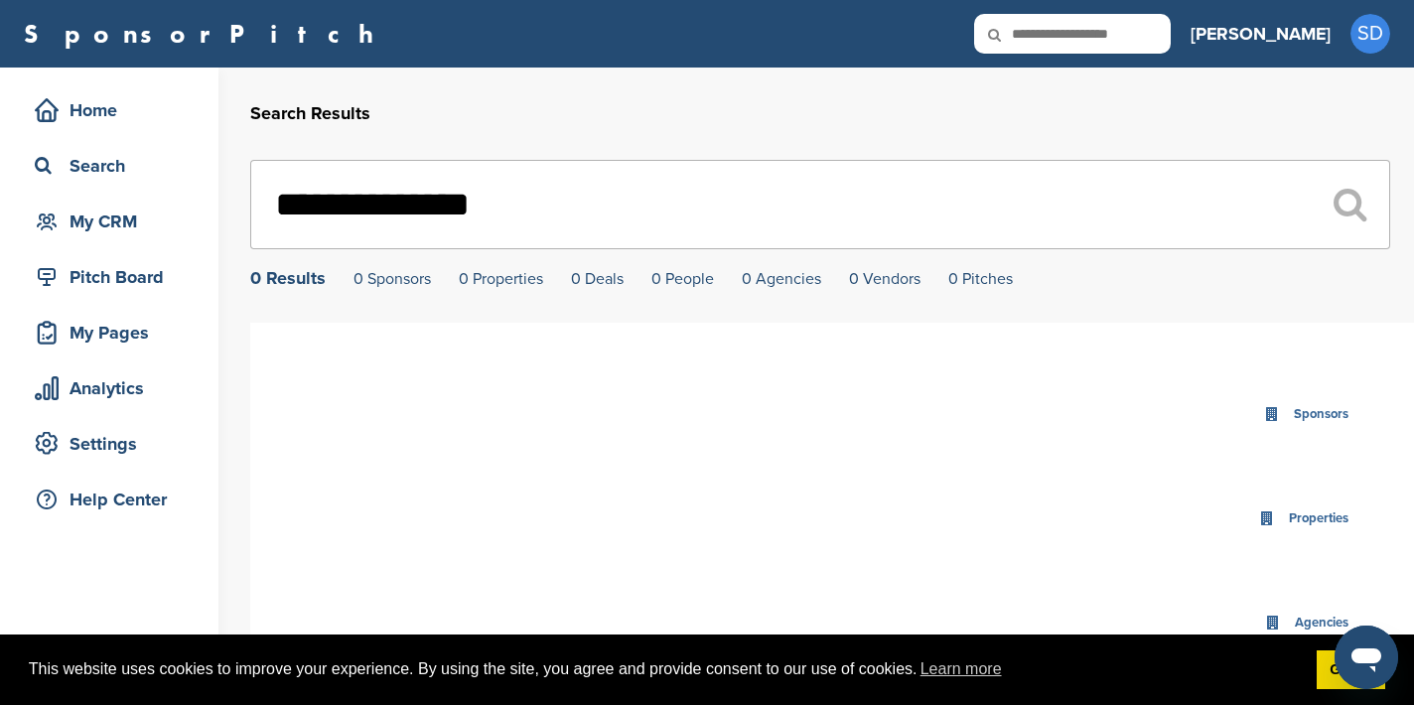
click at [381, 207] on input "**********" at bounding box center [820, 204] width 1140 height 89
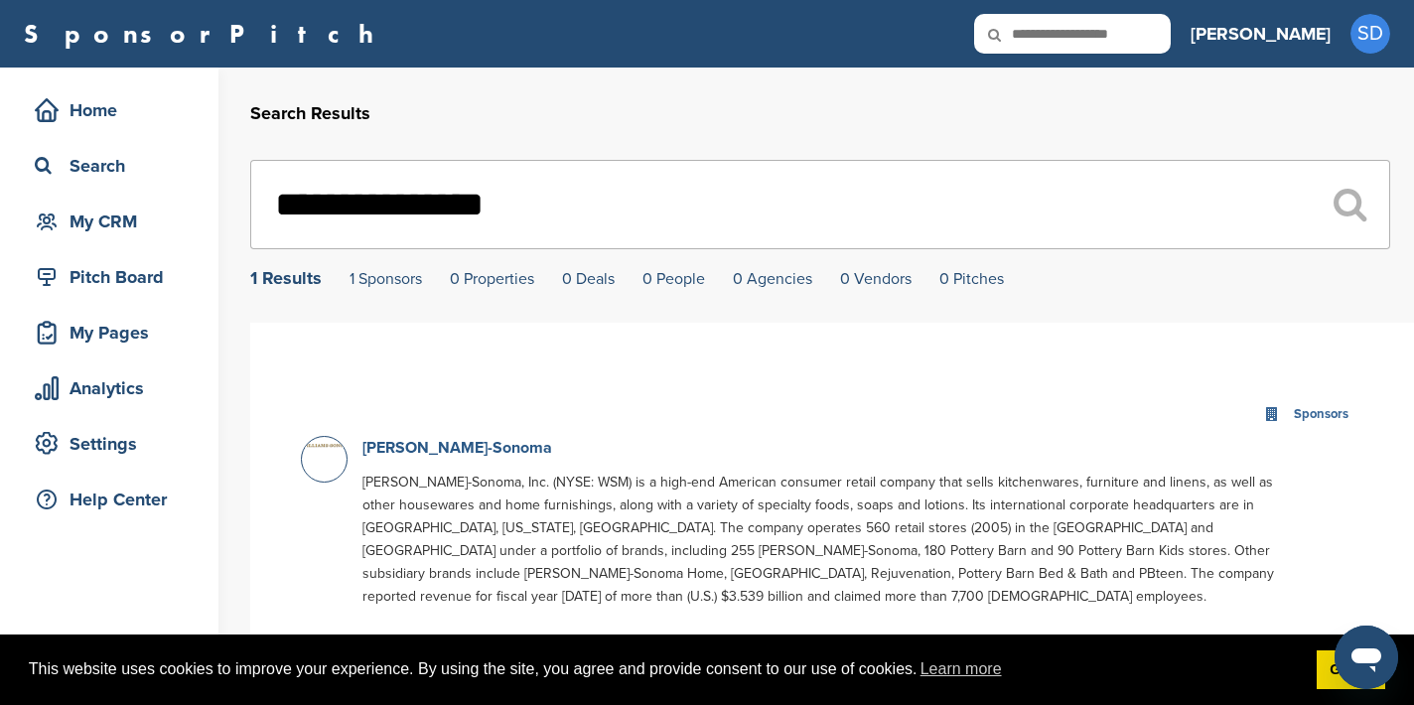
type input "**********"
click at [459, 447] on link "Williams-Sonoma" at bounding box center [457, 448] width 190 height 20
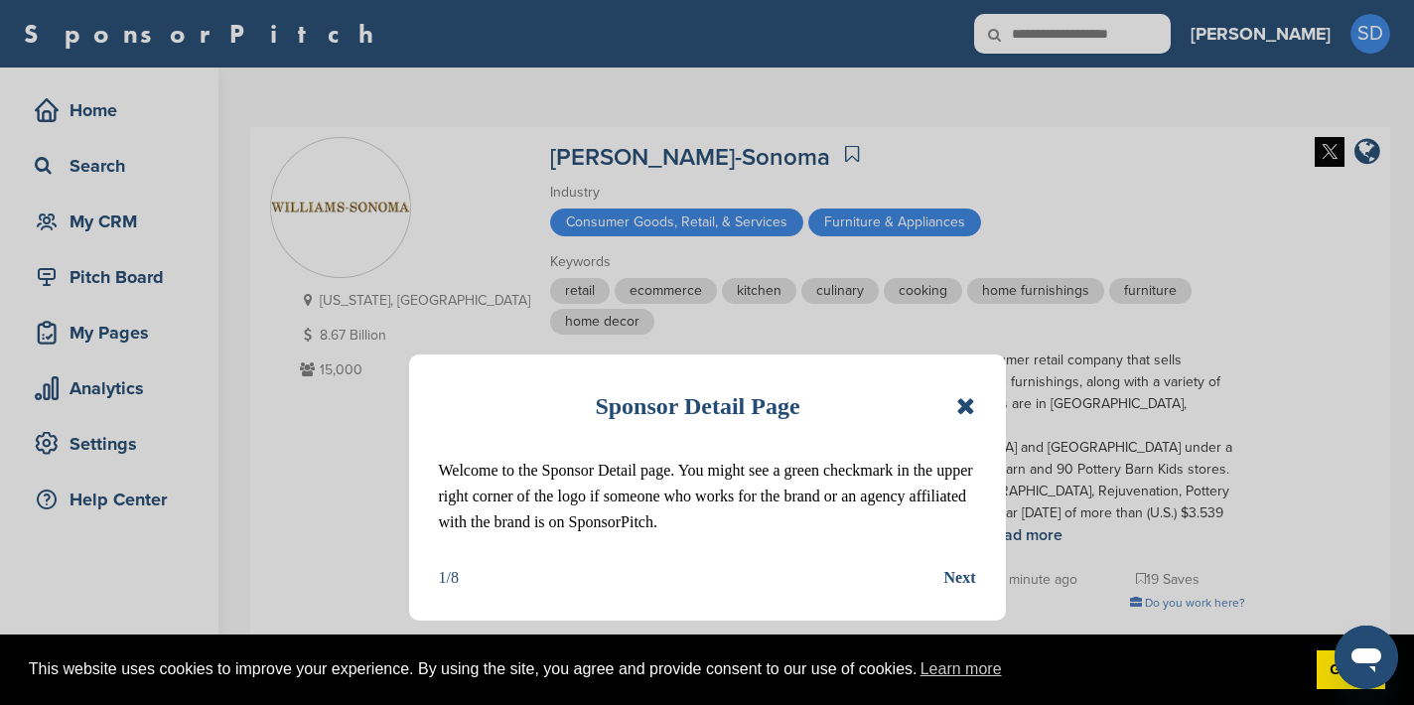
click at [969, 406] on icon at bounding box center [965, 406] width 19 height 24
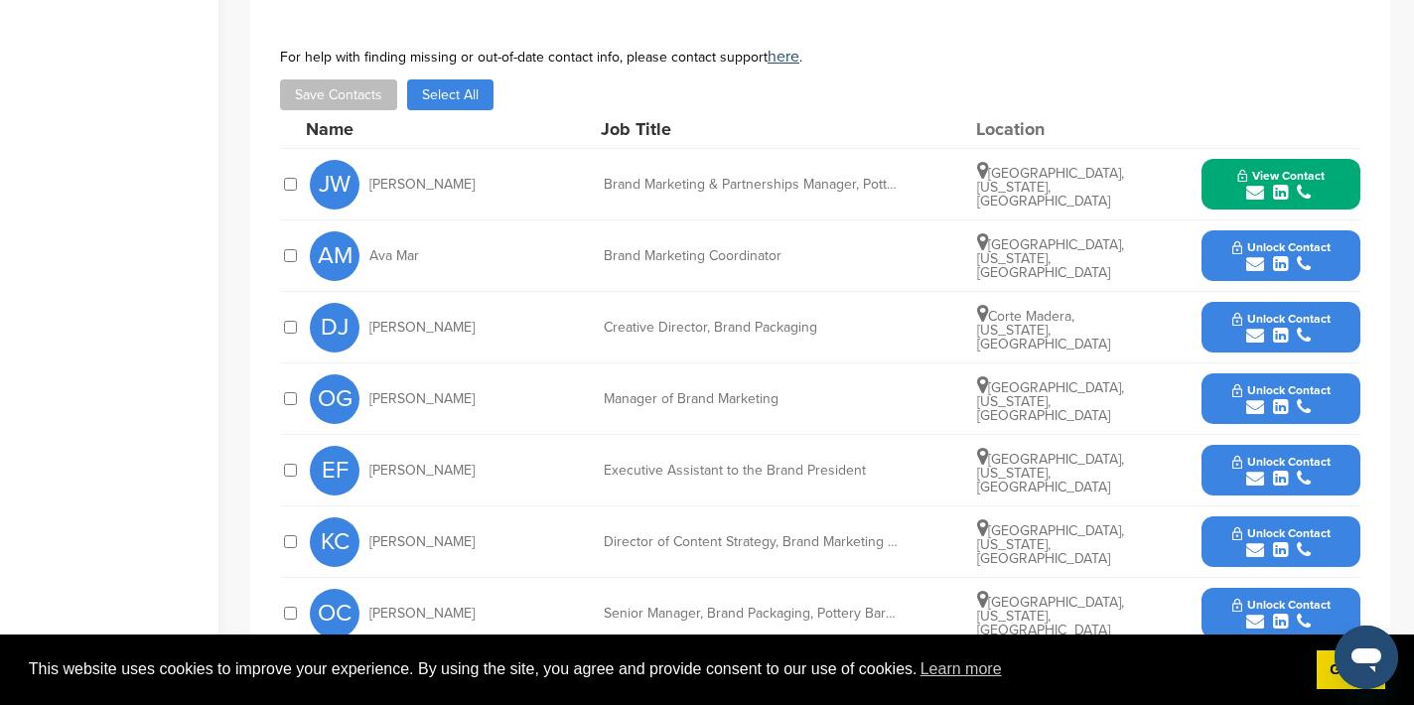
scroll to position [736, 0]
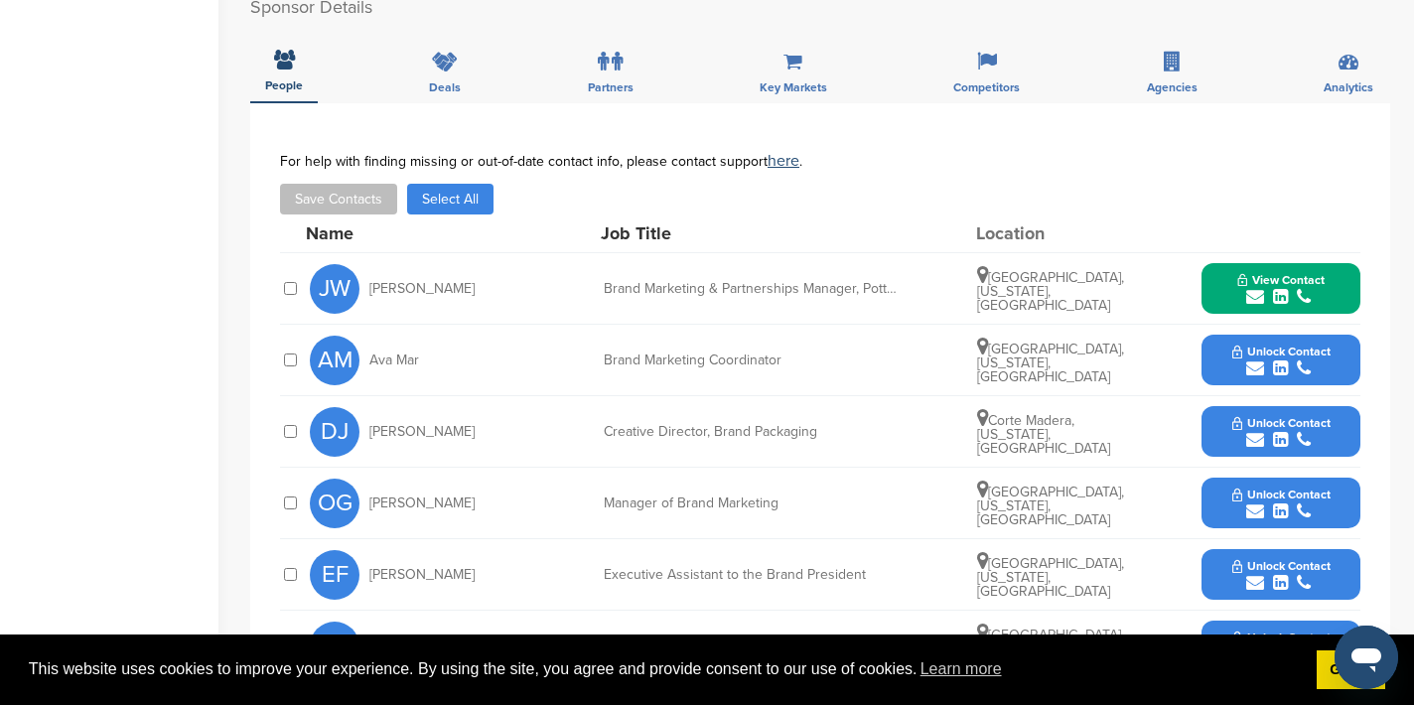
click at [1253, 288] on icon "submit" at bounding box center [1255, 297] width 18 height 18
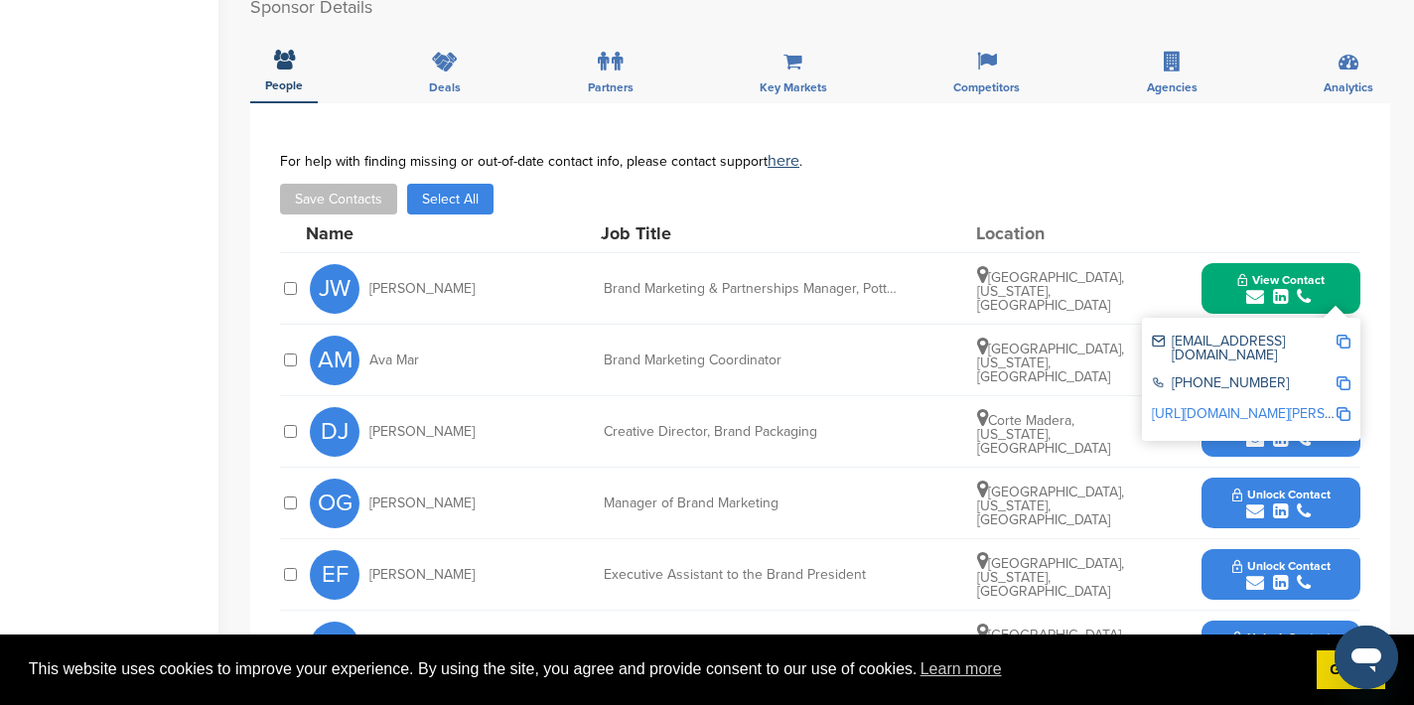
click at [1345, 335] on img at bounding box center [1344, 342] width 14 height 14
click at [1218, 259] on button "View Contact" at bounding box center [1281, 289] width 135 height 60
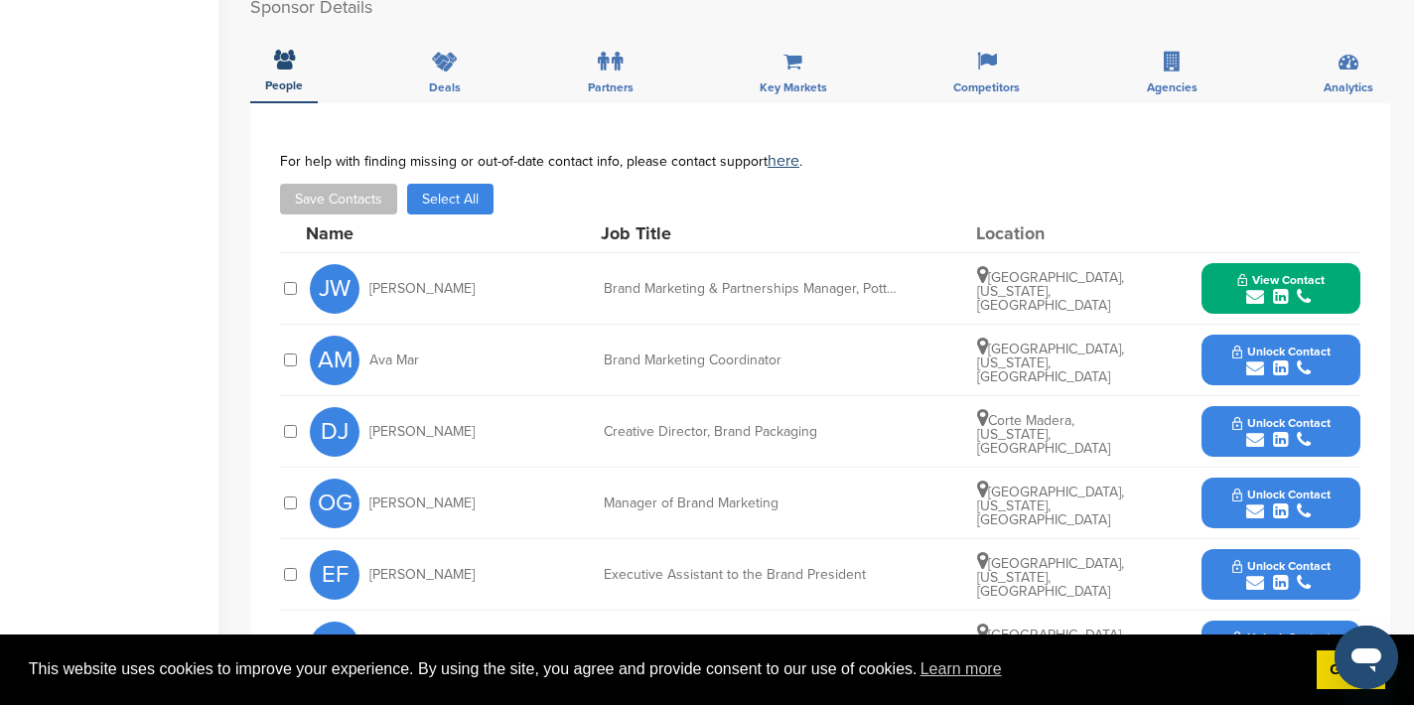
click at [1251, 360] on icon "submit" at bounding box center [1255, 369] width 18 height 18
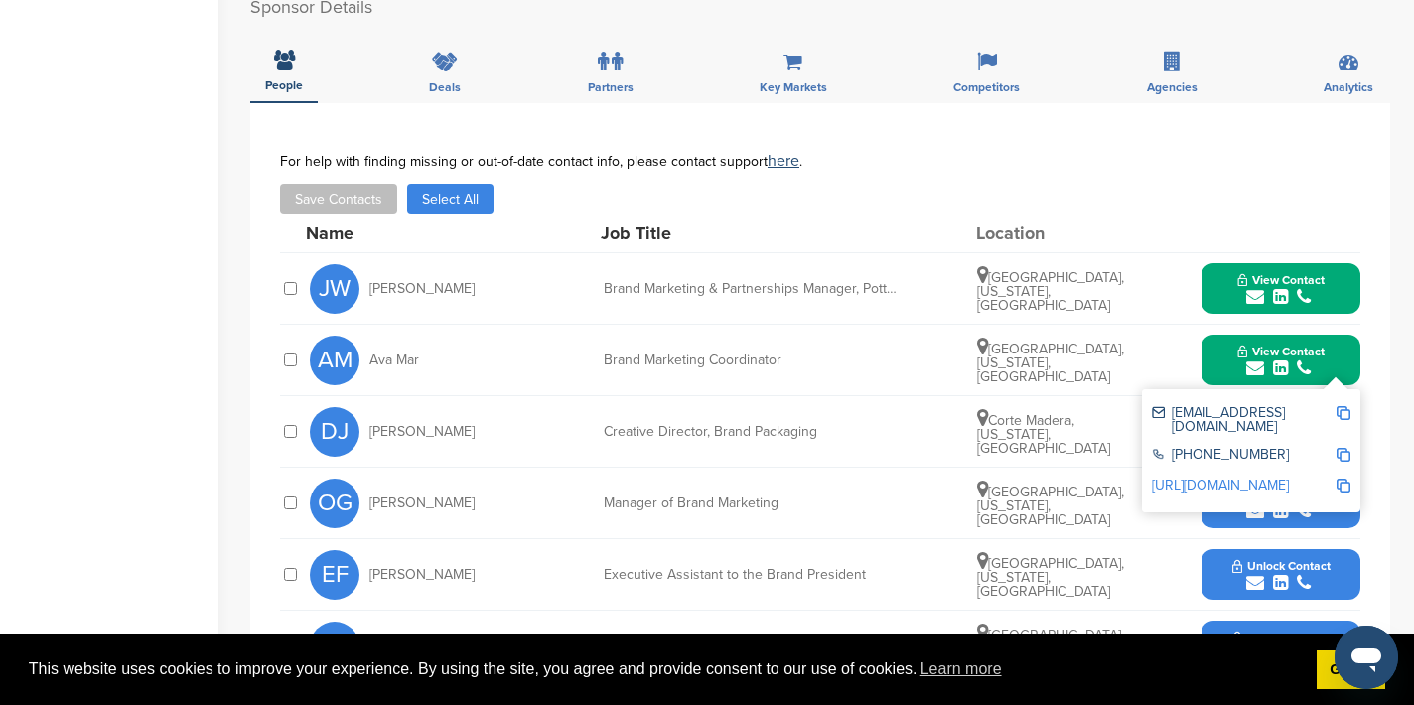
click at [1343, 406] on img at bounding box center [1344, 413] width 14 height 14
click at [1215, 352] on button "View Contact" at bounding box center [1281, 361] width 135 height 60
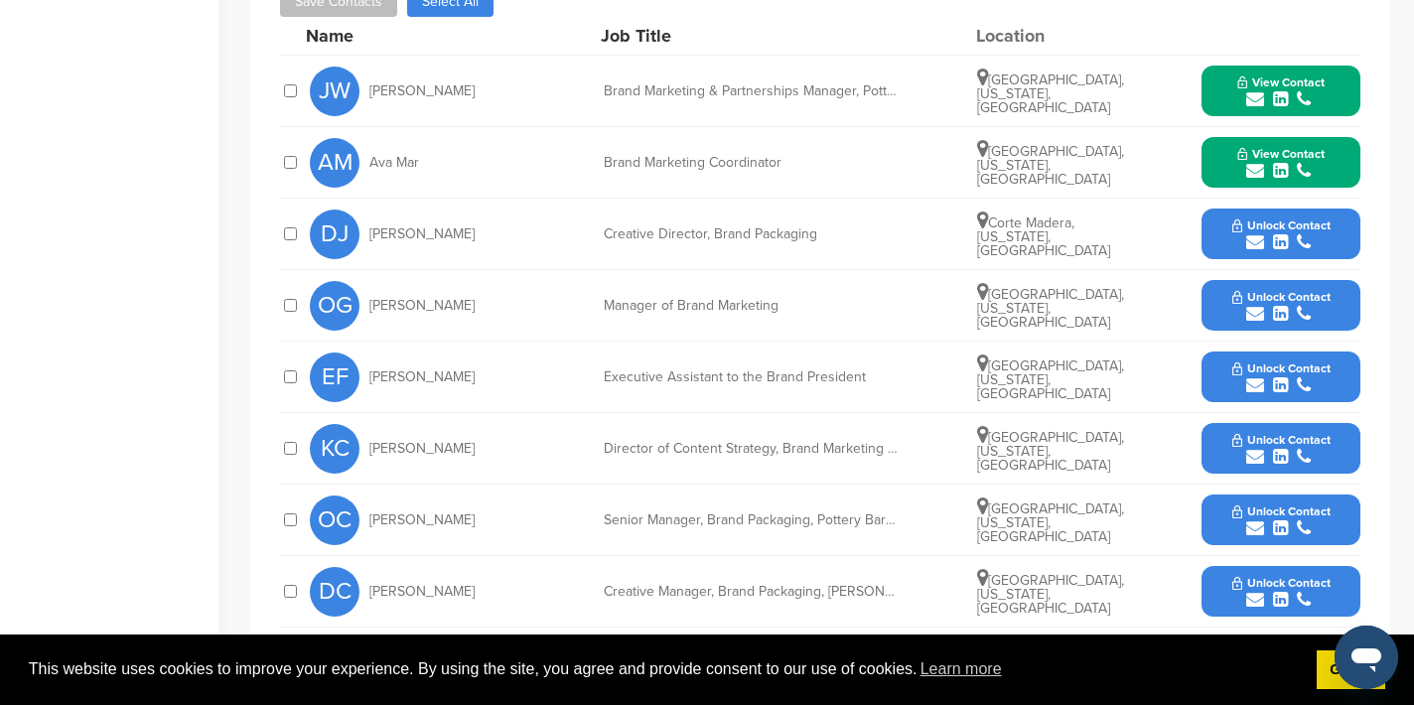
scroll to position [929, 0]
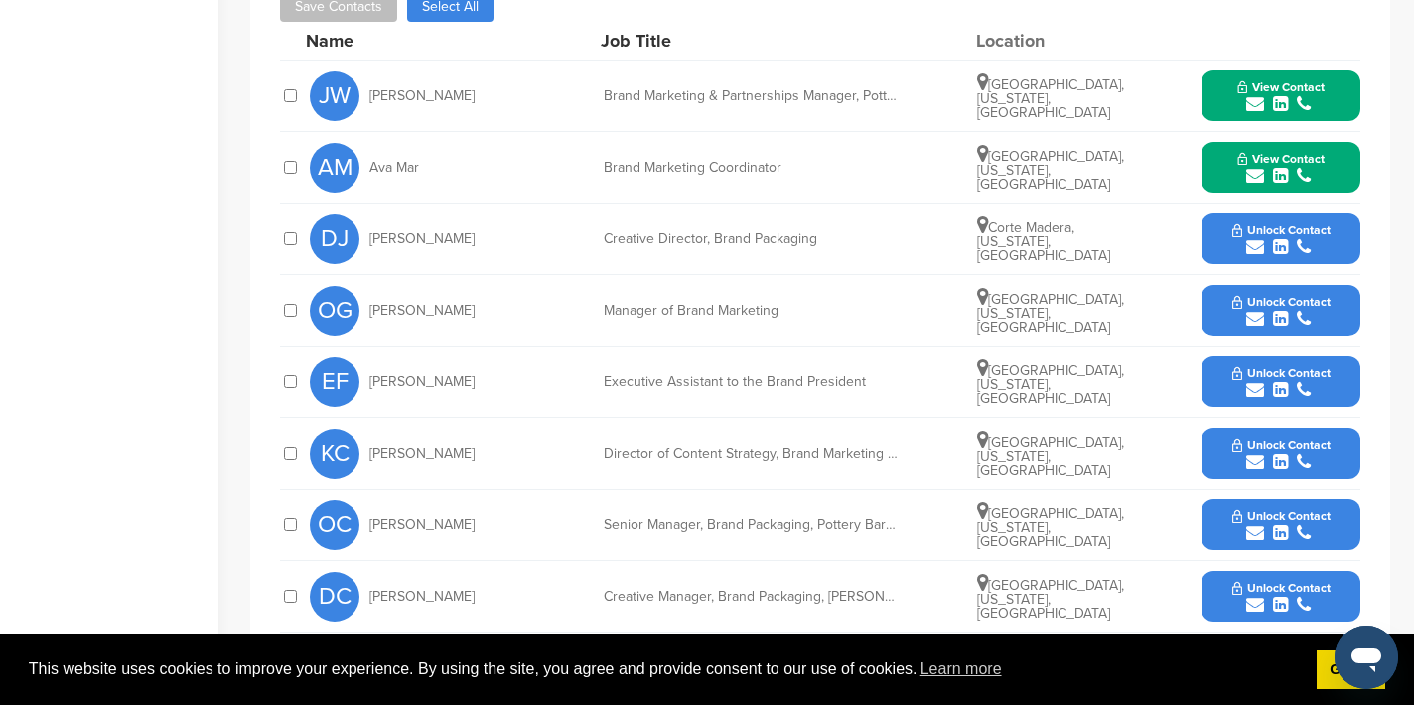
click at [1254, 310] on icon "submit" at bounding box center [1255, 319] width 18 height 18
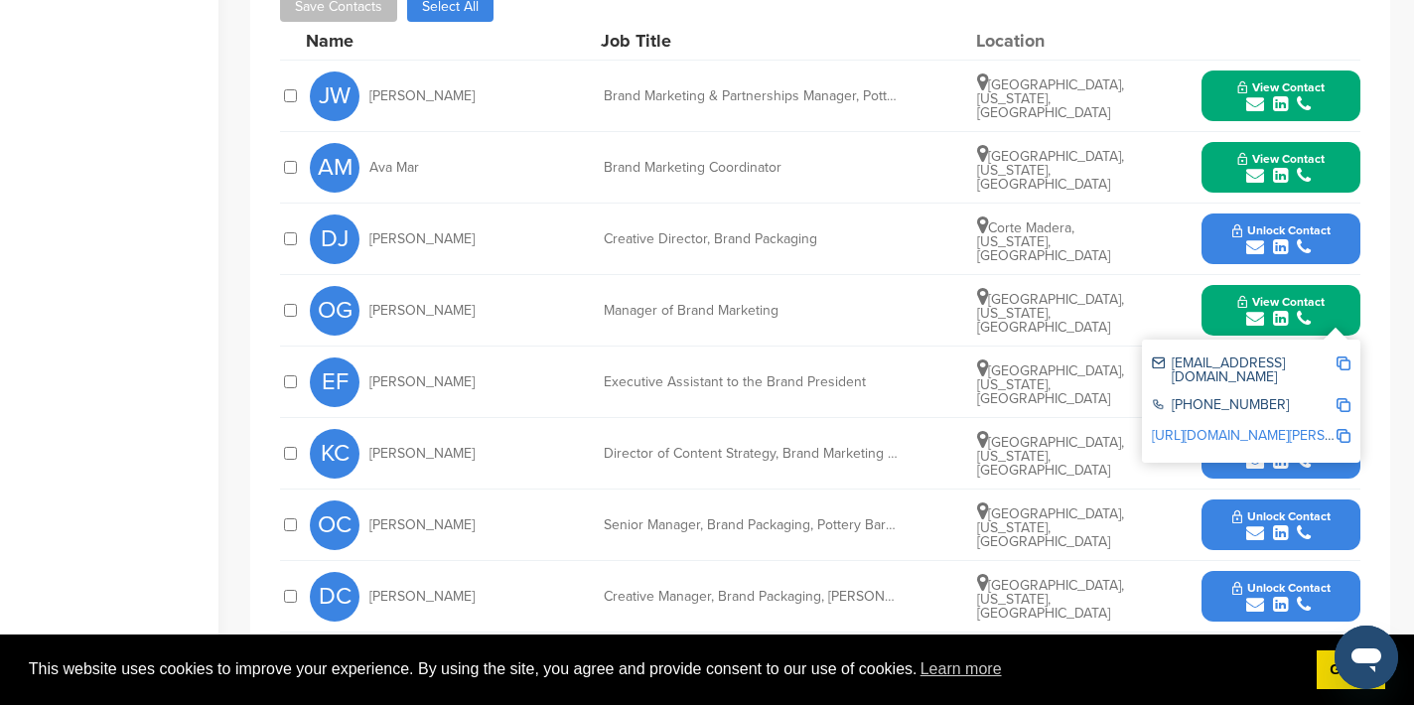
click at [1345, 357] on img at bounding box center [1344, 364] width 14 height 14
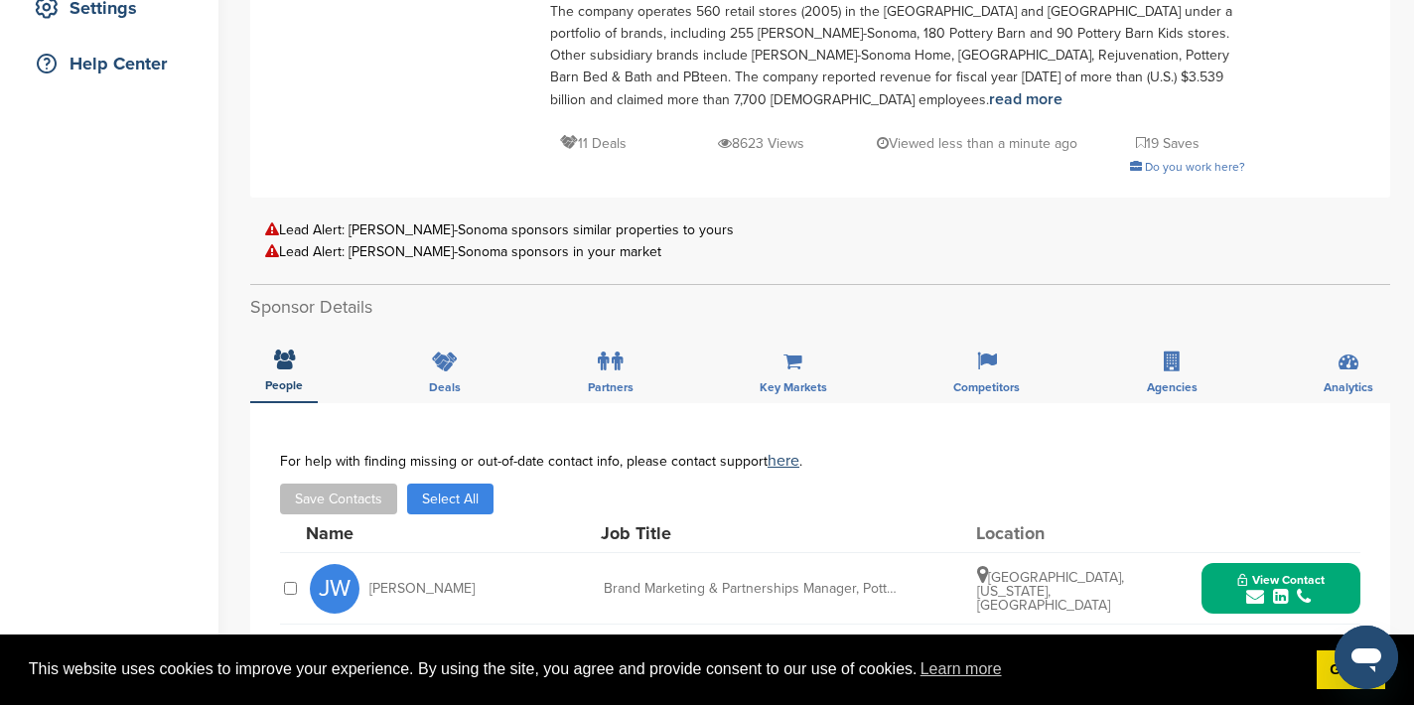
scroll to position [0, 0]
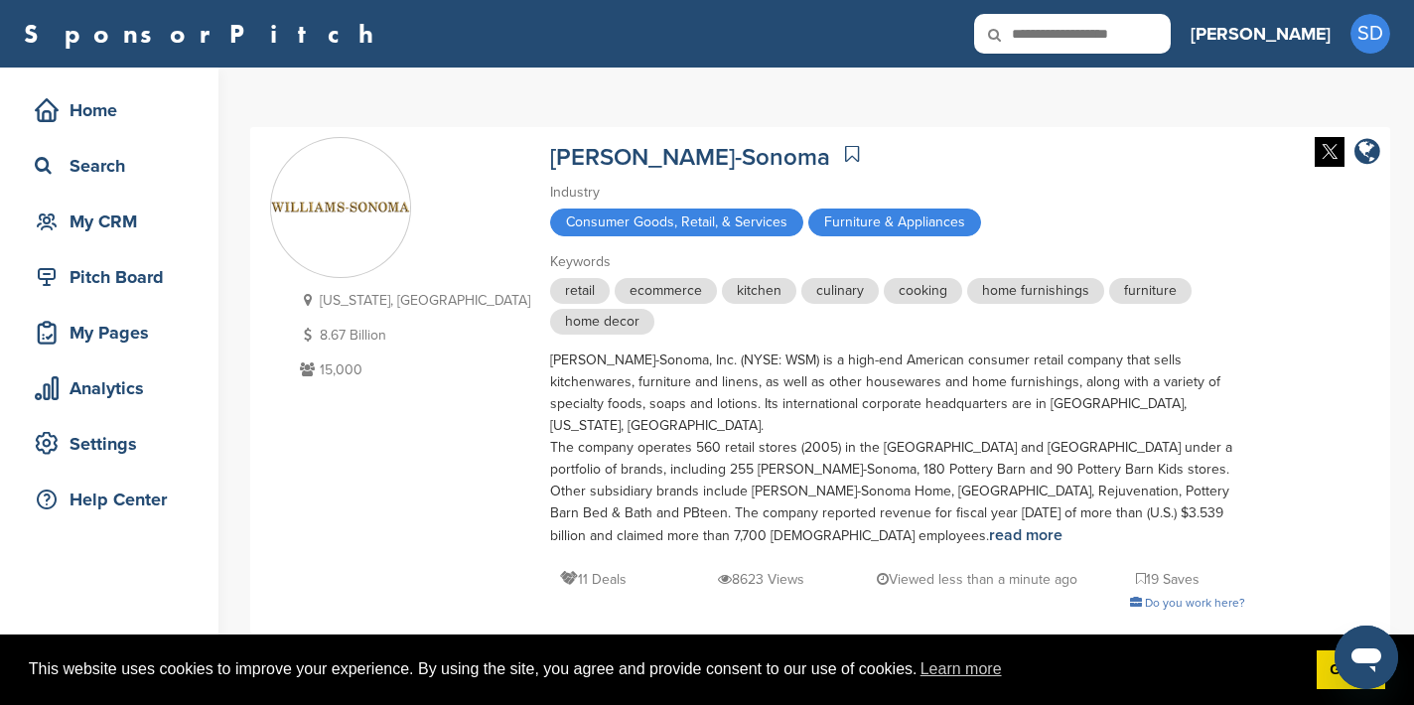
click at [1171, 41] on input "text" at bounding box center [1072, 34] width 197 height 40
type input "**********"
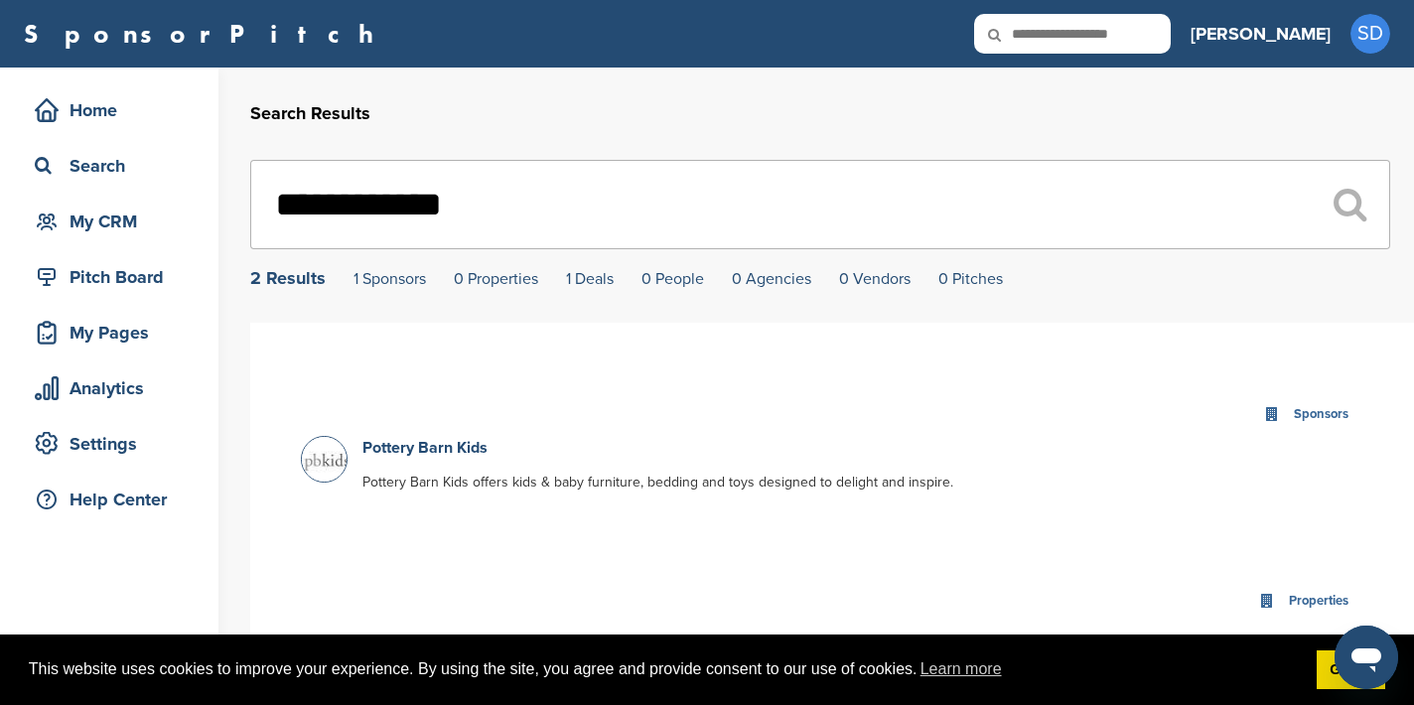
click at [1126, 34] on input "text" at bounding box center [1072, 34] width 197 height 40
type input "*****"
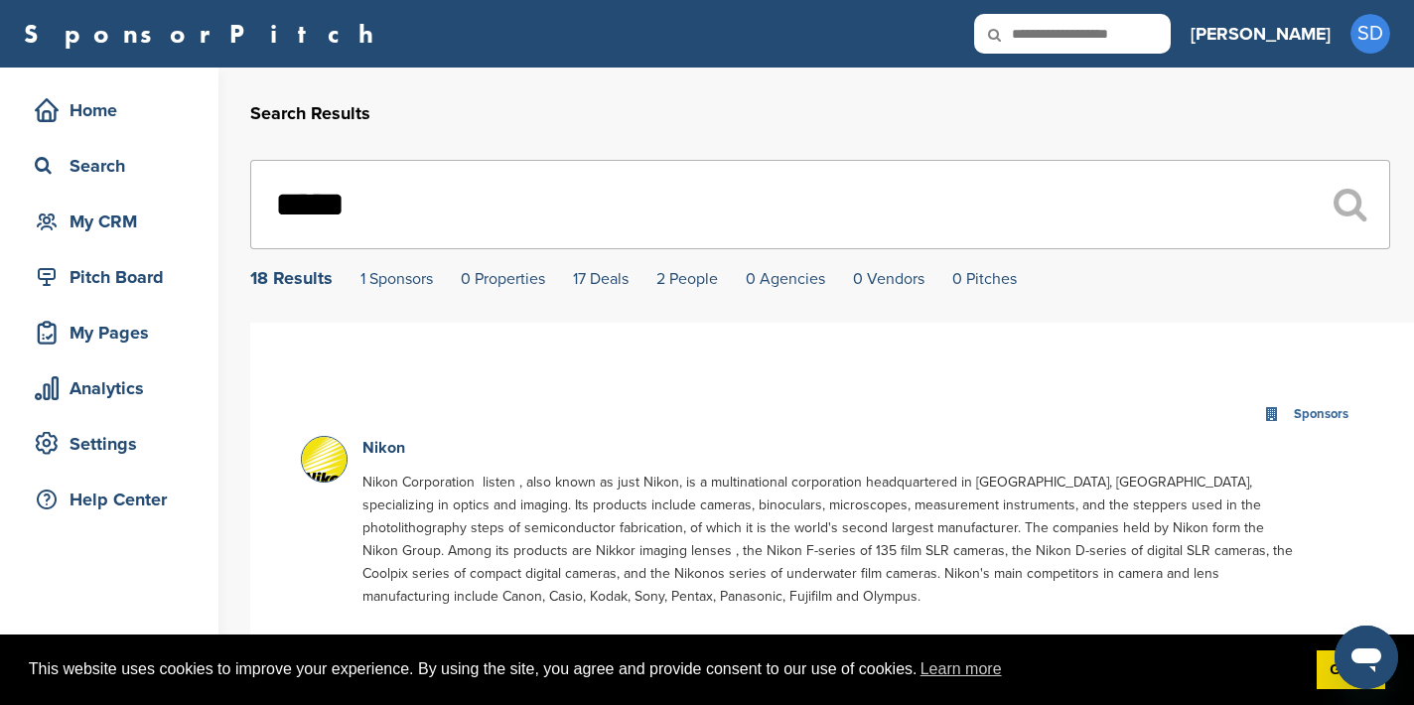
click at [390, 441] on p "Nikon" at bounding box center [830, 448] width 937 height 25
click at [386, 450] on link "Nikon" at bounding box center [383, 448] width 43 height 20
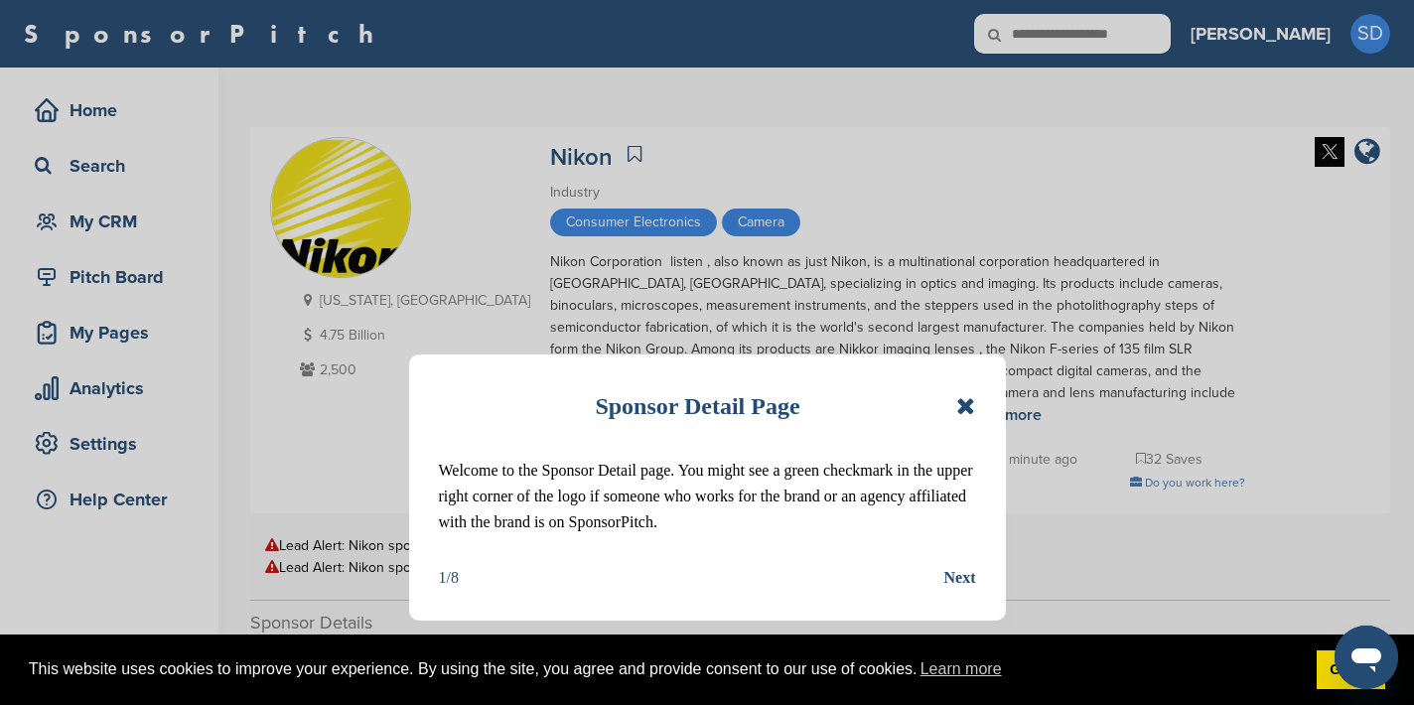
click at [961, 401] on icon at bounding box center [965, 406] width 19 height 24
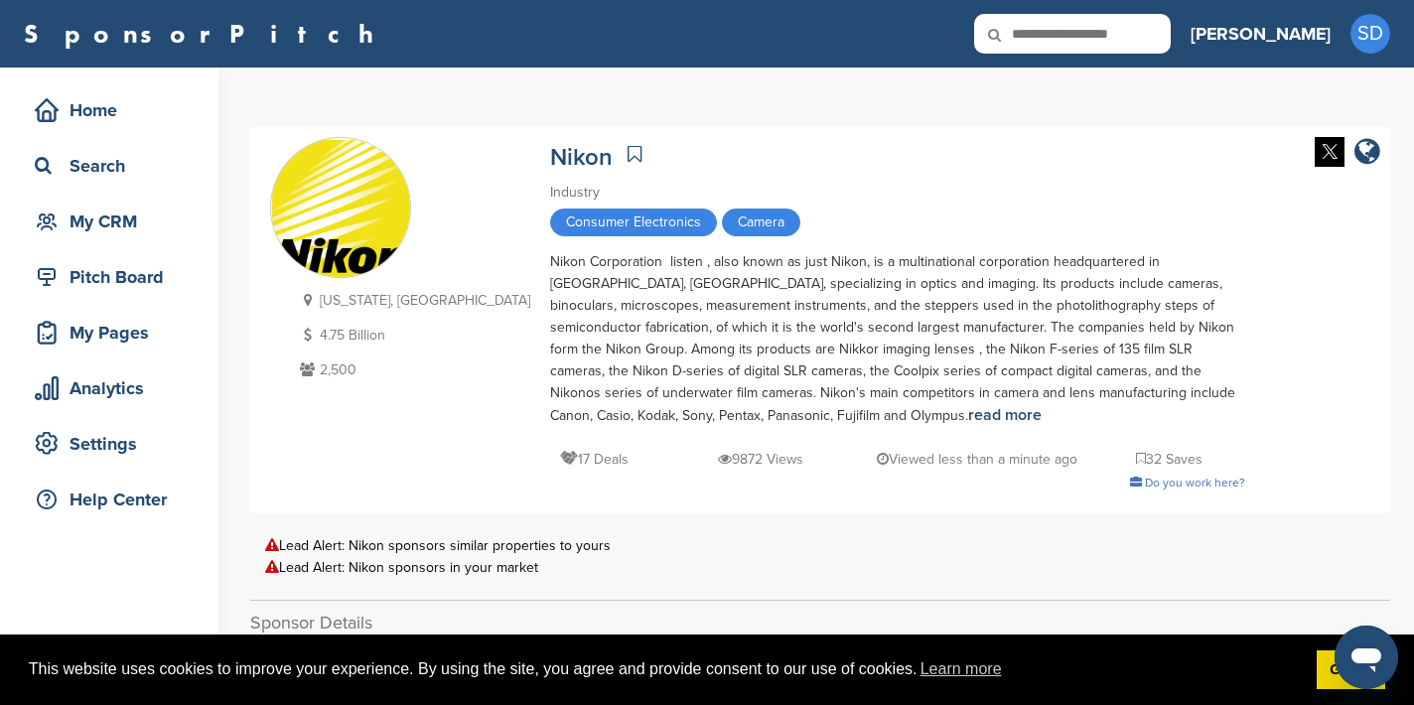
click at [1171, 30] on input "text" at bounding box center [1072, 34] width 197 height 40
type input "**********"
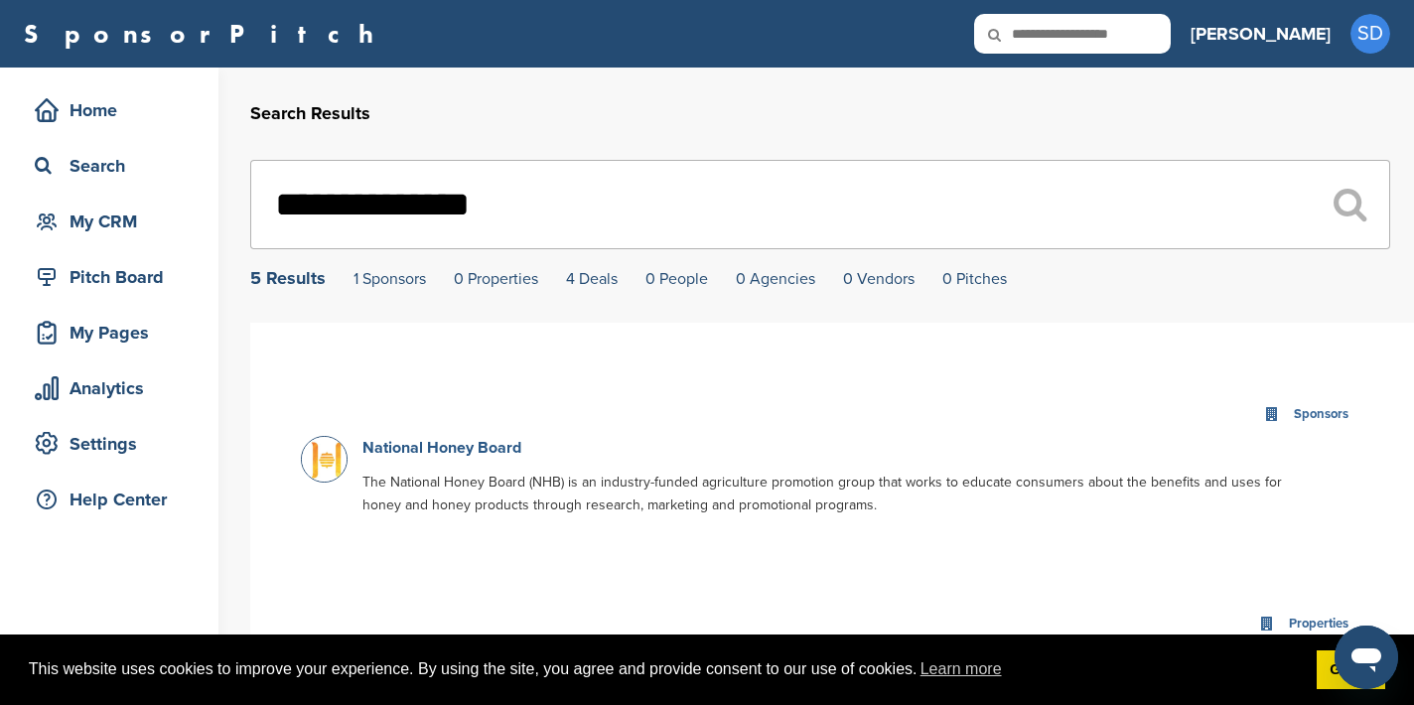
click at [482, 451] on link "National Honey Board" at bounding box center [441, 448] width 159 height 20
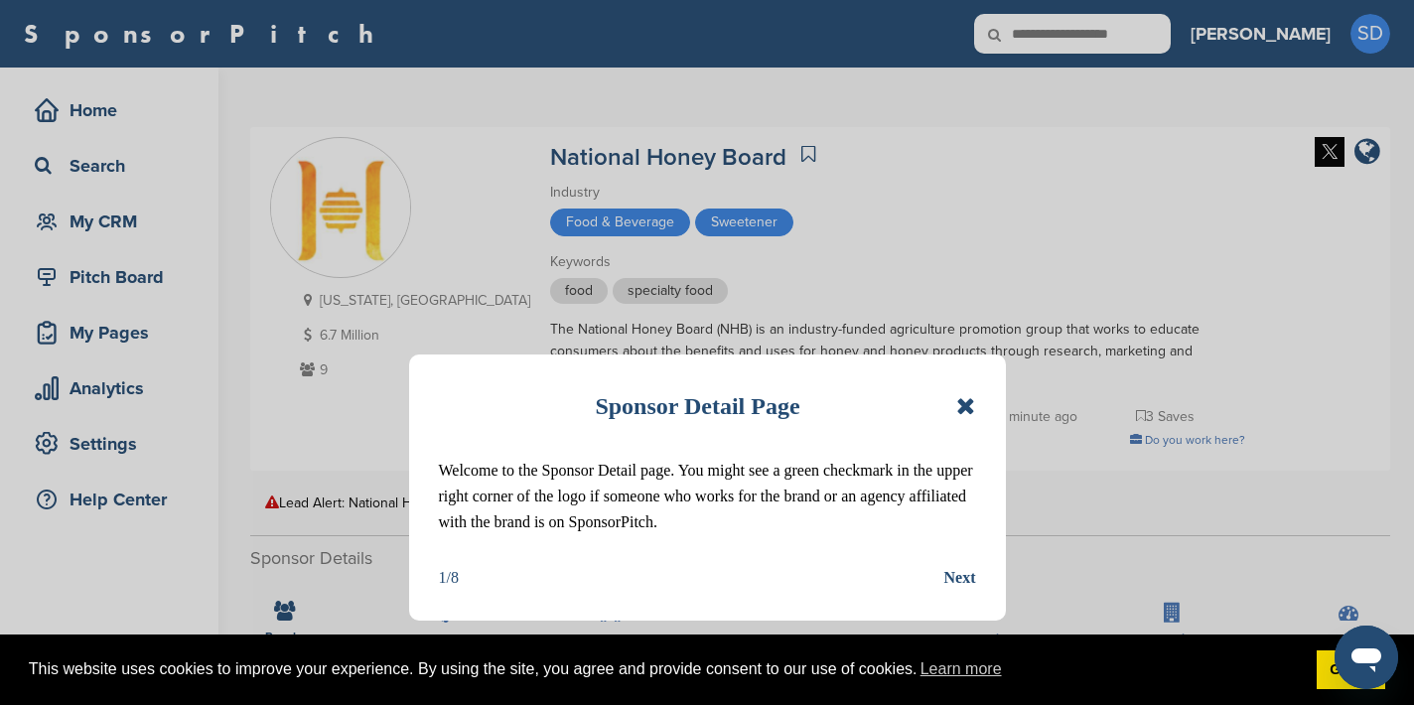
click at [955, 405] on div "Sponsor Detail Page" at bounding box center [707, 406] width 537 height 44
click at [968, 404] on icon at bounding box center [965, 406] width 19 height 24
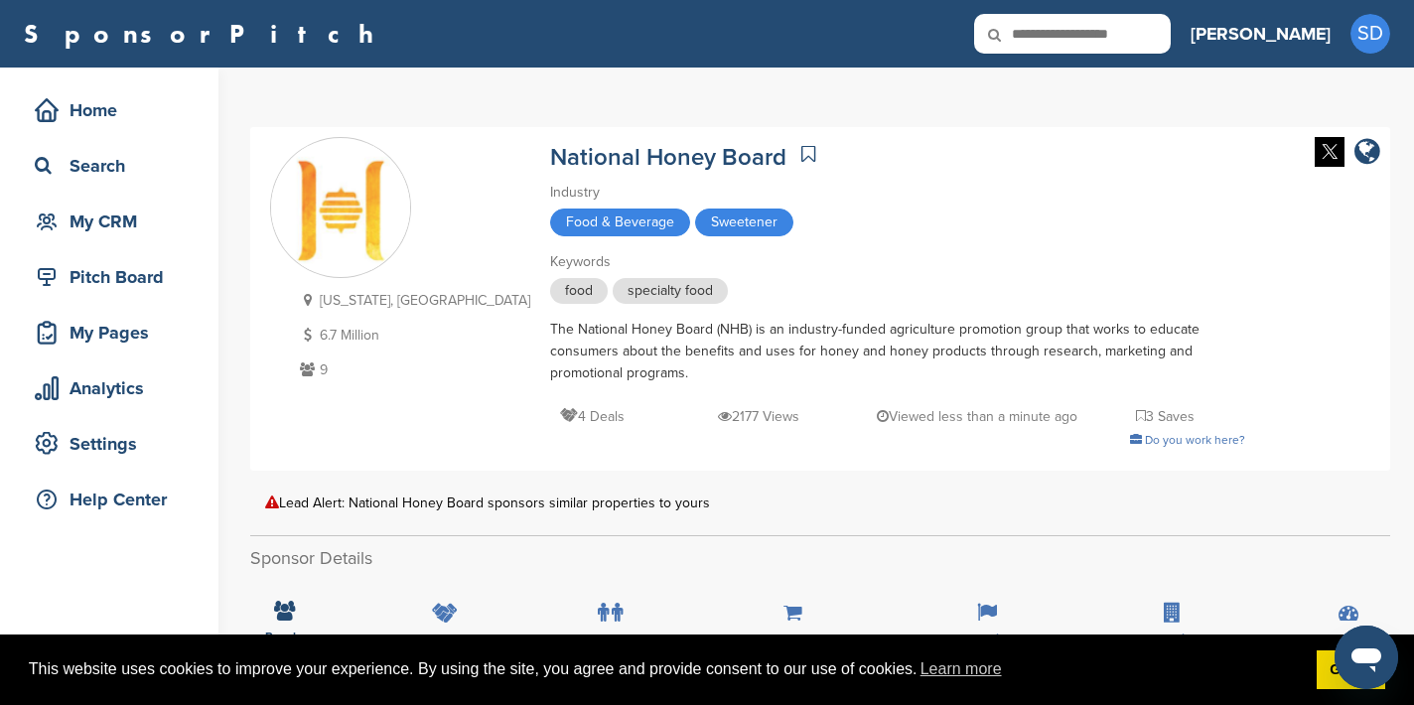
click at [1160, 23] on input "text" at bounding box center [1072, 34] width 197 height 40
type input "**********"
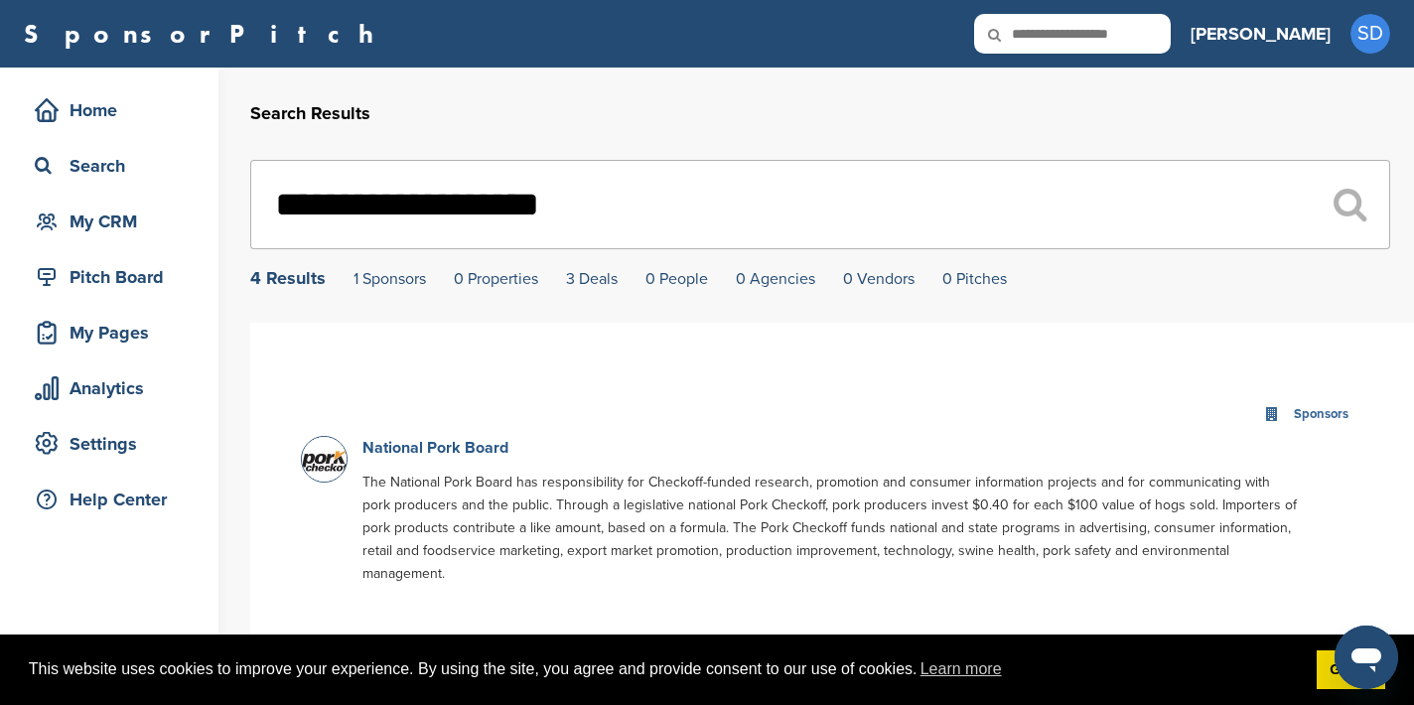
click at [417, 451] on link "National Pork Board" at bounding box center [435, 448] width 146 height 20
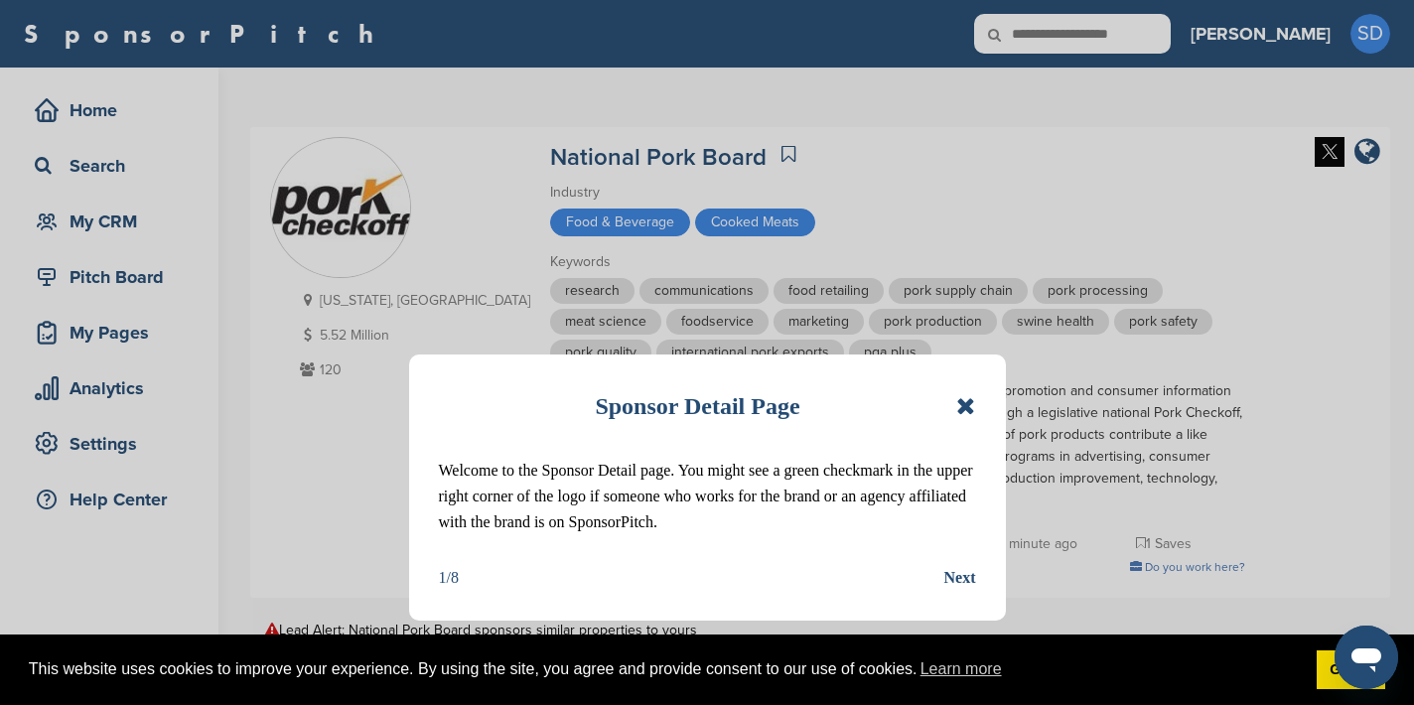
click at [967, 405] on icon at bounding box center [965, 406] width 19 height 24
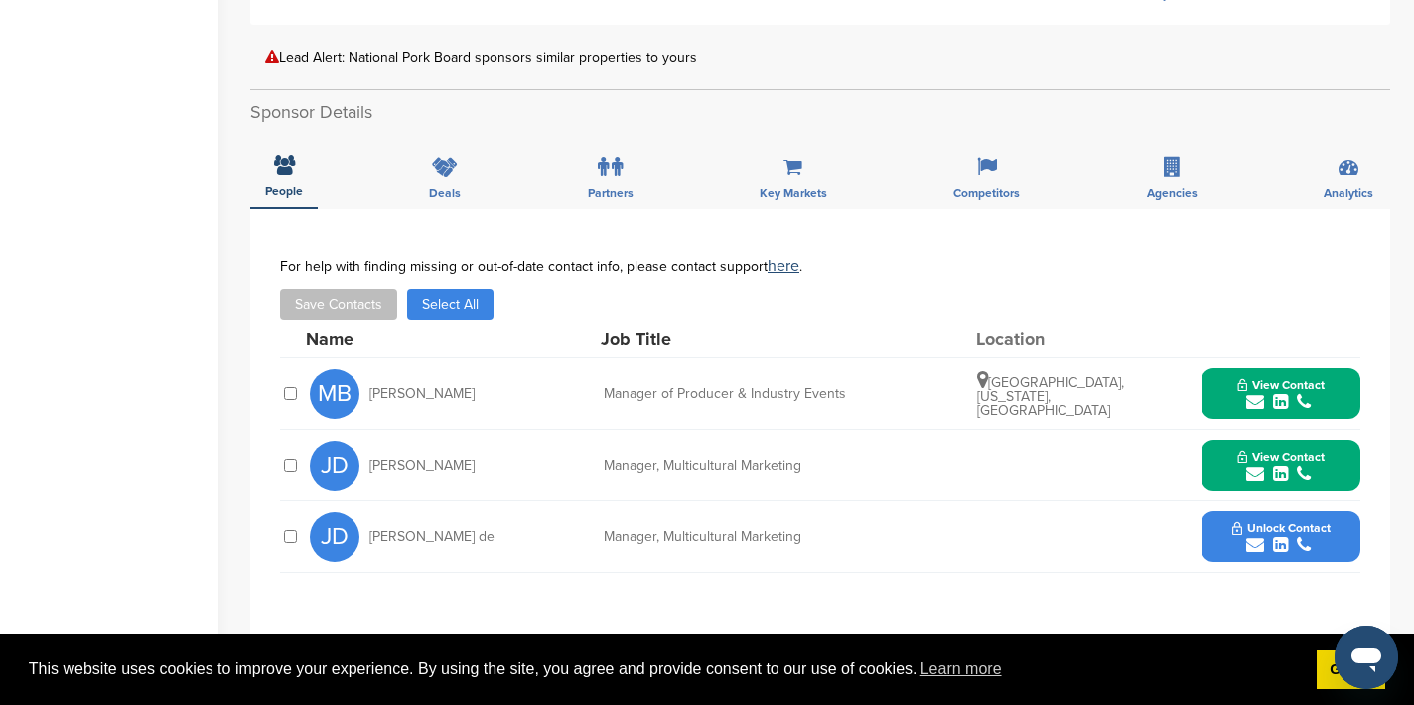
scroll to position [585, 0]
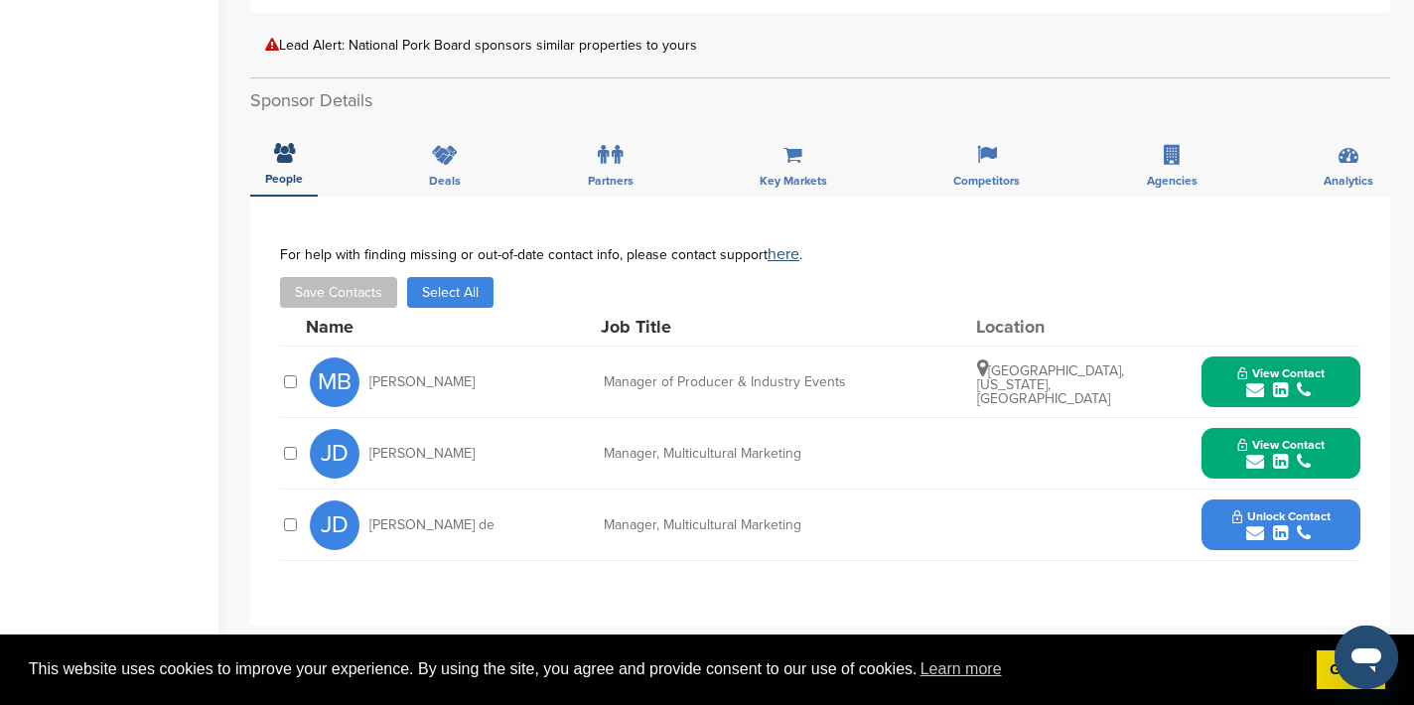
click at [1250, 390] on icon "submit" at bounding box center [1255, 390] width 18 height 18
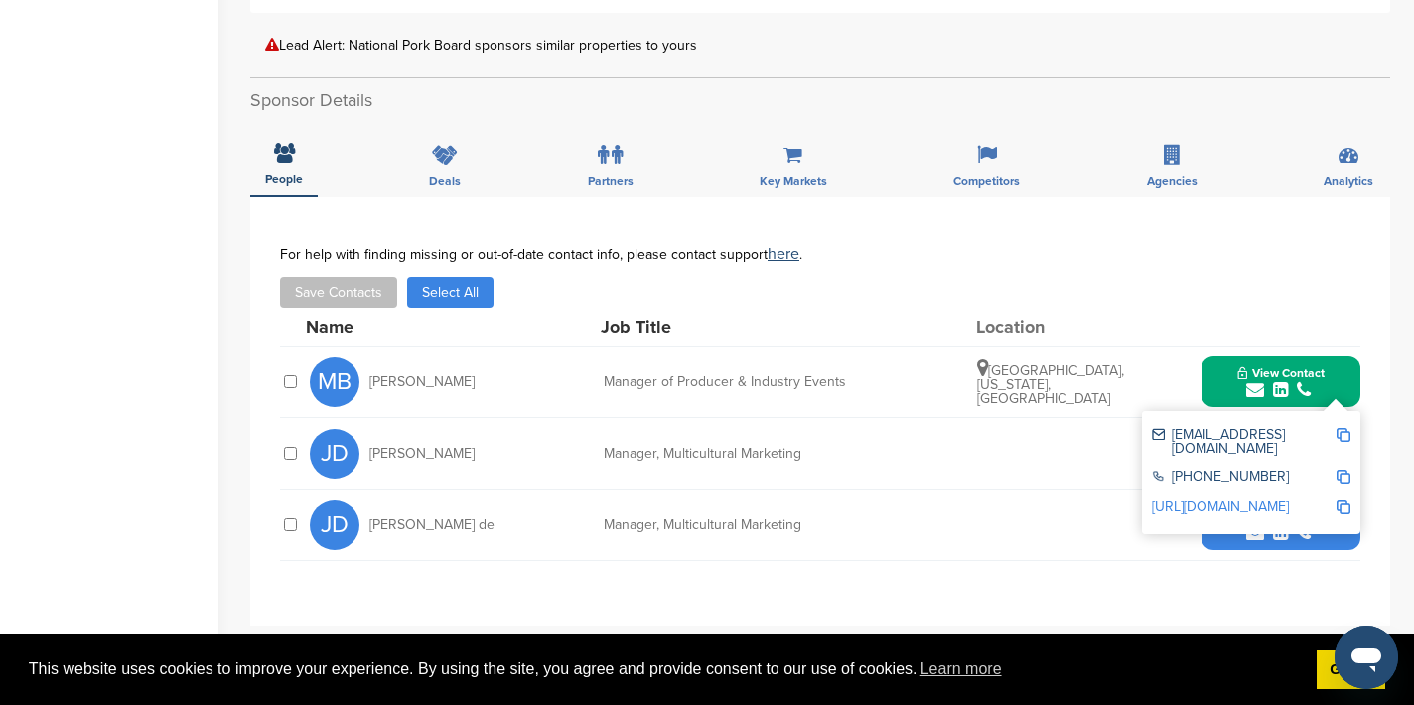
click at [1346, 434] on img at bounding box center [1344, 435] width 14 height 14
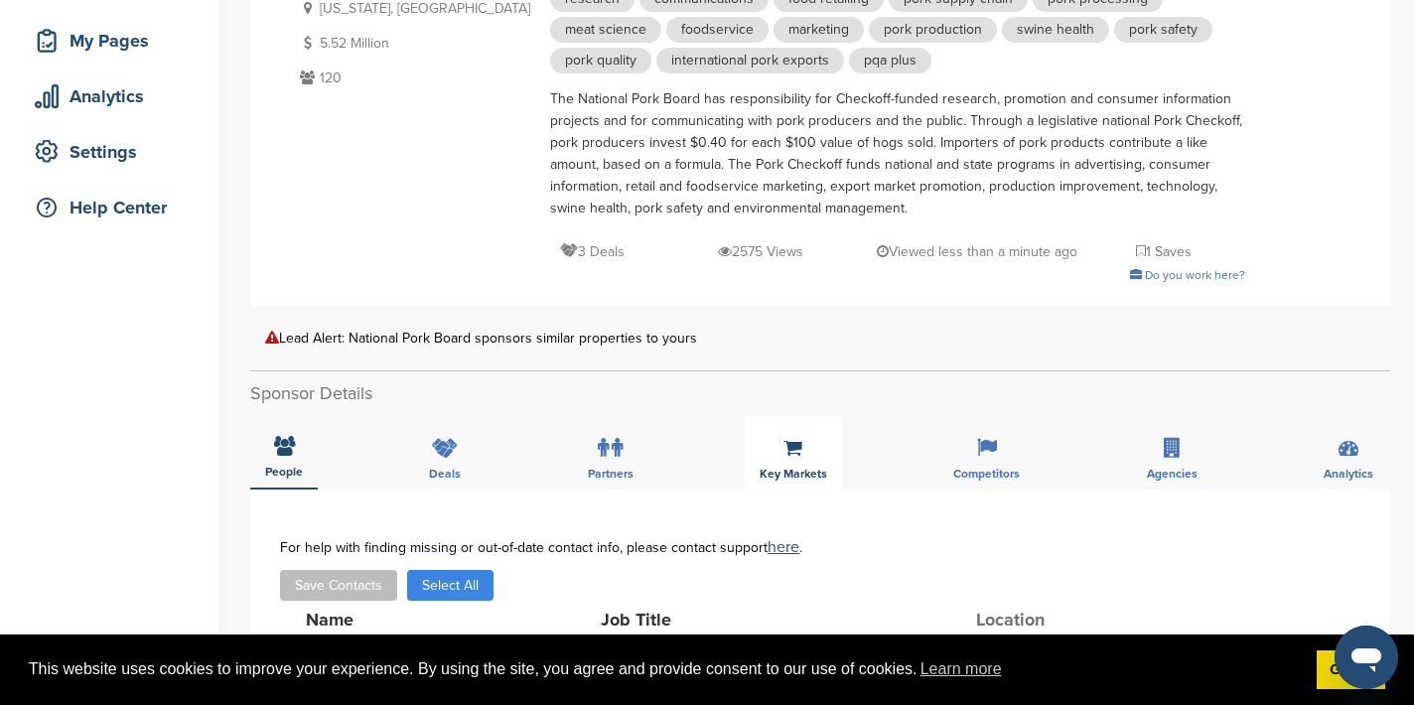
scroll to position [0, 0]
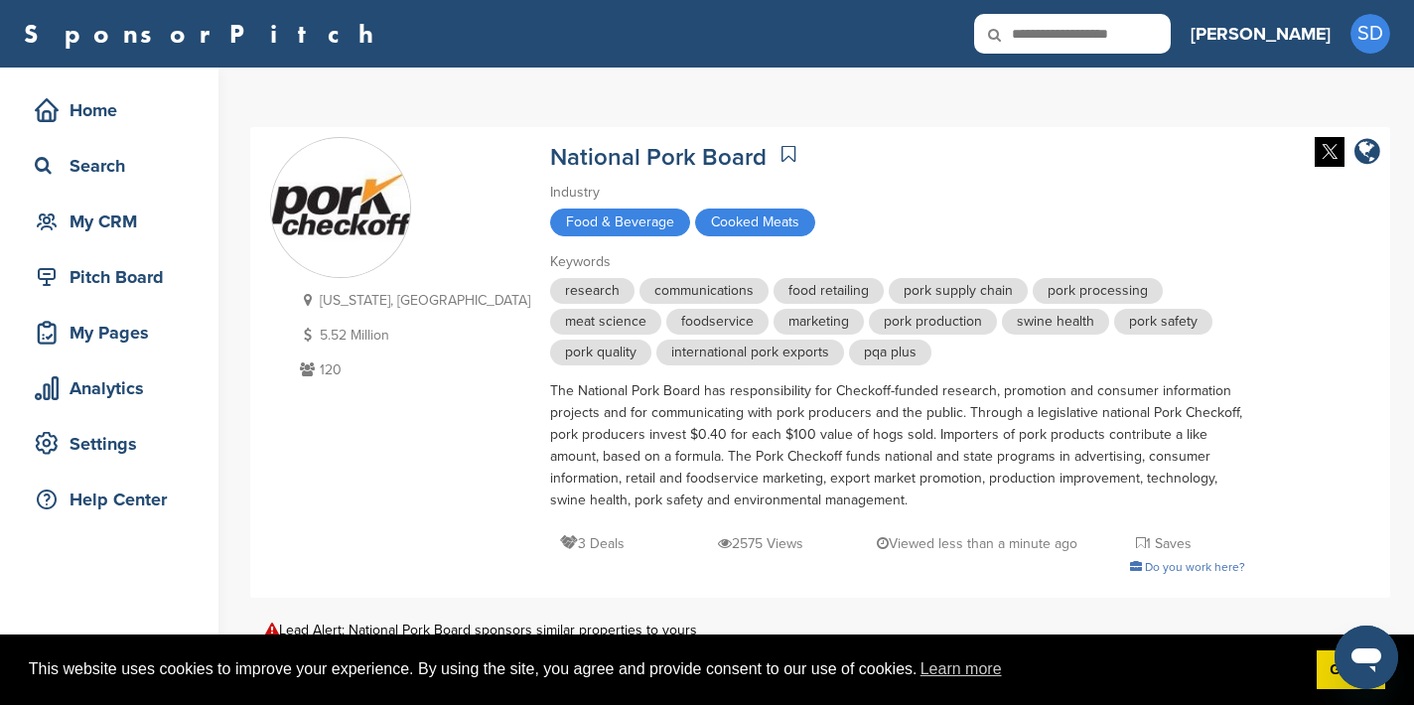
click at [1171, 38] on input "text" at bounding box center [1072, 34] width 197 height 40
type input "**********"
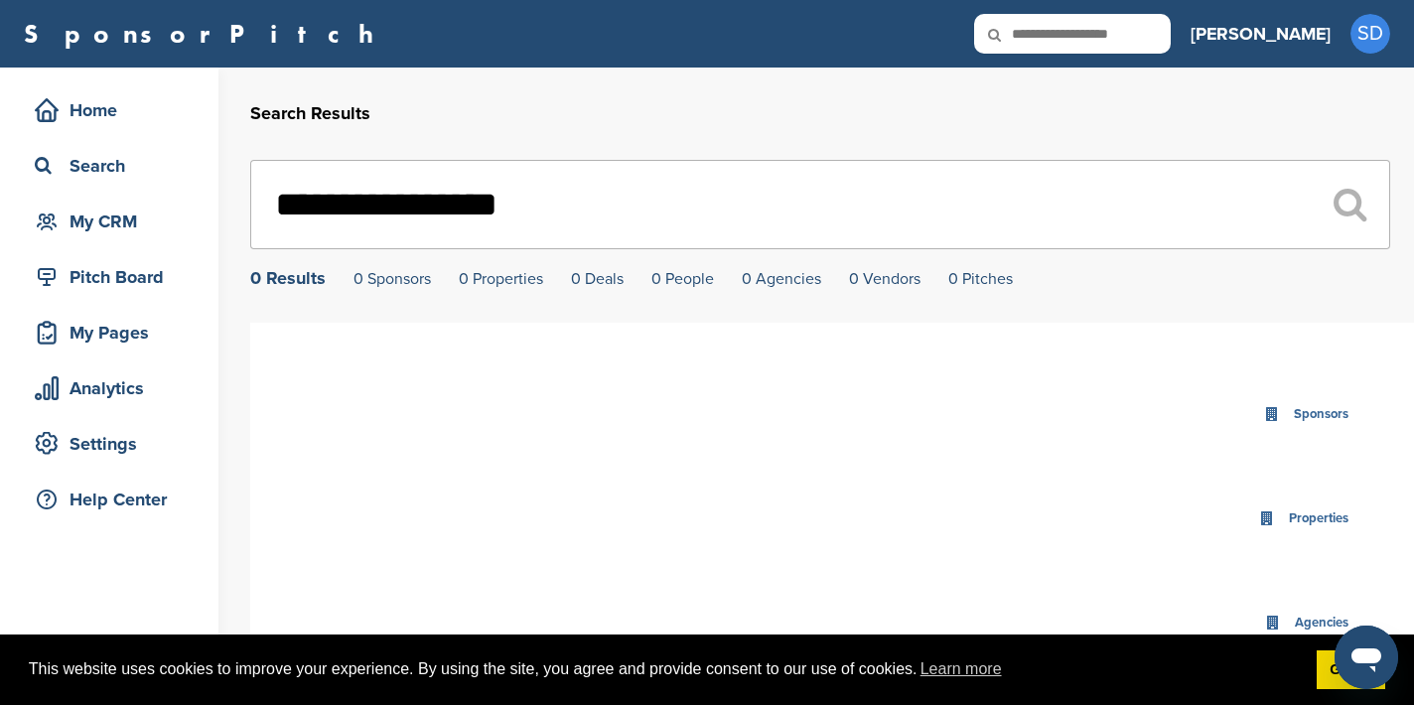
click at [570, 221] on input "**********" at bounding box center [820, 204] width 1140 height 89
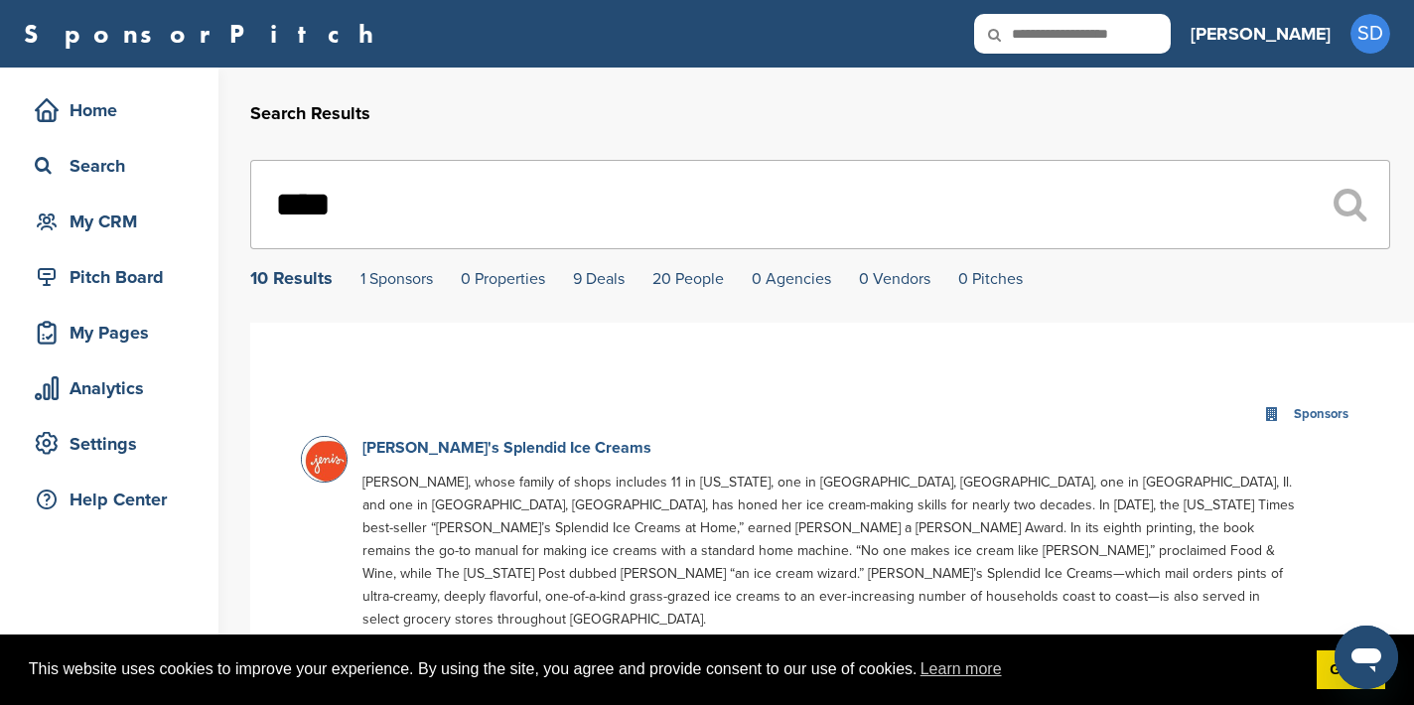
type input "****"
click at [454, 447] on link "[PERSON_NAME]'s Splendid Ice Creams" at bounding box center [506, 448] width 289 height 20
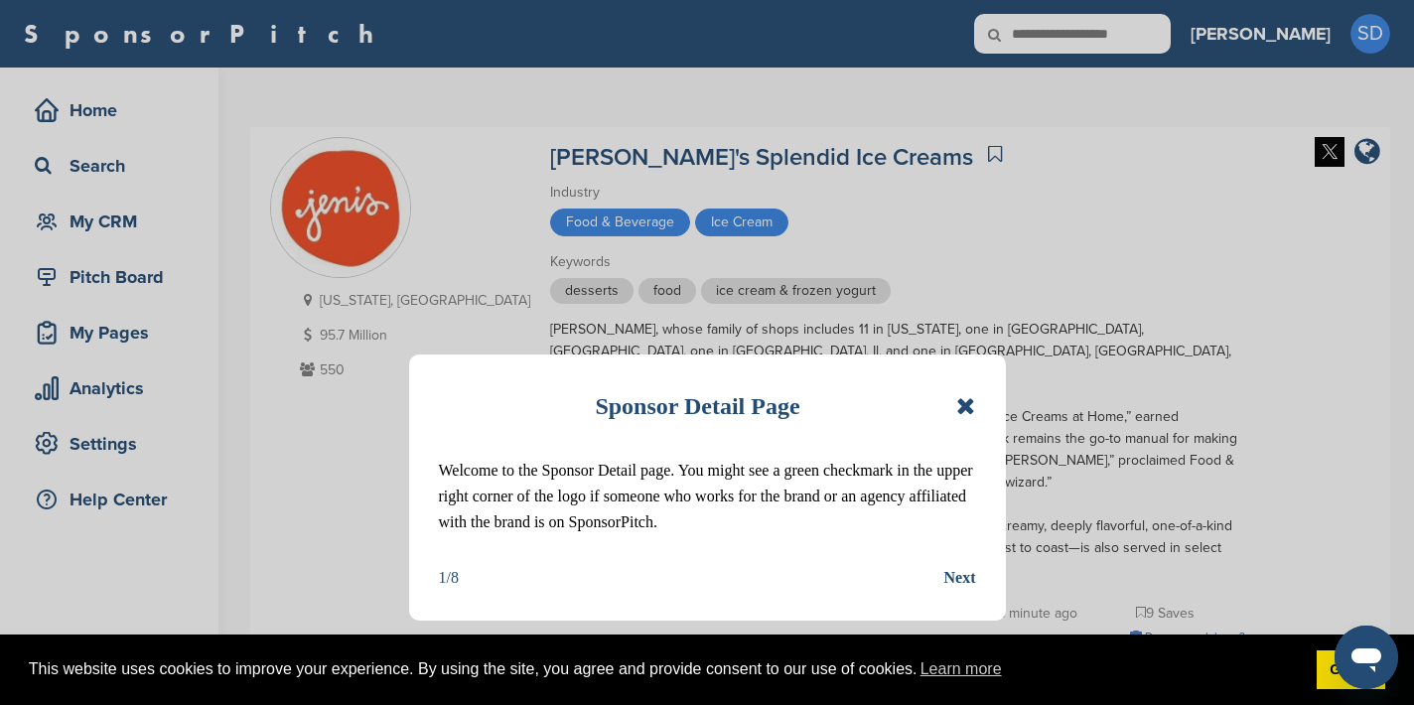
click at [977, 408] on div "Sponsor Detail Page Welcome to the Sponsor Detail page. You might see a green c…" at bounding box center [707, 488] width 597 height 266
click at [971, 408] on icon at bounding box center [965, 406] width 19 height 24
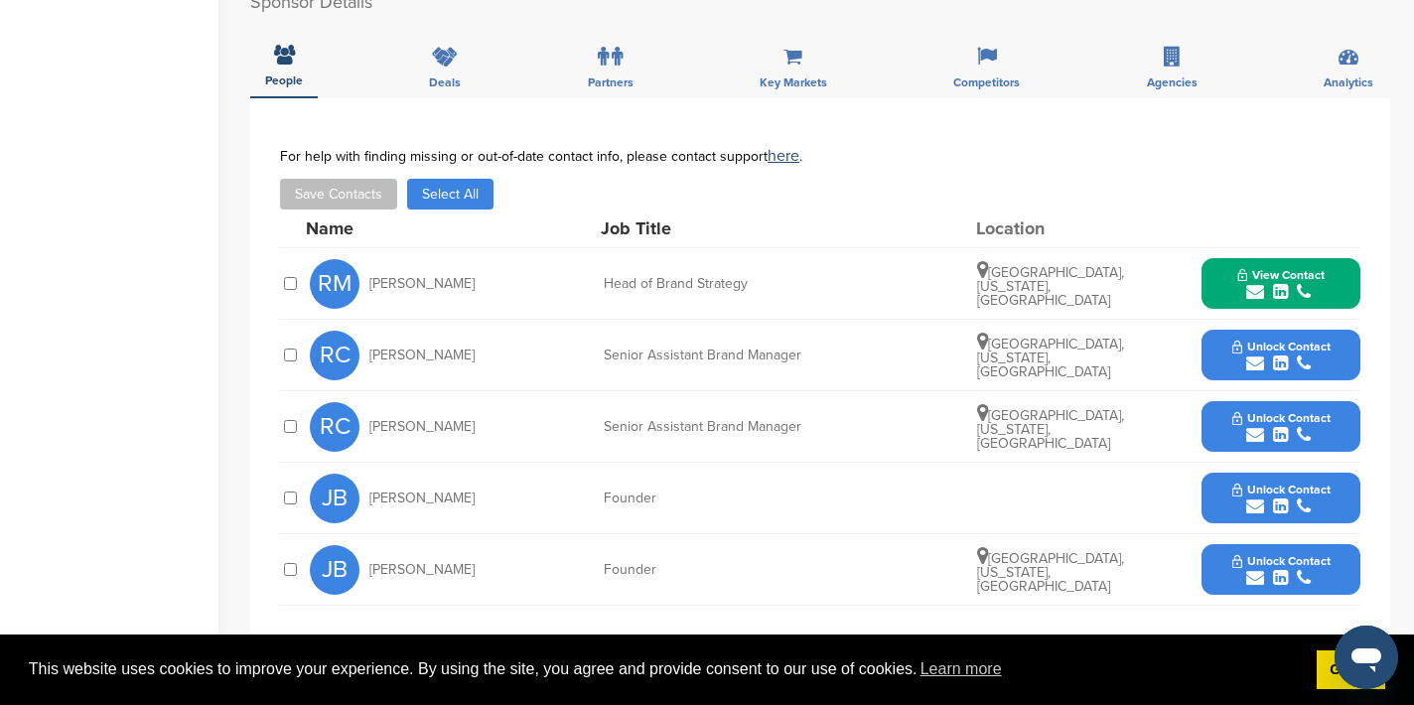
scroll to position [757, 0]
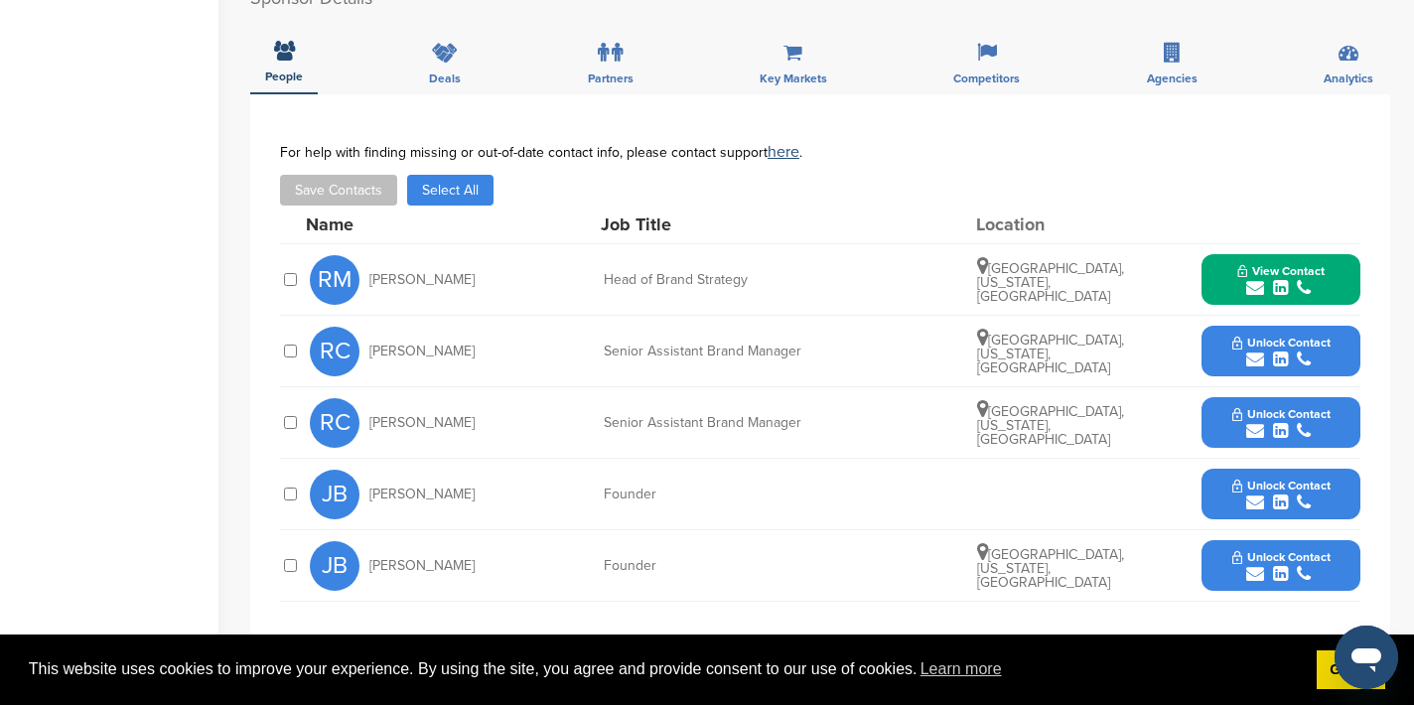
click at [1257, 279] on icon "submit" at bounding box center [1255, 288] width 18 height 18
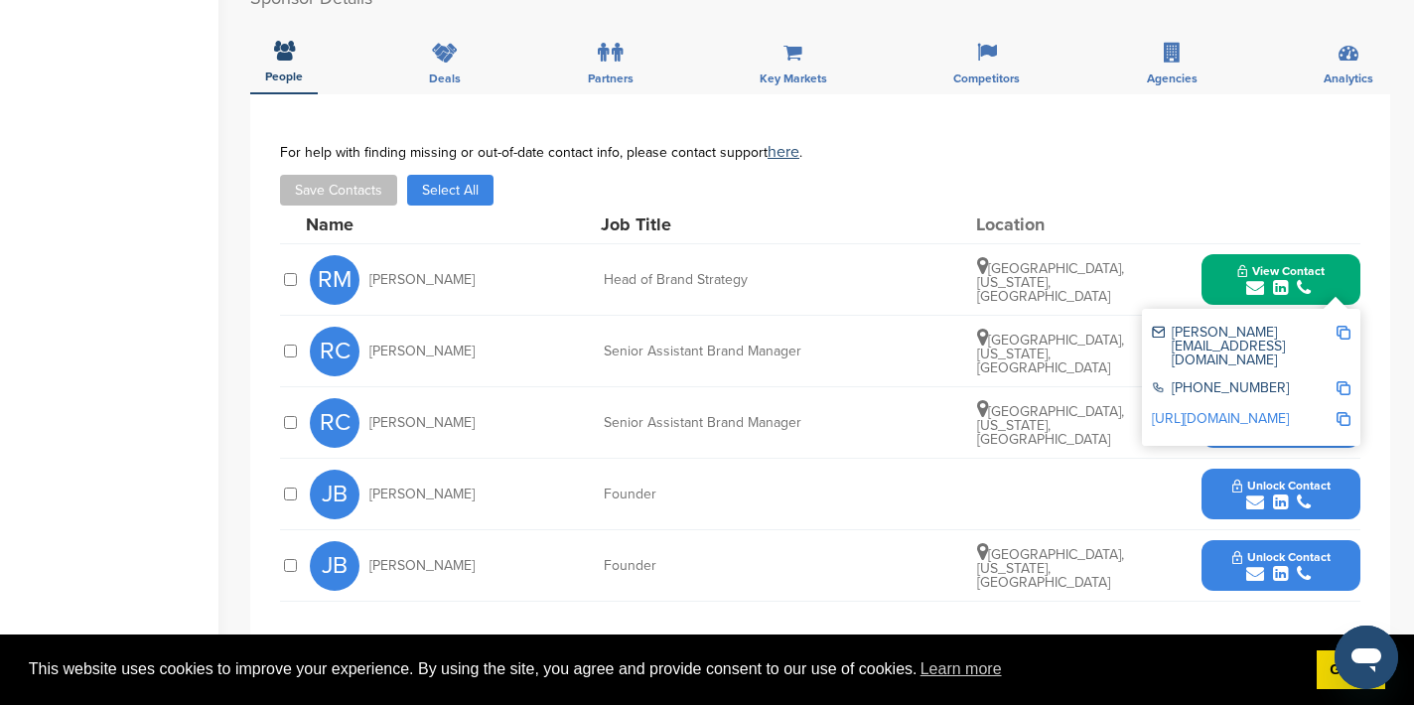
click at [1349, 326] on img at bounding box center [1344, 333] width 14 height 14
click at [1082, 475] on div "JB Jeni Britton Founder Unlock Contact" at bounding box center [835, 494] width 1051 height 71
click at [1257, 422] on icon "submit" at bounding box center [1255, 431] width 18 height 18
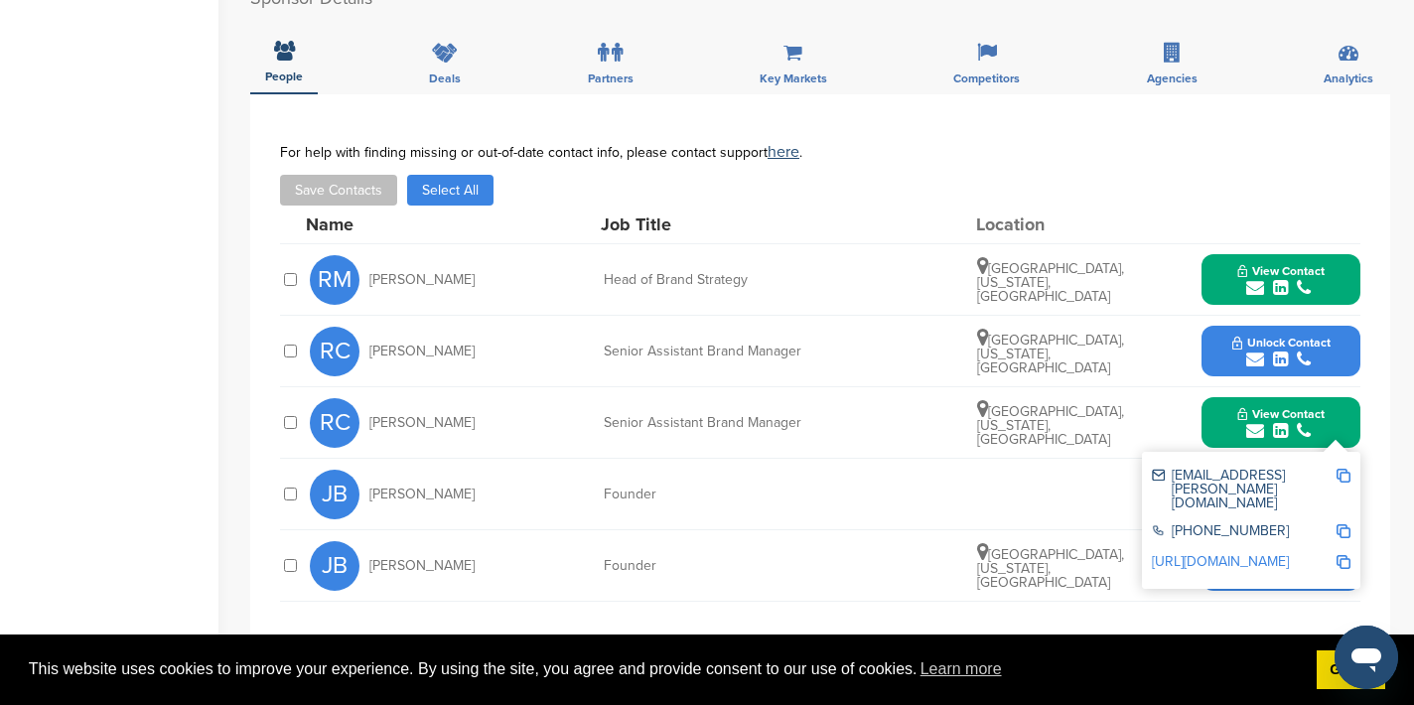
click at [1347, 469] on img at bounding box center [1344, 476] width 14 height 14
click at [1254, 565] on icon "submit" at bounding box center [1255, 574] width 18 height 18
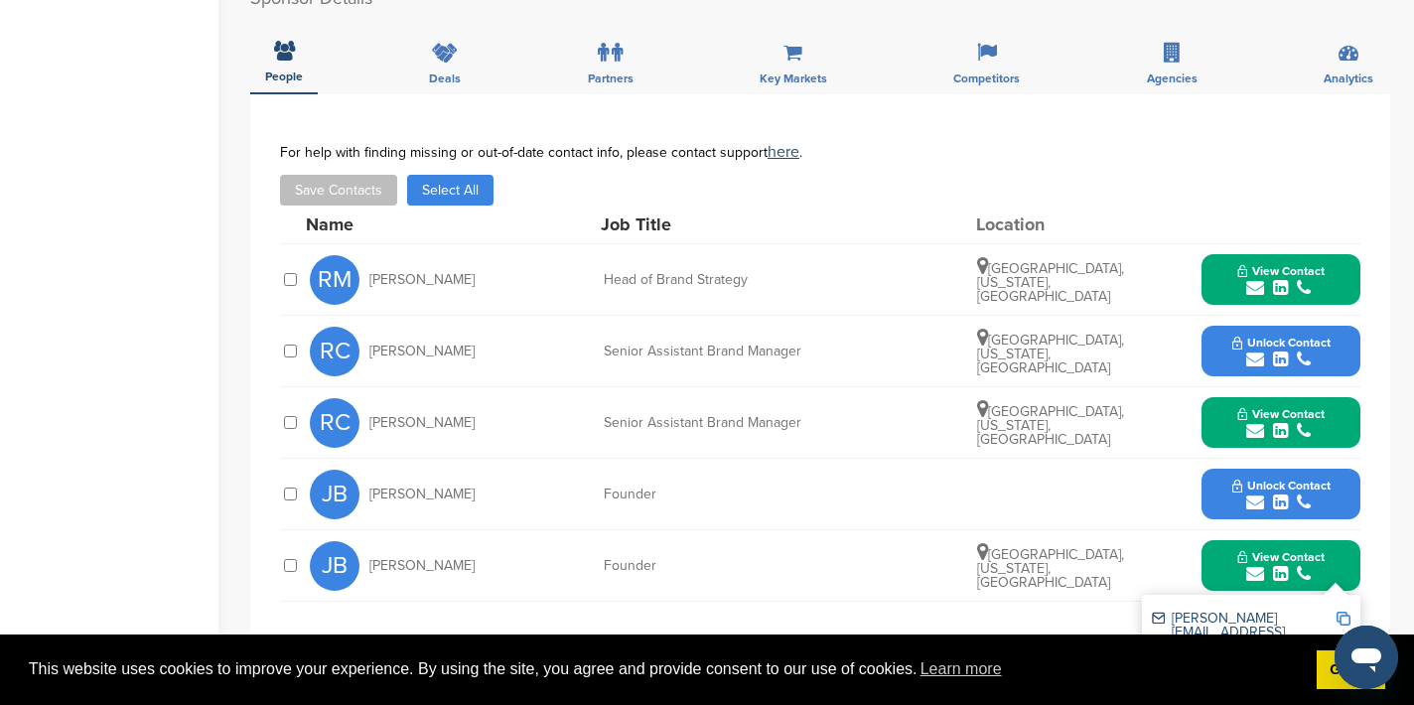
click at [1342, 612] on img at bounding box center [1344, 619] width 14 height 14
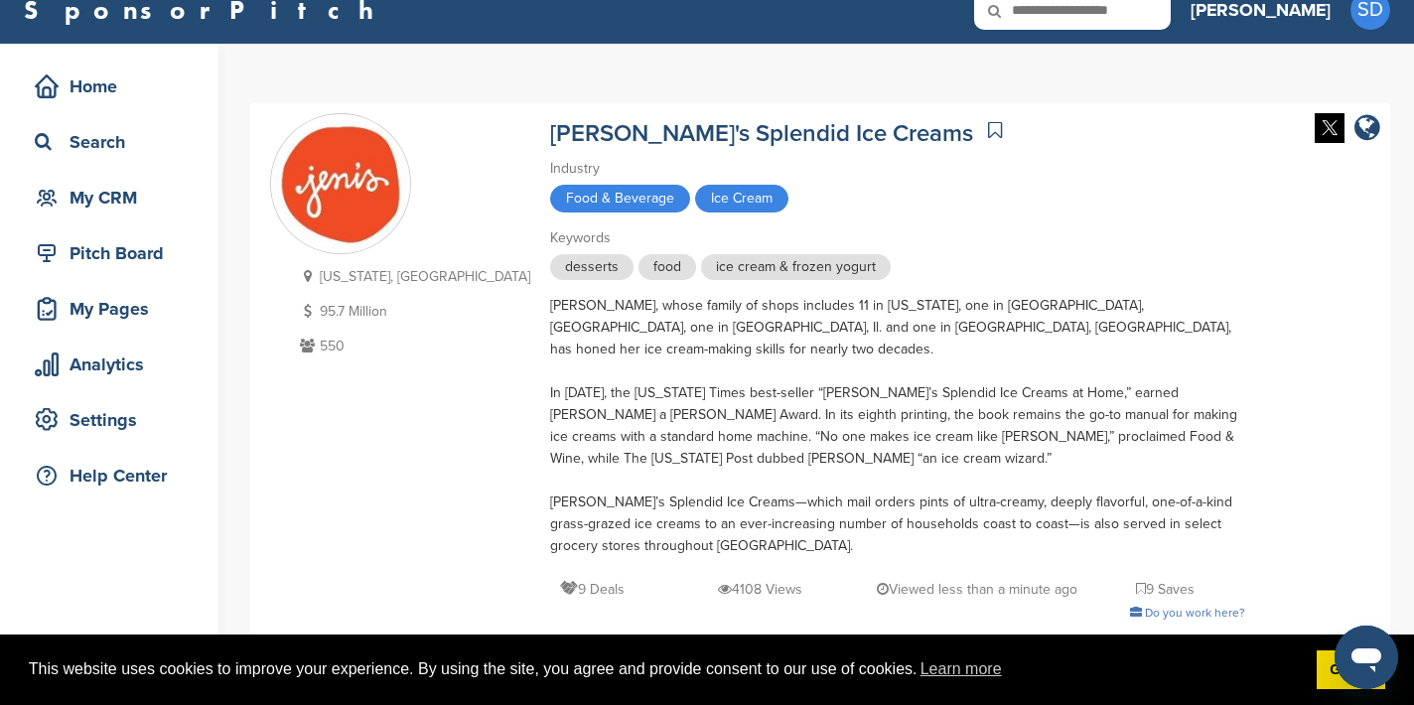
scroll to position [8, 0]
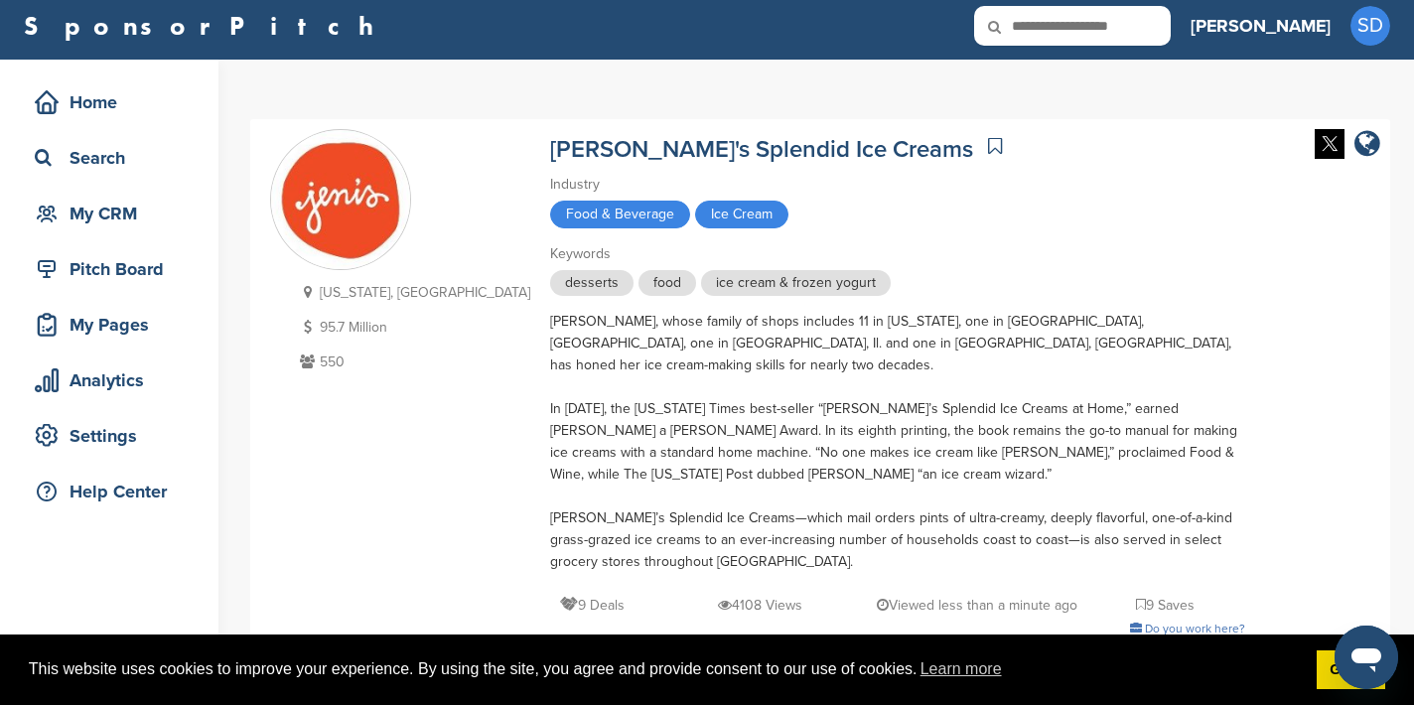
click at [1129, 24] on input "text" at bounding box center [1072, 26] width 197 height 40
type input "****"
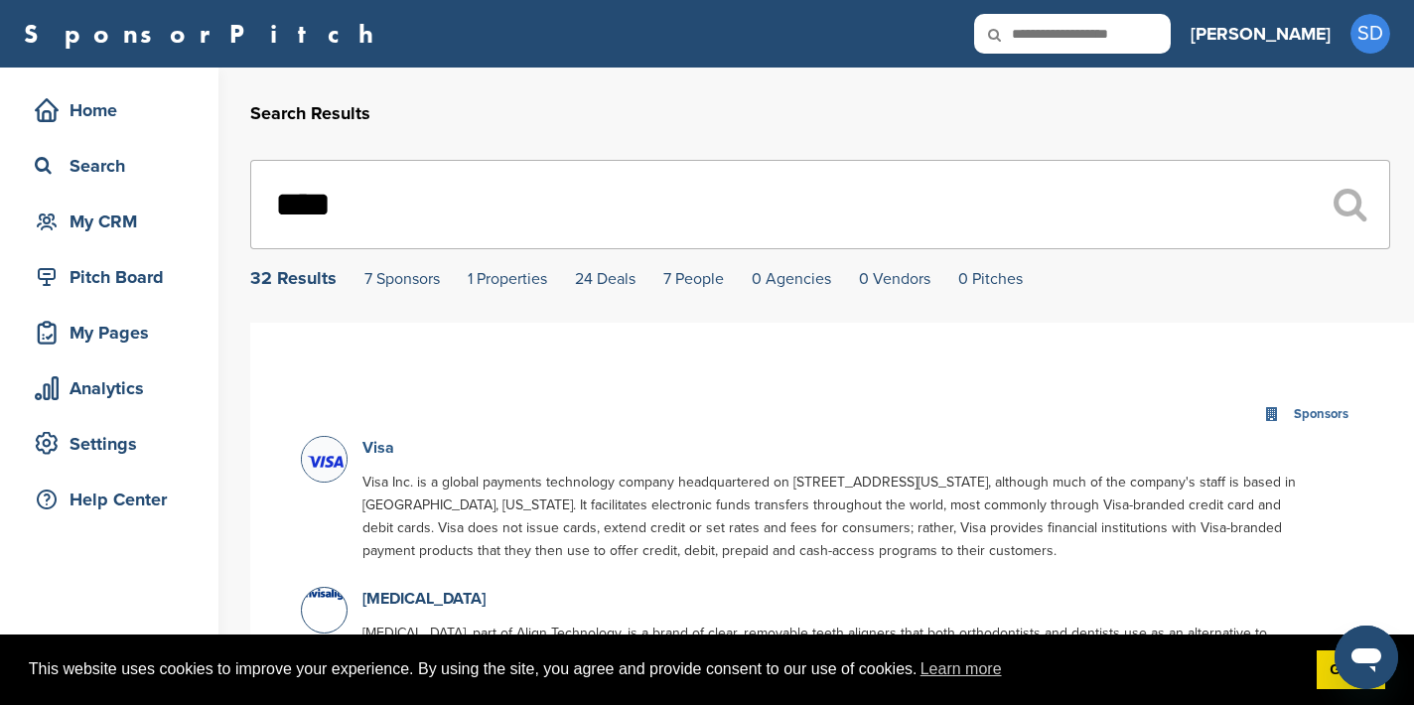
click at [373, 451] on link "Visa" at bounding box center [378, 448] width 32 height 20
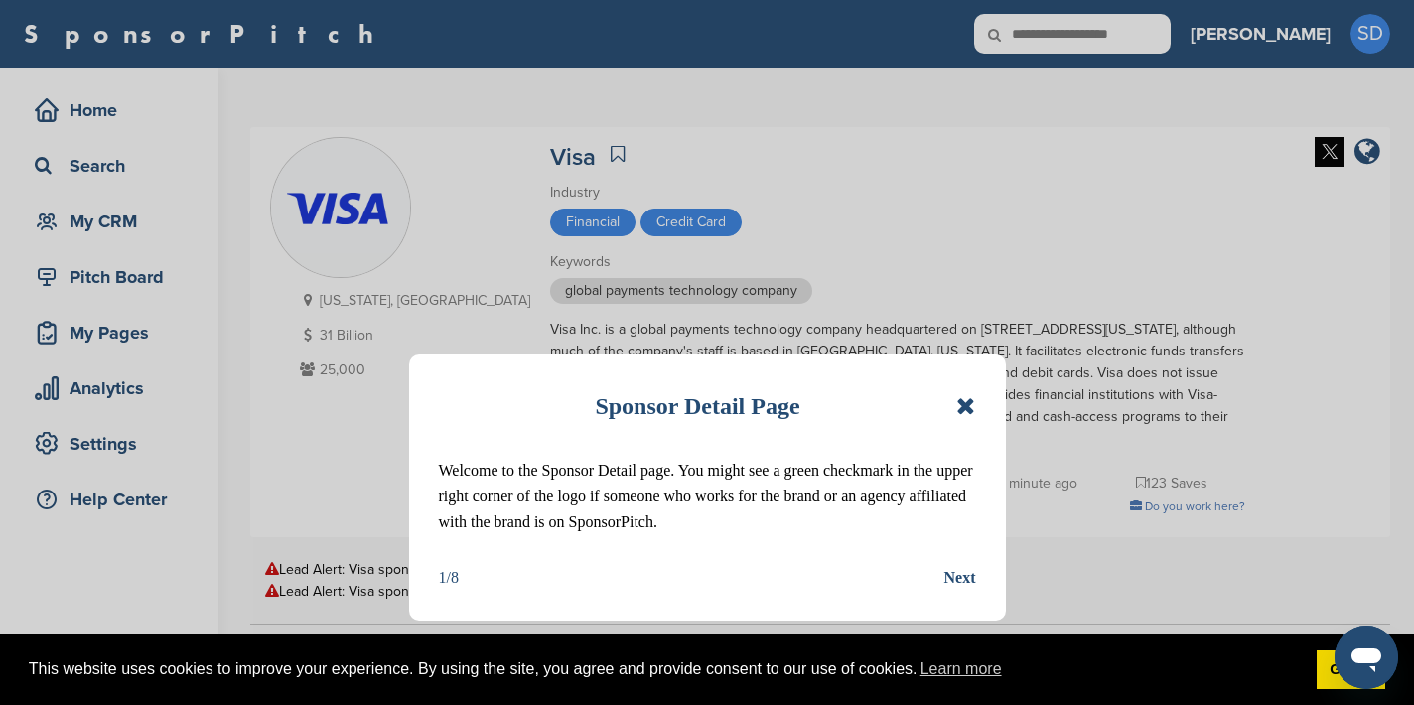
click at [960, 408] on icon at bounding box center [965, 406] width 19 height 24
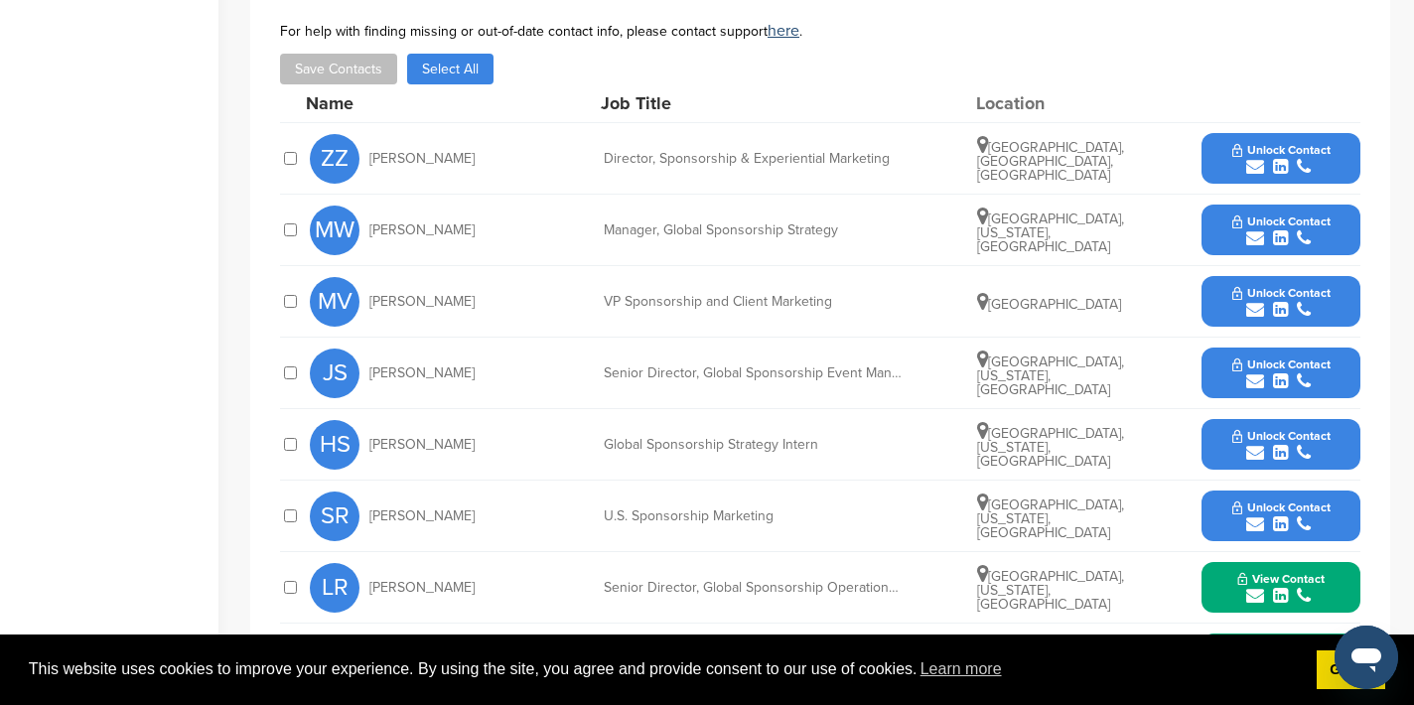
scroll to position [771, 0]
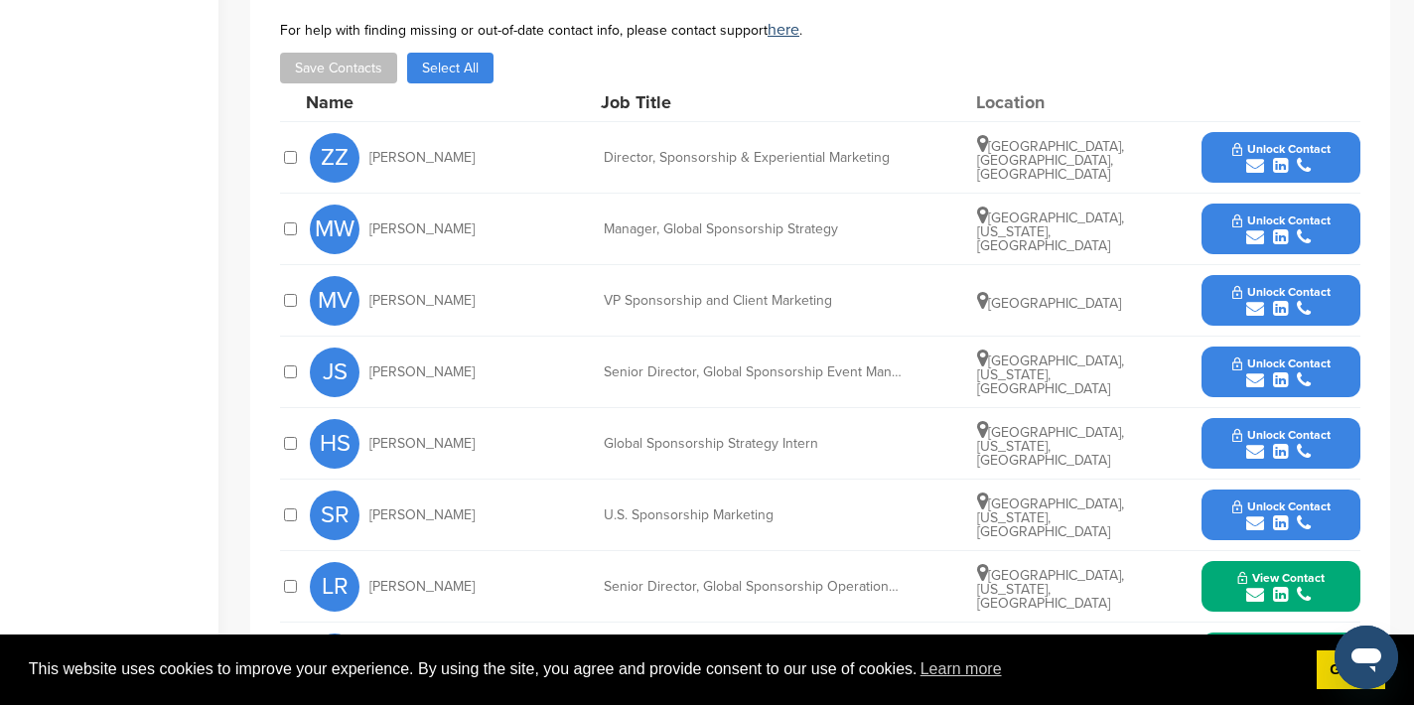
click at [1256, 235] on icon "submit" at bounding box center [1255, 237] width 18 height 18
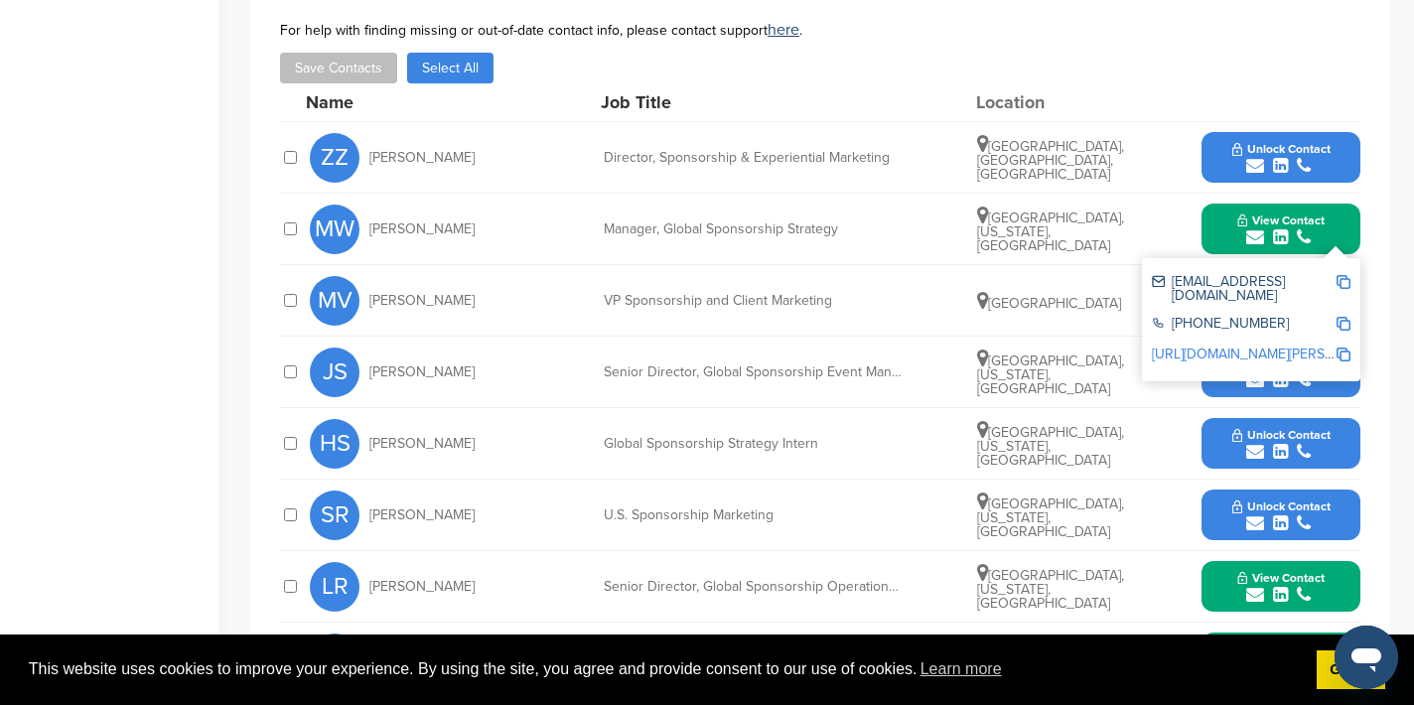
click at [1345, 278] on img at bounding box center [1344, 282] width 14 height 14
click at [1226, 227] on button "View Contact" at bounding box center [1281, 230] width 135 height 60
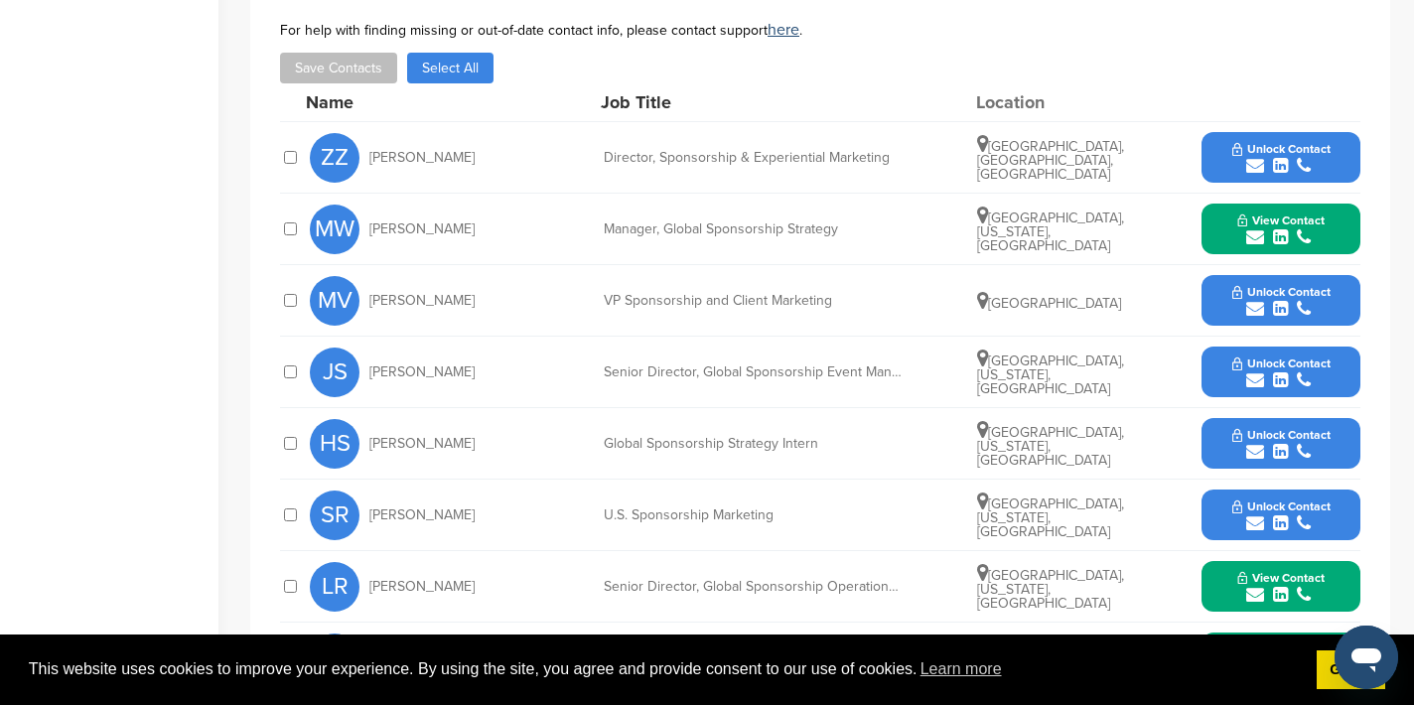
click at [1255, 307] on icon "submit" at bounding box center [1255, 309] width 18 height 18
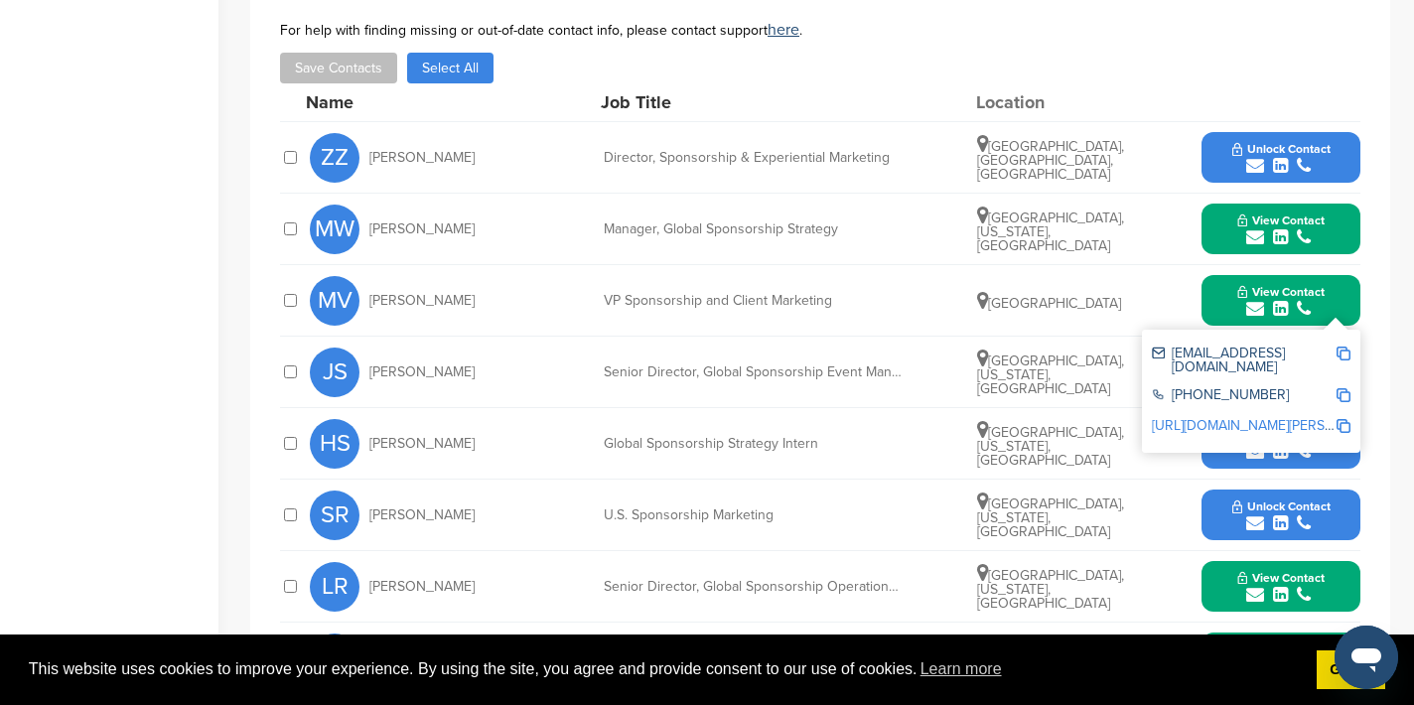
click at [1340, 352] on img at bounding box center [1344, 354] width 14 height 14
click at [1224, 307] on button "View Contact" at bounding box center [1281, 301] width 135 height 60
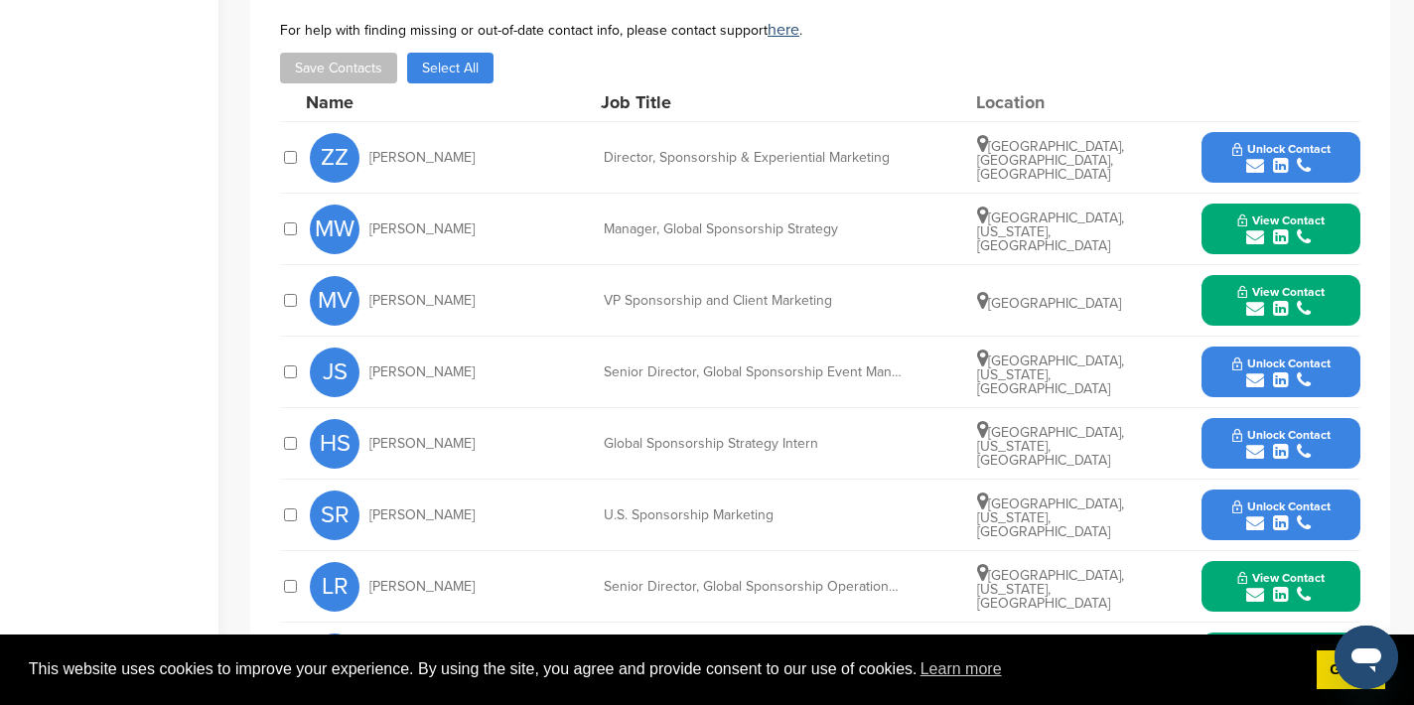
click at [1253, 375] on icon "submit" at bounding box center [1255, 380] width 18 height 18
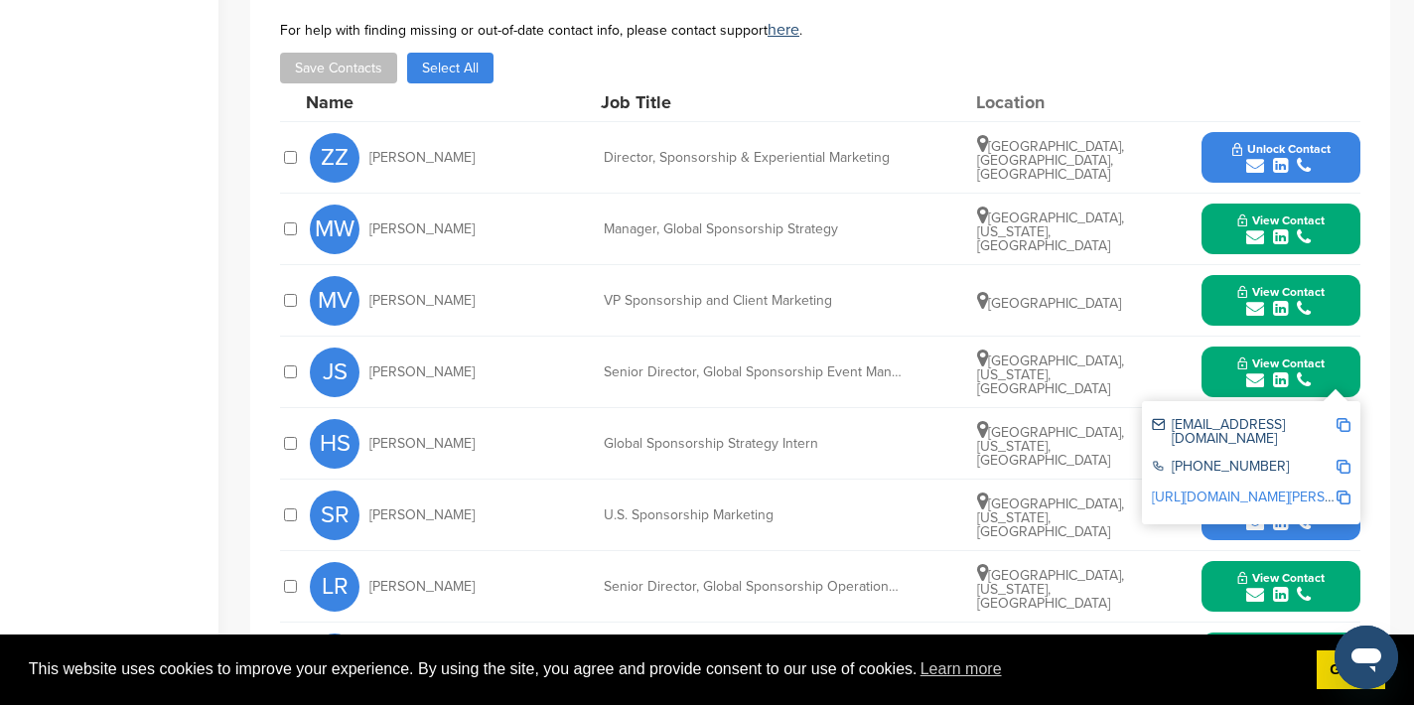
click at [1343, 422] on img at bounding box center [1344, 425] width 14 height 14
click at [1217, 366] on button "View Contact" at bounding box center [1281, 373] width 135 height 60
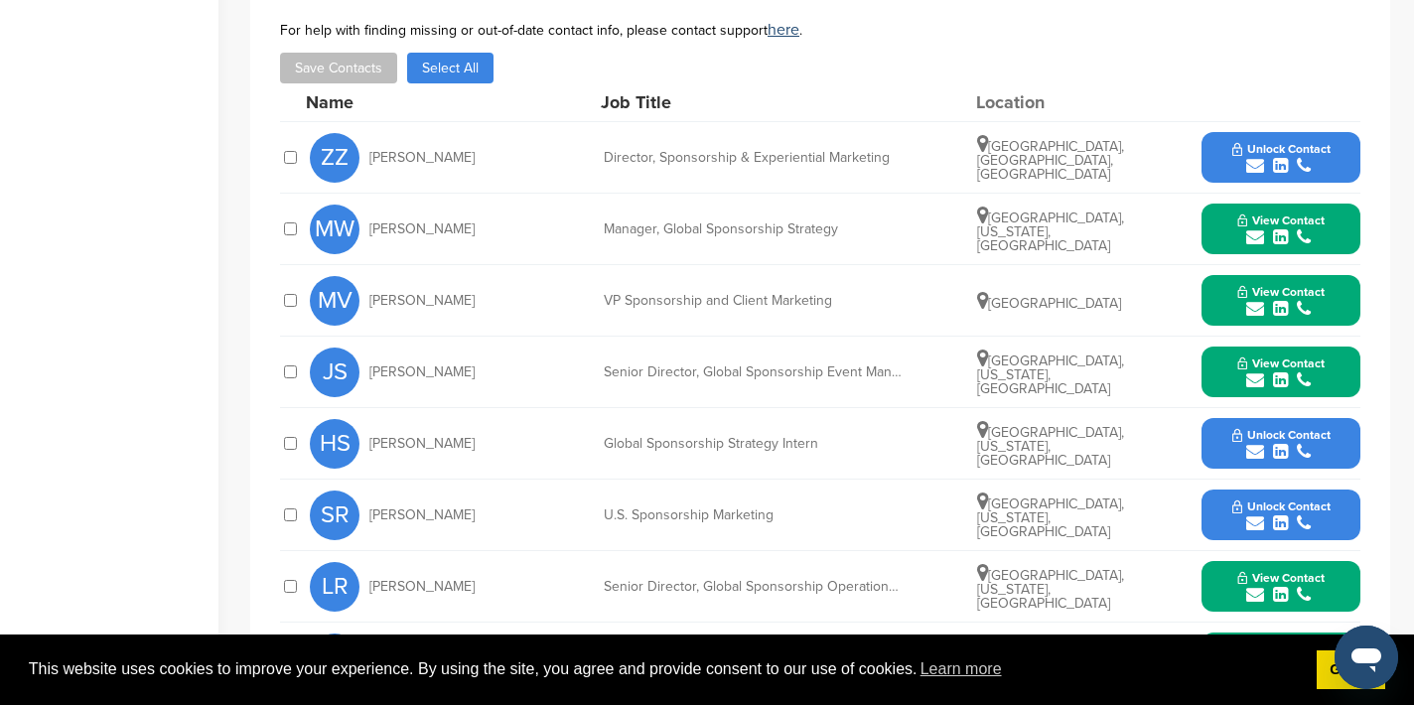
click at [1244, 522] on div "submit" at bounding box center [1281, 523] width 98 height 19
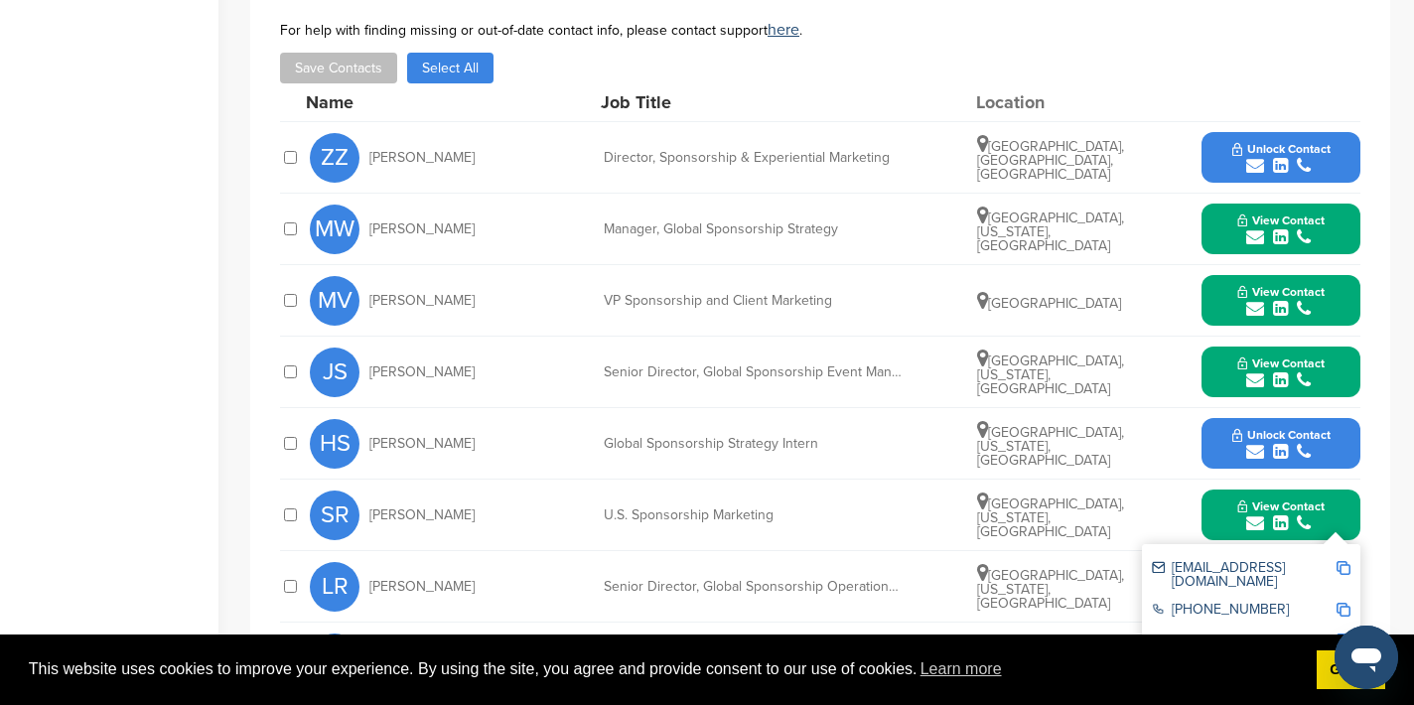
click at [1342, 566] on img at bounding box center [1344, 568] width 14 height 14
click at [1225, 501] on button "View Contact" at bounding box center [1281, 516] width 135 height 60
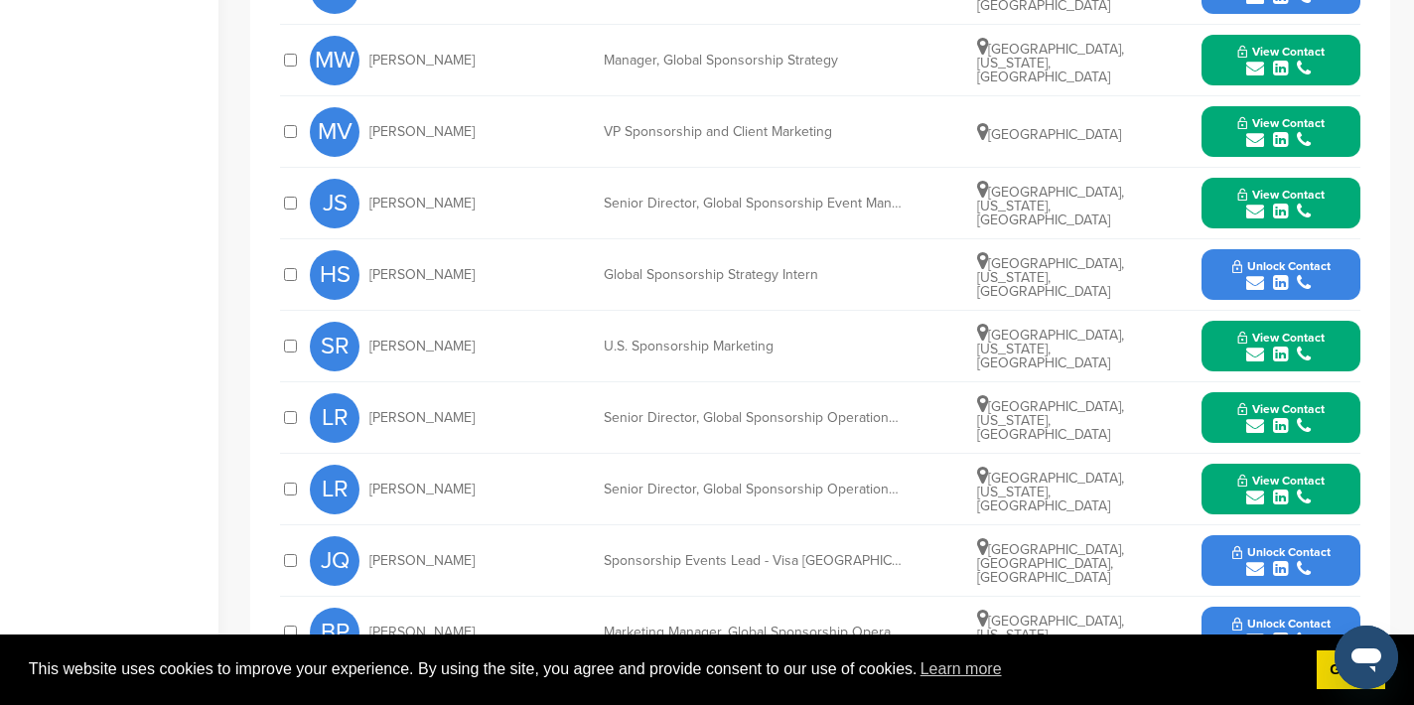
scroll to position [942, 0]
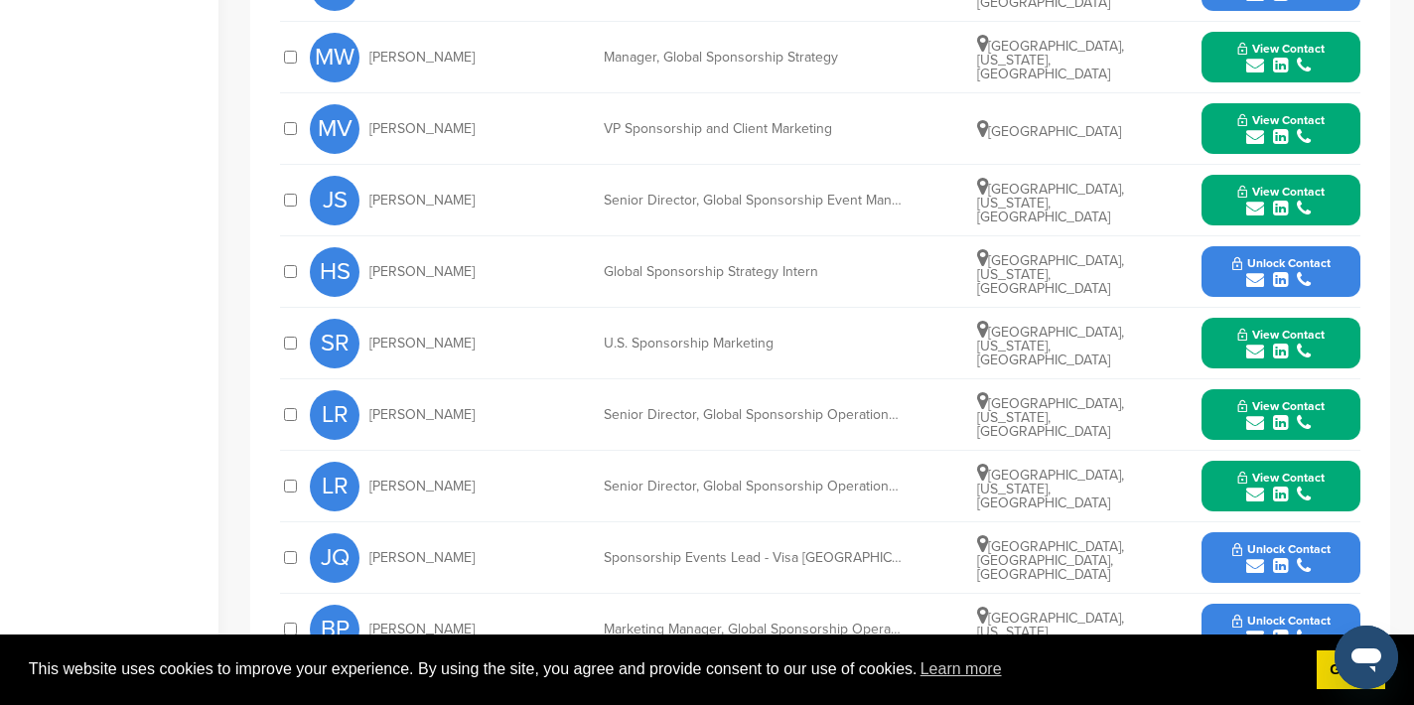
click at [1251, 421] on icon "submit" at bounding box center [1255, 423] width 18 height 18
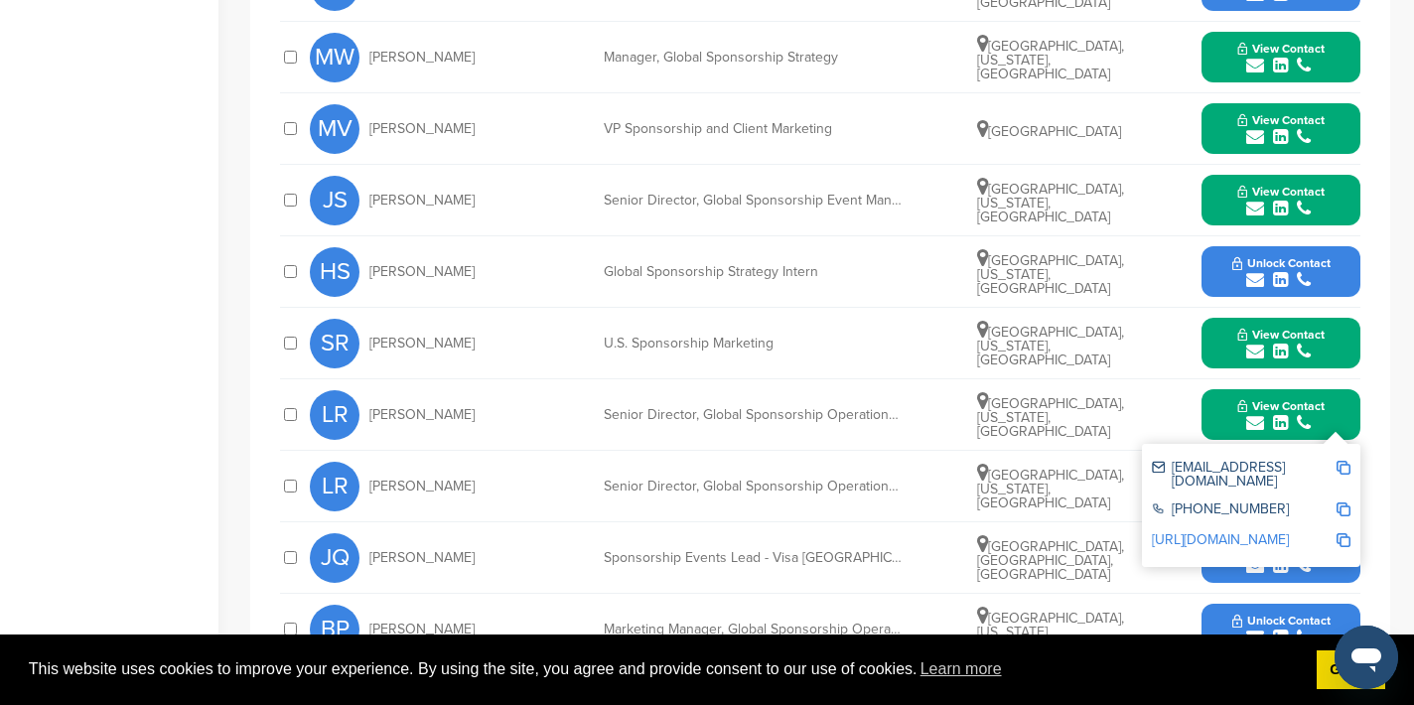
click at [1347, 465] on img at bounding box center [1344, 468] width 14 height 14
click at [1218, 410] on button "View Contact" at bounding box center [1281, 415] width 135 height 60
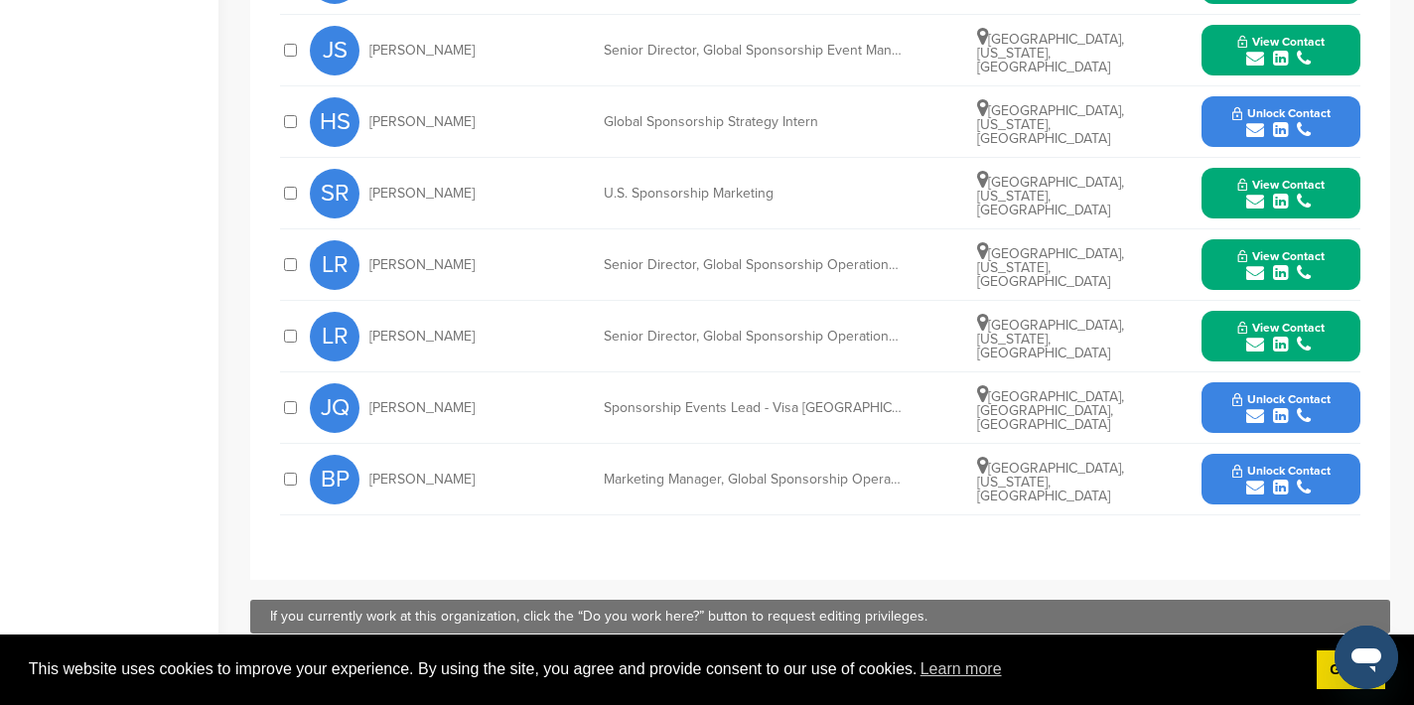
scroll to position [1091, 0]
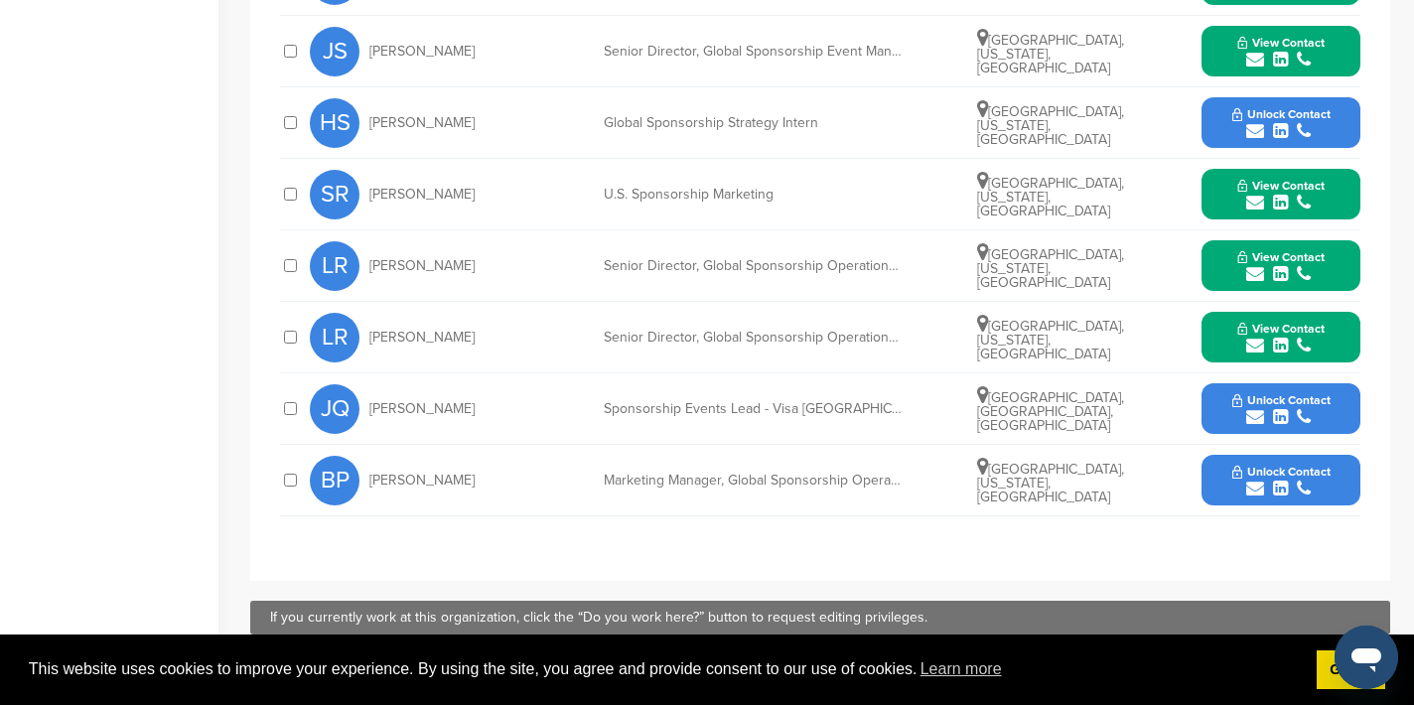
click at [1252, 490] on icon "submit" at bounding box center [1255, 489] width 18 height 18
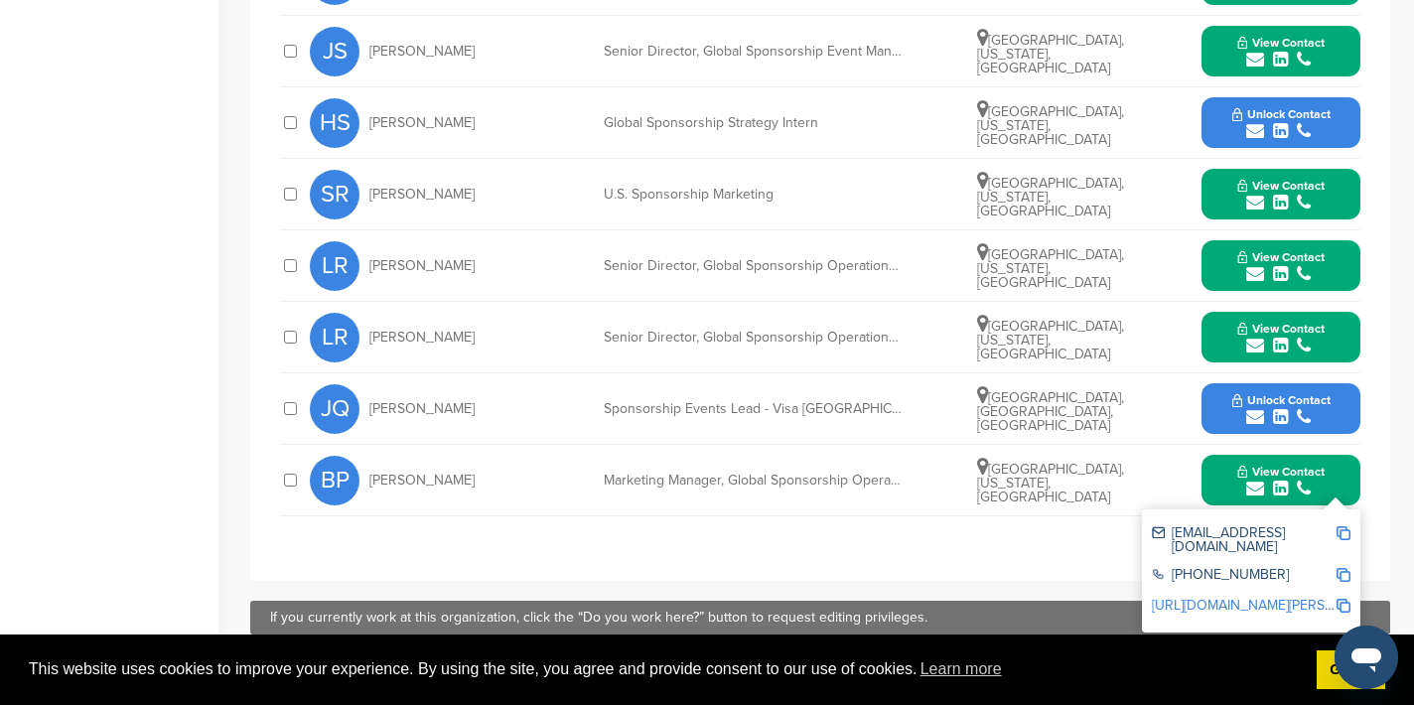
click at [1353, 528] on div "bprovancha@visa.com +1 650-432-3200 http://www.linkedin.com/in/briana-provancha…" at bounding box center [1251, 570] width 218 height 123
click at [1344, 532] on img at bounding box center [1344, 533] width 14 height 14
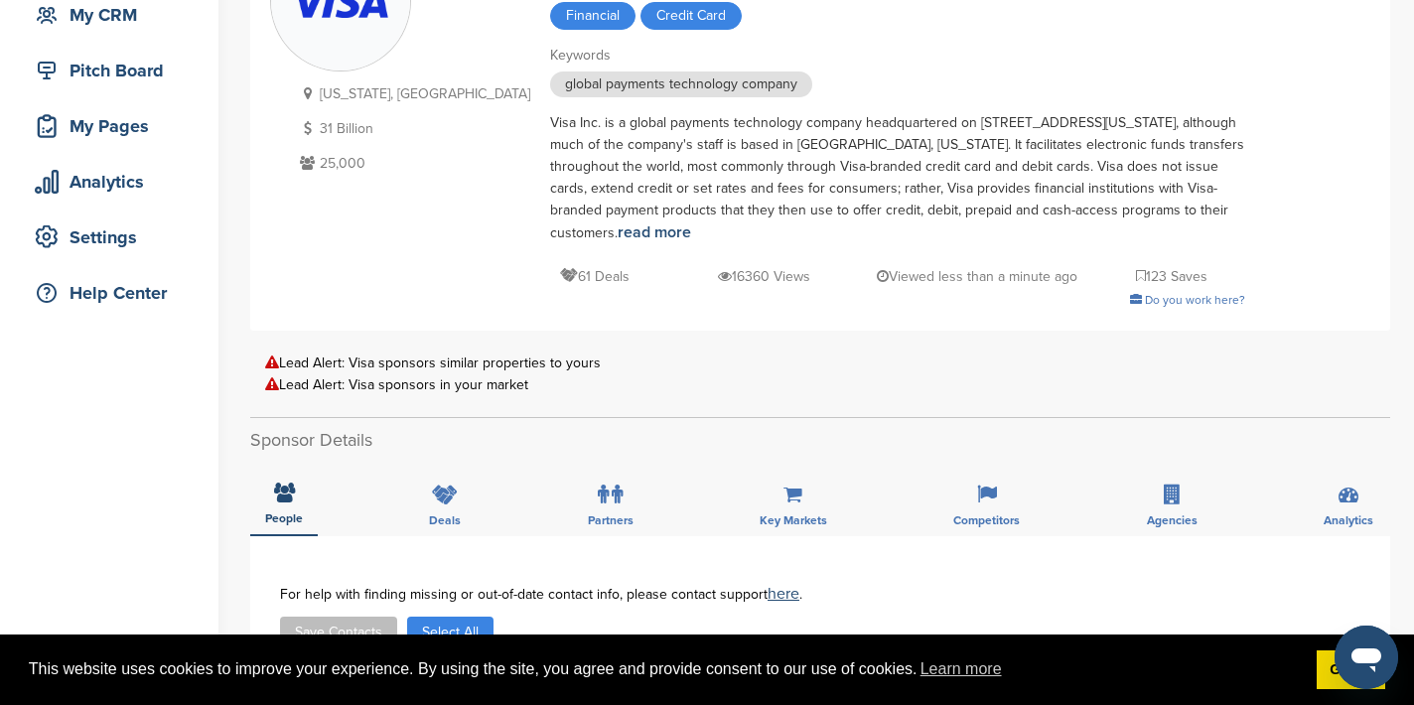
scroll to position [0, 0]
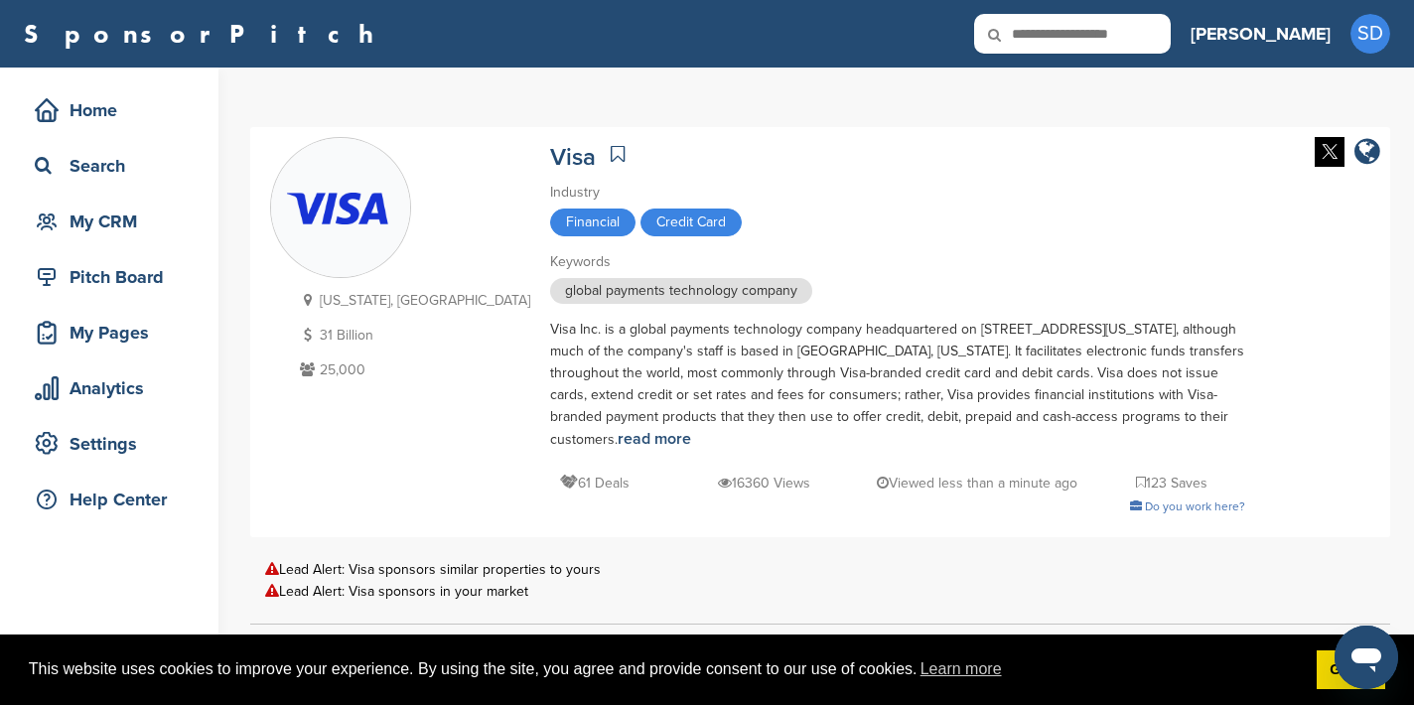
click at [1131, 37] on input "text" at bounding box center [1072, 34] width 197 height 40
type input "****"
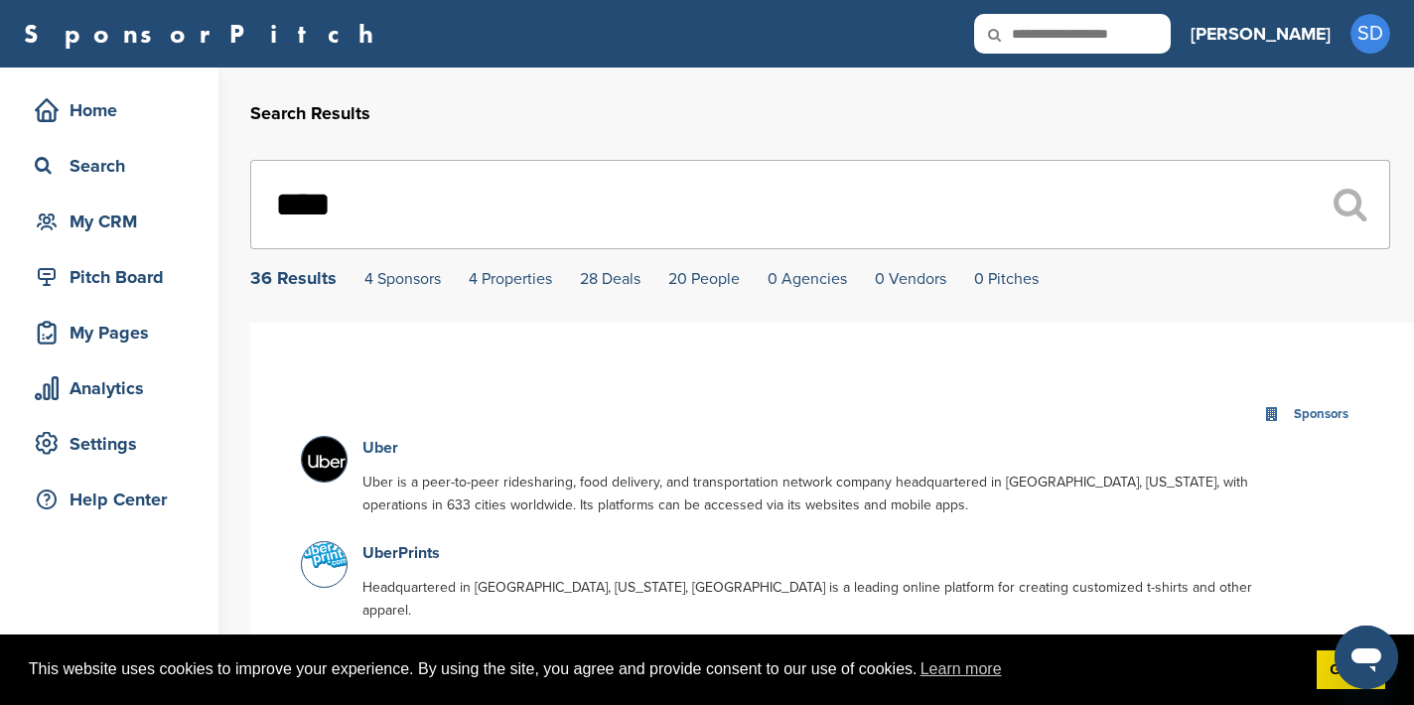
click at [379, 452] on link "Uber" at bounding box center [380, 448] width 36 height 20
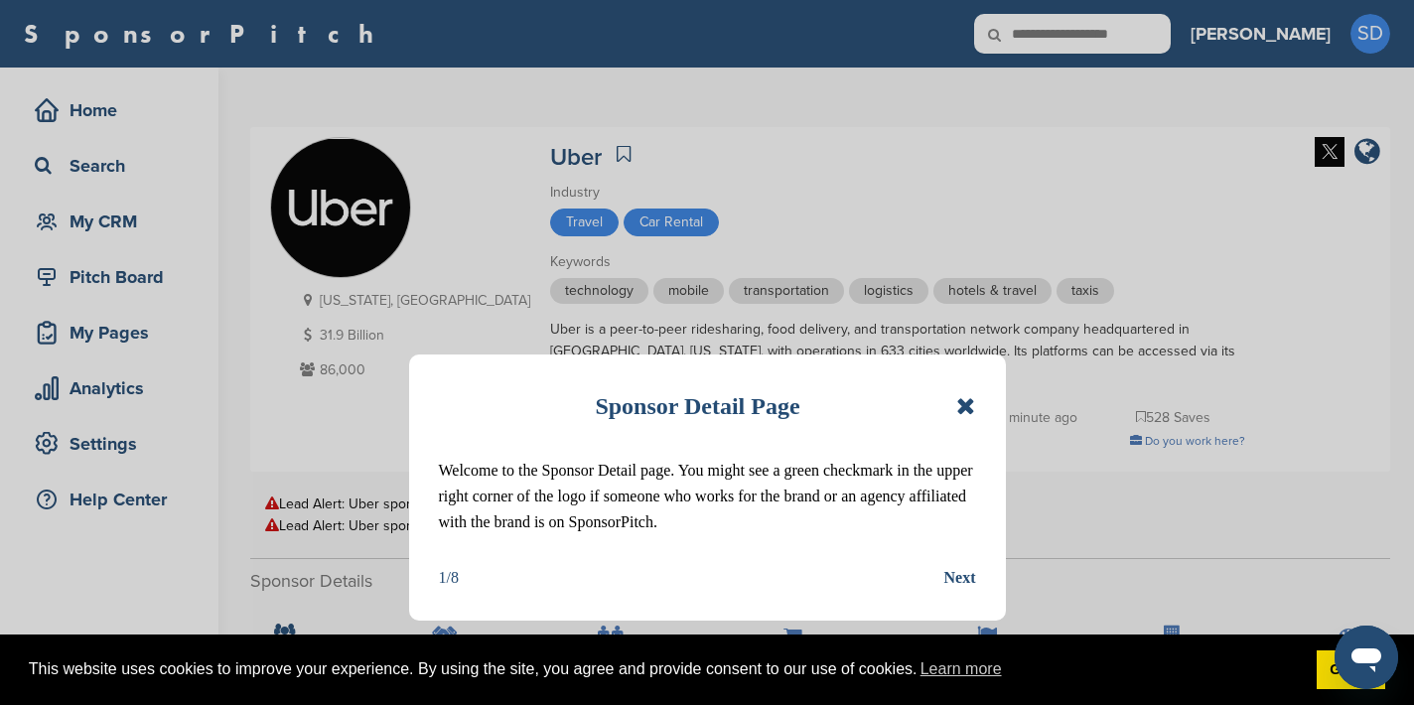
click at [975, 403] on div "Sponsor Detail Page Welcome to the Sponsor Detail page. You might see a green c…" at bounding box center [707, 488] width 597 height 266
click at [967, 406] on icon at bounding box center [965, 406] width 19 height 24
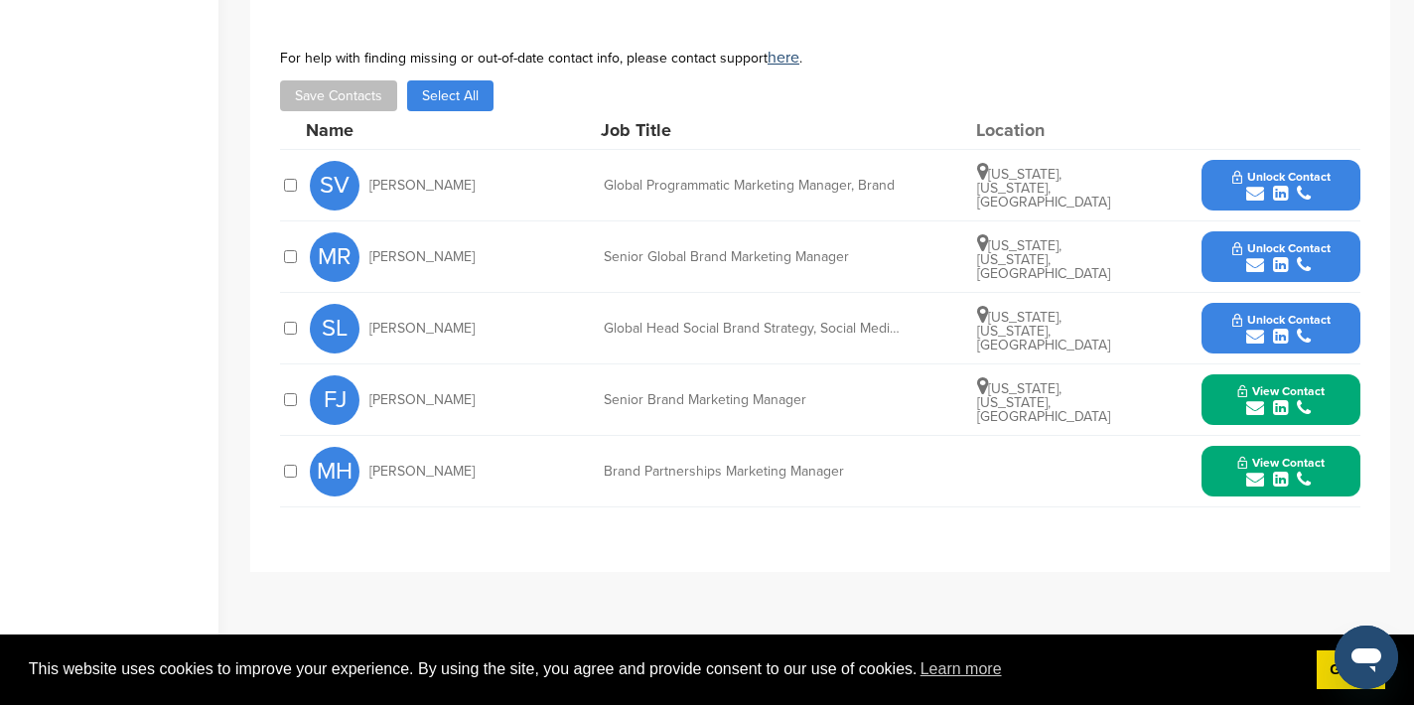
scroll to position [678, 0]
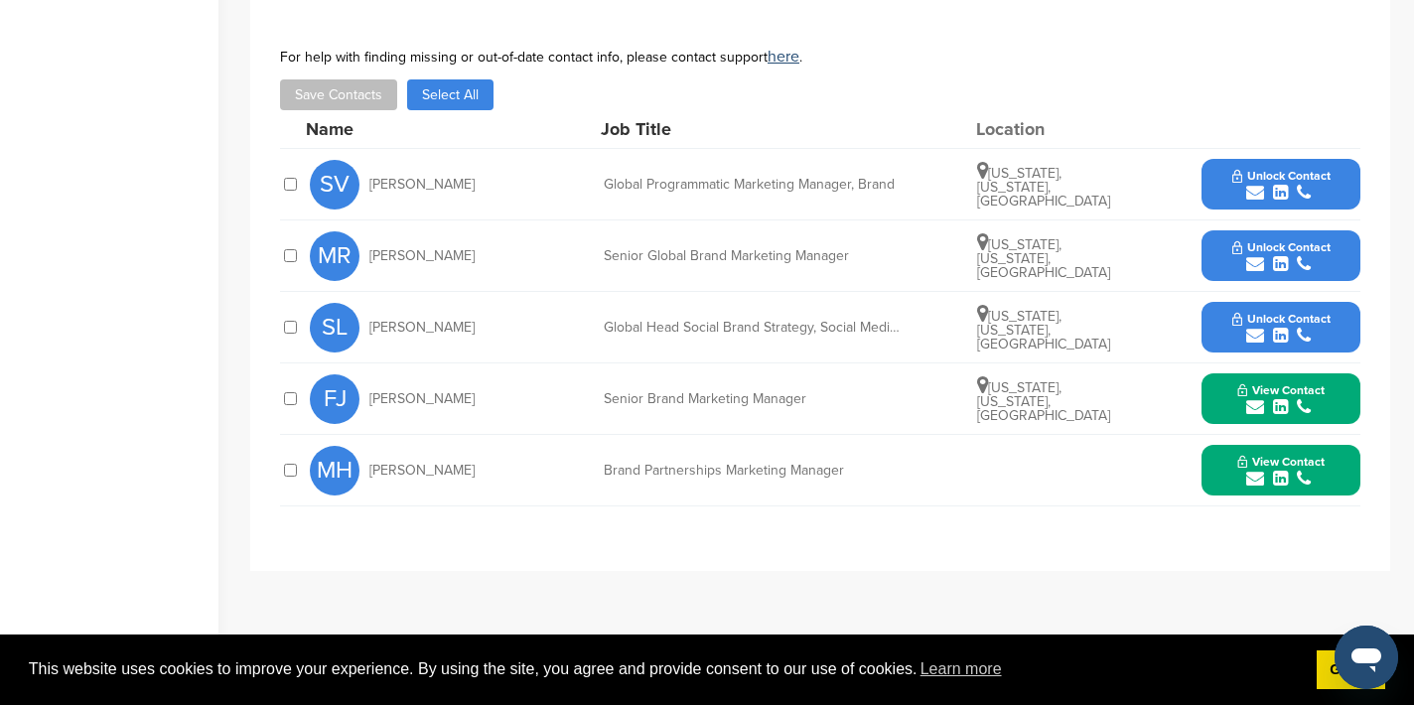
click at [1253, 477] on icon "submit" at bounding box center [1255, 479] width 18 height 18
click at [1345, 520] on img at bounding box center [1344, 523] width 14 height 14
click at [1253, 404] on icon "submit" at bounding box center [1255, 407] width 18 height 18
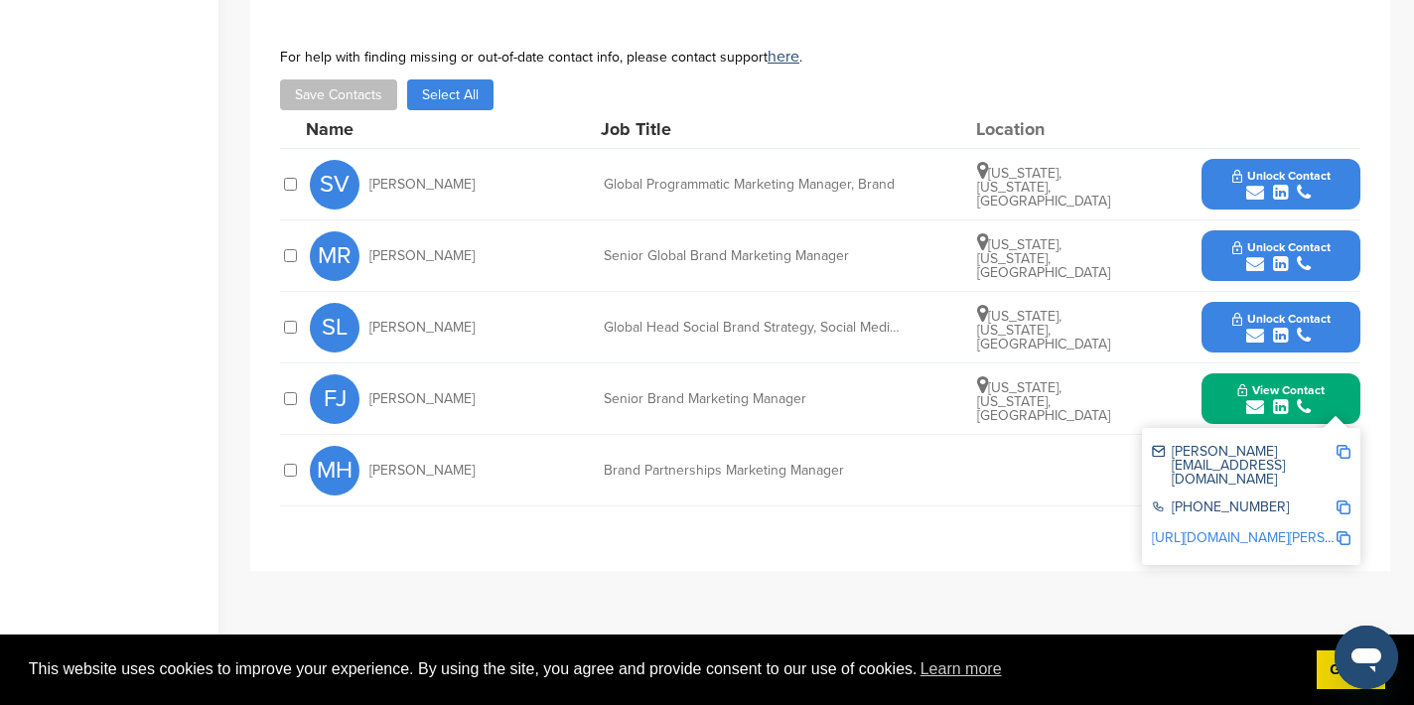
click at [1343, 448] on img at bounding box center [1344, 452] width 14 height 14
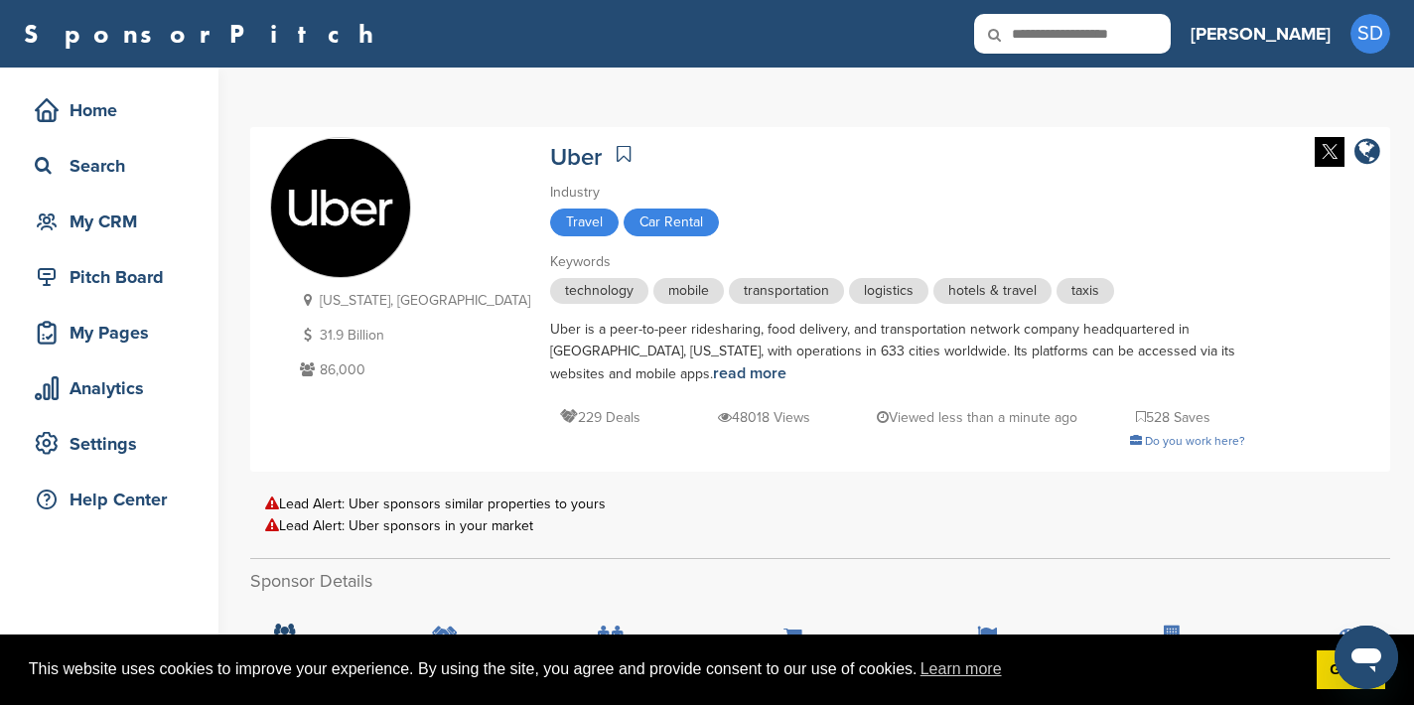
click at [1142, 28] on input "text" at bounding box center [1072, 34] width 197 height 40
type input "**********"
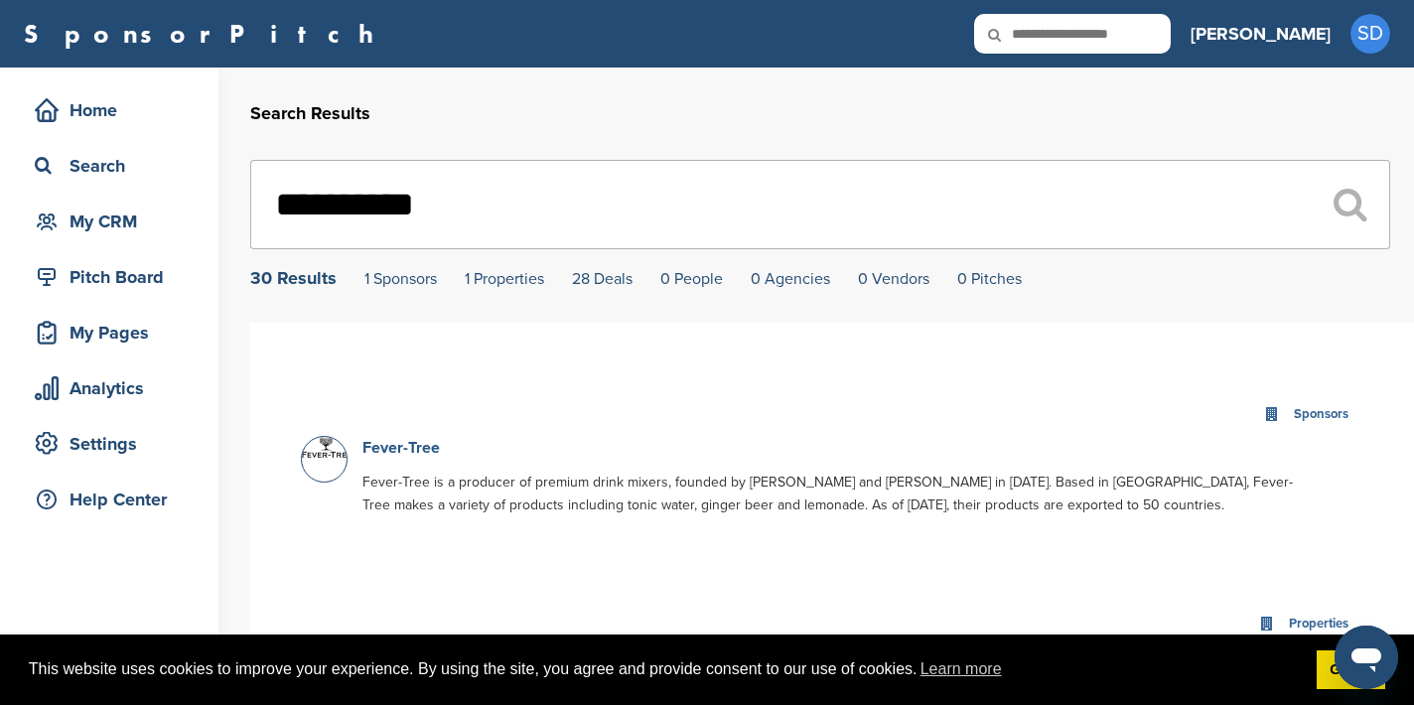
click at [399, 455] on link "Fever-Tree" at bounding box center [400, 448] width 77 height 20
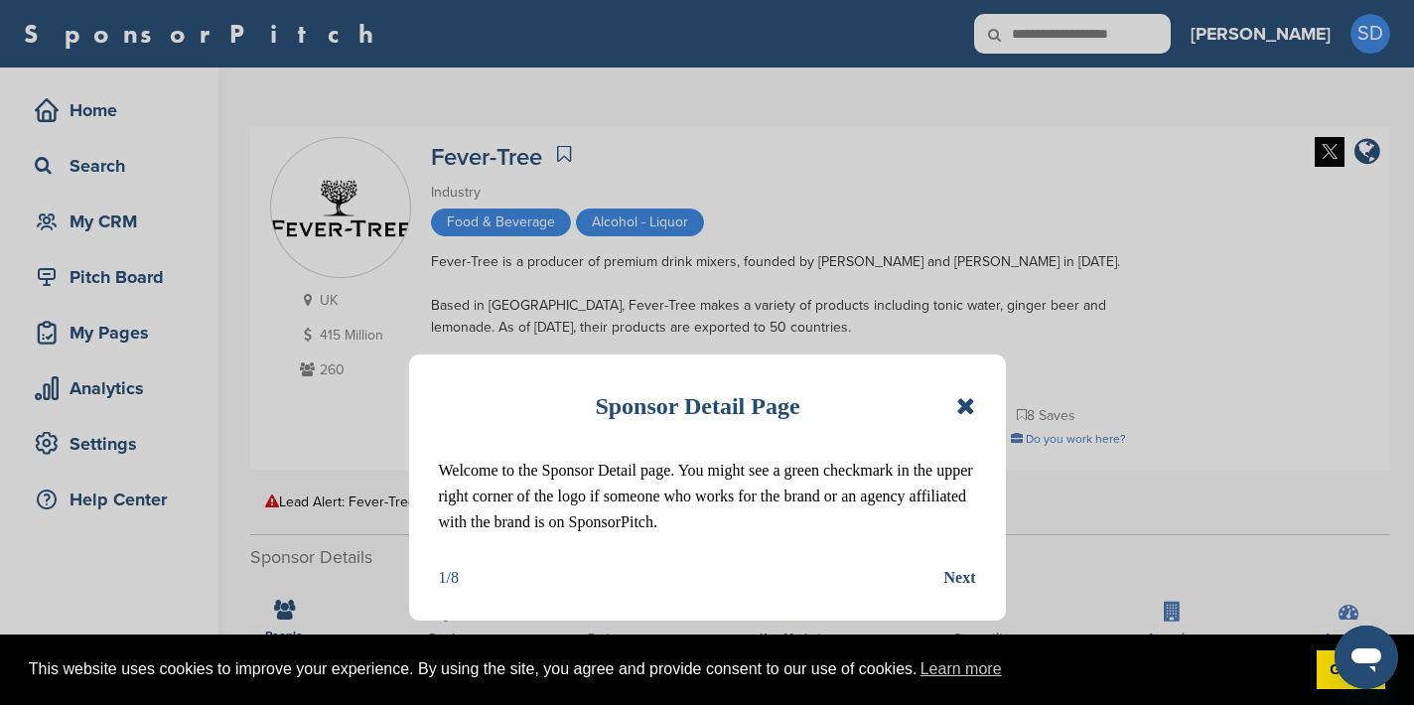
click at [973, 412] on icon at bounding box center [965, 406] width 19 height 24
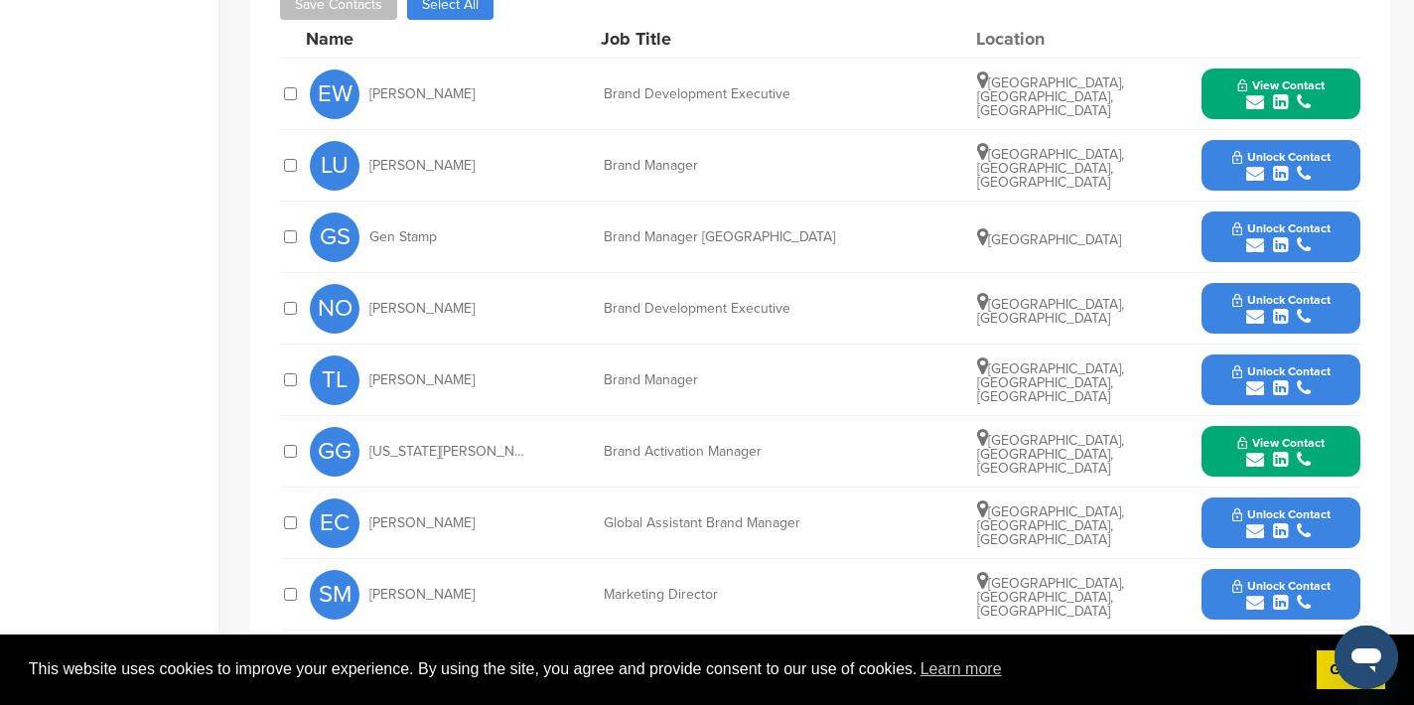
scroll to position [715, 0]
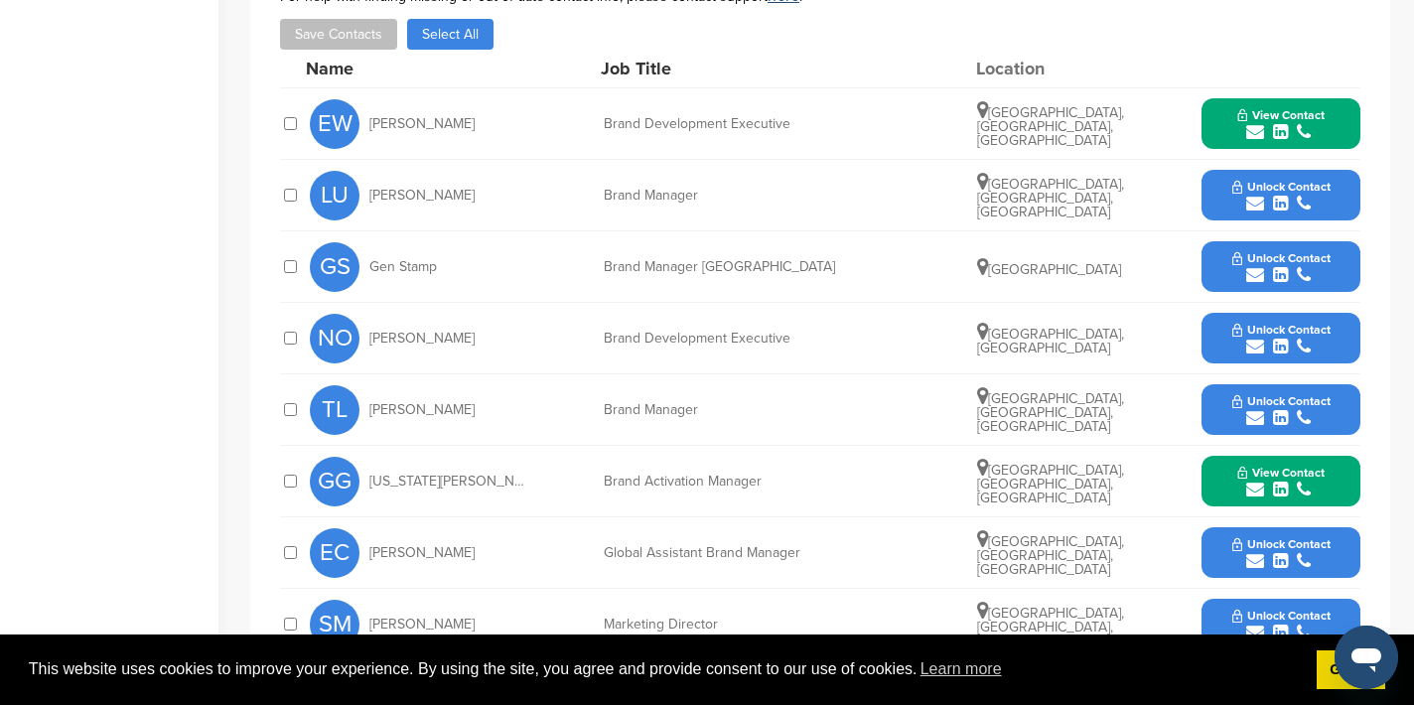
click at [1257, 135] on icon "submit" at bounding box center [1255, 132] width 18 height 18
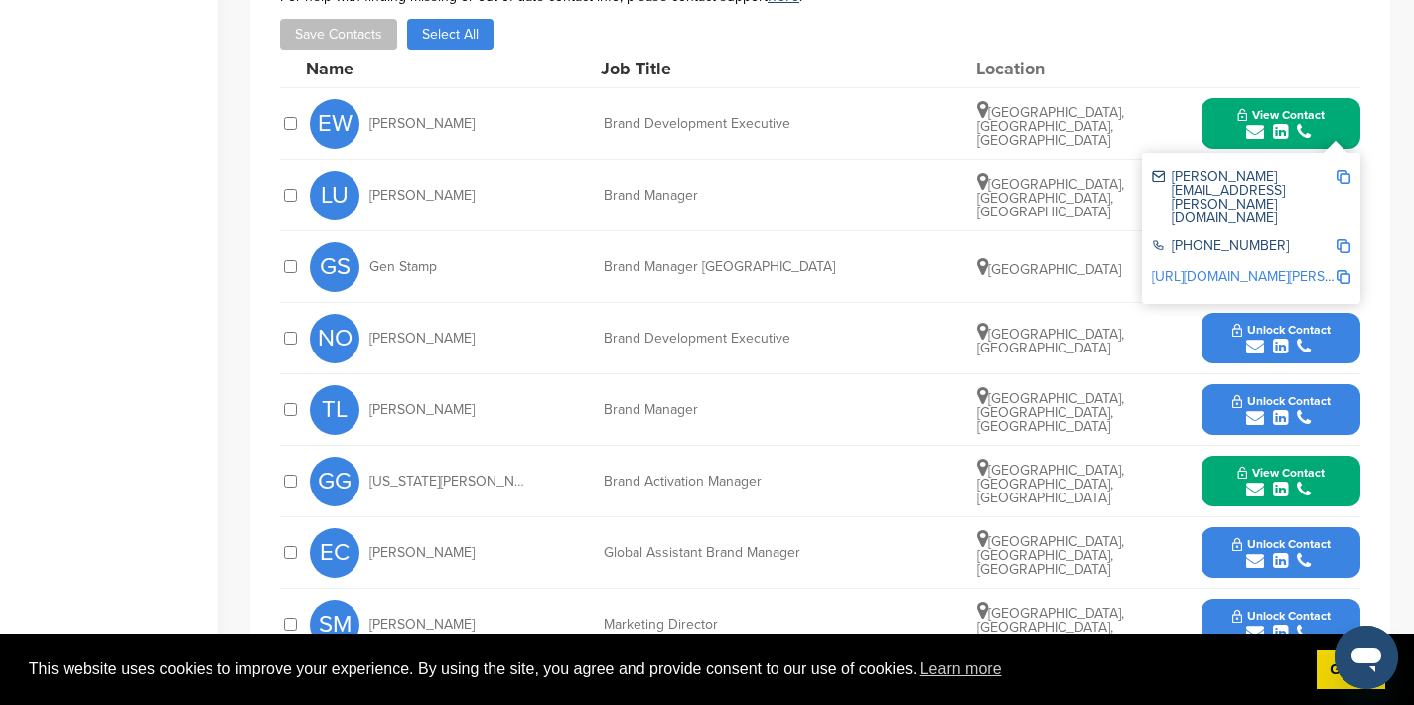
click at [1347, 173] on img at bounding box center [1344, 177] width 14 height 14
click at [1260, 492] on icon "submit" at bounding box center [1255, 490] width 18 height 18
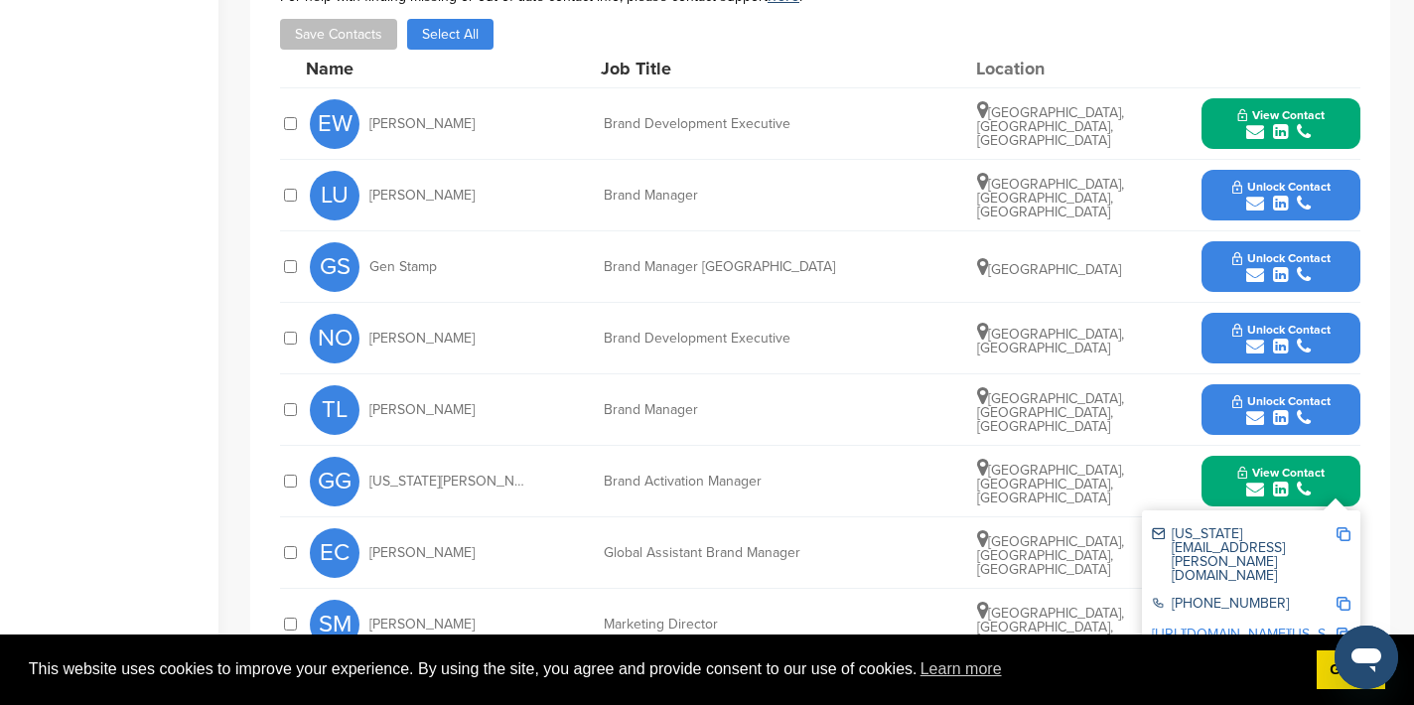
click at [1344, 530] on img at bounding box center [1344, 534] width 14 height 14
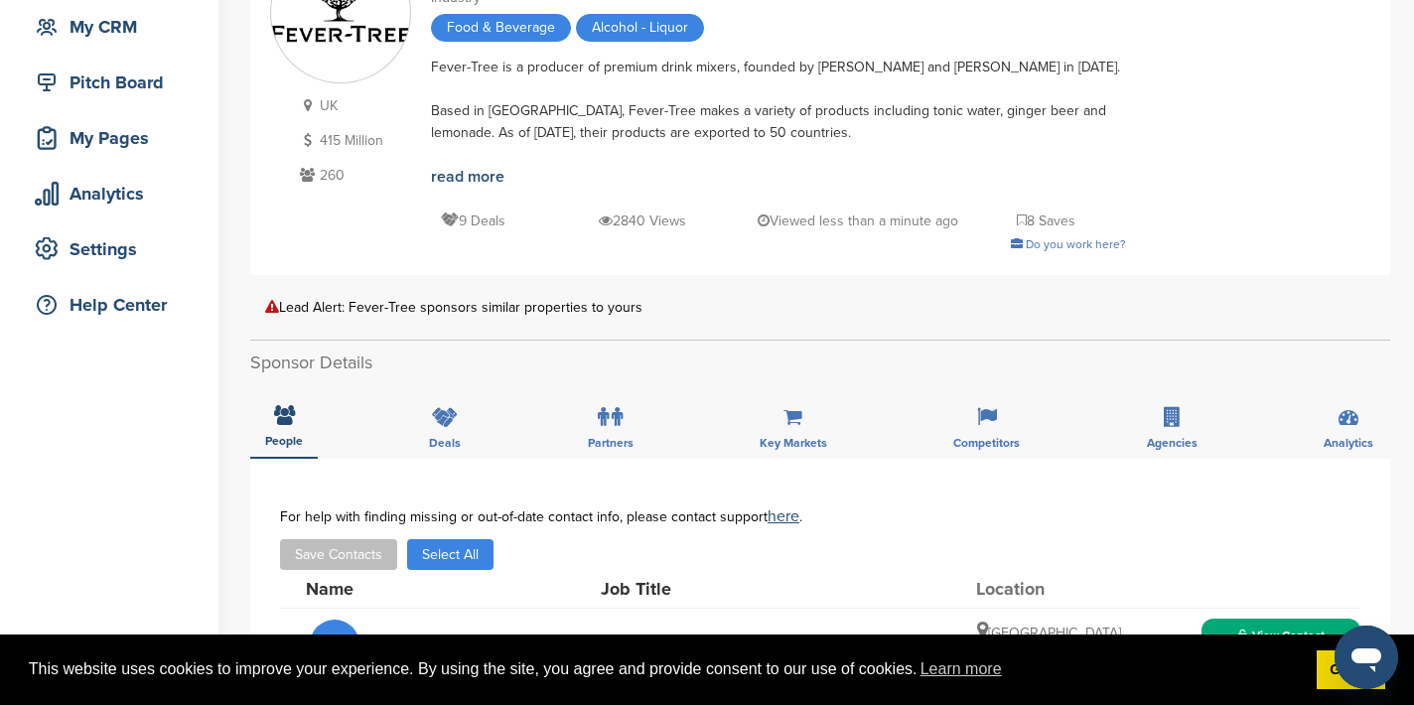
scroll to position [0, 0]
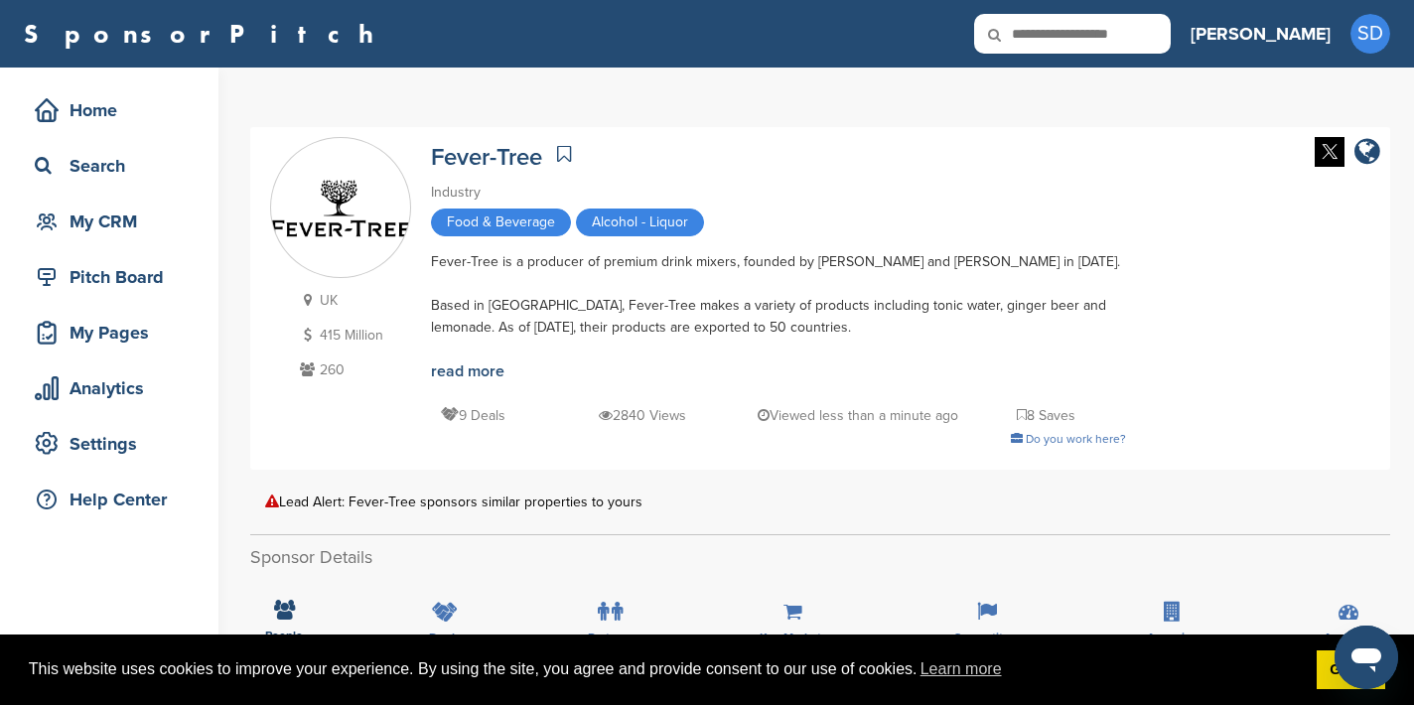
click at [1171, 32] on input "text" at bounding box center [1072, 34] width 197 height 40
type input "*******"
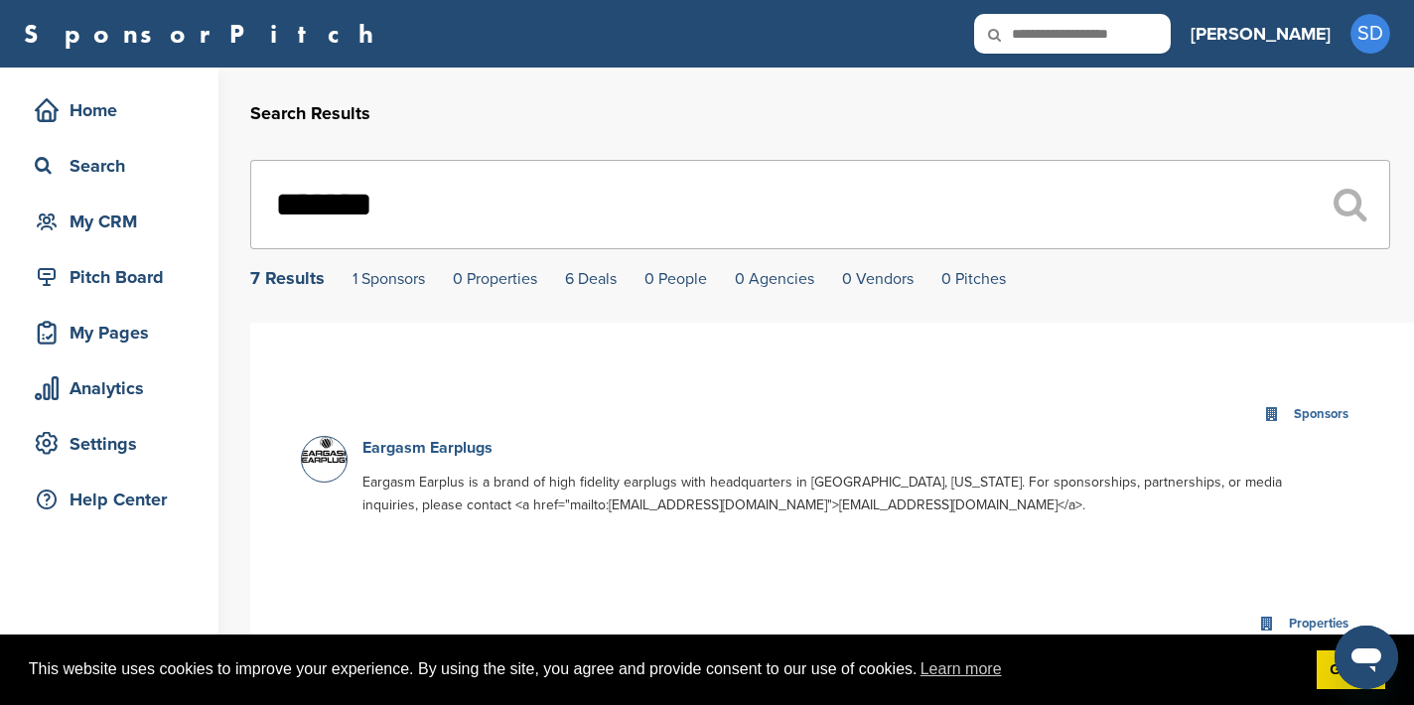
click at [408, 449] on link "Eargasm Earplugs" at bounding box center [427, 448] width 130 height 20
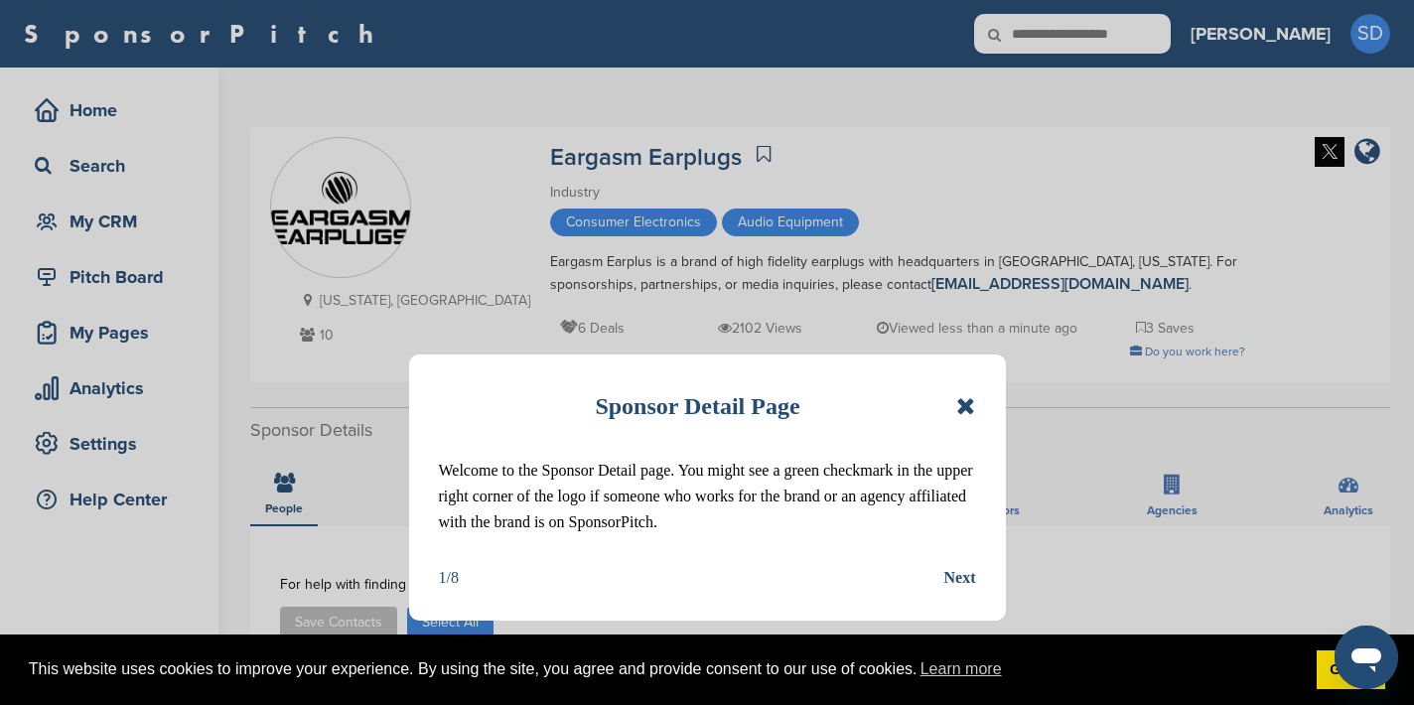
click at [964, 404] on icon at bounding box center [965, 406] width 19 height 24
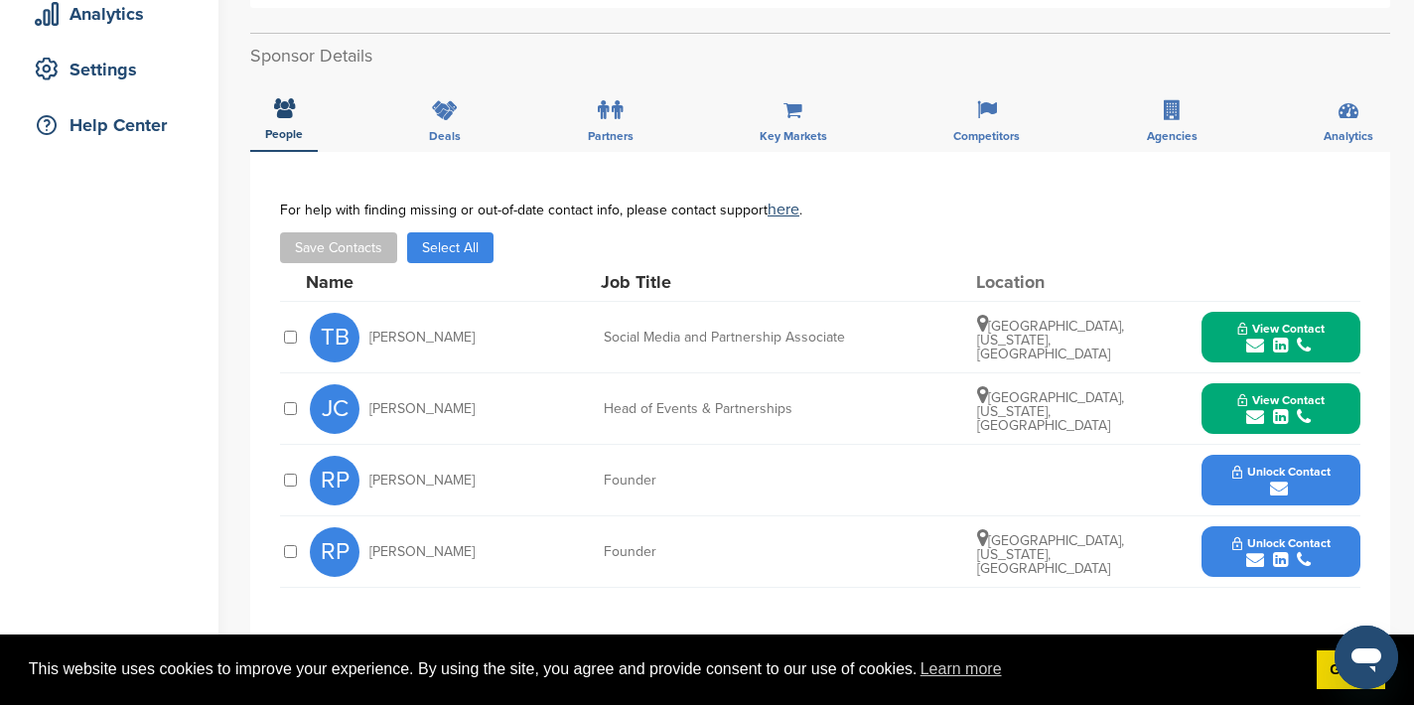
scroll to position [410, 0]
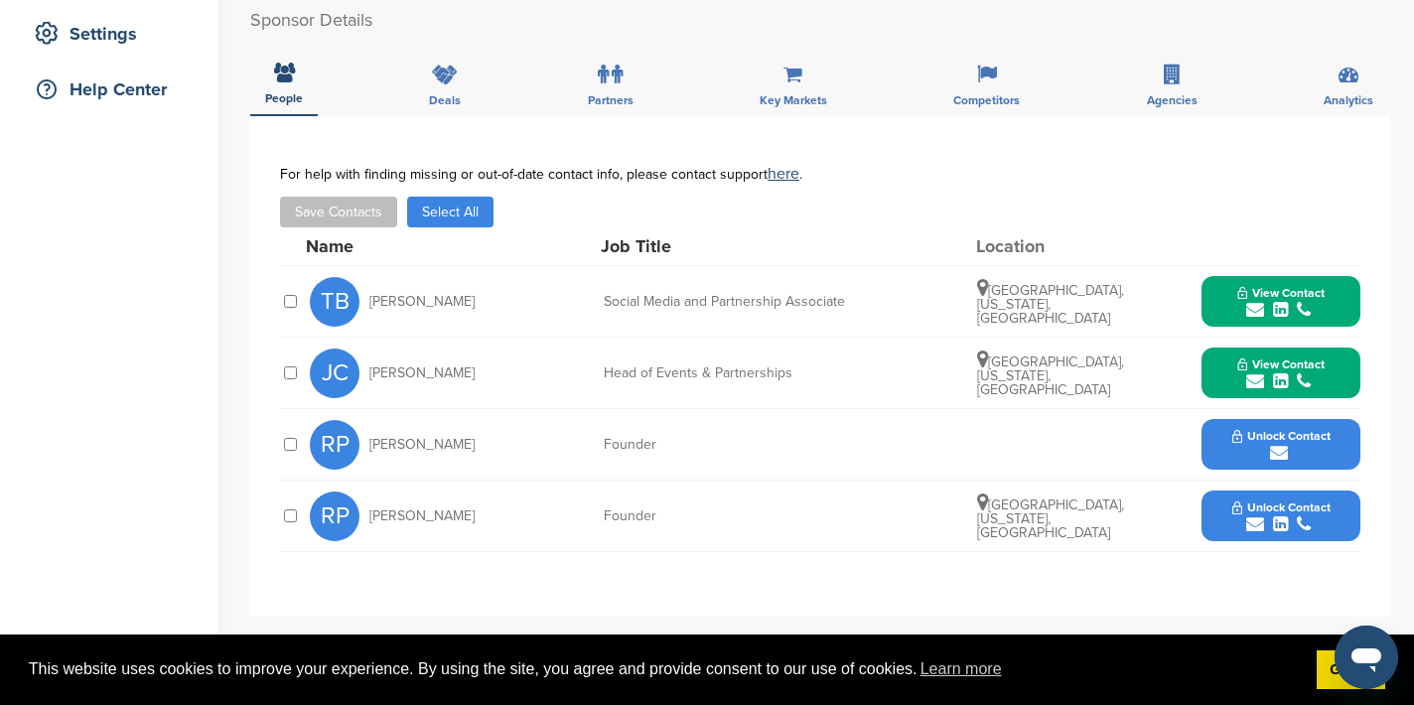
click at [1259, 308] on icon "submit" at bounding box center [1255, 310] width 18 height 18
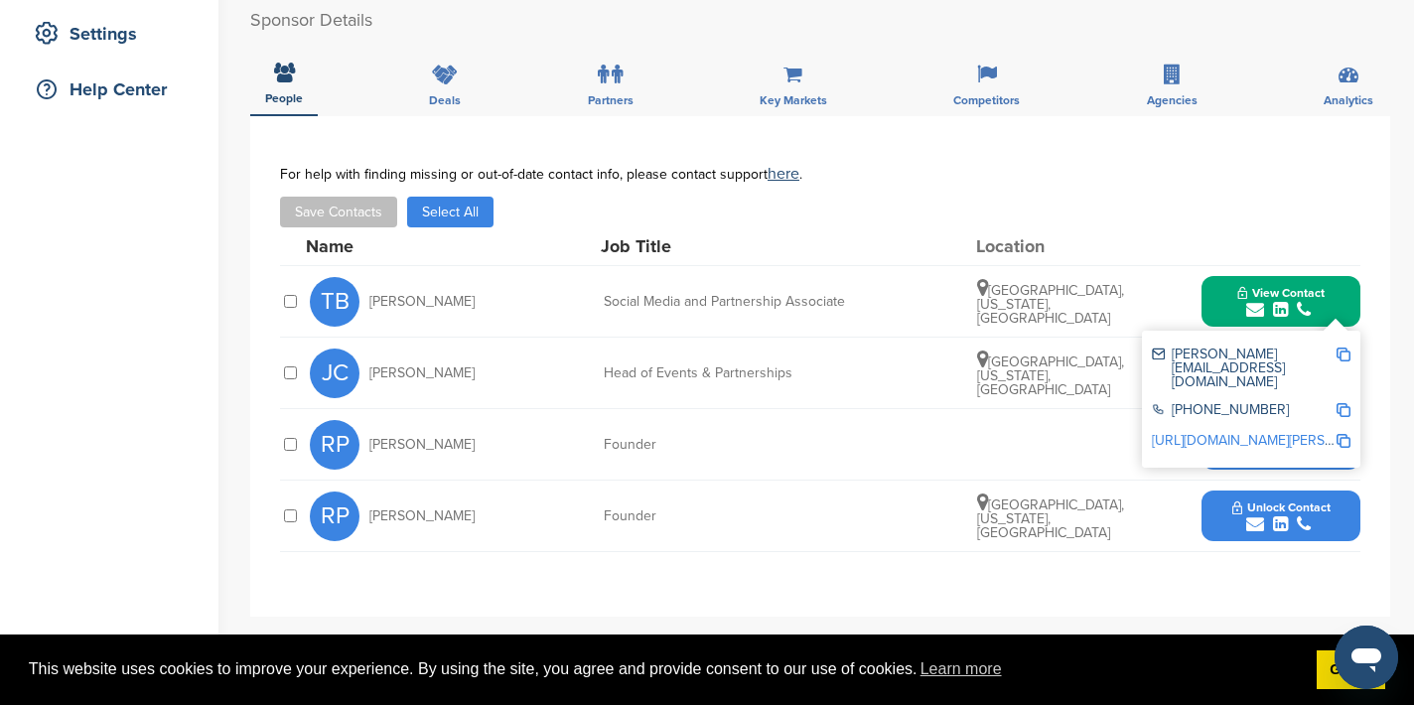
click at [1345, 353] on img at bounding box center [1344, 355] width 14 height 14
click at [1082, 244] on div "Location" at bounding box center [1050, 246] width 149 height 18
click at [1214, 295] on button "View Contact" at bounding box center [1281, 302] width 135 height 60
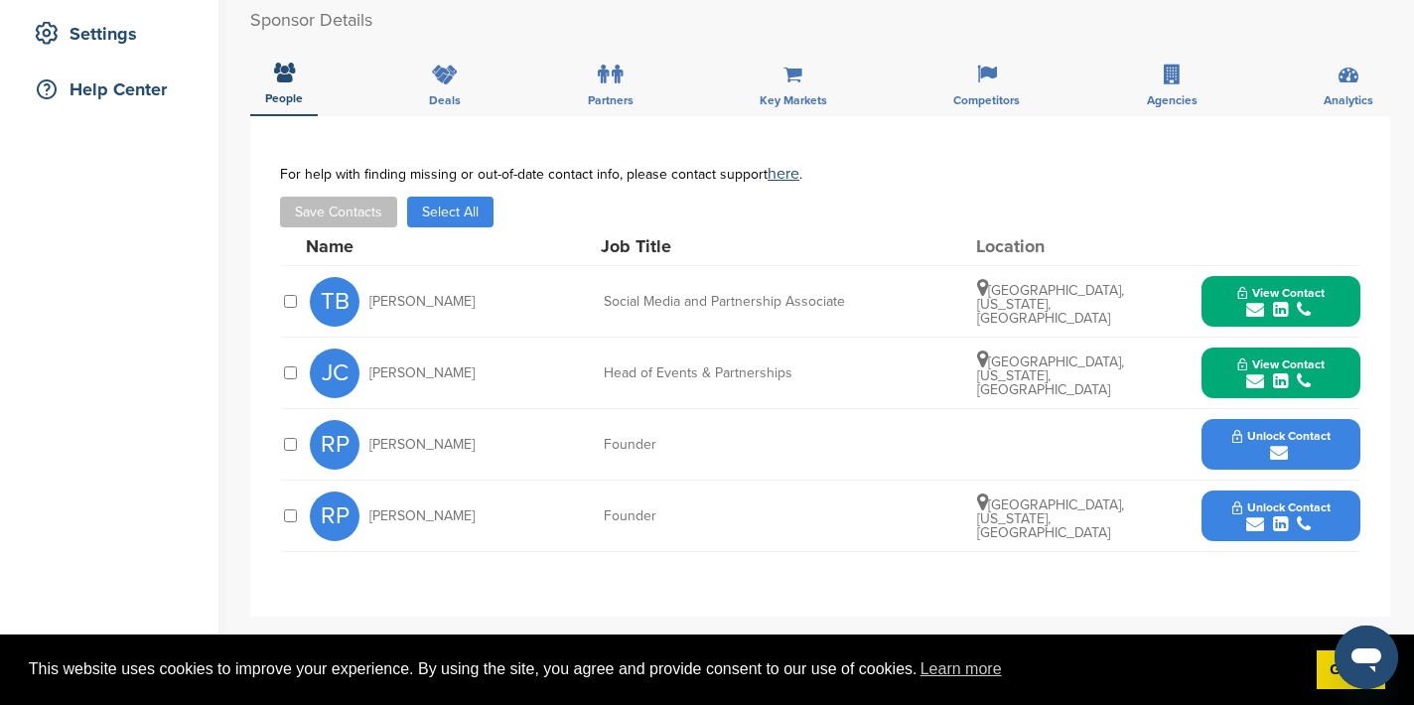
click at [1255, 381] on icon "submit" at bounding box center [1255, 381] width 18 height 18
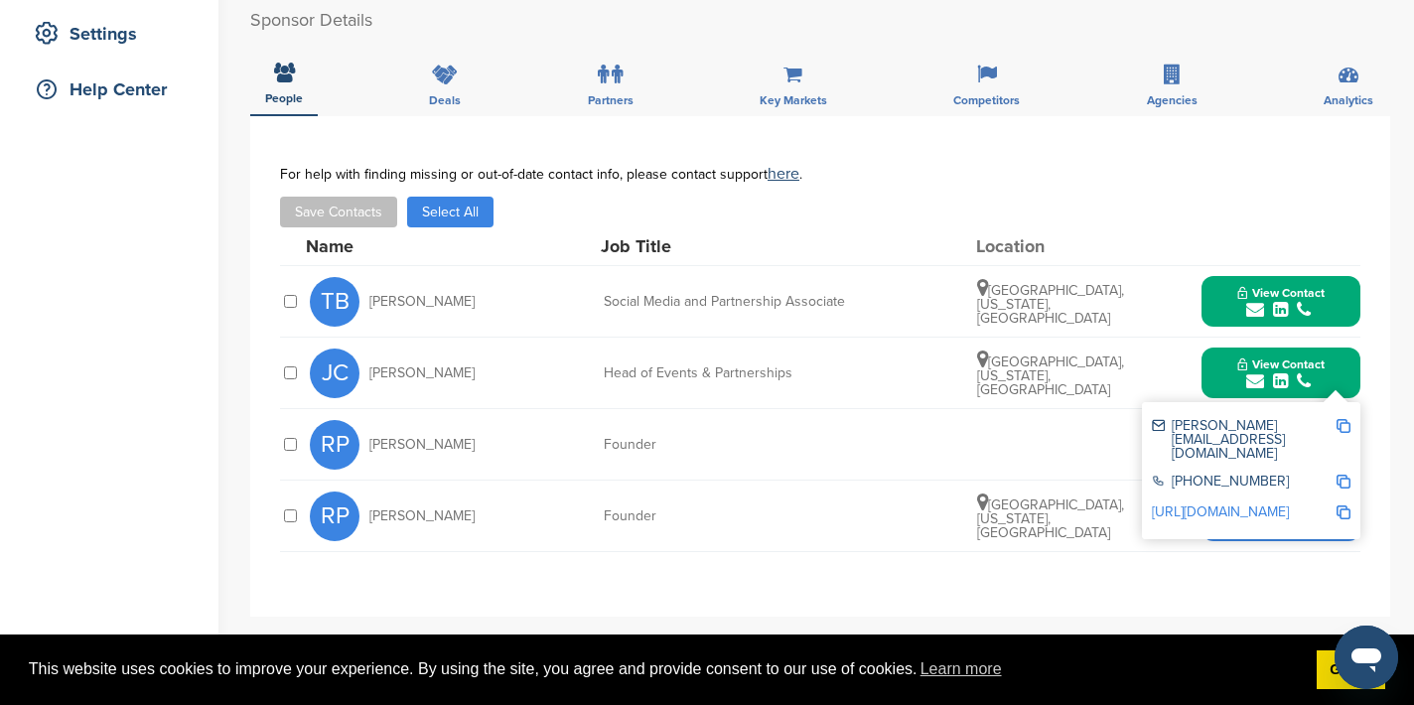
click at [1344, 426] on img at bounding box center [1344, 426] width 14 height 14
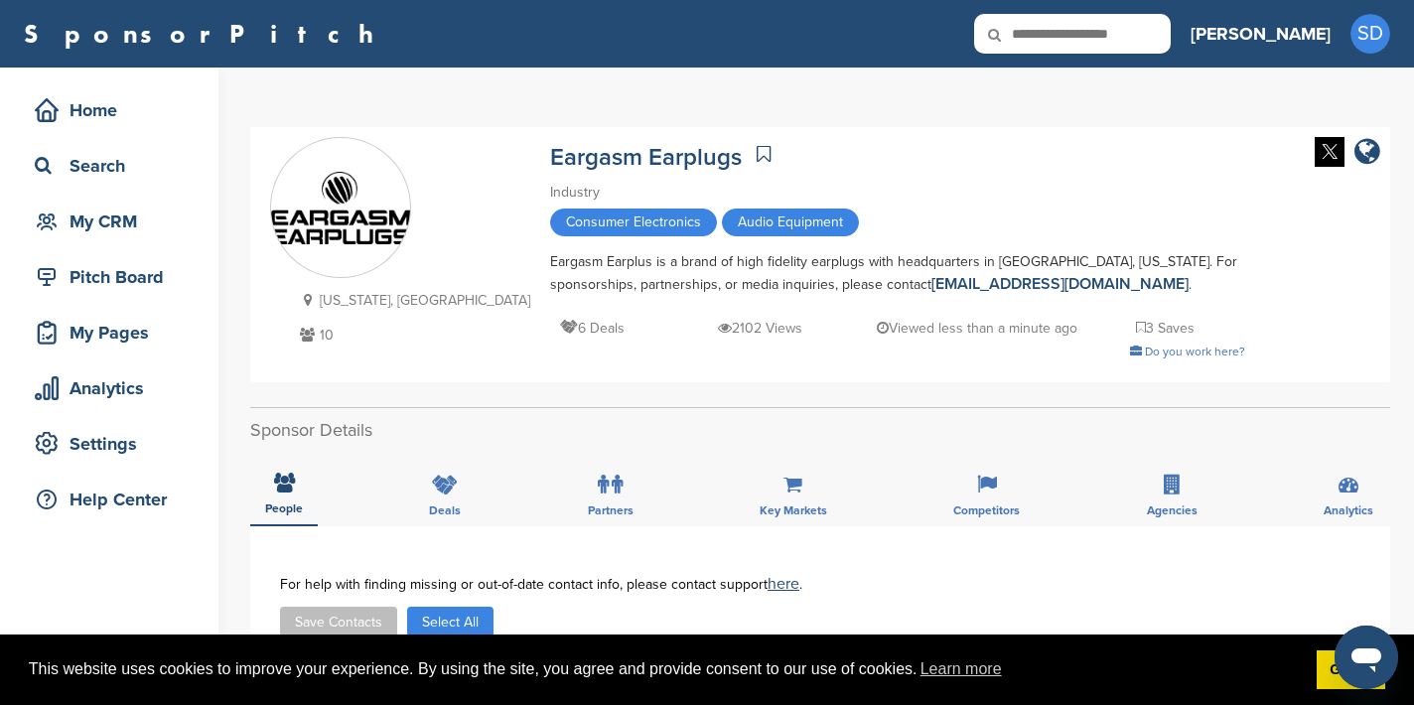
click at [1171, 44] on input "text" at bounding box center [1072, 34] width 197 height 40
type input "*******"
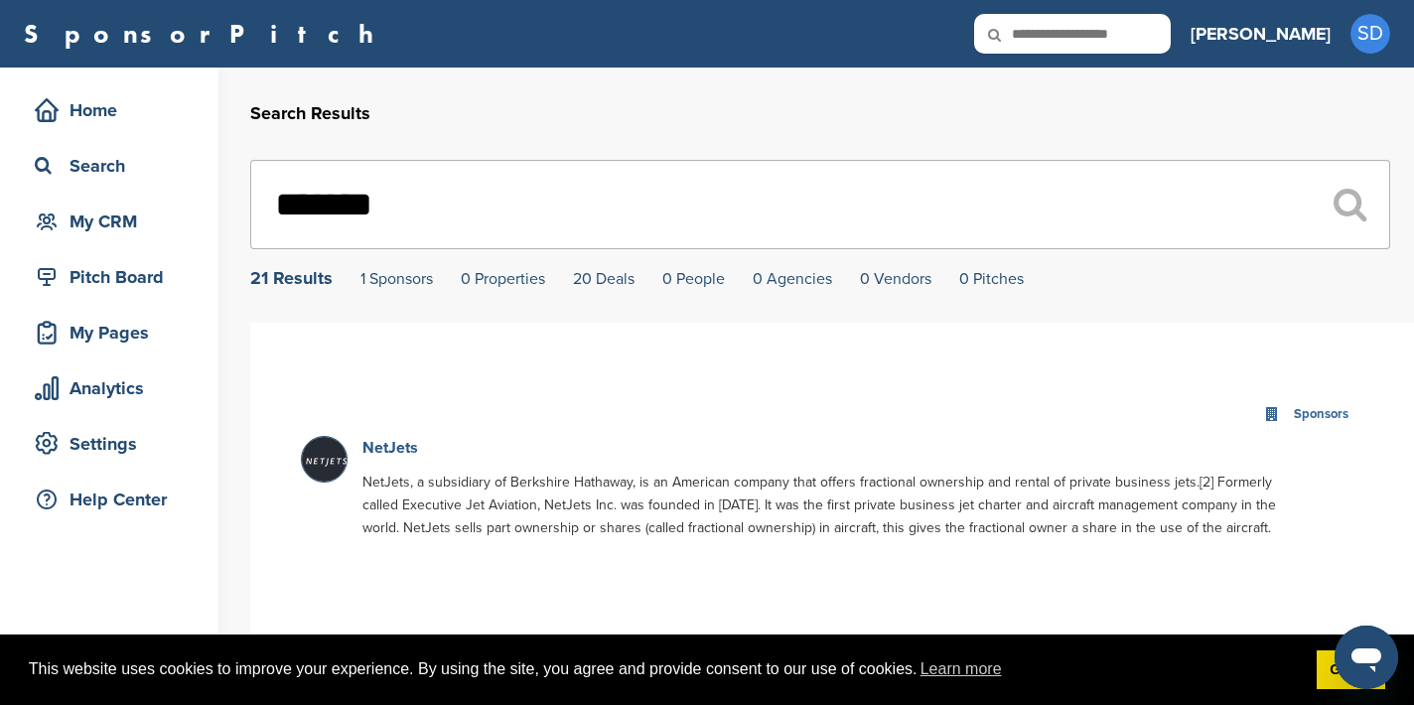
click at [391, 447] on link "NetJets" at bounding box center [390, 448] width 56 height 20
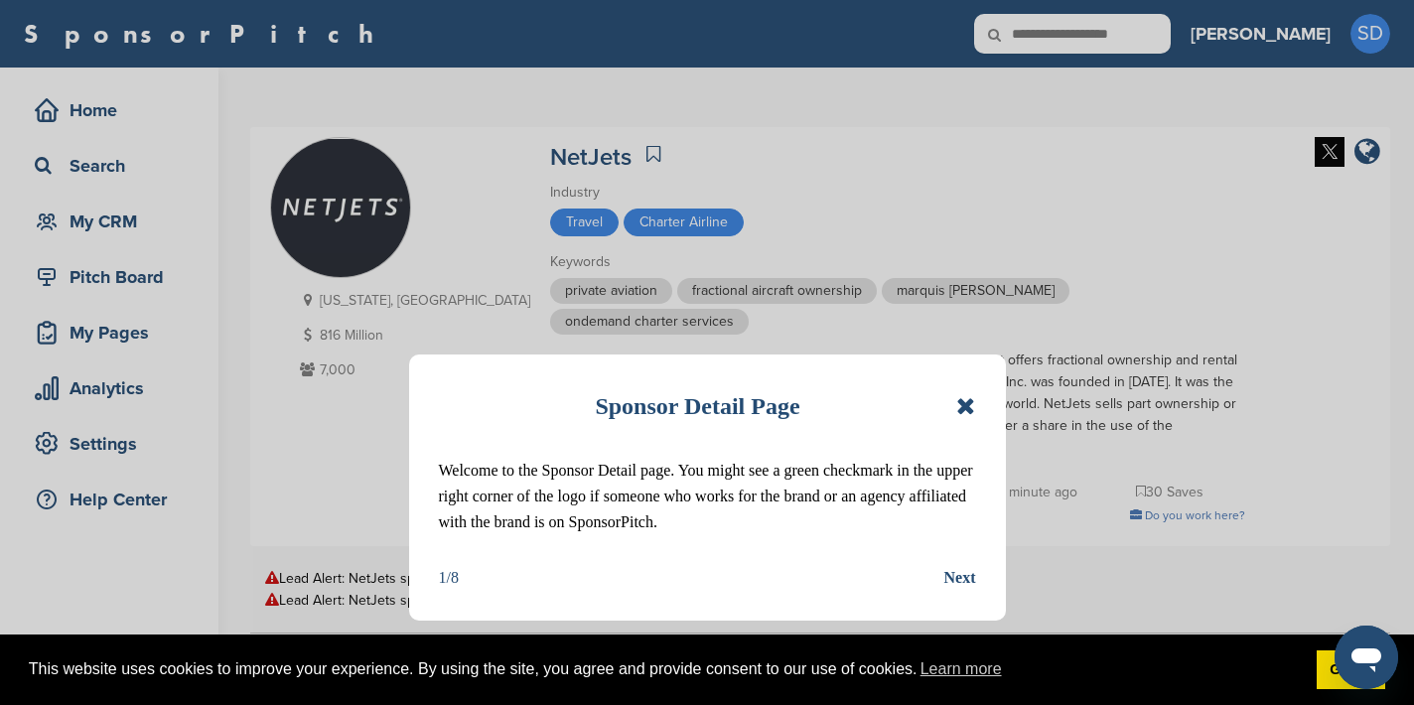
click at [970, 406] on icon at bounding box center [965, 406] width 19 height 24
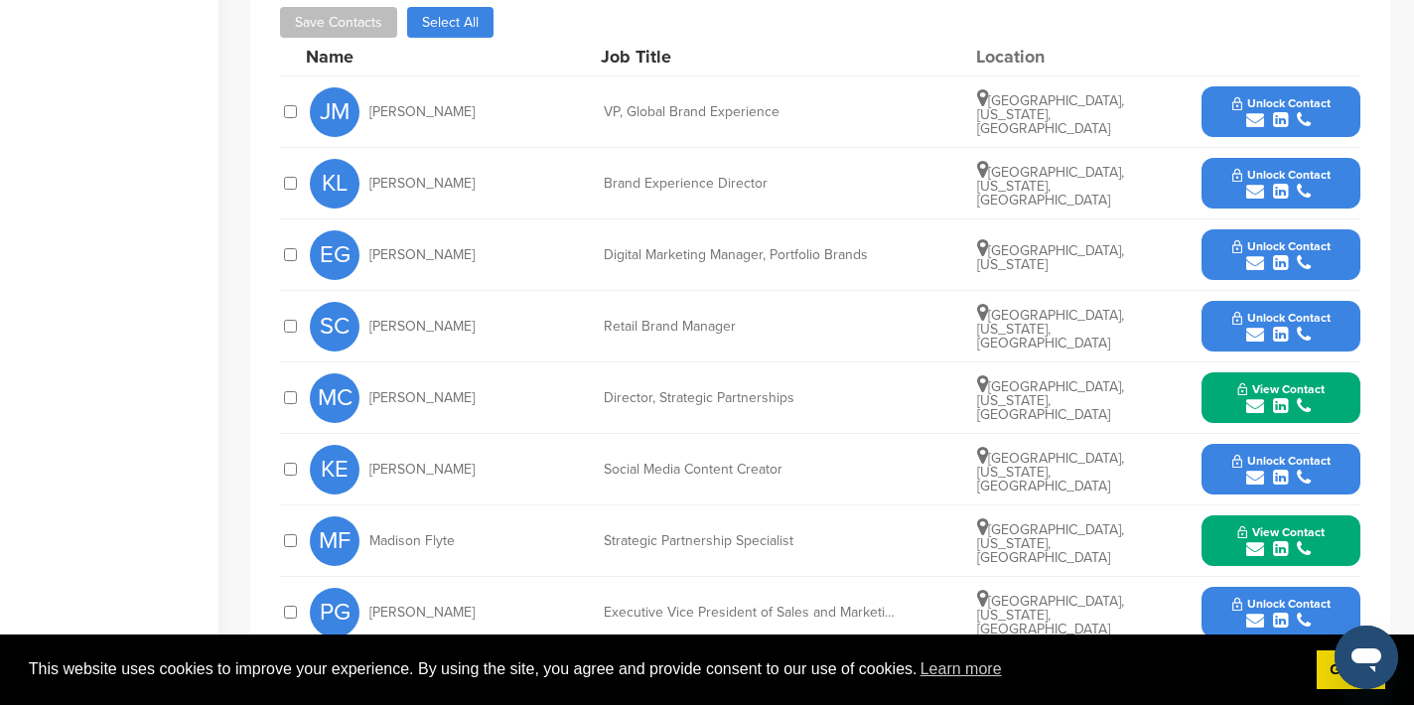
scroll to position [883, 0]
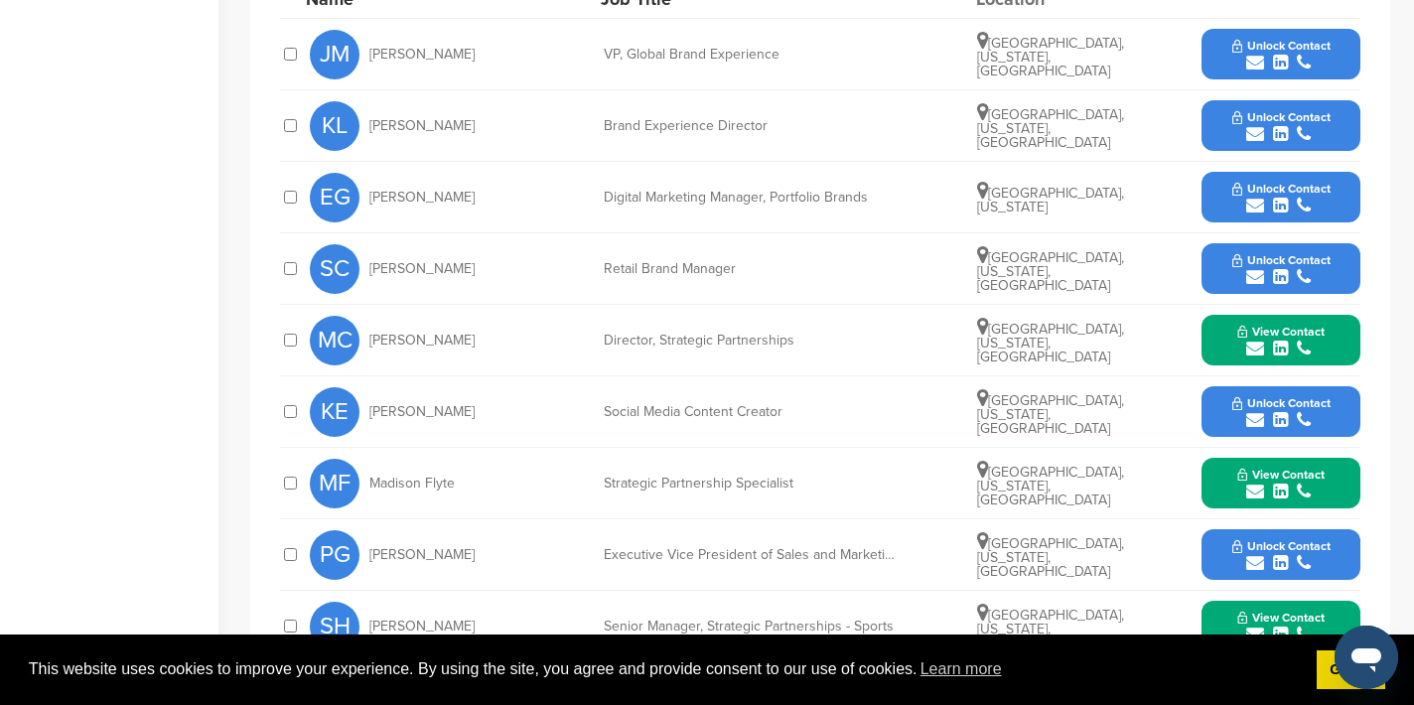
click at [1252, 340] on icon "submit" at bounding box center [1255, 349] width 18 height 18
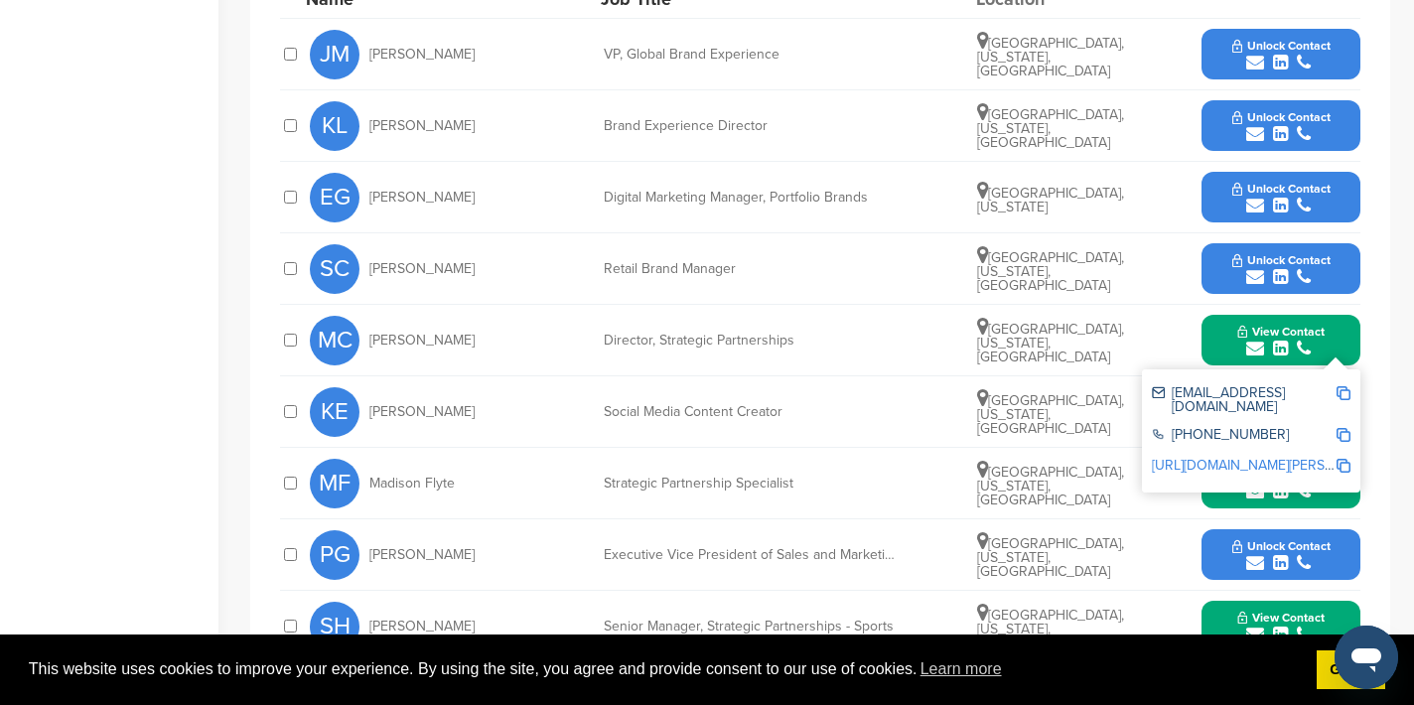
click at [1345, 386] on img at bounding box center [1344, 393] width 14 height 14
click at [1228, 311] on button "View Contact" at bounding box center [1281, 341] width 135 height 60
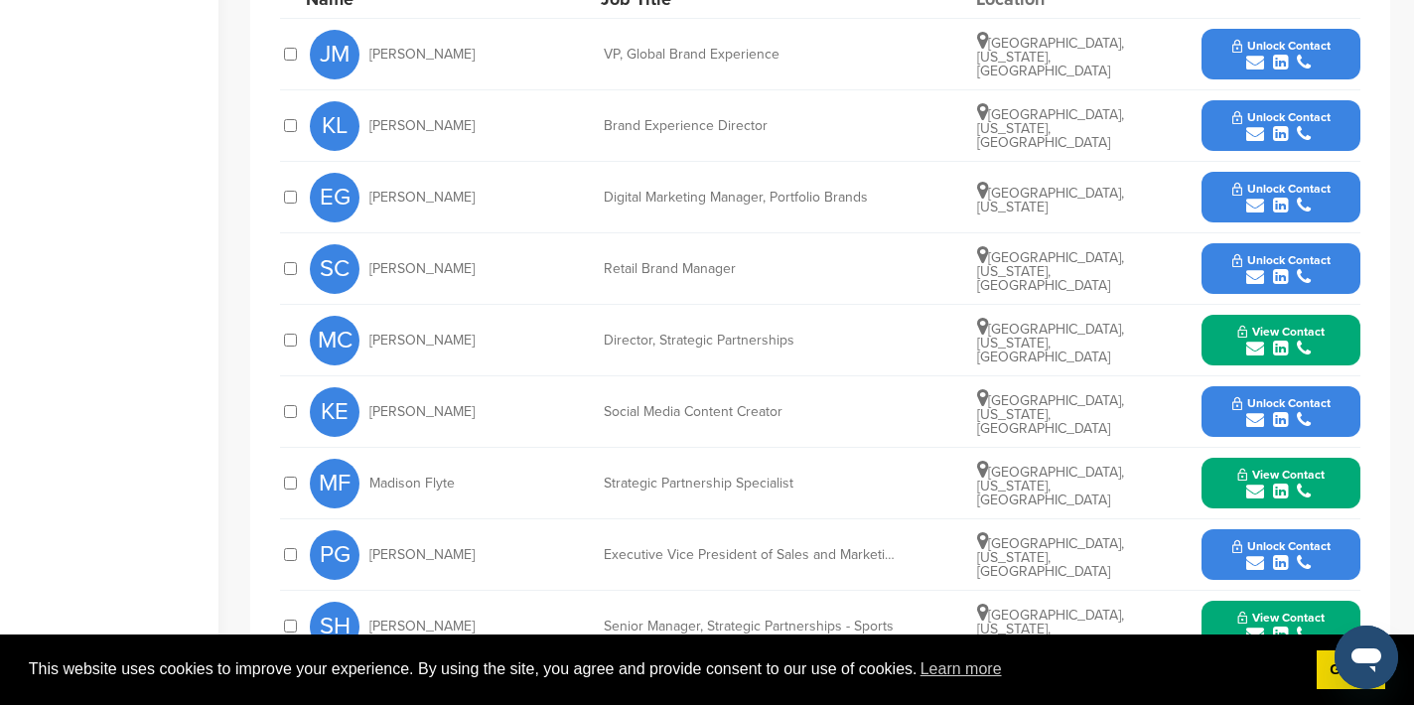
click at [1262, 483] on icon "submit" at bounding box center [1255, 492] width 18 height 18
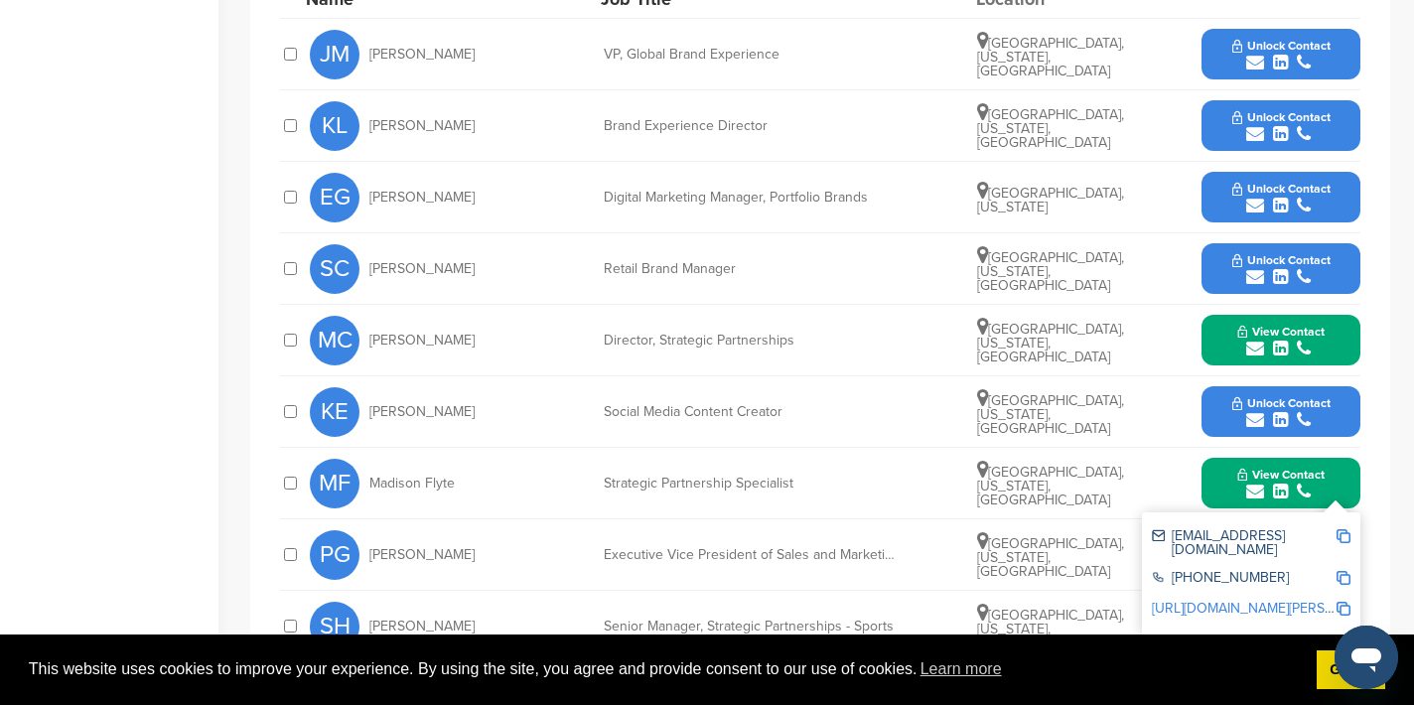
click at [1344, 529] on img at bounding box center [1344, 536] width 14 height 14
click at [1233, 454] on button "View Contact" at bounding box center [1281, 484] width 135 height 60
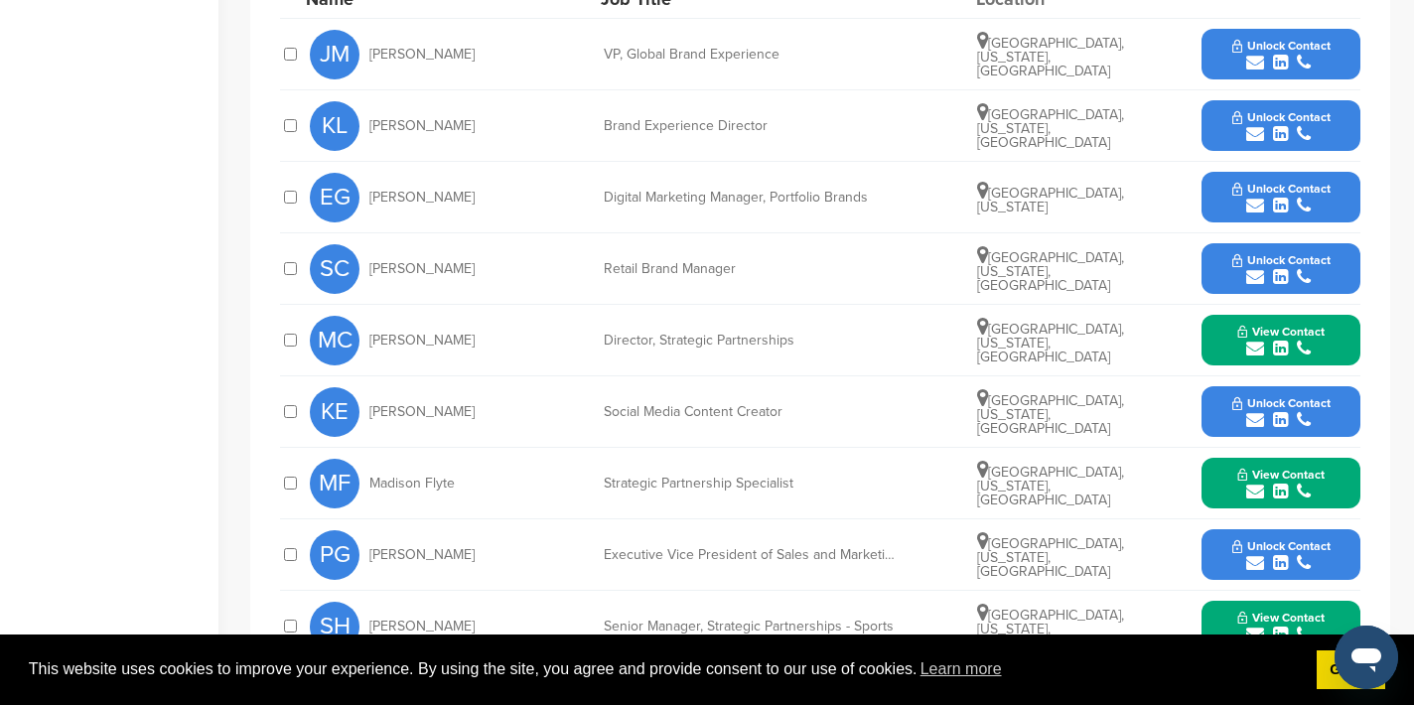
click at [1258, 626] on icon "submit" at bounding box center [1255, 635] width 18 height 18
click at [1344, 672] on img at bounding box center [1344, 679] width 14 height 14
click at [1221, 597] on button "View Contact" at bounding box center [1281, 627] width 135 height 60
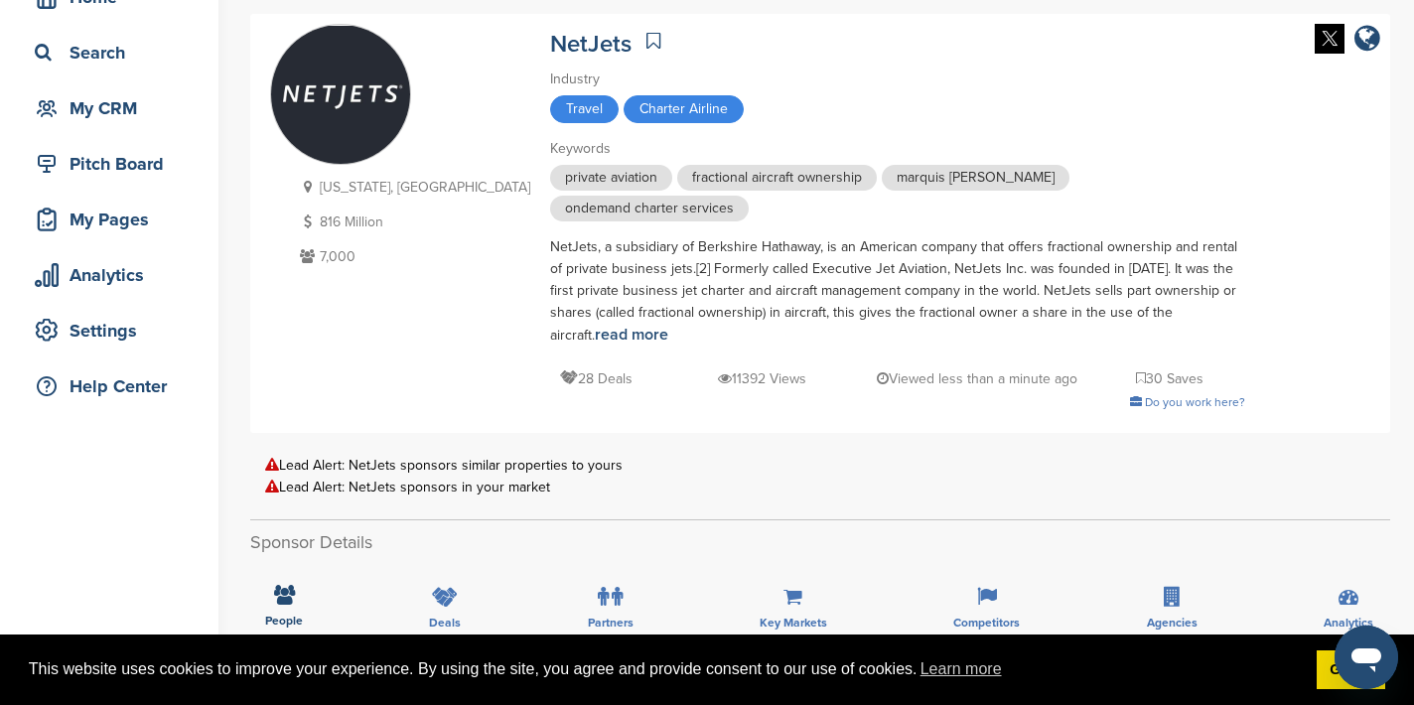
scroll to position [0, 0]
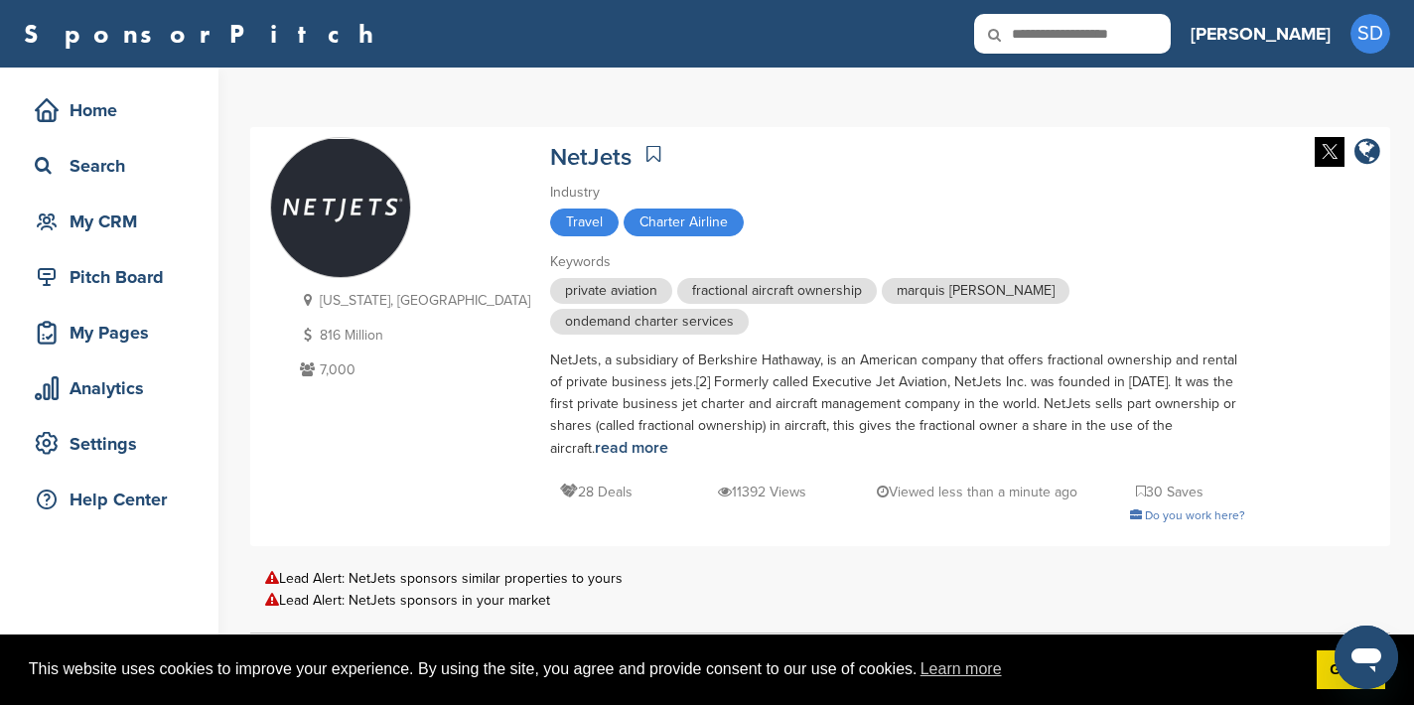
click at [1123, 33] on input "text" at bounding box center [1072, 34] width 197 height 40
type input "****"
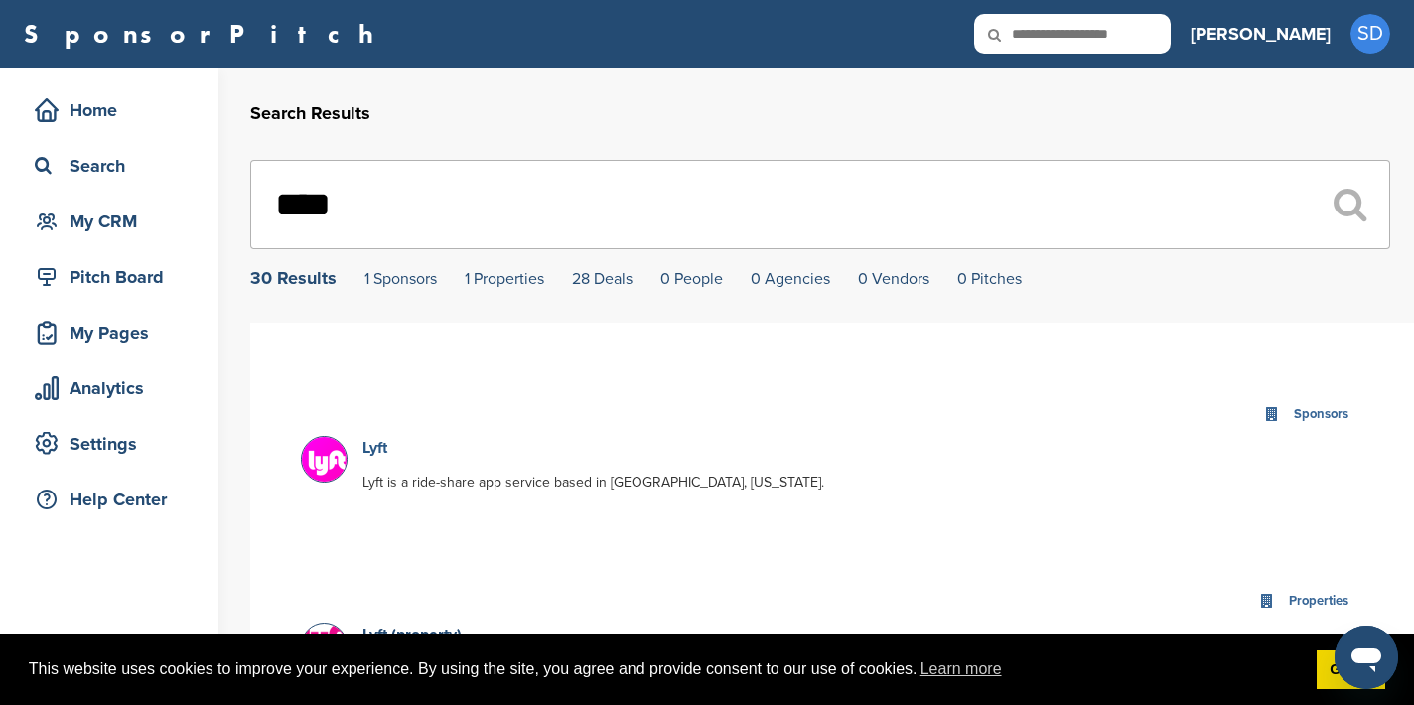
click at [373, 453] on link "Lyft" at bounding box center [374, 448] width 25 height 20
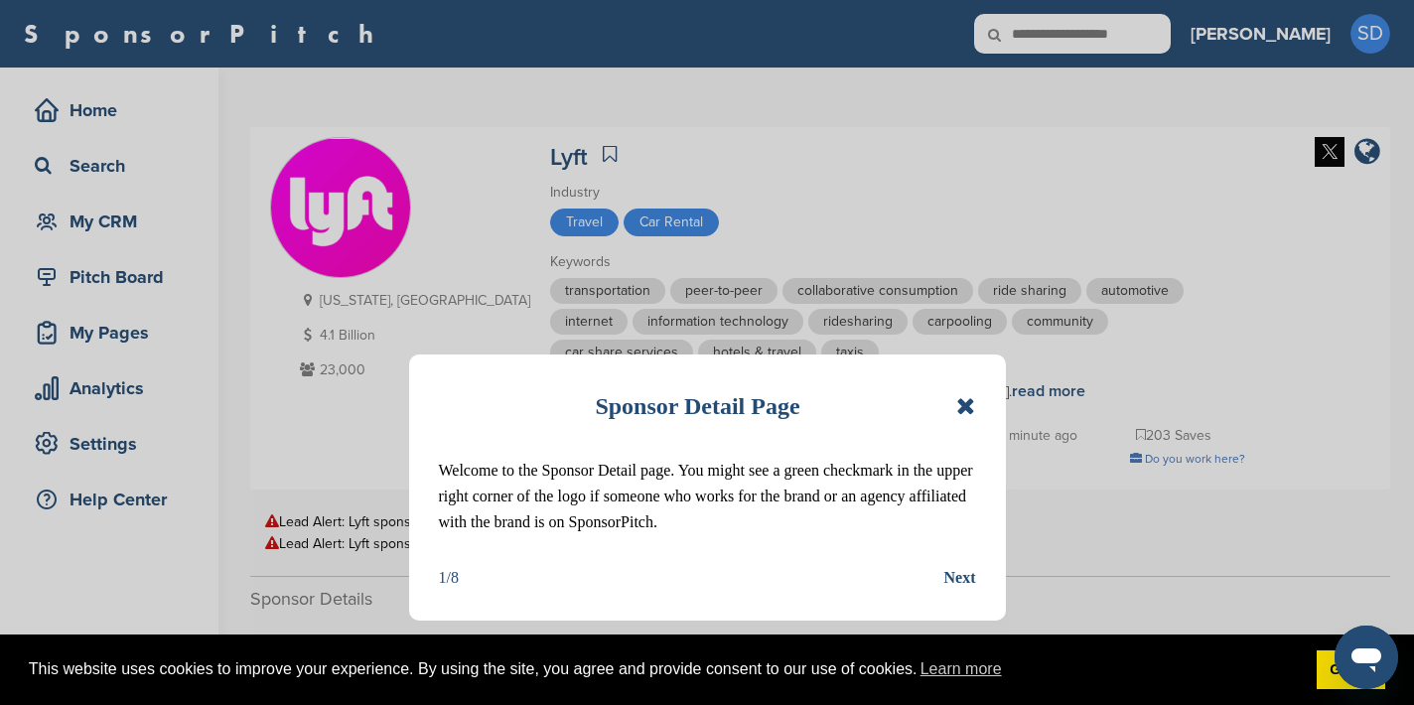
click at [965, 407] on icon at bounding box center [965, 406] width 19 height 24
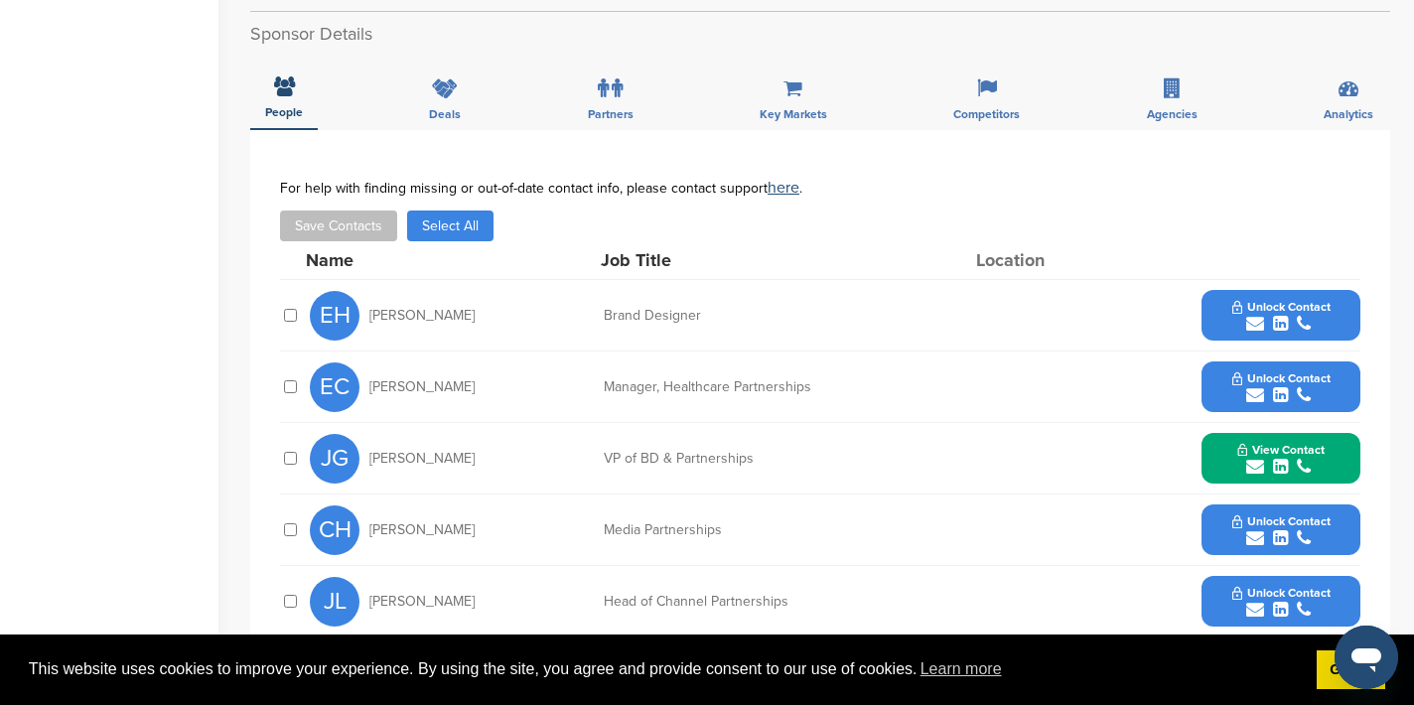
scroll to position [569, 0]
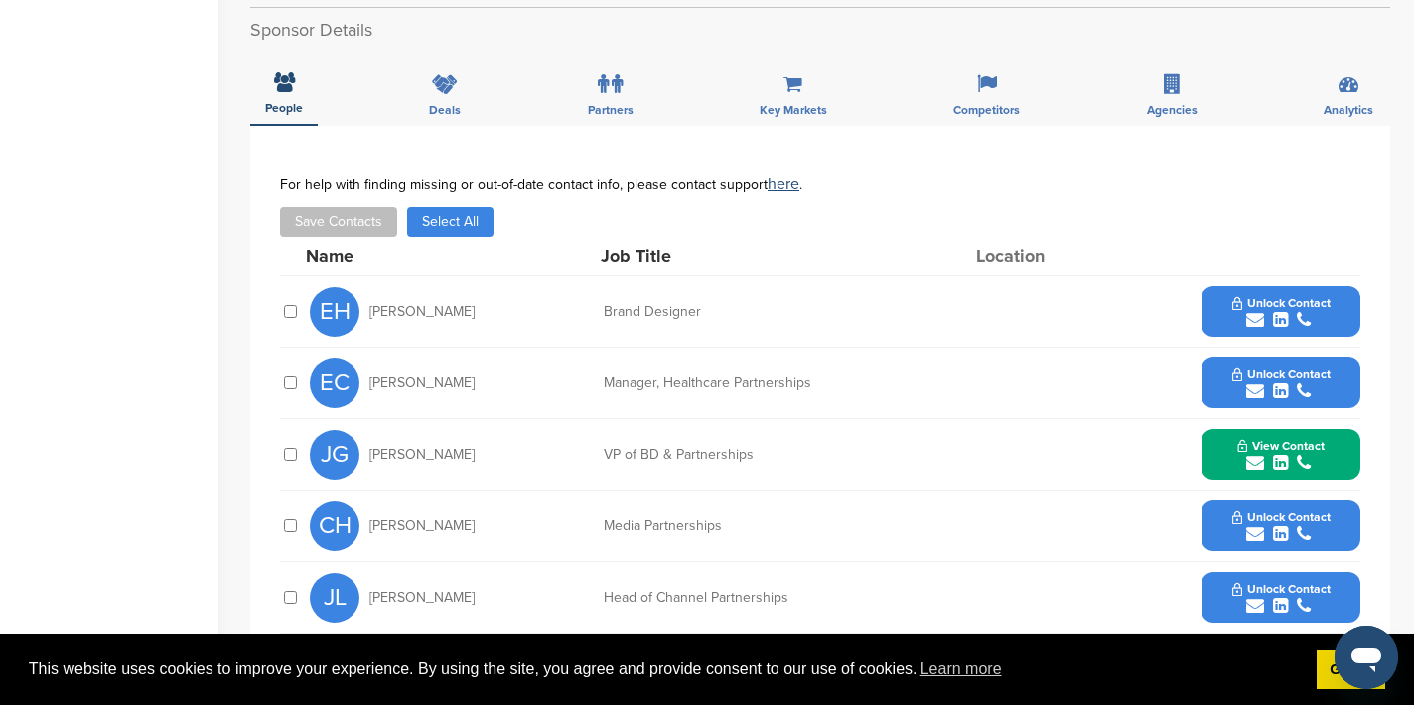
click at [1250, 387] on icon "submit" at bounding box center [1255, 391] width 18 height 18
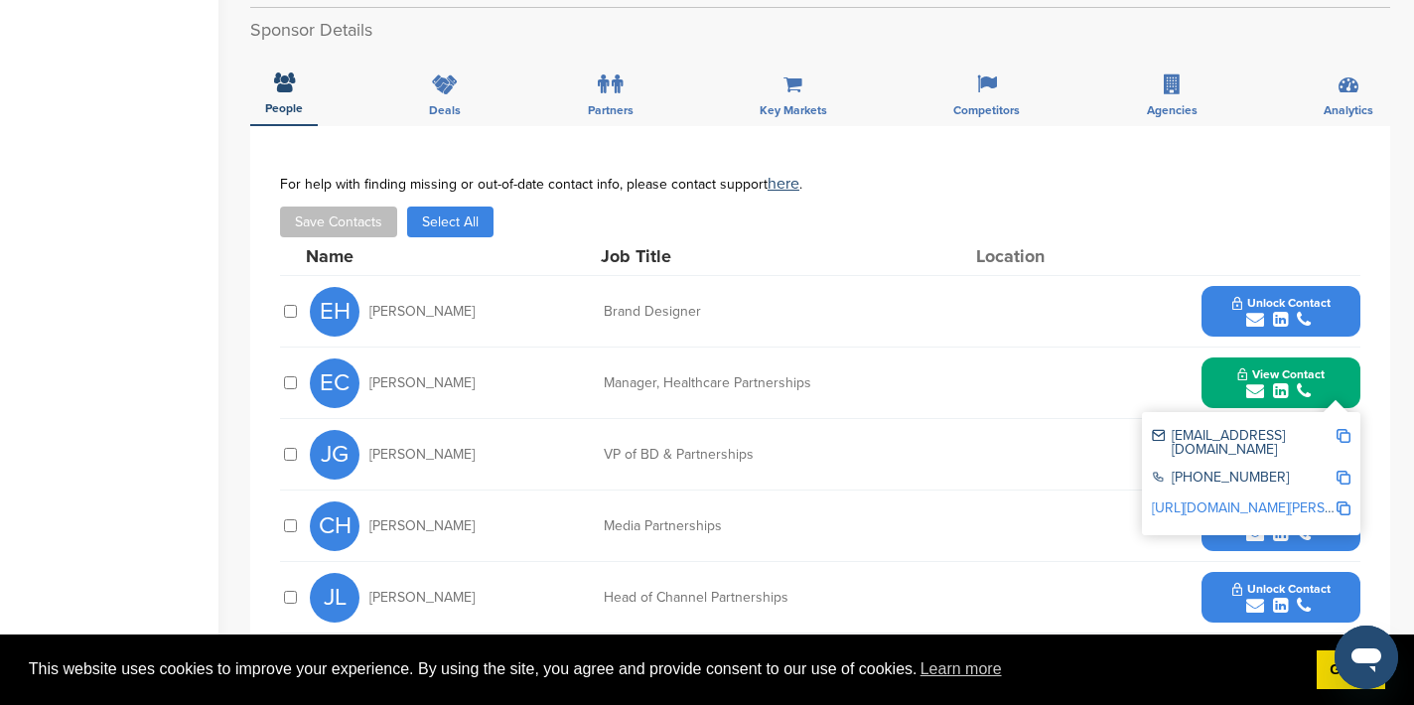
click at [1342, 431] on img at bounding box center [1344, 436] width 14 height 14
click at [1227, 371] on button "View Contact" at bounding box center [1281, 384] width 135 height 60
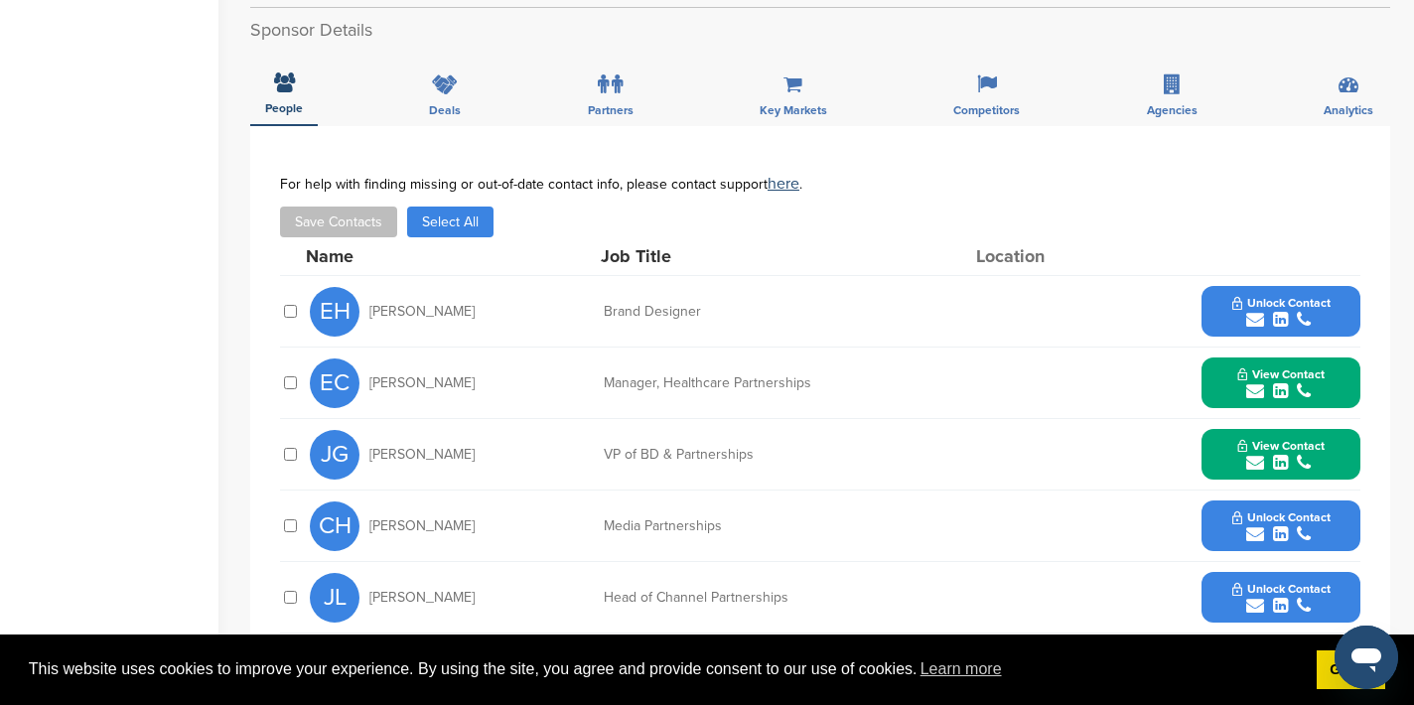
click at [1250, 460] on icon "submit" at bounding box center [1255, 463] width 18 height 18
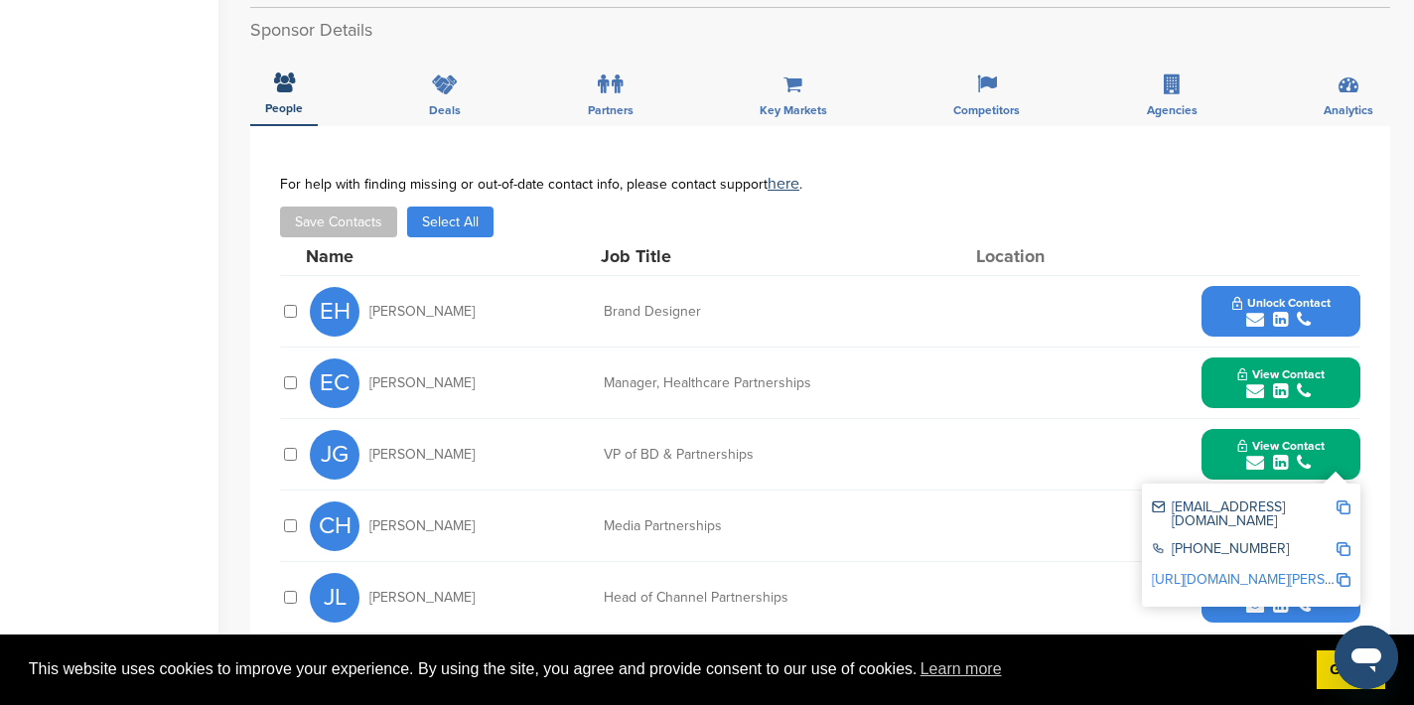
click at [1344, 504] on img at bounding box center [1344, 508] width 14 height 14
click at [1224, 444] on button "View Contact" at bounding box center [1281, 455] width 135 height 60
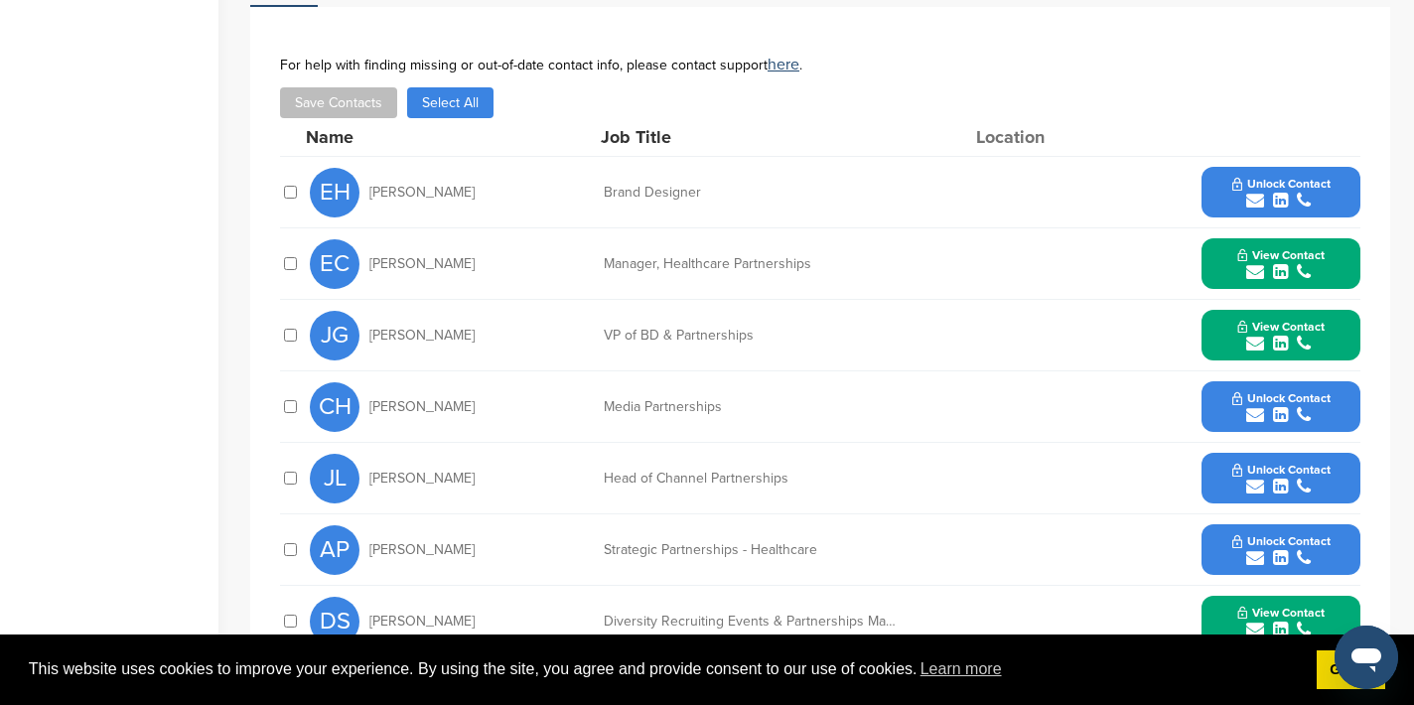
scroll to position [698, 0]
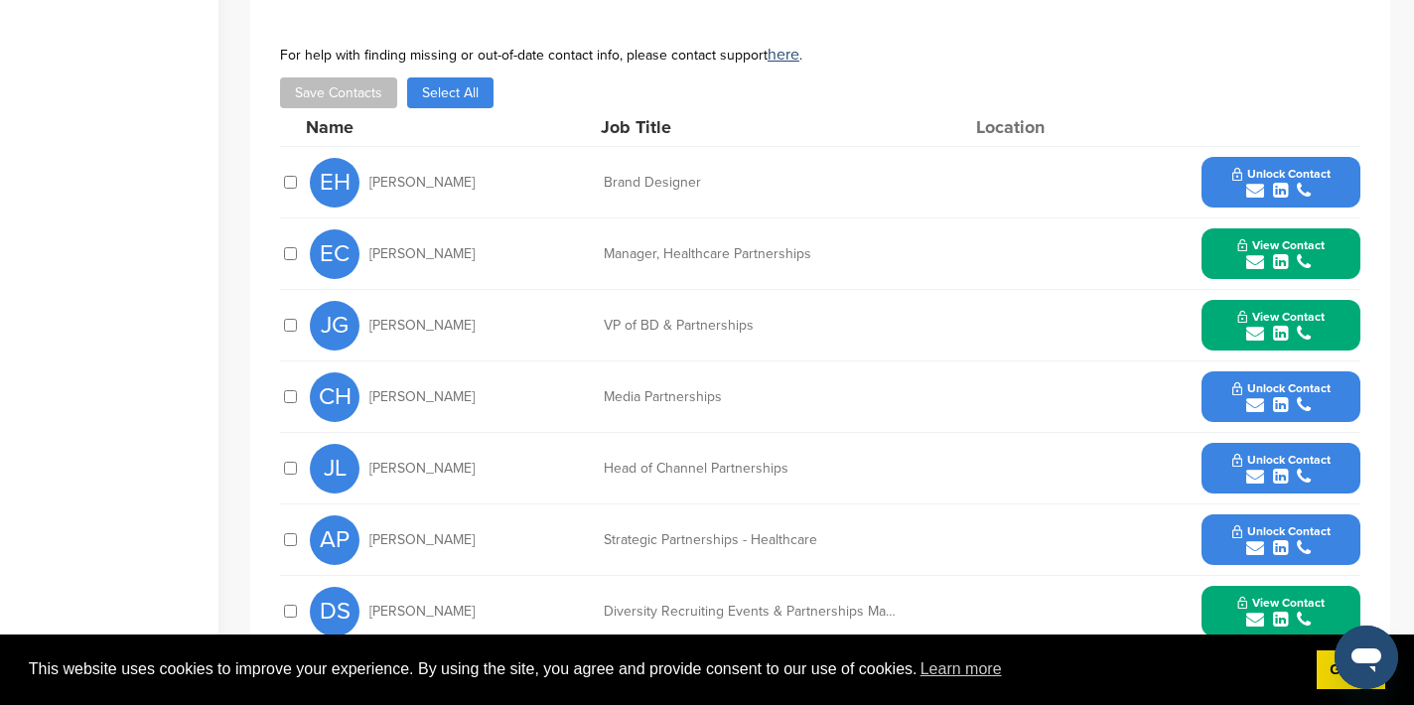
click at [1253, 407] on icon "submit" at bounding box center [1255, 405] width 18 height 18
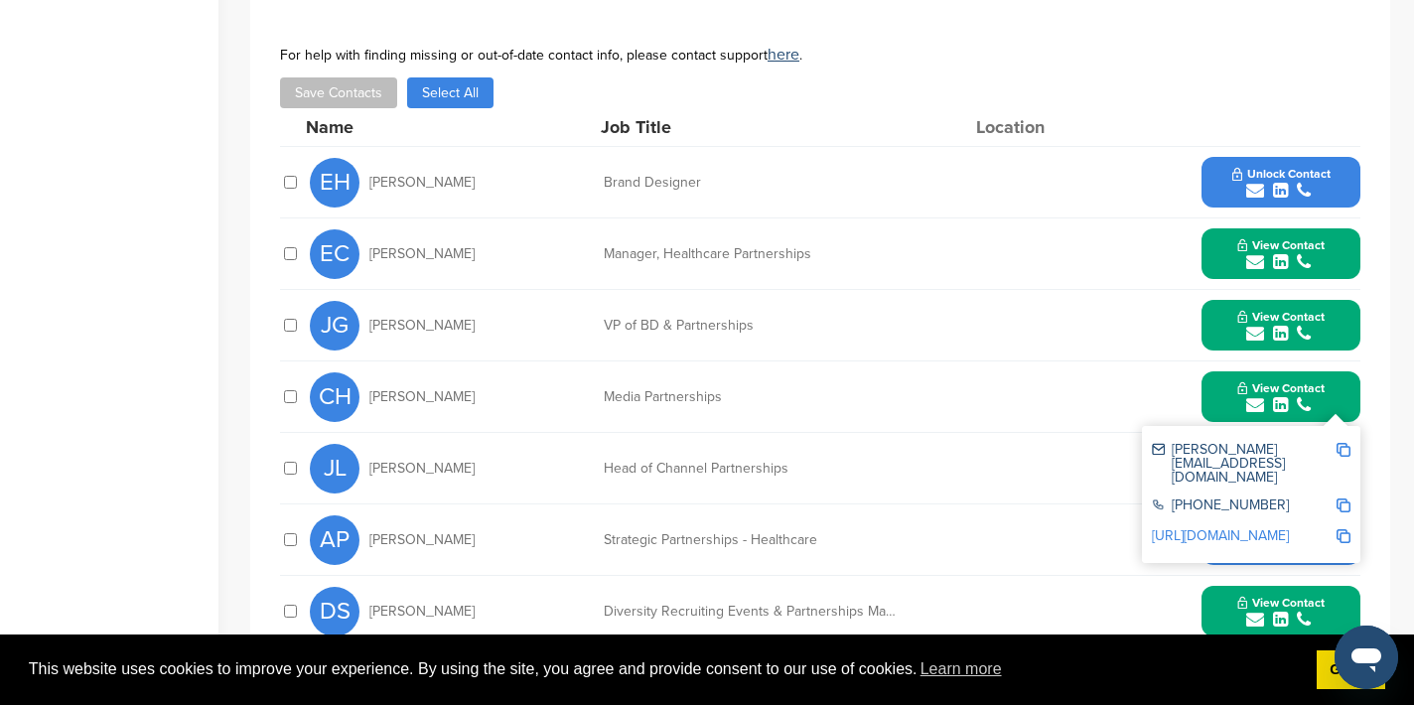
click at [1344, 449] on img at bounding box center [1344, 450] width 14 height 14
click at [1225, 387] on button "View Contact" at bounding box center [1281, 397] width 135 height 60
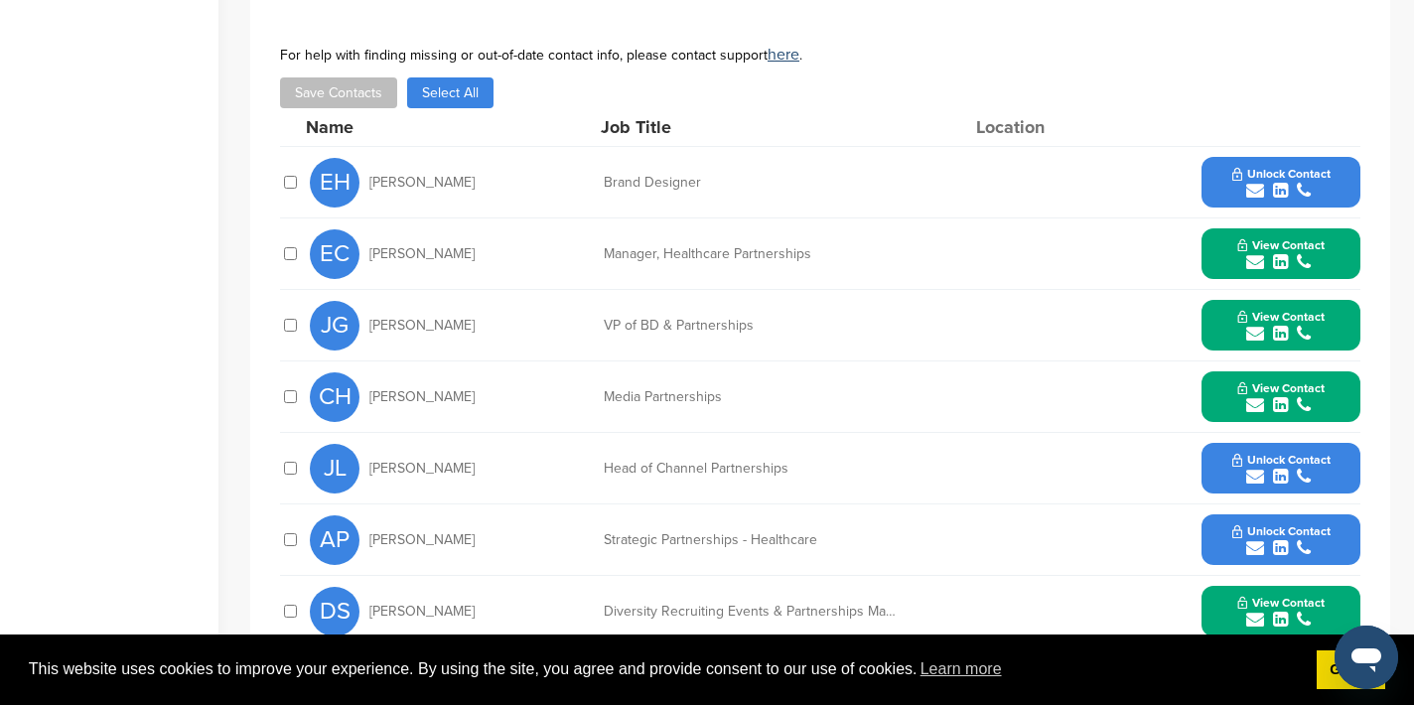
click at [1253, 470] on icon "submit" at bounding box center [1255, 477] width 18 height 18
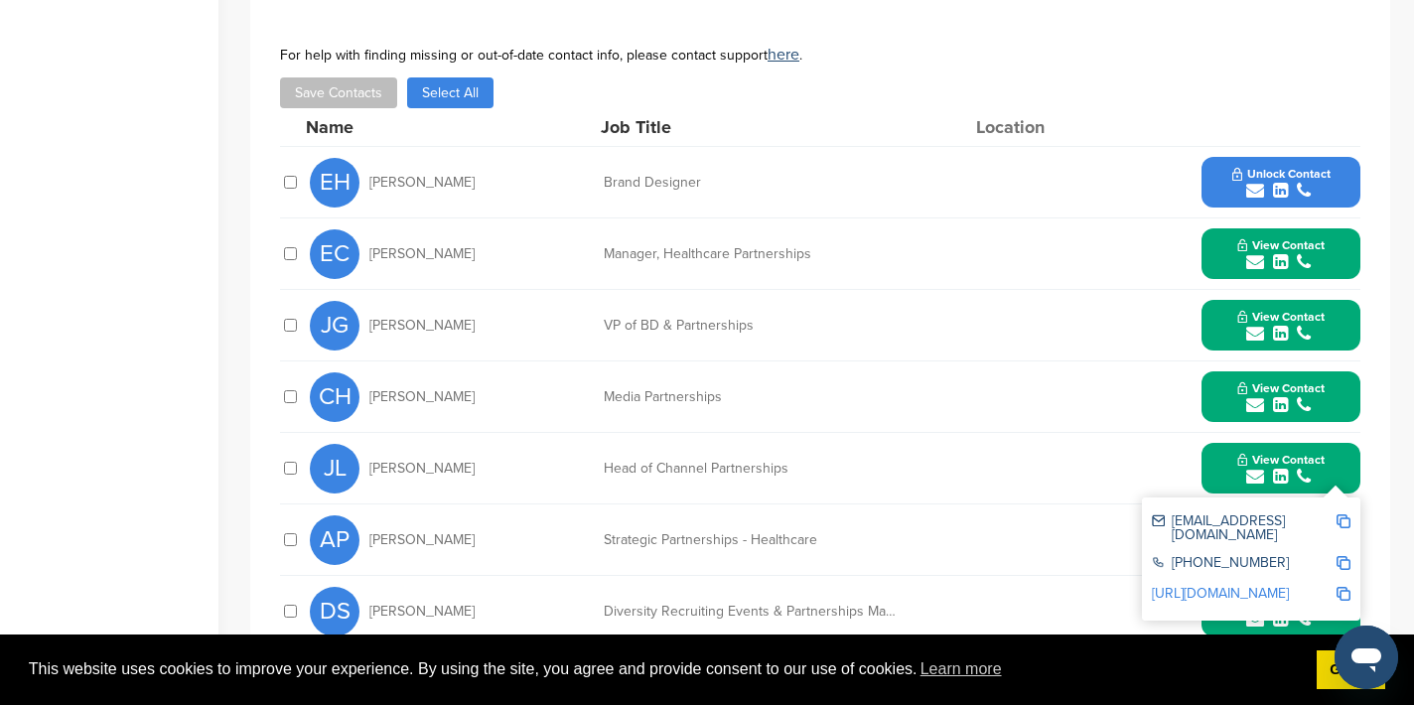
click at [1345, 515] on img at bounding box center [1344, 521] width 14 height 14
click at [1224, 462] on button "View Contact" at bounding box center [1281, 469] width 135 height 60
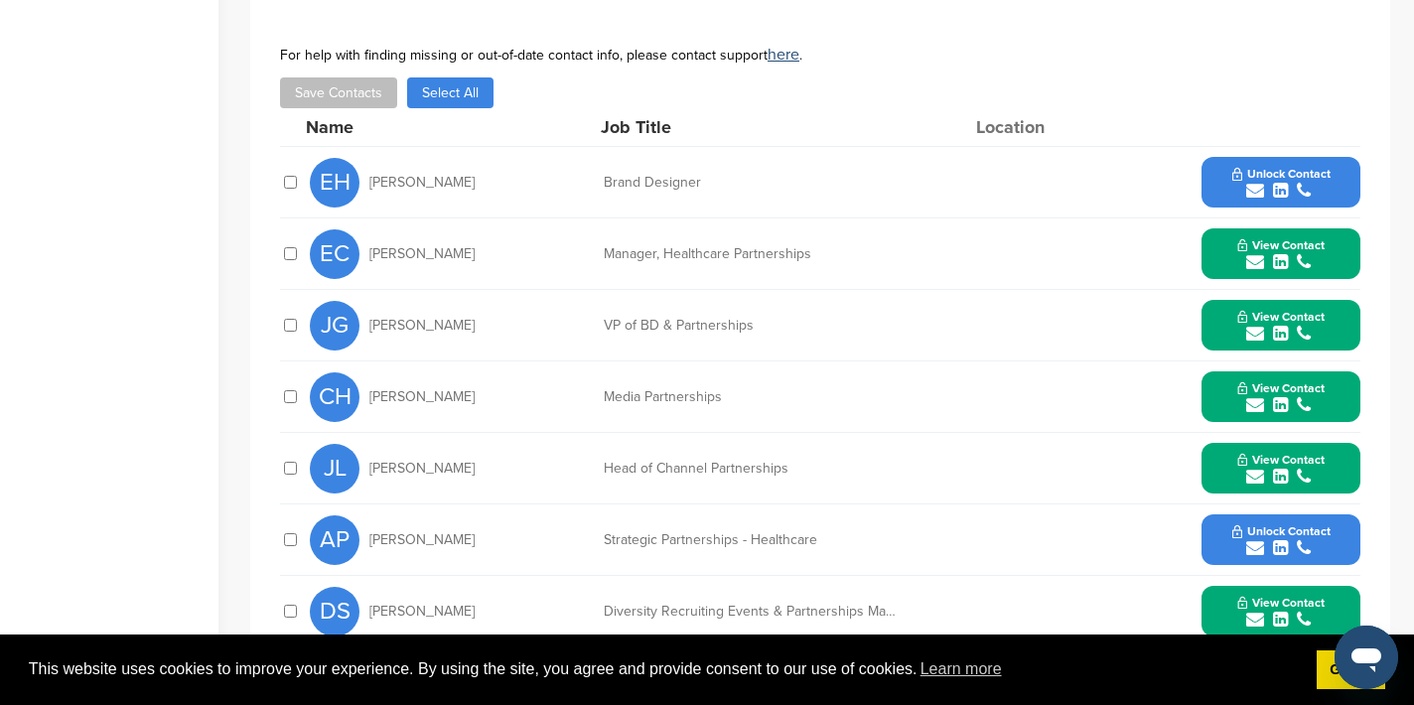
click at [1258, 551] on icon "submit" at bounding box center [1255, 548] width 18 height 18
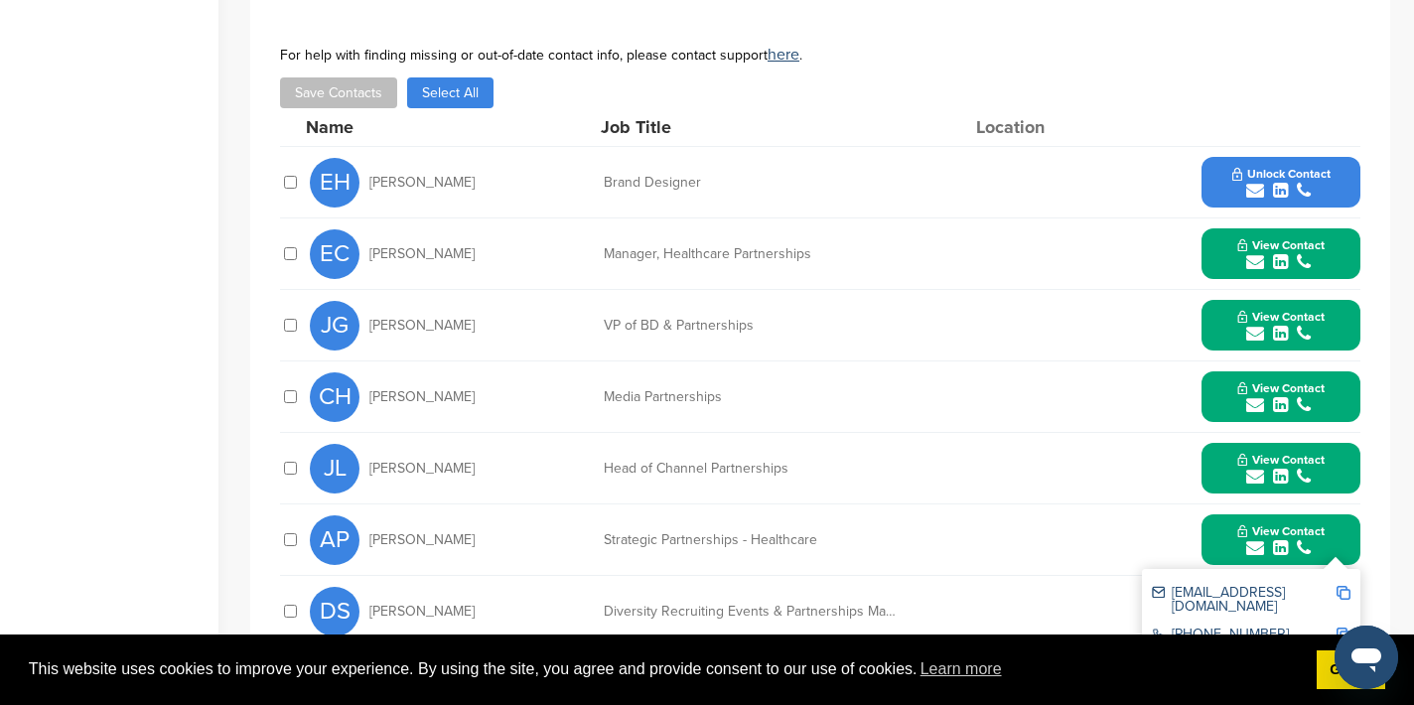
click at [1344, 591] on img at bounding box center [1344, 593] width 14 height 14
click at [1215, 539] on button "View Contact" at bounding box center [1281, 540] width 135 height 60
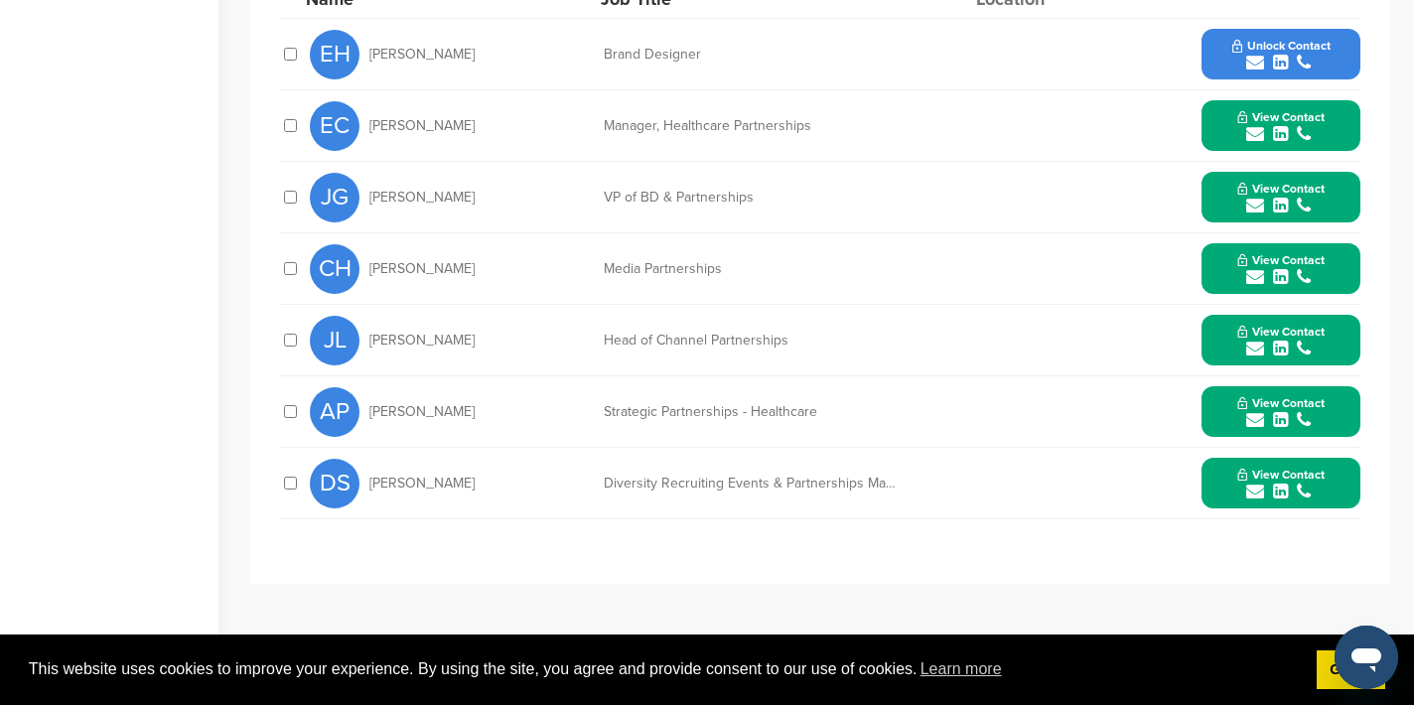
scroll to position [837, 0]
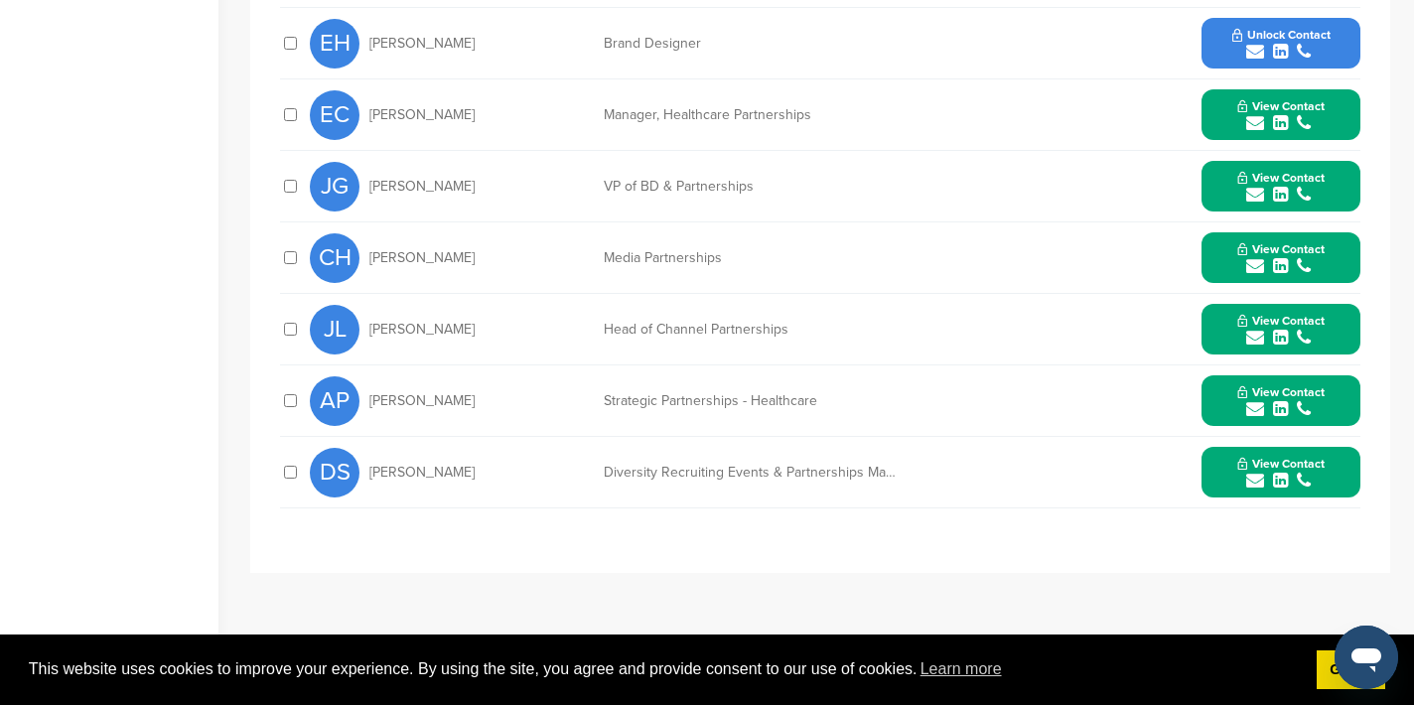
click at [1254, 479] on icon "submit" at bounding box center [1255, 481] width 18 height 18
click at [1345, 527] on img at bounding box center [1344, 525] width 14 height 14
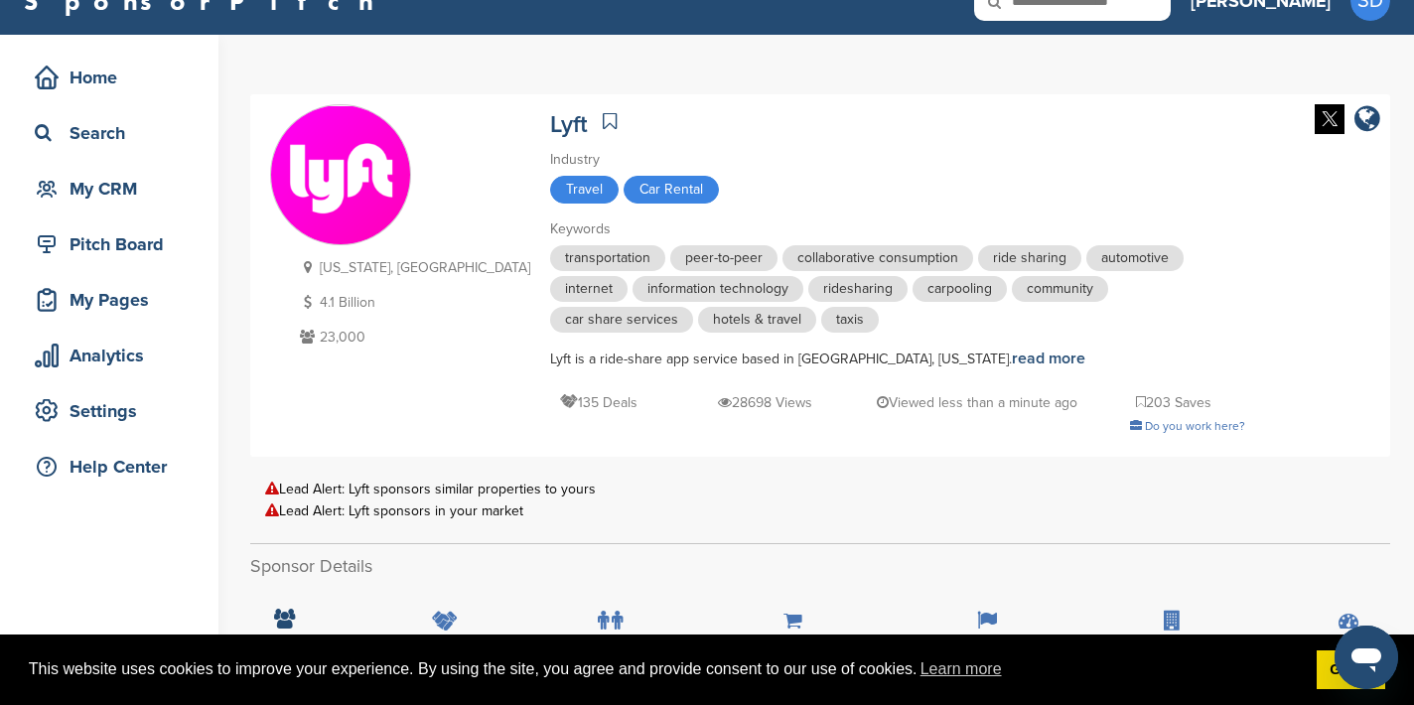
scroll to position [0, 0]
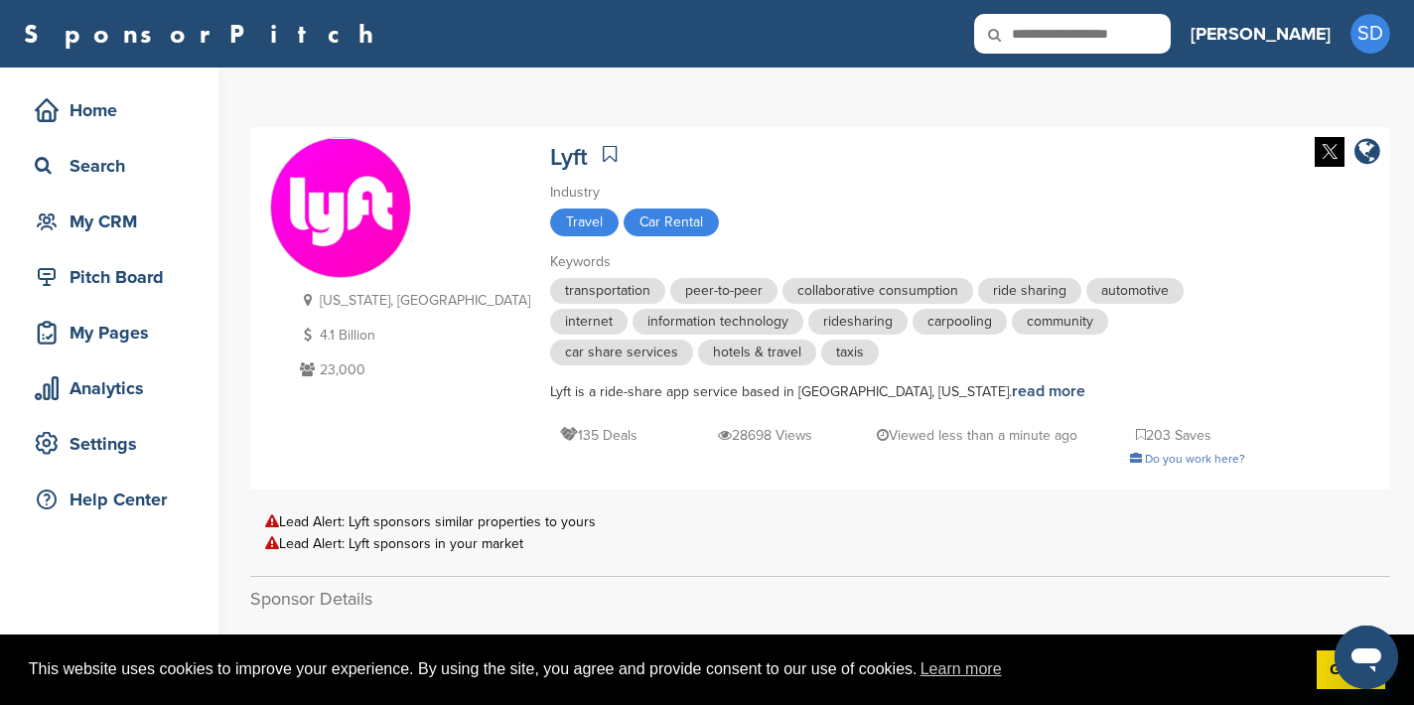
click at [1147, 37] on input "text" at bounding box center [1072, 34] width 197 height 40
type input "****"
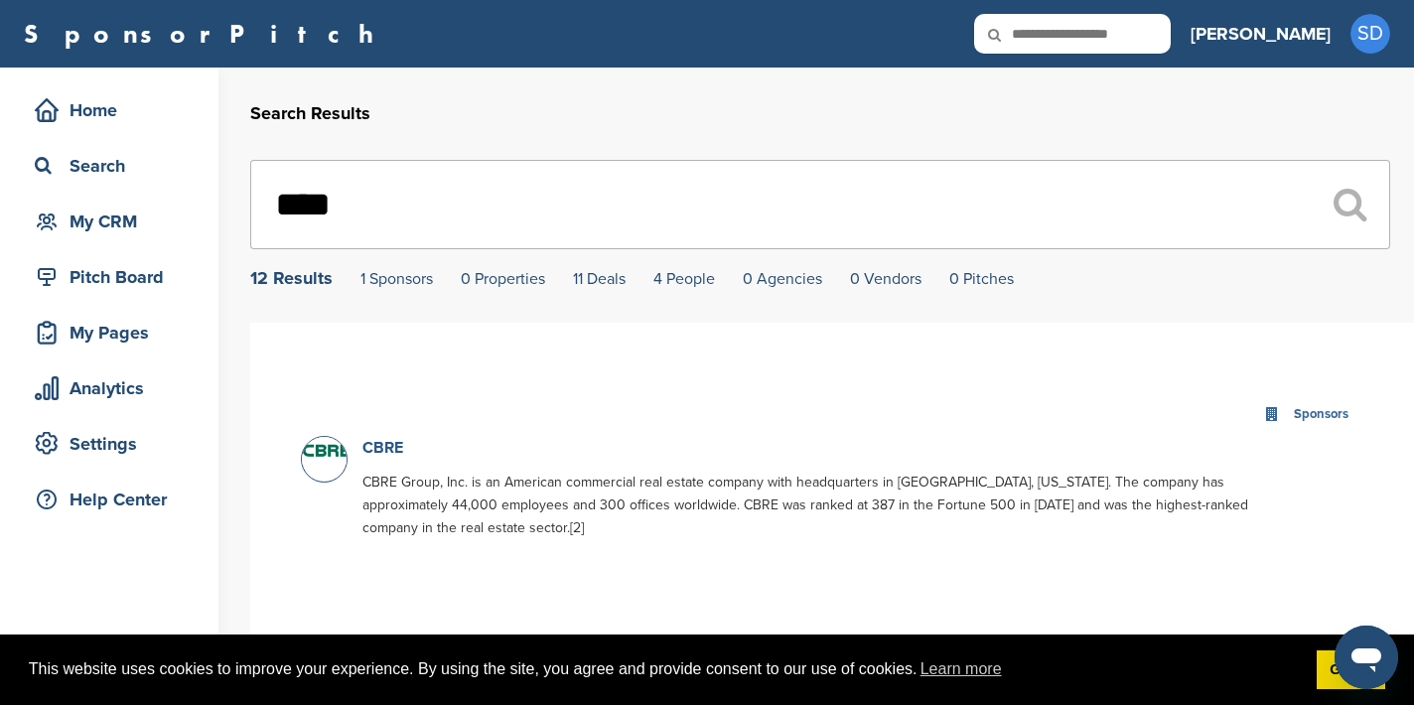
click at [388, 455] on link "CBRE" at bounding box center [382, 448] width 41 height 20
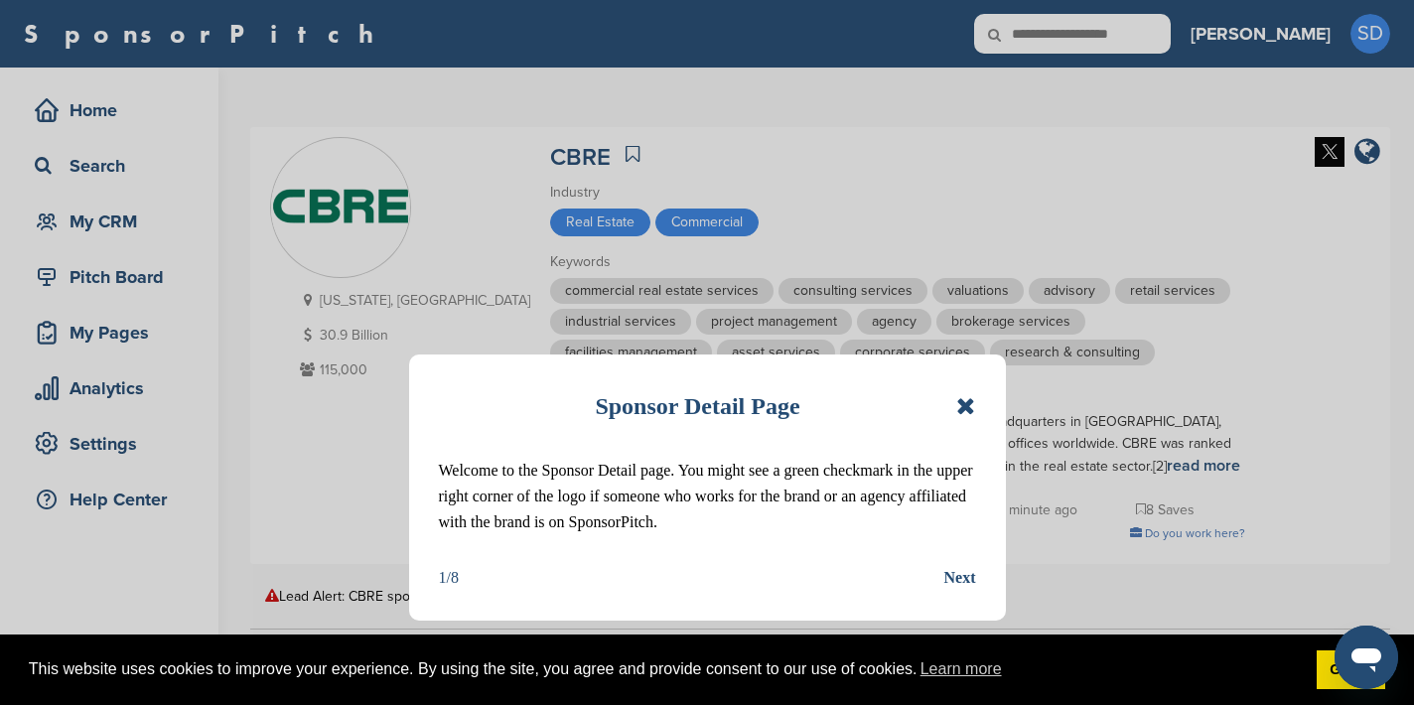
click at [961, 408] on icon at bounding box center [965, 406] width 19 height 24
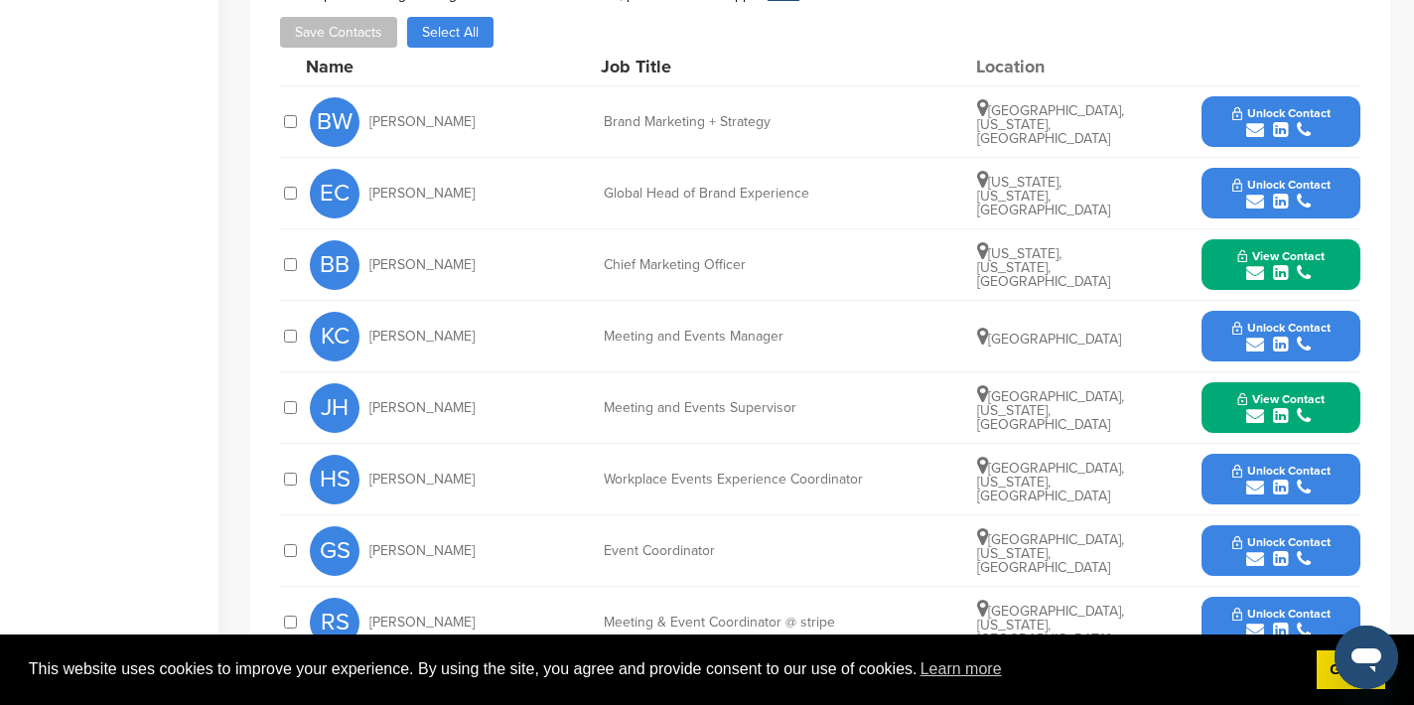
scroll to position [783, 0]
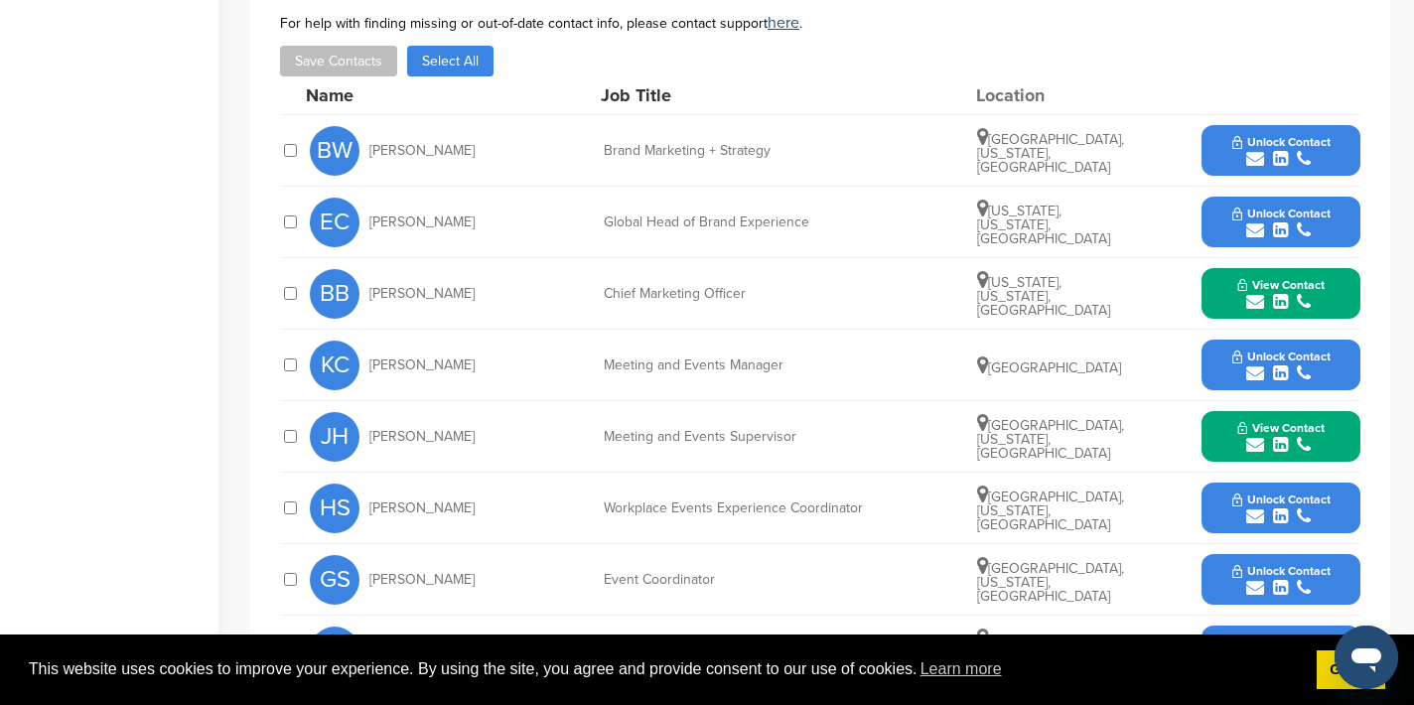
click at [1255, 162] on icon "submit" at bounding box center [1255, 159] width 18 height 18
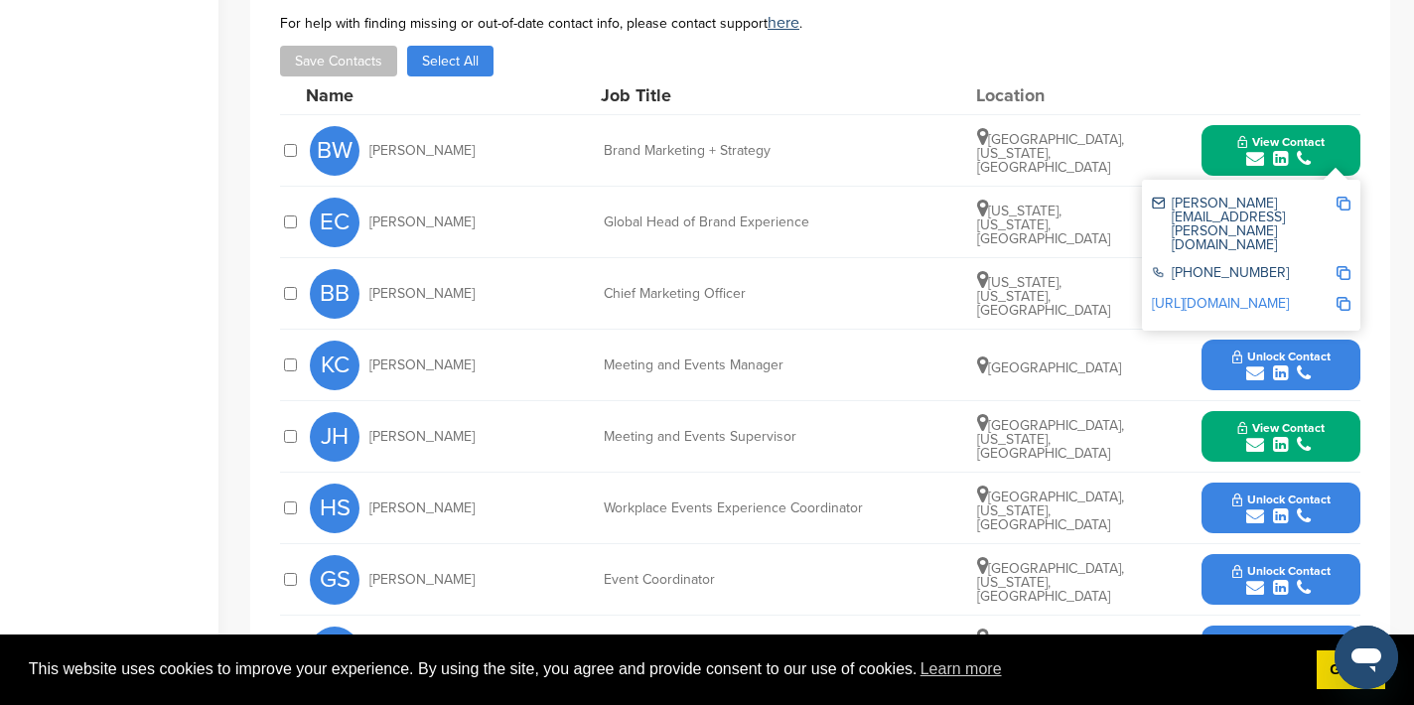
click at [1345, 203] on img at bounding box center [1344, 204] width 14 height 14
click at [1214, 147] on button "View Contact" at bounding box center [1281, 151] width 135 height 60
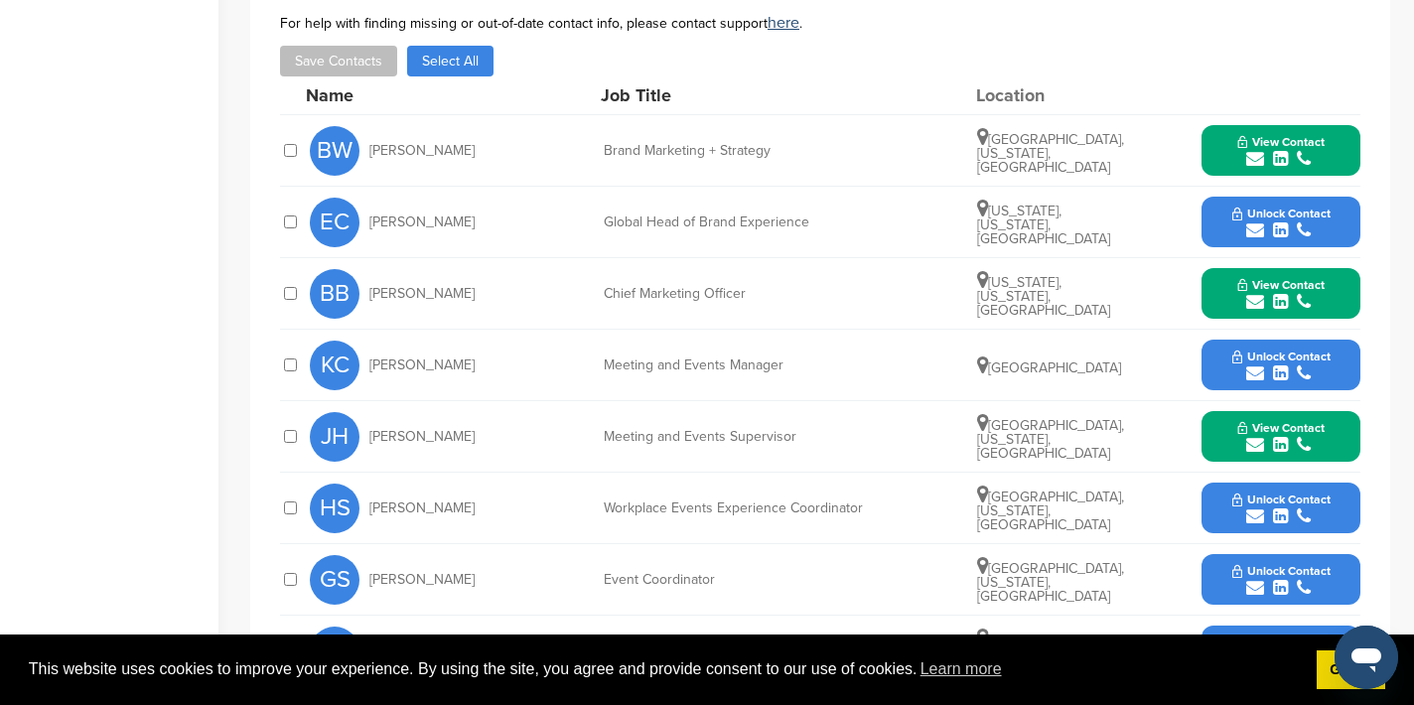
click at [1256, 443] on icon "submit" at bounding box center [1255, 445] width 18 height 18
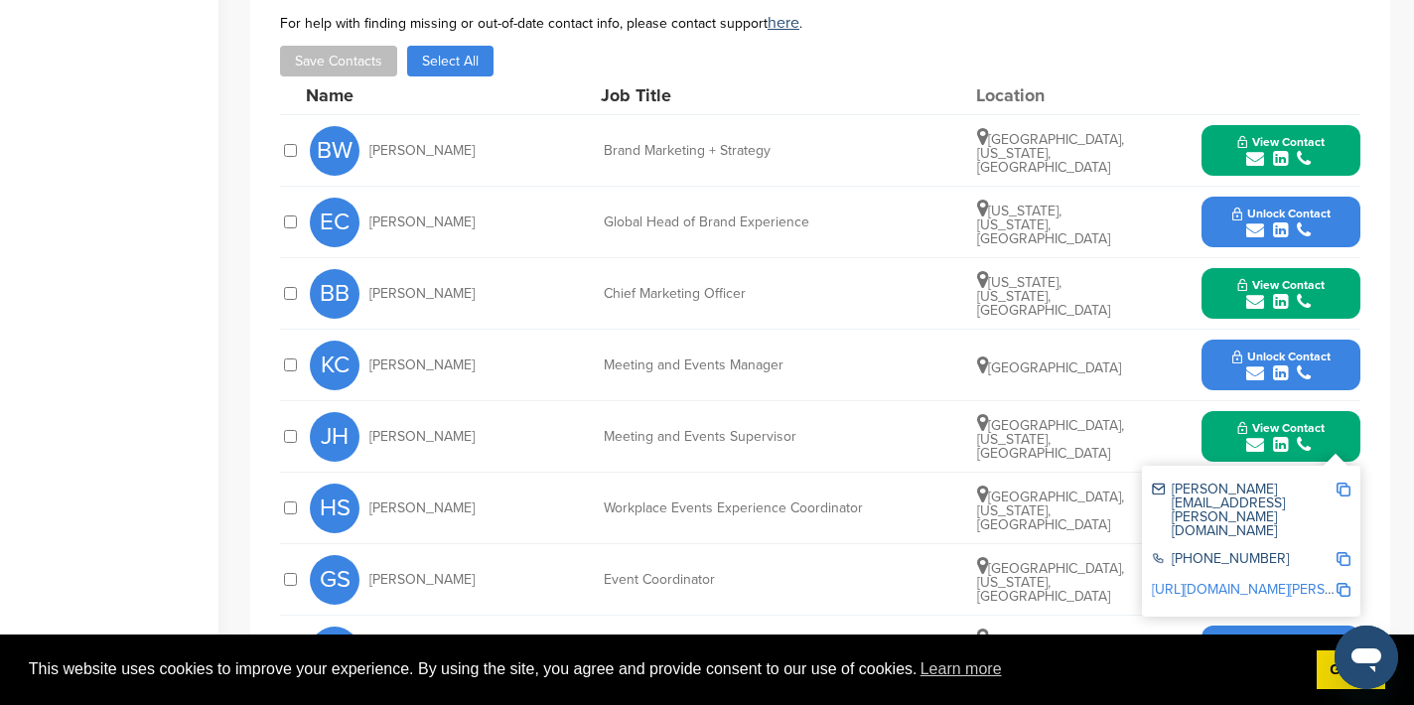
click at [1346, 493] on img at bounding box center [1344, 490] width 14 height 14
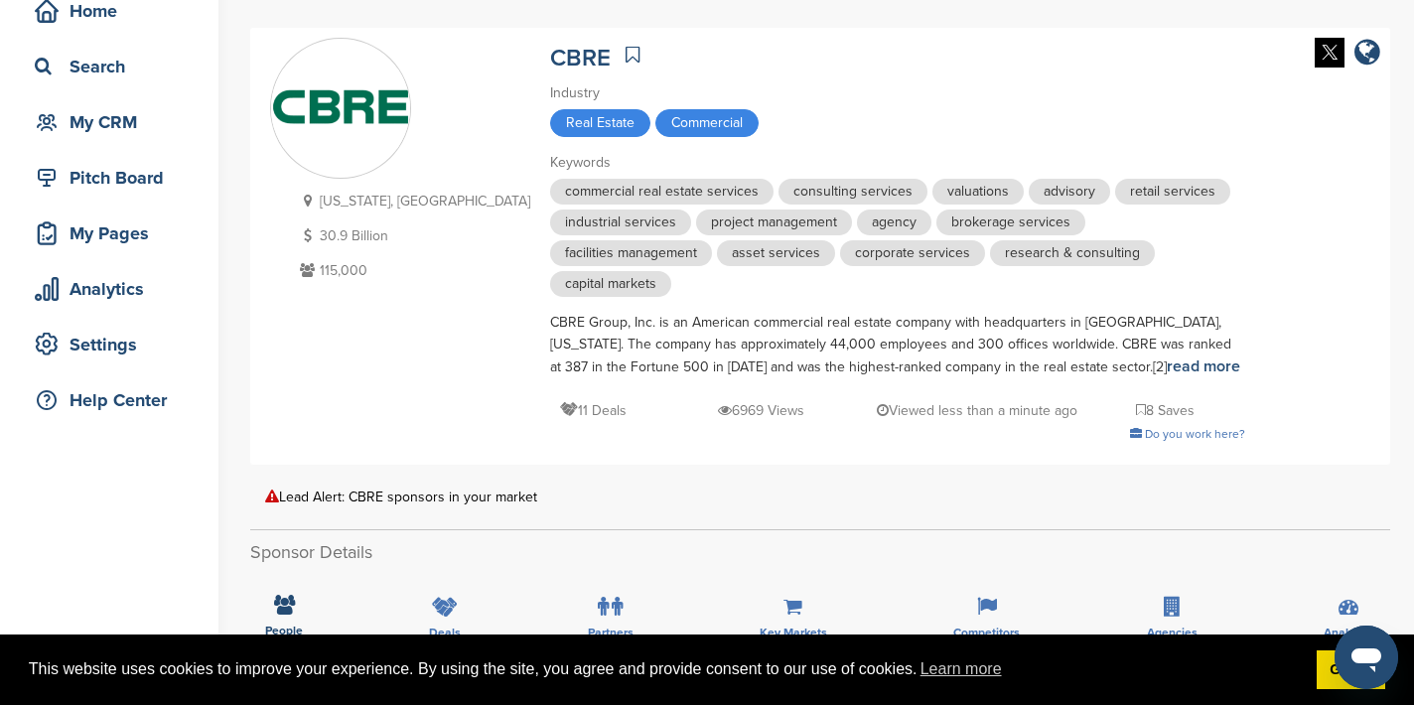
scroll to position [0, 0]
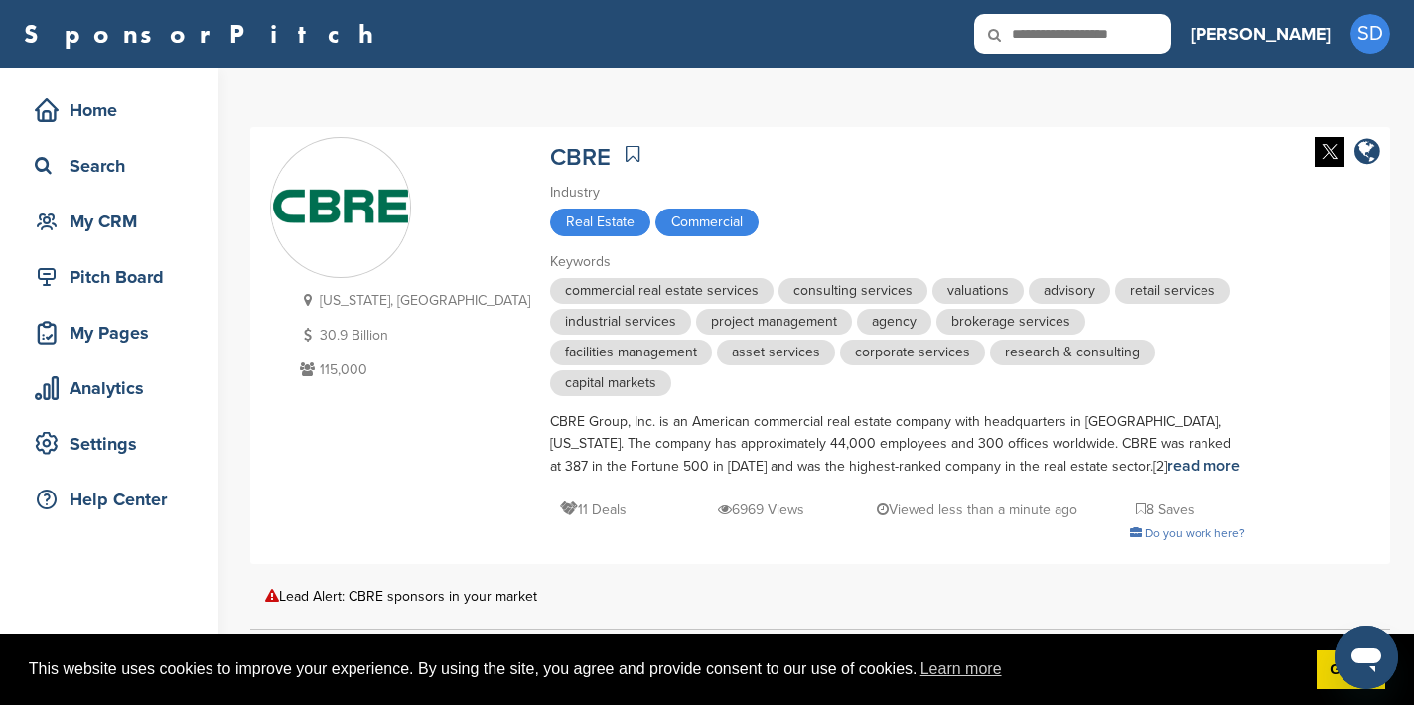
click at [1171, 36] on input "text" at bounding box center [1072, 34] width 197 height 40
type input "******"
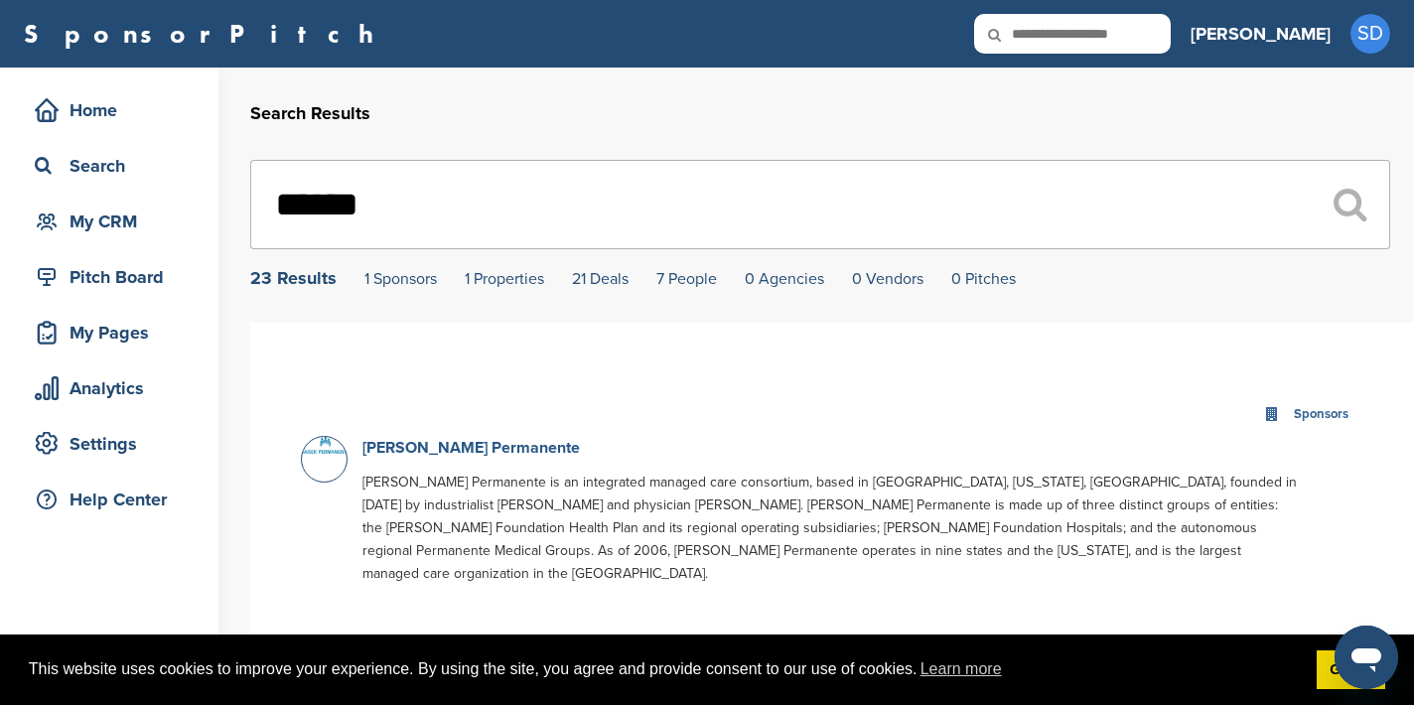
click at [419, 454] on link "Kaiser Permanente" at bounding box center [470, 448] width 217 height 20
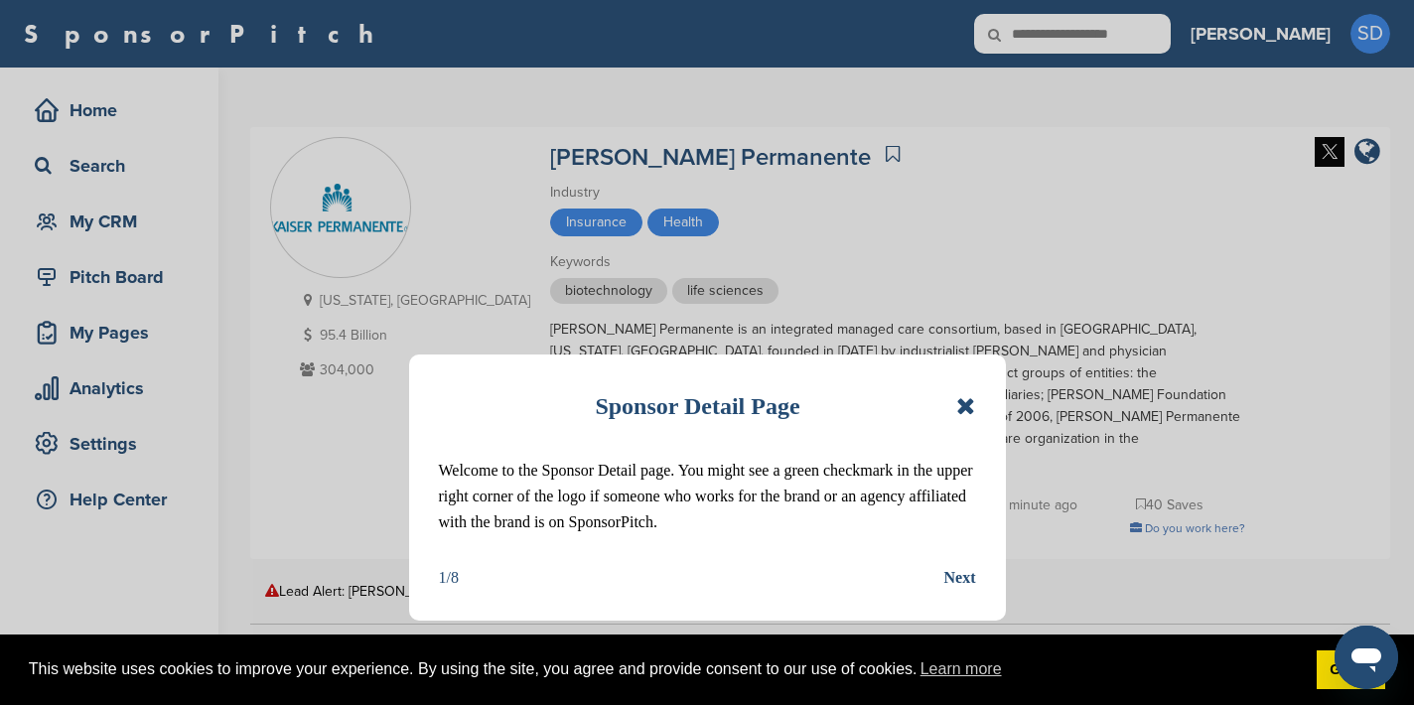
click at [963, 405] on icon at bounding box center [965, 406] width 19 height 24
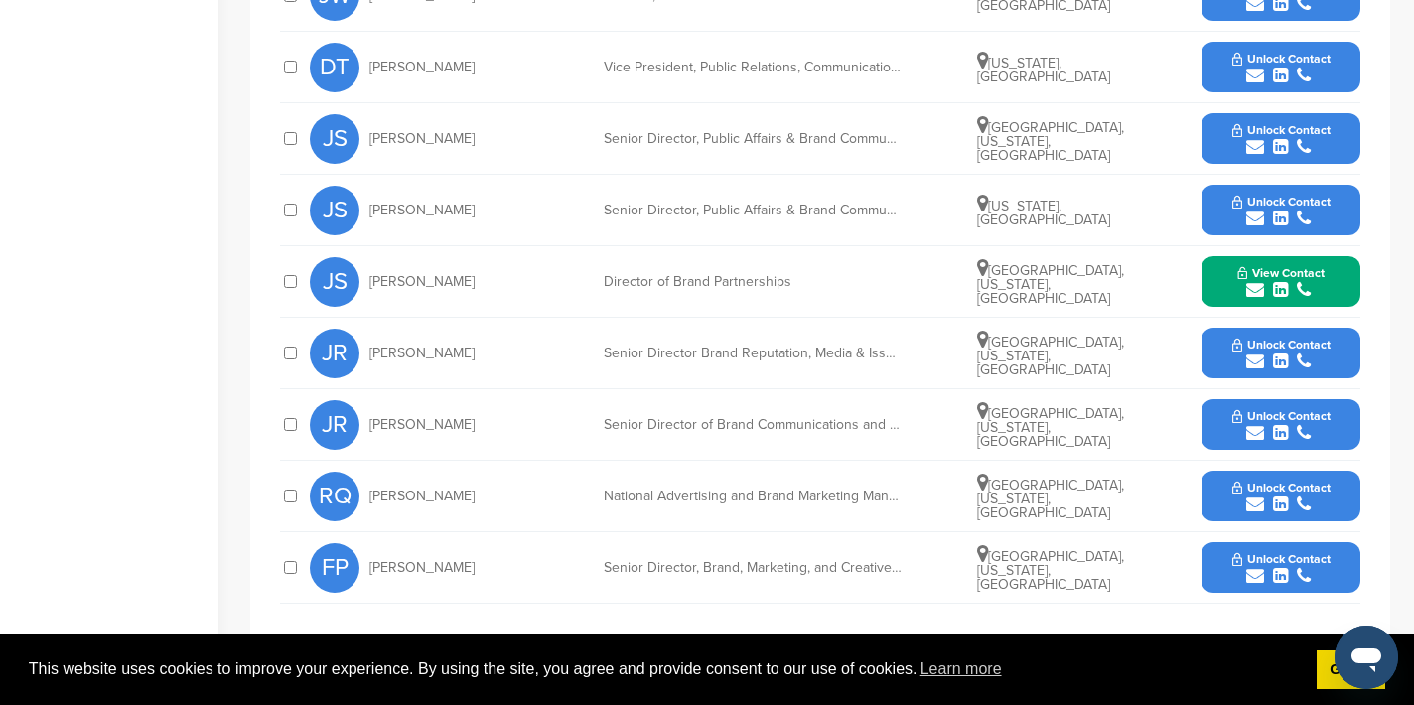
scroll to position [1006, 0]
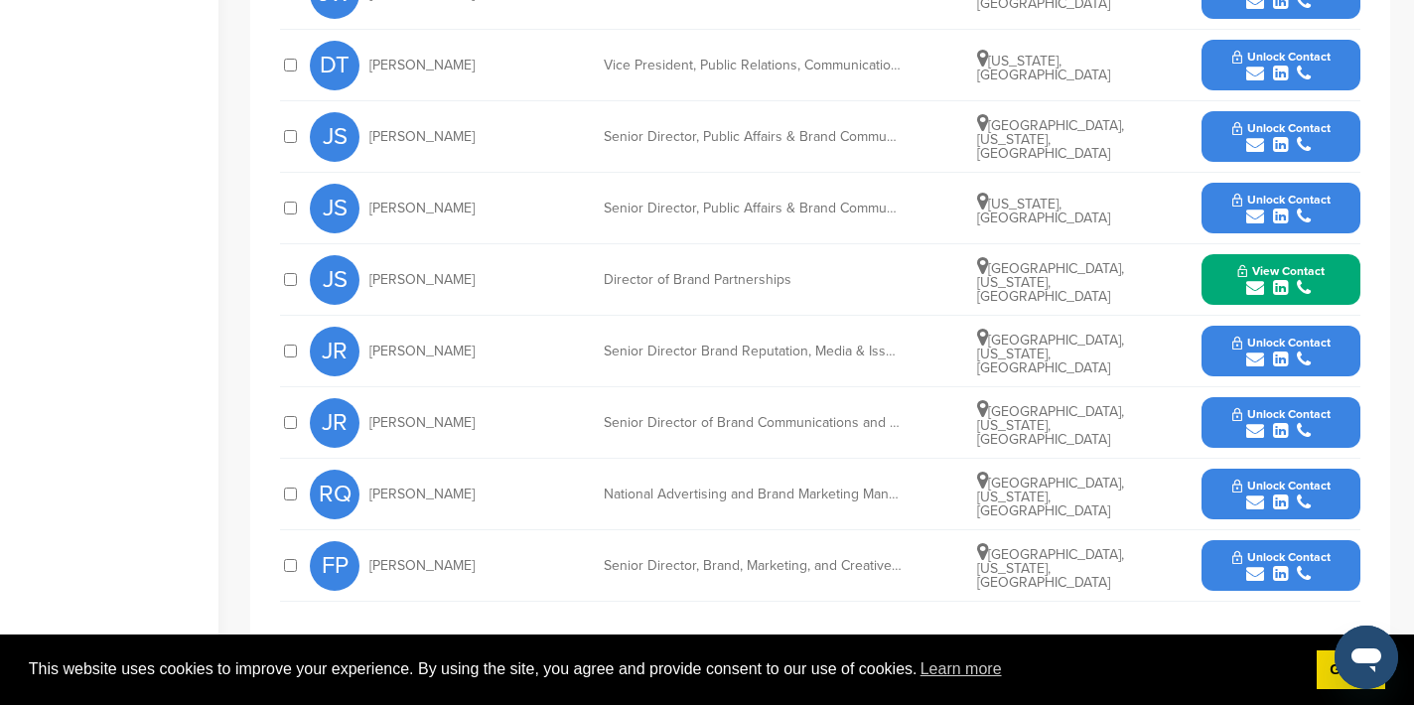
click at [1255, 279] on icon "submit" at bounding box center [1255, 288] width 18 height 18
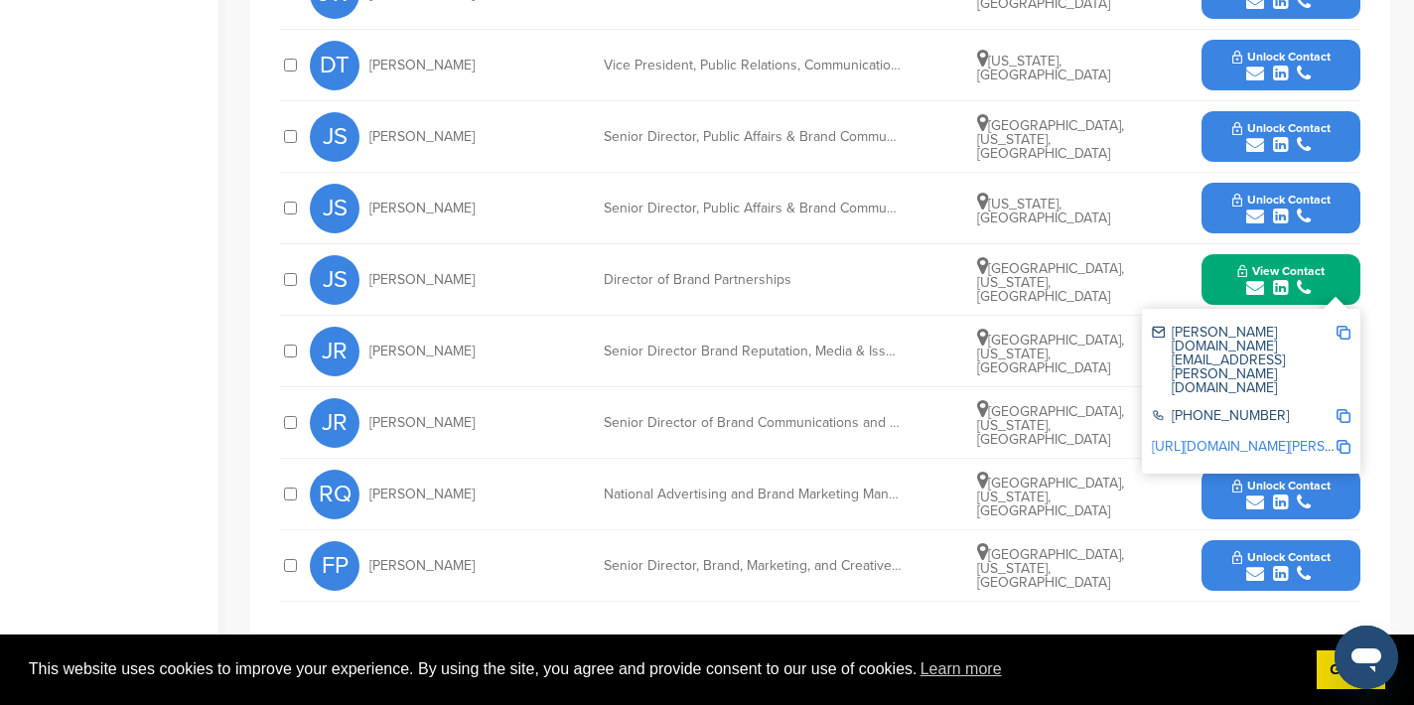
click at [1347, 326] on img at bounding box center [1344, 333] width 14 height 14
click at [1232, 259] on button "View Contact" at bounding box center [1281, 280] width 135 height 60
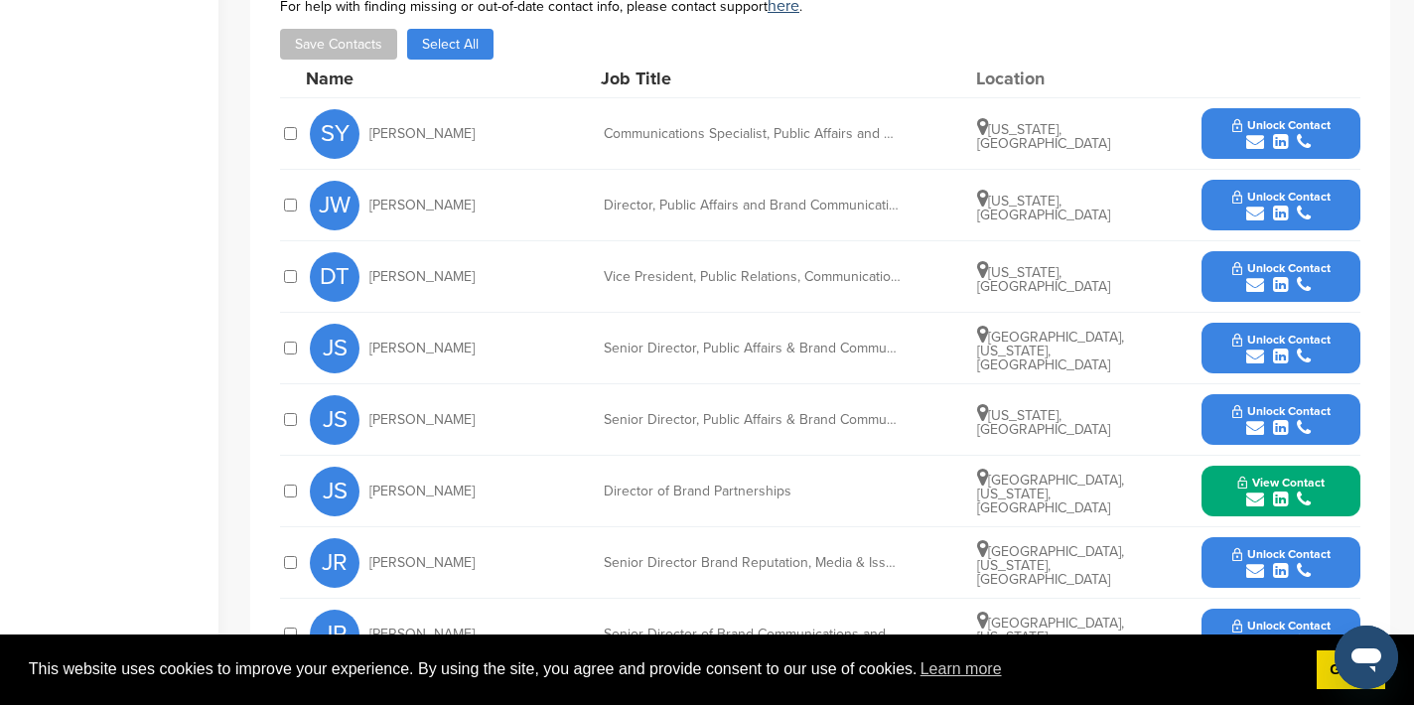
scroll to position [791, 0]
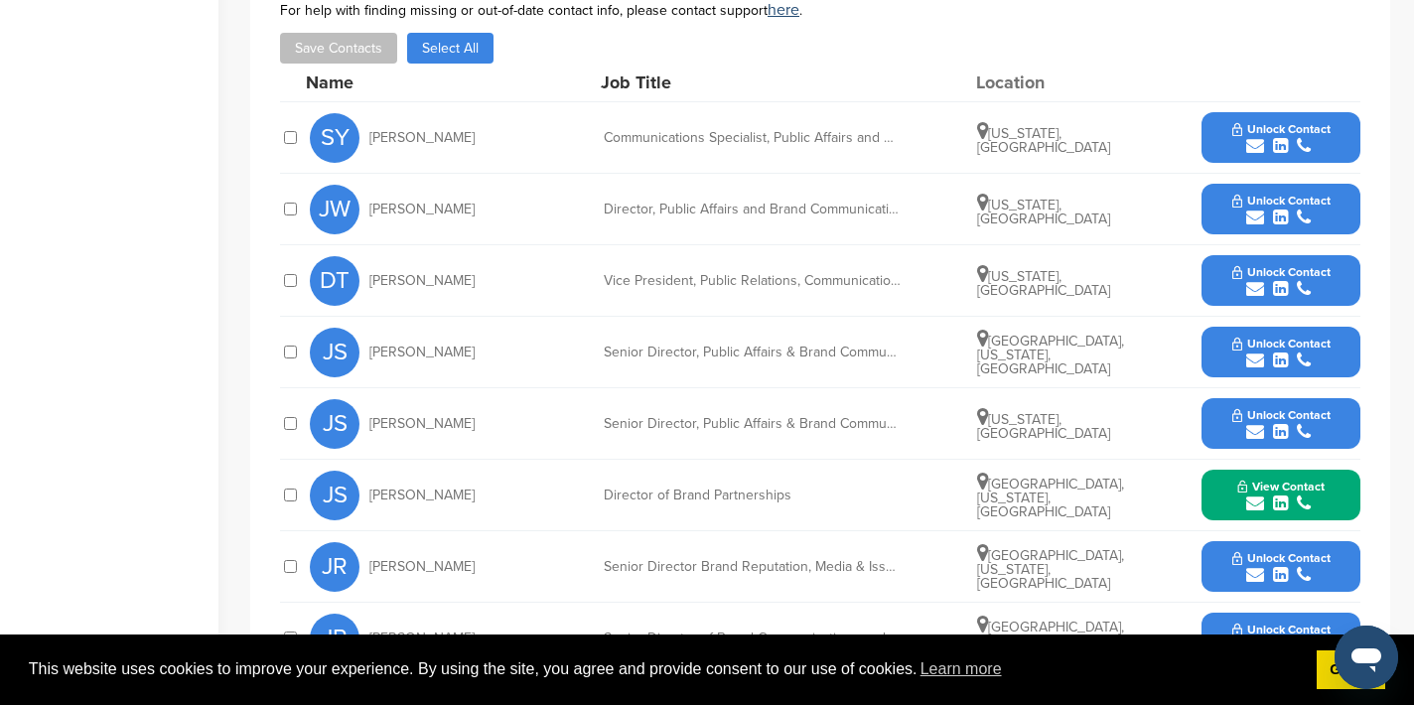
click at [1257, 352] on icon "submit" at bounding box center [1255, 361] width 18 height 18
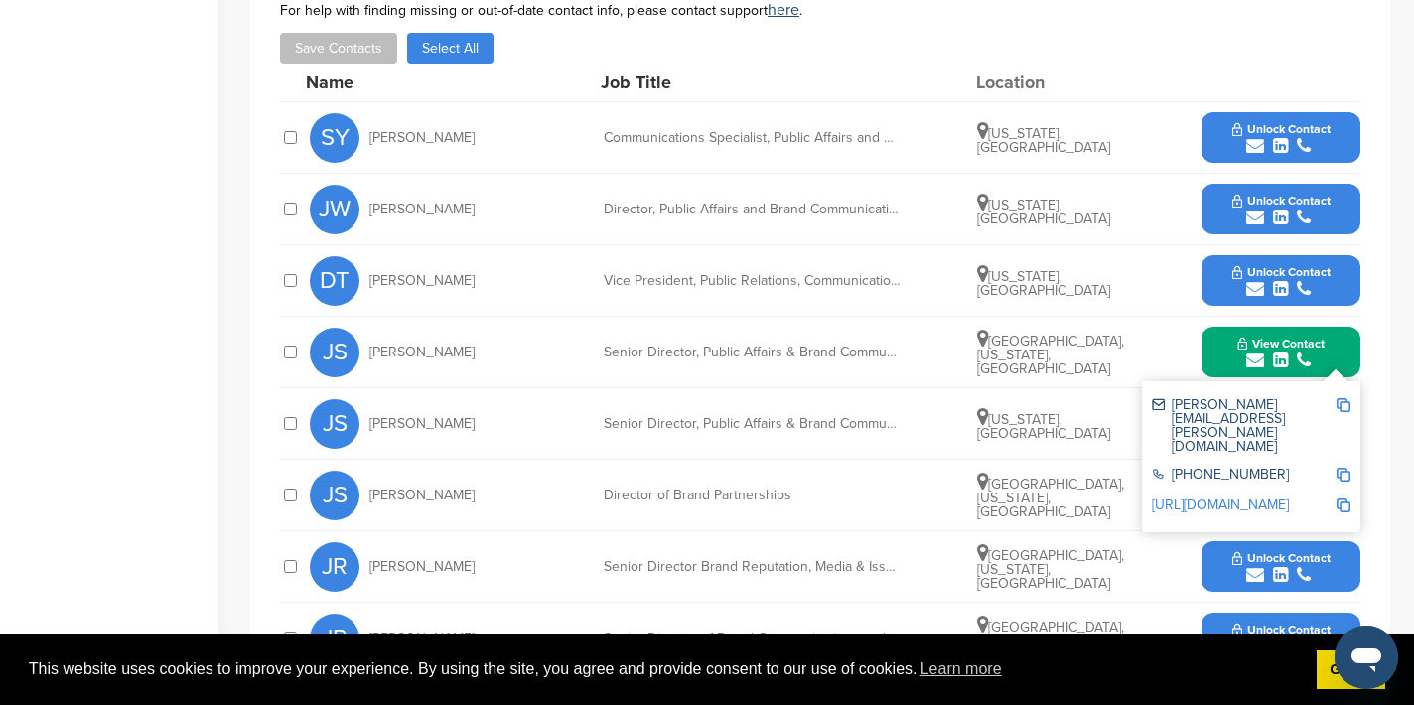
click at [1345, 398] on img at bounding box center [1344, 405] width 14 height 14
click at [1222, 323] on button "View Contact" at bounding box center [1281, 353] width 135 height 60
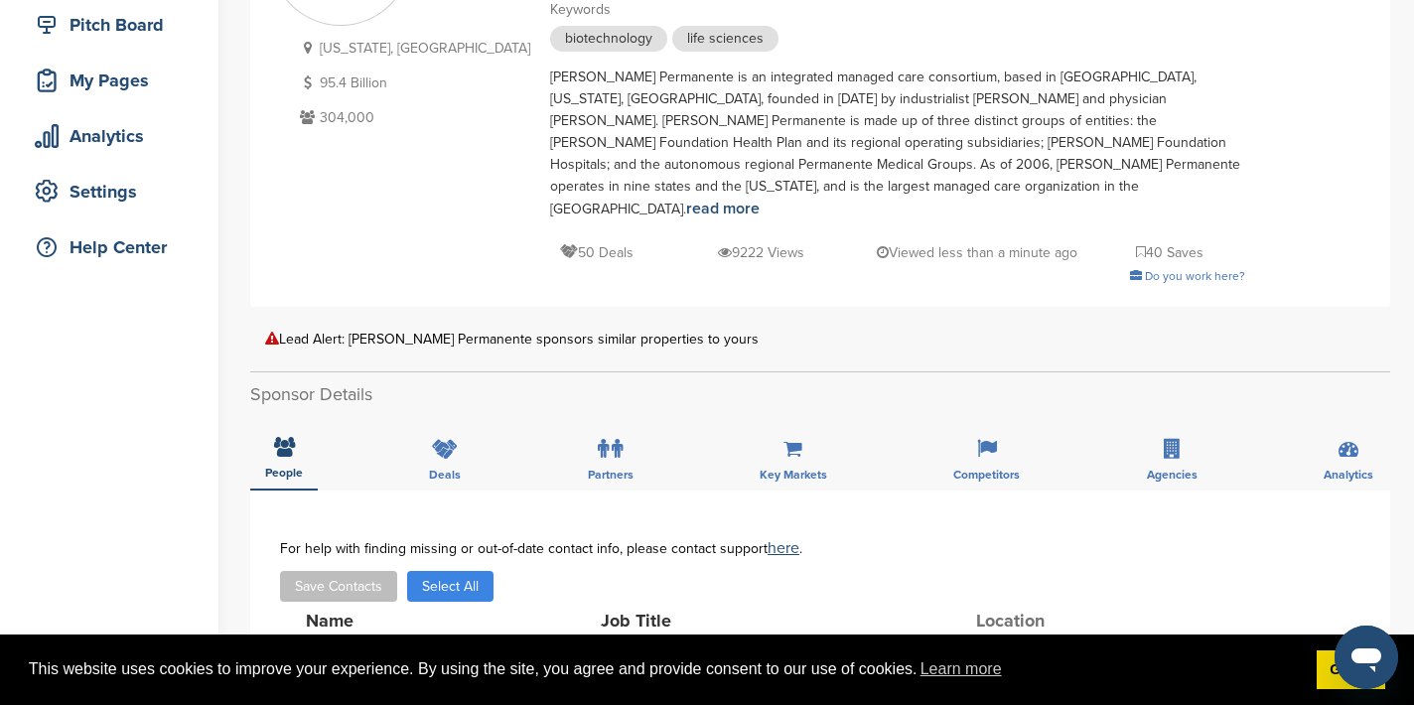
scroll to position [0, 0]
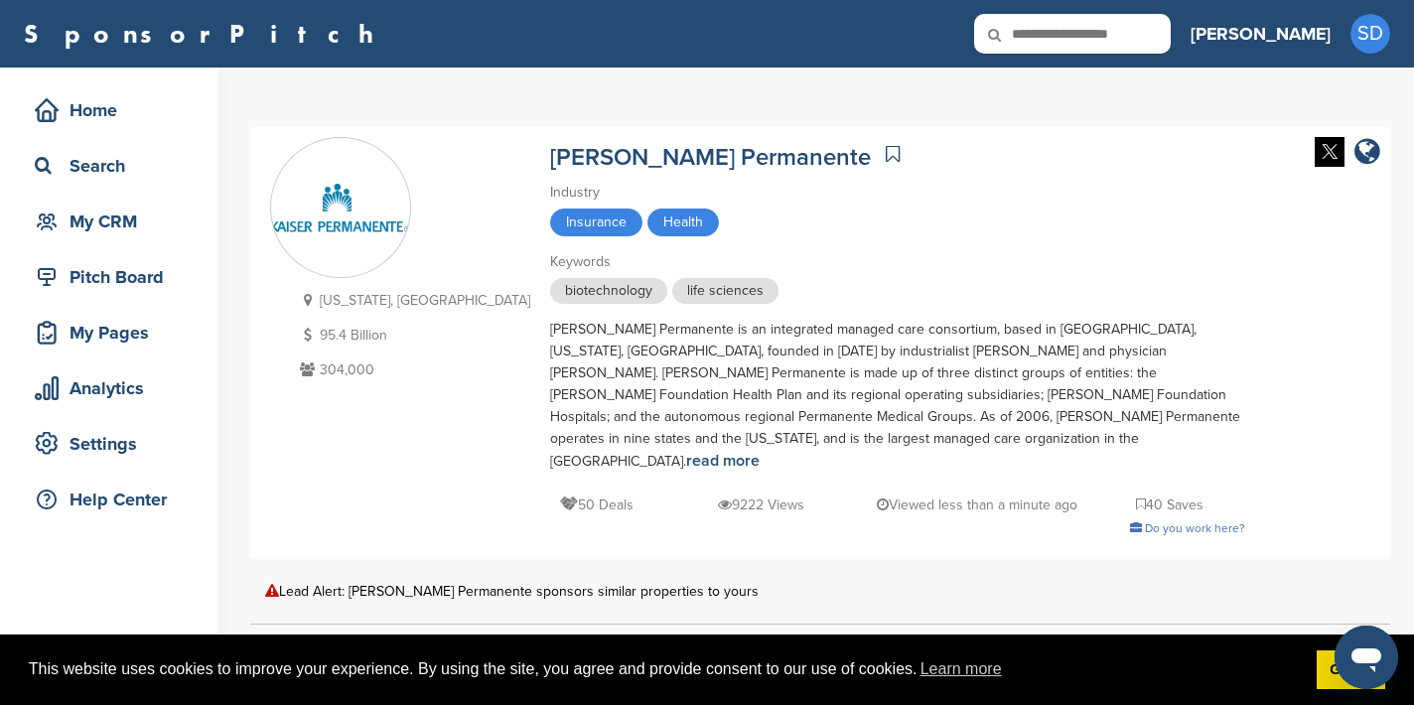
click at [1042, 24] on icon at bounding box center [1008, 35] width 68 height 42
click at [1127, 34] on input "text" at bounding box center [1072, 34] width 197 height 40
type input "*******"
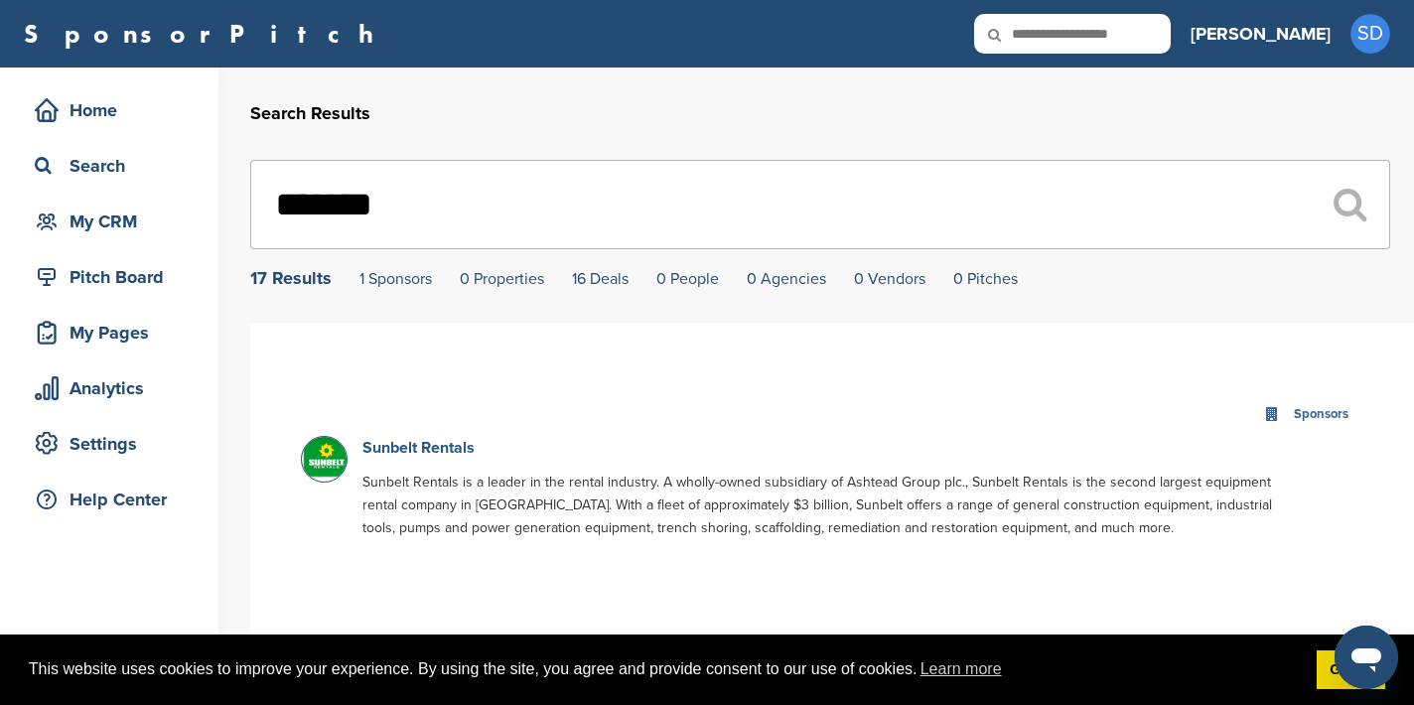
click at [457, 453] on link "Sunbelt Rentals" at bounding box center [418, 448] width 112 height 20
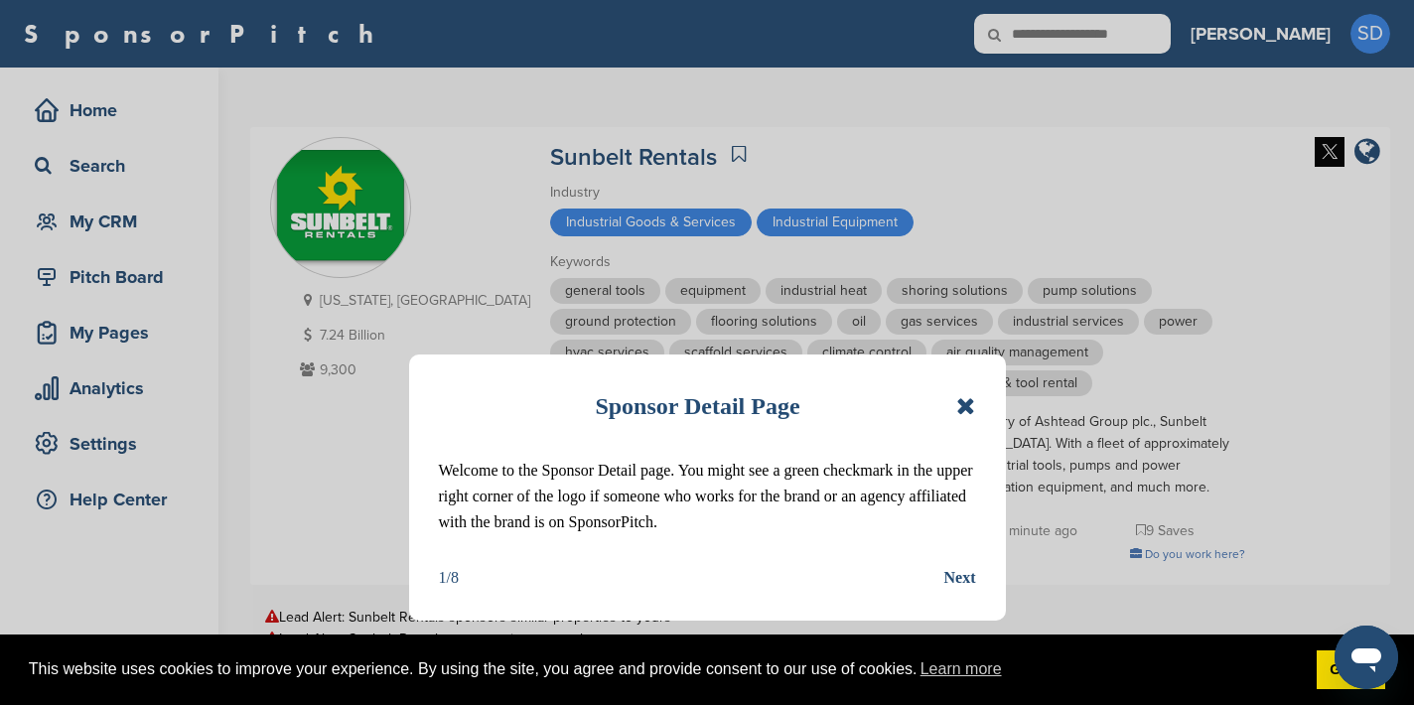
click at [966, 404] on icon at bounding box center [965, 406] width 19 height 24
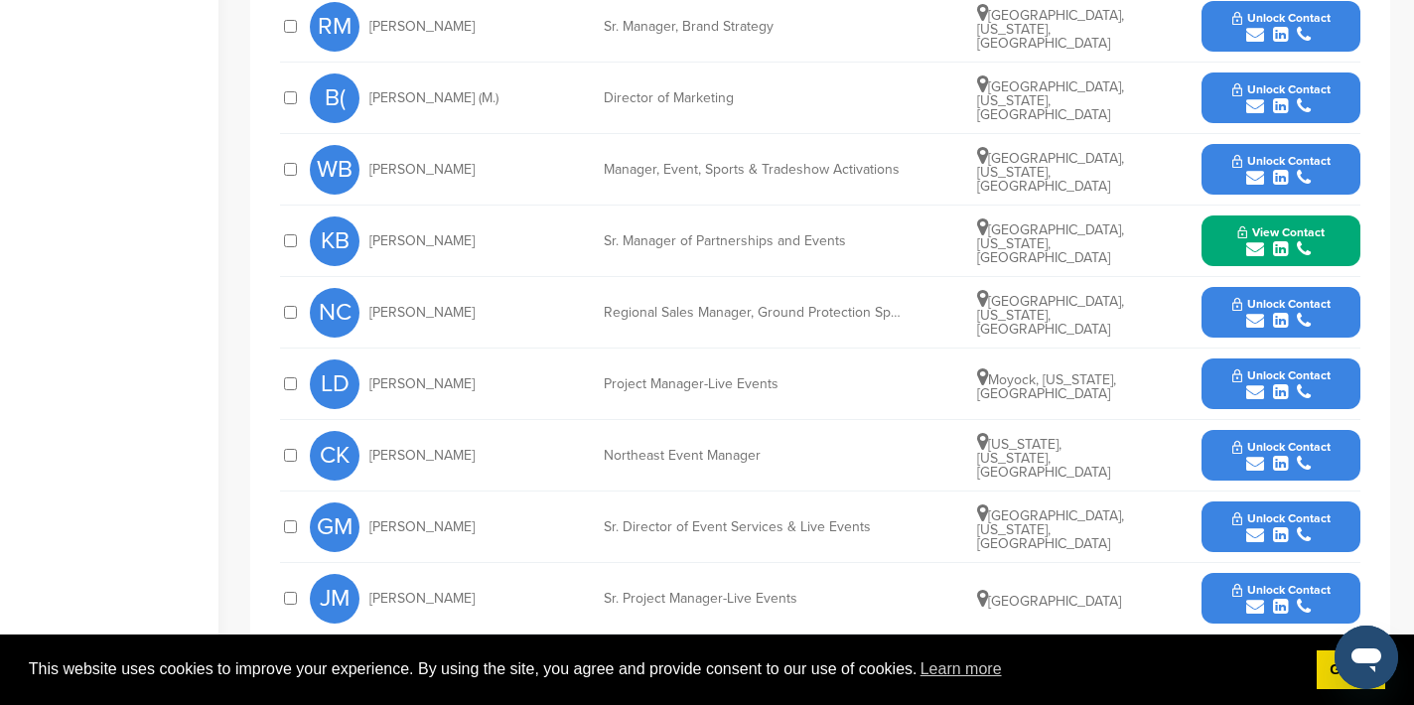
scroll to position [946, 0]
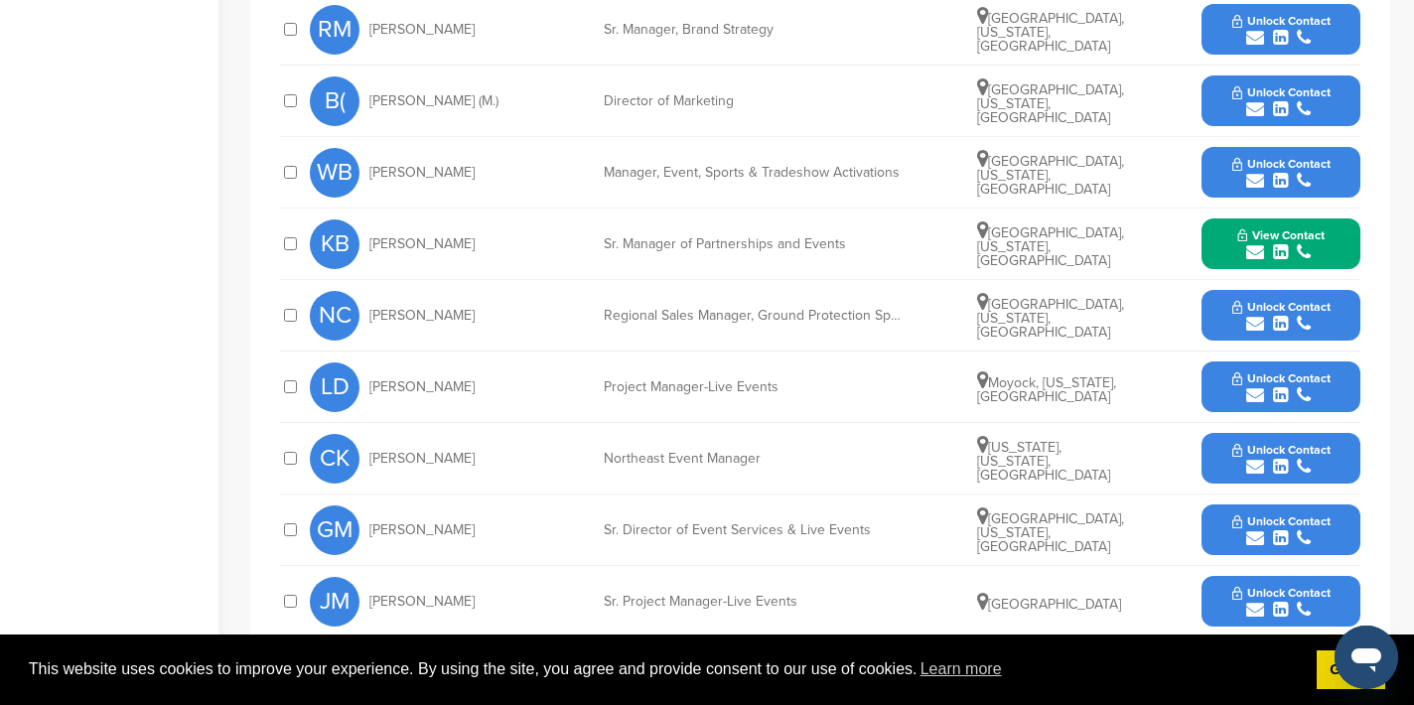
click at [1258, 251] on icon "submit" at bounding box center [1255, 252] width 18 height 18
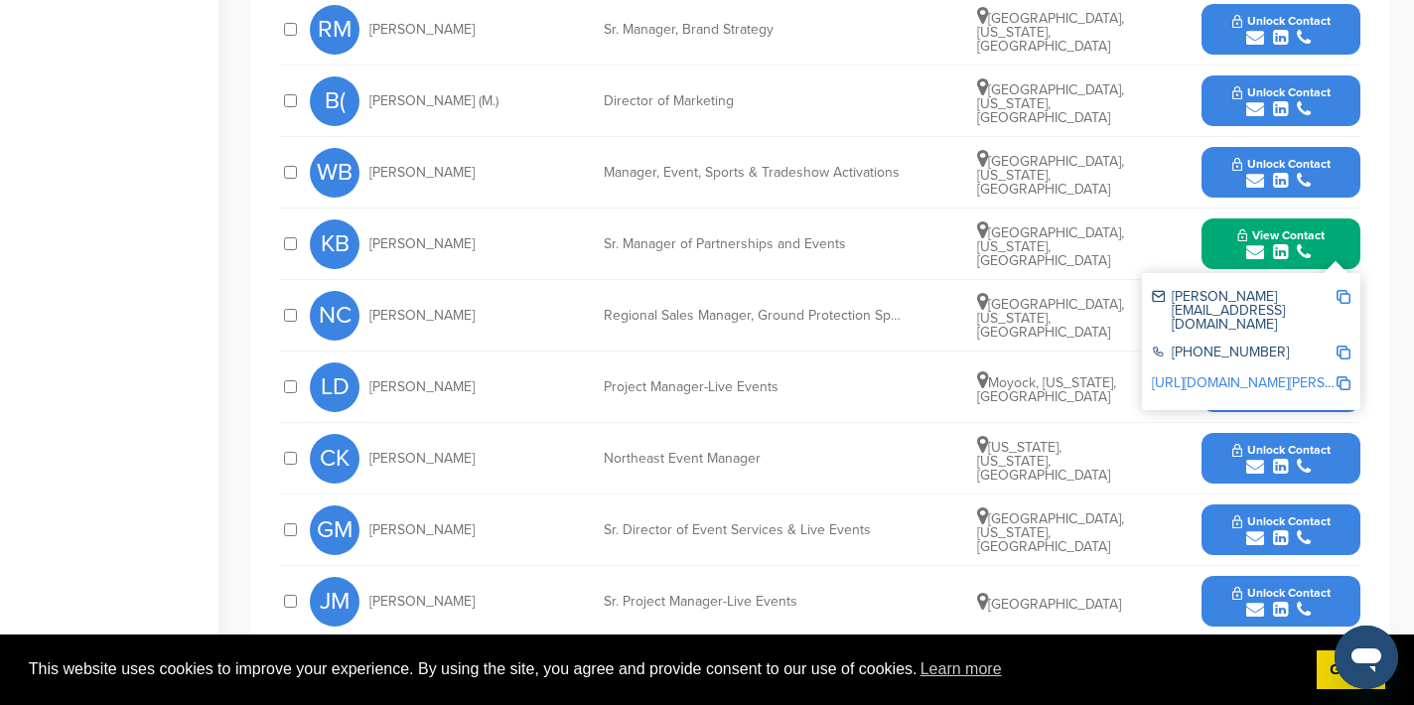
click at [1346, 297] on img at bounding box center [1344, 297] width 14 height 14
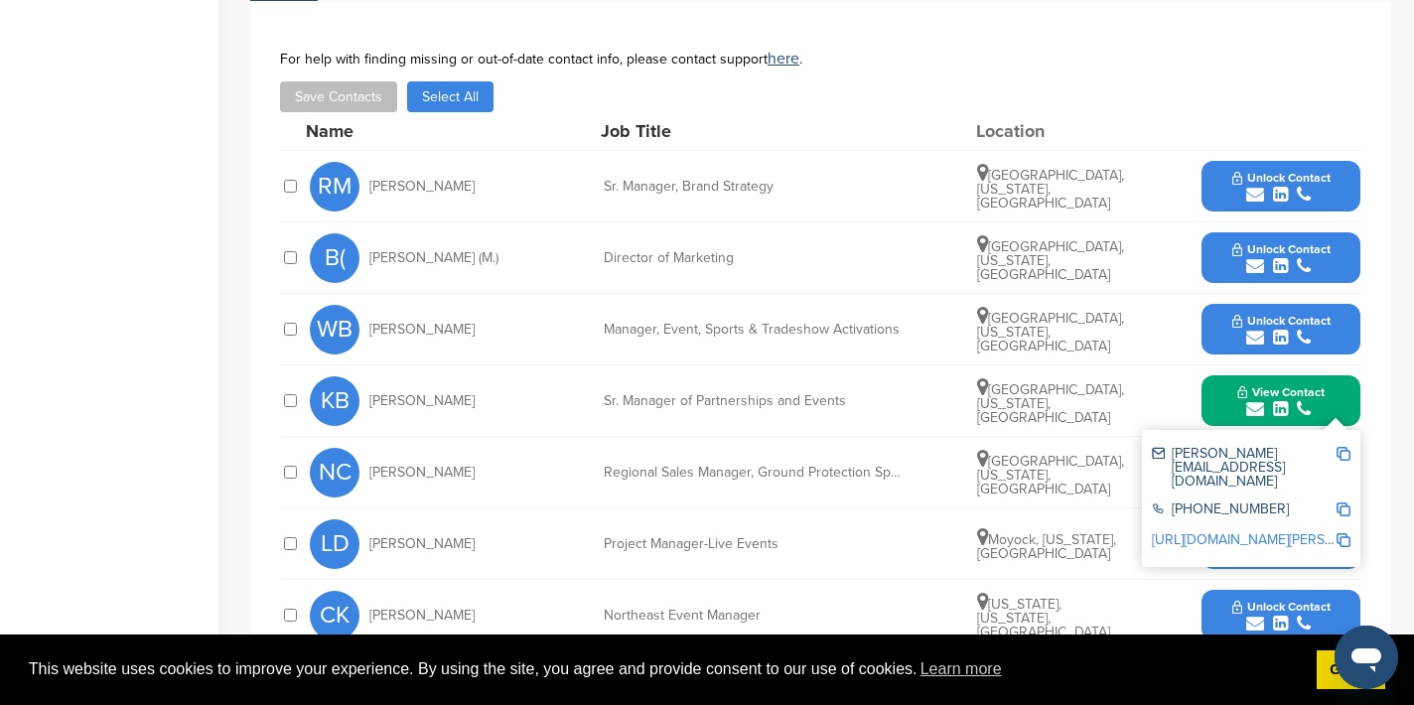
scroll to position [774, 0]
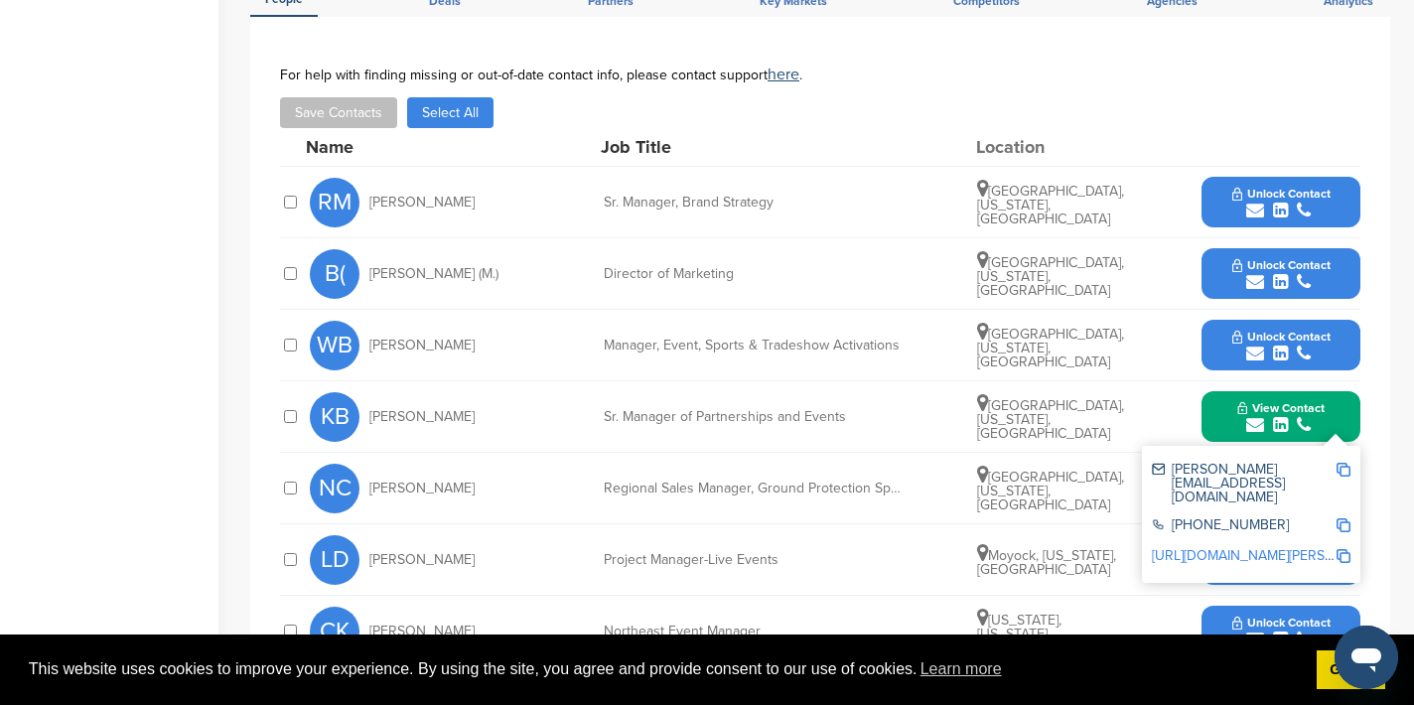
click at [1255, 205] on icon "submit" at bounding box center [1255, 211] width 18 height 18
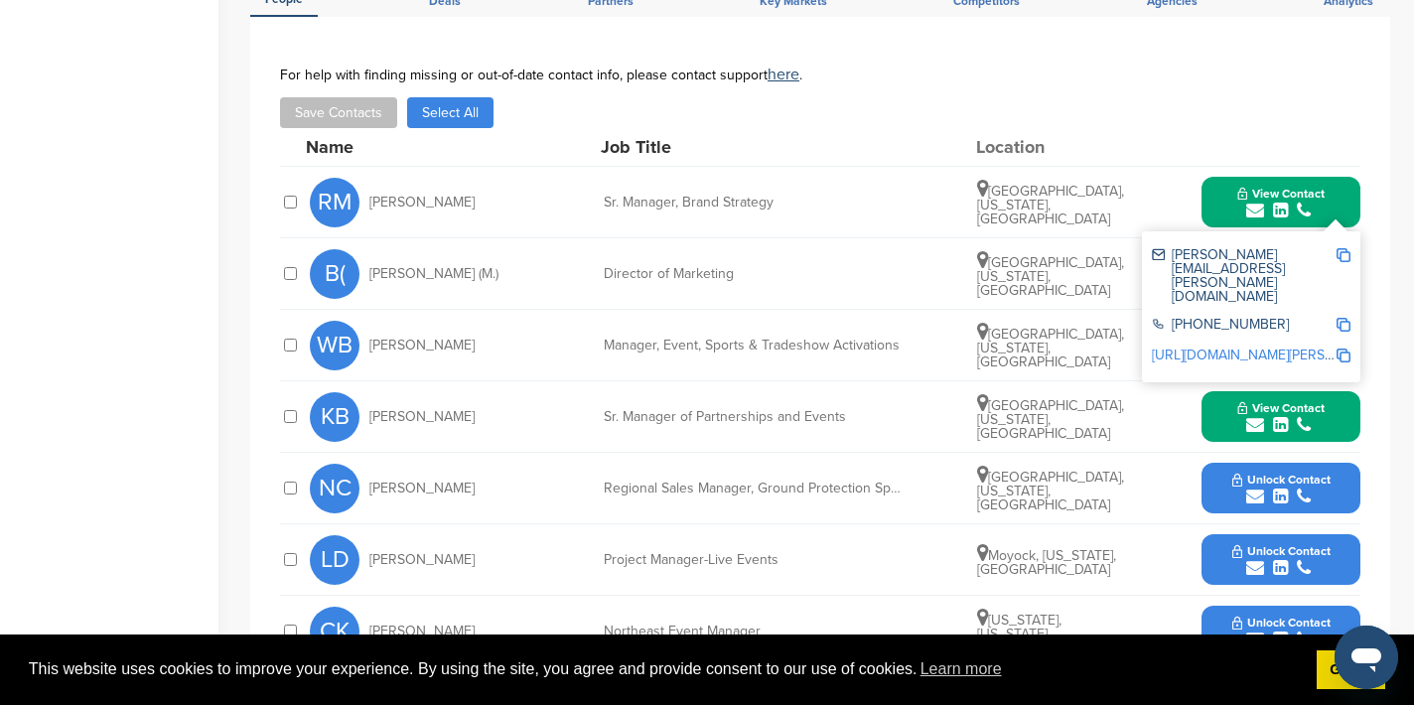
click at [1346, 249] on img at bounding box center [1344, 255] width 14 height 14
click at [1227, 194] on button "View Contact" at bounding box center [1281, 203] width 135 height 60
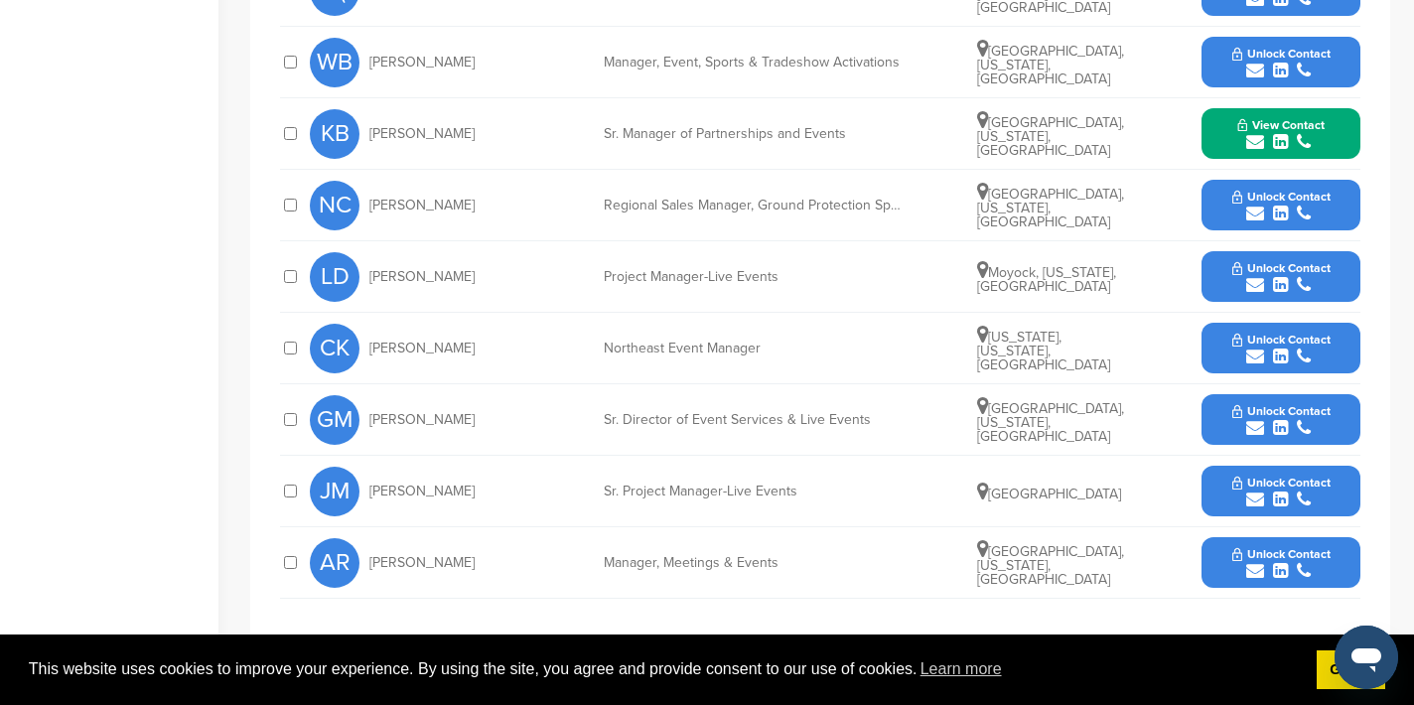
scroll to position [1059, 0]
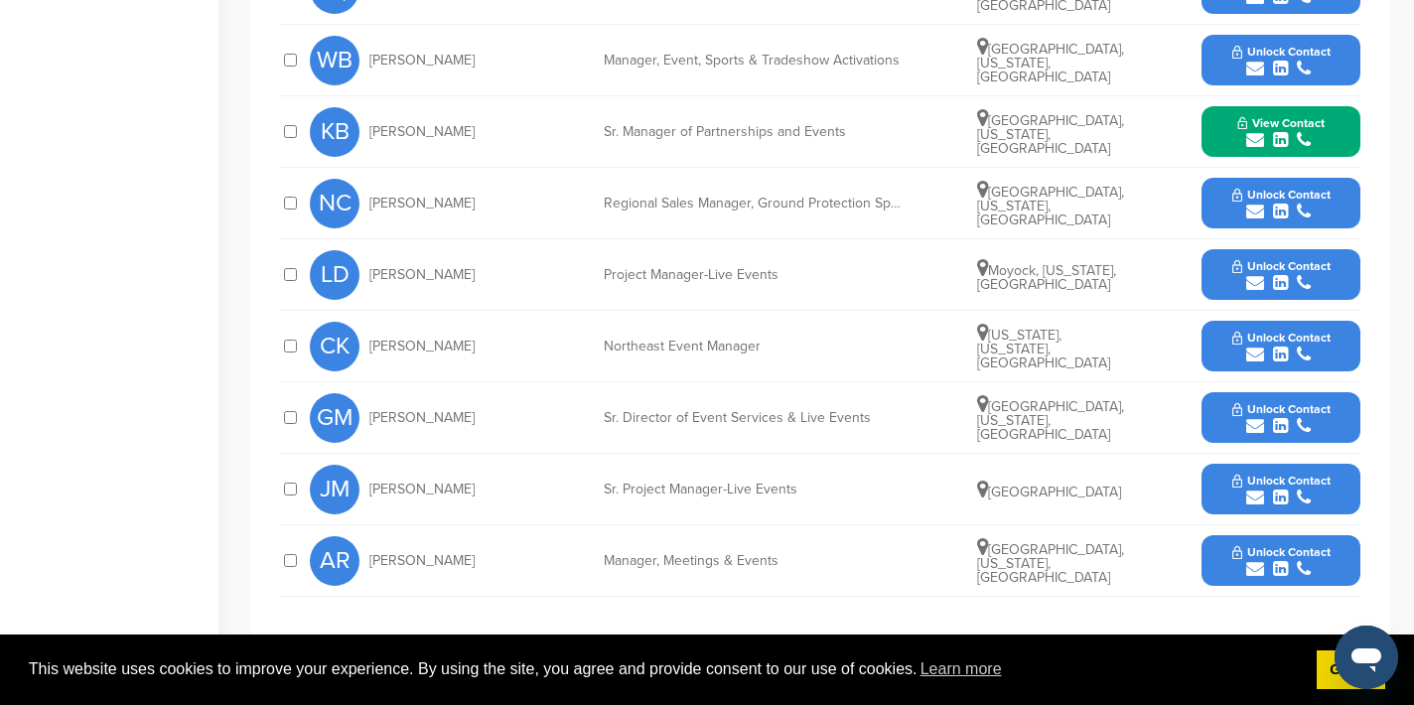
click at [1253, 568] on icon "submit" at bounding box center [1255, 569] width 18 height 18
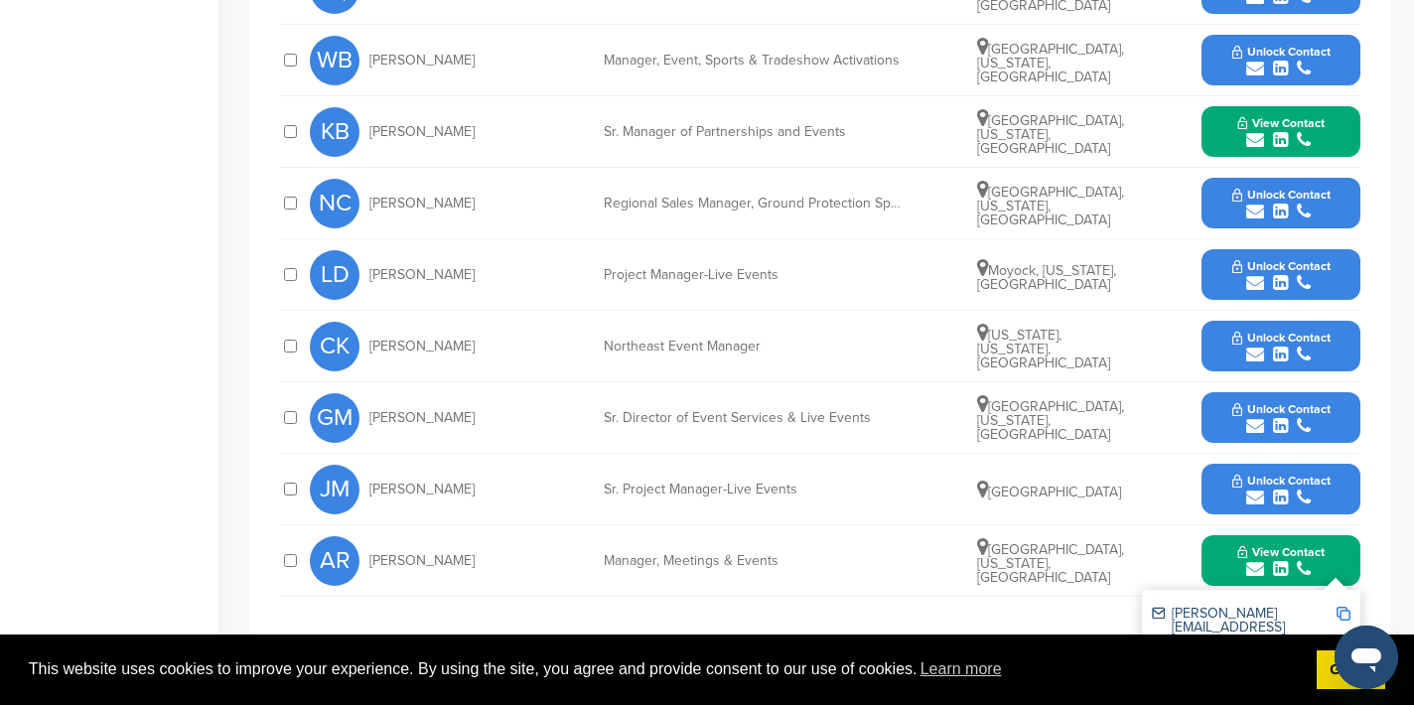
click at [1346, 613] on img at bounding box center [1344, 614] width 14 height 14
